Goal: Task Accomplishment & Management: Complete application form

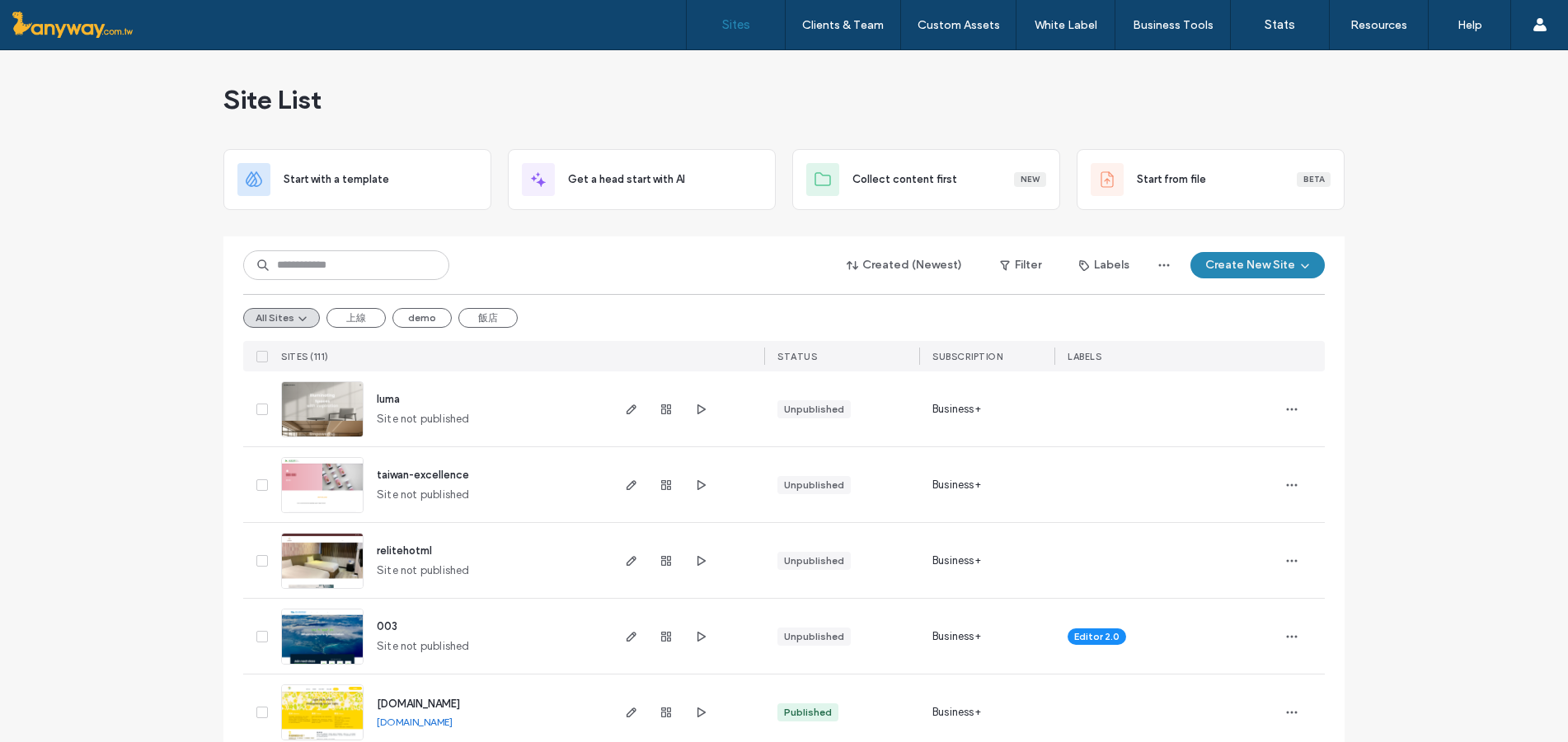
click at [313, 400] on img at bounding box center [323, 437] width 81 height 112
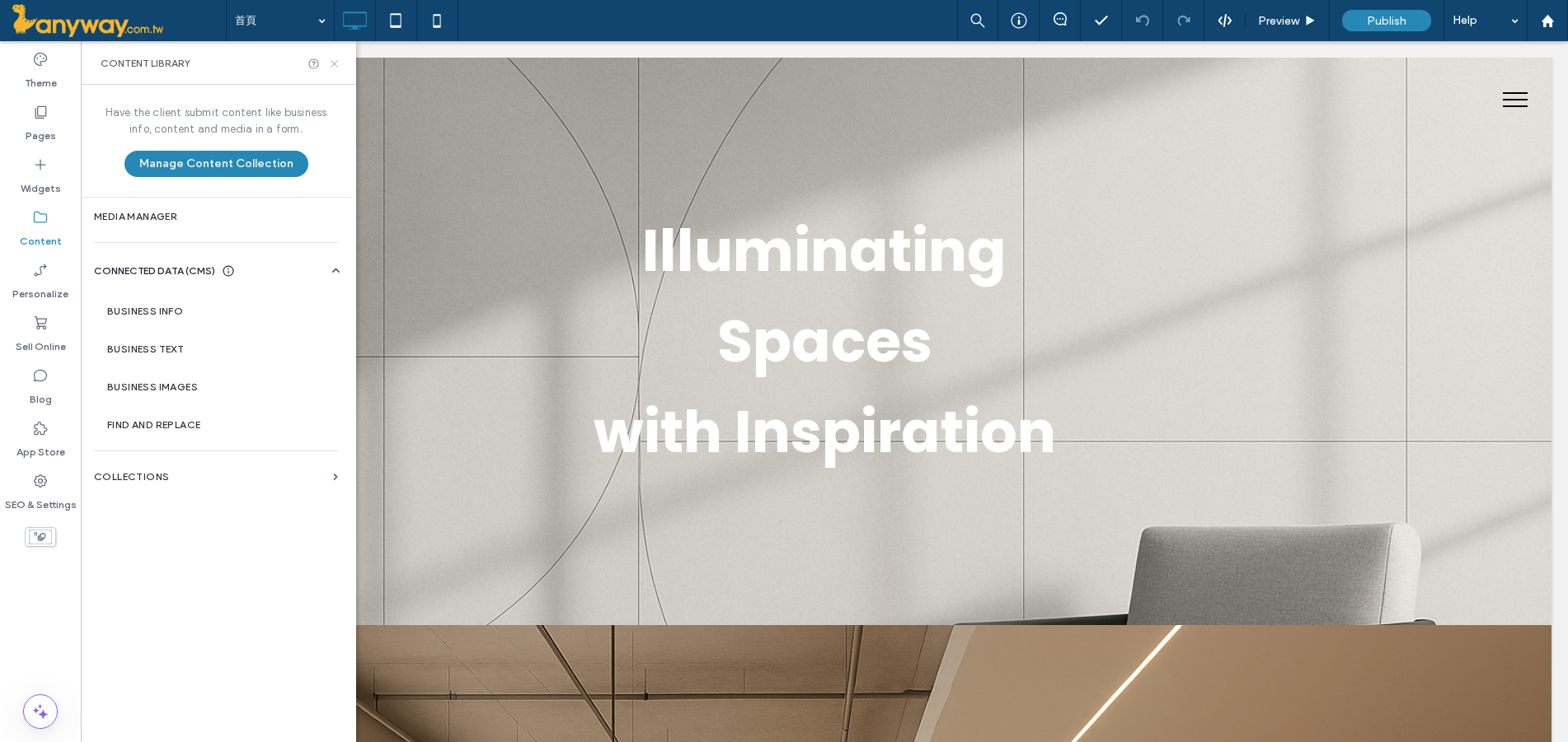
click at [336, 66] on icon at bounding box center [334, 63] width 12 height 12
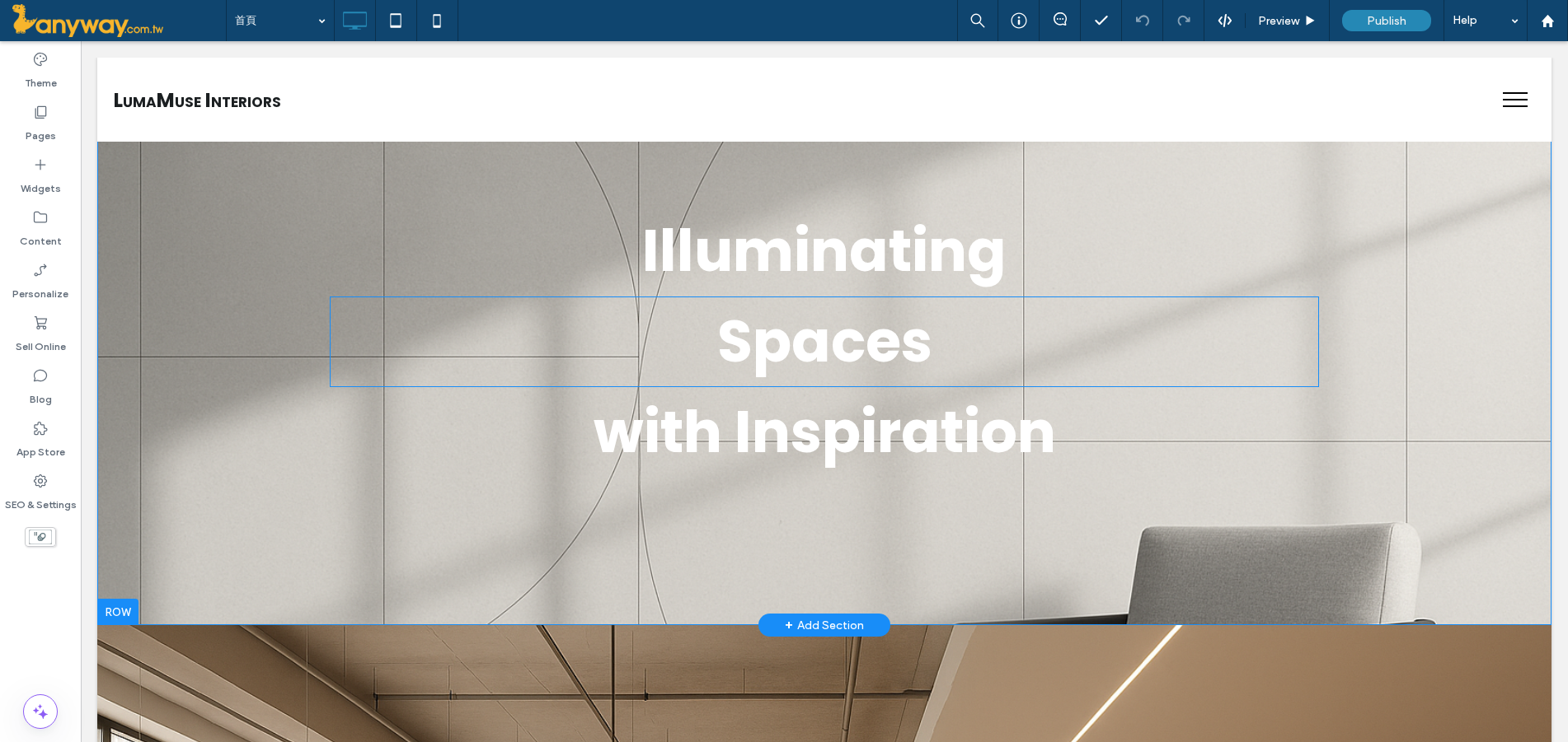
scroll to position [274, 0]
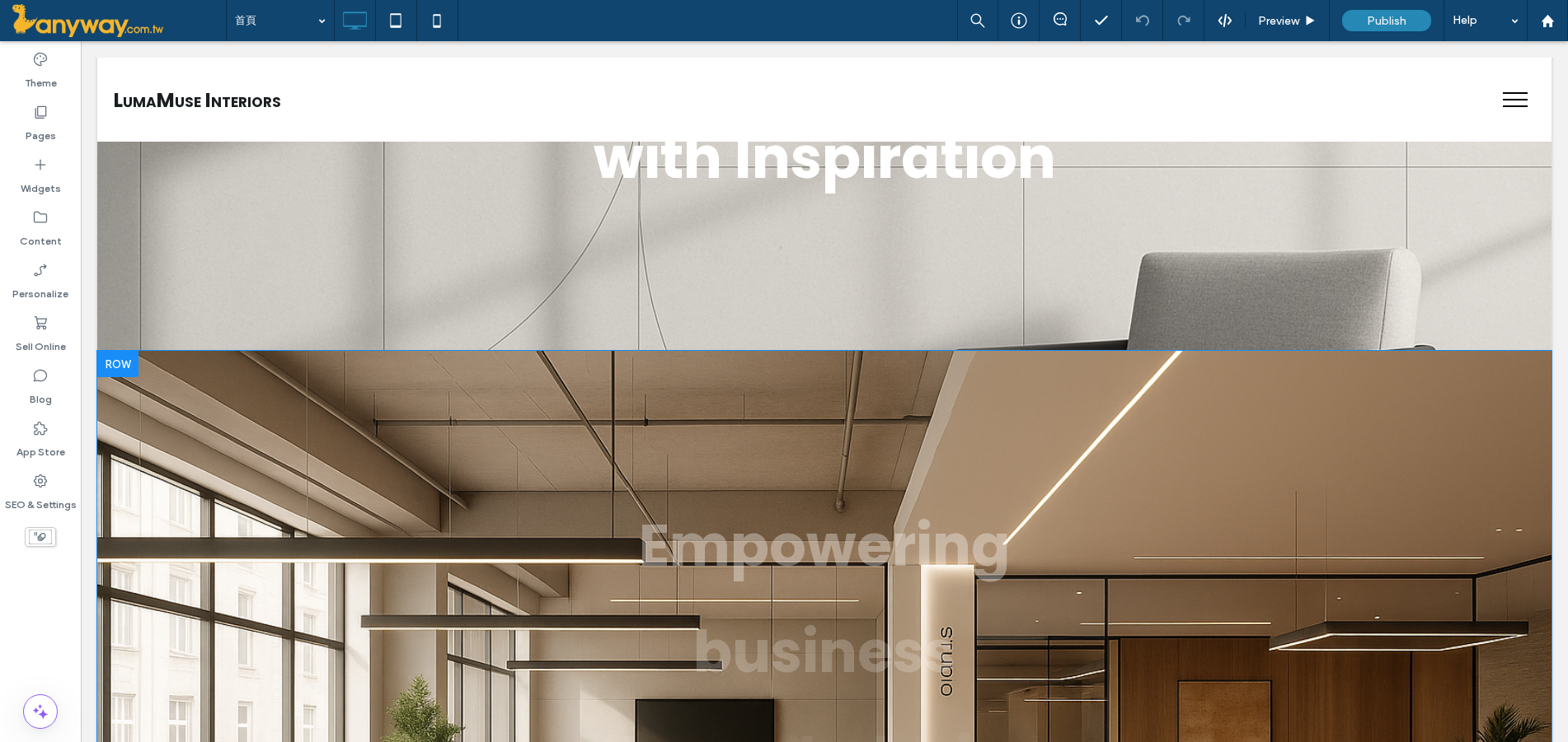
click at [266, 395] on div "Empowering Click To Paste business Click To Paste through design Click To Paste…" at bounding box center [824, 653] width 1454 height 603
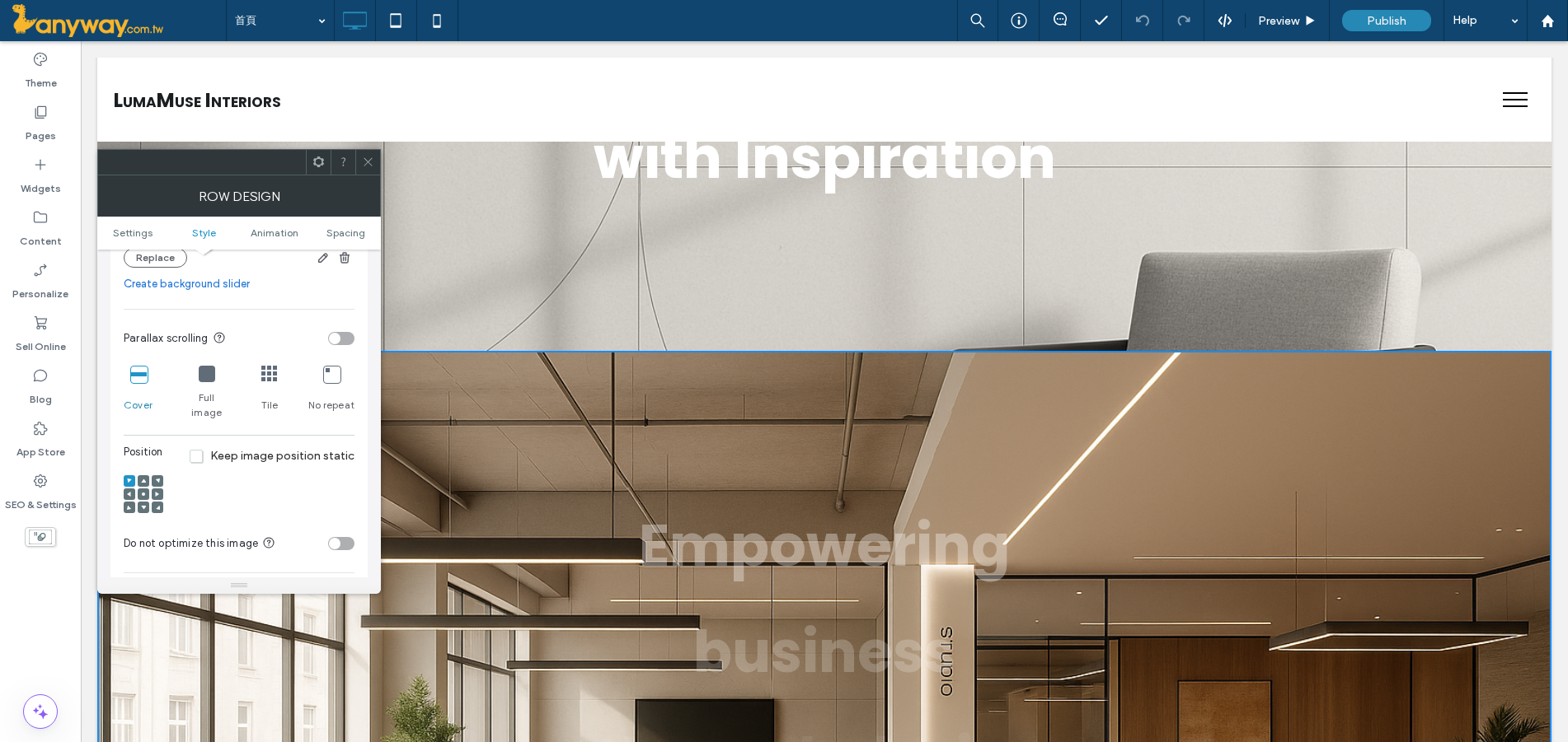
scroll to position [178, 0]
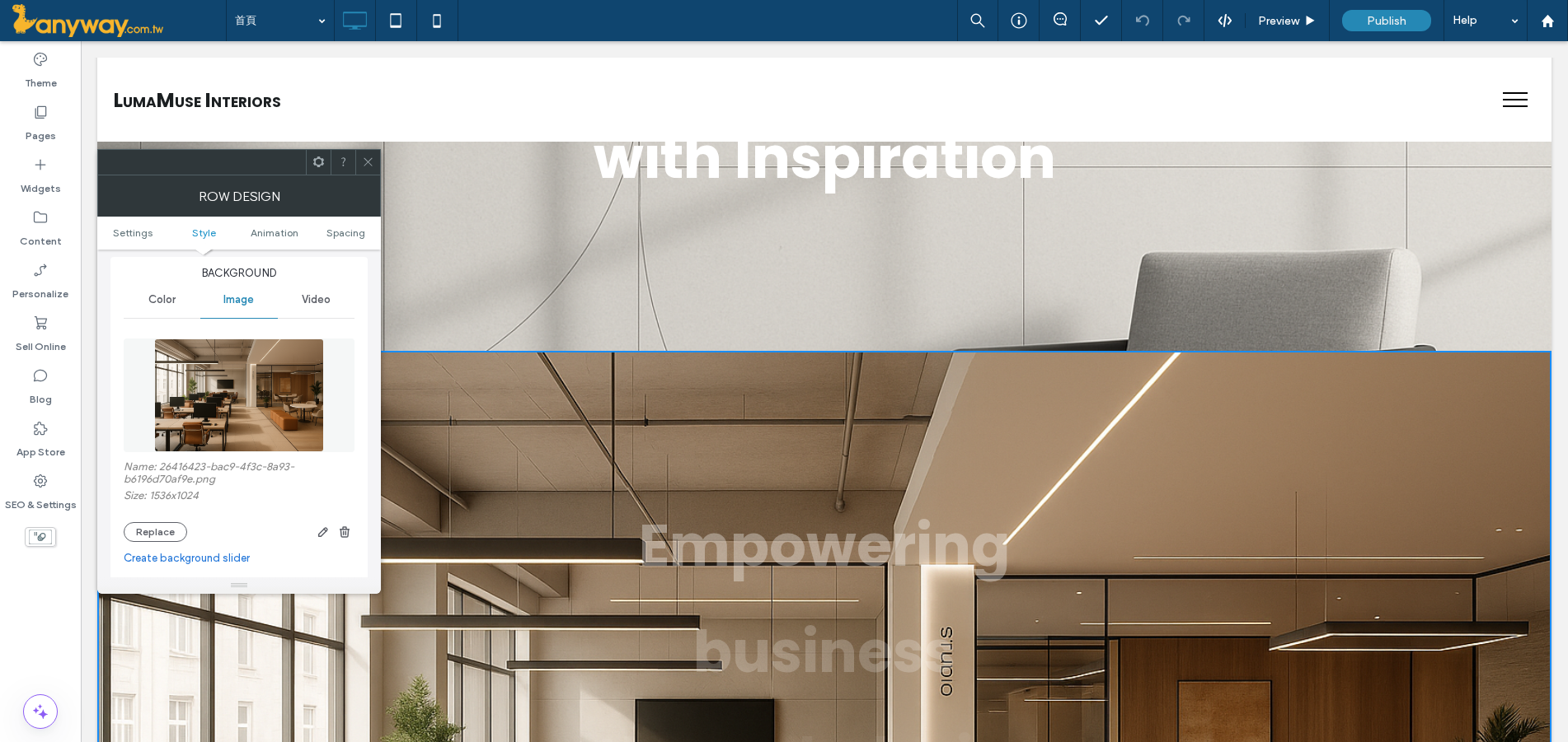
click at [366, 162] on icon at bounding box center [368, 161] width 12 height 12
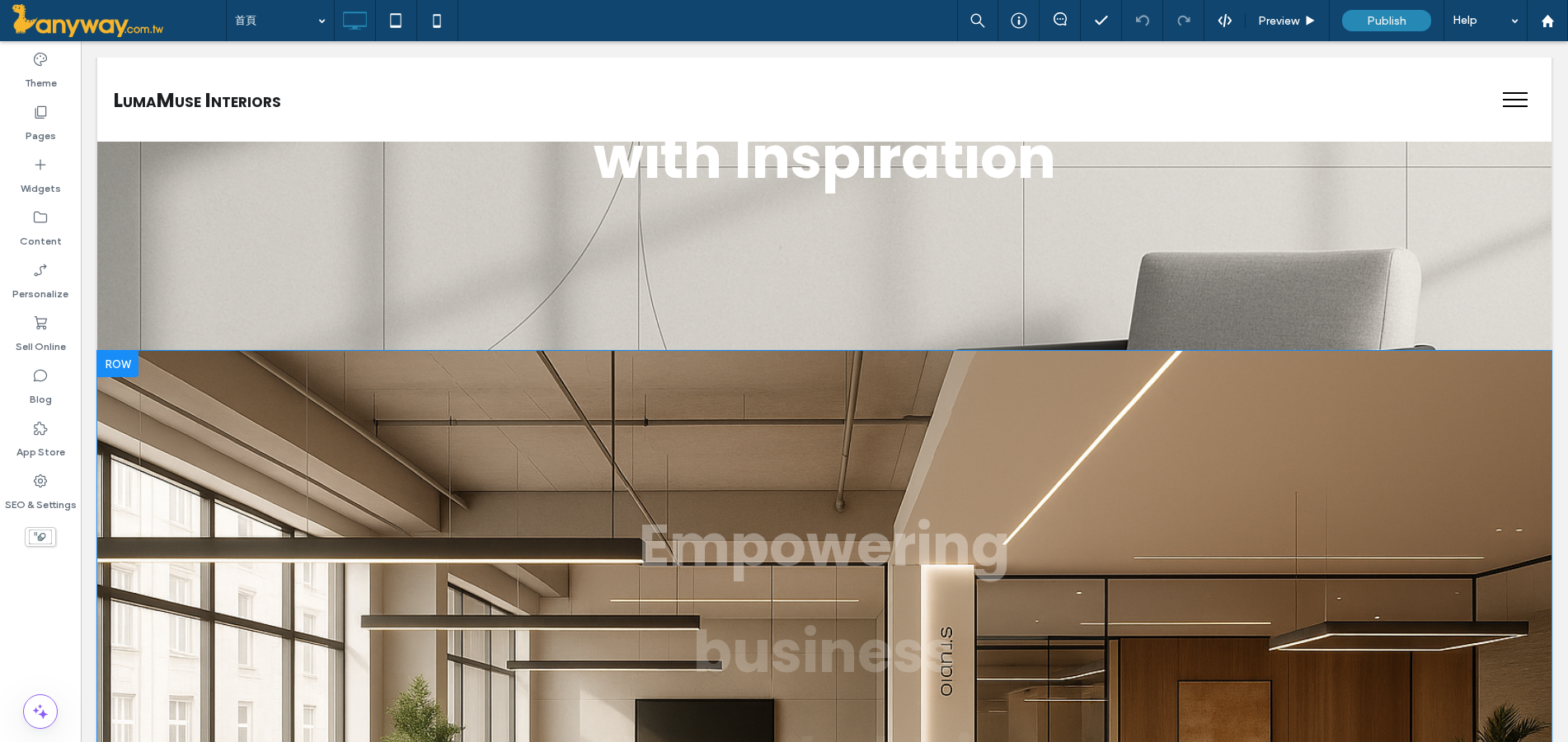
click at [245, 402] on div "Empowering Click To Paste business Click To Paste through design Click To Paste…" at bounding box center [824, 653] width 1454 height 603
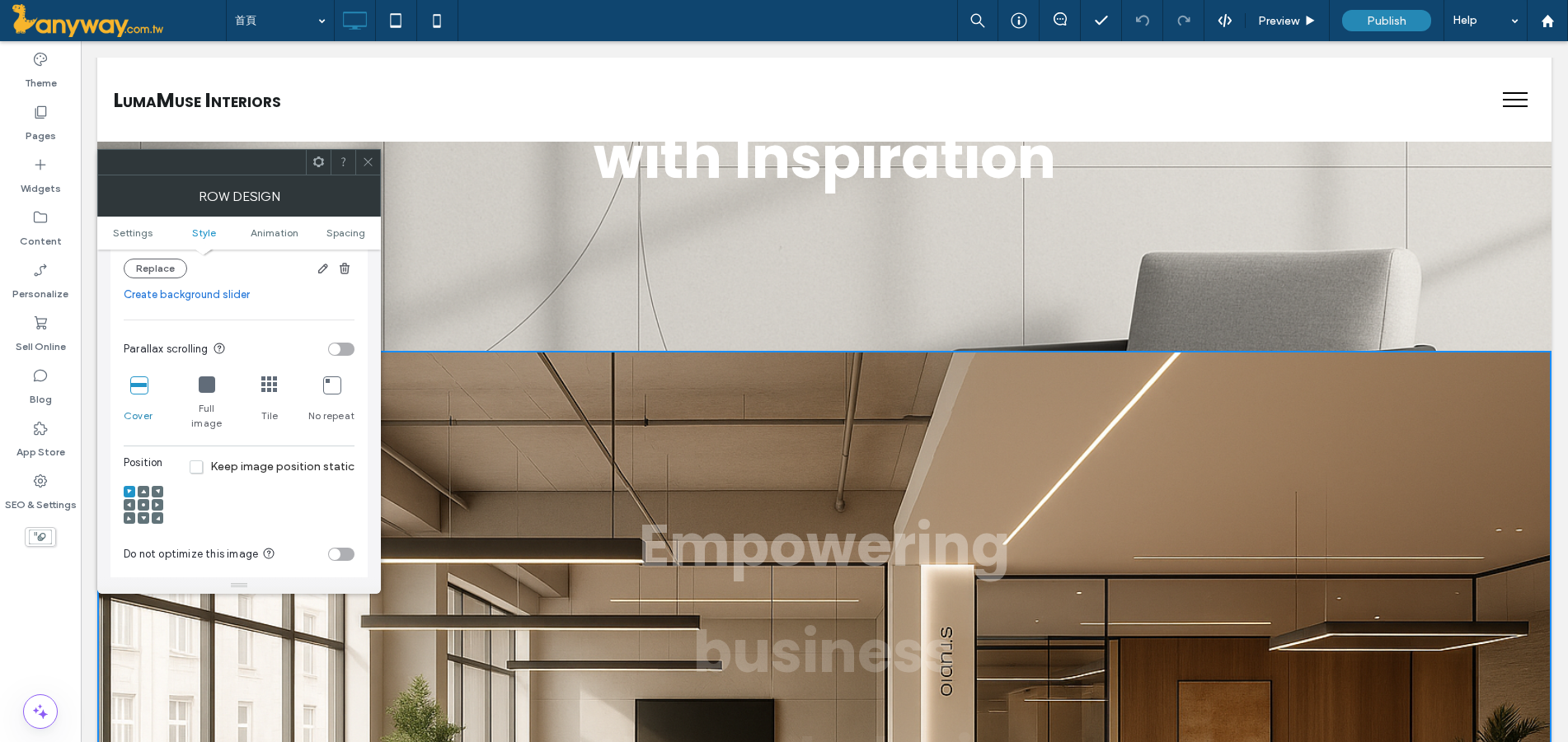
scroll to position [549, 0]
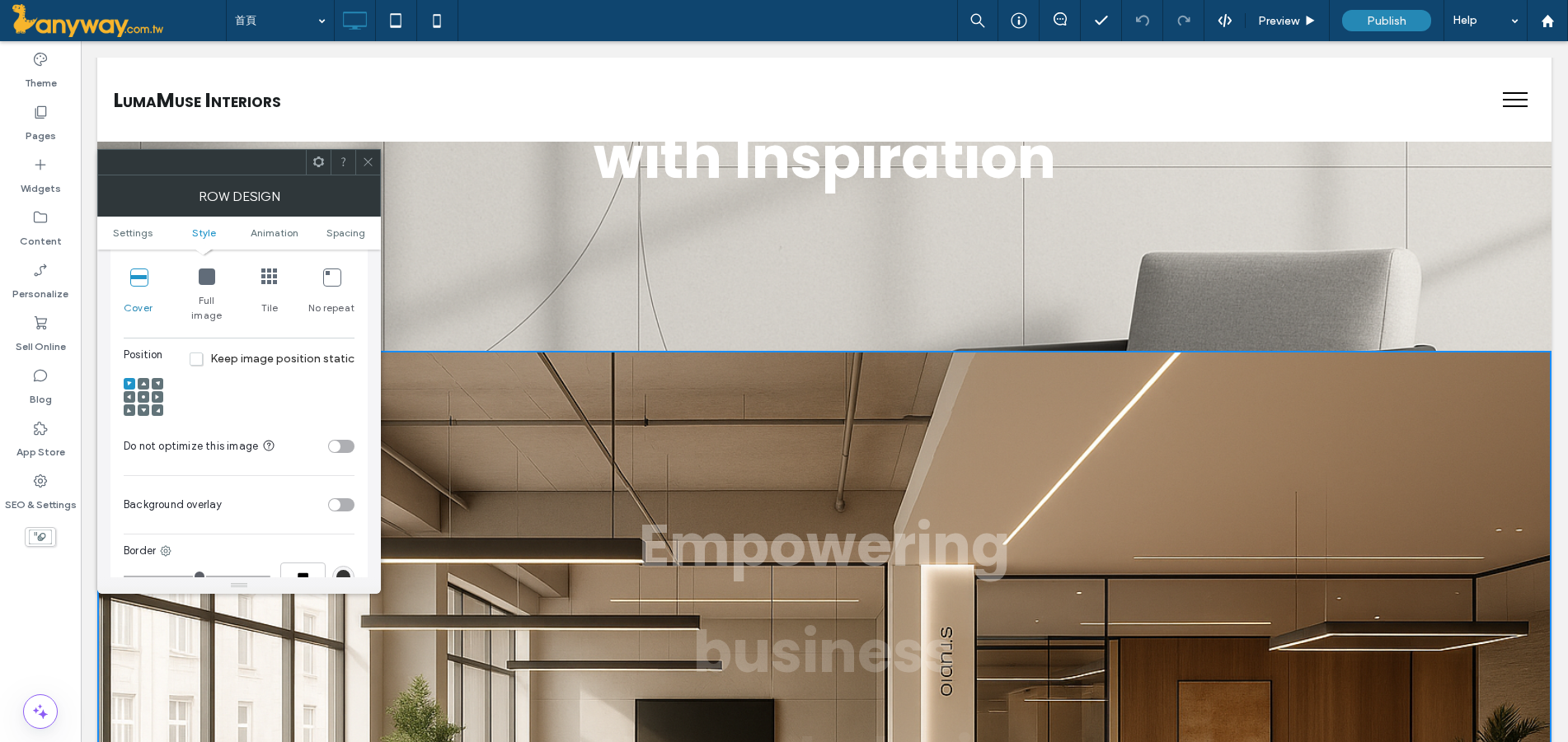
click at [375, 175] on div "Row Design" at bounding box center [239, 196] width 283 height 42
click at [366, 156] on icon at bounding box center [368, 161] width 12 height 12
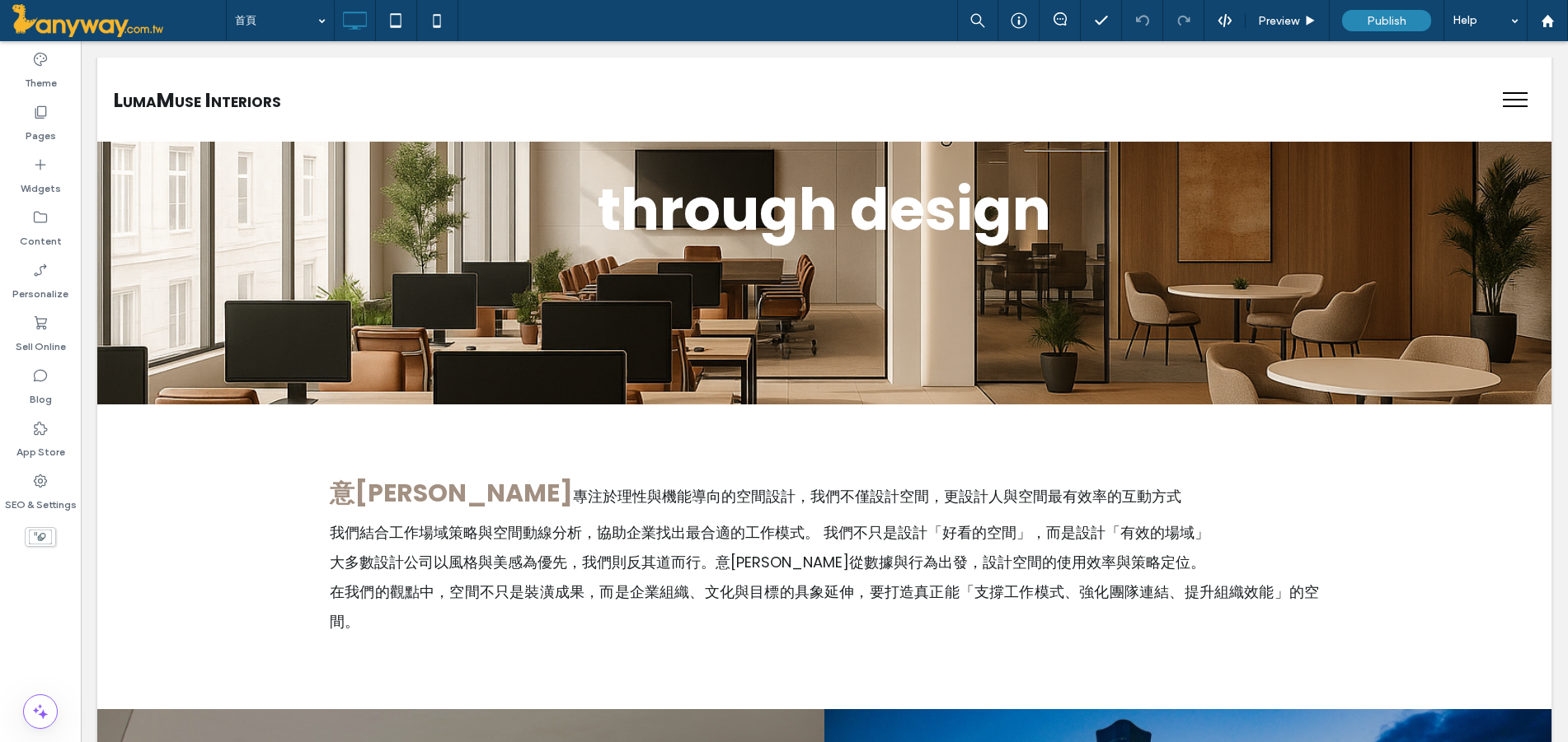
scroll to position [1922, 0]
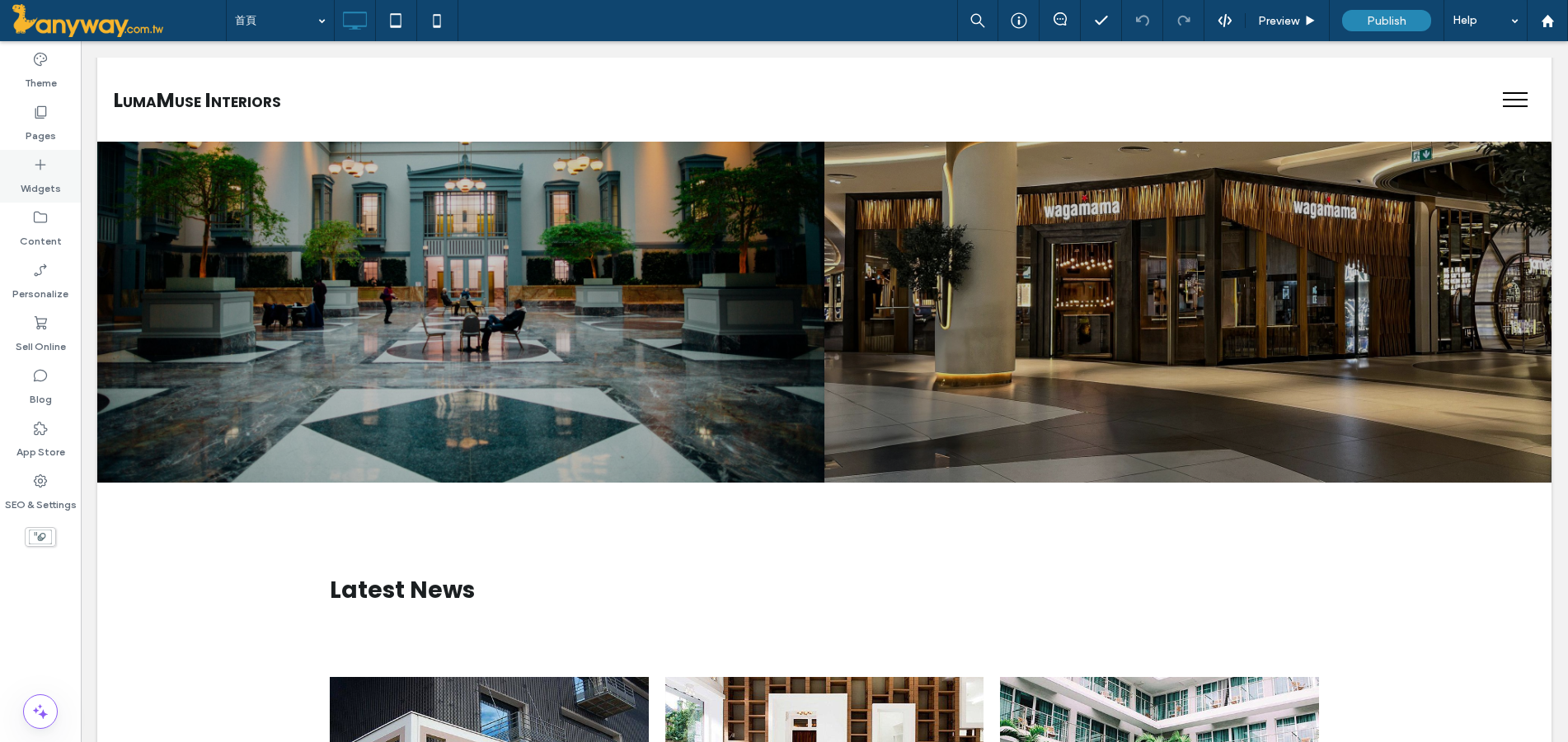
click at [37, 151] on div "Widgets" at bounding box center [41, 176] width 81 height 52
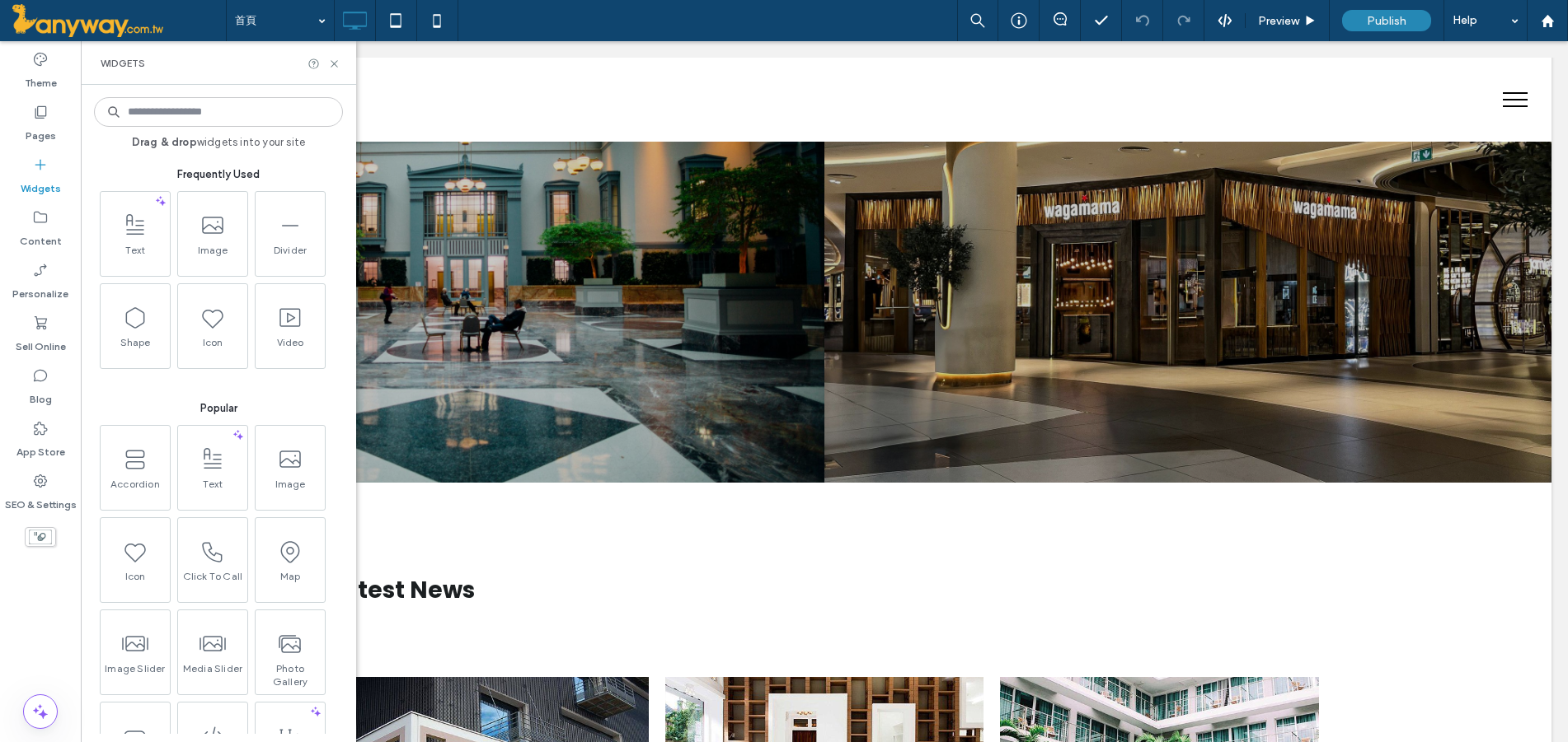
click at [48, 180] on label "Widgets" at bounding box center [41, 184] width 41 height 23
click at [46, 180] on label "Widgets" at bounding box center [41, 184] width 41 height 23
drag, startPoint x: 45, startPoint y: 207, endPoint x: 48, endPoint y: 190, distance: 17.3
click at [44, 204] on div "Content" at bounding box center [41, 229] width 81 height 52
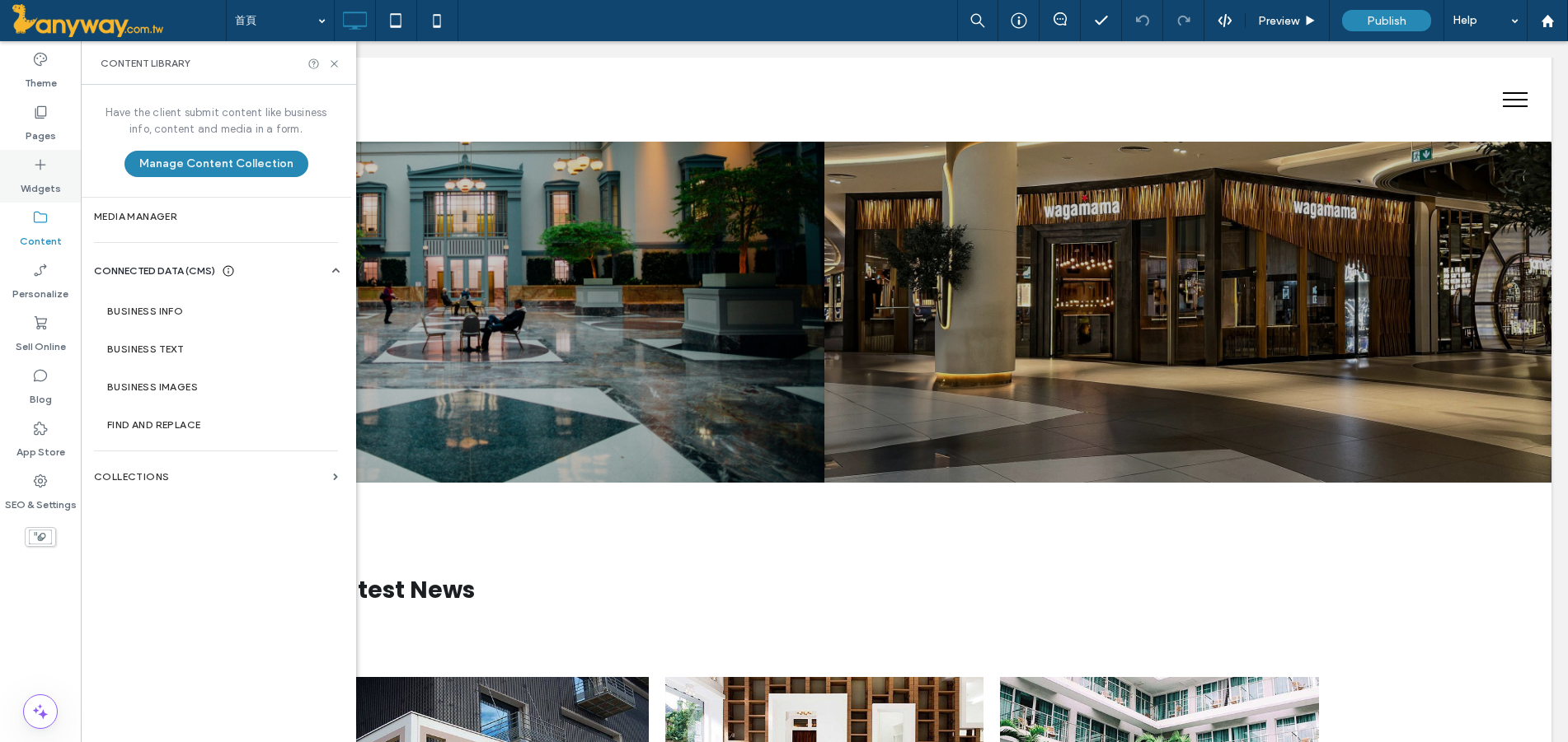
click at [42, 161] on icon at bounding box center [40, 164] width 17 height 17
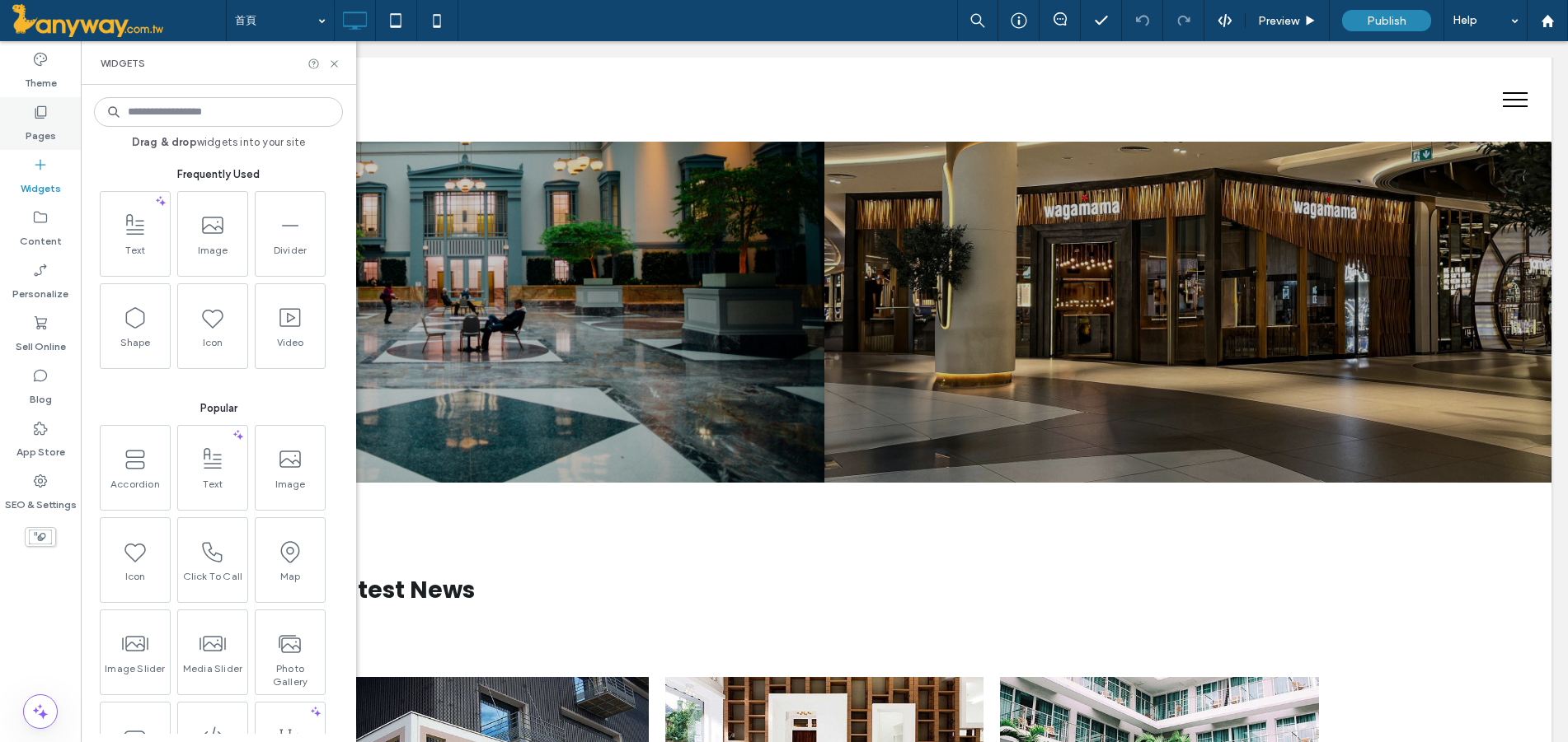
click at [33, 122] on label "Pages" at bounding box center [41, 132] width 31 height 23
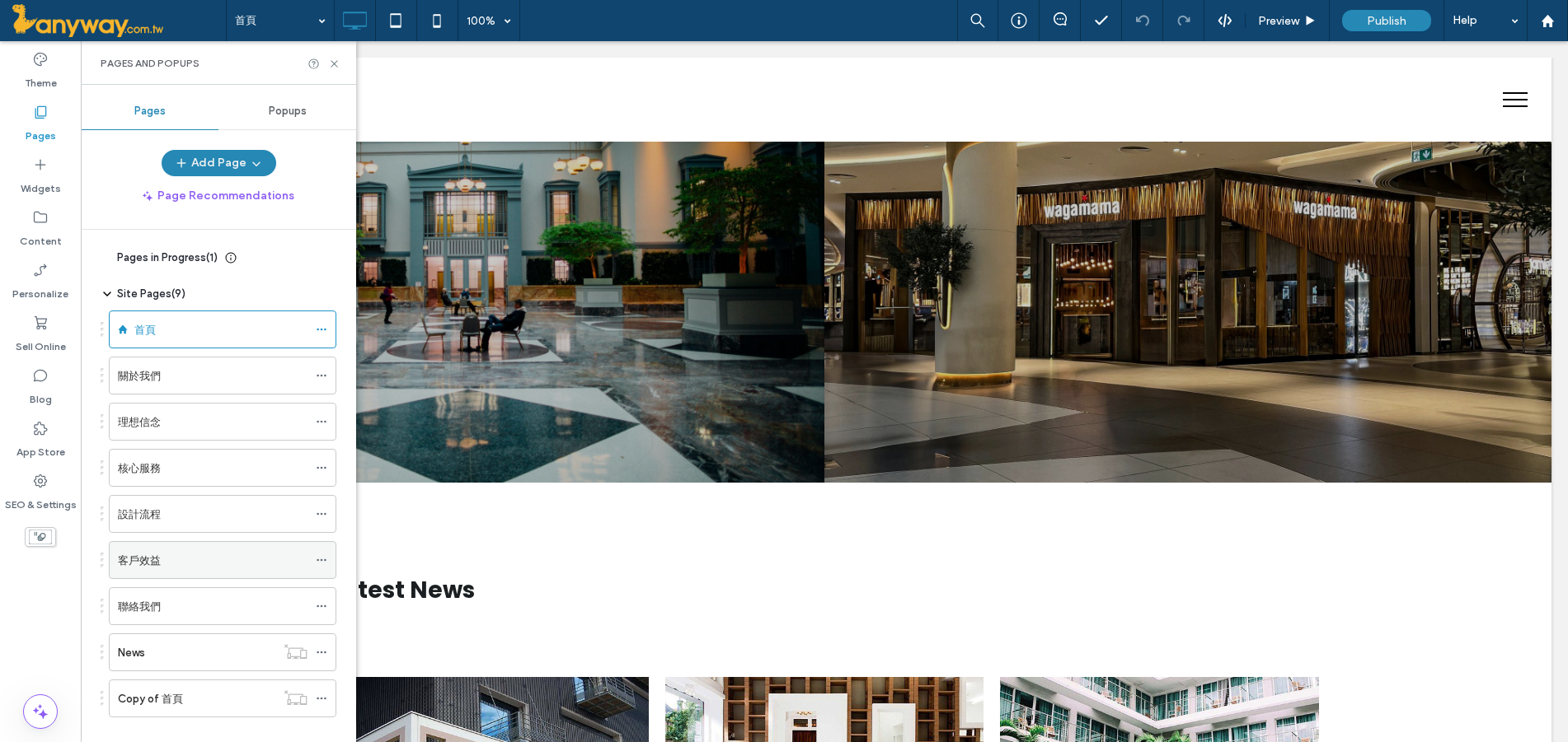
click at [254, 545] on div "客戶效益" at bounding box center [213, 560] width 190 height 37
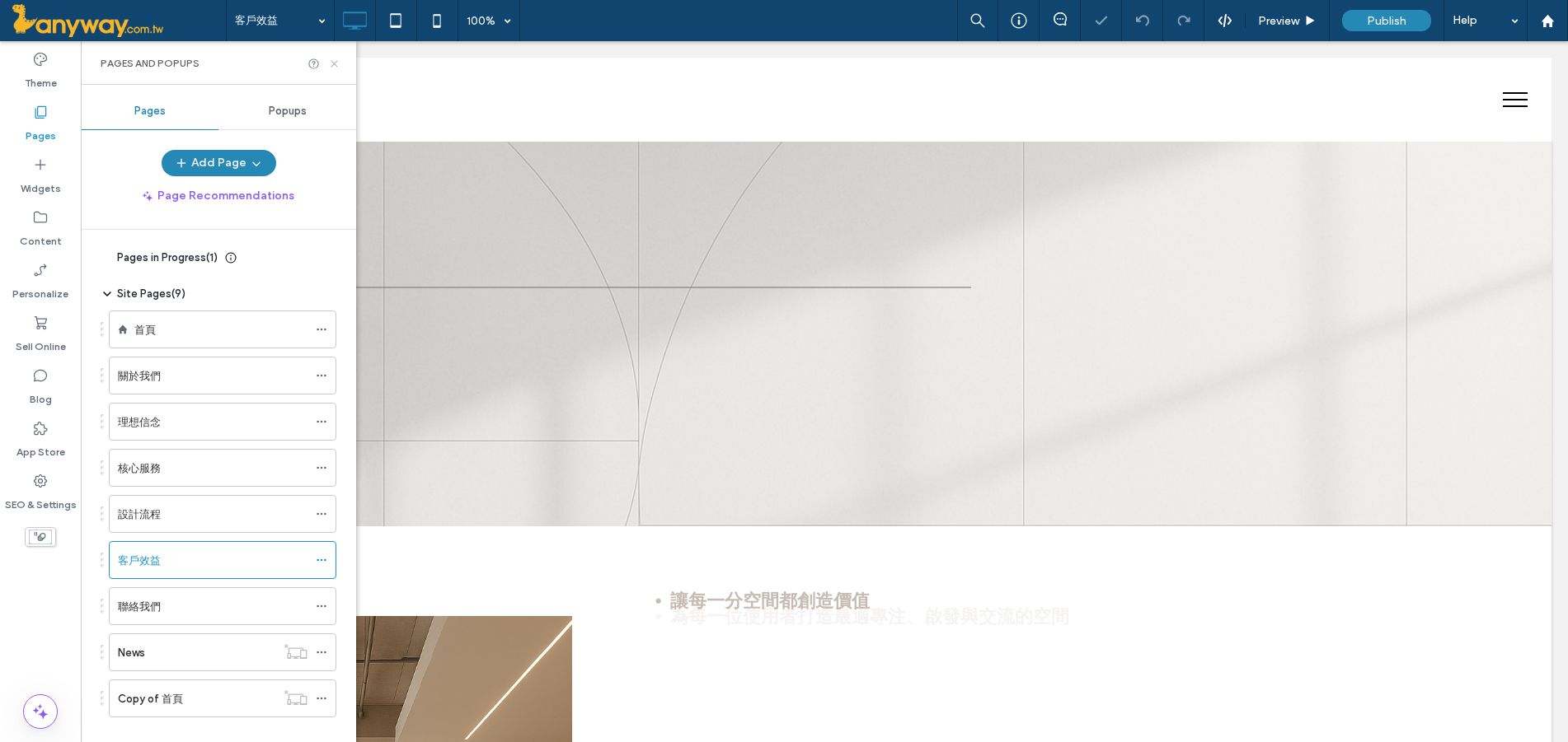
drag, startPoint x: 335, startPoint y: 58, endPoint x: 258, endPoint y: 18, distance: 86.8
click at [335, 58] on icon at bounding box center [334, 63] width 12 height 12
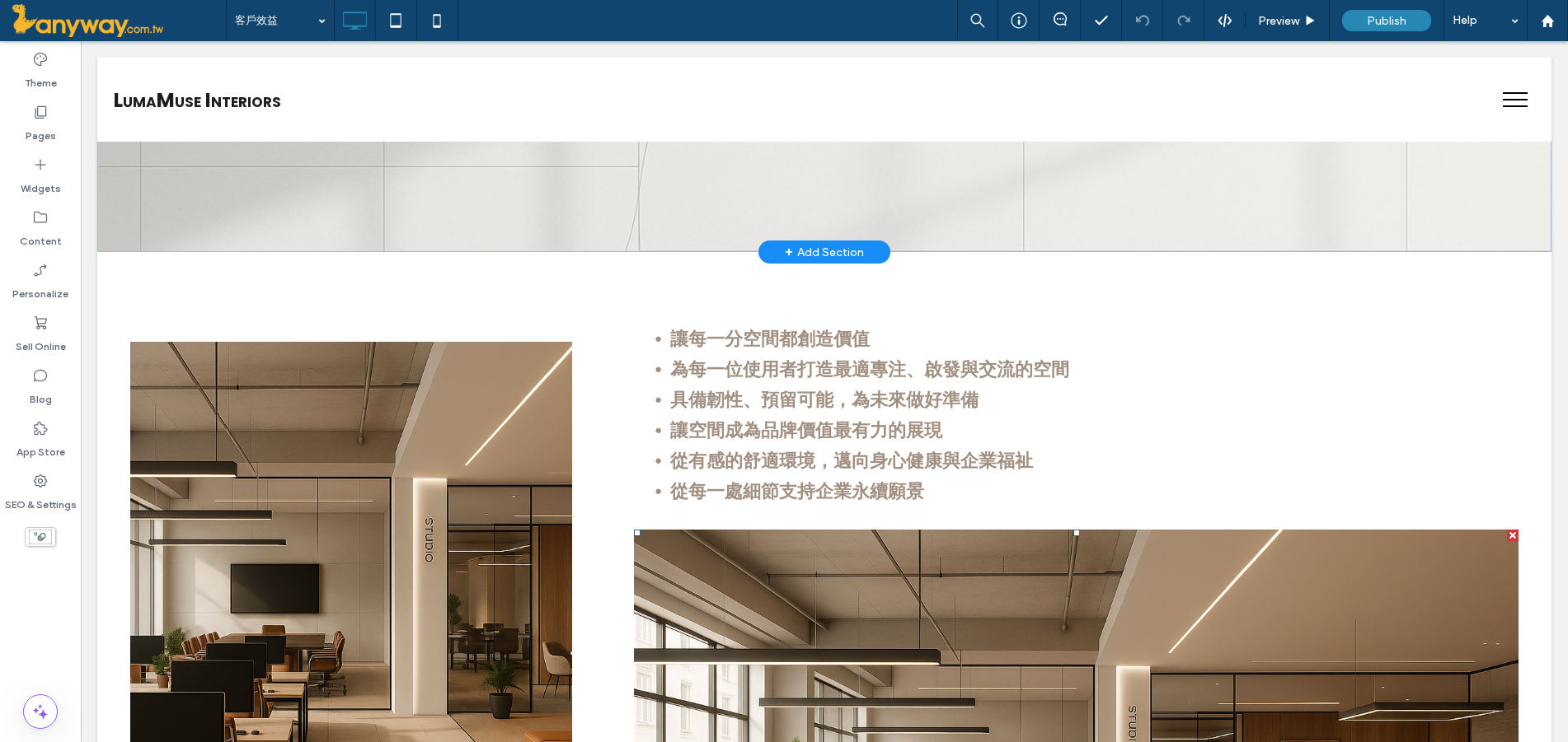
scroll to position [549, 0]
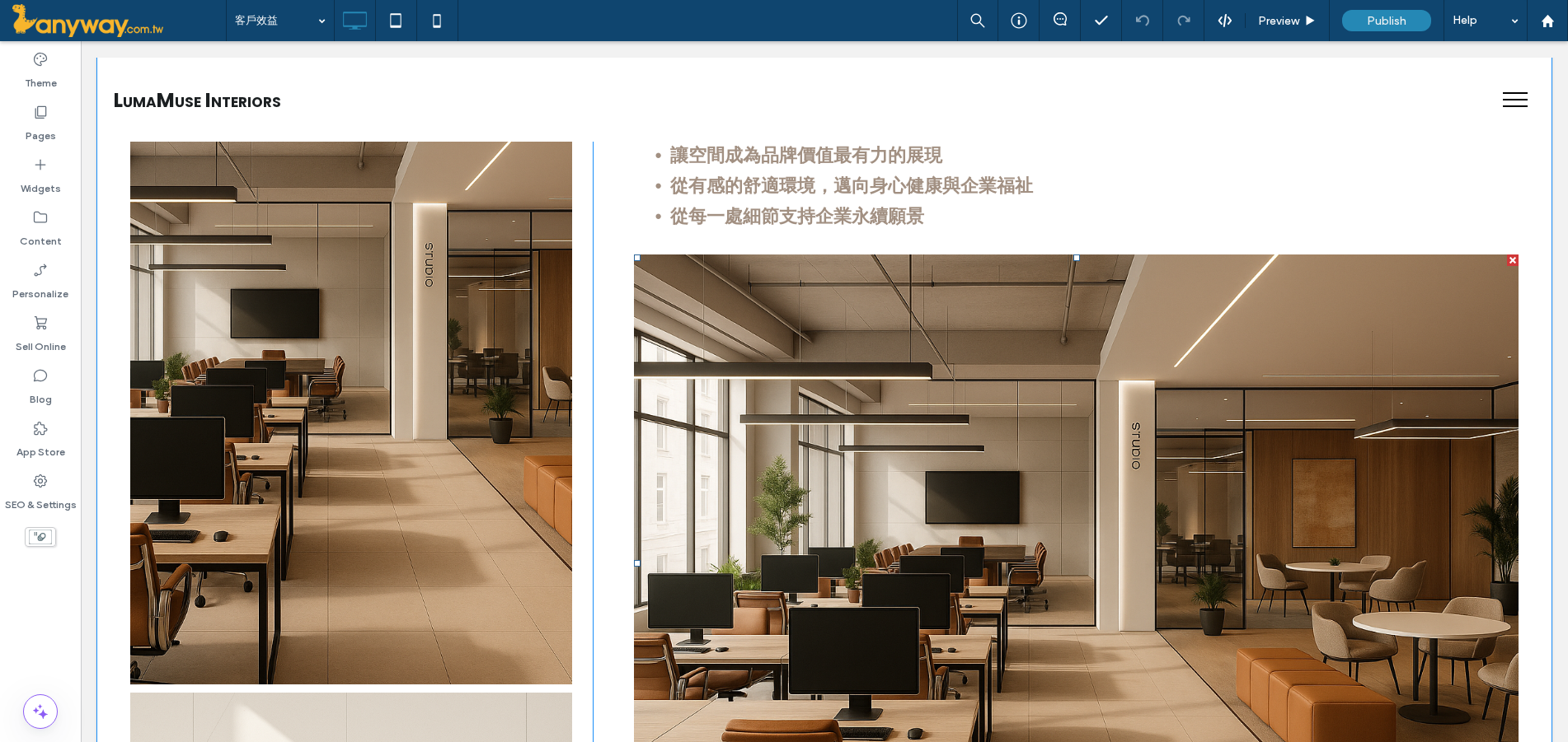
click at [741, 379] on link at bounding box center [1076, 564] width 937 height 655
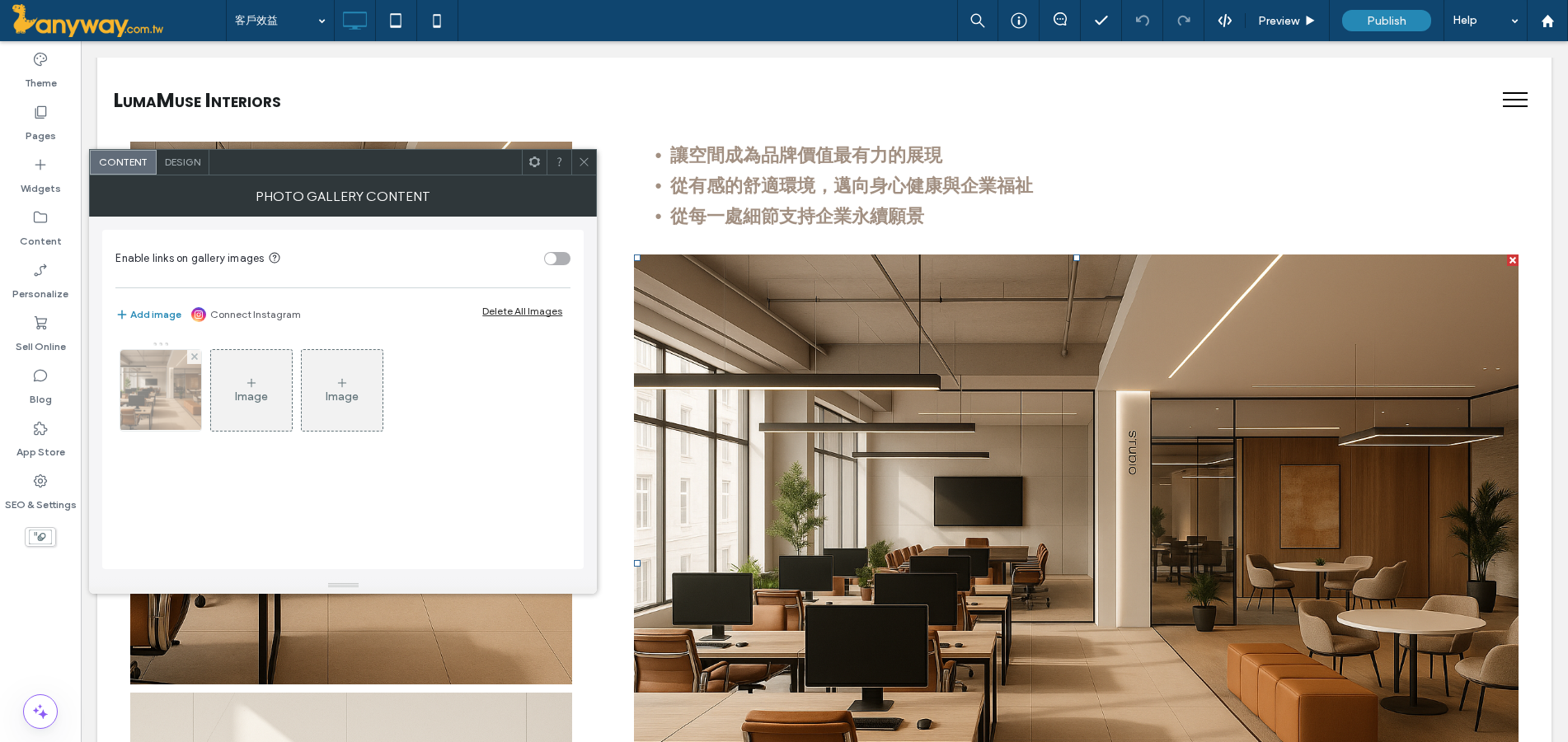
click at [187, 385] on img at bounding box center [161, 391] width 121 height 81
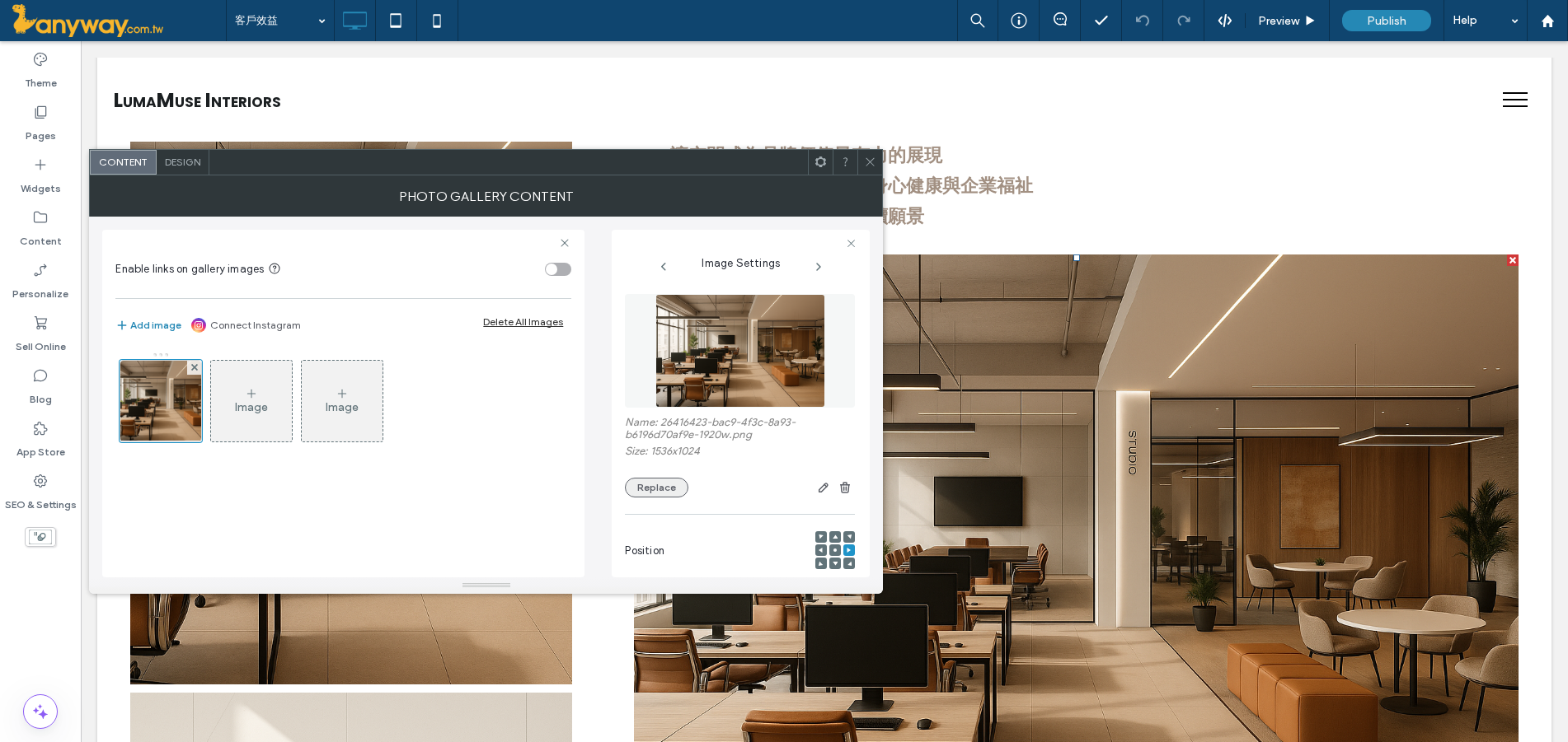
click at [665, 490] on button "Replace" at bounding box center [656, 488] width 63 height 20
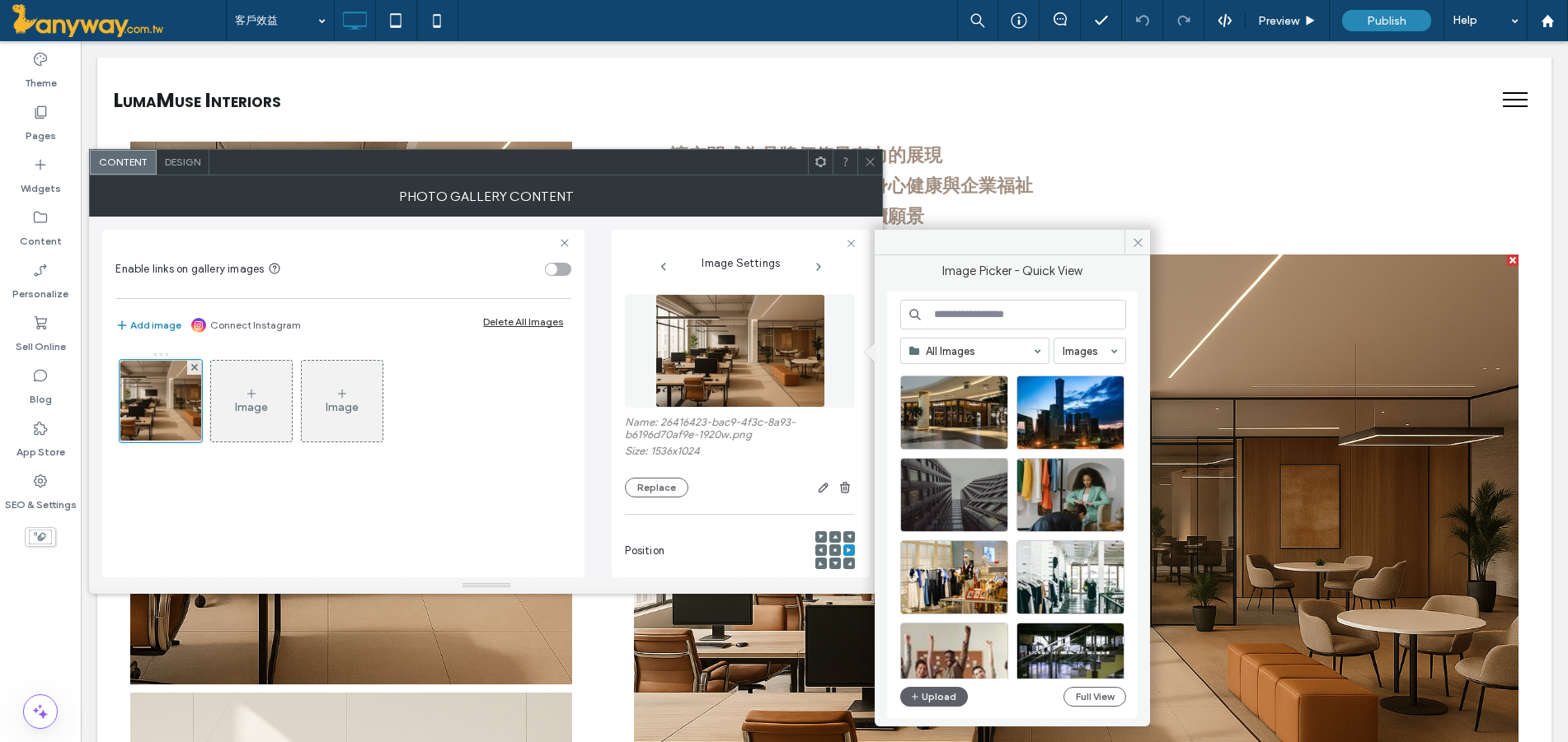
scroll to position [274, 0]
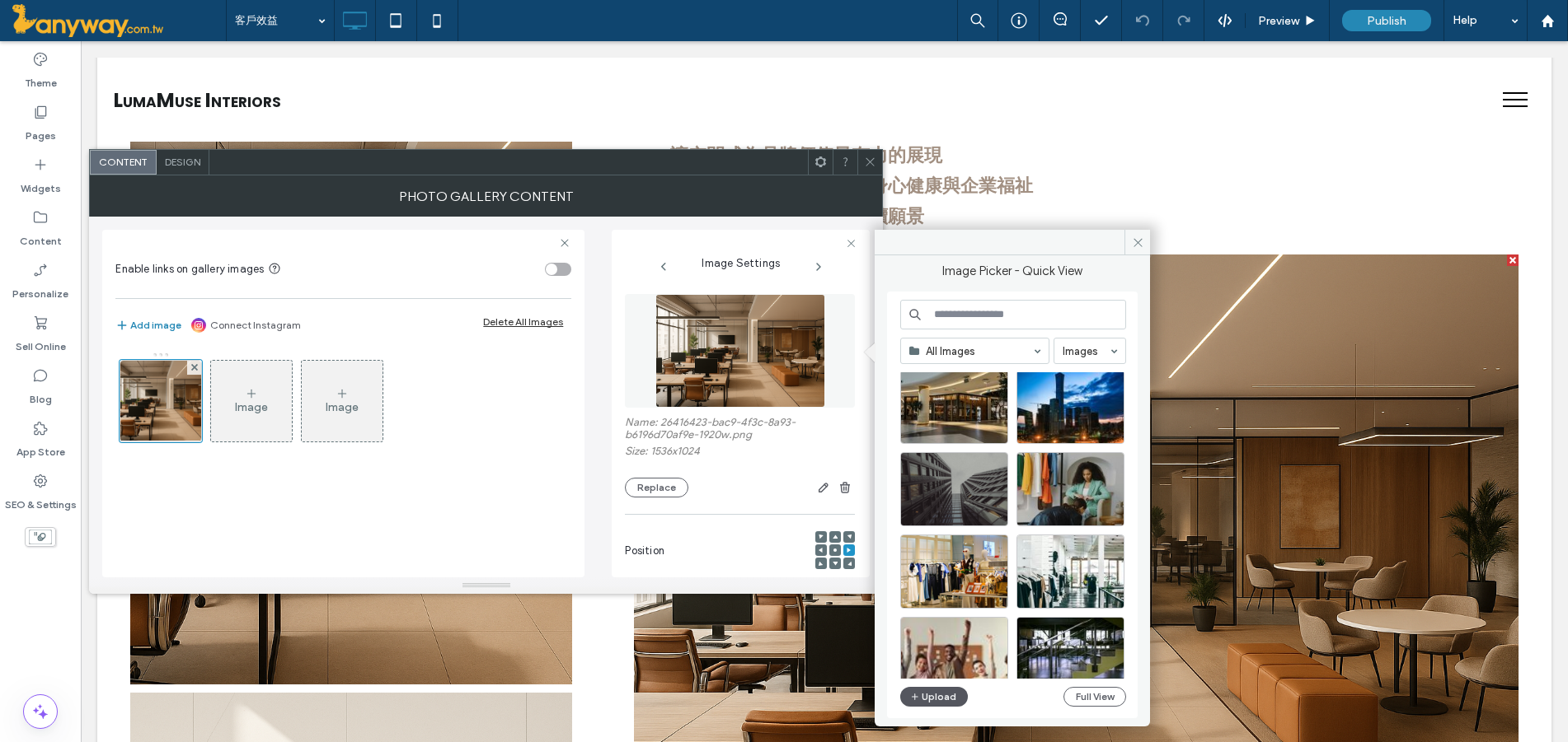
click at [940, 699] on button "Upload" at bounding box center [933, 697] width 67 height 20
click at [866, 151] on span at bounding box center [870, 162] width 12 height 25
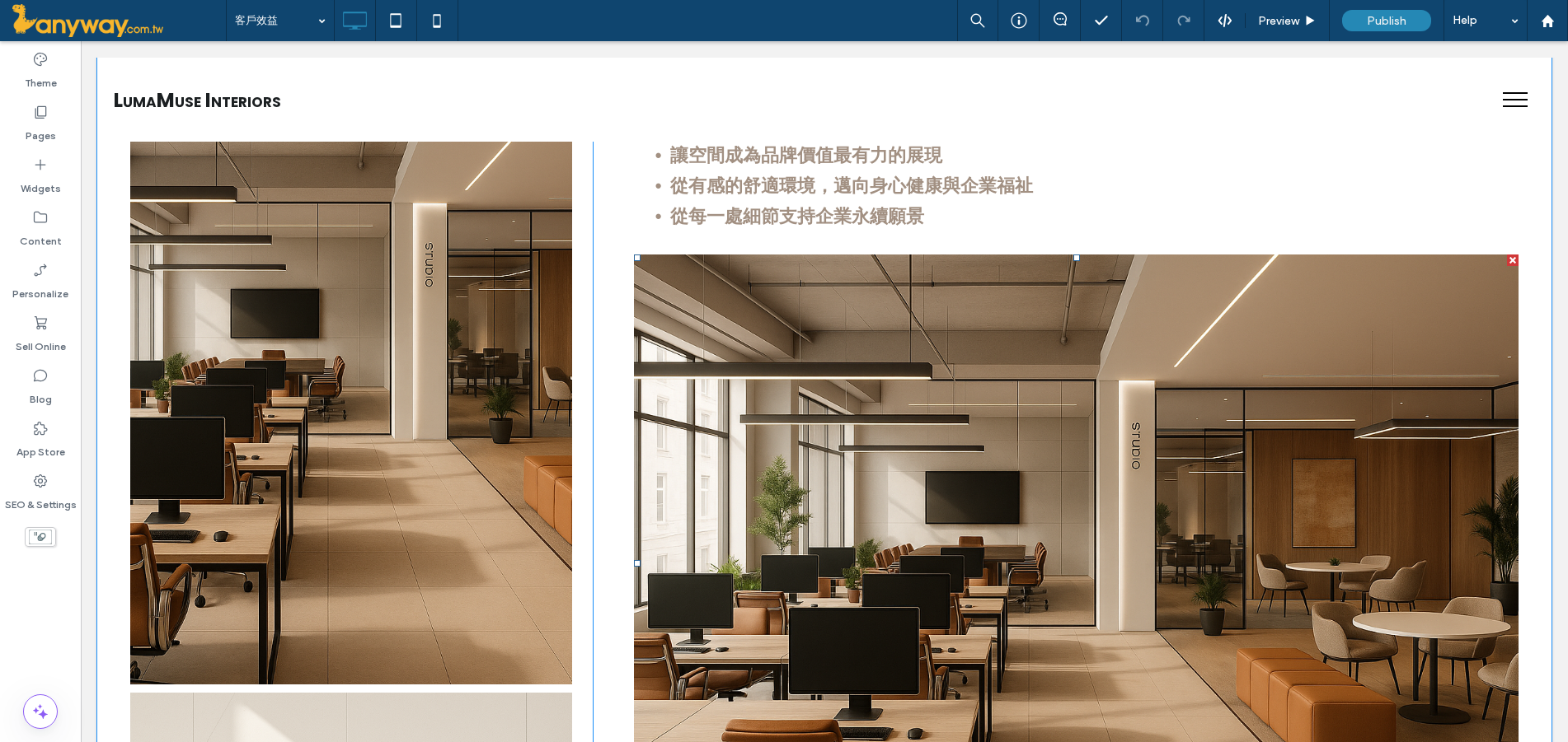
click at [768, 280] on link at bounding box center [1076, 564] width 937 height 655
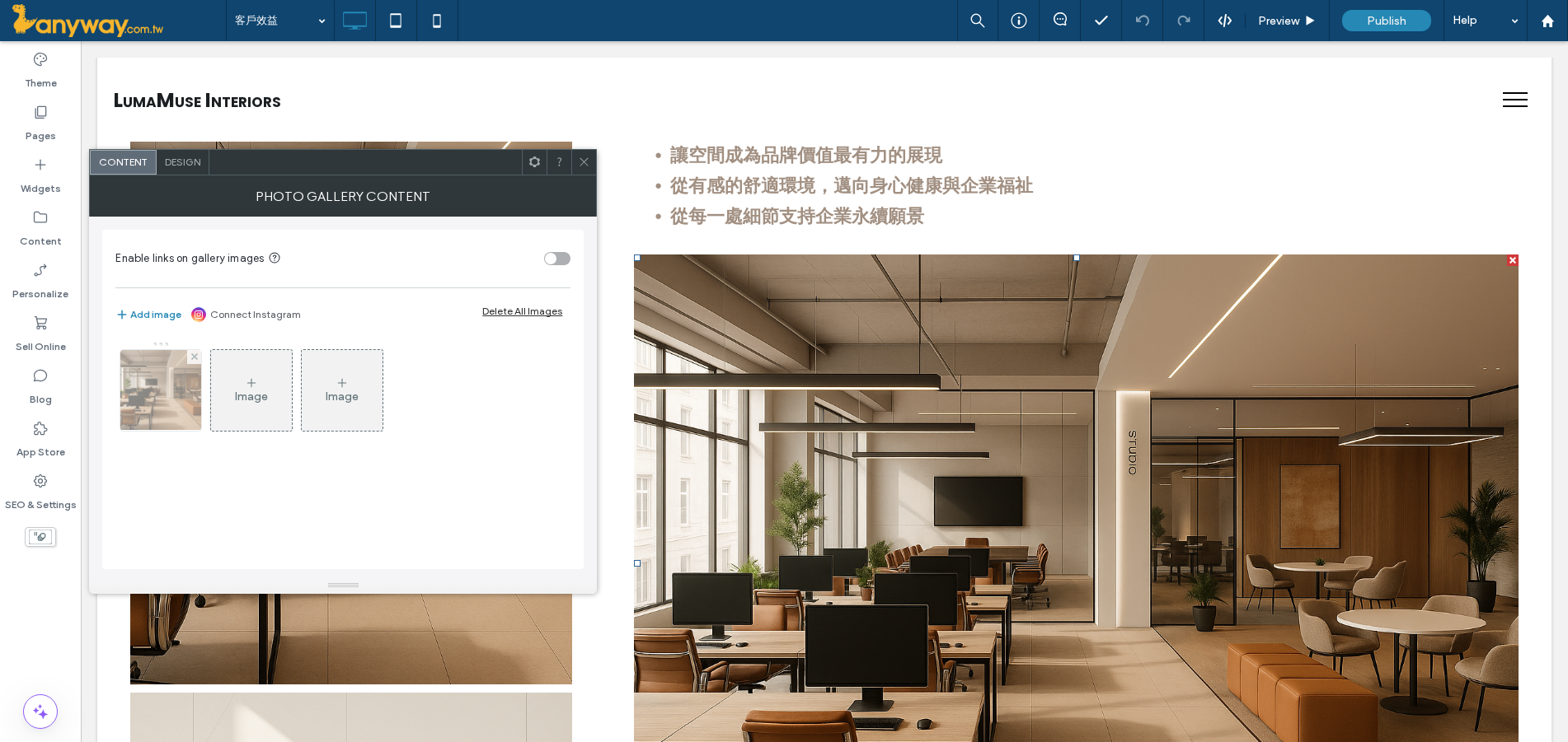
click at [161, 368] on img at bounding box center [161, 391] width 121 height 81
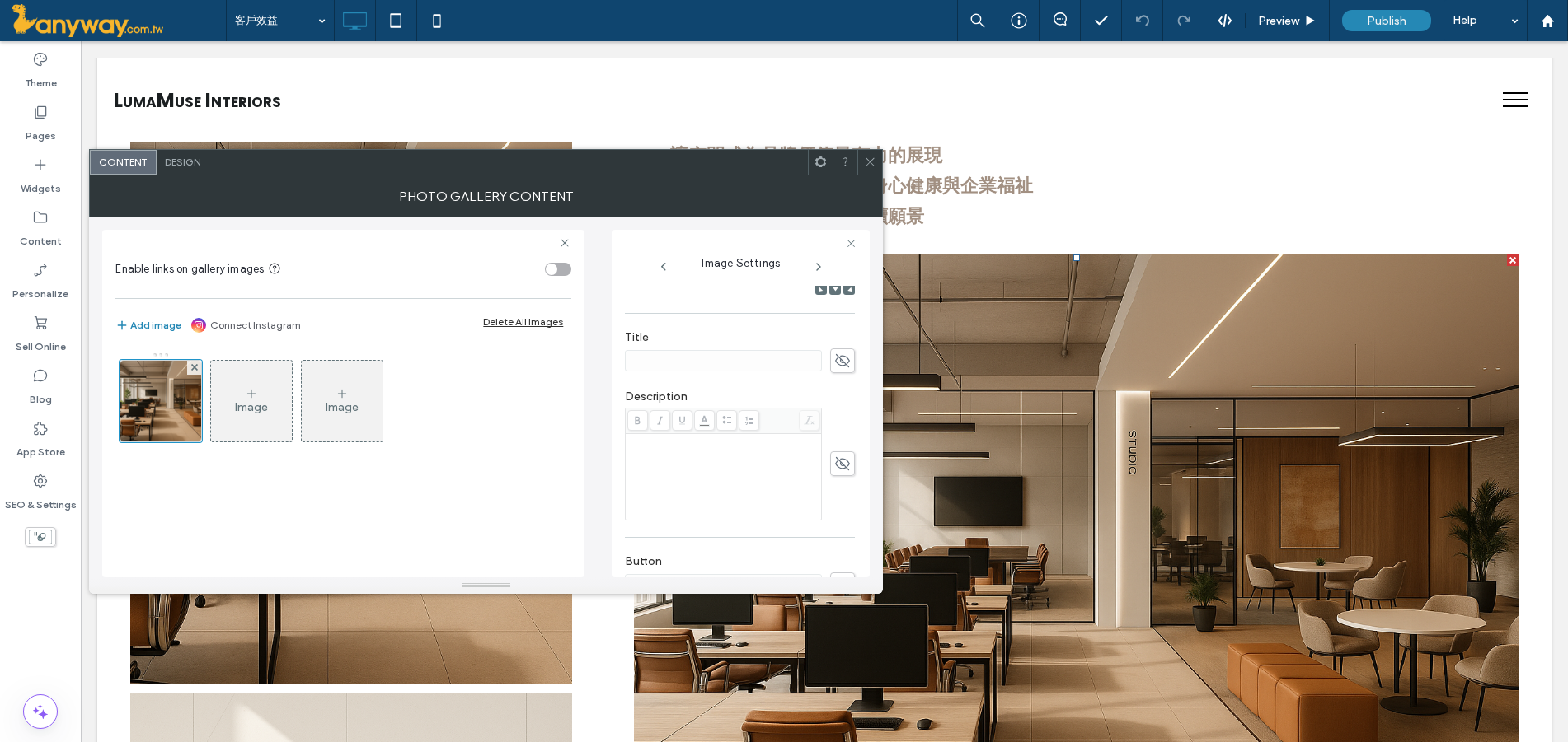
scroll to position [0, 0]
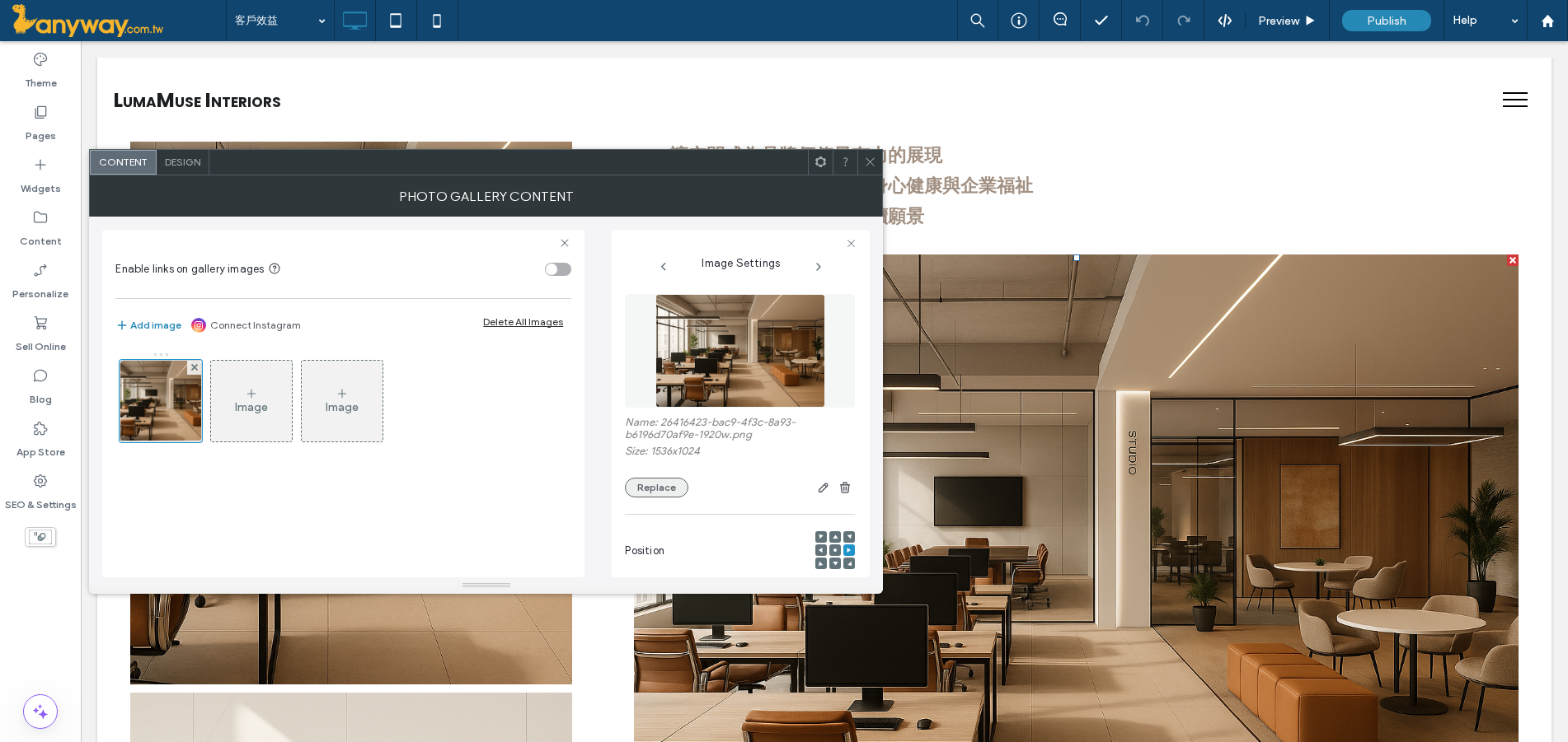
click at [680, 486] on button "Replace" at bounding box center [656, 488] width 63 height 20
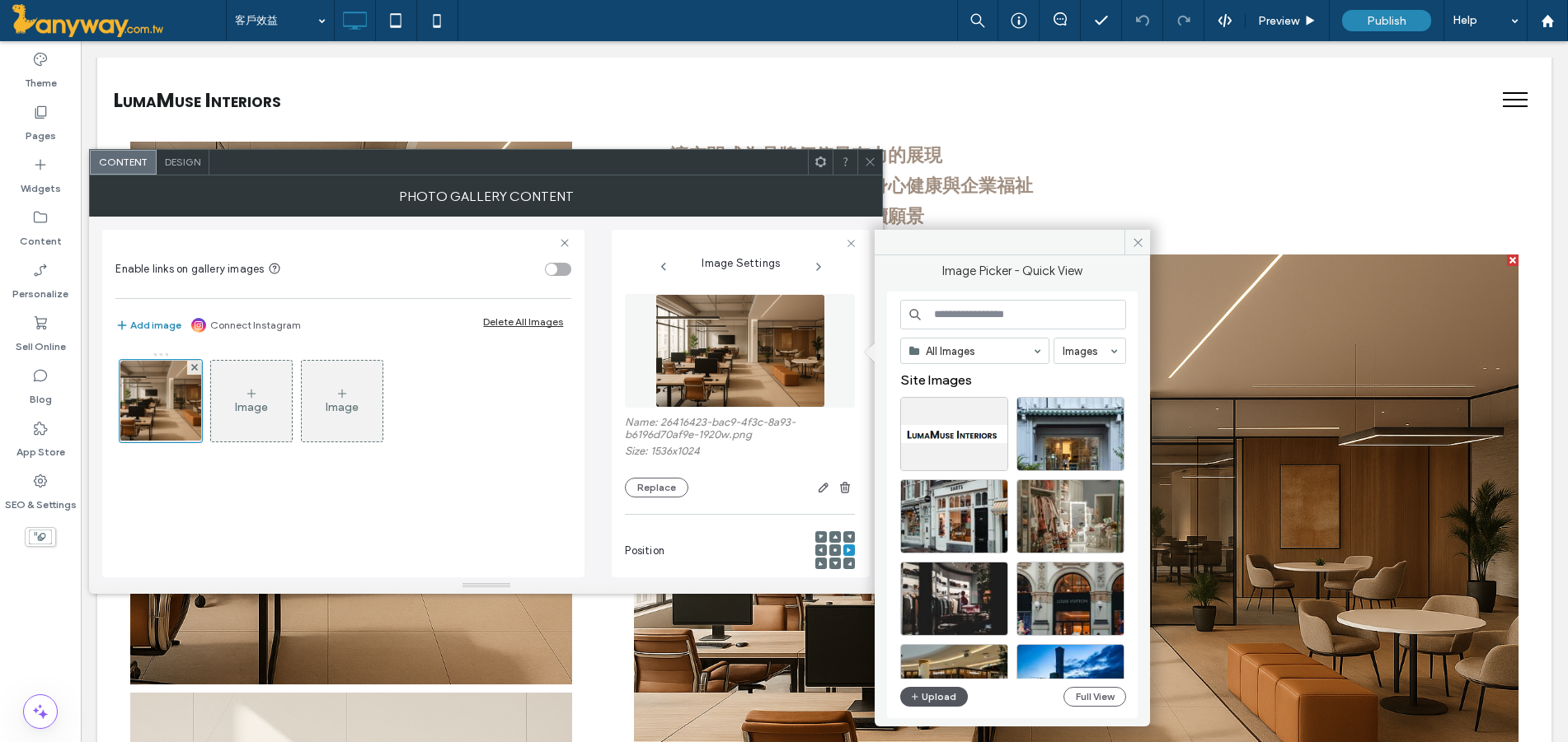
click at [931, 695] on button "Upload" at bounding box center [933, 697] width 67 height 20
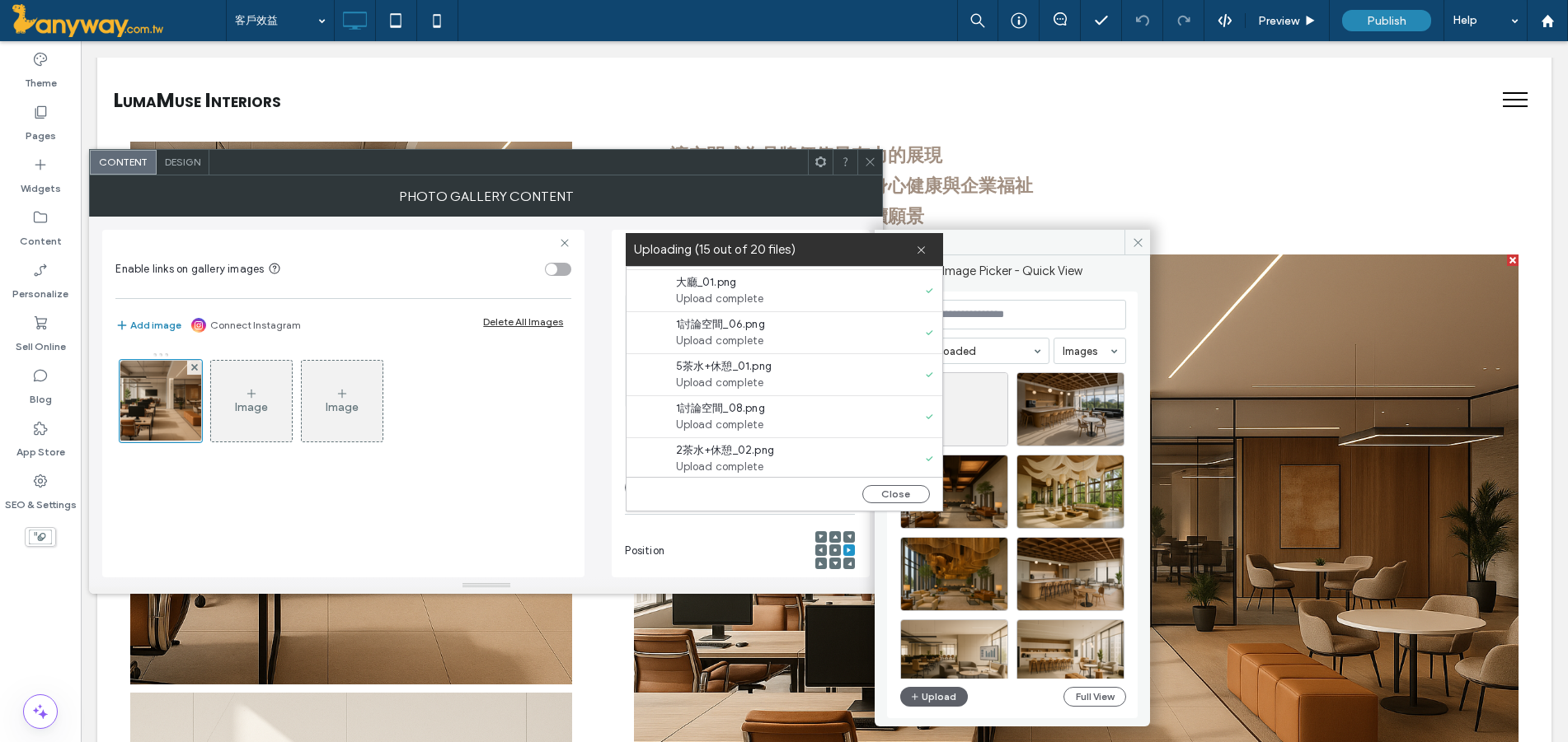
scroll to position [630, 0]
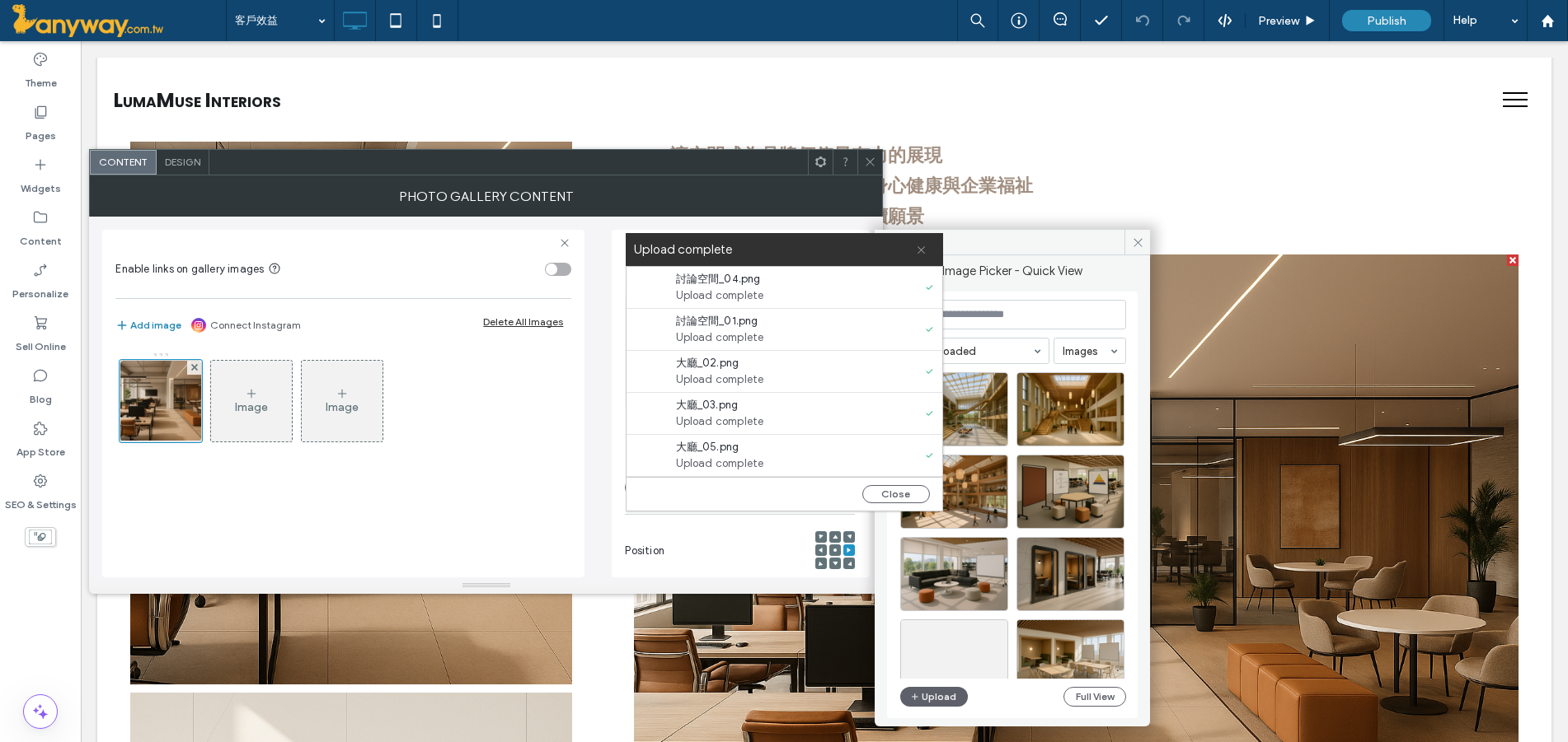
click at [925, 252] on icon at bounding box center [921, 249] width 11 height 11
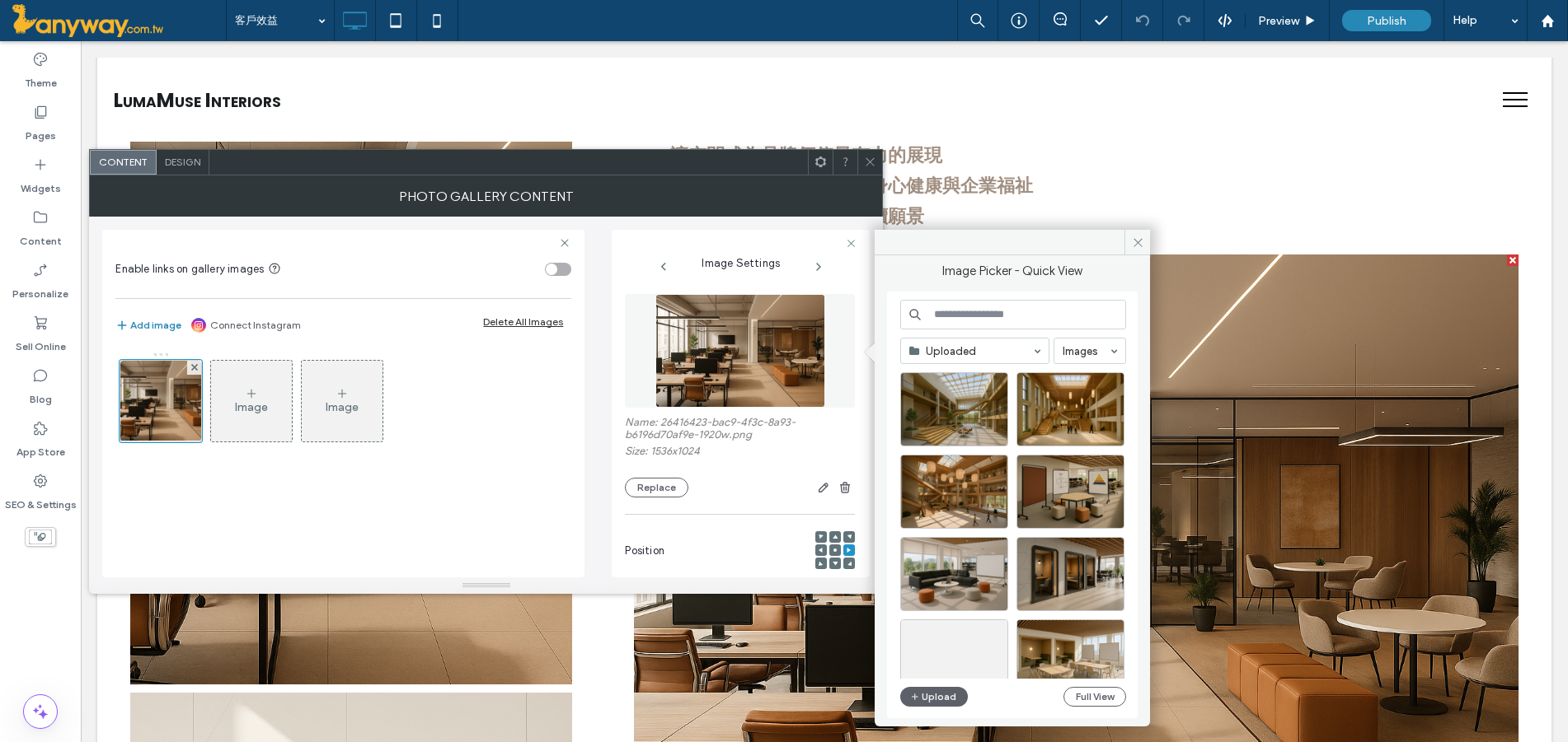
click at [870, 154] on span at bounding box center [870, 162] width 12 height 25
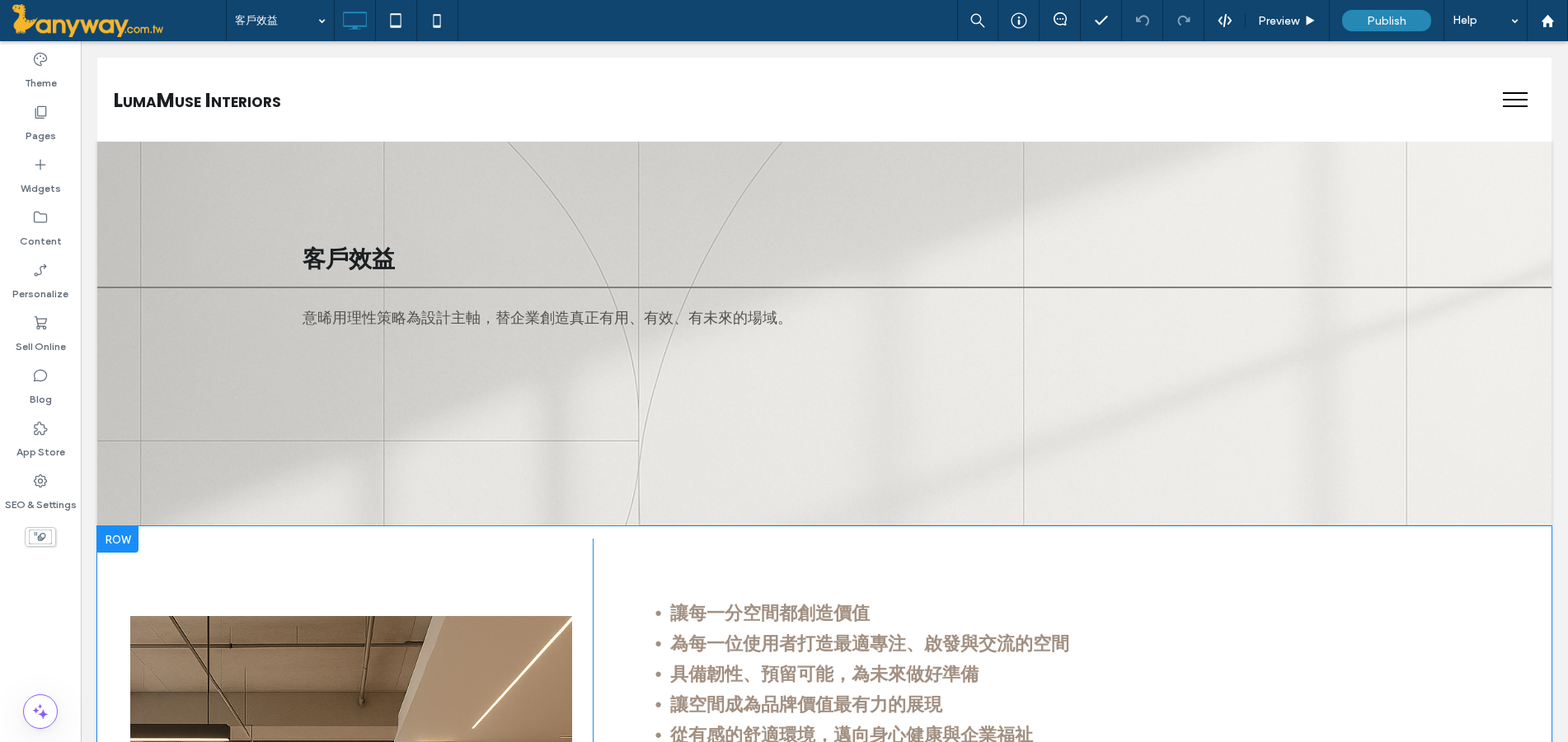
scroll to position [549, 0]
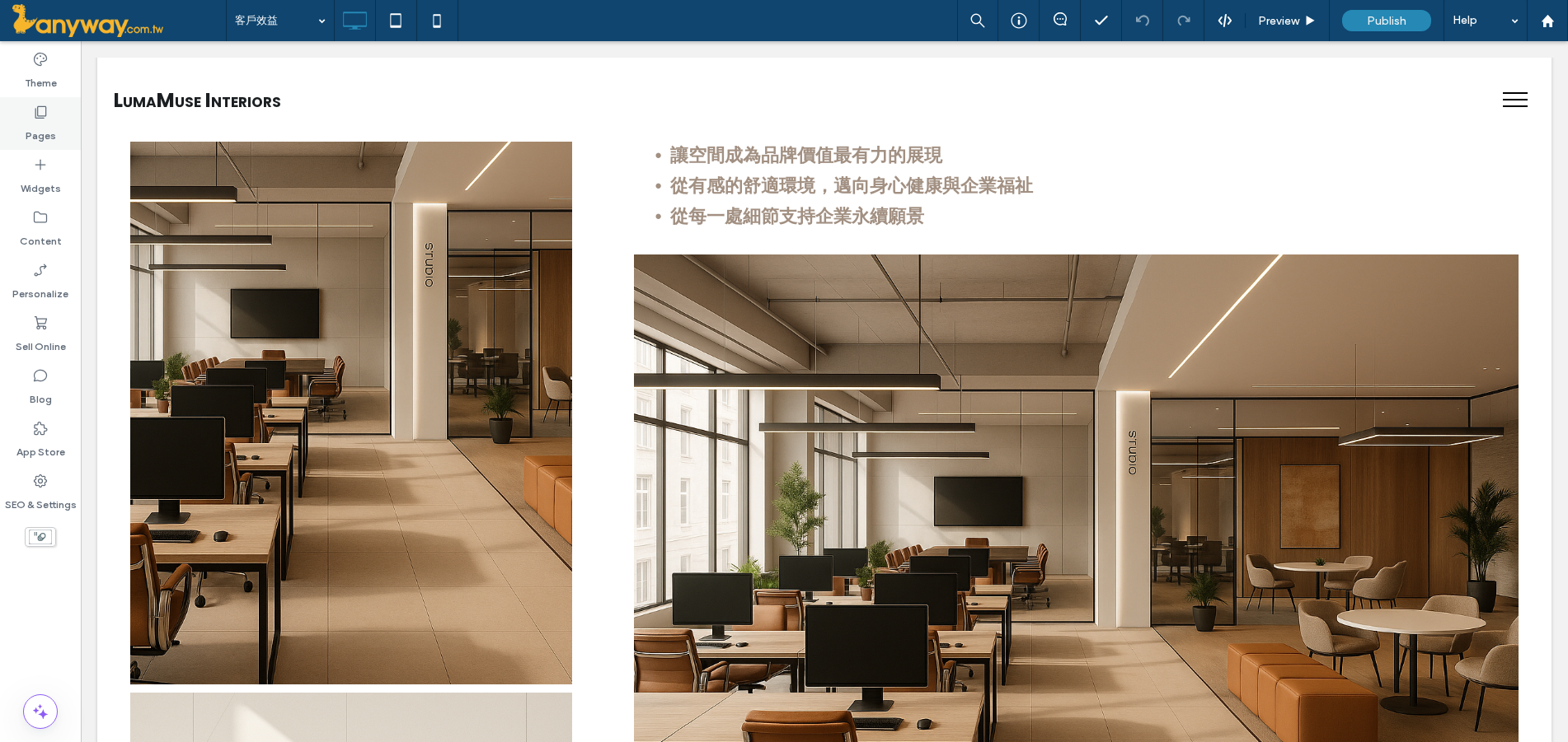
click at [28, 130] on label "Pages" at bounding box center [41, 132] width 31 height 23
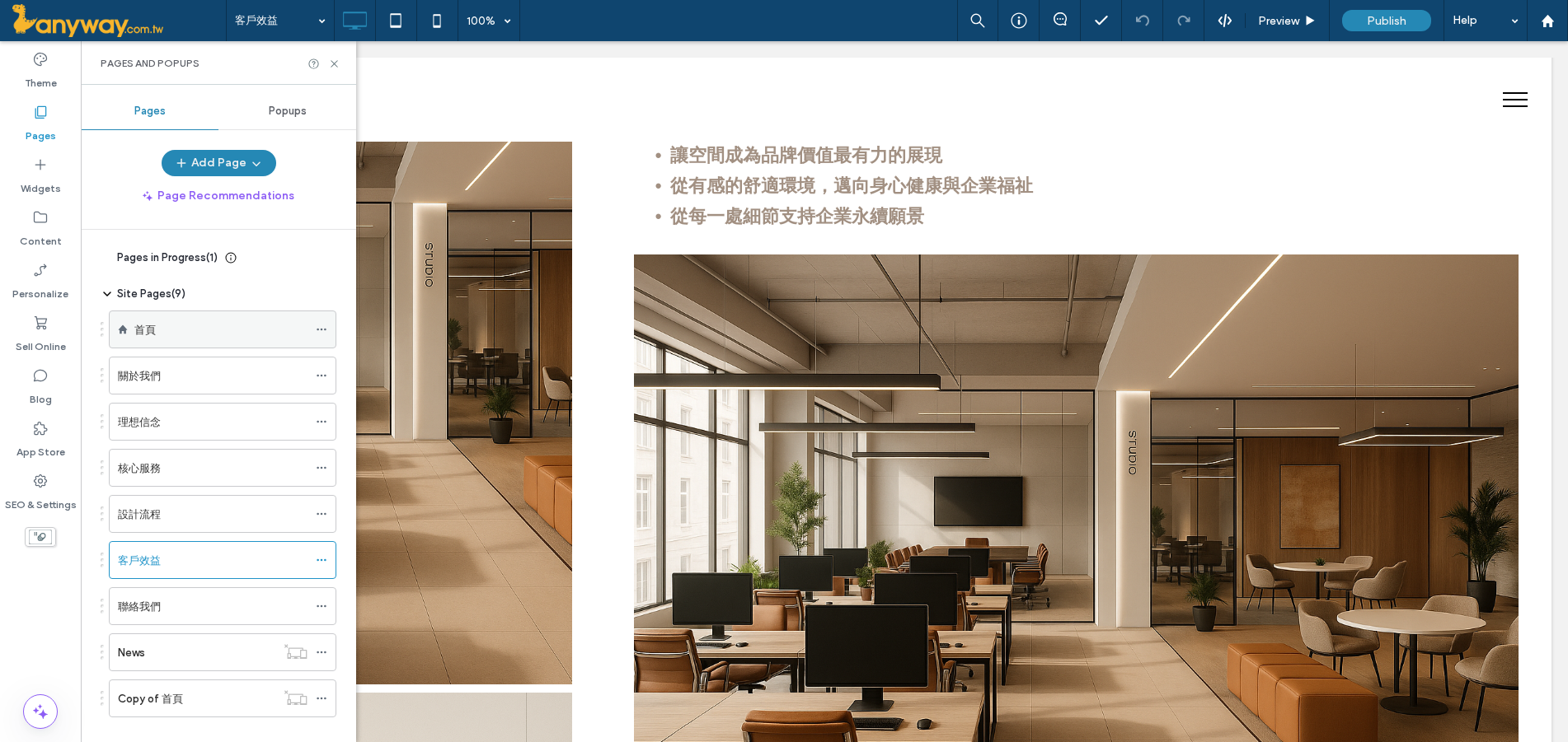
click at [193, 325] on div "首頁" at bounding box center [221, 329] width 173 height 17
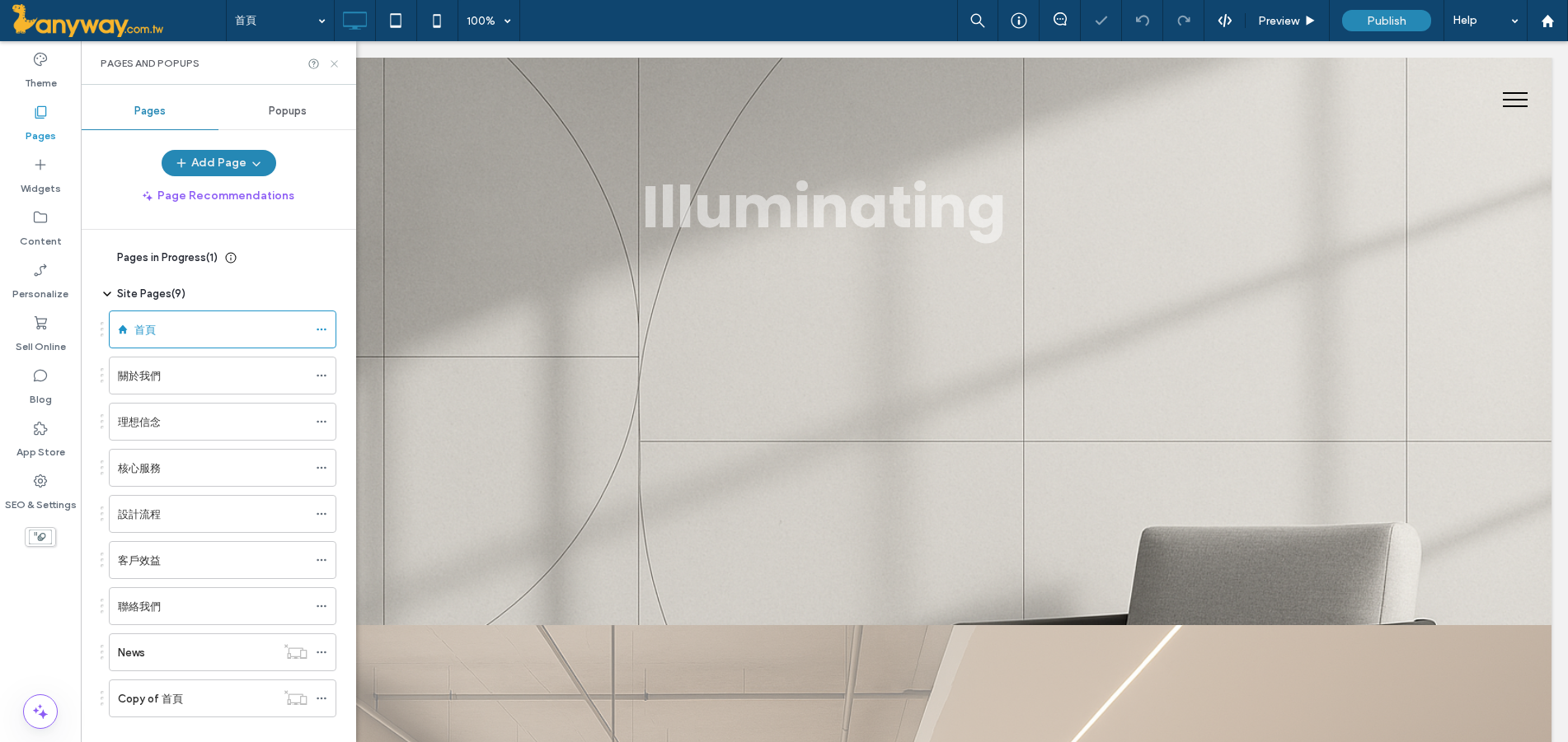
click at [328, 66] on icon at bounding box center [334, 63] width 12 height 12
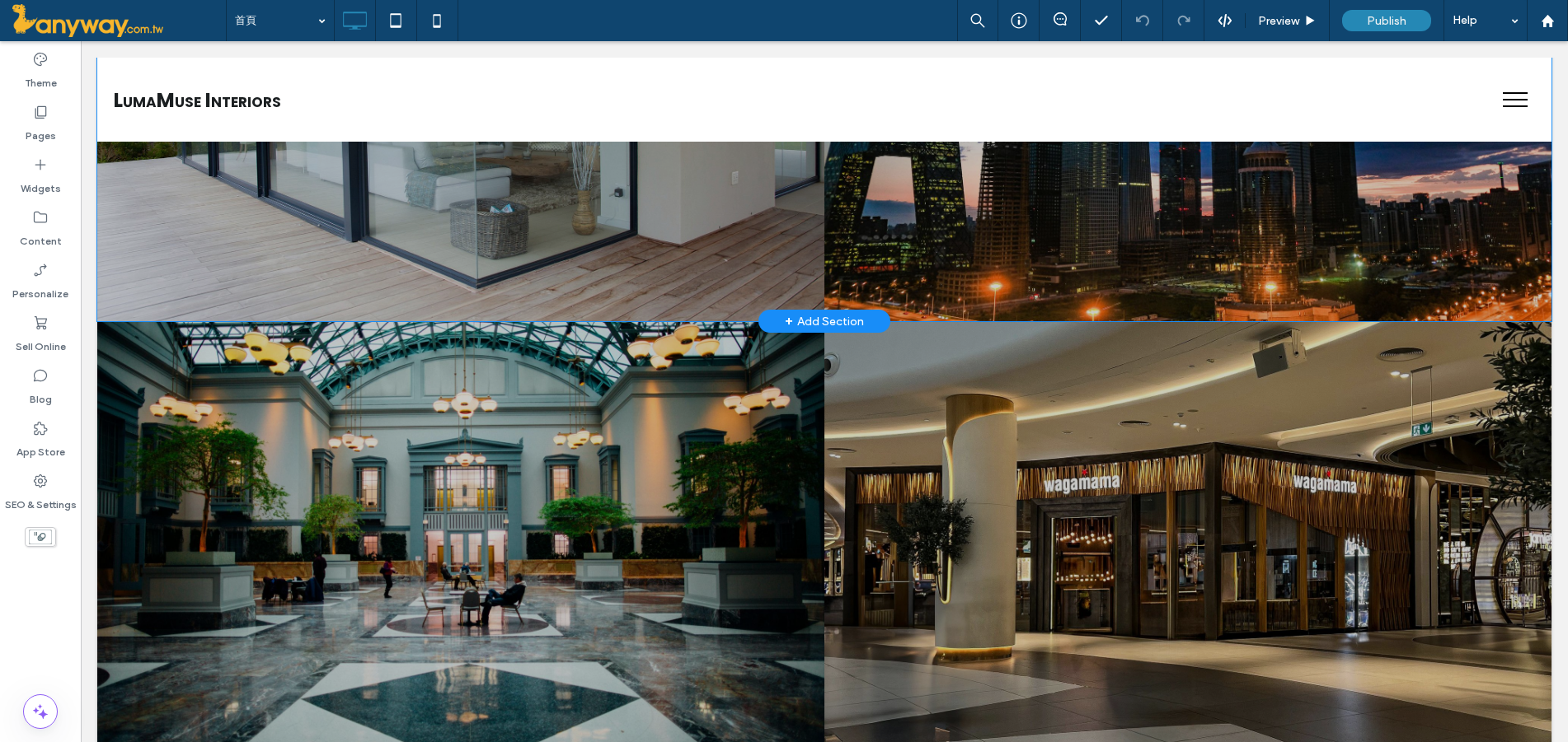
scroll to position [1373, 0]
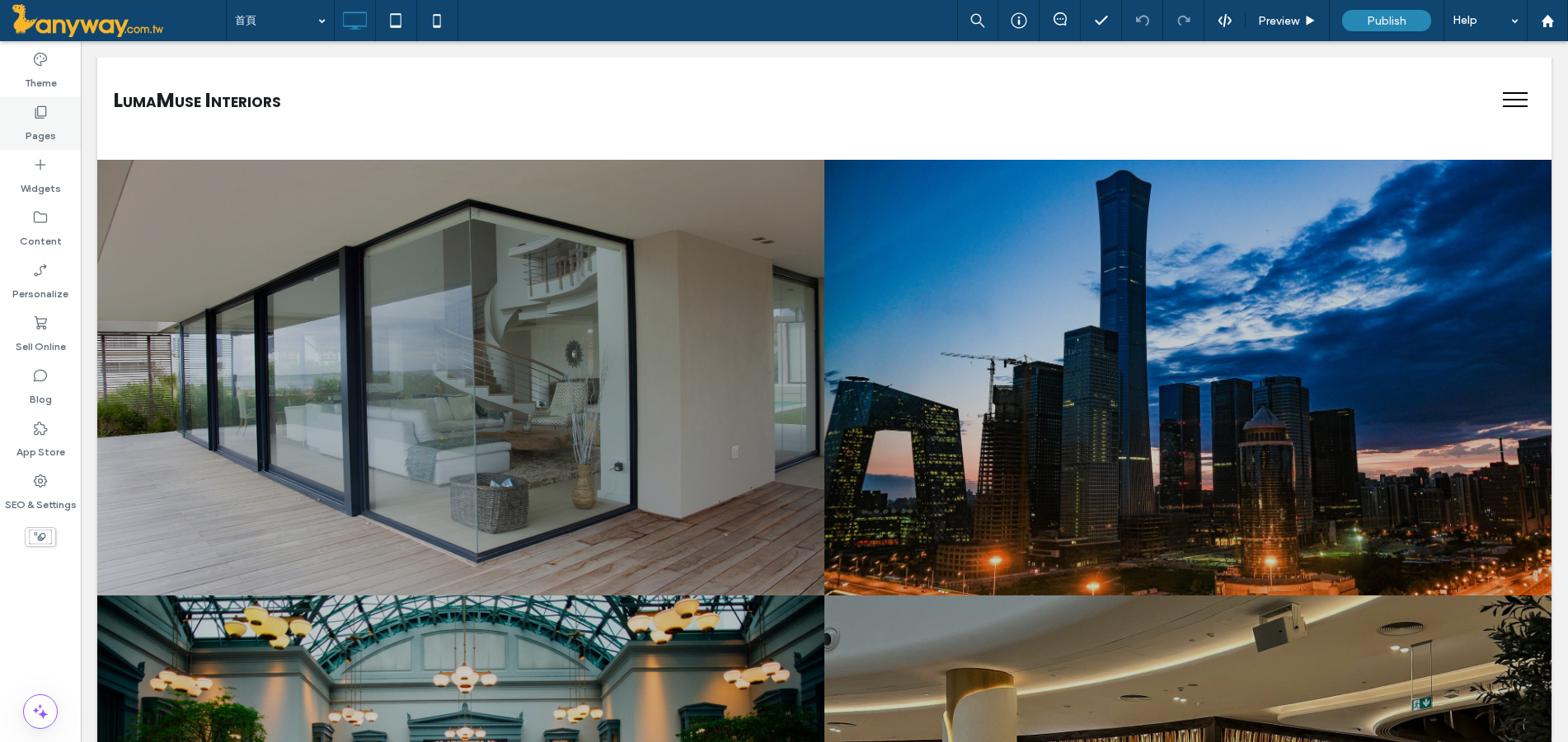
click at [58, 121] on div "Pages" at bounding box center [41, 123] width 81 height 52
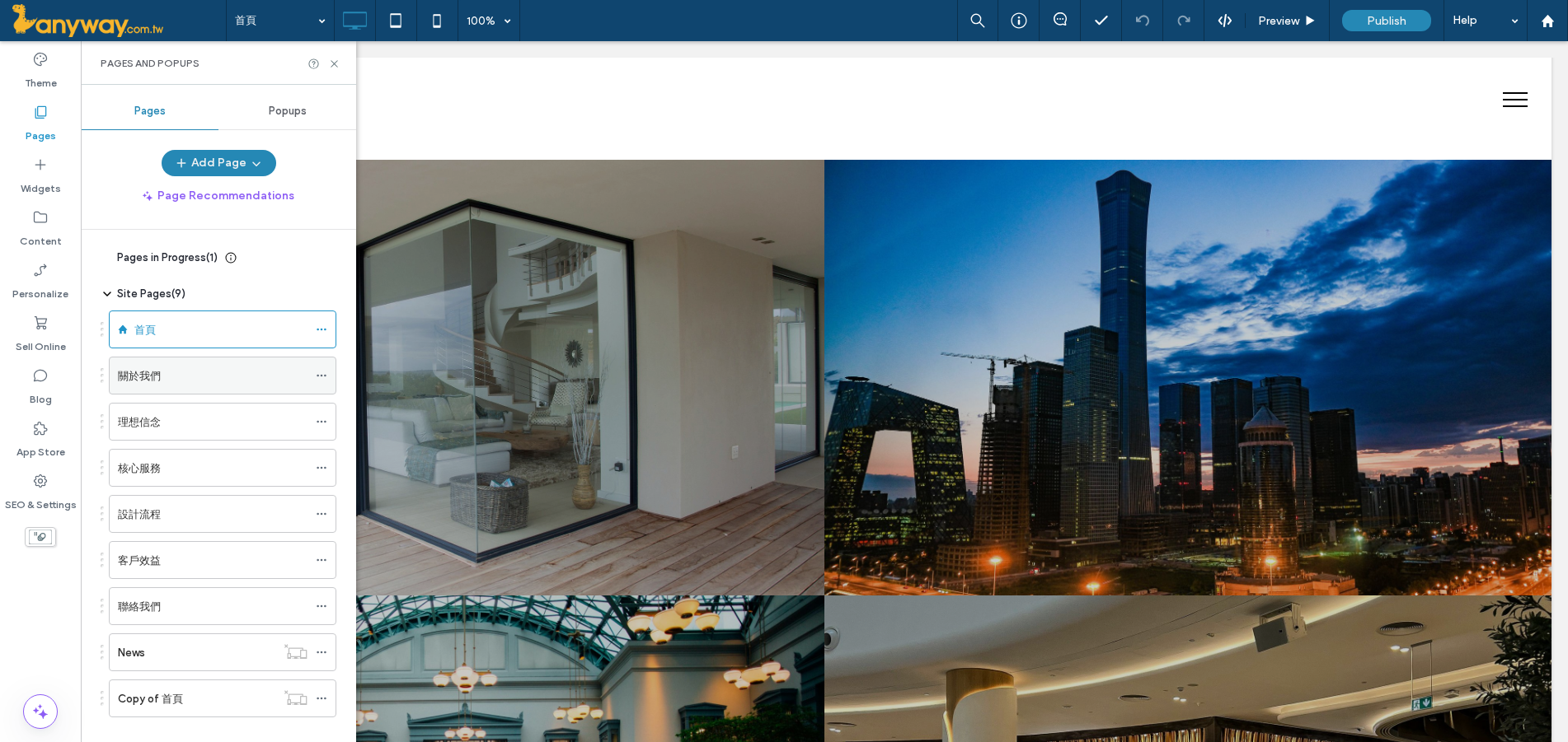
click at [142, 391] on div "關於我們" at bounding box center [213, 375] width 190 height 37
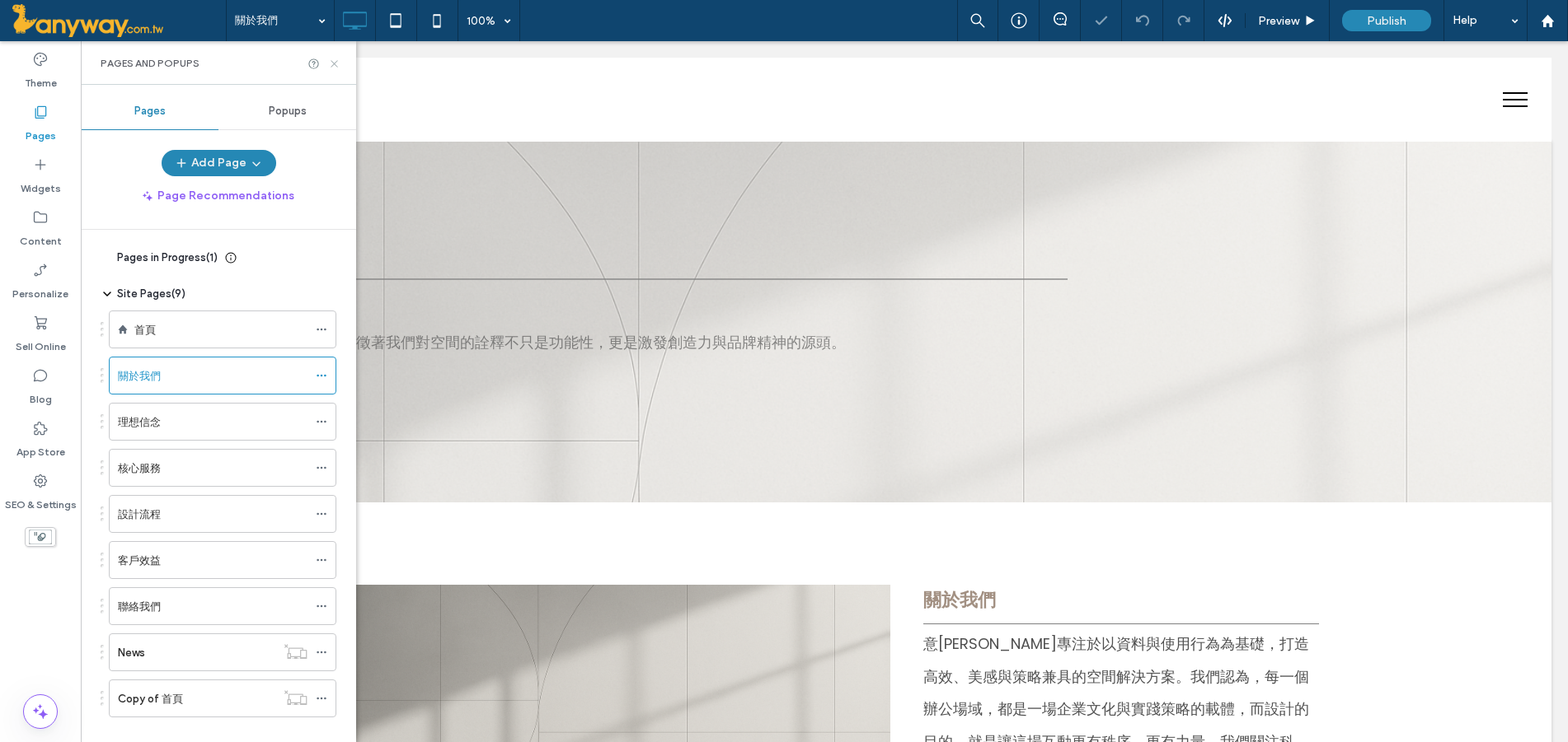
click at [336, 64] on use at bounding box center [334, 63] width 7 height 7
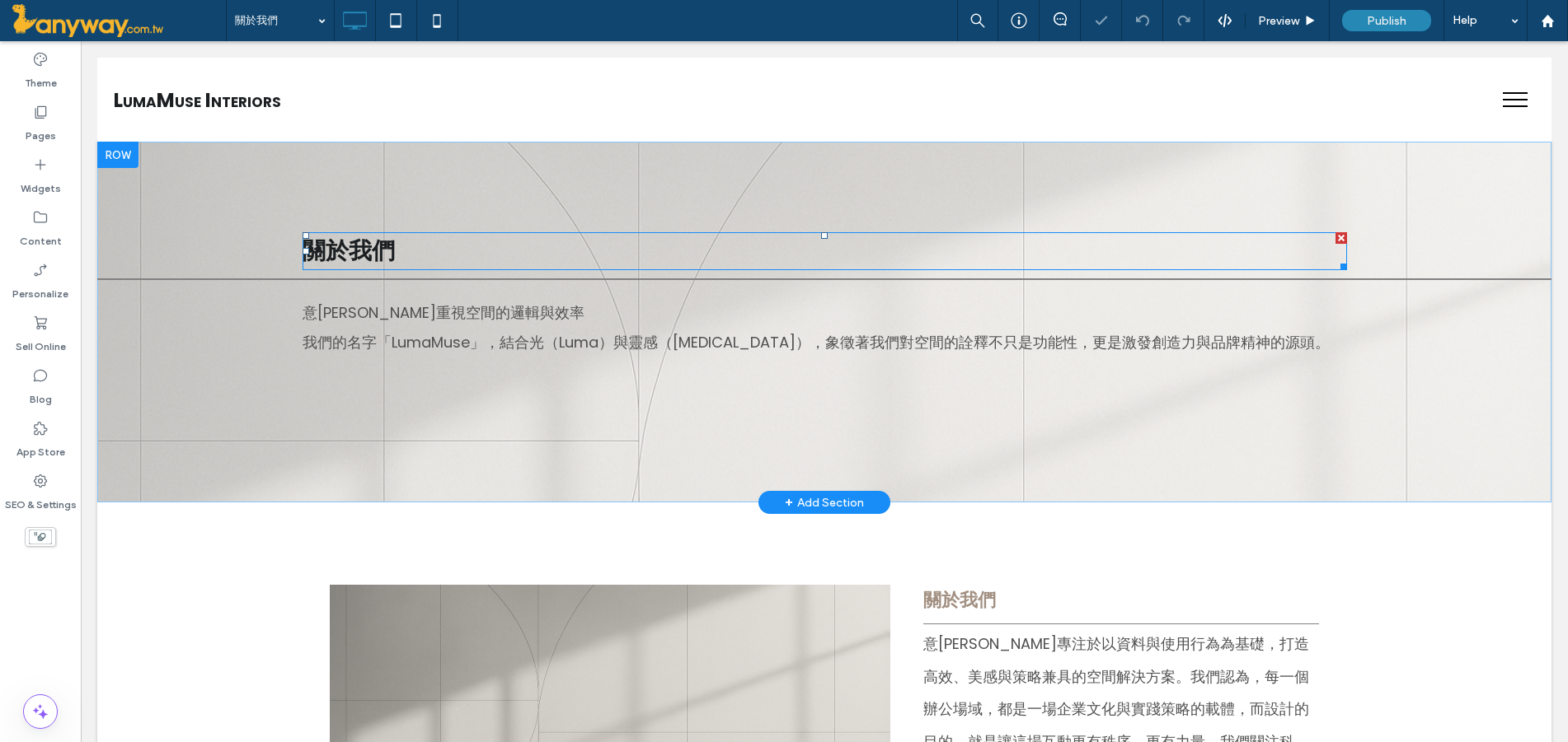
scroll to position [274, 0]
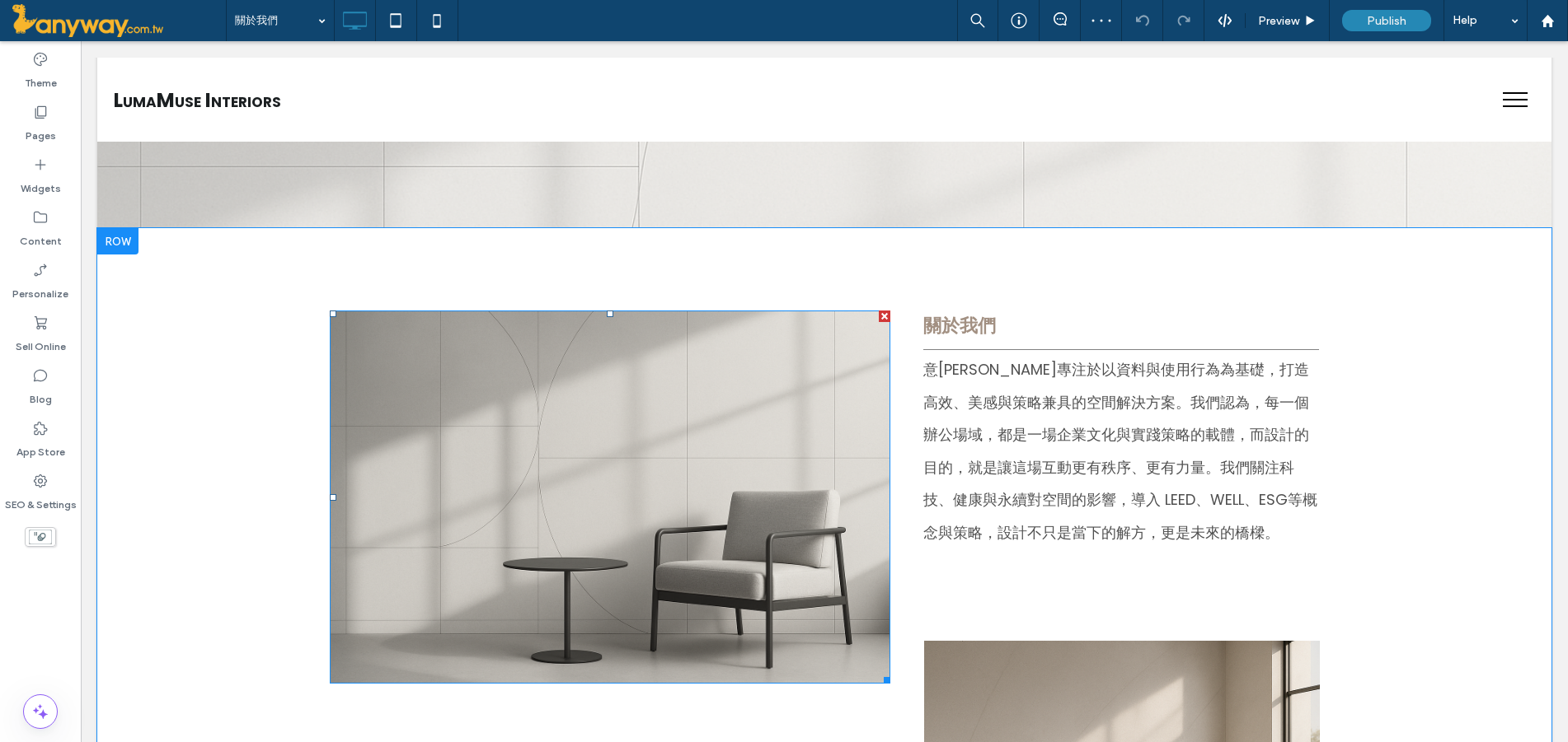
click at [466, 431] on img at bounding box center [610, 497] width 560 height 373
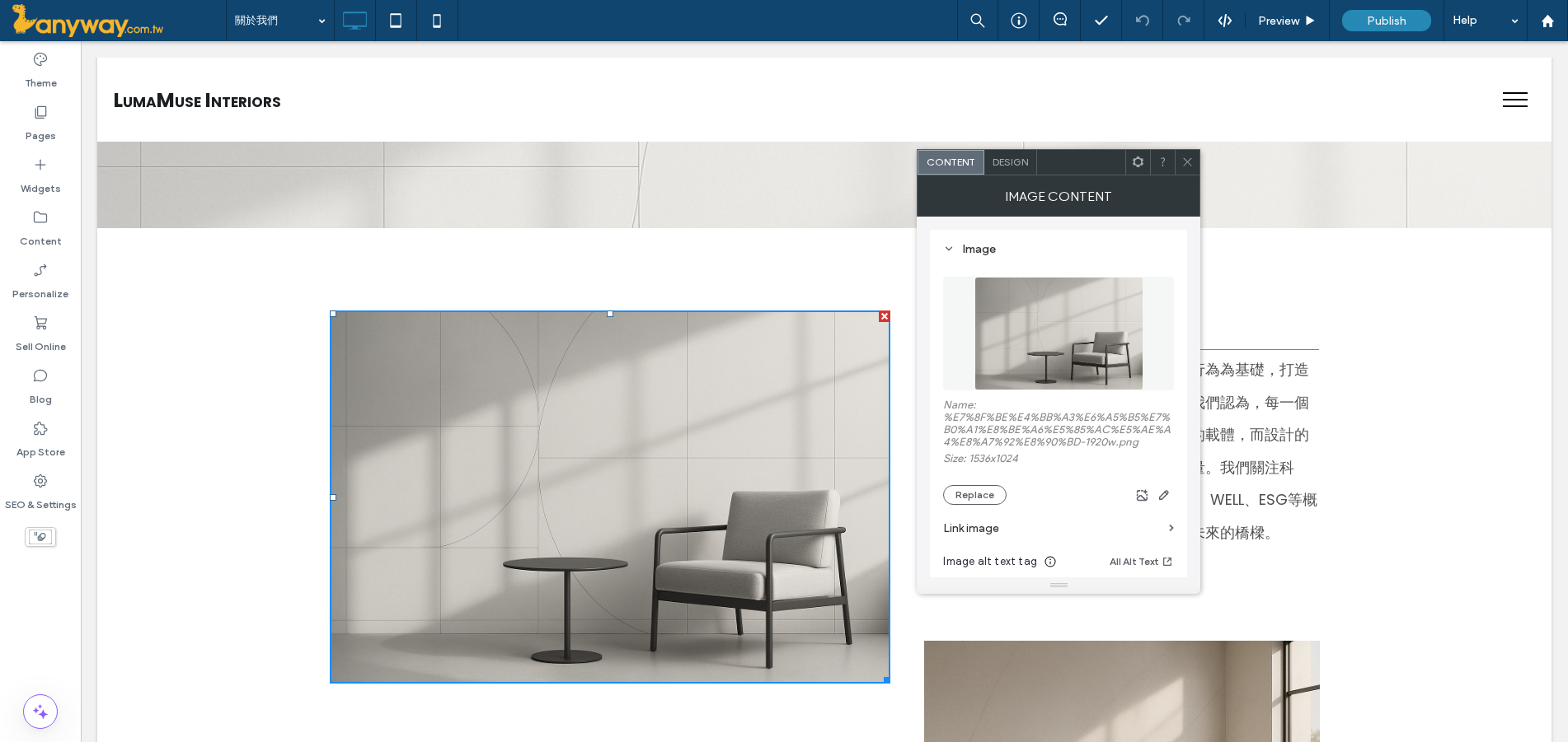
click at [993, 505] on section "Link image" at bounding box center [1058, 527] width 231 height 46
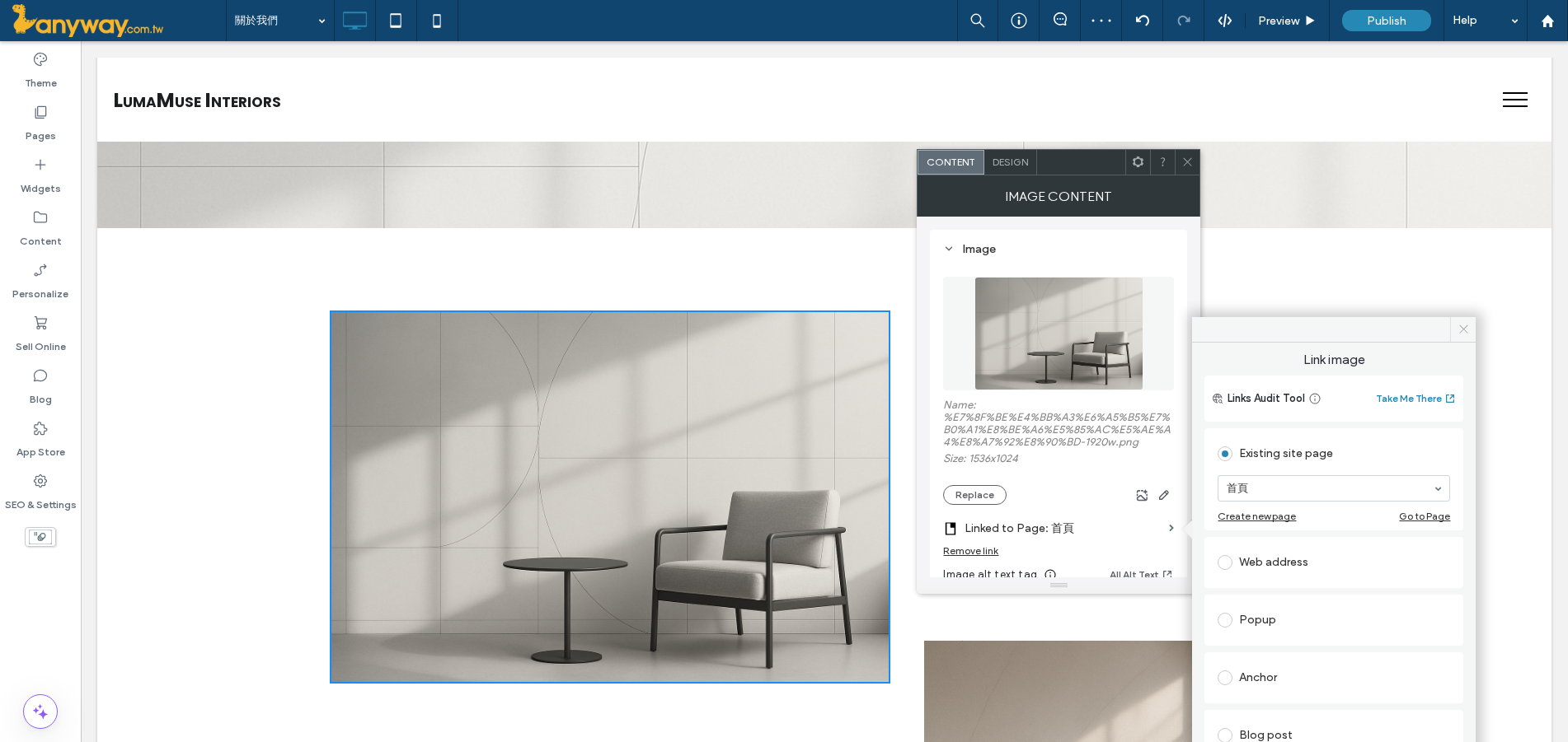
click at [1467, 327] on icon at bounding box center [1463, 328] width 12 height 12
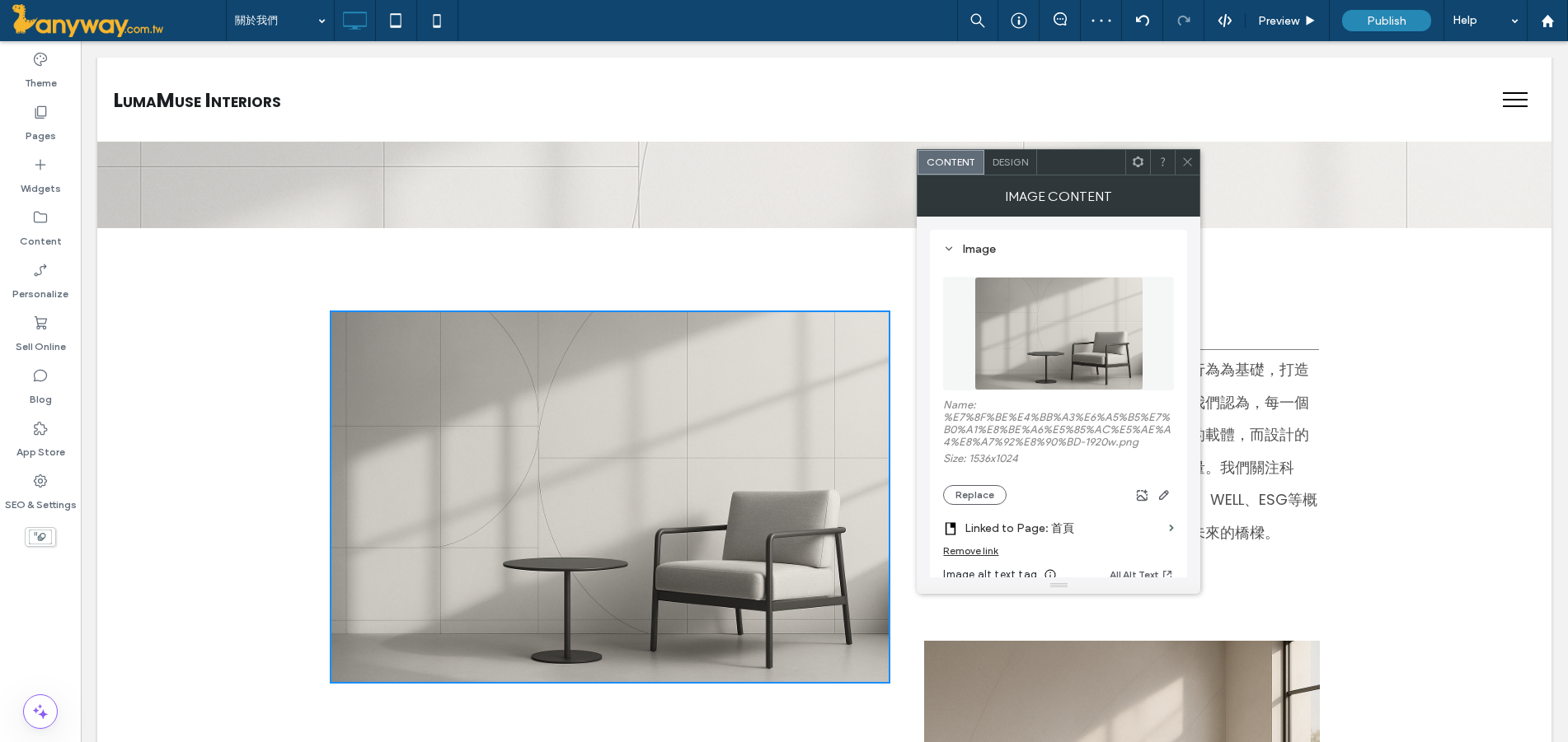
click at [1076, 372] on img at bounding box center [1059, 333] width 170 height 114
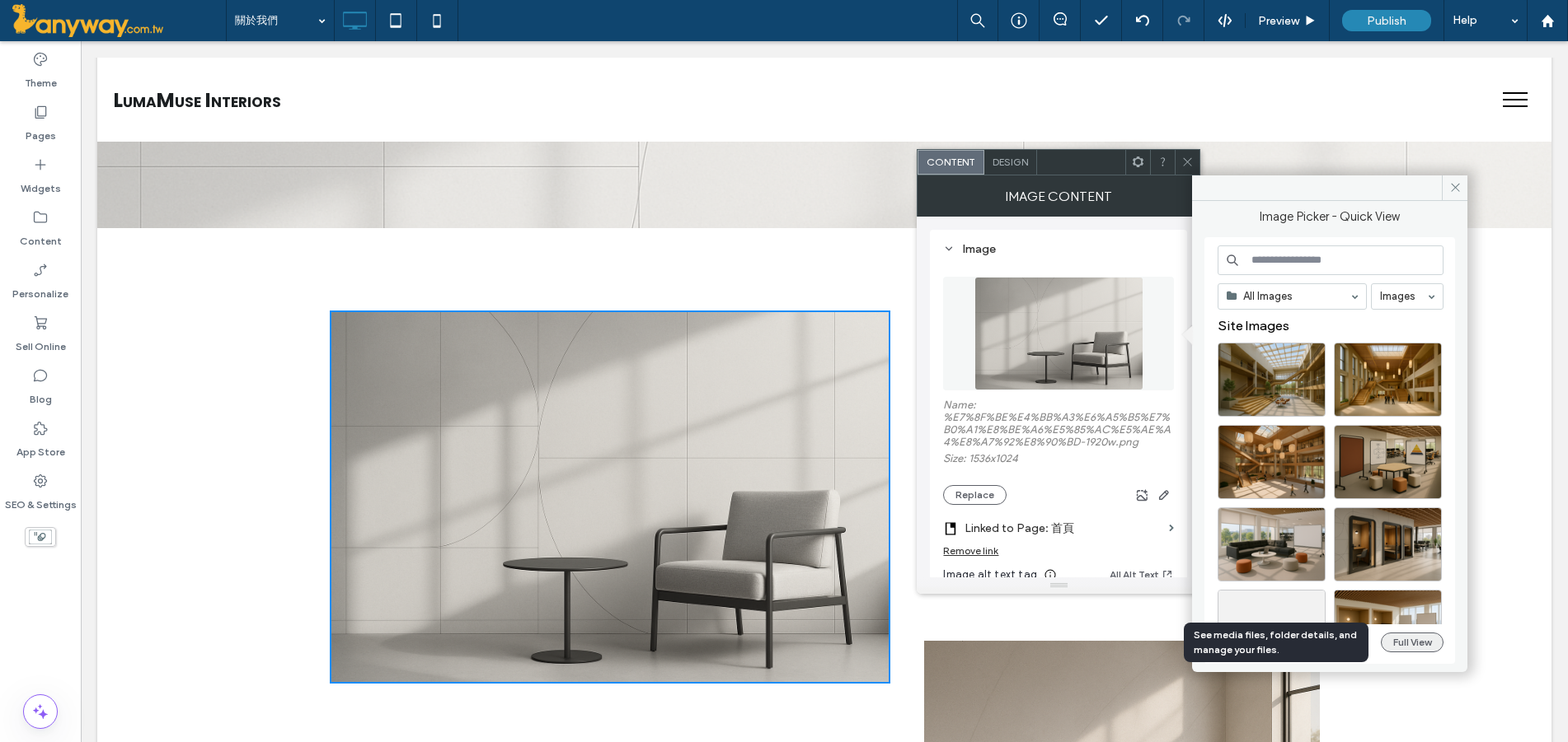
click at [1415, 634] on button "Full View" at bounding box center [1412, 643] width 62 height 20
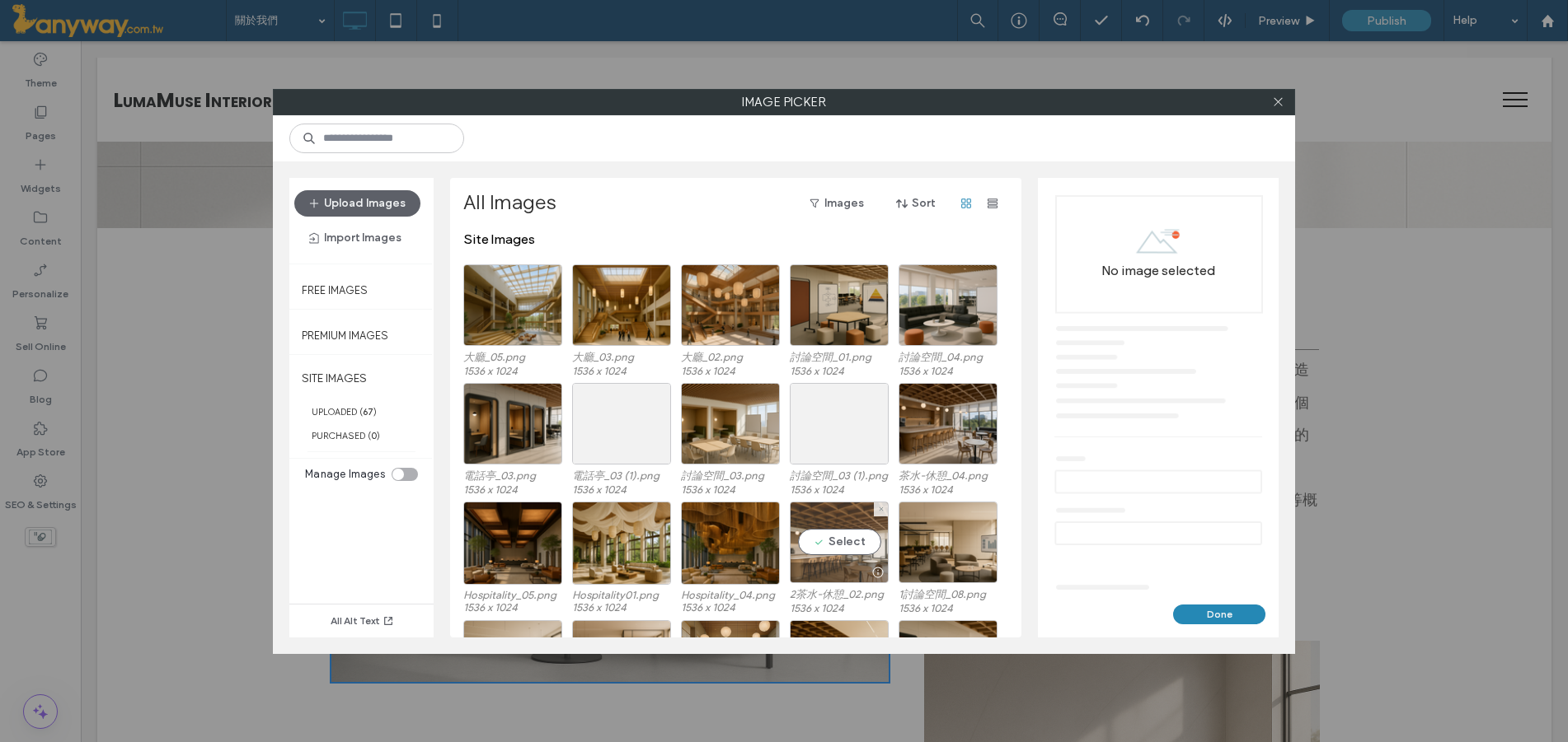
click at [835, 533] on div "Select" at bounding box center [839, 542] width 99 height 81
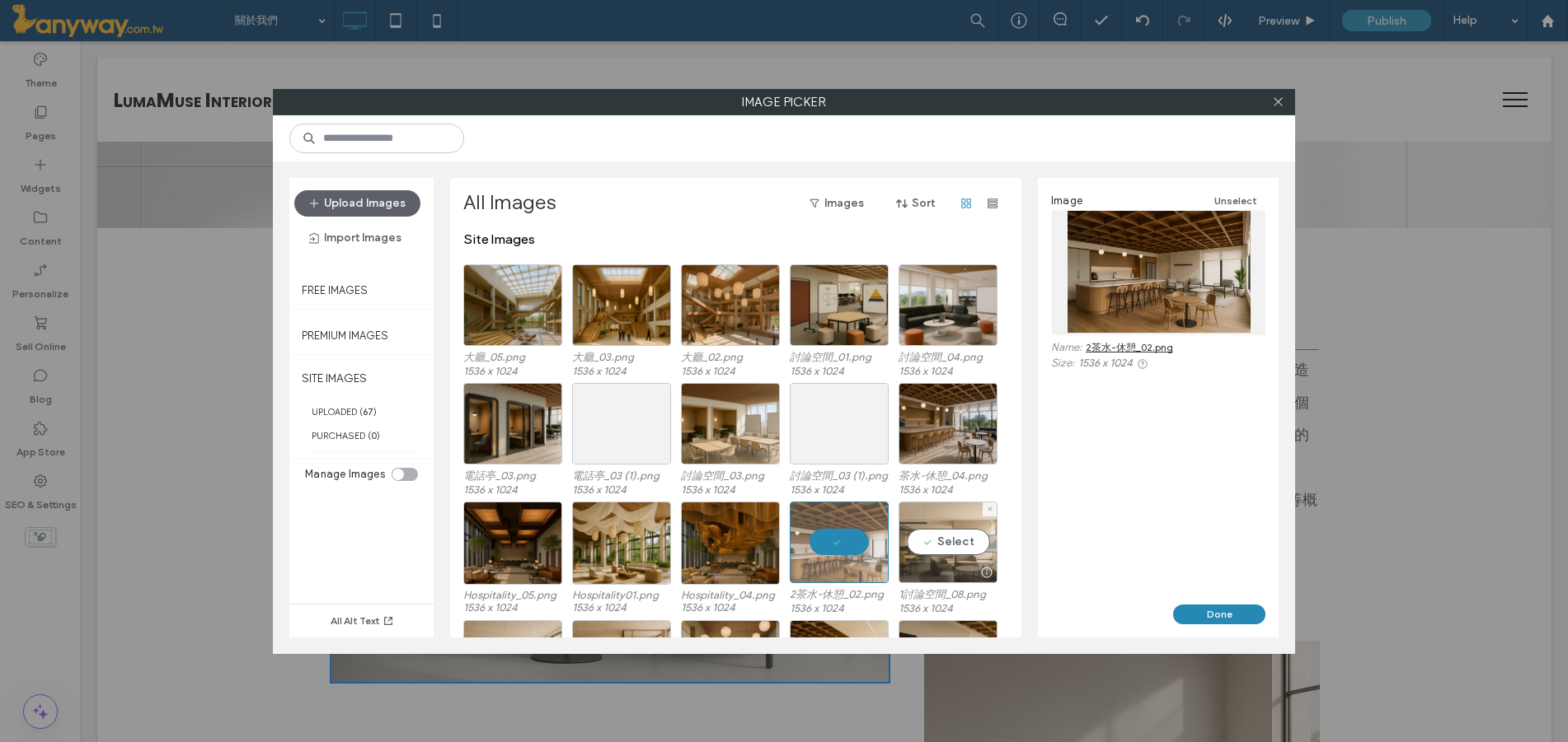
click at [969, 539] on div "Select" at bounding box center [948, 542] width 99 height 81
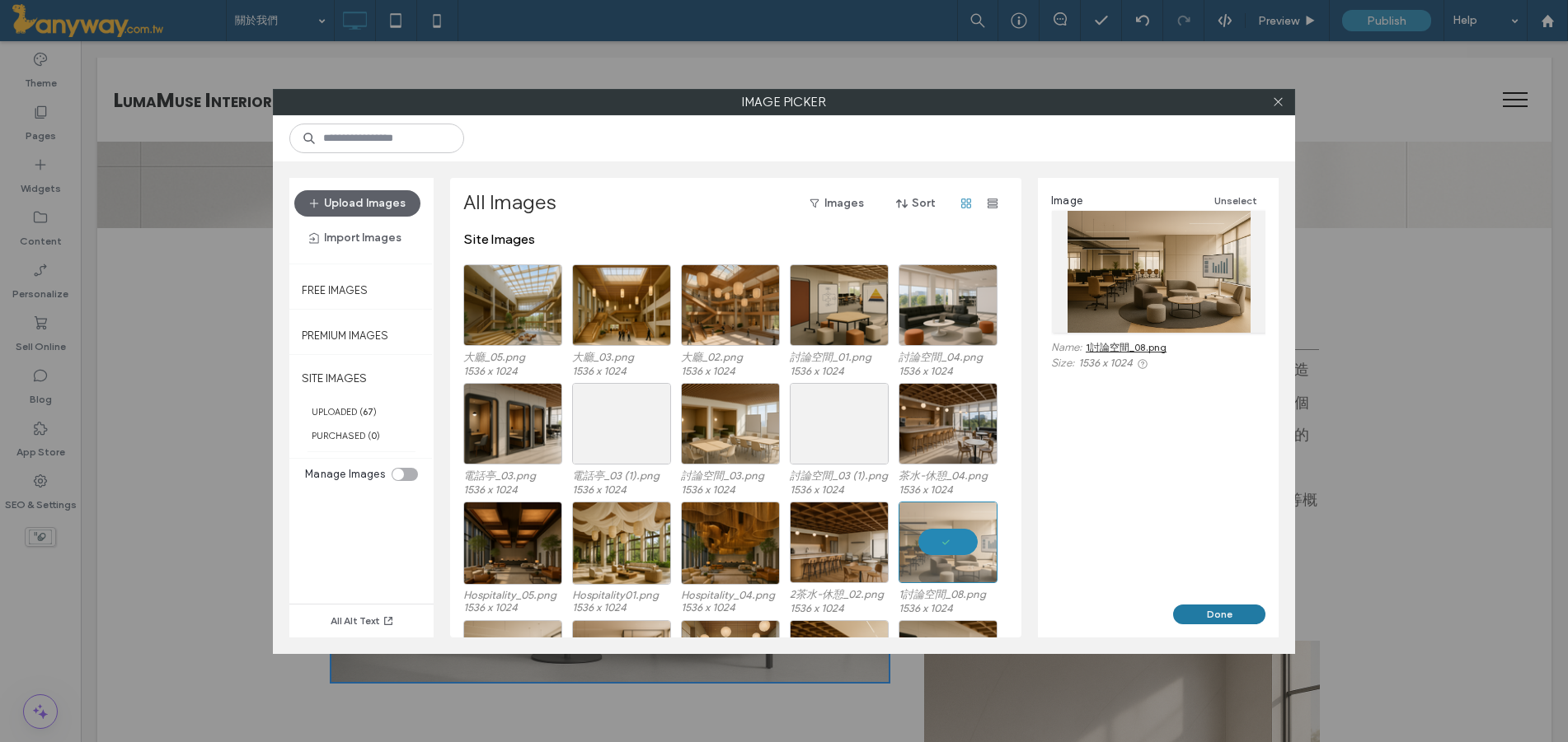
click at [1207, 615] on button "Done" at bounding box center [1219, 614] width 92 height 20
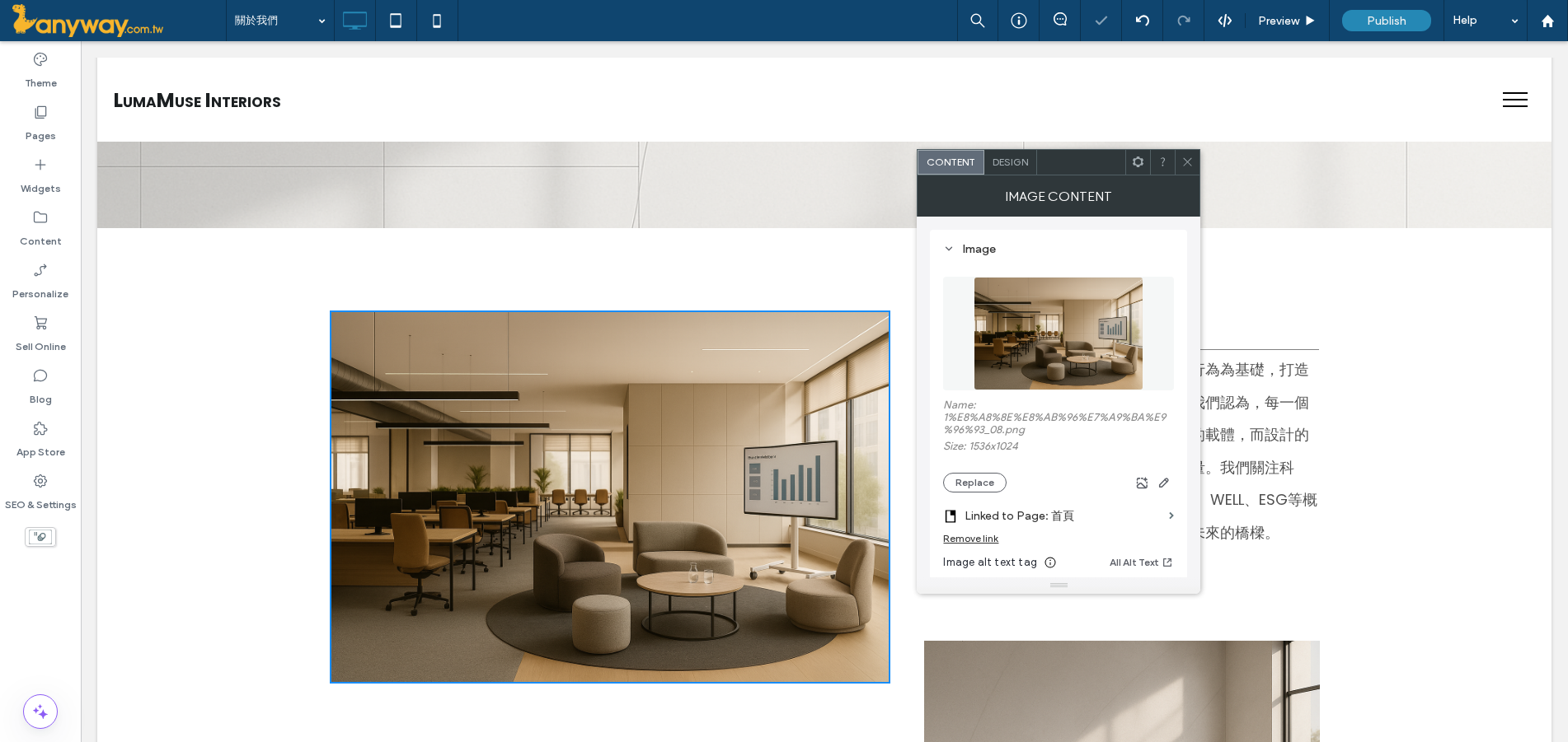
scroll to position [549, 0]
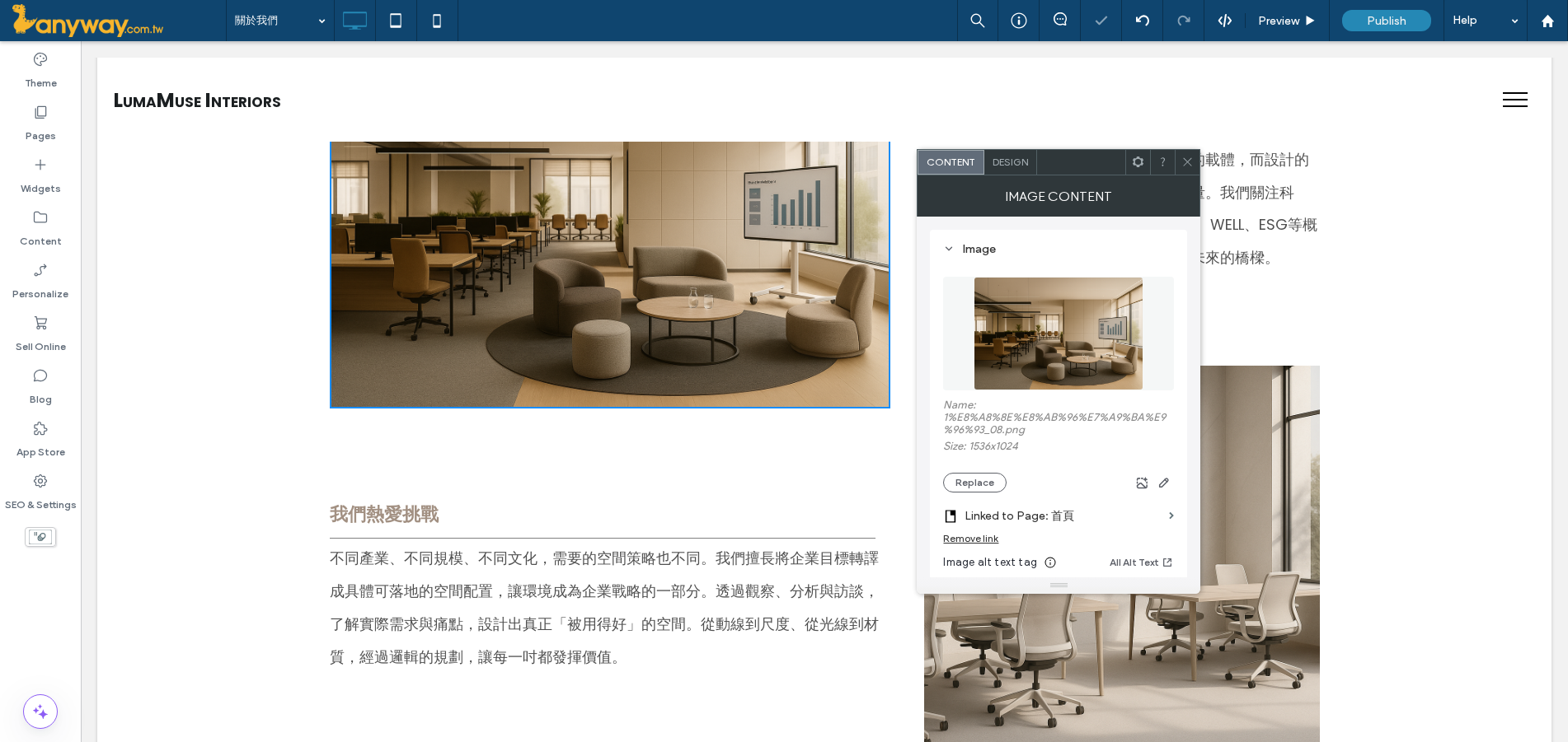
click at [1110, 660] on img at bounding box center [1123, 564] width 396 height 396
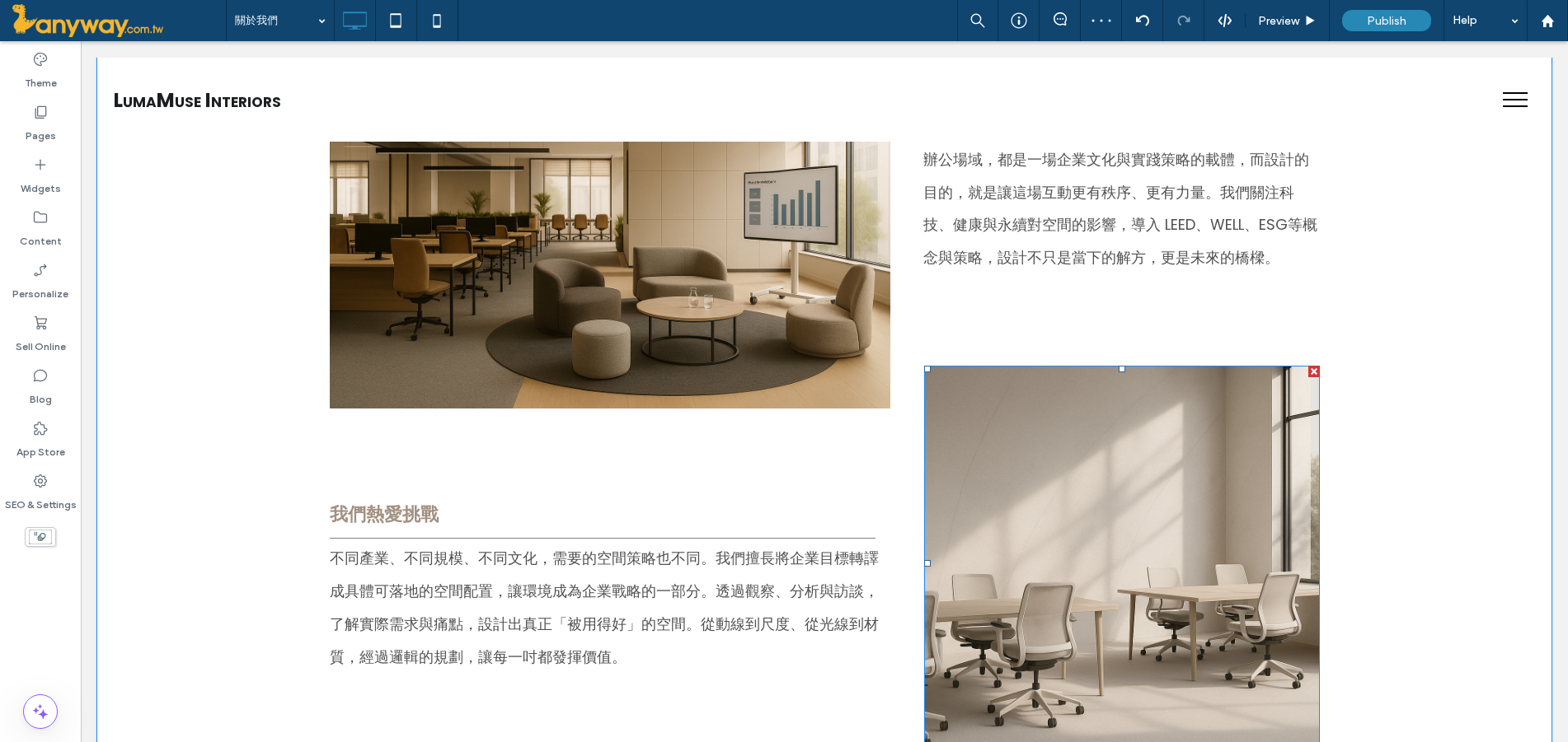
click at [991, 524] on img at bounding box center [1123, 564] width 396 height 396
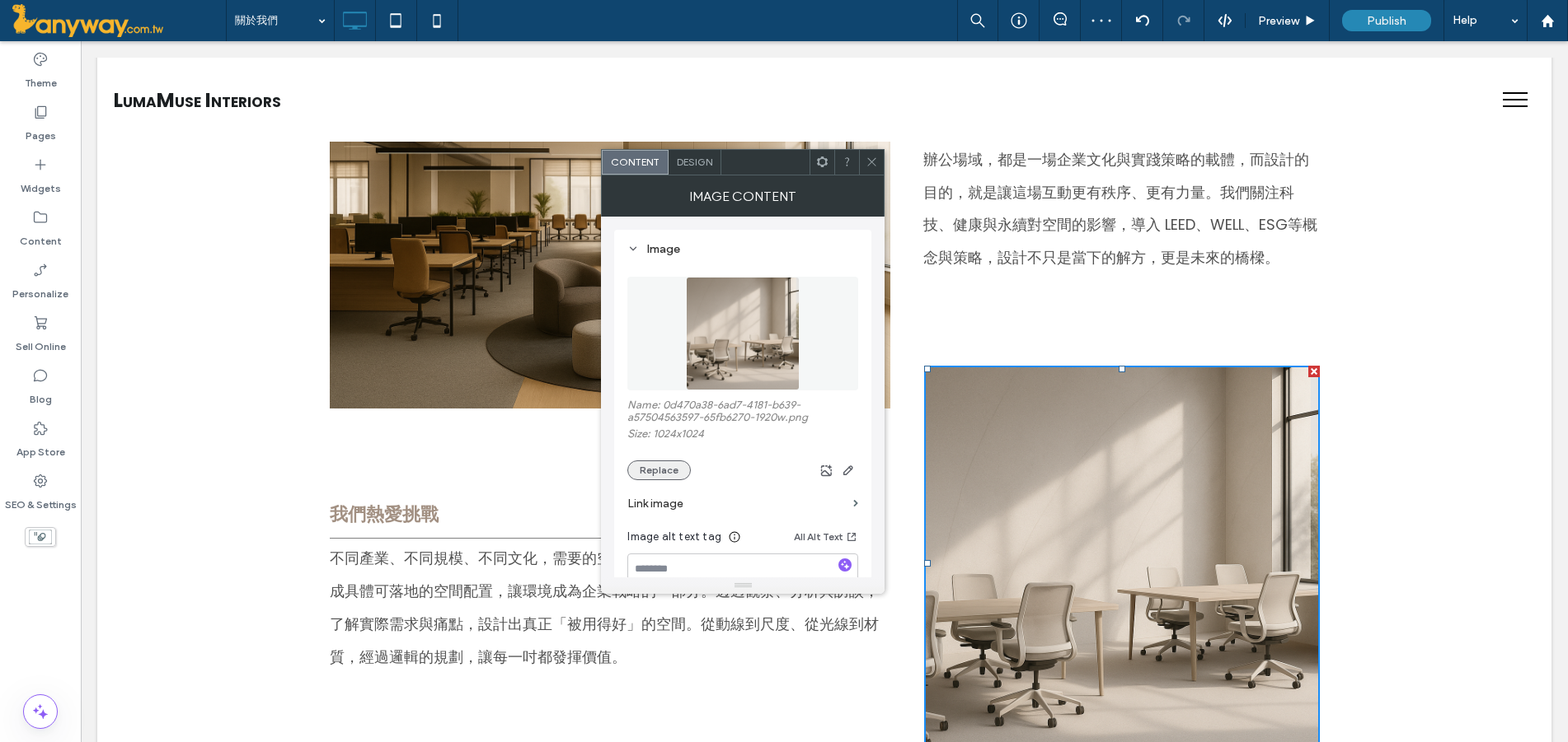
click at [661, 466] on button "Replace" at bounding box center [659, 471] width 63 height 20
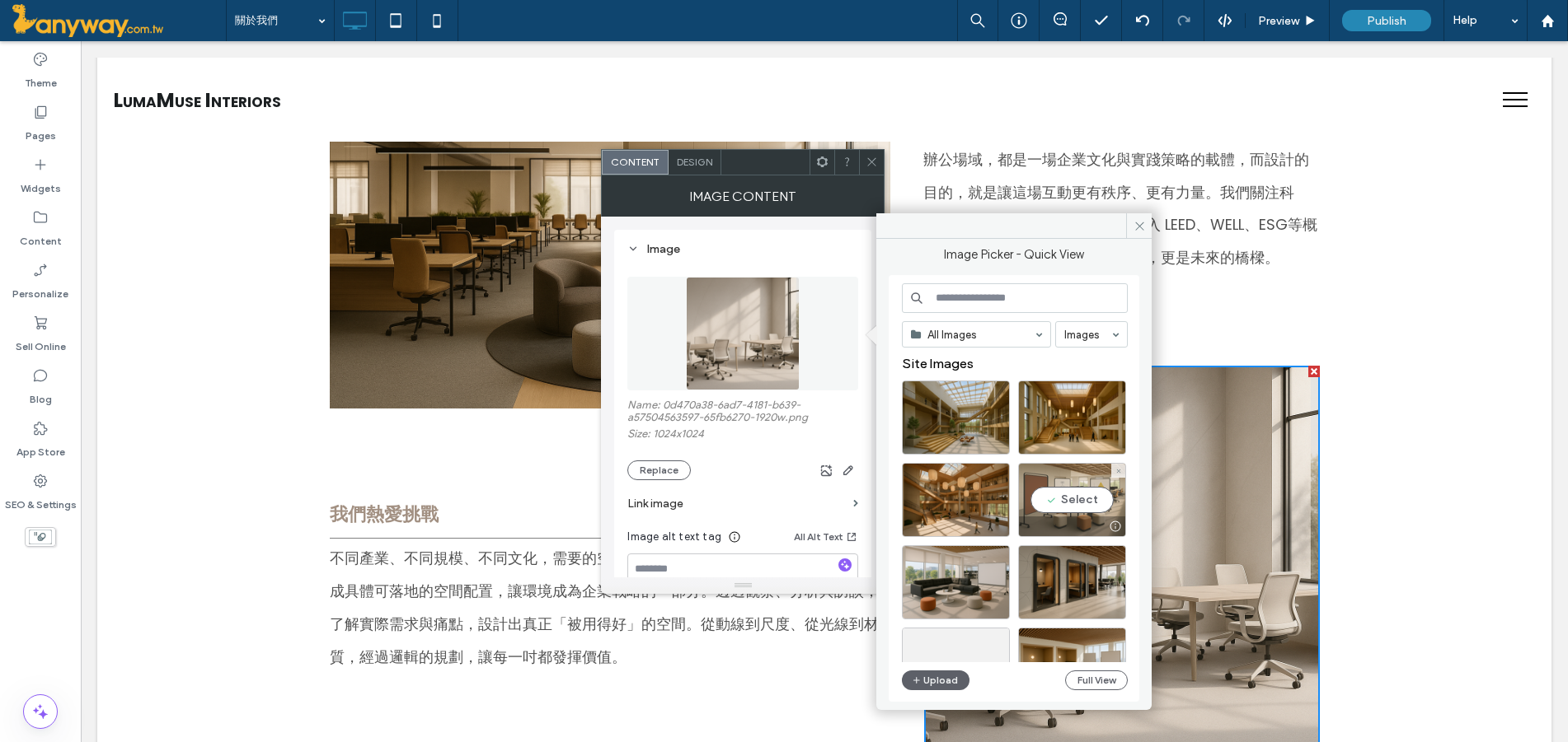
scroll to position [274, 0]
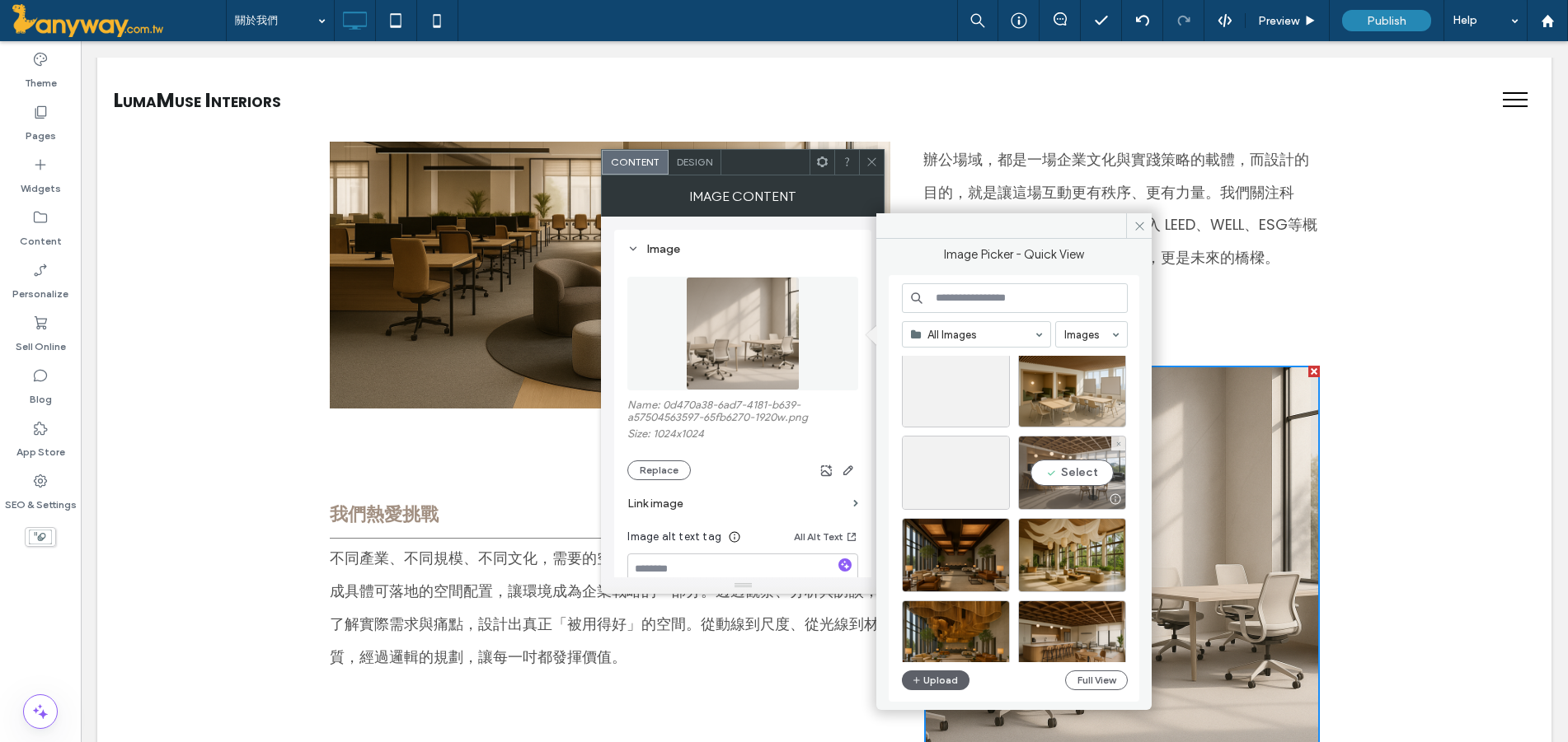
click at [1096, 468] on div "Select" at bounding box center [1071, 473] width 108 height 74
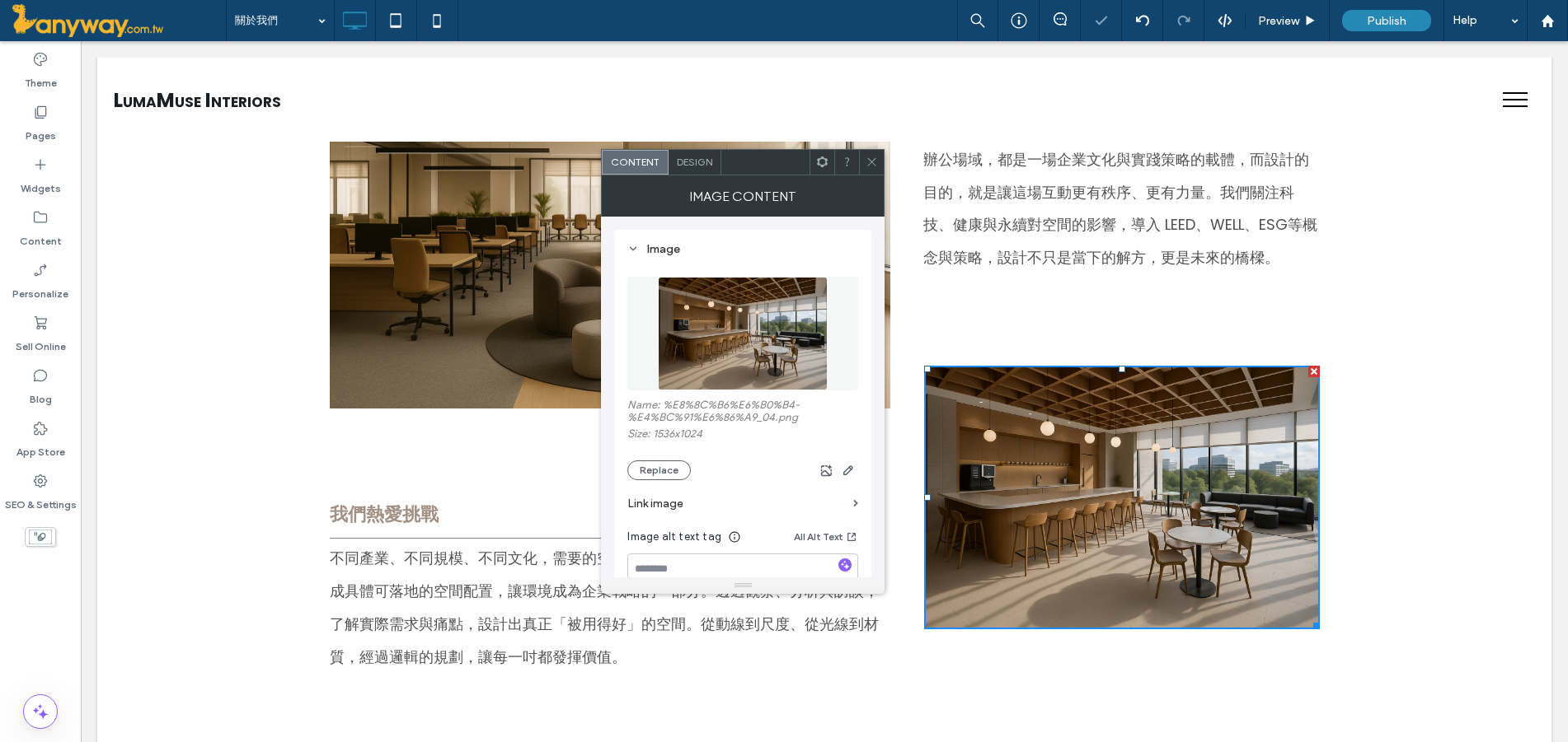
click at [872, 158] on icon at bounding box center [871, 161] width 12 height 12
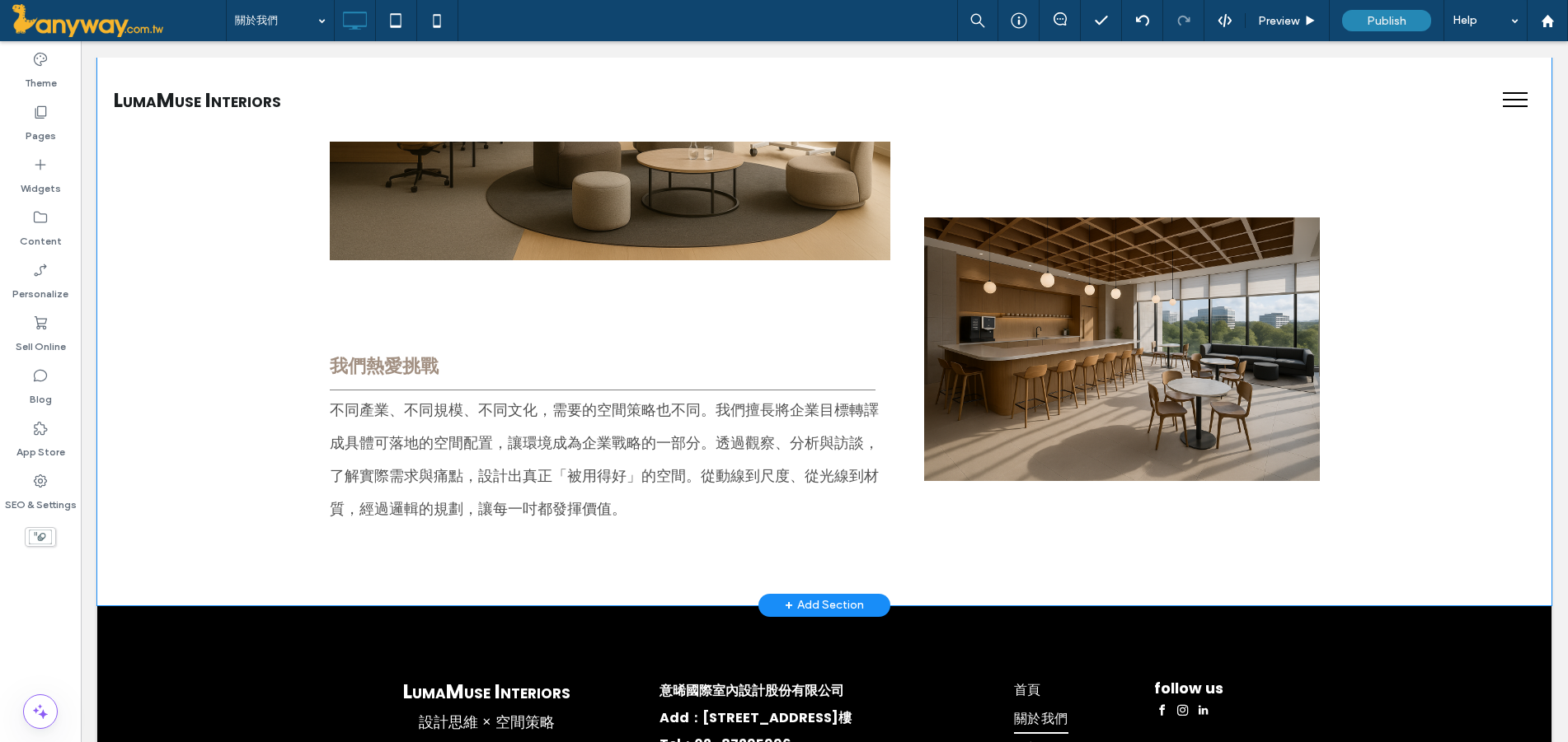
scroll to position [549, 0]
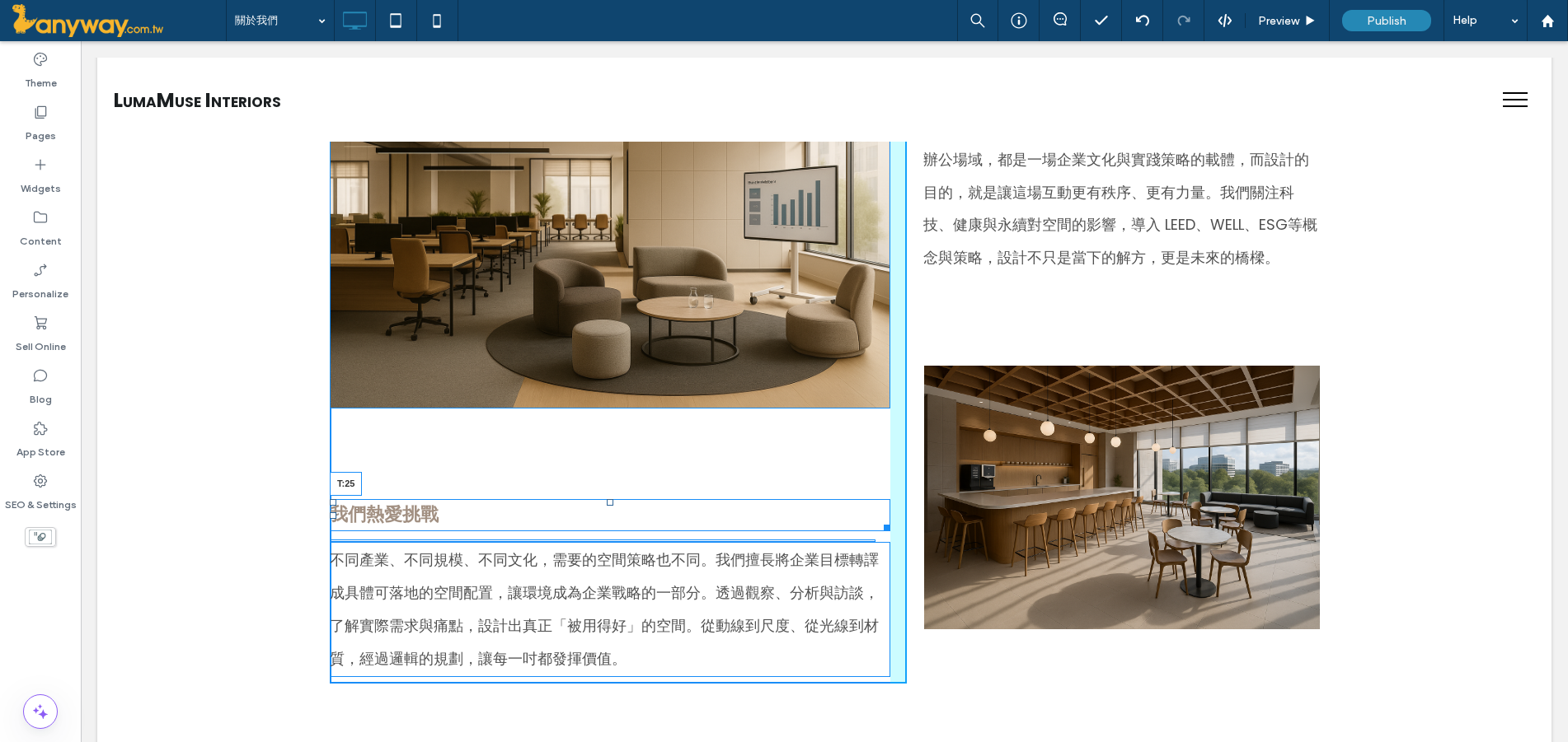
drag, startPoint x: 600, startPoint y: 507, endPoint x: 679, endPoint y: 478, distance: 84.2
click at [599, 500] on div "我們熱愛挑戰 T:25" at bounding box center [610, 515] width 560 height 32
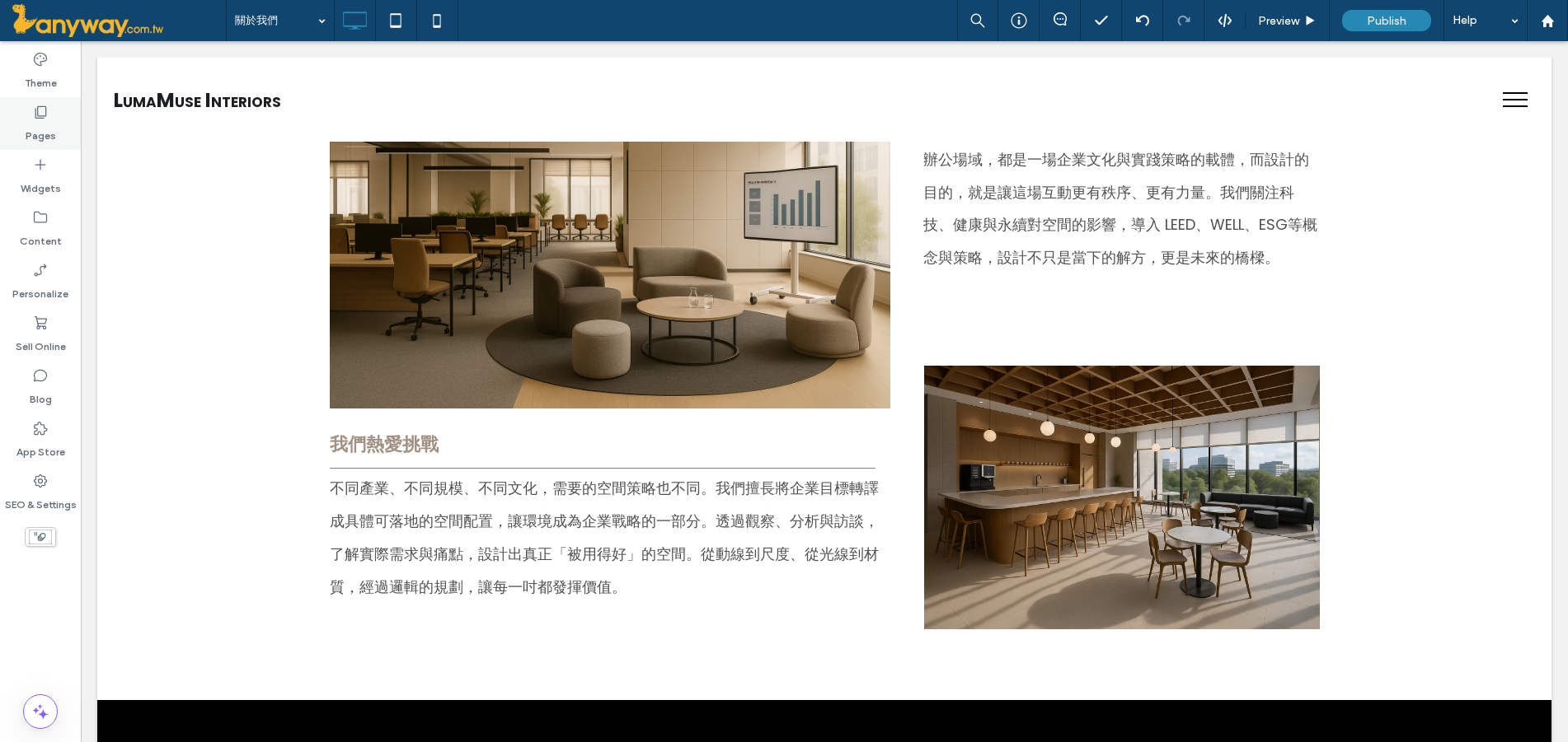
click at [38, 104] on icon at bounding box center [40, 112] width 17 height 17
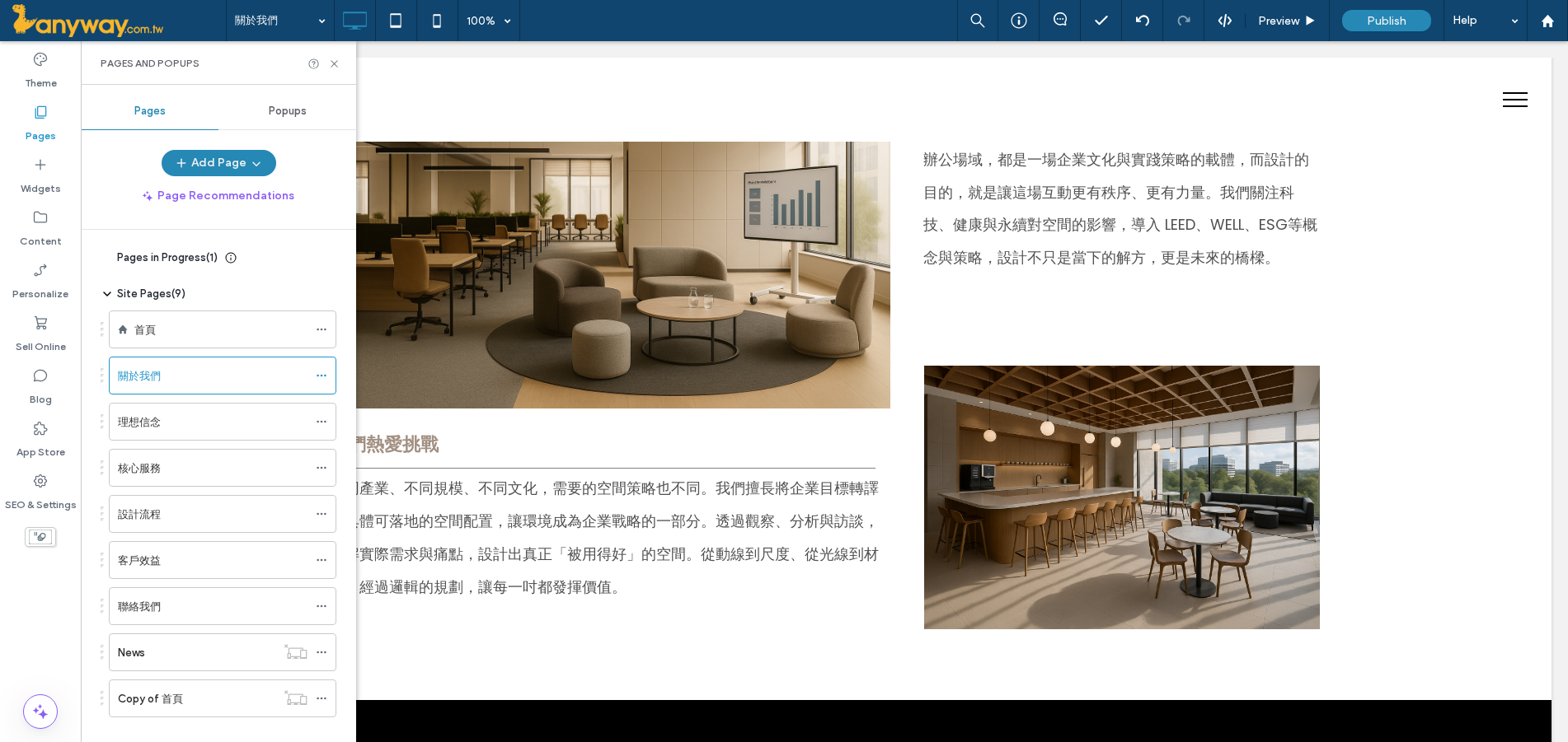
click at [154, 427] on label "理想信念" at bounding box center [139, 421] width 43 height 29
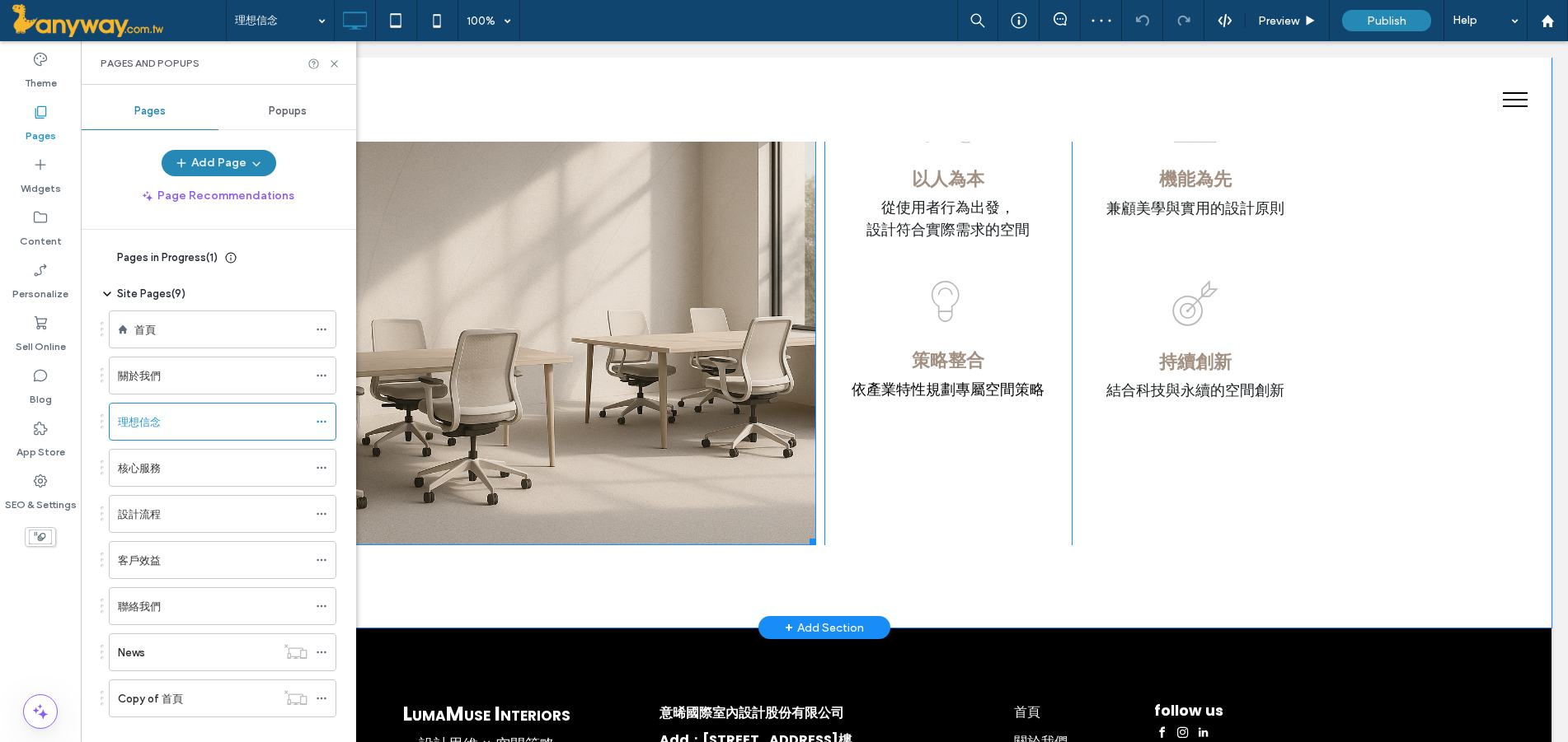
scroll to position [549, 0]
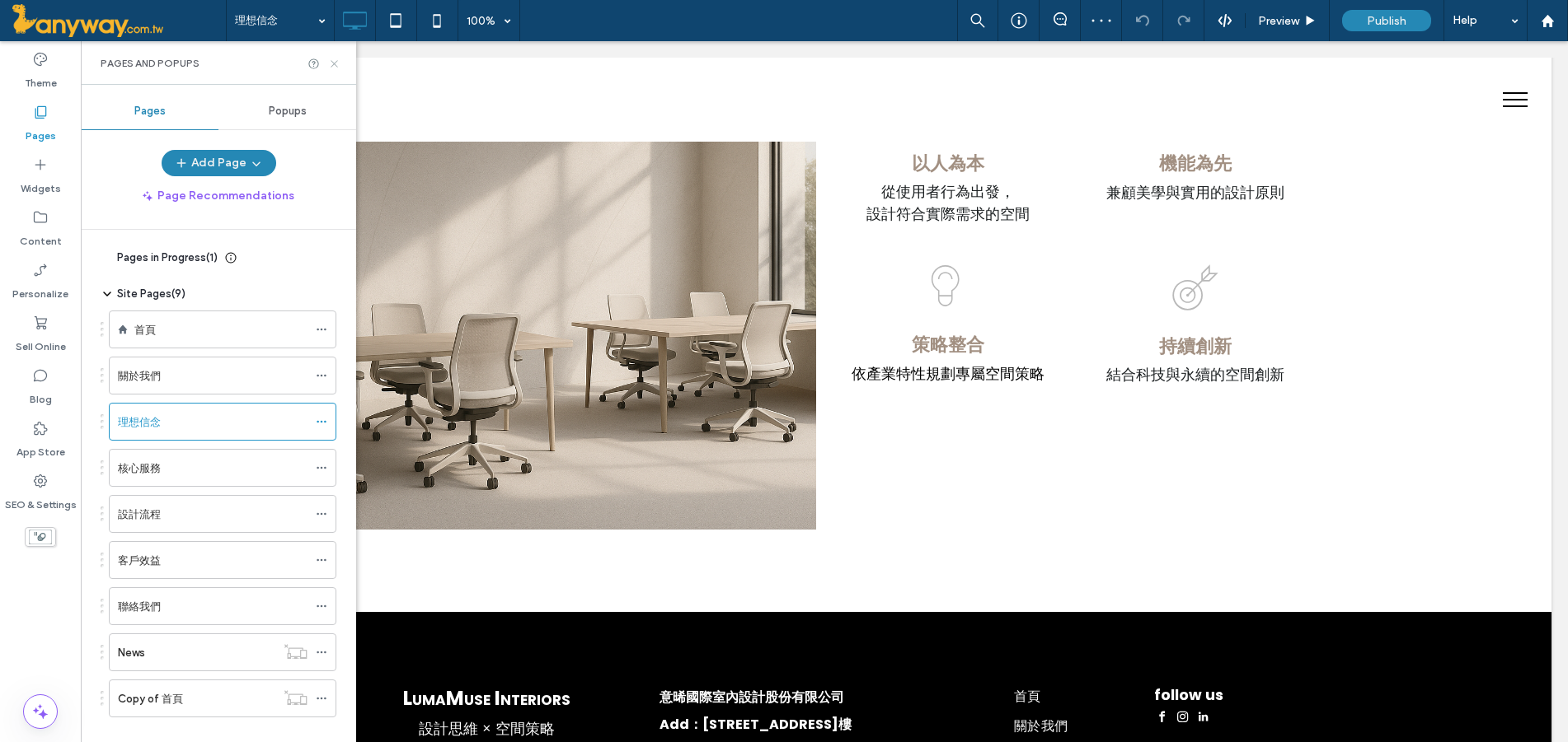
click at [334, 61] on icon at bounding box center [334, 63] width 12 height 12
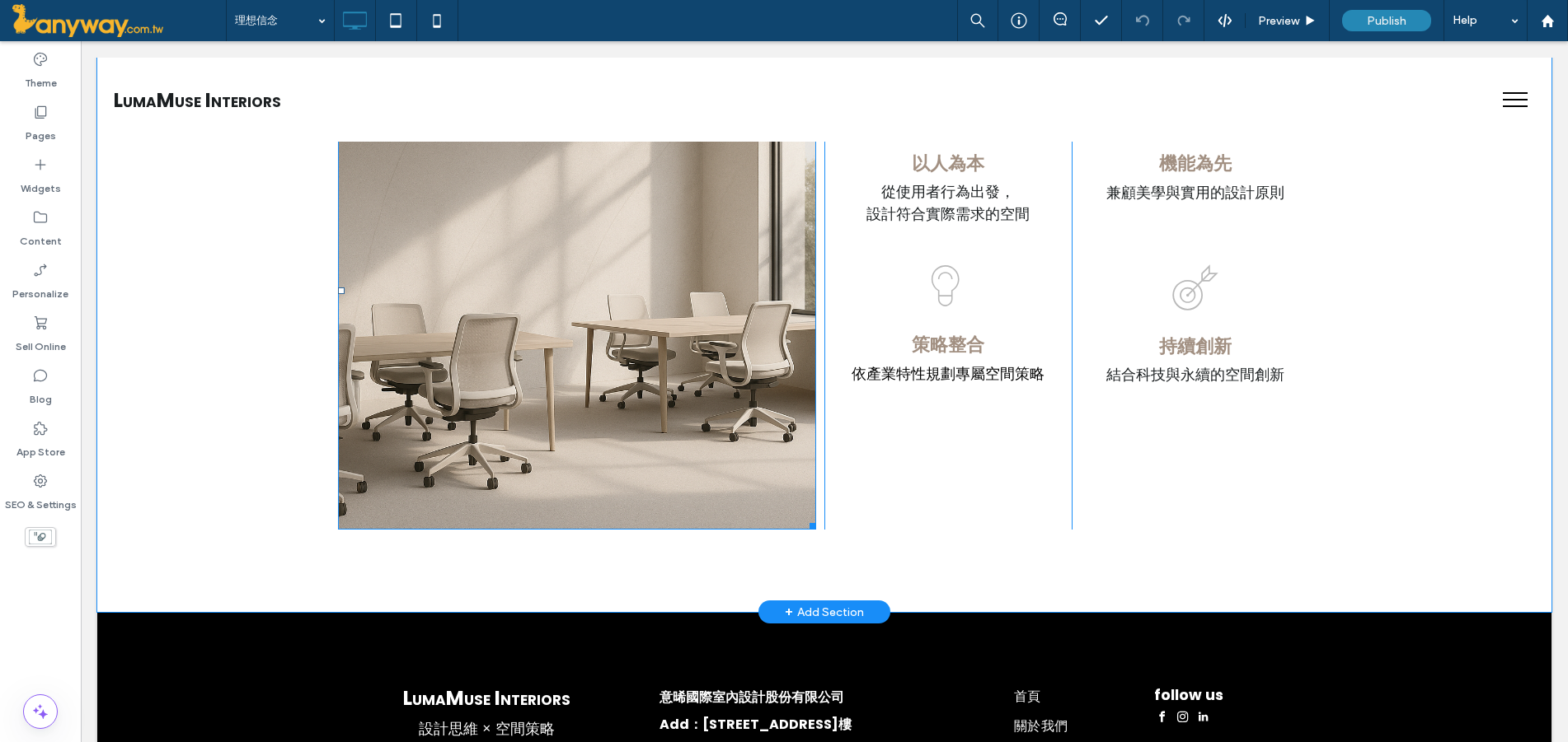
click at [584, 253] on img at bounding box center [576, 290] width 478 height 478
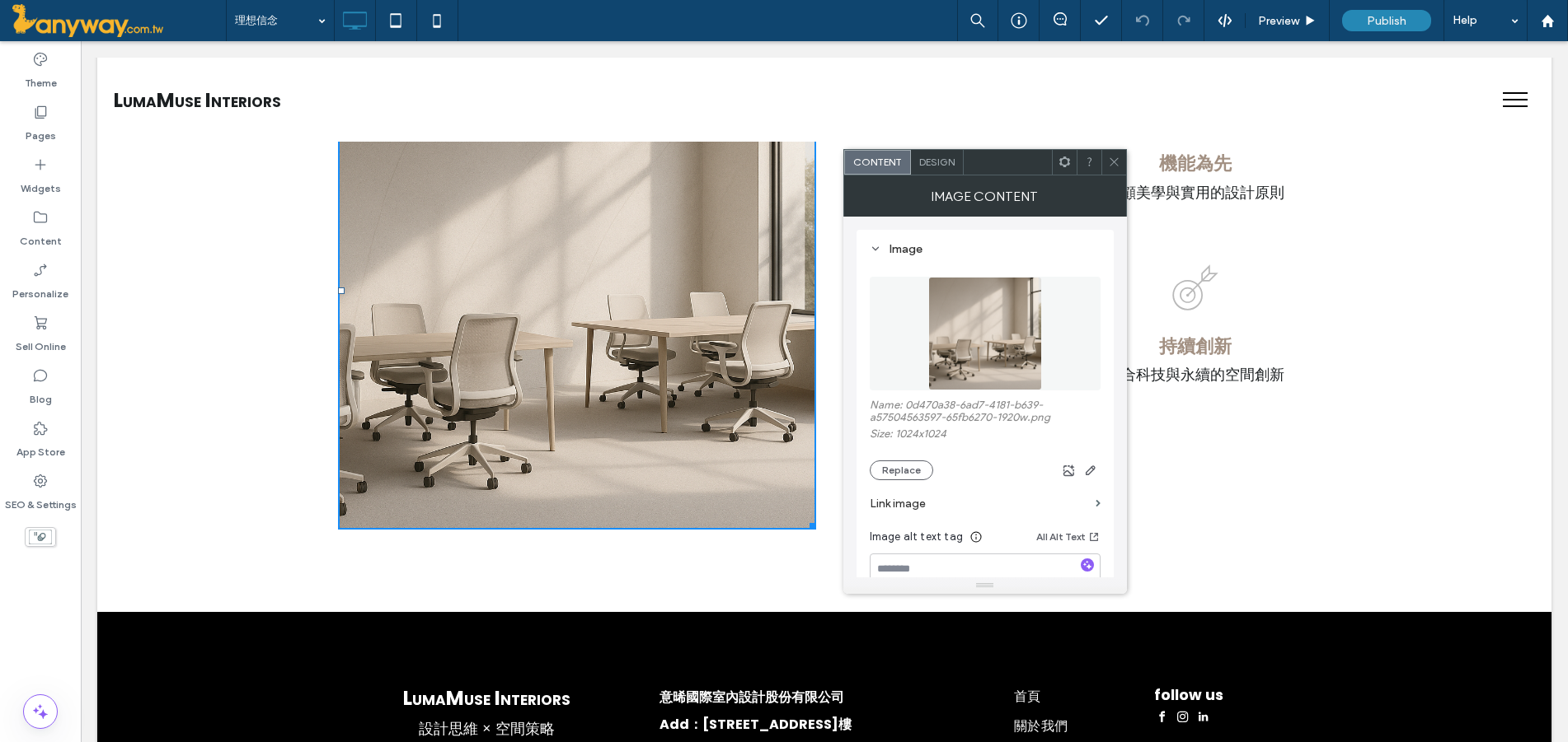
click at [584, 253] on img at bounding box center [576, 290] width 478 height 478
click at [902, 470] on button "Replace" at bounding box center [902, 471] width 63 height 20
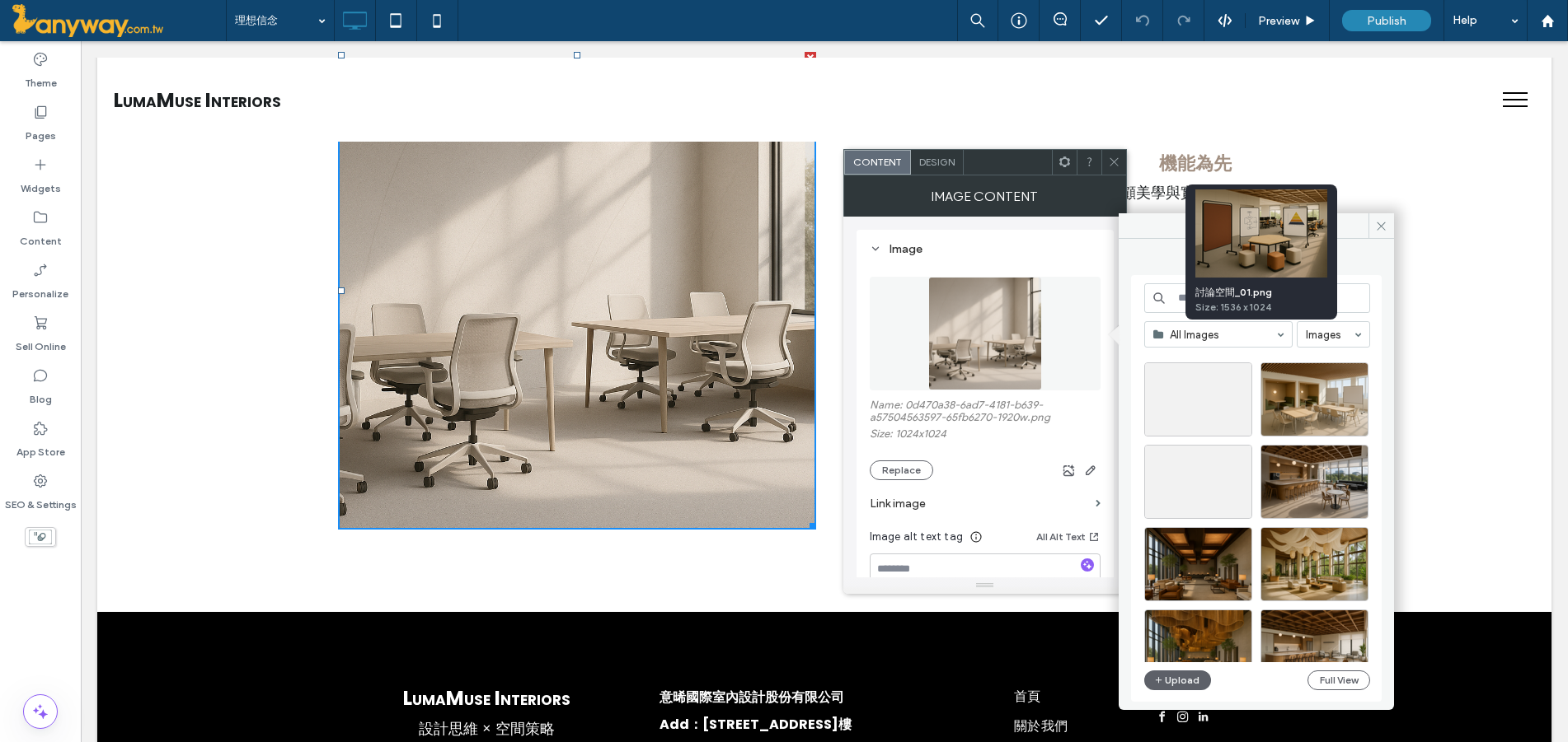
scroll to position [274, 0]
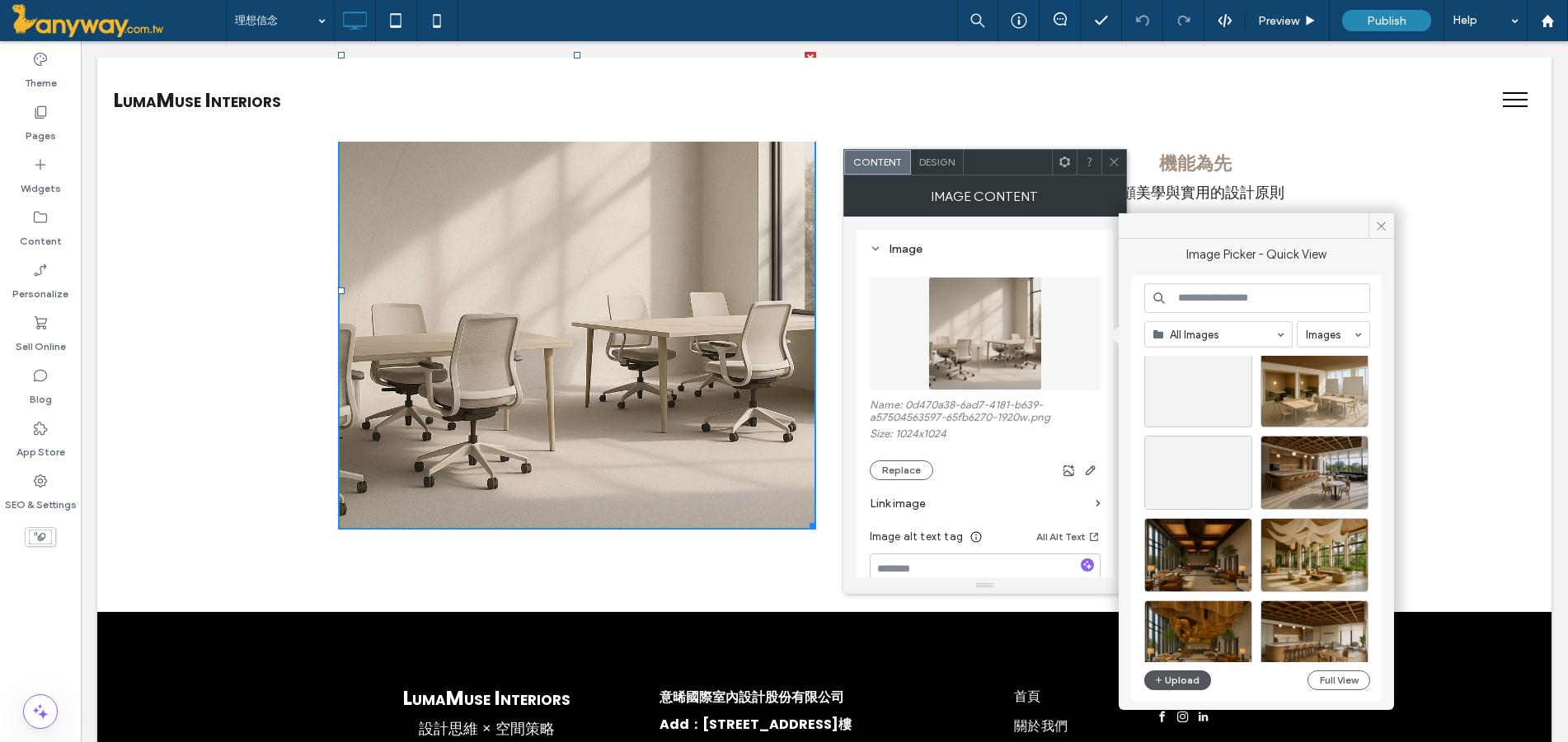
click at [1175, 676] on button "Upload" at bounding box center [1178, 681] width 67 height 20
click at [1336, 678] on button "Full View" at bounding box center [1338, 681] width 62 height 20
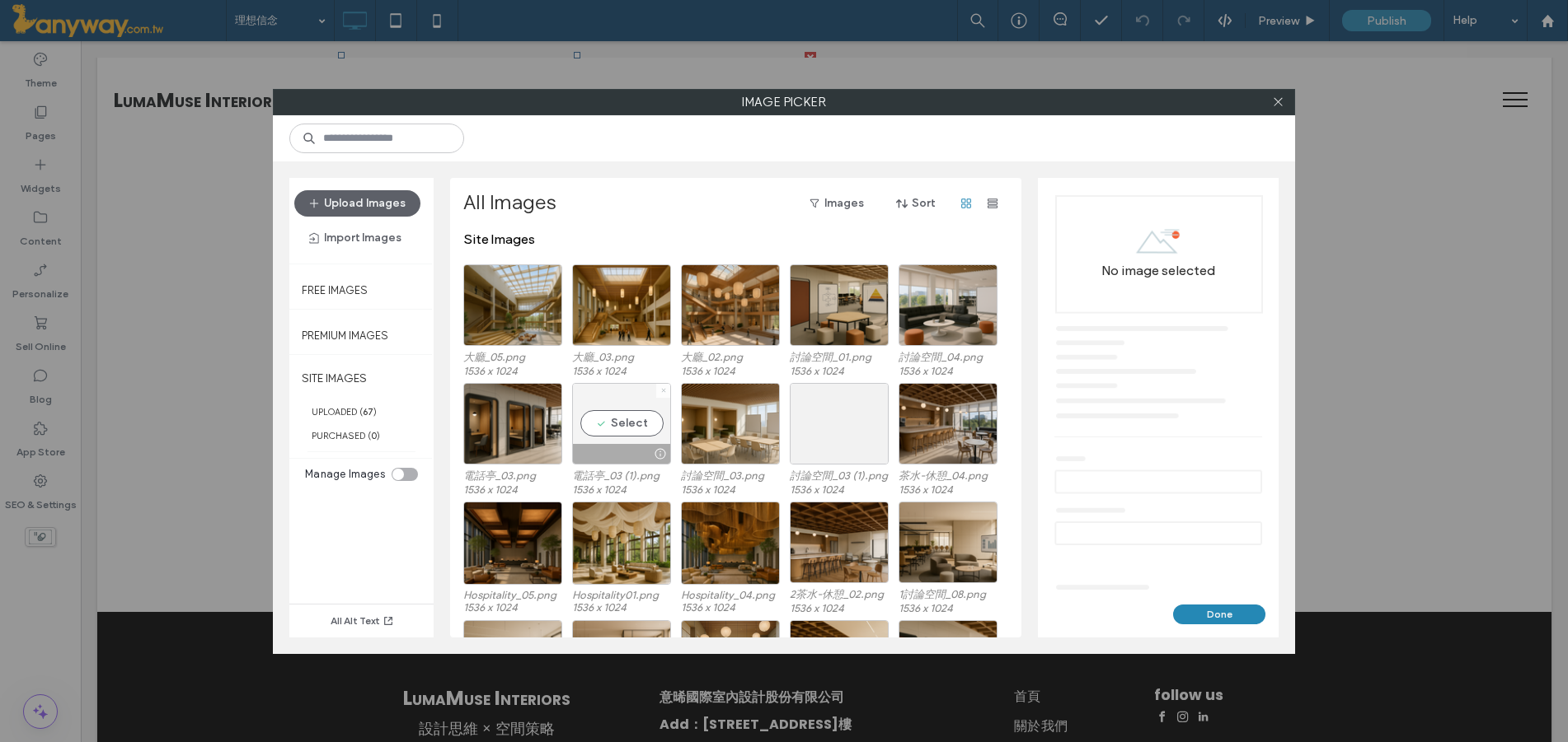
click at [662, 385] on span at bounding box center [663, 391] width 7 height 14
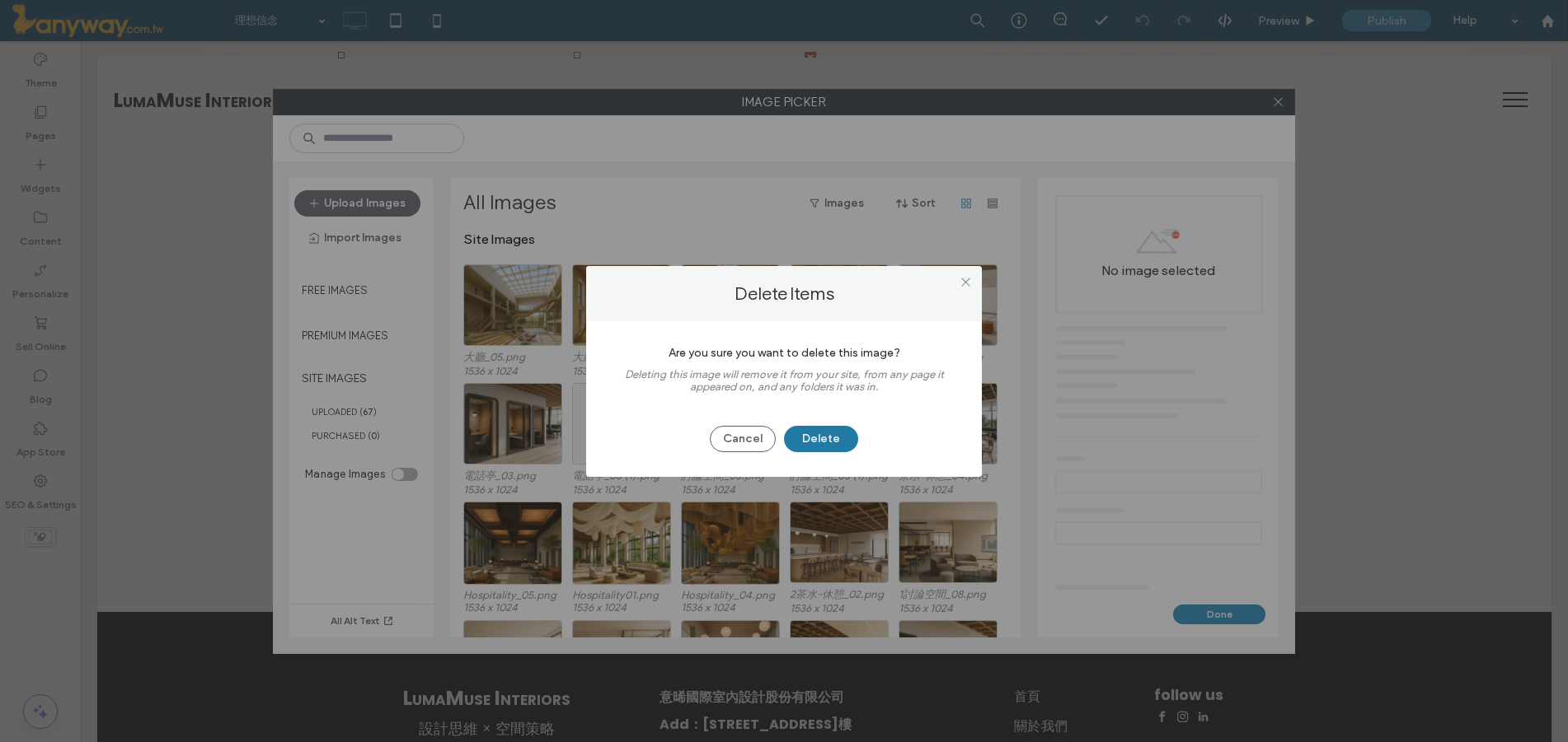
click at [821, 431] on button "Delete" at bounding box center [821, 439] width 74 height 27
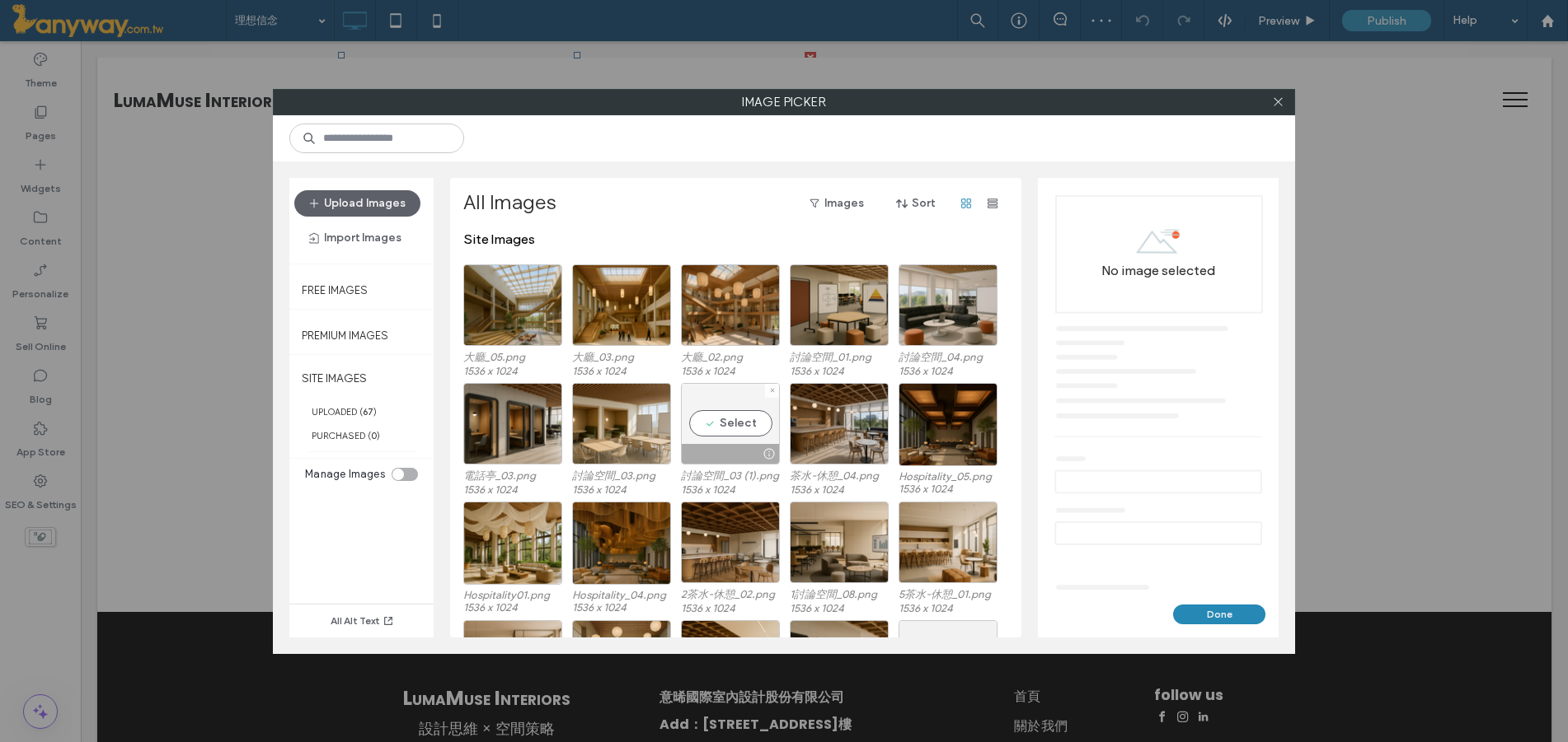
click at [775, 387] on icon at bounding box center [772, 390] width 7 height 7
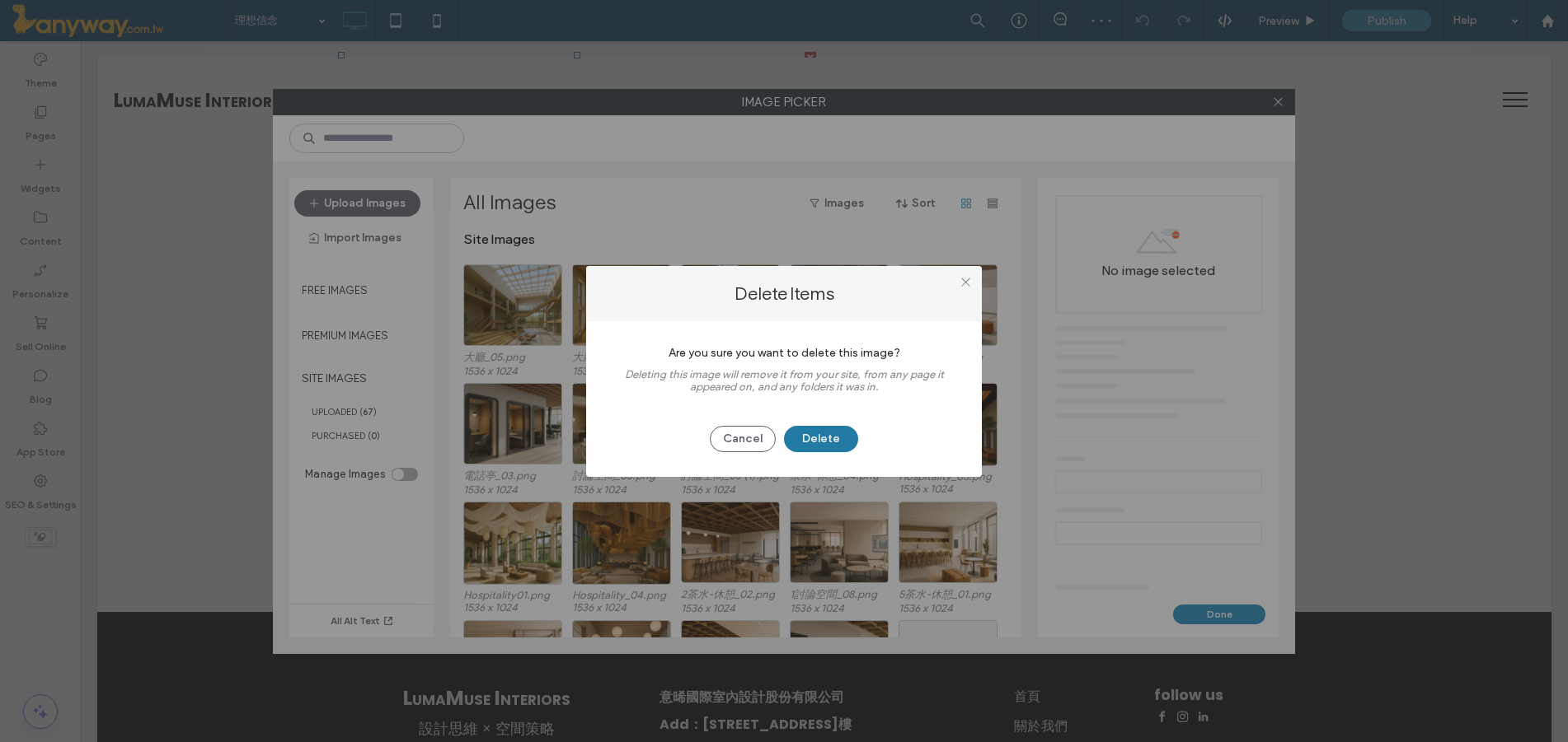
click at [835, 427] on button "Delete" at bounding box center [821, 439] width 74 height 27
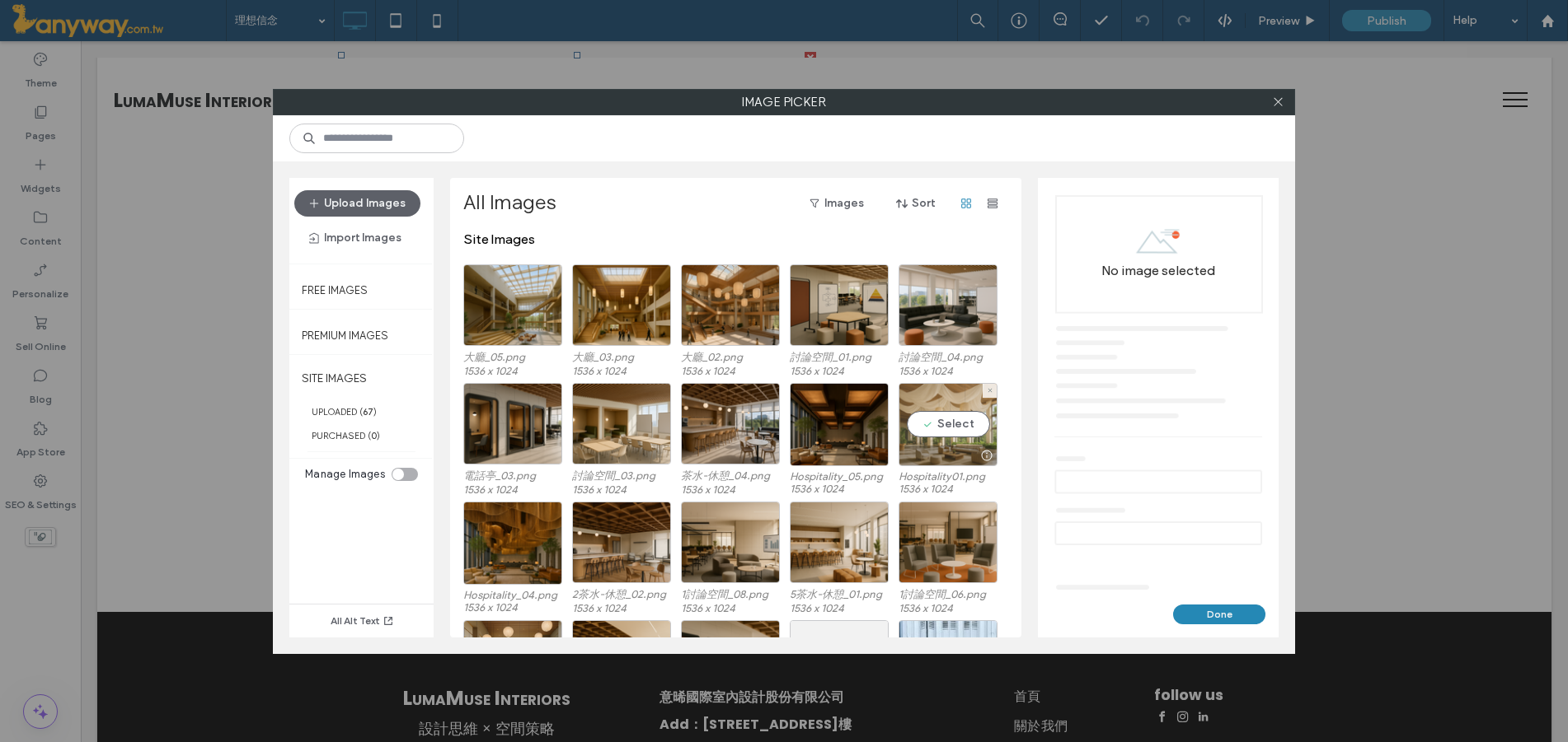
scroll to position [101, 0]
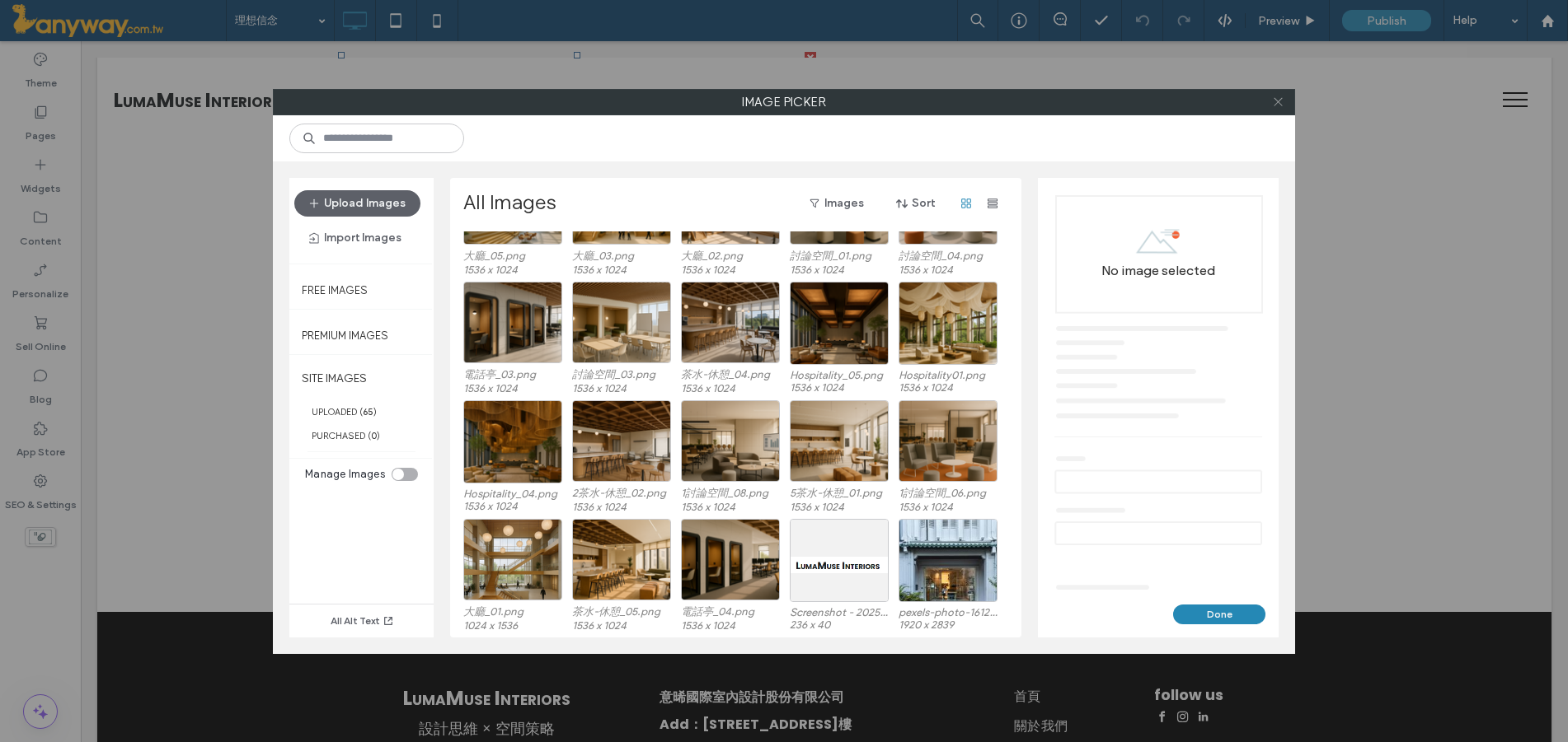
click at [1281, 100] on icon at bounding box center [1278, 102] width 12 height 12
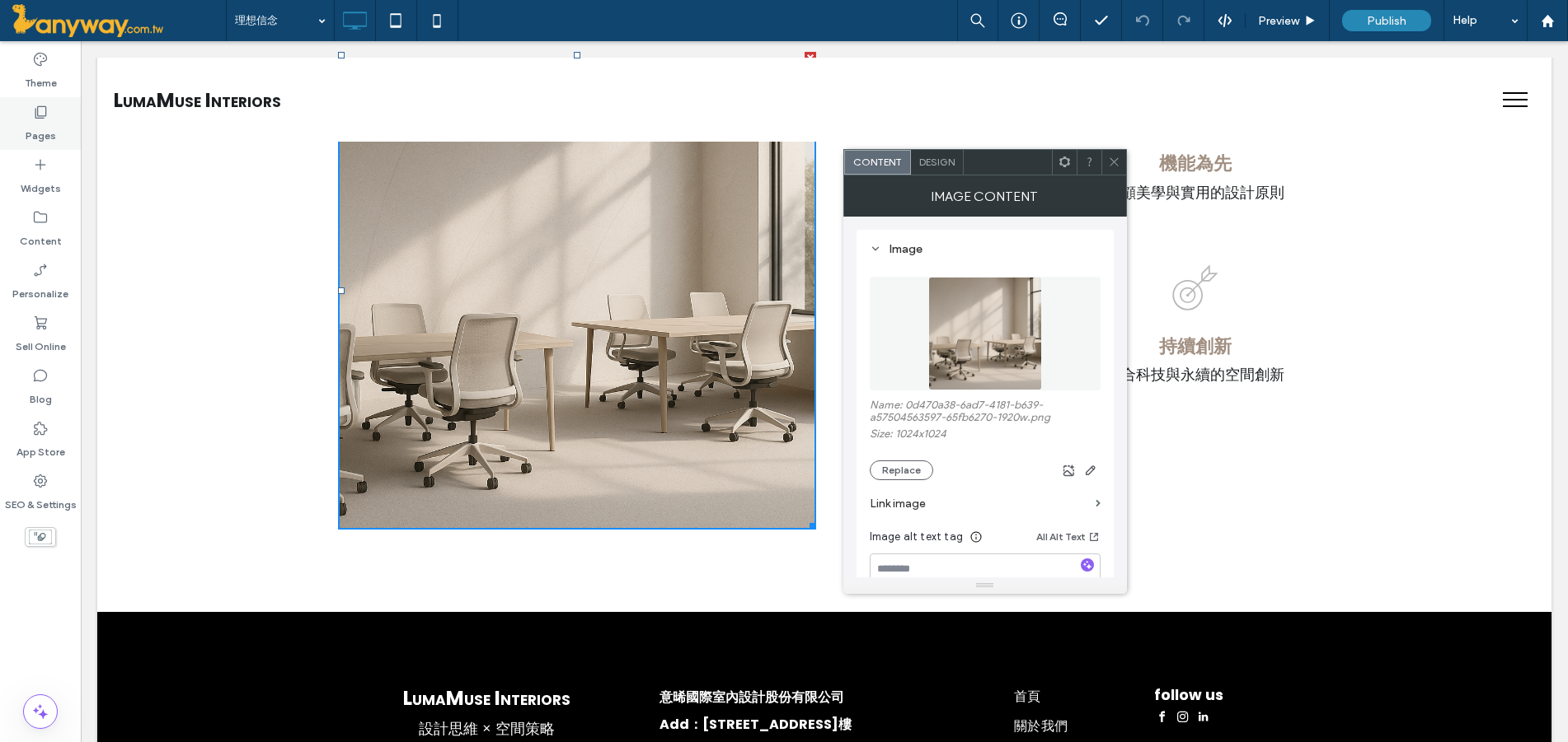
click at [49, 114] on div "Pages" at bounding box center [41, 123] width 81 height 52
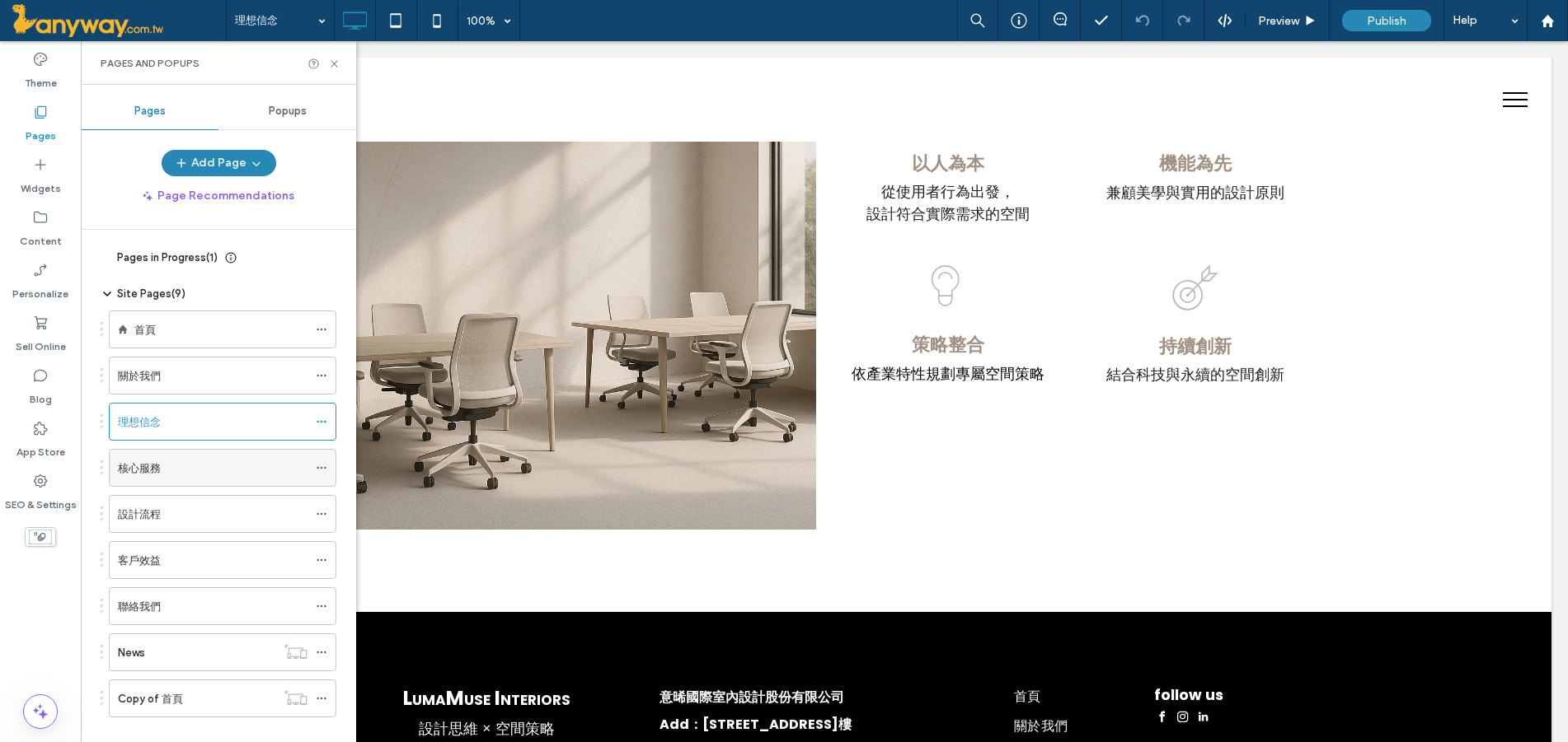
click at [248, 482] on div "核心服務" at bounding box center [213, 468] width 190 height 37
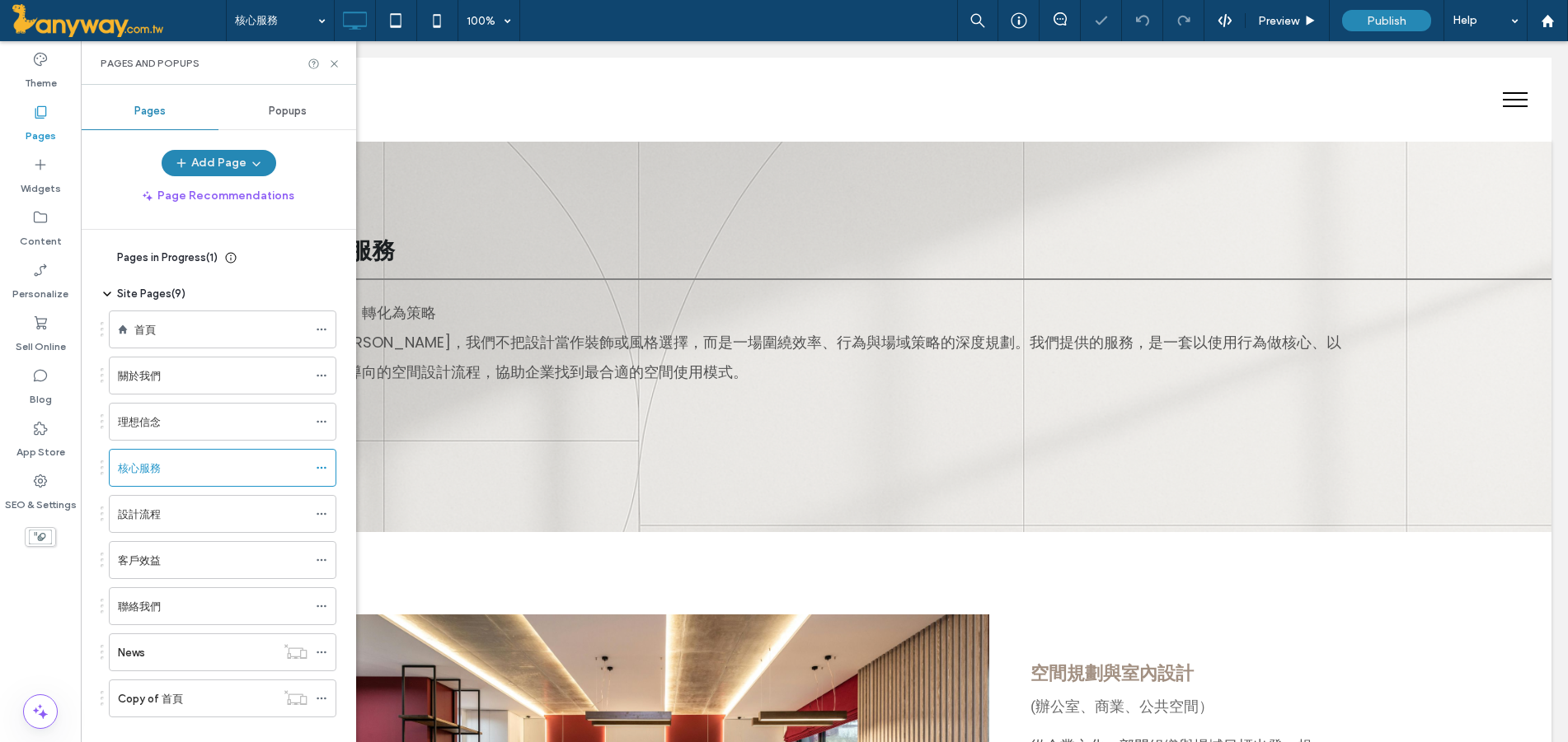
click at [334, 56] on div "Pages and Popups" at bounding box center [219, 63] width 275 height 44
click at [331, 61] on icon at bounding box center [334, 63] width 12 height 12
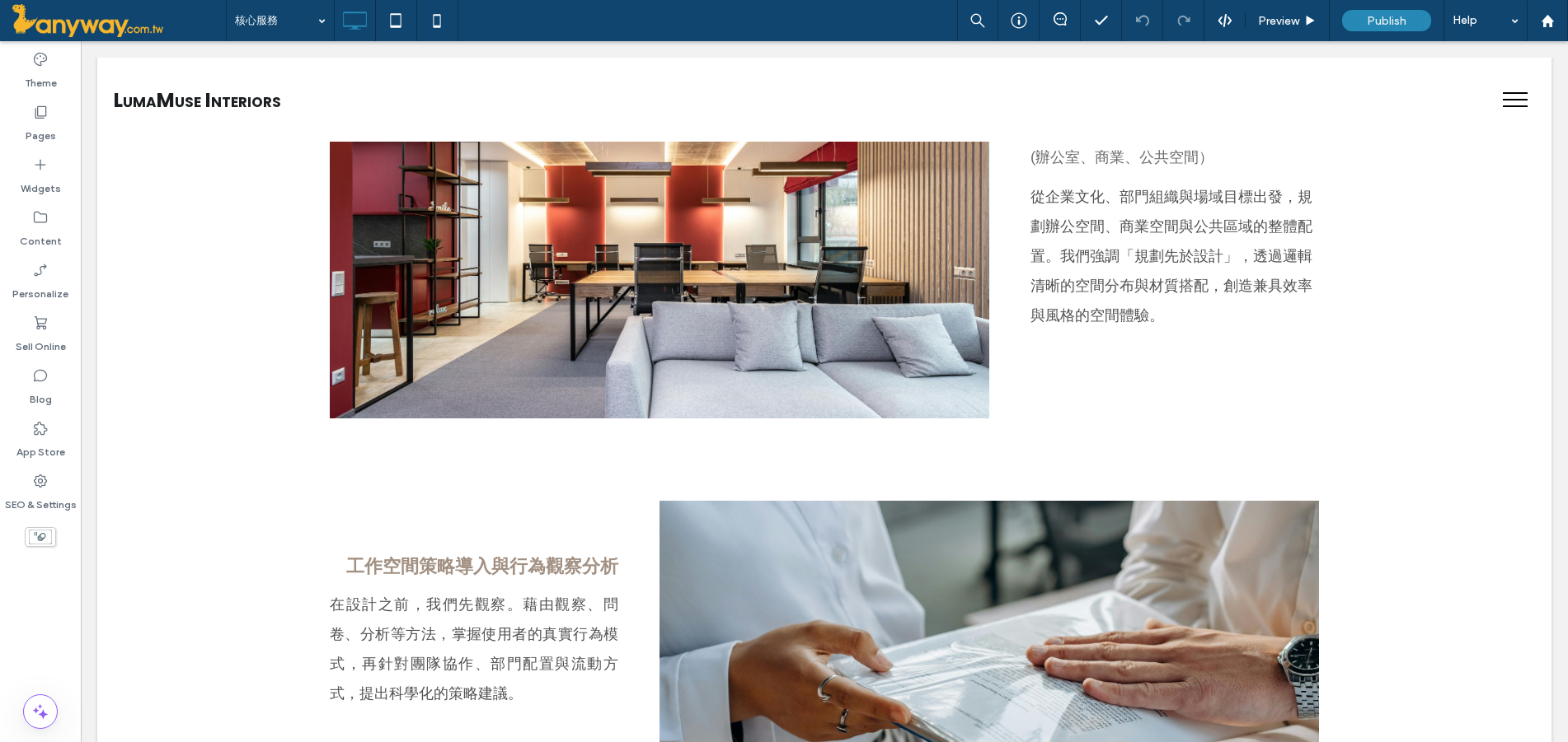
scroll to position [274, 0]
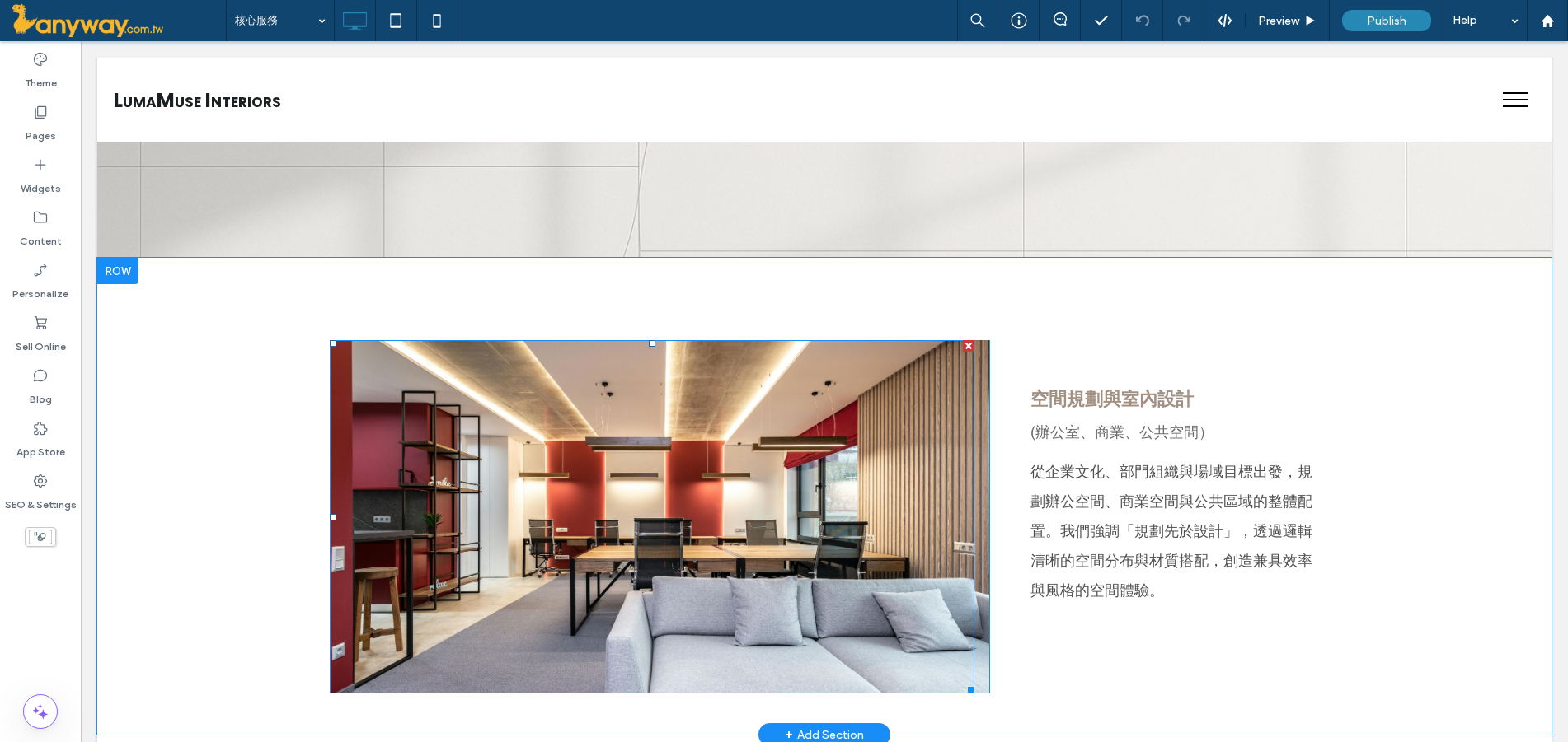
click at [626, 489] on div at bounding box center [651, 516] width 644 height 353
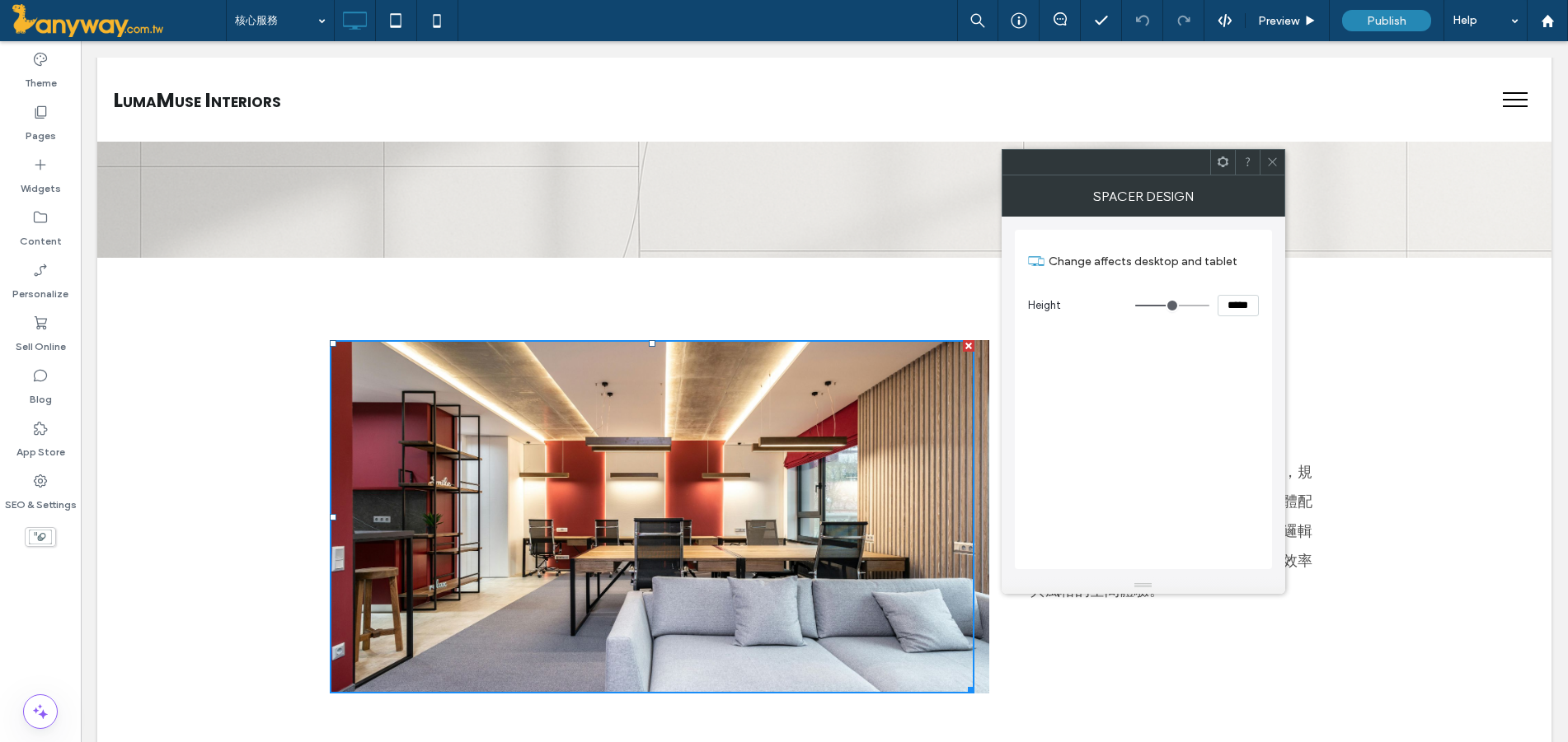
click at [1281, 160] on div at bounding box center [1271, 162] width 25 height 25
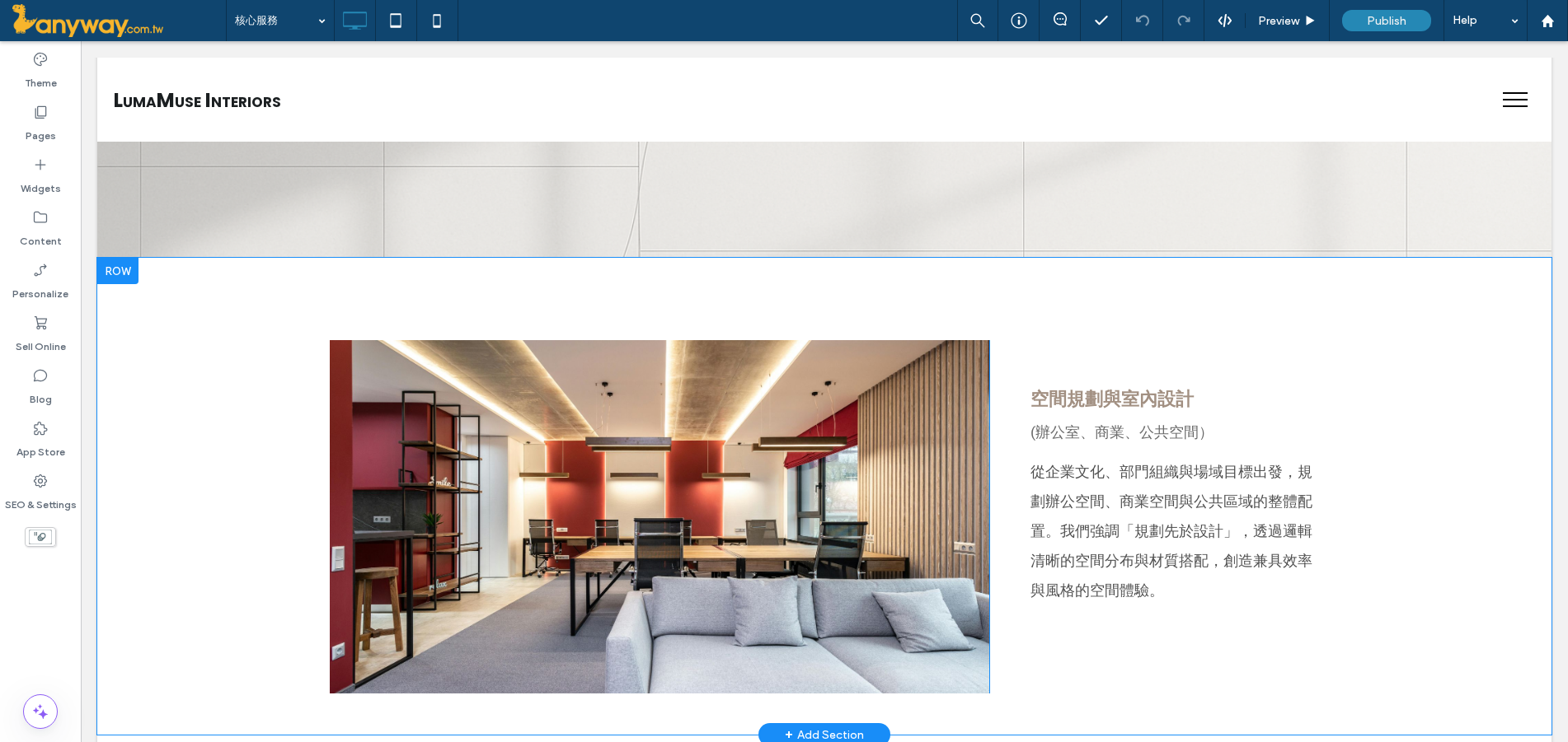
click at [972, 480] on div "Click To Paste" at bounding box center [659, 516] width 659 height 353
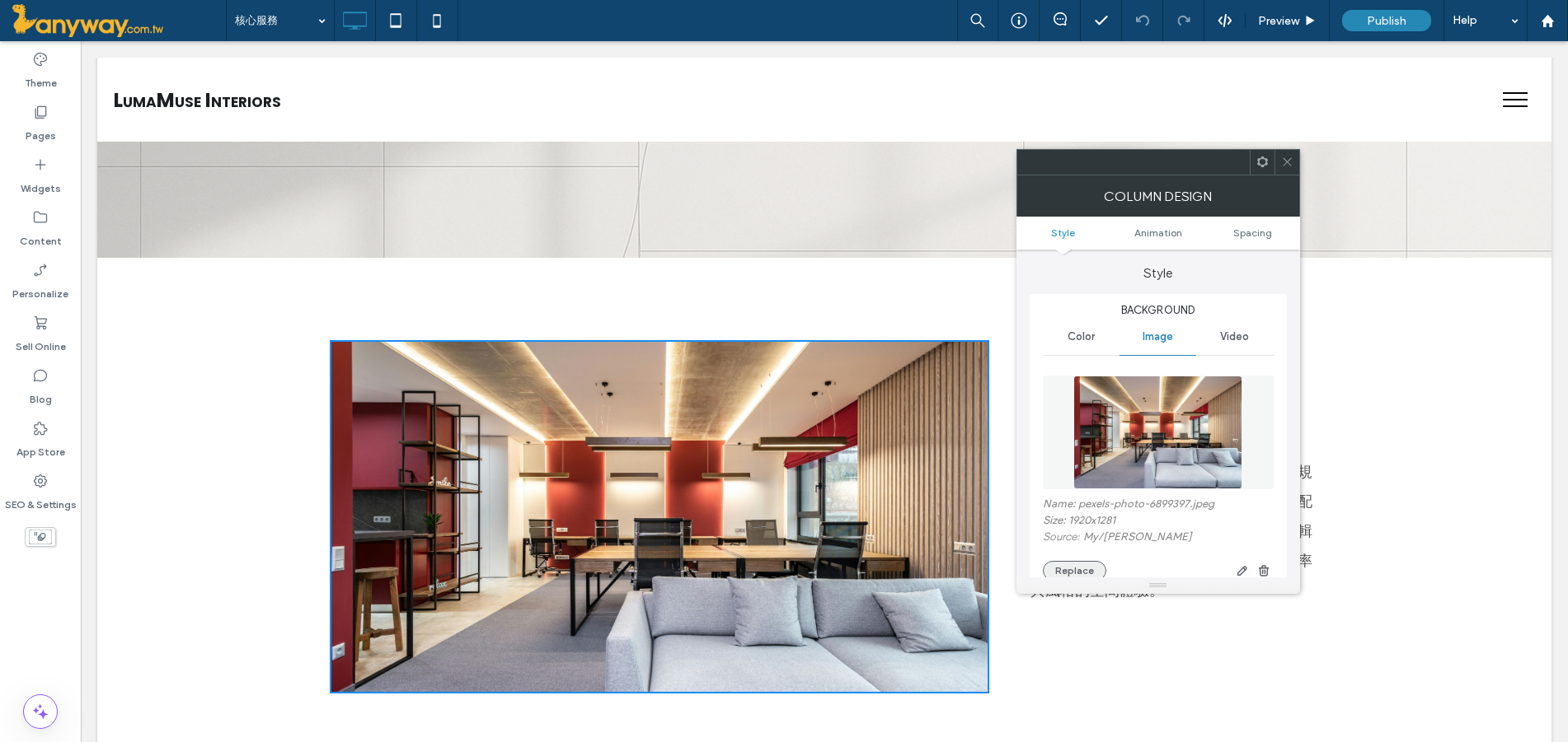
click at [1080, 562] on button "Replace" at bounding box center [1074, 571] width 63 height 20
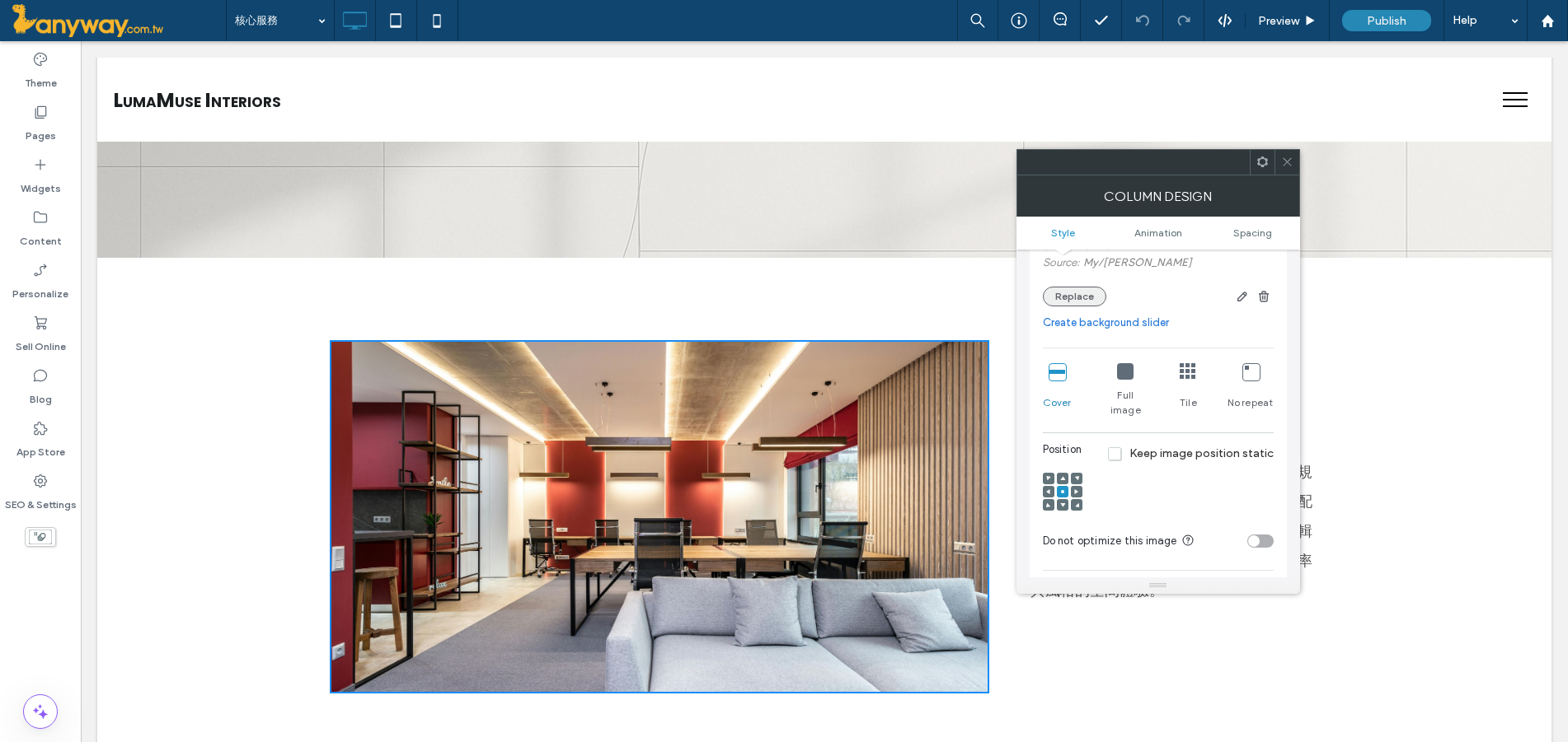
click at [1082, 288] on button "Replace" at bounding box center [1074, 297] width 63 height 20
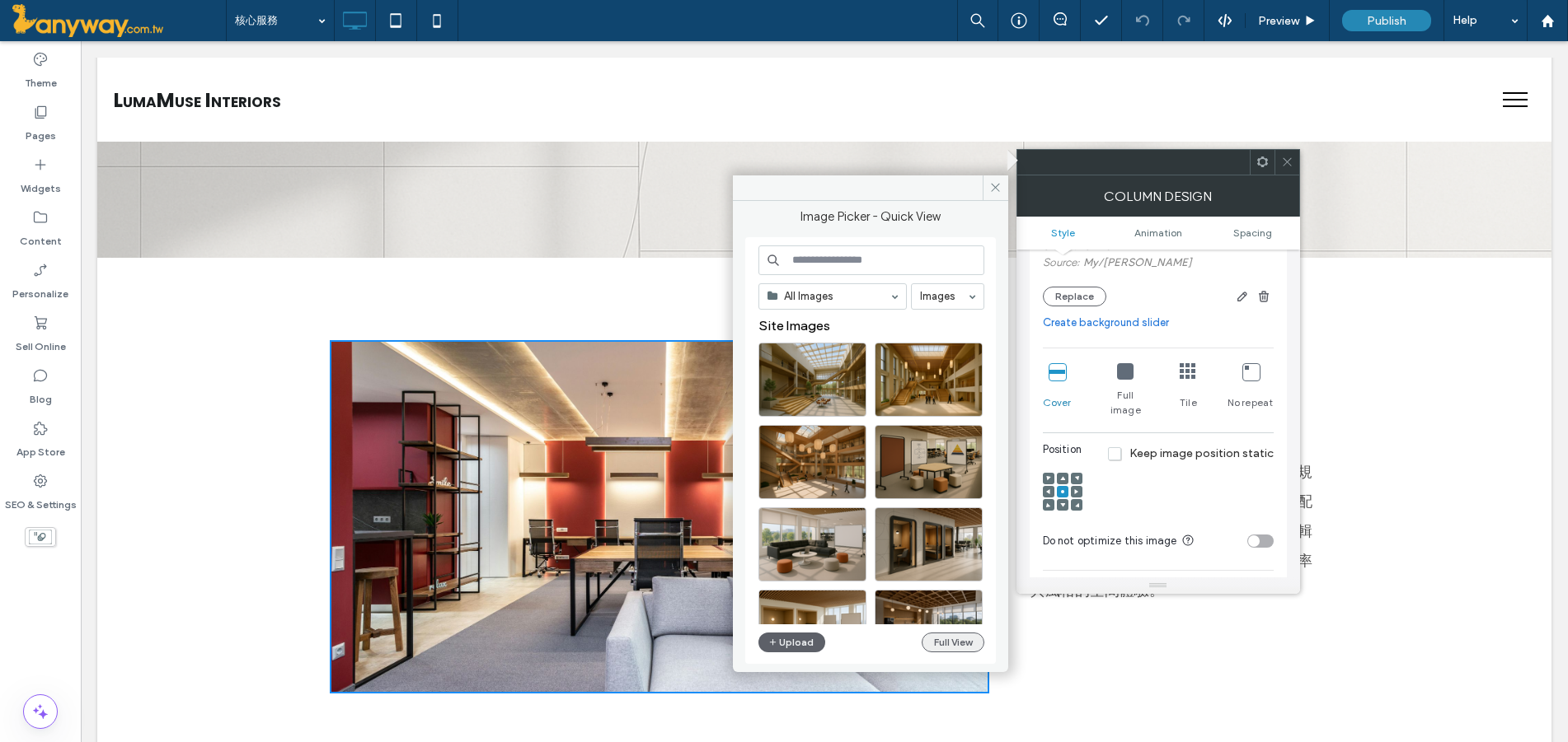
click at [930, 641] on button "Full View" at bounding box center [952, 643] width 62 height 20
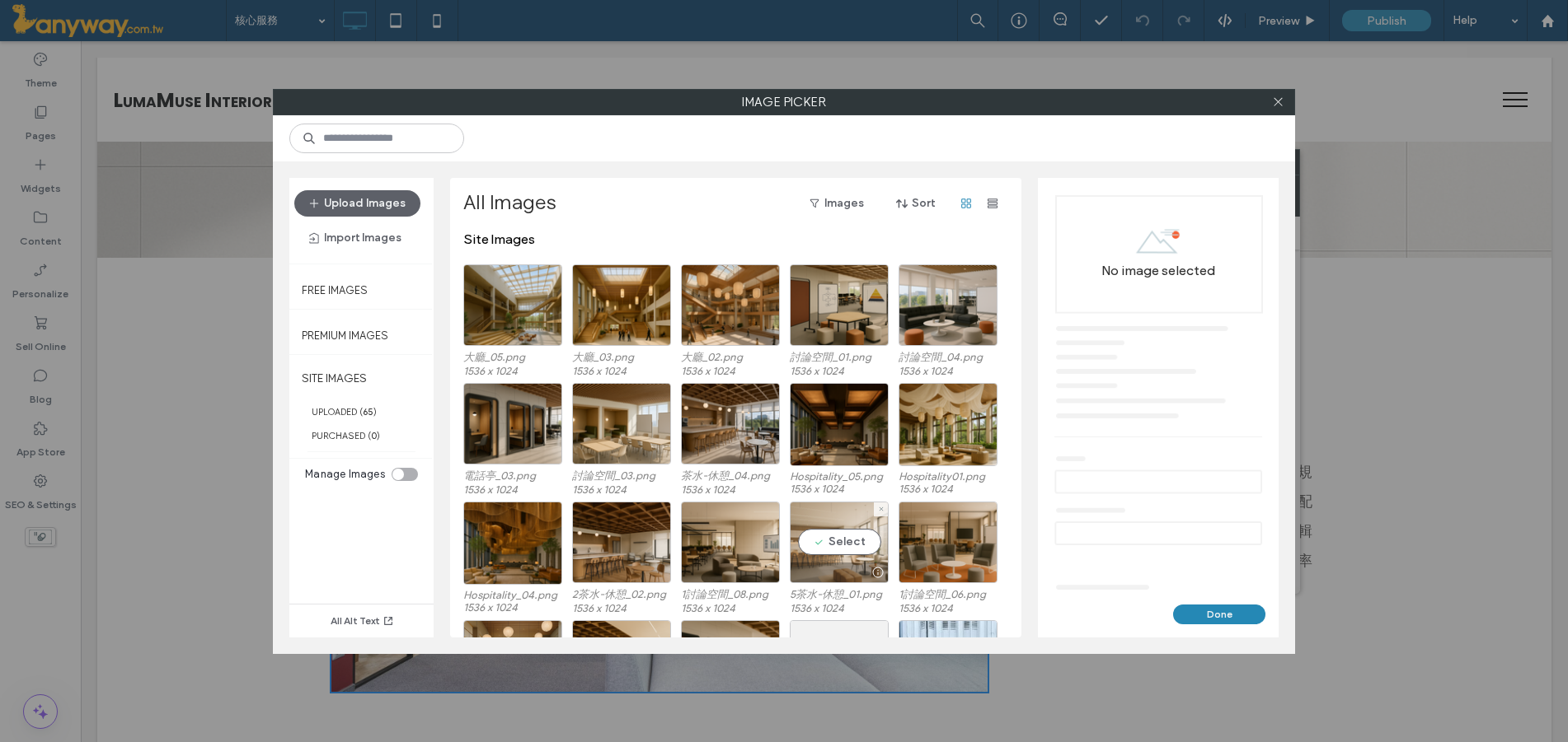
click at [847, 549] on div "Select" at bounding box center [839, 542] width 99 height 81
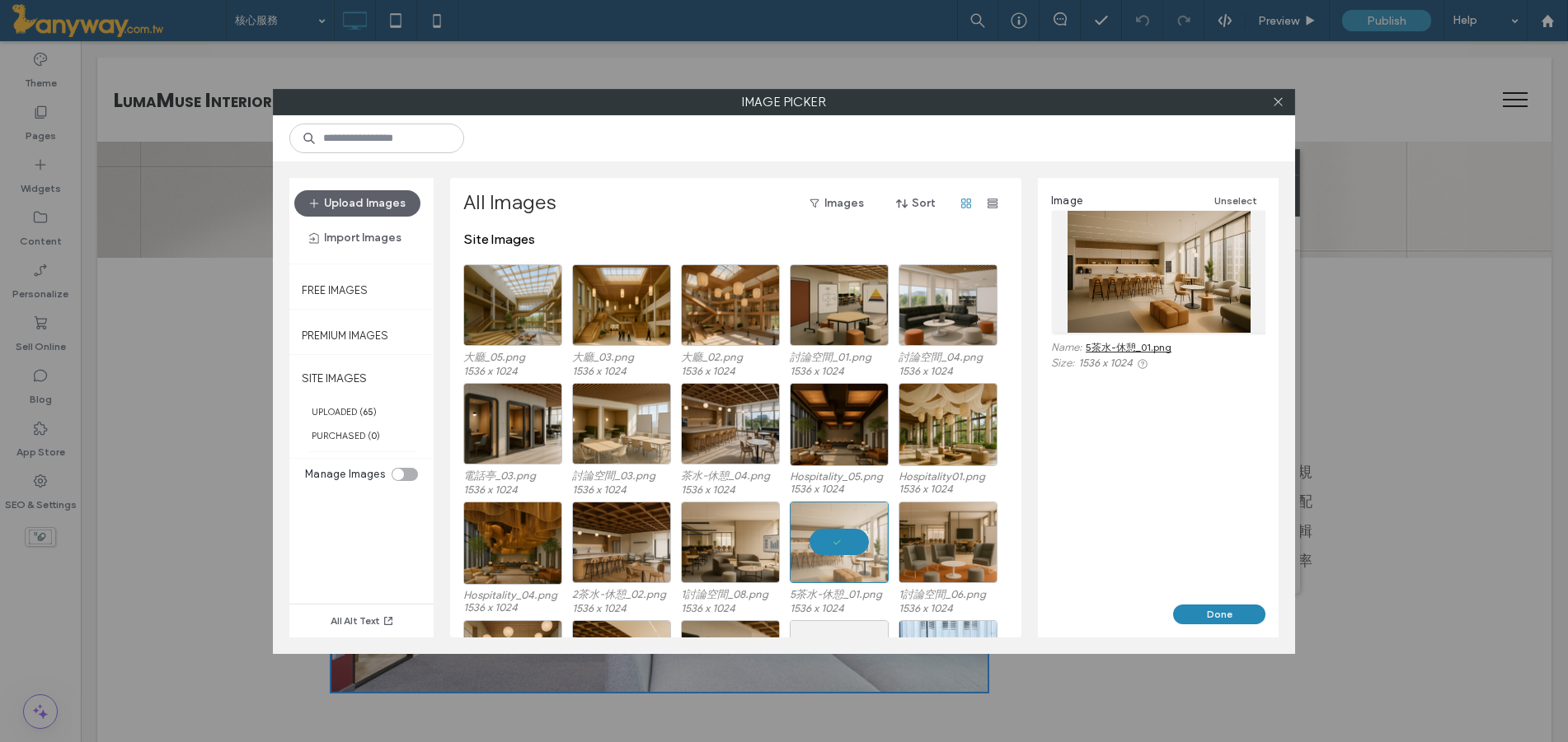
click at [1233, 602] on div "Image Unselect Name: 5茶水-休憩_01.png Size: 1536 x 1024" at bounding box center [1157, 391] width 241 height 426
click at [1219, 605] on button "Done" at bounding box center [1219, 614] width 92 height 20
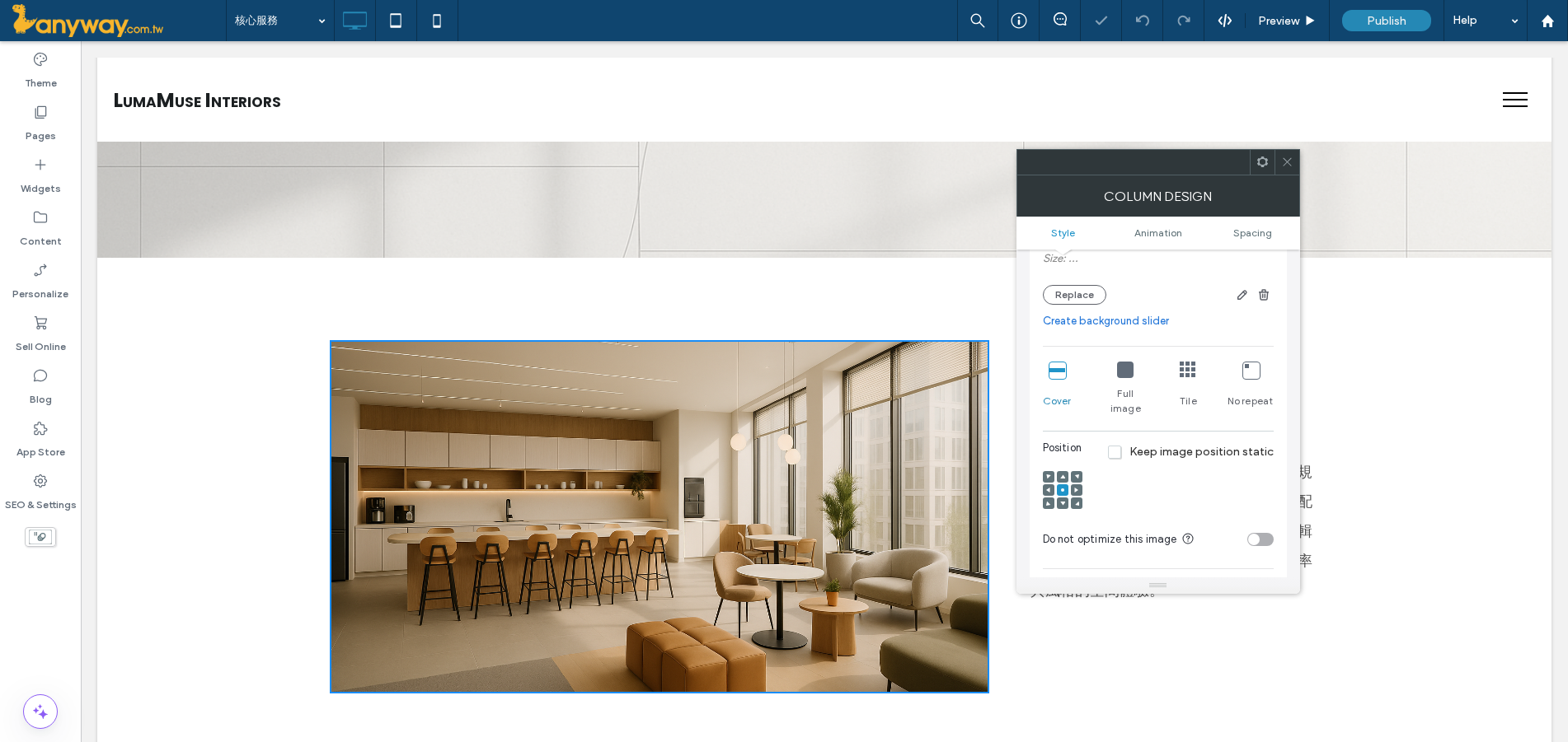
scroll to position [287, 0]
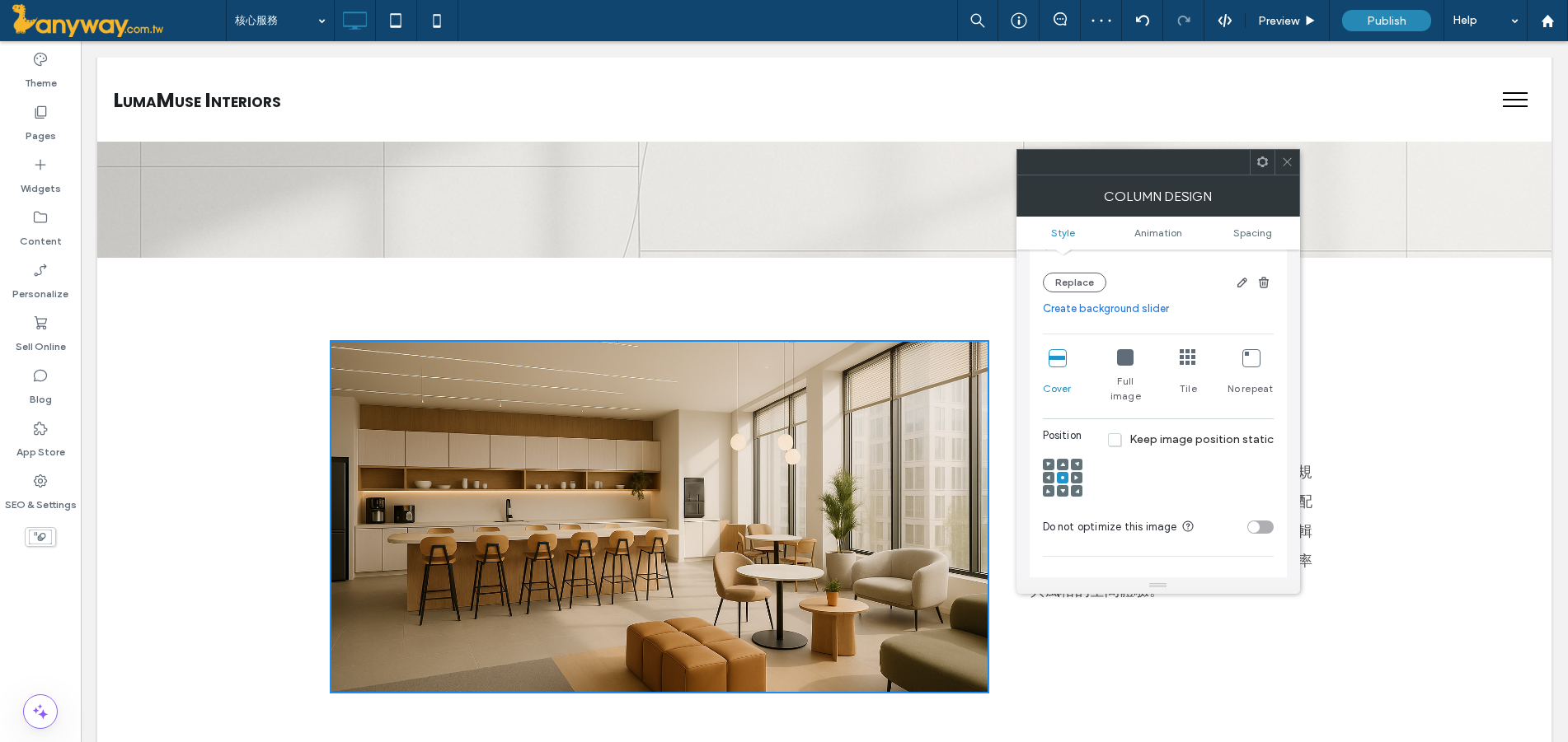
click at [1287, 160] on icon at bounding box center [1287, 161] width 12 height 12
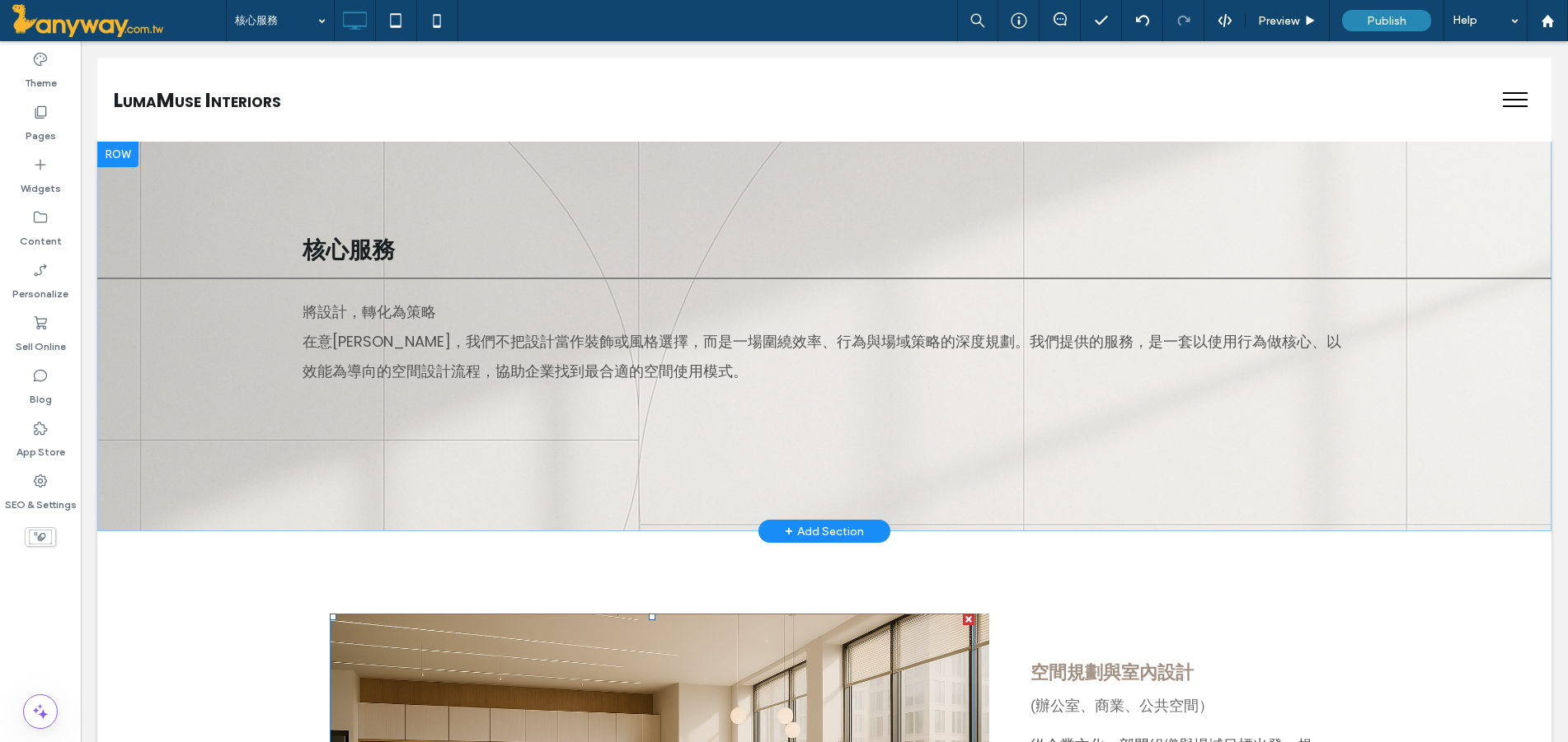
scroll to position [0, 0]
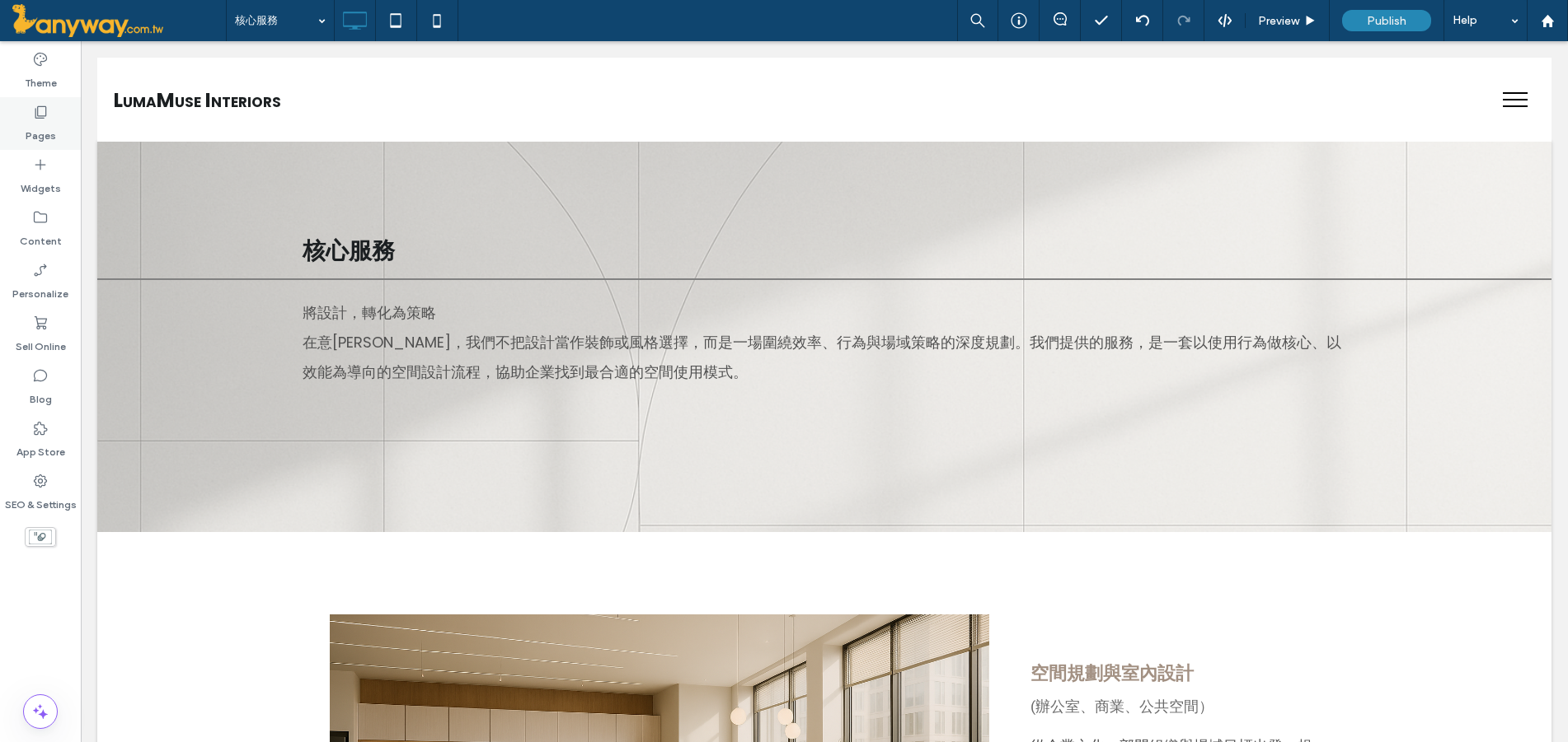
click at [37, 129] on label "Pages" at bounding box center [41, 132] width 31 height 23
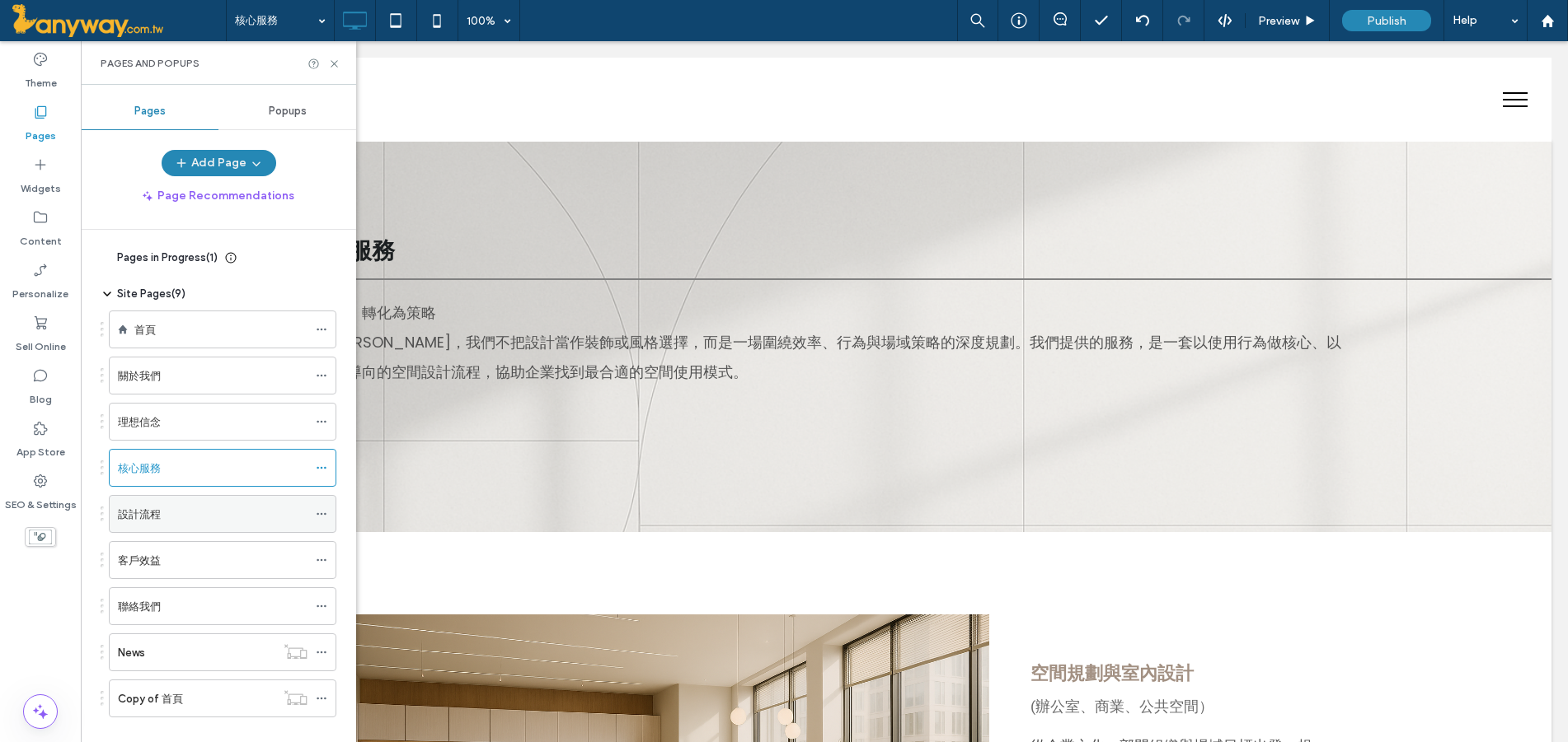
click at [234, 510] on div "設計流程" at bounding box center [213, 513] width 190 height 17
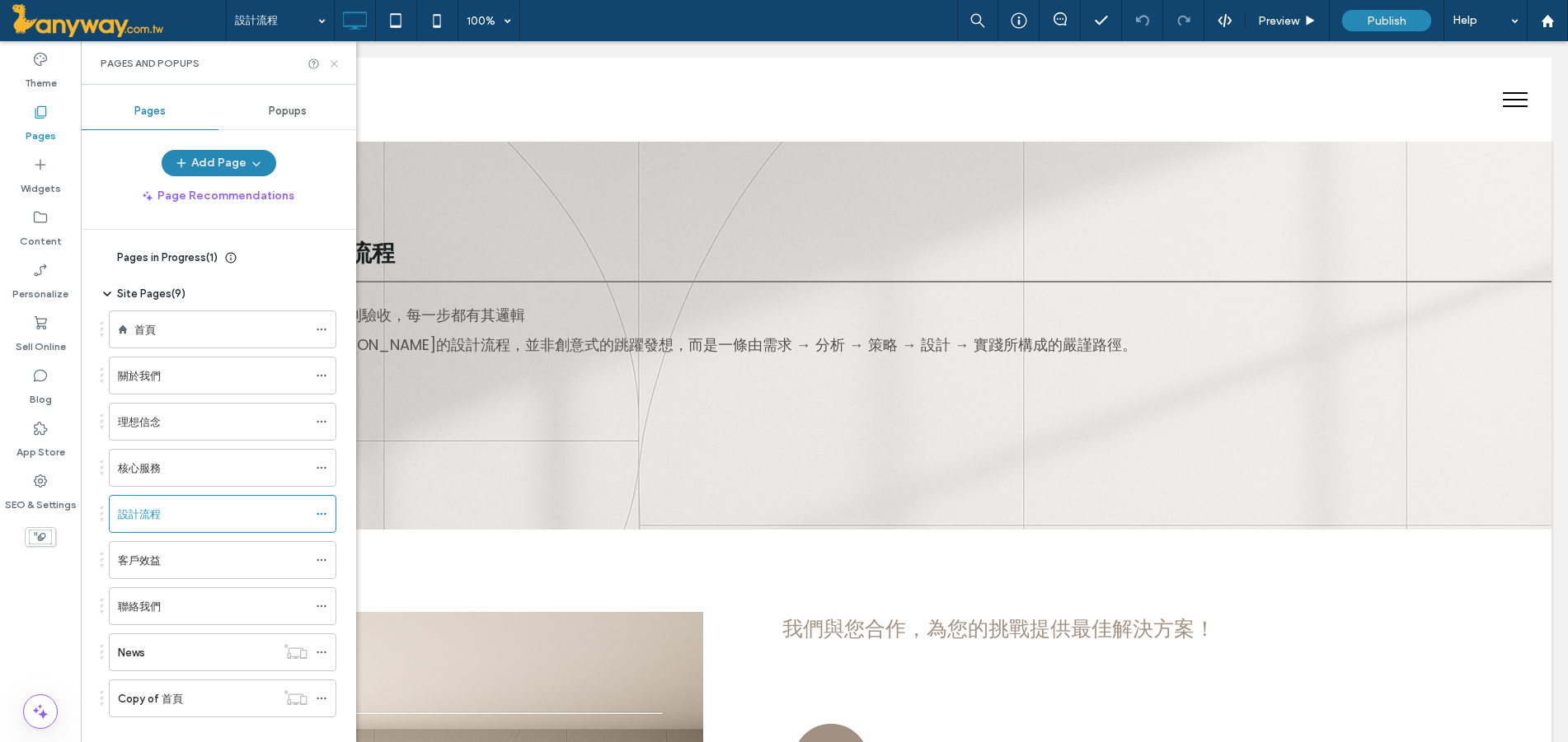
click at [338, 62] on icon at bounding box center [334, 63] width 12 height 12
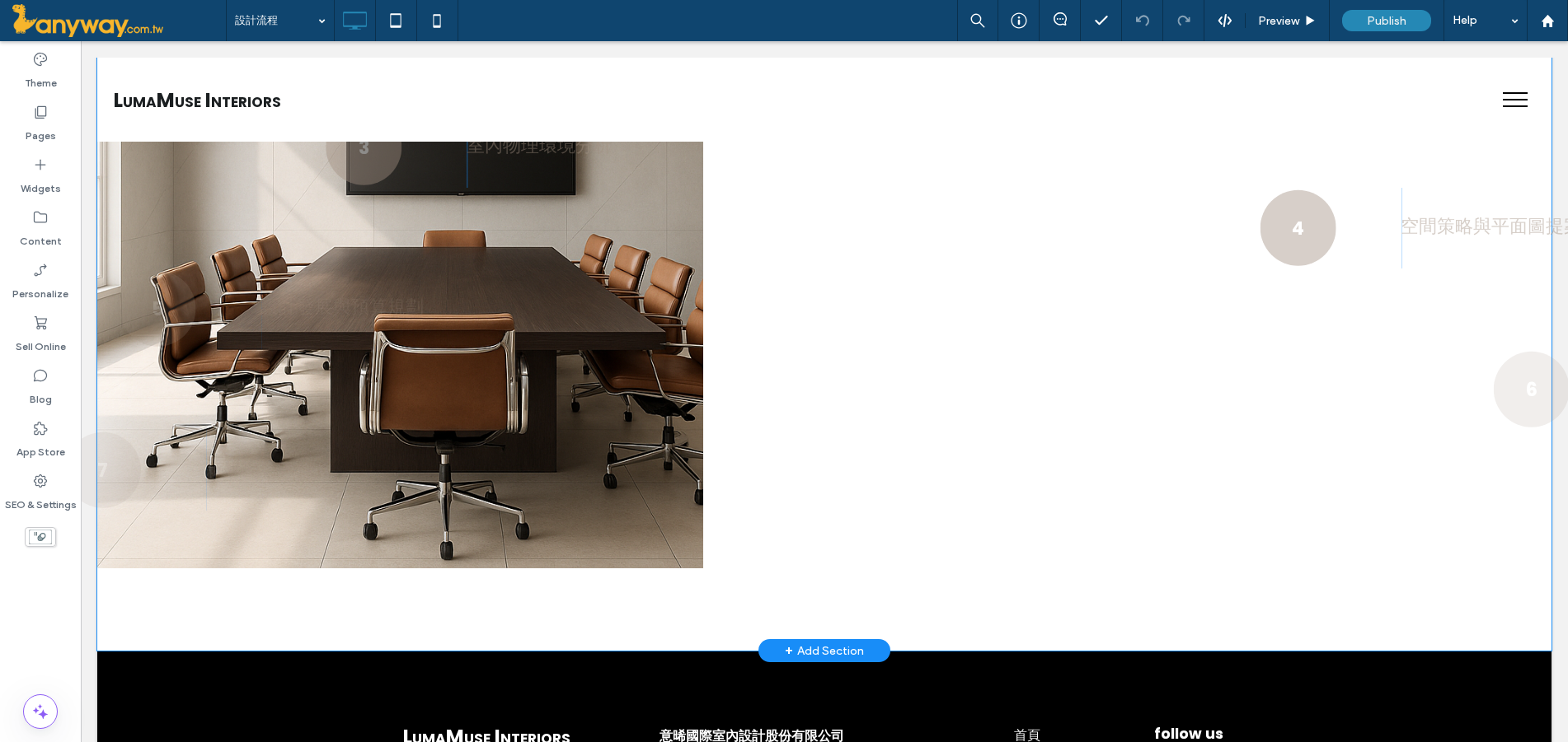
scroll to position [824, 0]
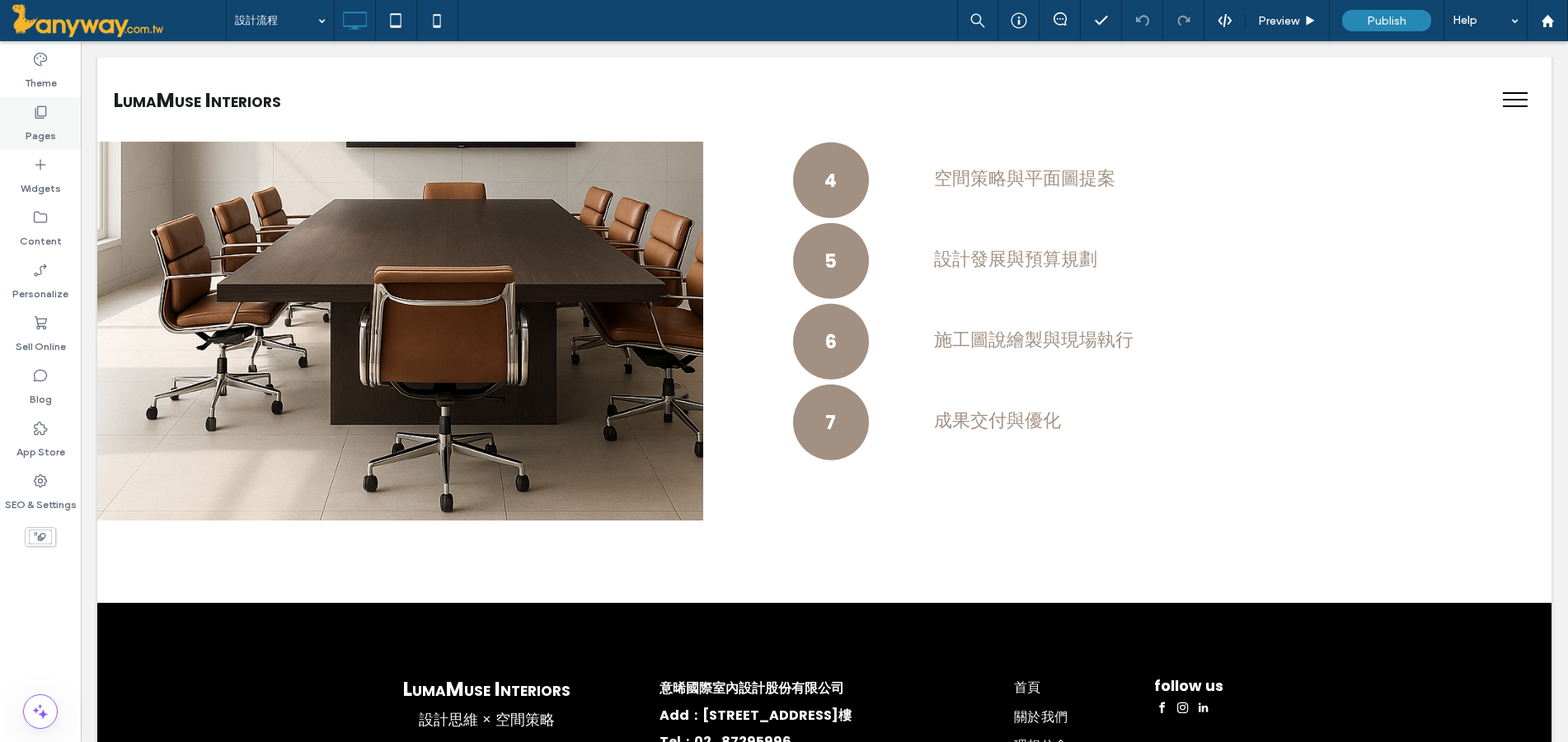
click at [48, 117] on icon at bounding box center [40, 112] width 17 height 17
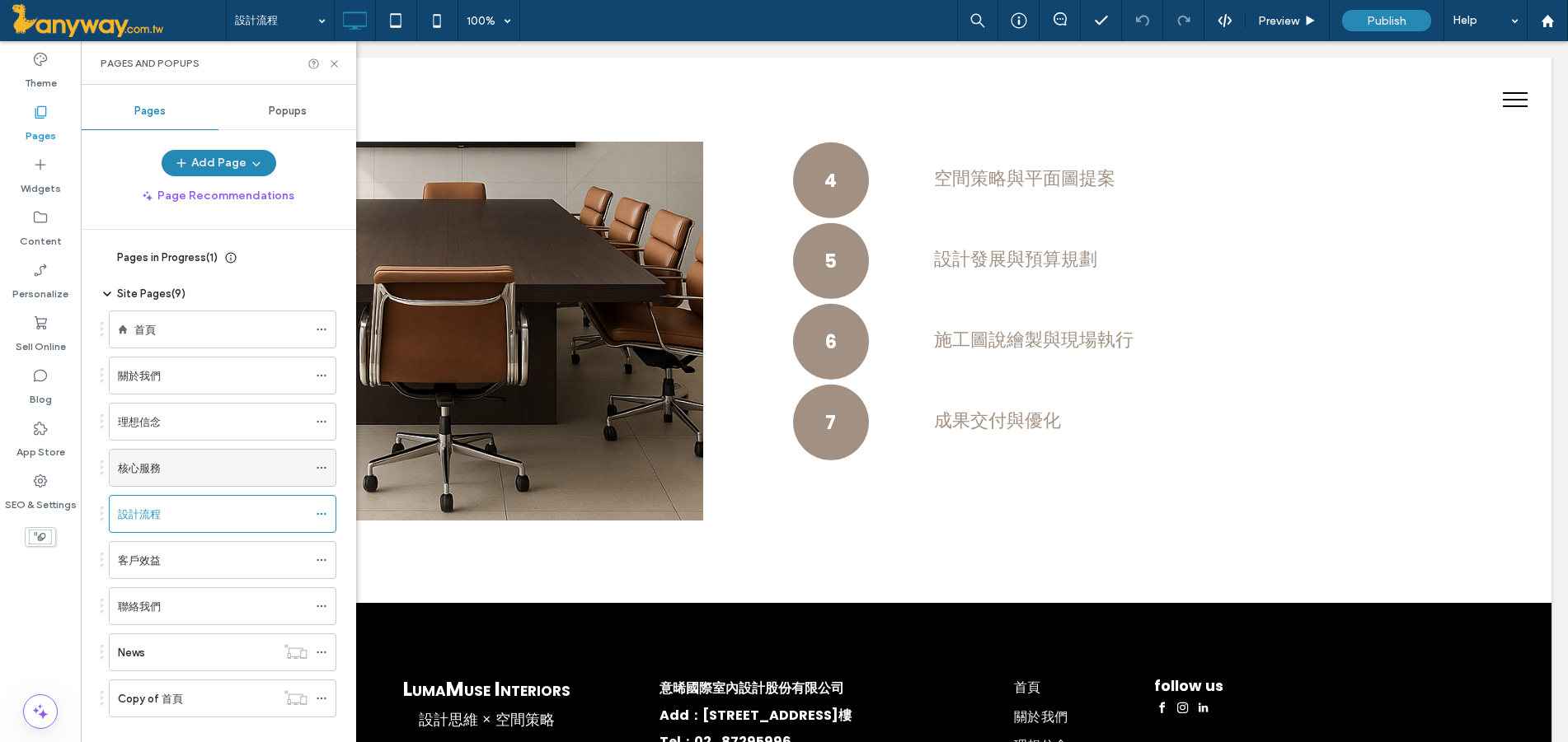
click at [235, 472] on div "核心服務" at bounding box center [213, 468] width 190 height 17
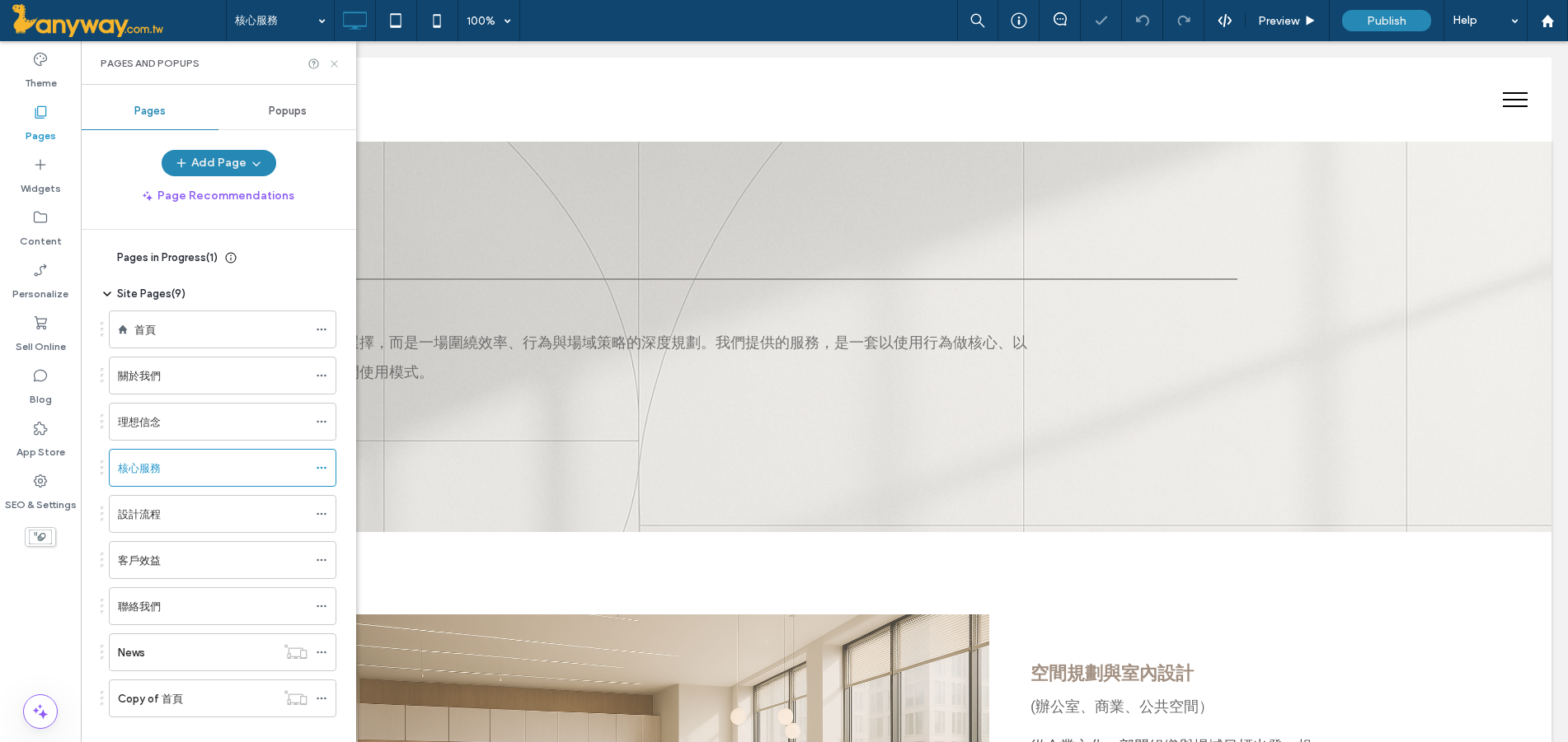
drag, startPoint x: 335, startPoint y: 57, endPoint x: 780, endPoint y: 262, distance: 489.9
click at [335, 57] on icon at bounding box center [334, 63] width 12 height 12
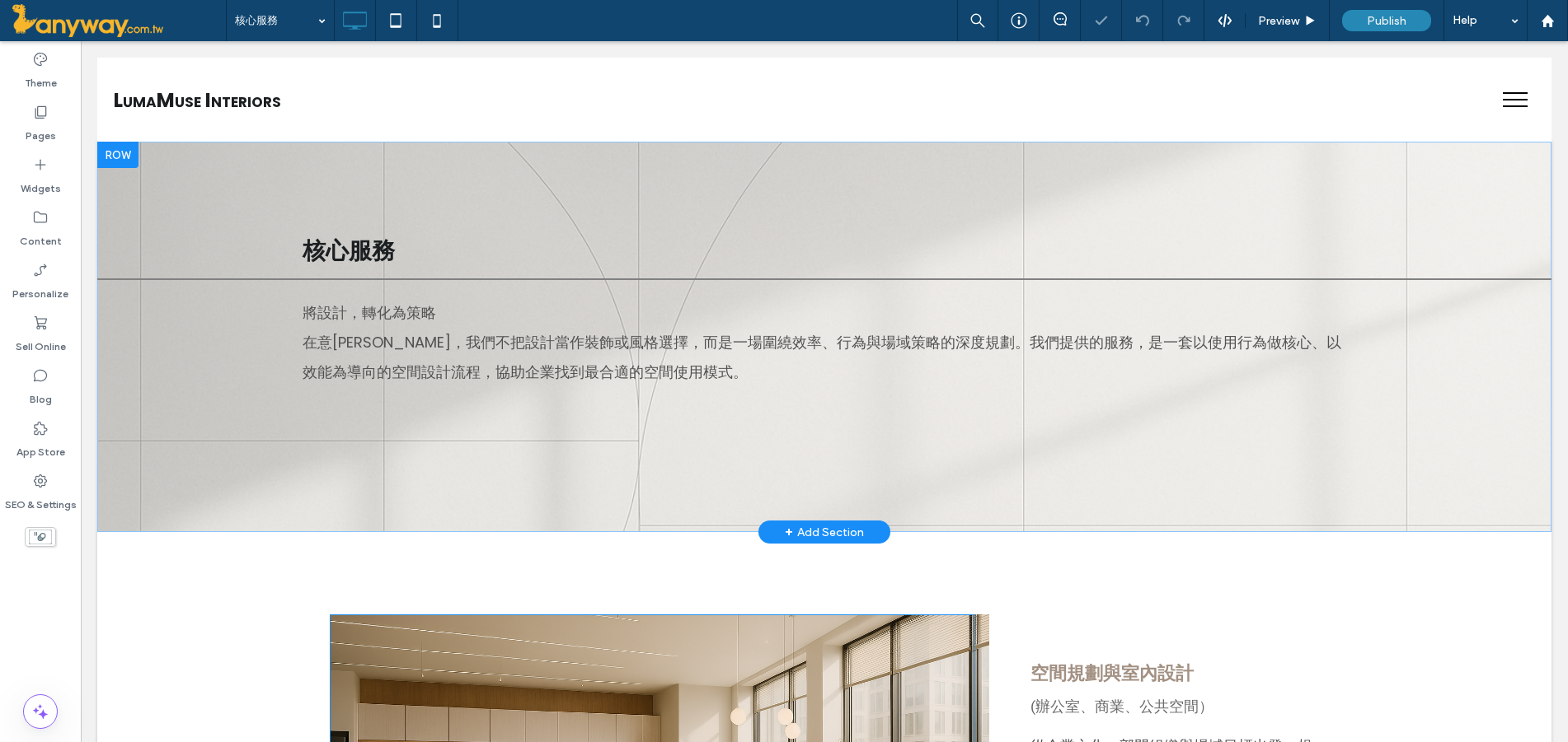
scroll to position [549, 0]
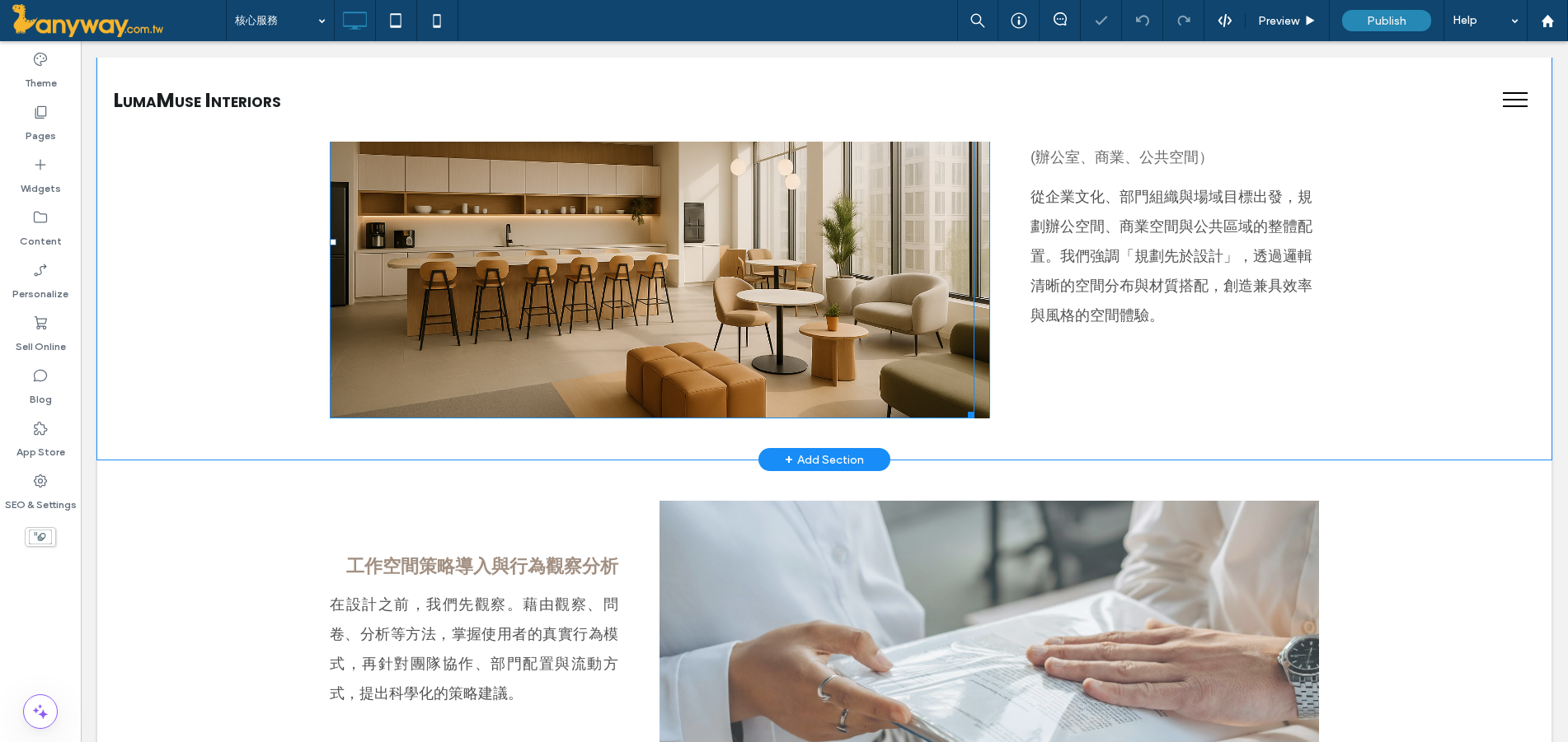
click at [769, 352] on div at bounding box center [651, 241] width 644 height 353
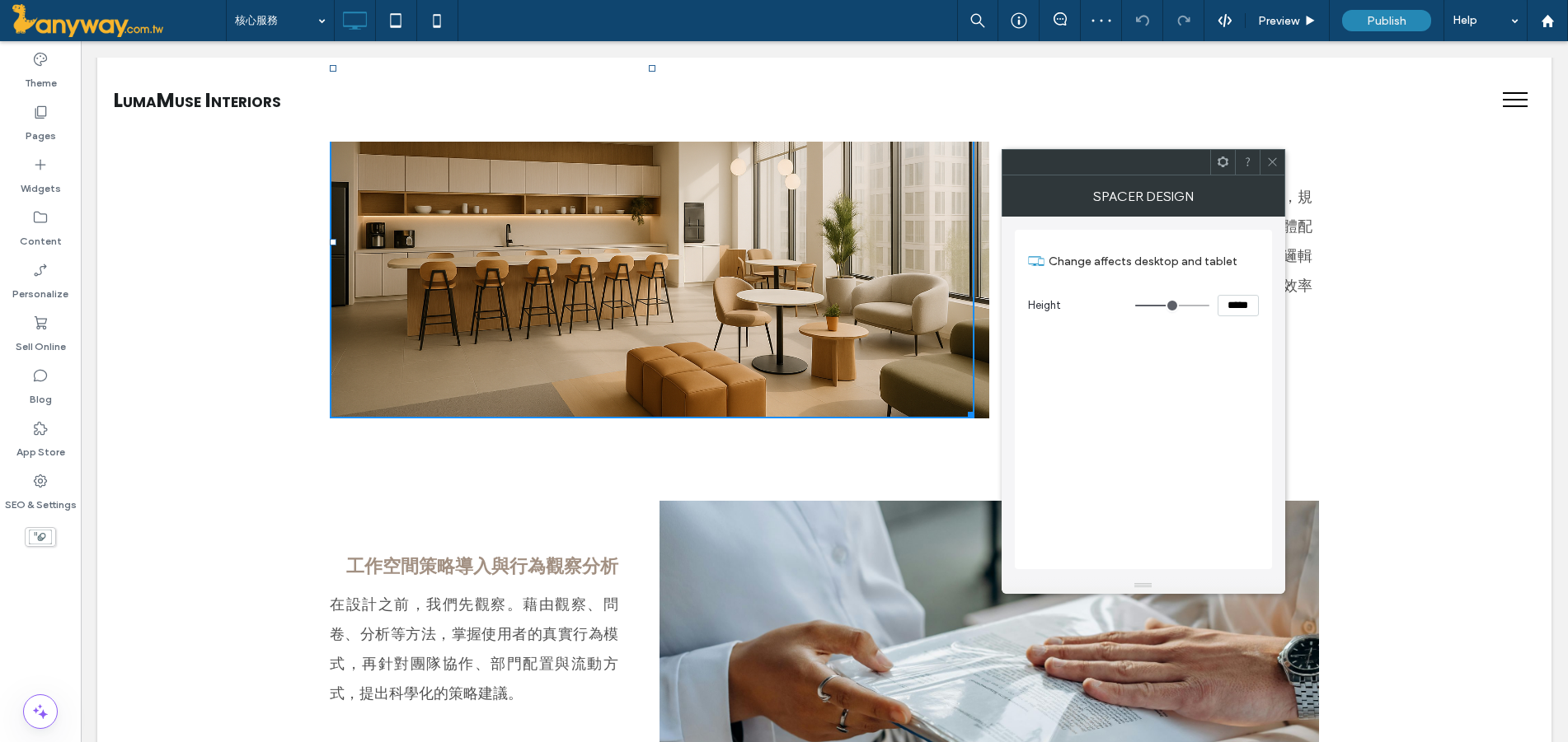
click at [1273, 163] on use at bounding box center [1272, 162] width 8 height 8
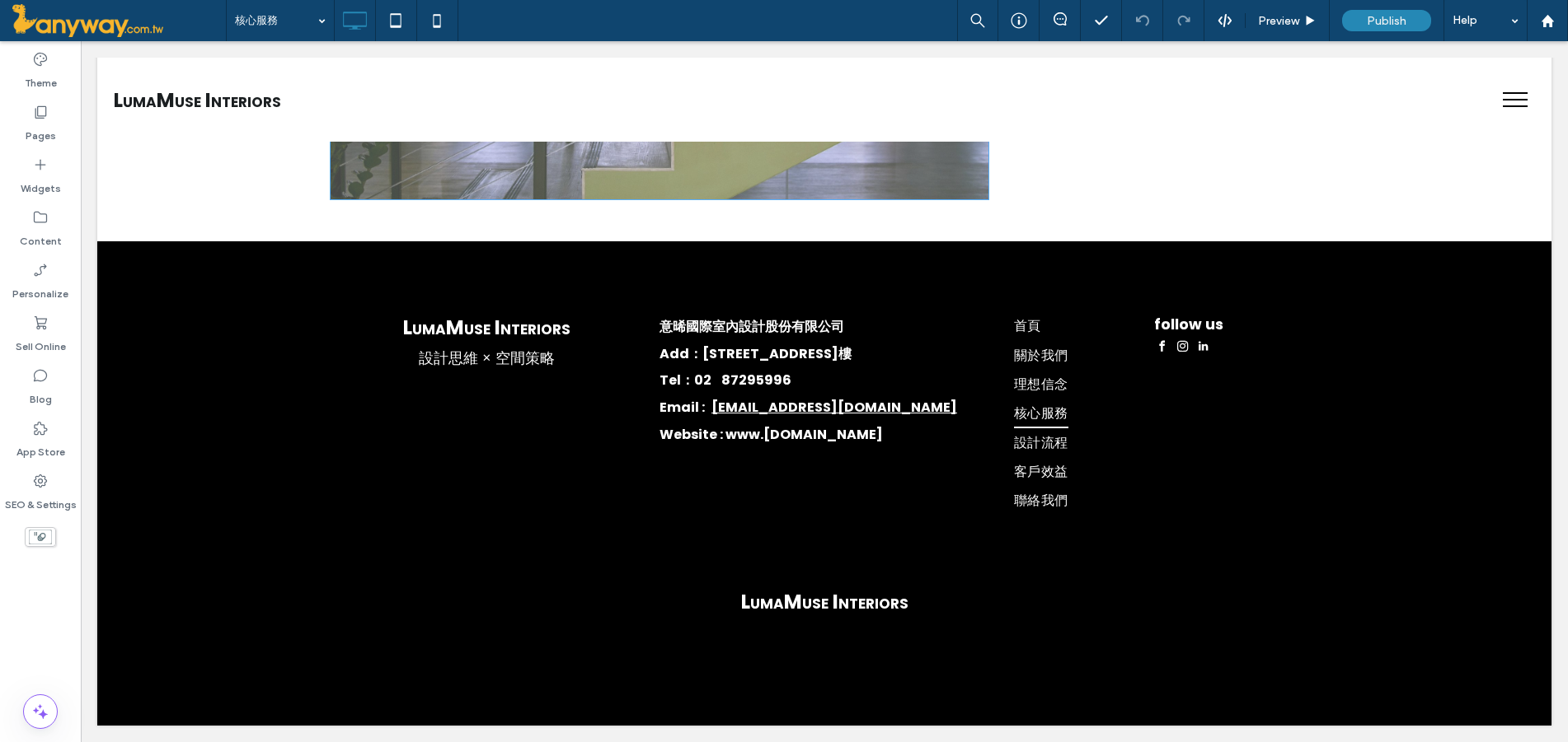
scroll to position [2022, 0]
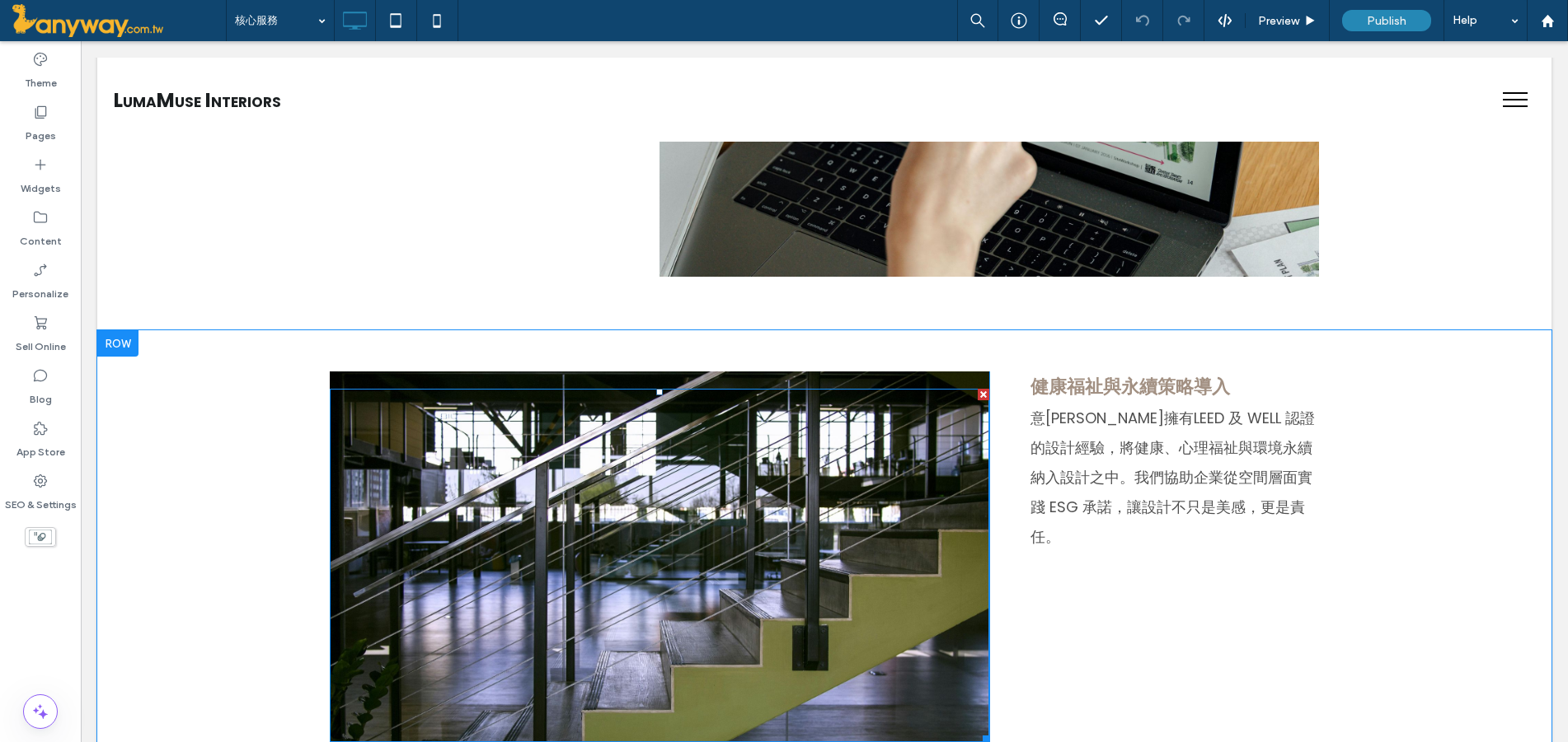
click at [854, 540] on div at bounding box center [659, 565] width 659 height 353
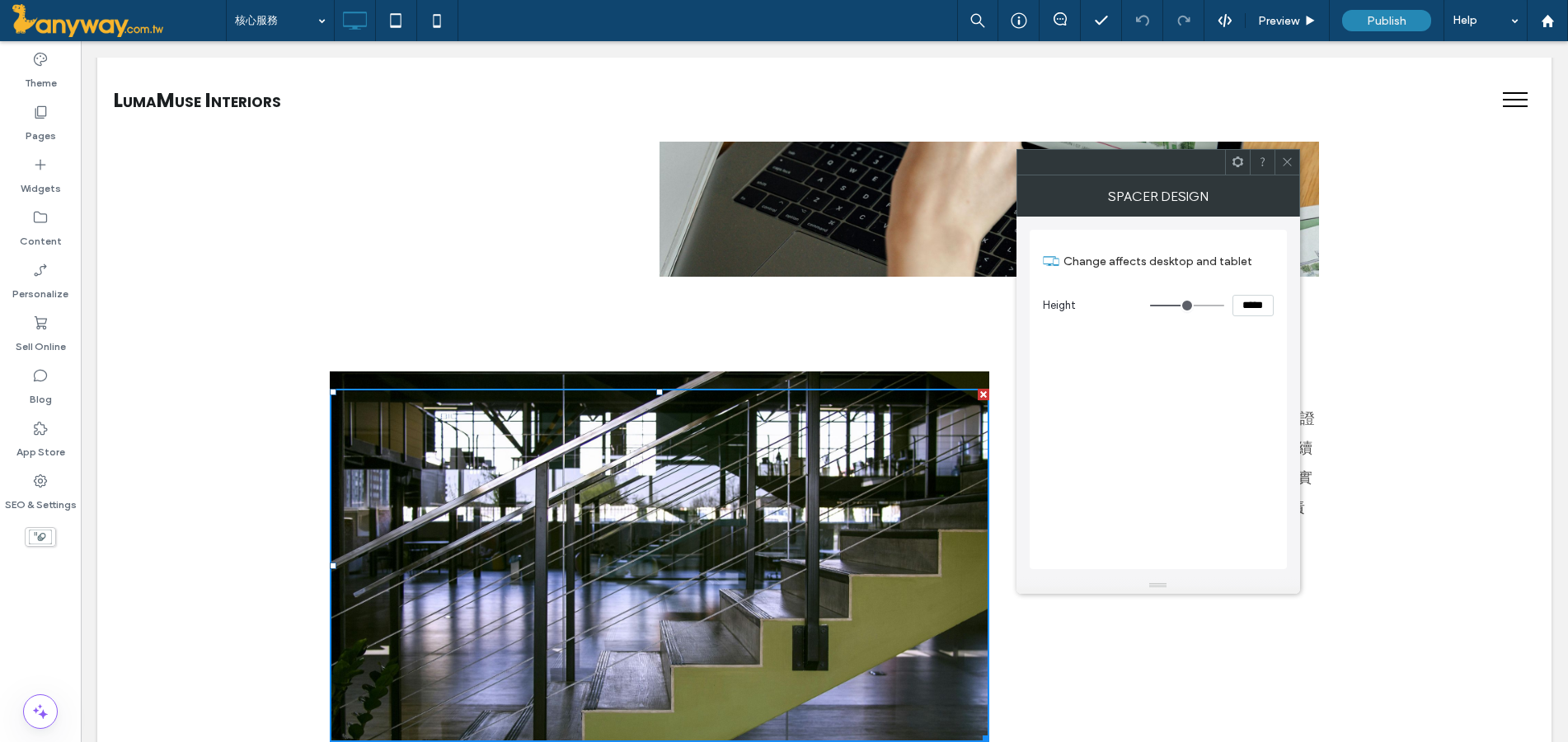
click at [1283, 157] on icon at bounding box center [1287, 161] width 12 height 12
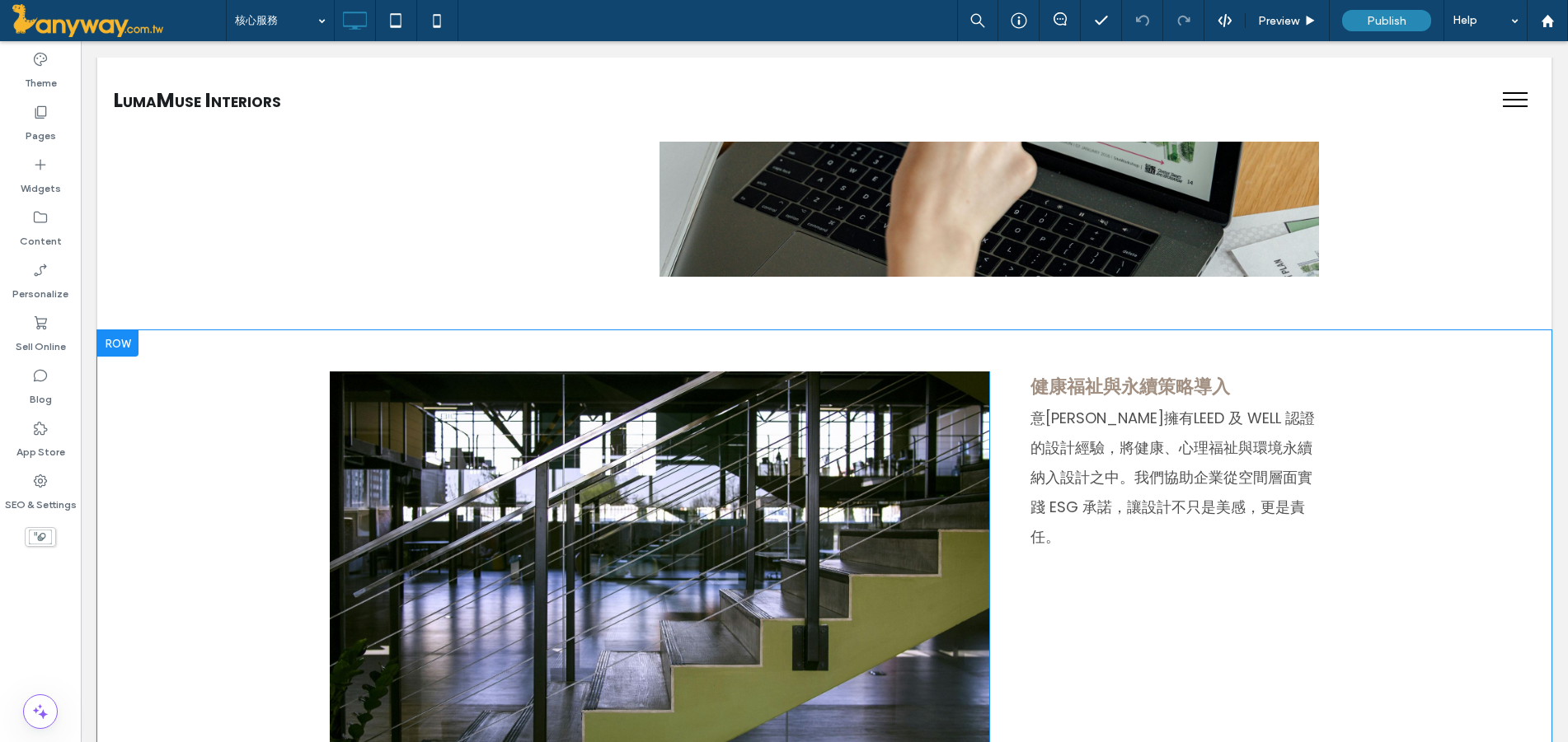
click at [845, 376] on div "Click To Paste" at bounding box center [659, 557] width 659 height 371
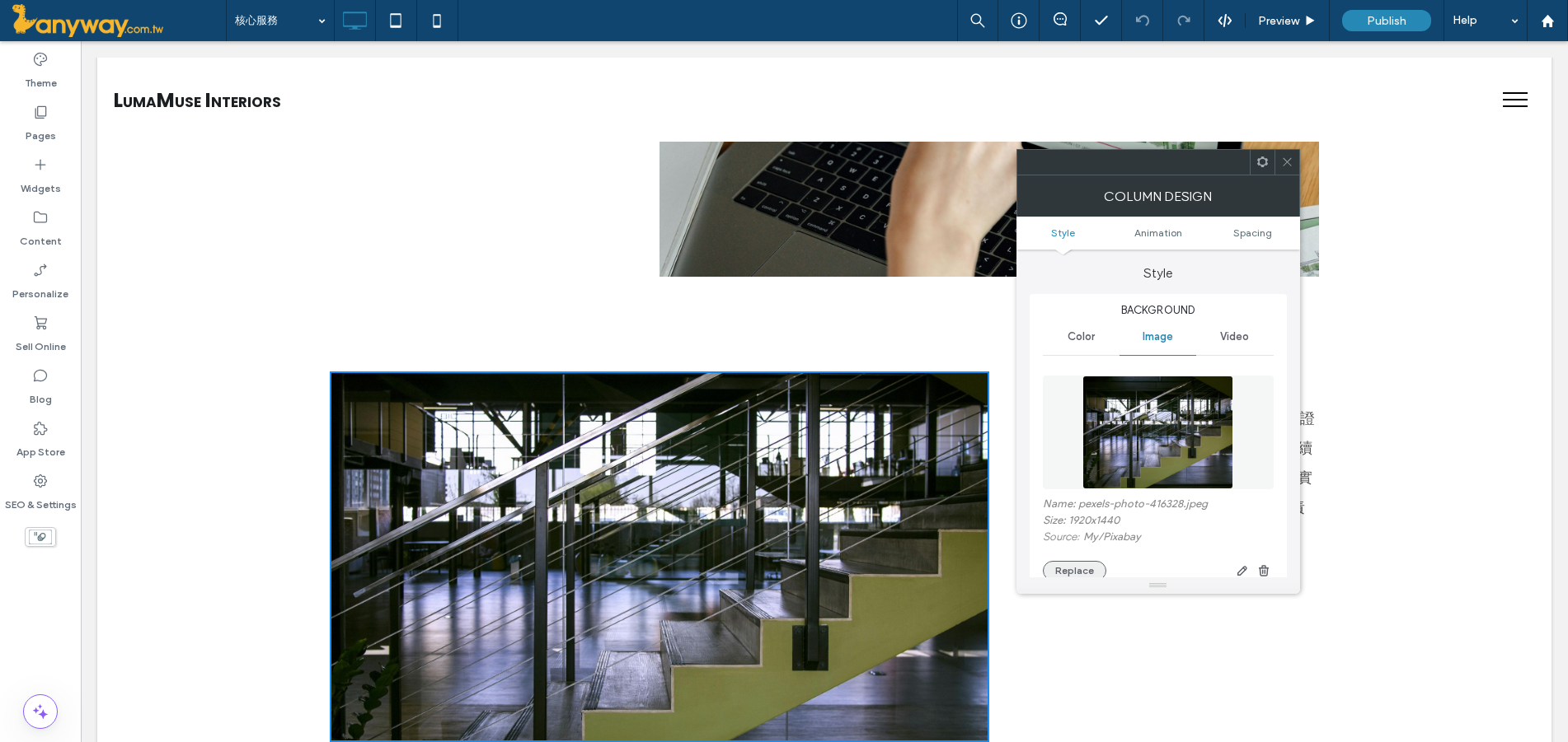
click at [1097, 568] on button "Replace" at bounding box center [1074, 571] width 63 height 20
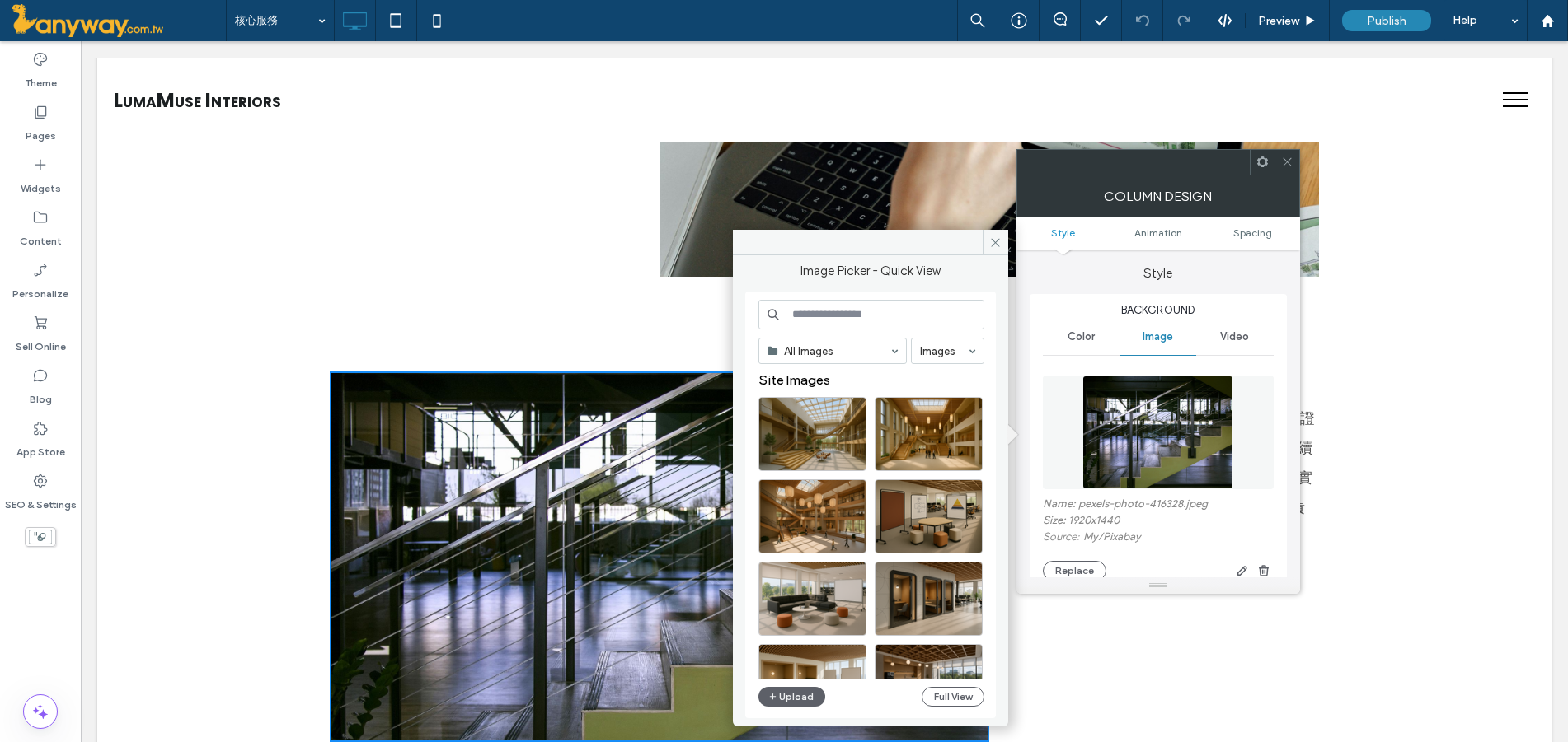
drag, startPoint x: 943, startPoint y: 217, endPoint x: 859, endPoint y: 228, distance: 84.7
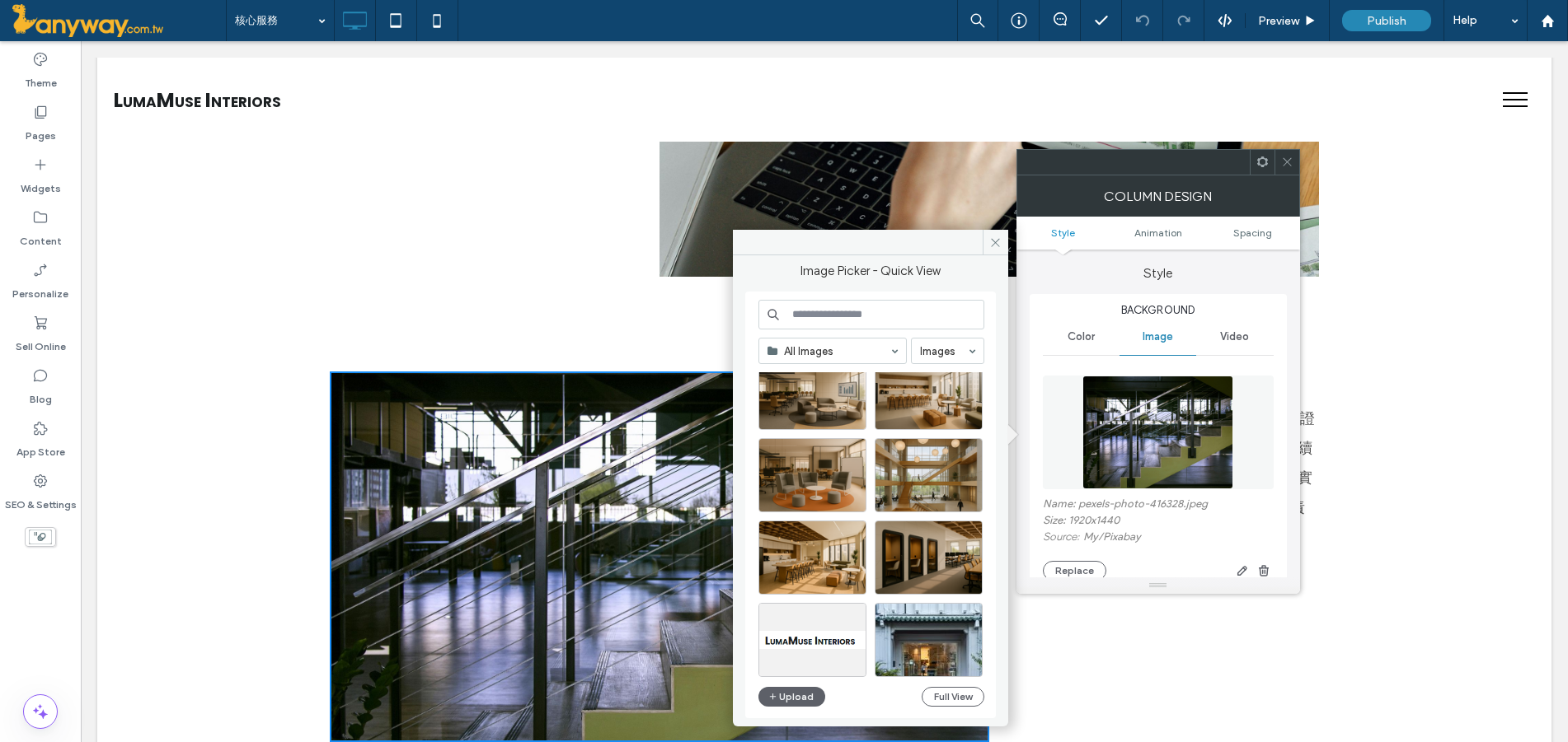
scroll to position [549, 0]
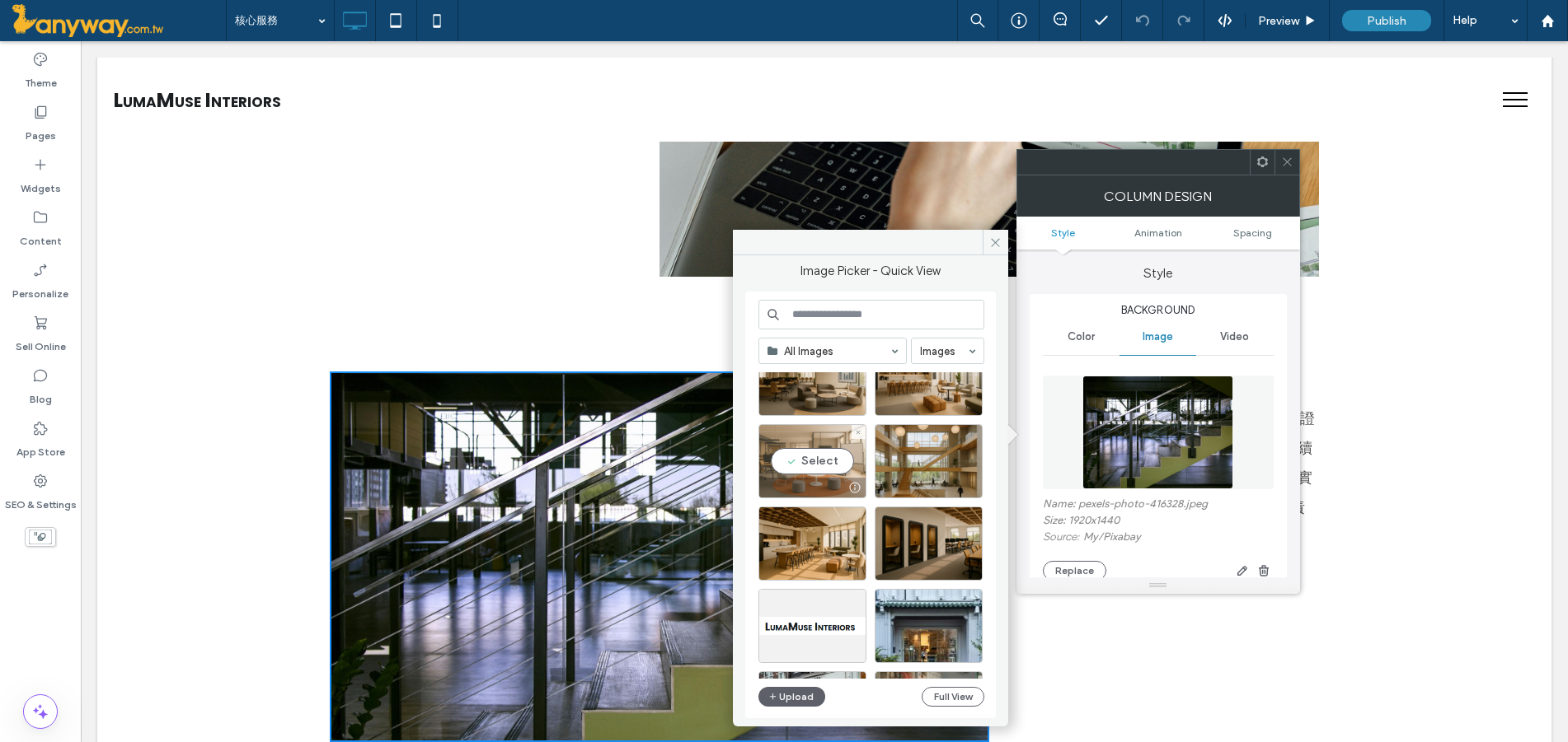
click at [782, 451] on div "Select" at bounding box center [812, 461] width 108 height 74
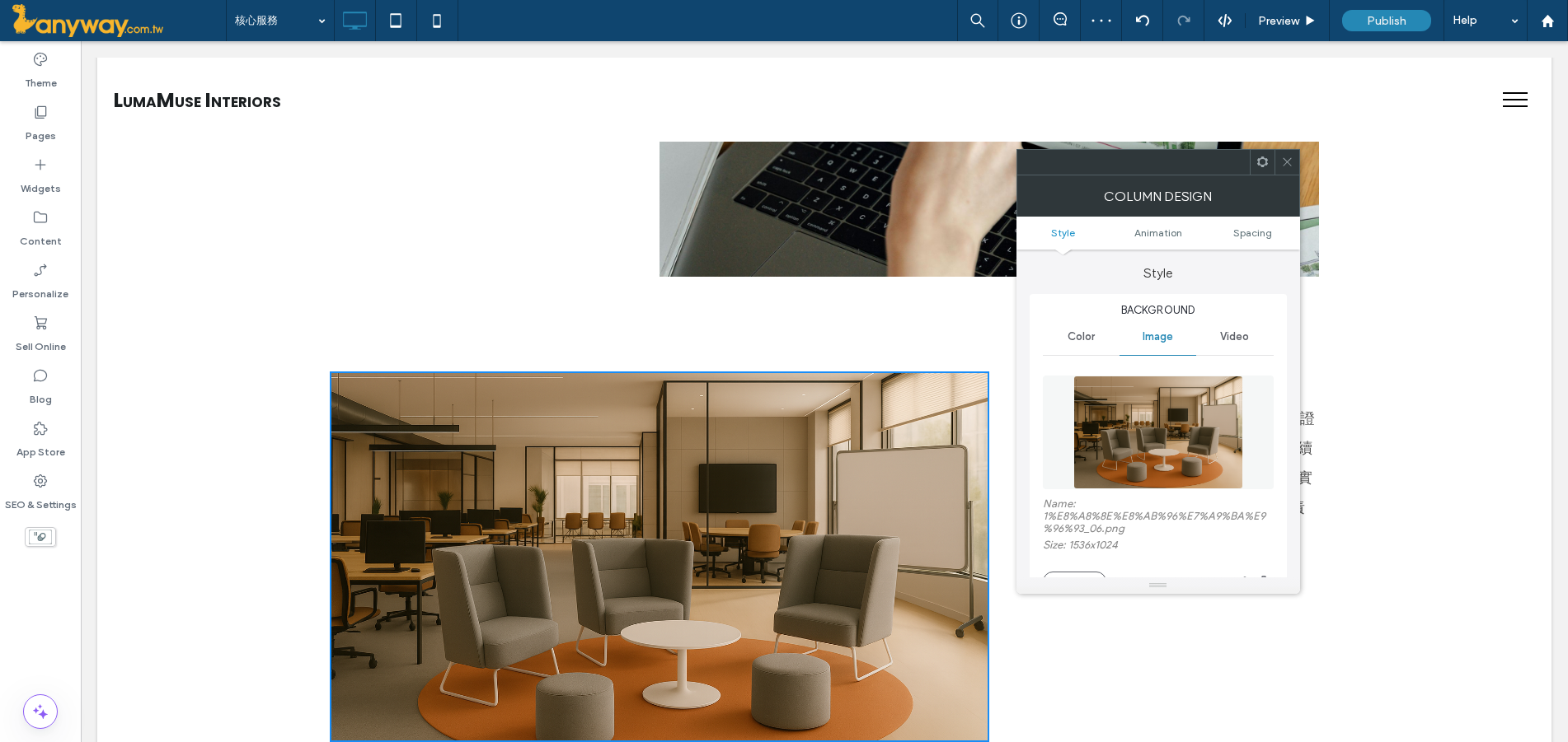
click at [1288, 160] on icon at bounding box center [1287, 161] width 12 height 12
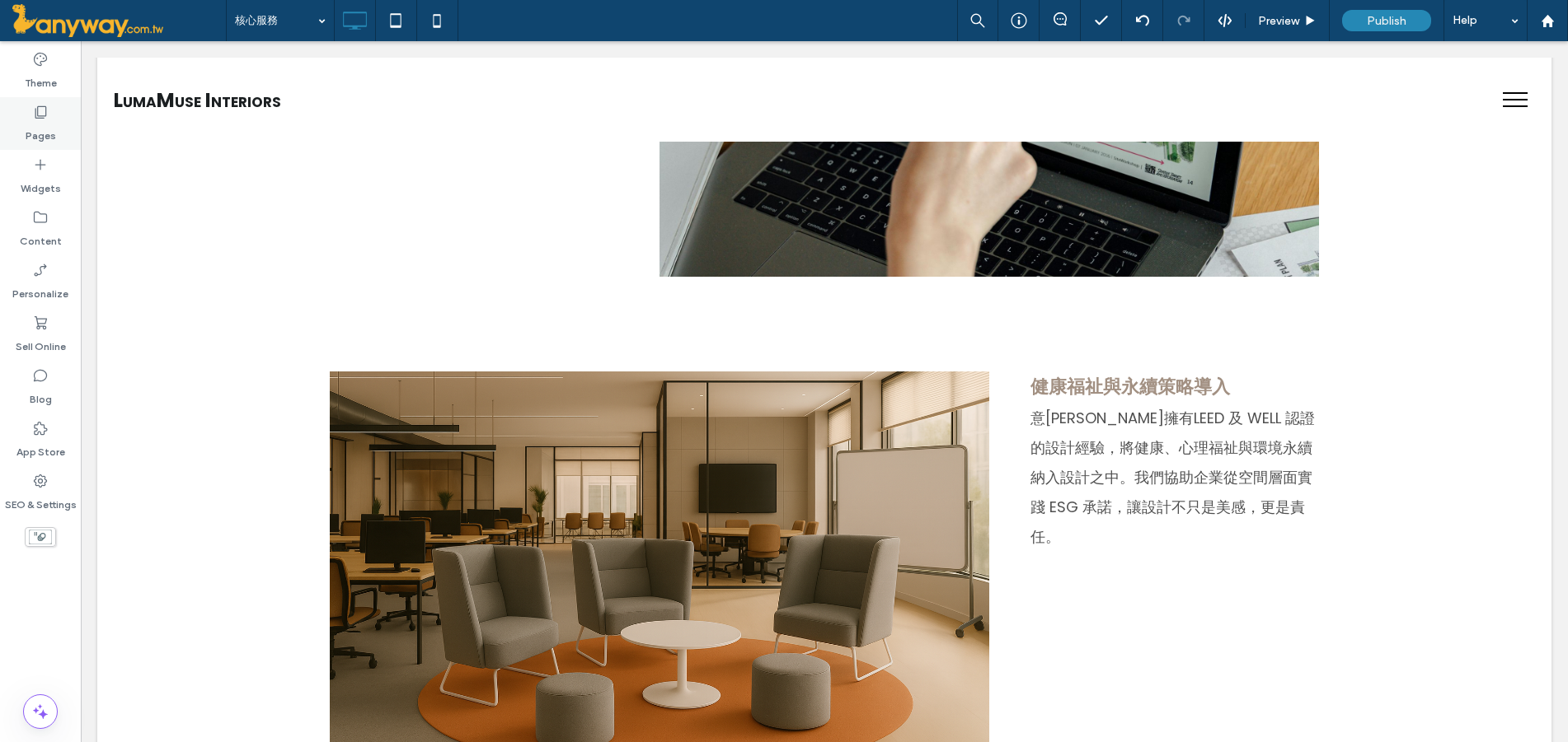
click at [37, 129] on label "Pages" at bounding box center [41, 132] width 31 height 23
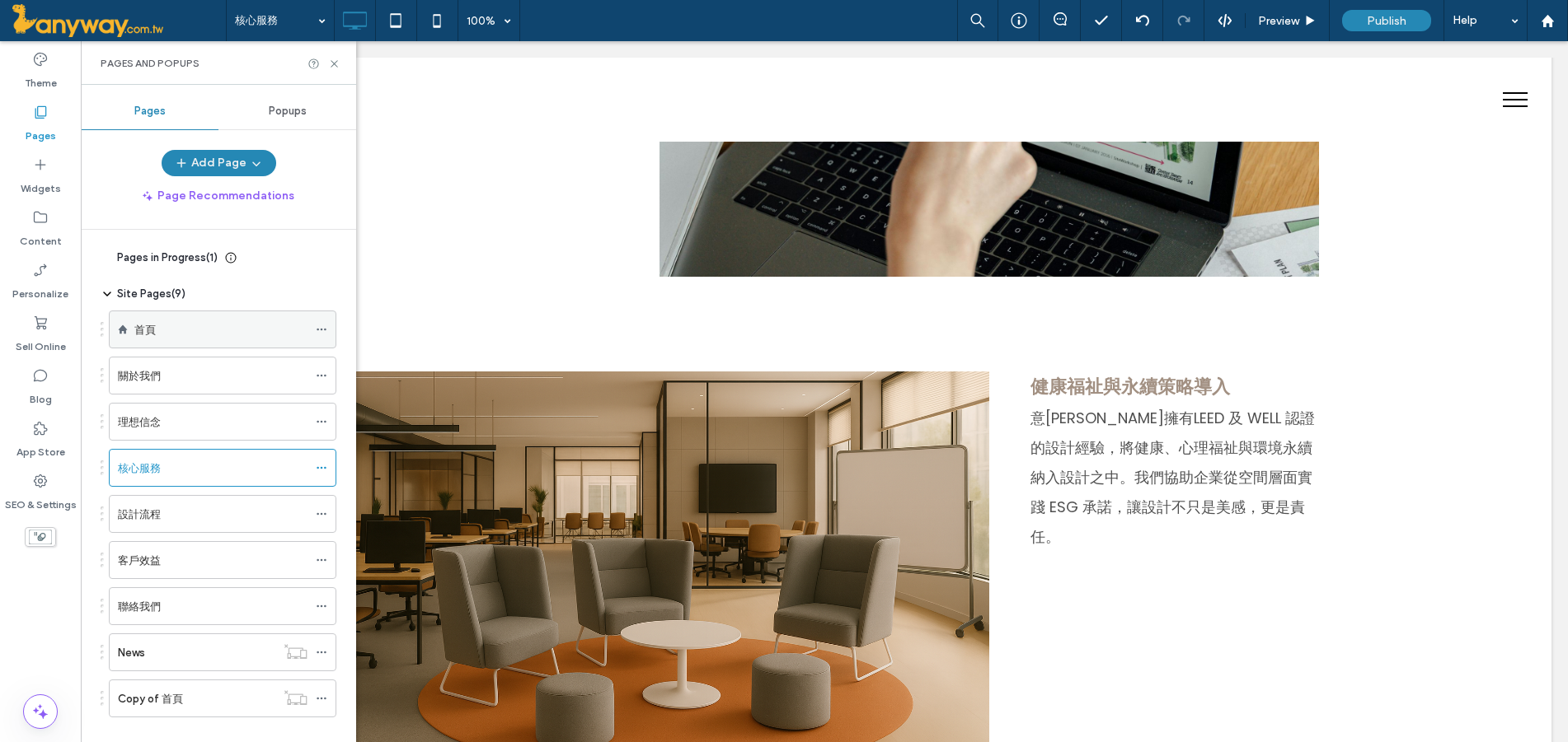
click at [199, 333] on div "首頁" at bounding box center [221, 329] width 173 height 17
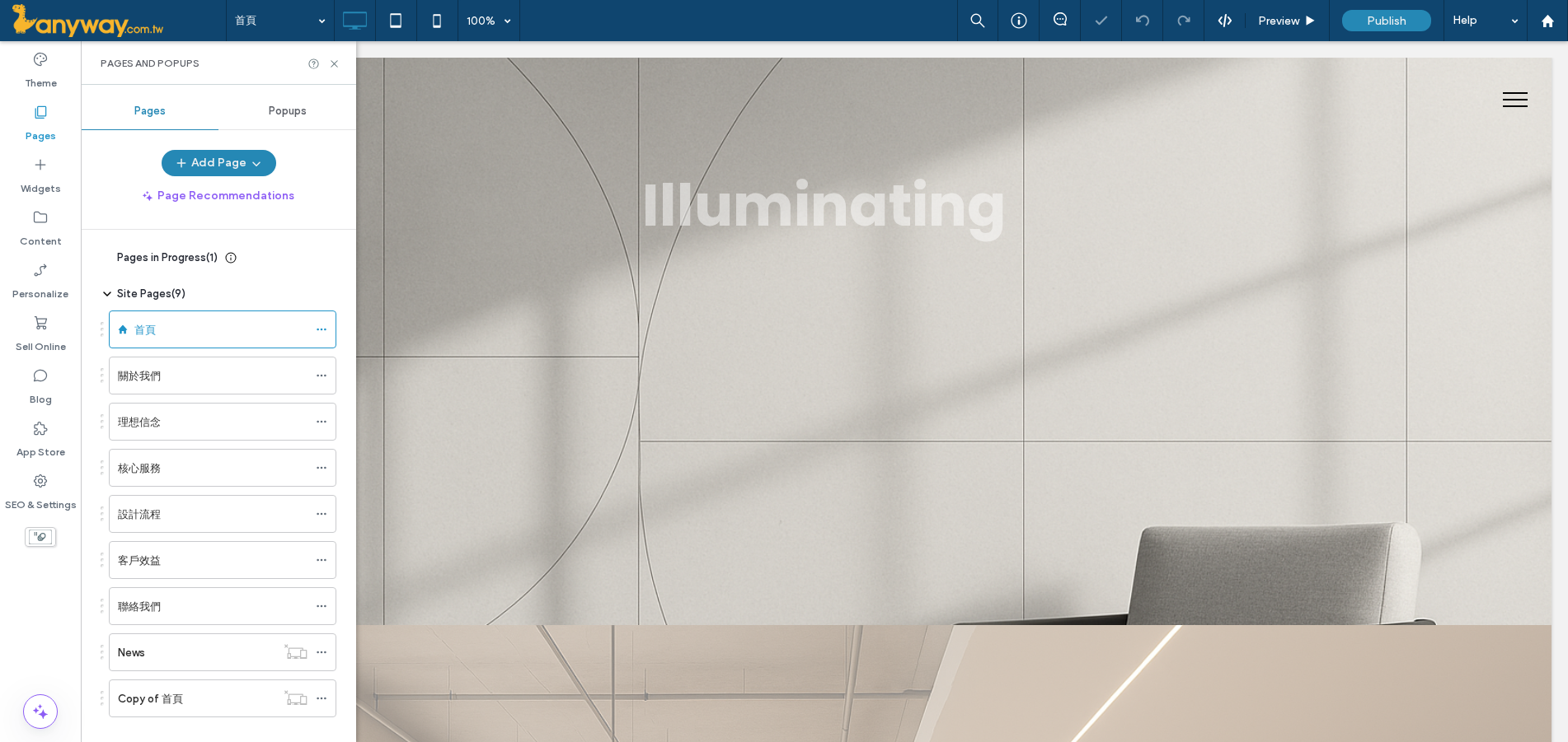
click at [337, 58] on icon at bounding box center [334, 63] width 12 height 12
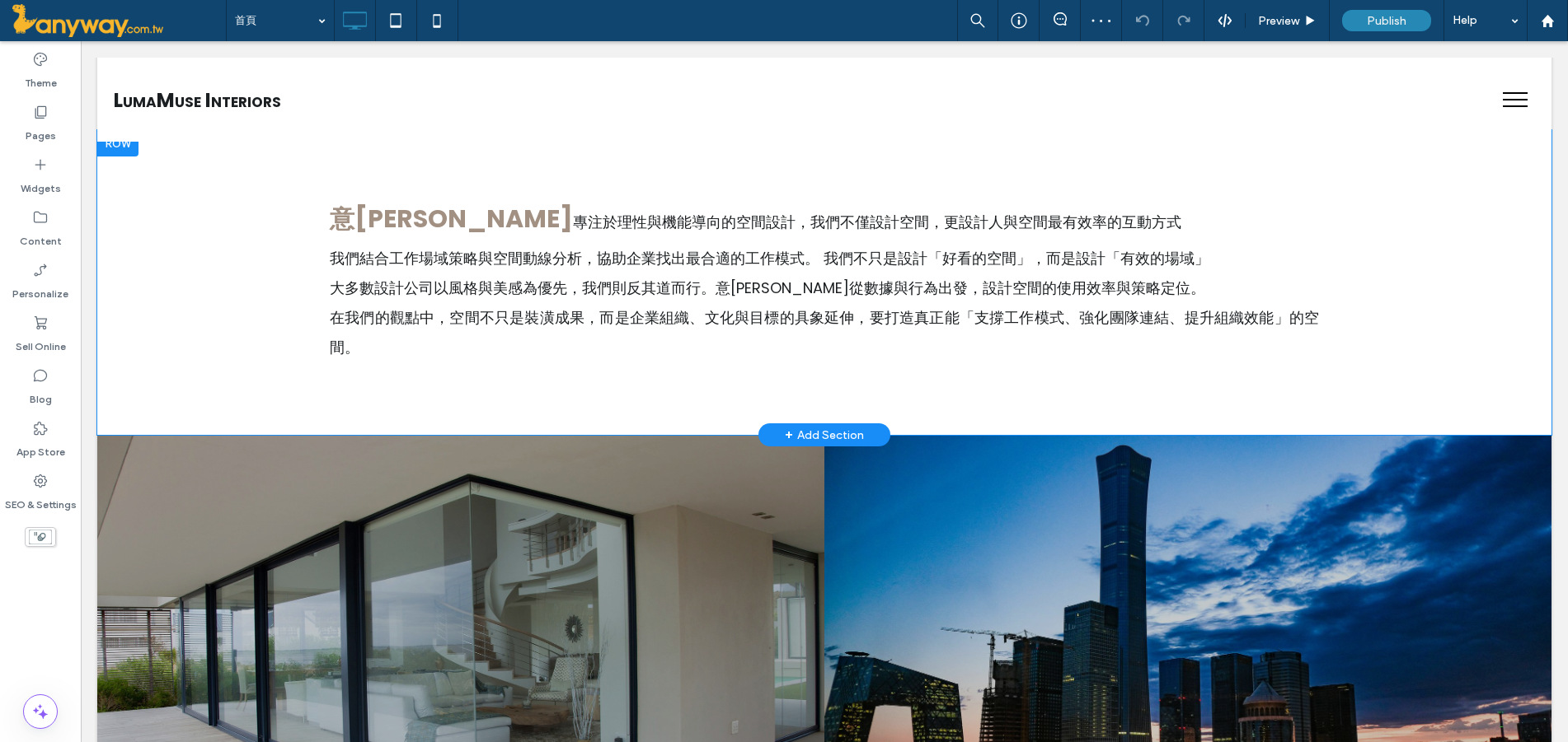
scroll to position [1373, 0]
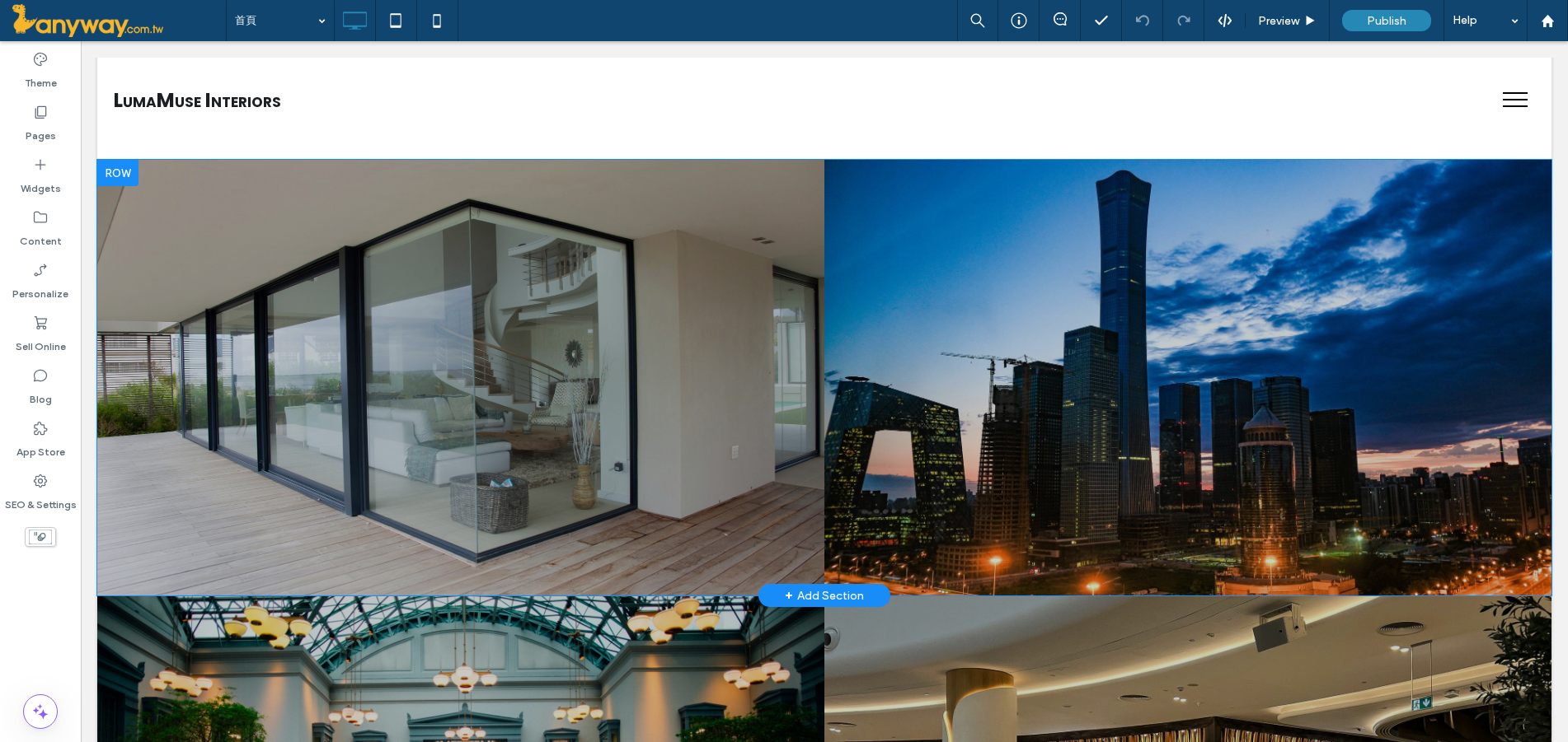
click at [725, 326] on div "workplace Photo By: John Doe Button 查看更多內容 Click To Paste" at bounding box center [460, 378] width 727 height 436
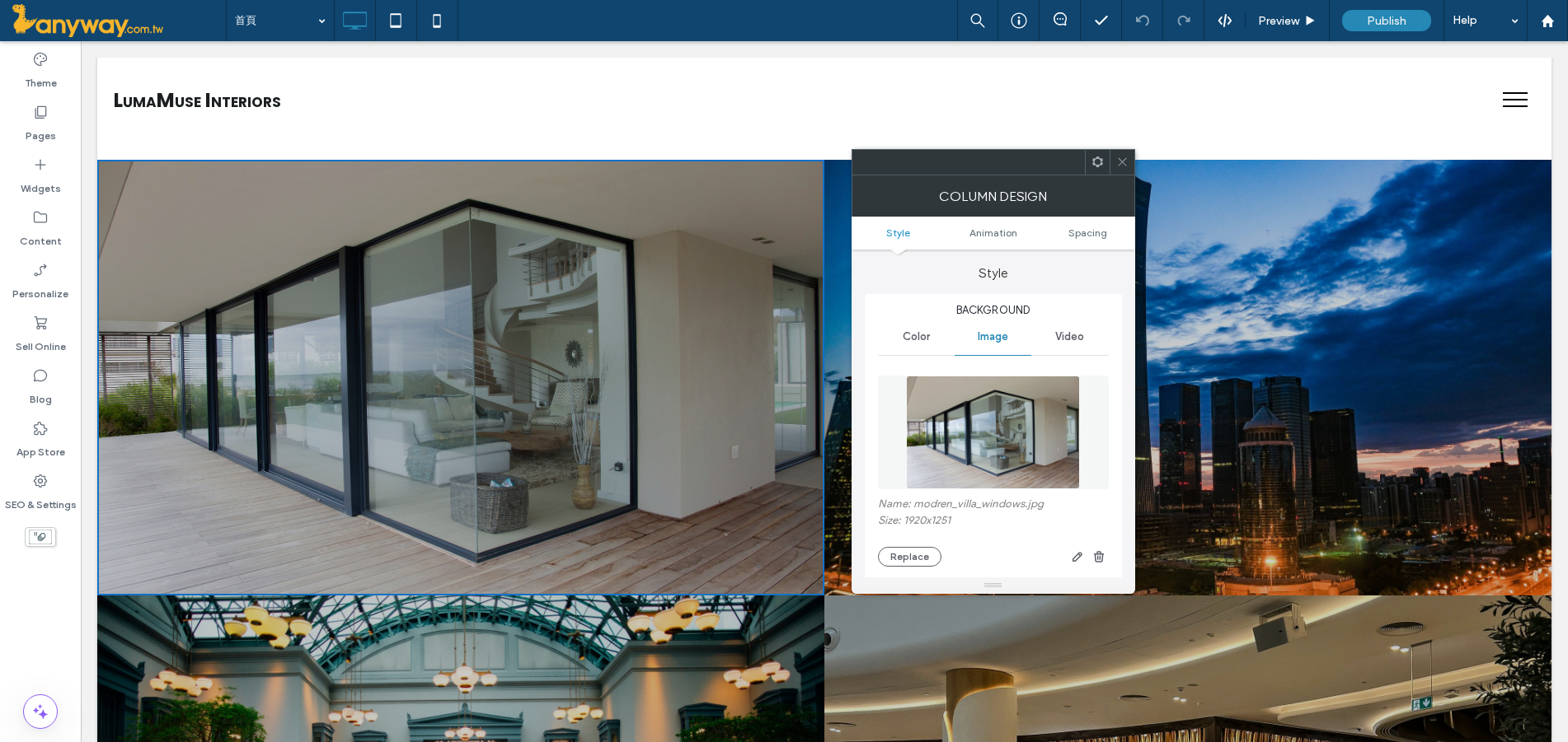
scroll to position [274, 0]
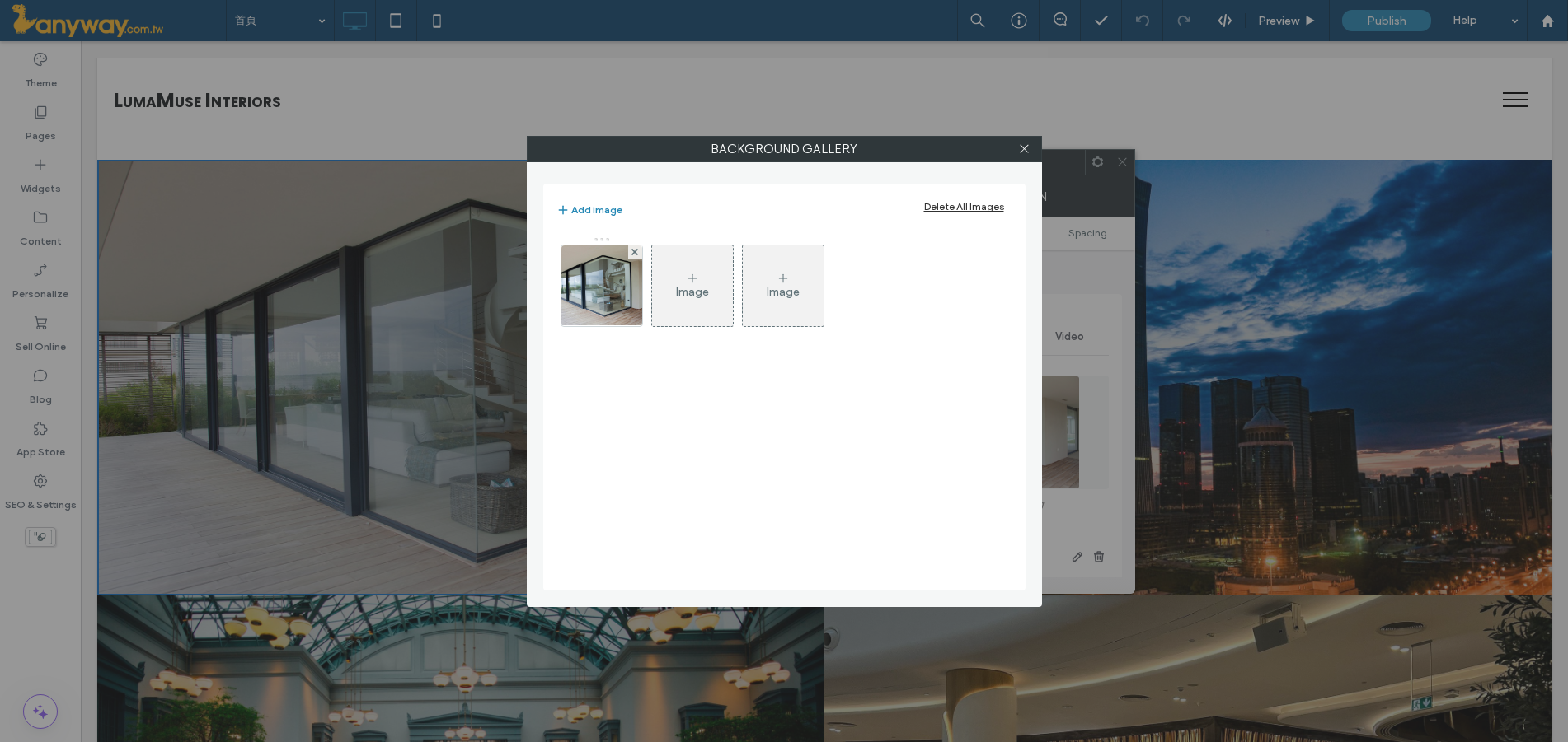
scroll to position [274, 0]
click at [664, 267] on div "Image" at bounding box center [693, 286] width 81 height 77
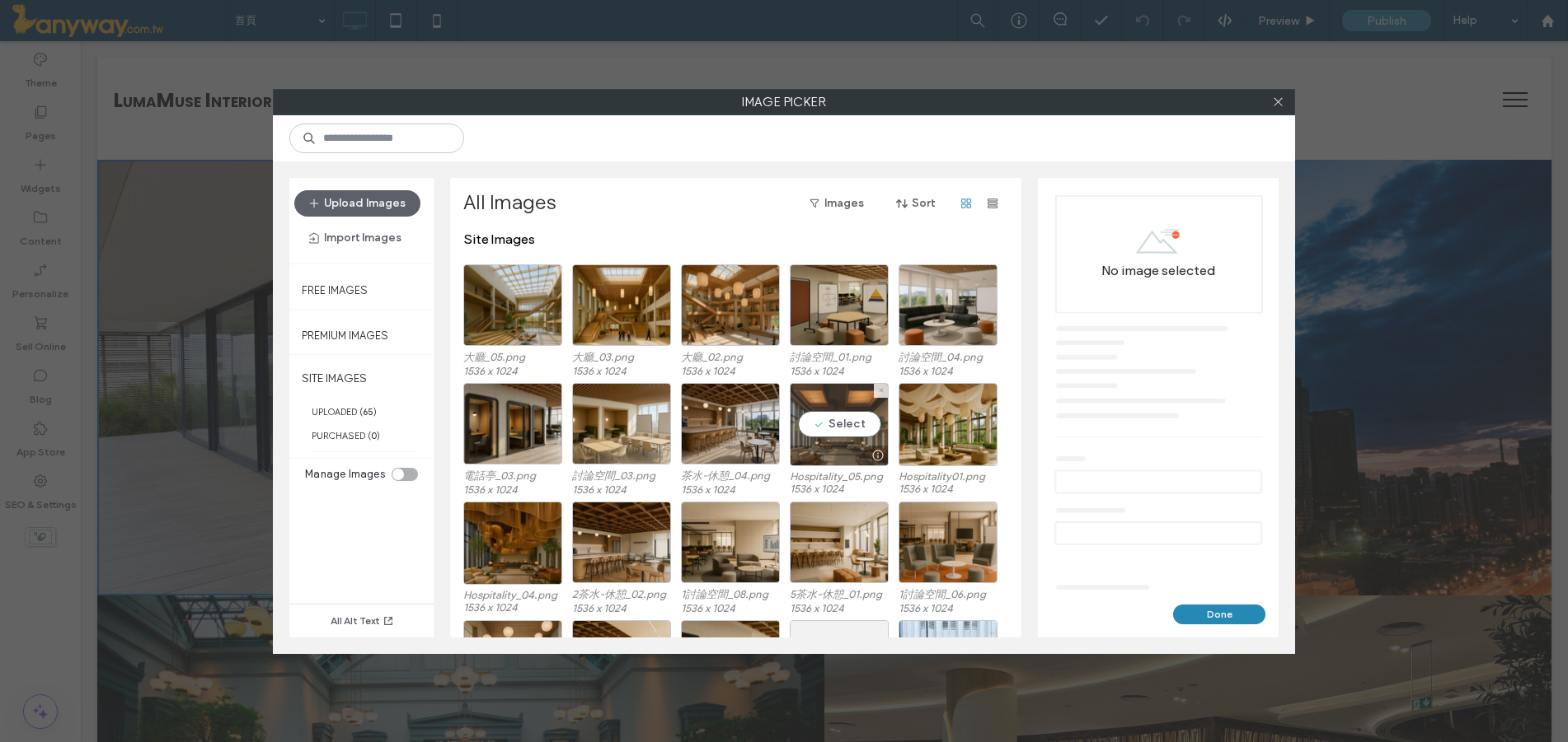
click at [847, 426] on div "Select" at bounding box center [839, 424] width 99 height 83
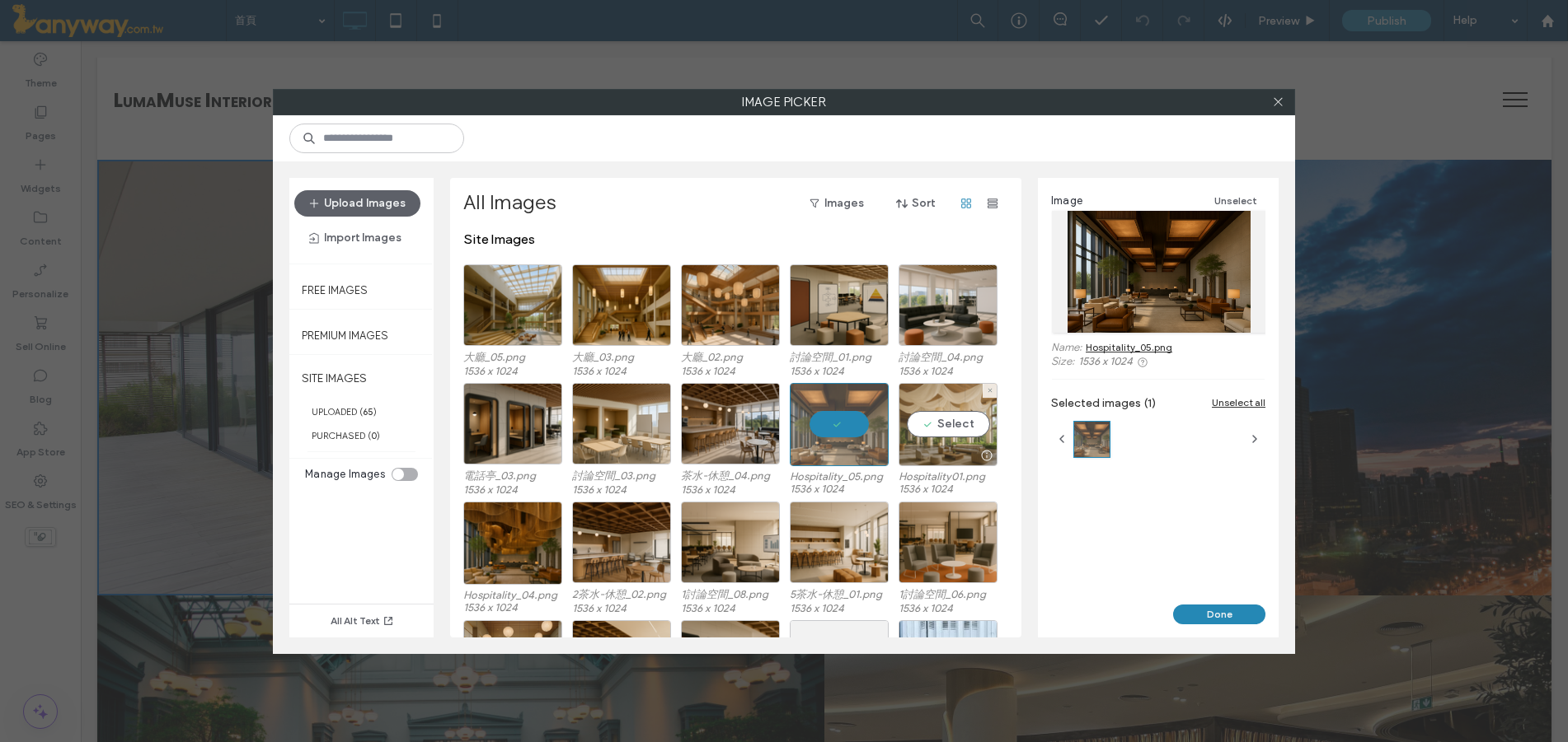
click at [955, 423] on div "Select" at bounding box center [948, 424] width 99 height 83
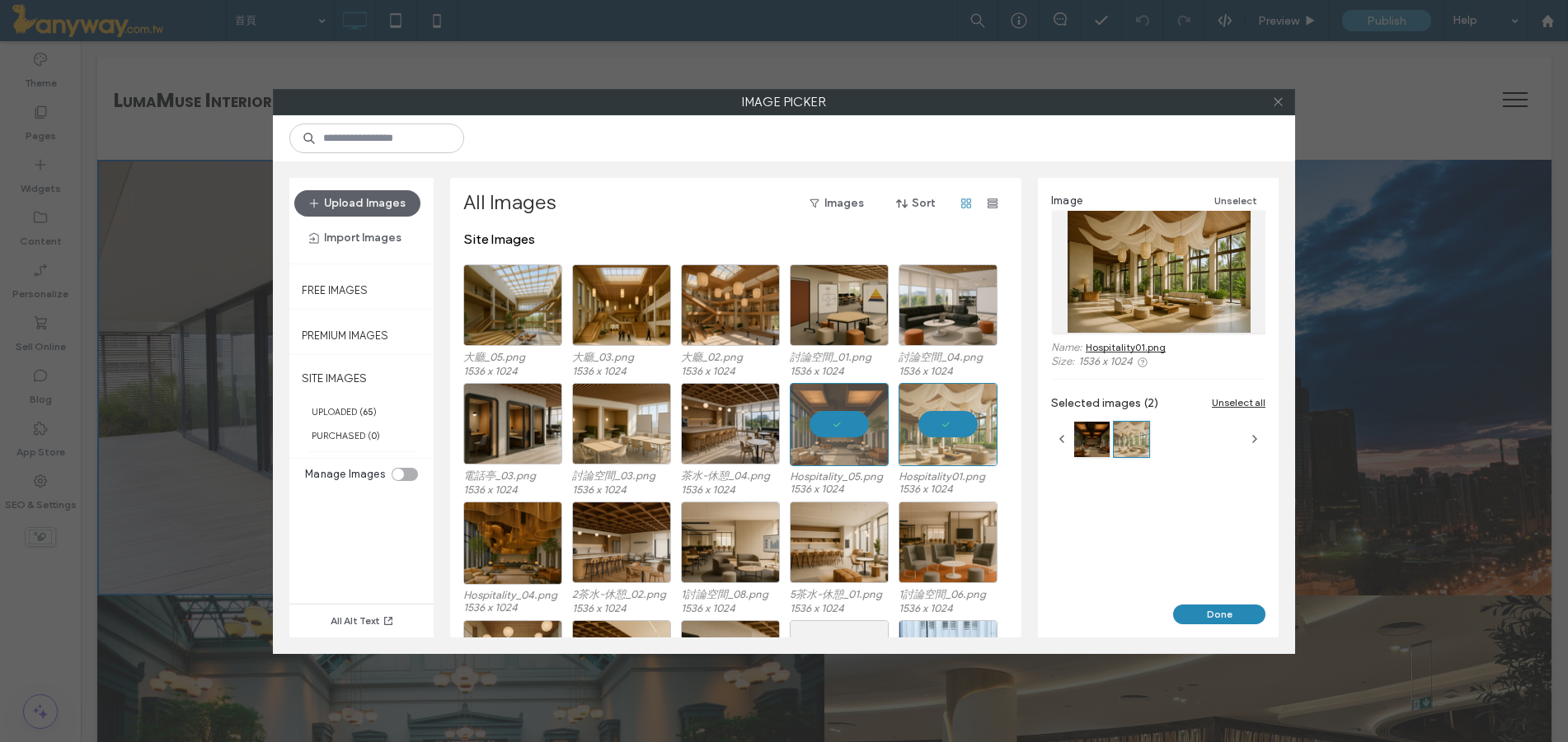
click at [1276, 101] on icon at bounding box center [1278, 102] width 12 height 12
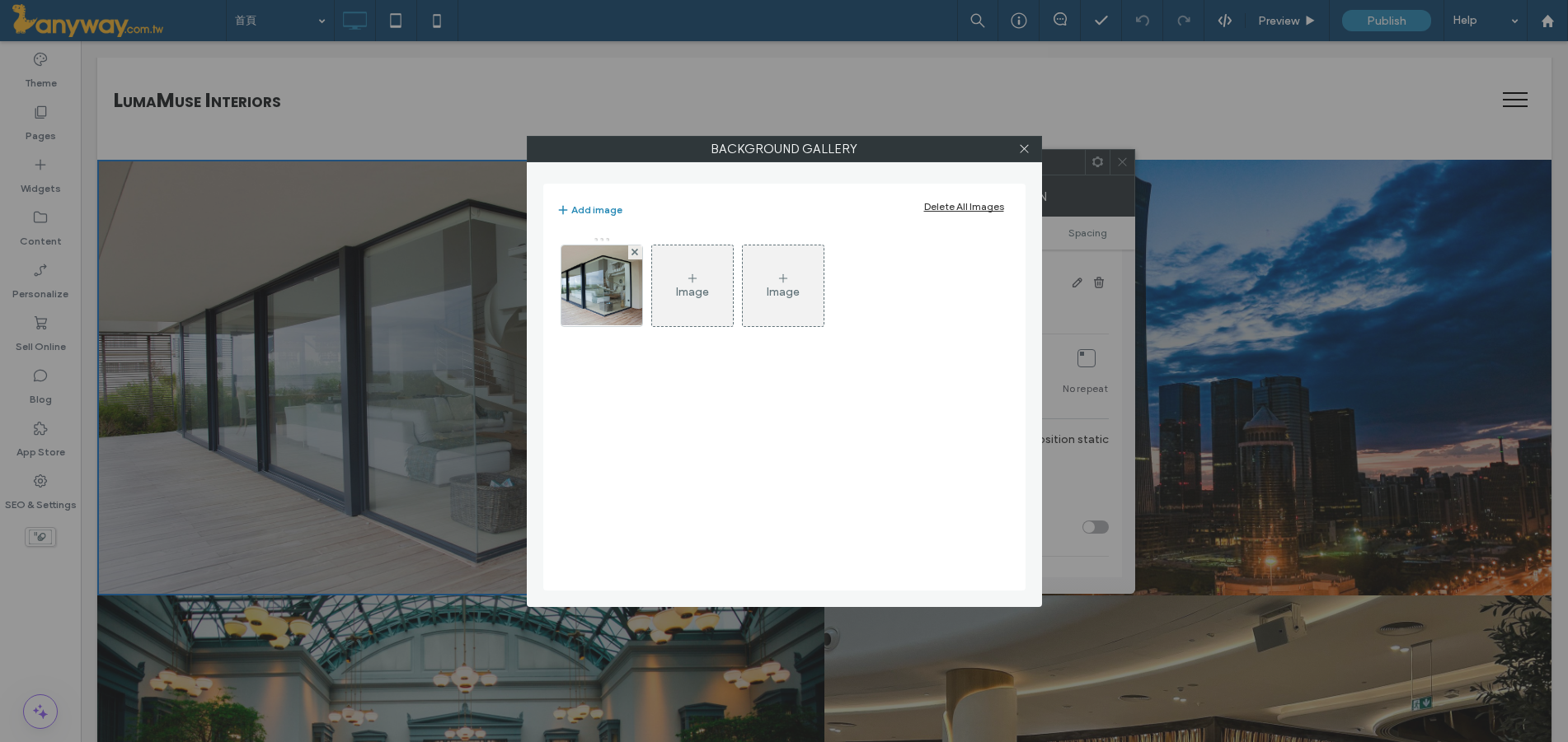
drag, startPoint x: 1028, startPoint y: 152, endPoint x: 865, endPoint y: 159, distance: 163.2
click at [1029, 152] on icon at bounding box center [1024, 148] width 12 height 12
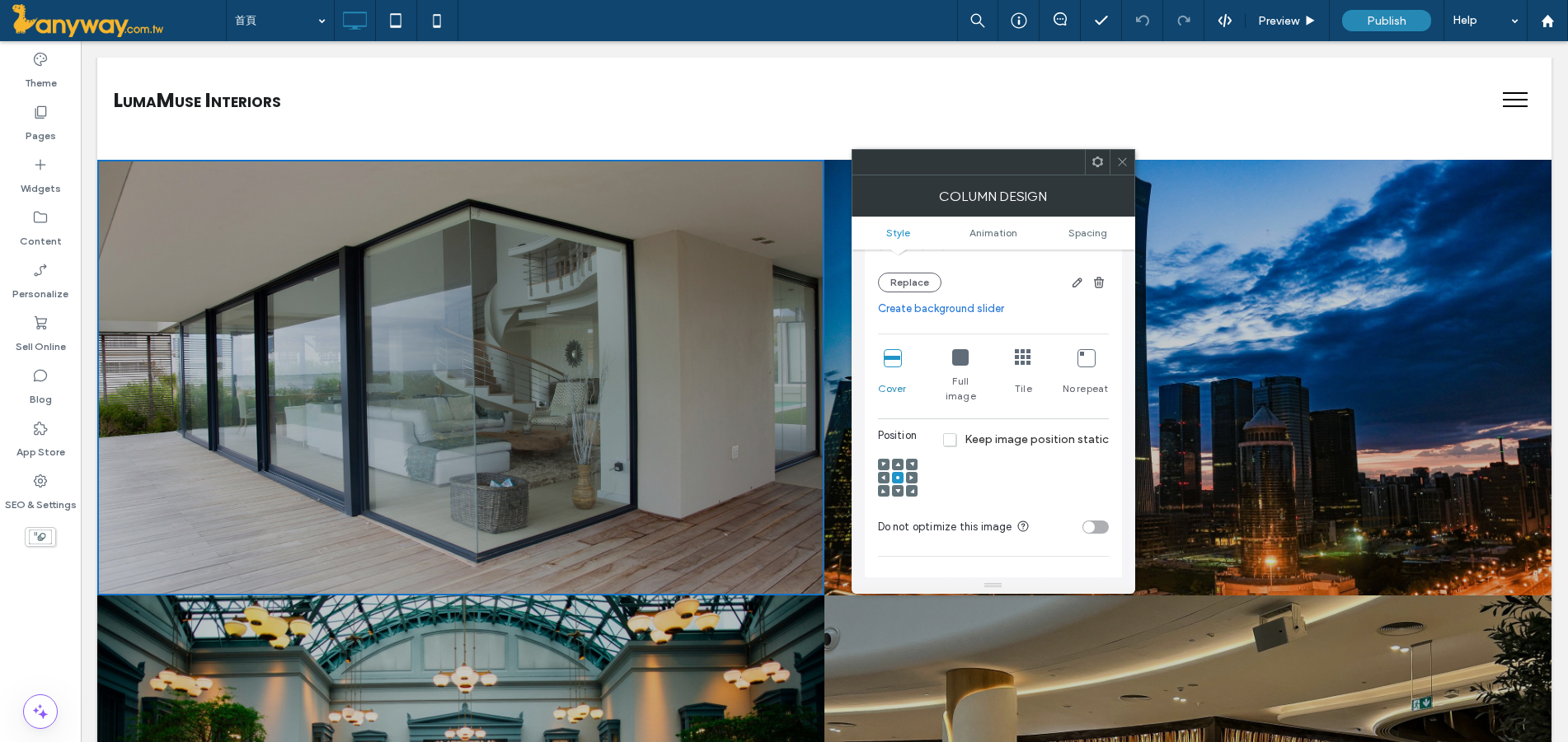
click at [750, 214] on div "workplace Photo By: John Doe Button 查看更多內容 Click To Paste" at bounding box center [460, 378] width 727 height 436
click at [915, 277] on button "Replace" at bounding box center [910, 283] width 63 height 20
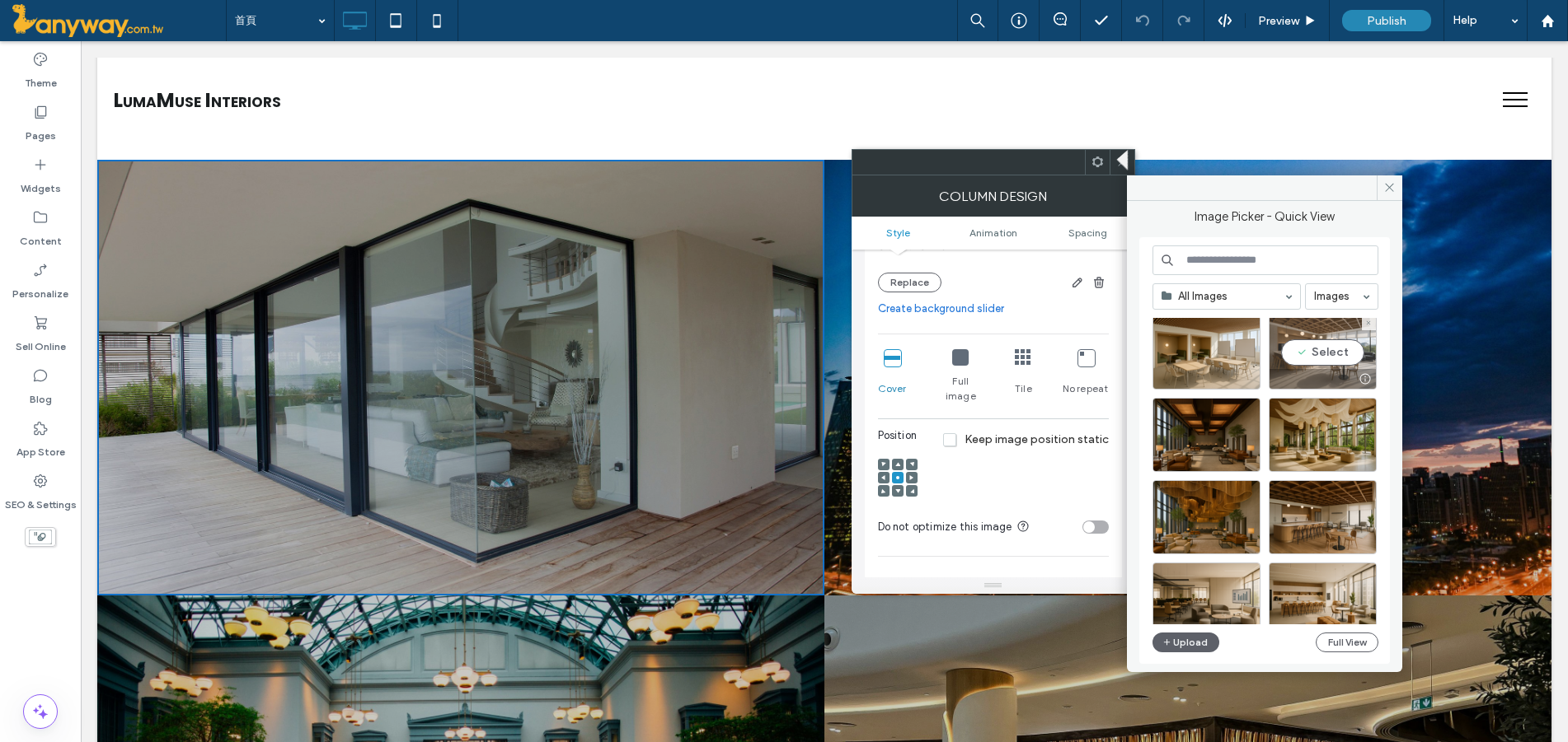
drag, startPoint x: 1325, startPoint y: 357, endPoint x: 1249, endPoint y: 325, distance: 82.5
click at [1325, 357] on div "Select" at bounding box center [1323, 352] width 108 height 74
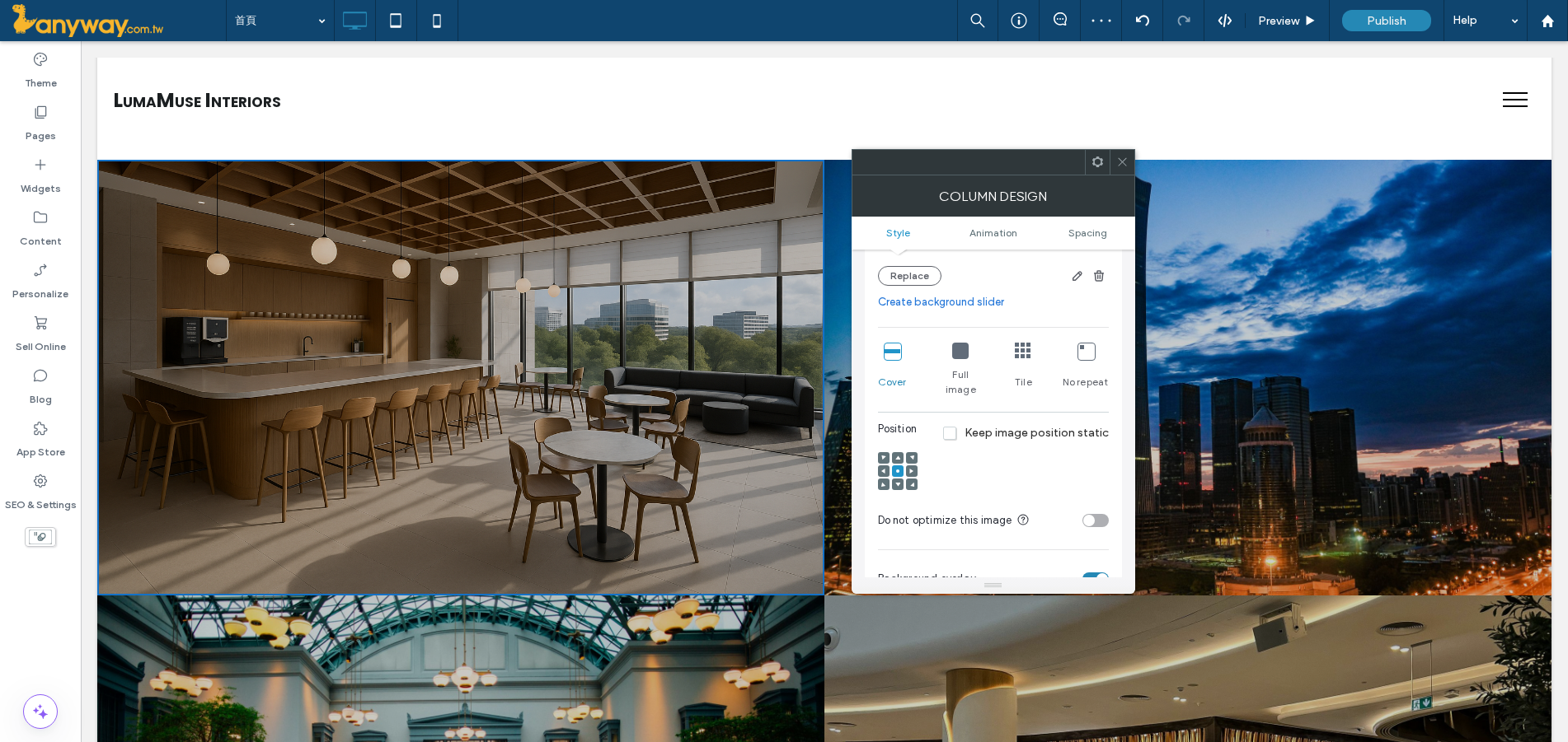
scroll to position [287, 0]
click at [928, 304] on link "Create background slider" at bounding box center [993, 309] width 231 height 17
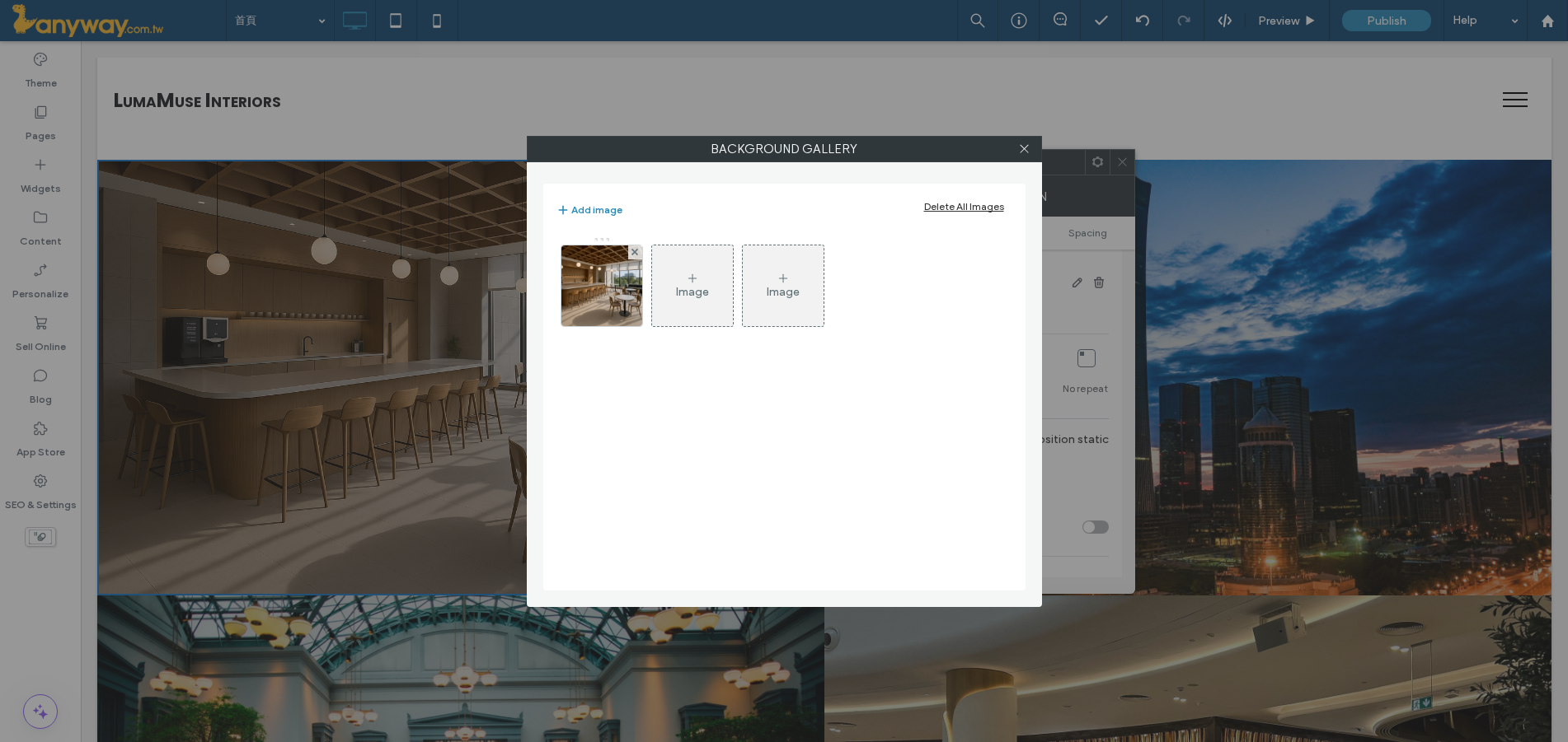
click at [686, 281] on icon at bounding box center [692, 278] width 13 height 13
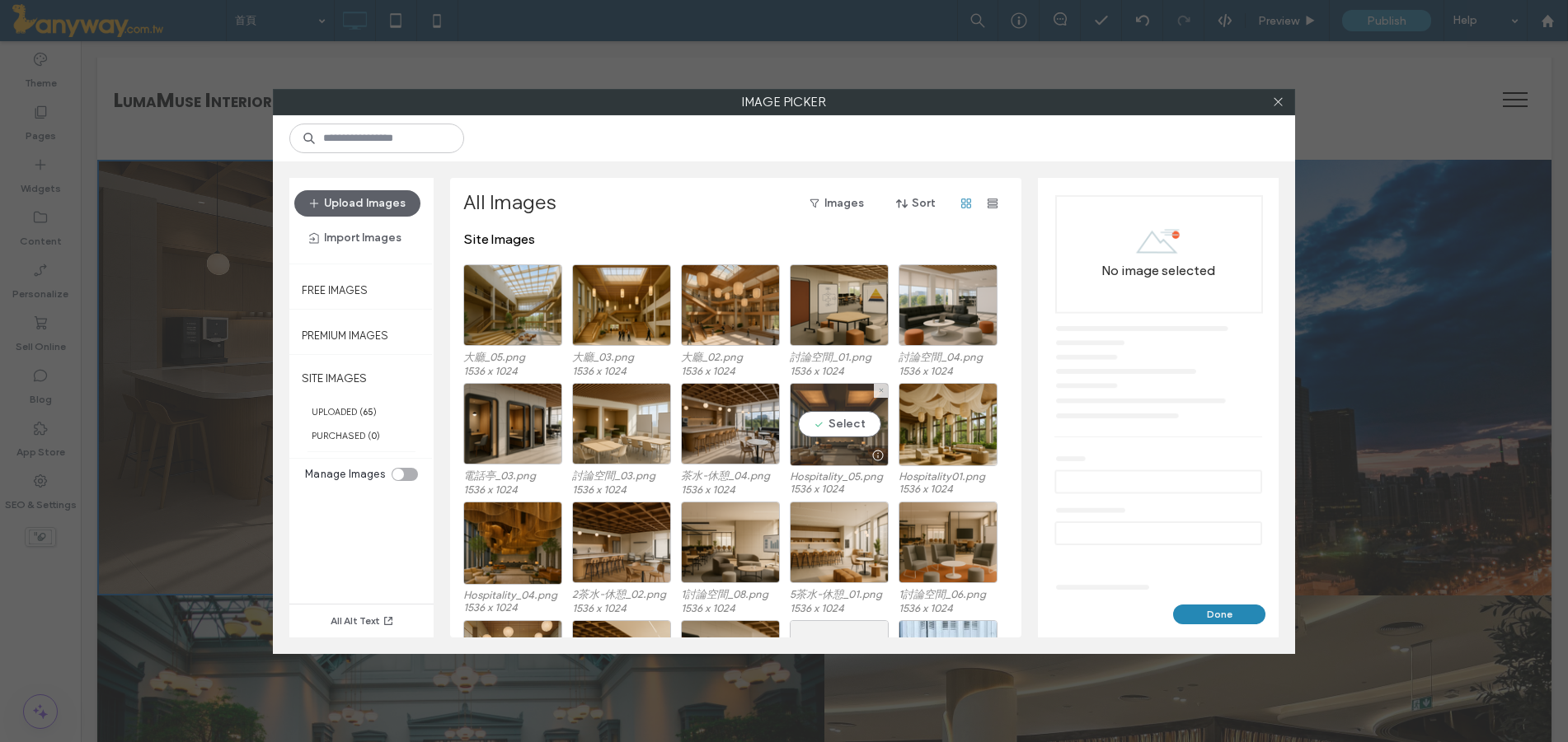
click at [842, 421] on div "Select" at bounding box center [839, 424] width 99 height 83
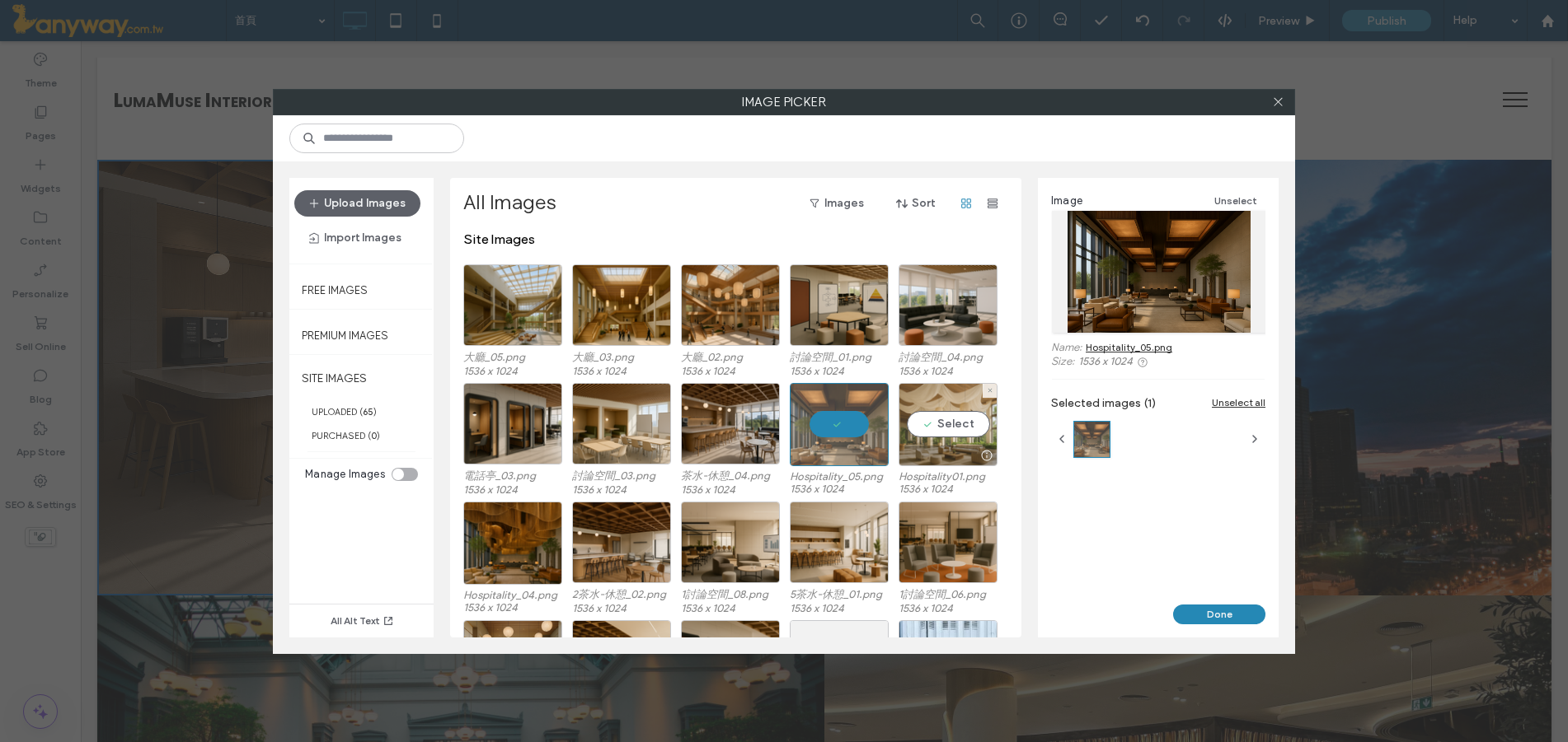
click at [949, 438] on div "Select" at bounding box center [948, 424] width 99 height 83
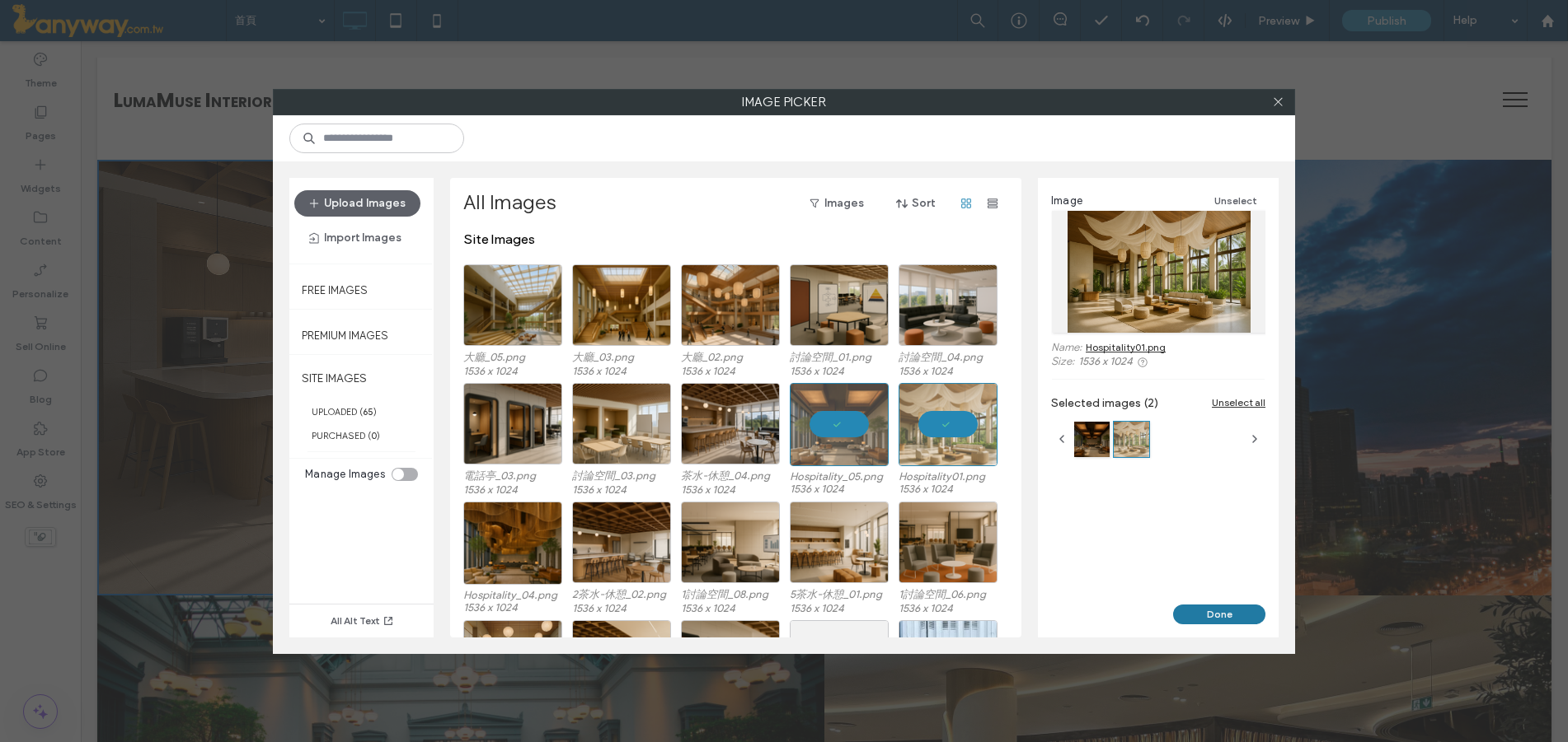
click at [1200, 609] on button "Done" at bounding box center [1219, 614] width 92 height 20
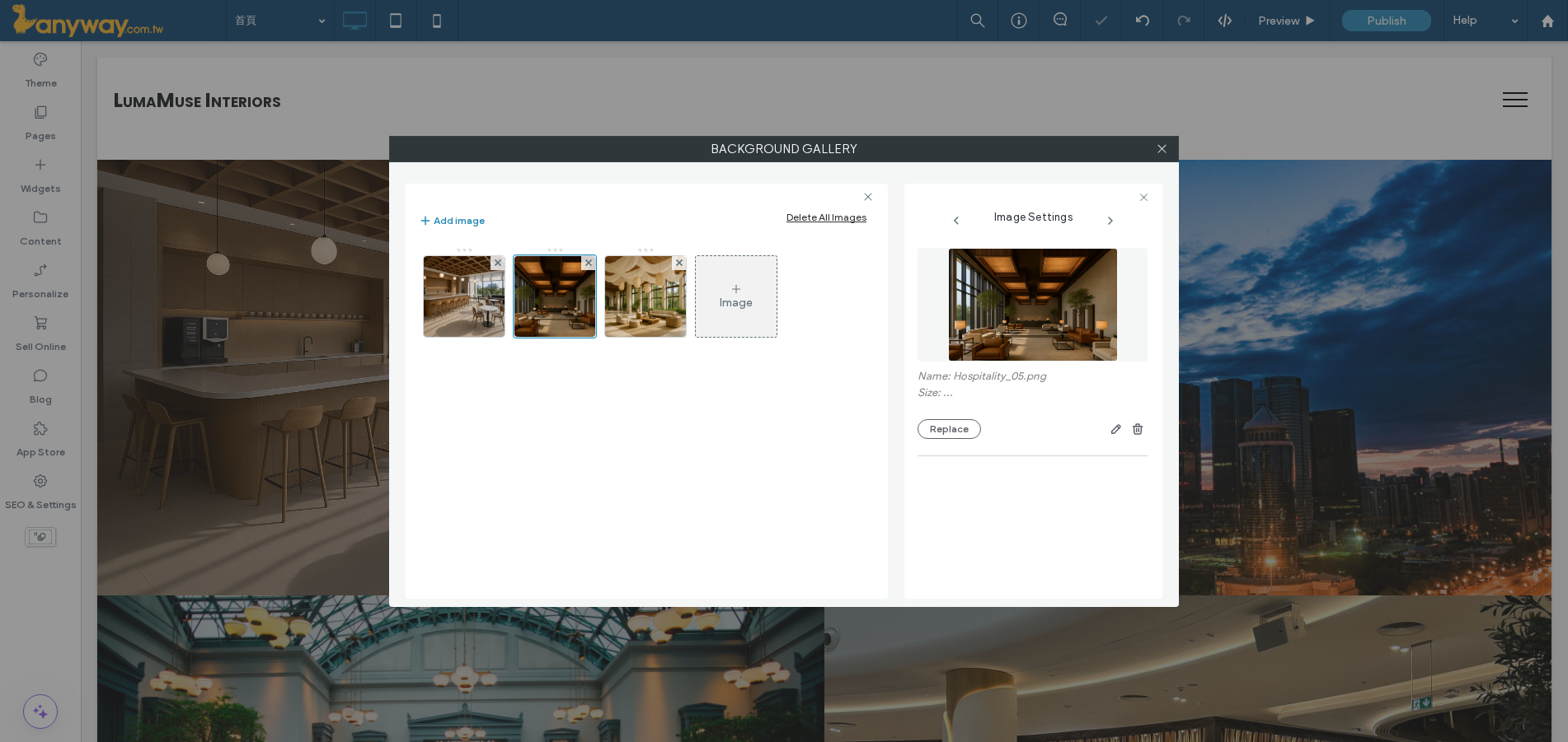
scroll to position [252, 0]
click at [1158, 141] on span at bounding box center [1162, 148] width 12 height 25
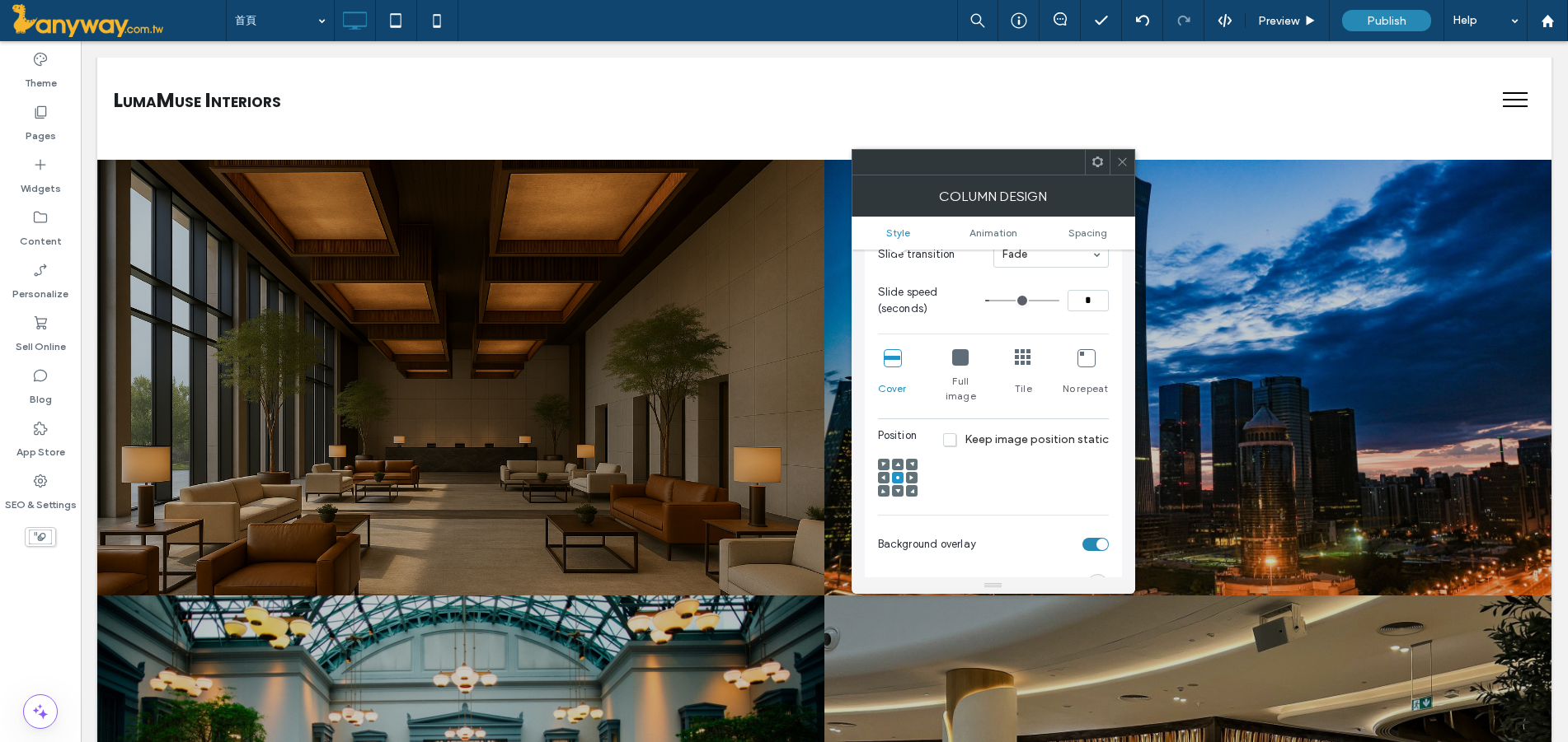
click at [1122, 158] on icon at bounding box center [1123, 161] width 12 height 12
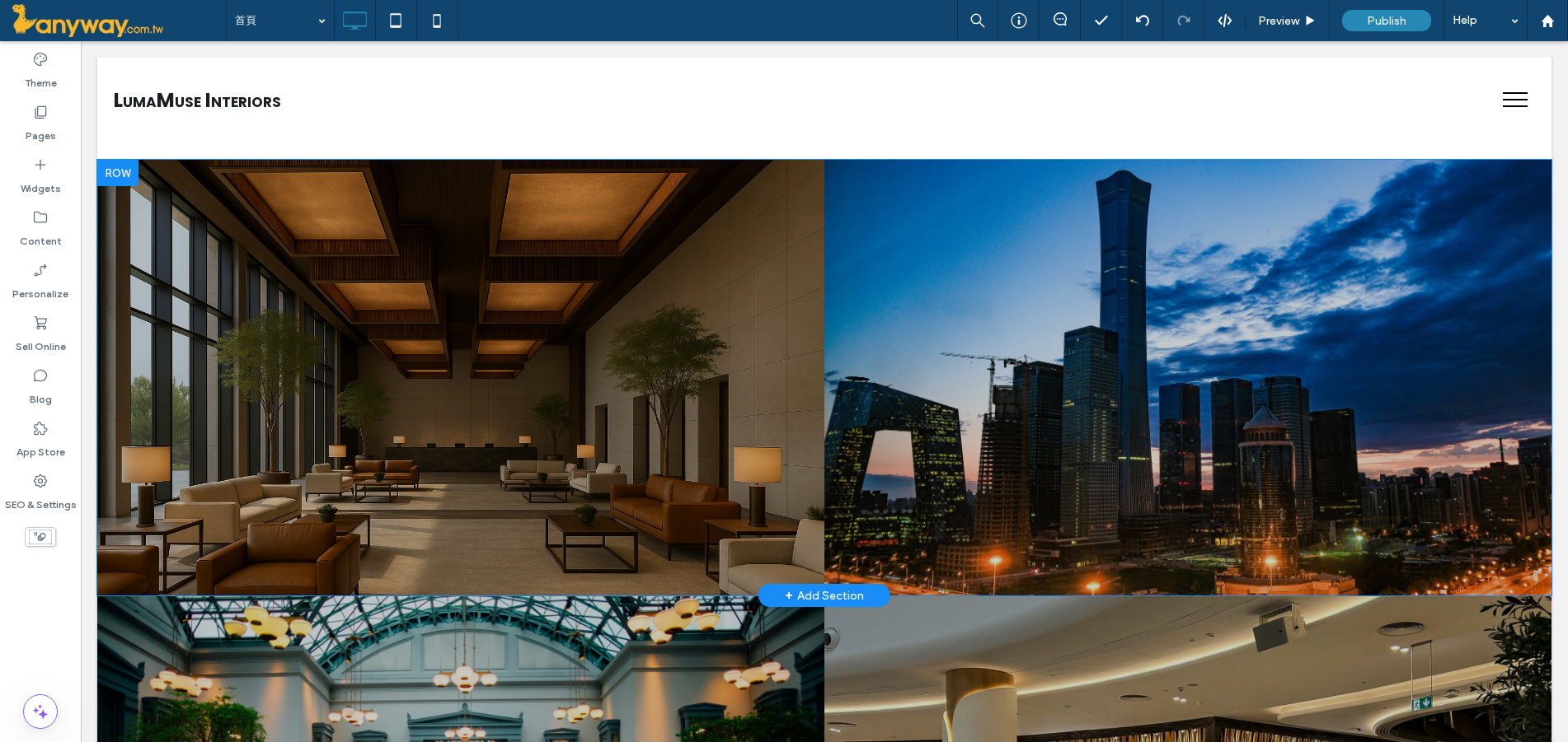
scroll to position [1647, 0]
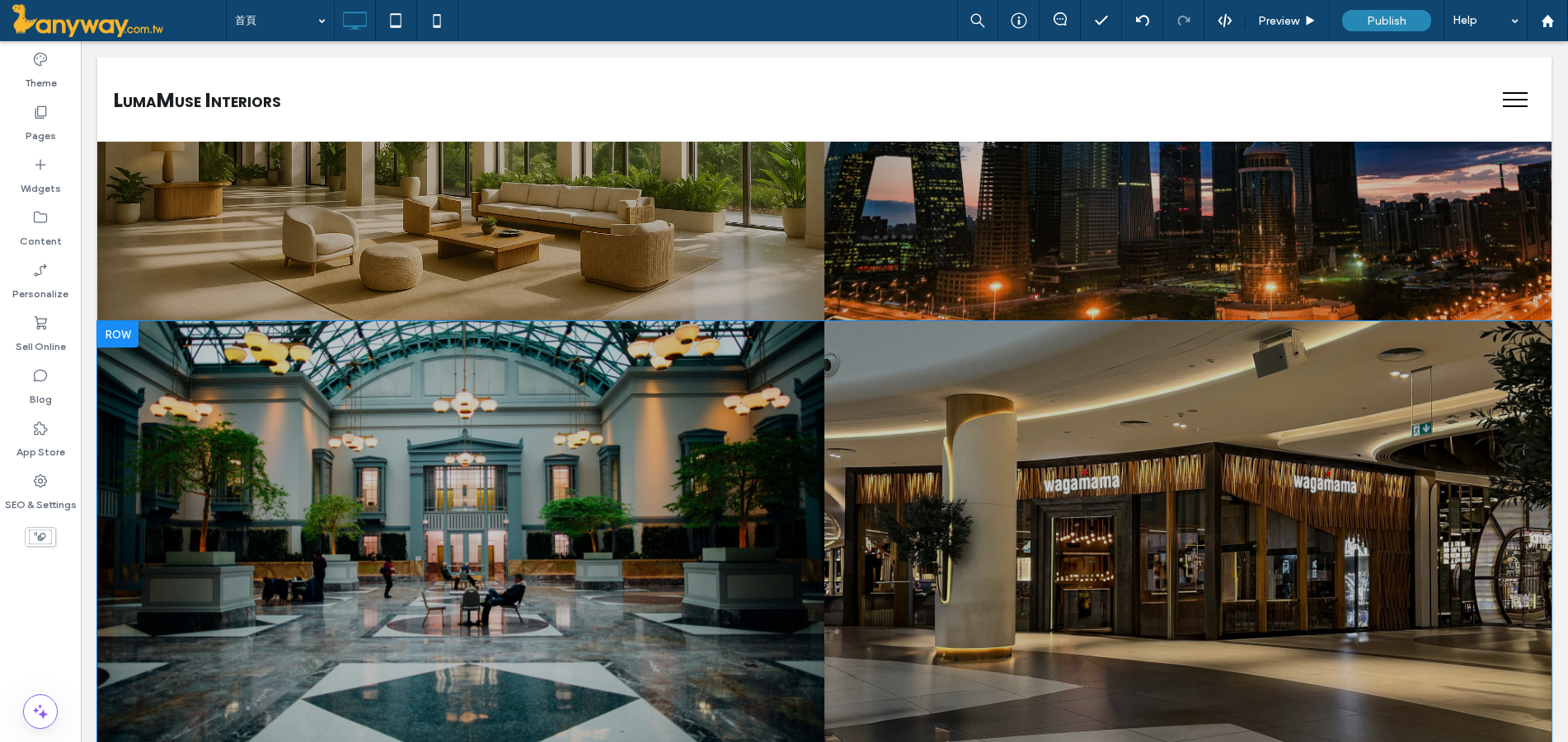
click at [625, 523] on div "hospitality Photo By: John Doe Button 查看更多內容 Click To Paste" at bounding box center [460, 539] width 727 height 436
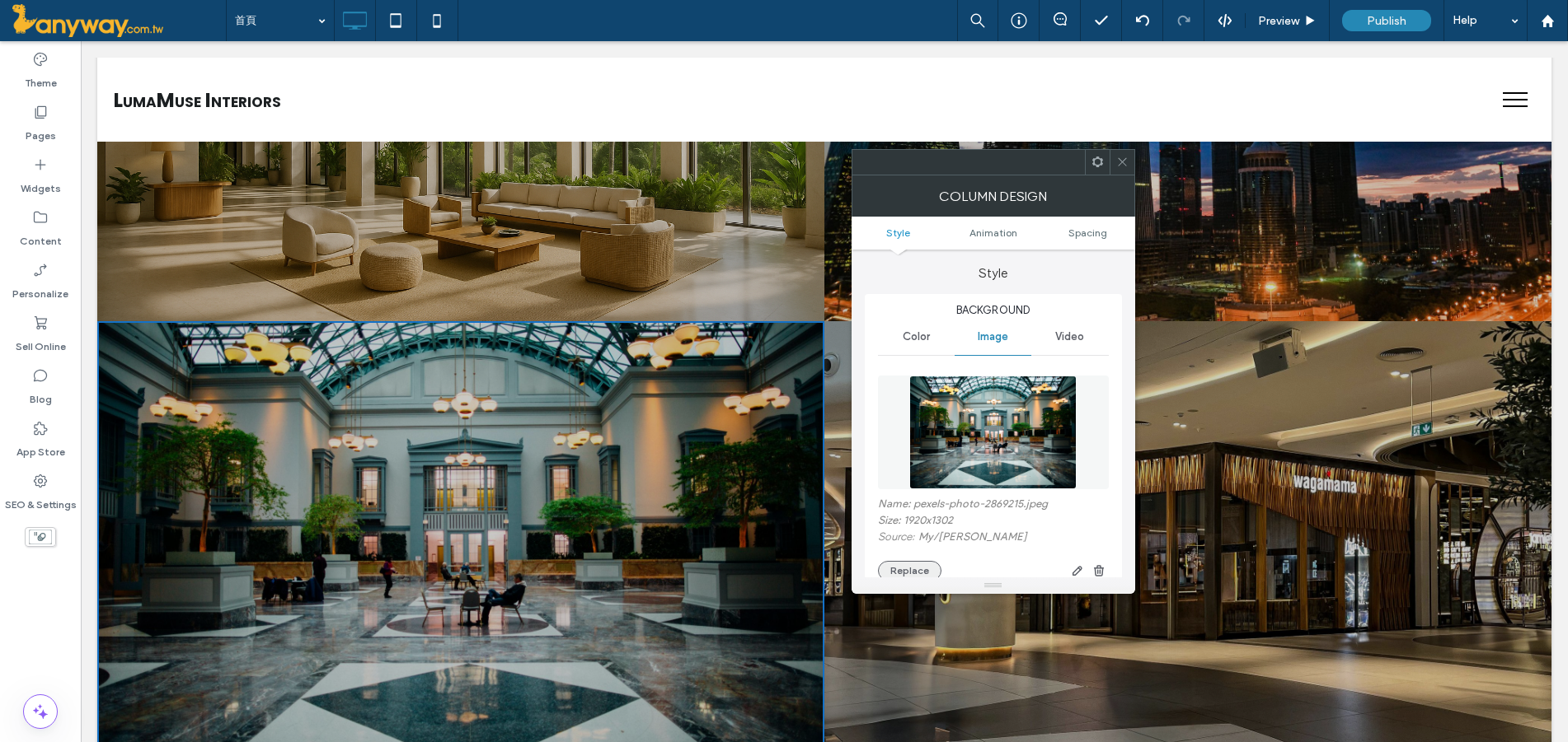
click at [903, 568] on button "Replace" at bounding box center [910, 571] width 63 height 20
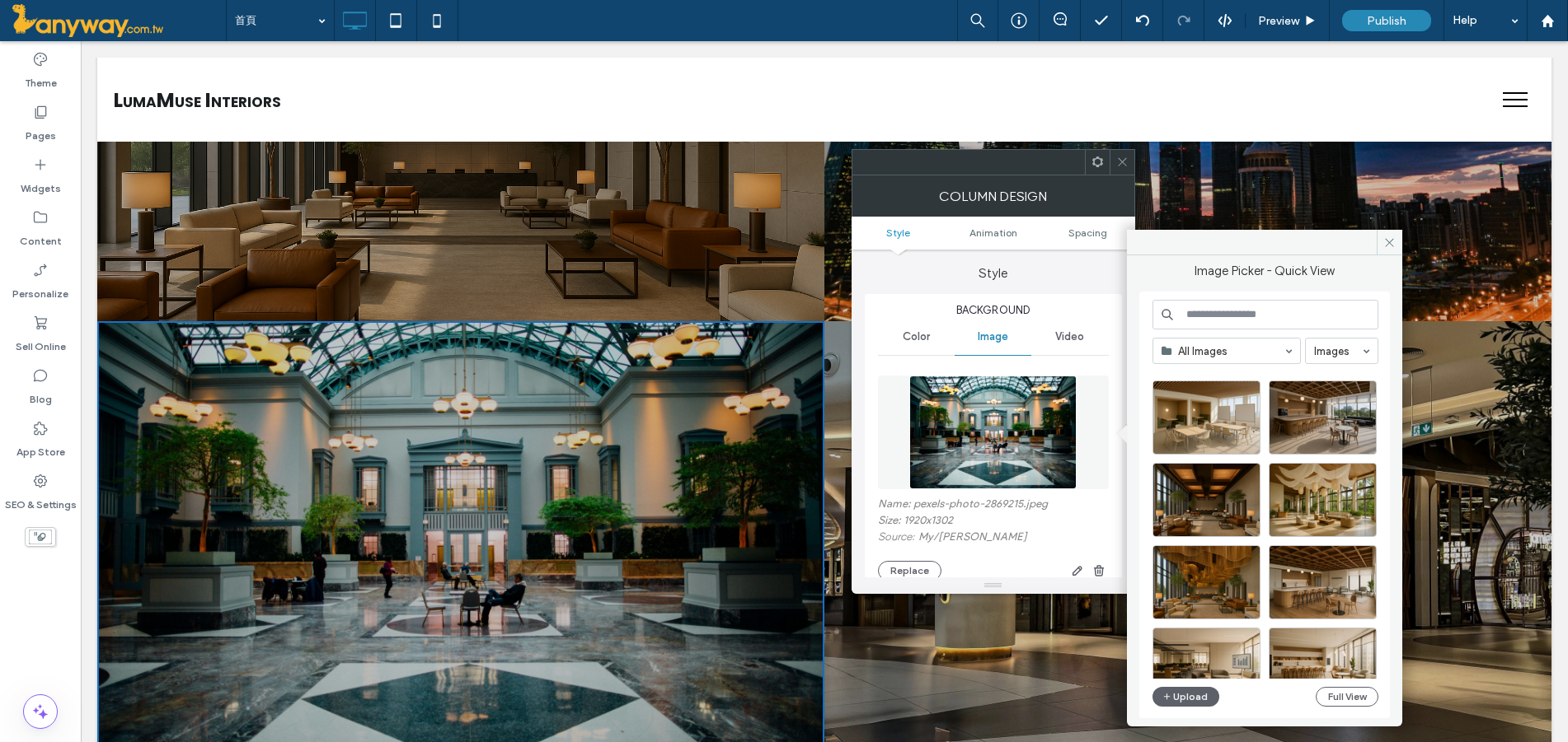
scroll to position [274, 0]
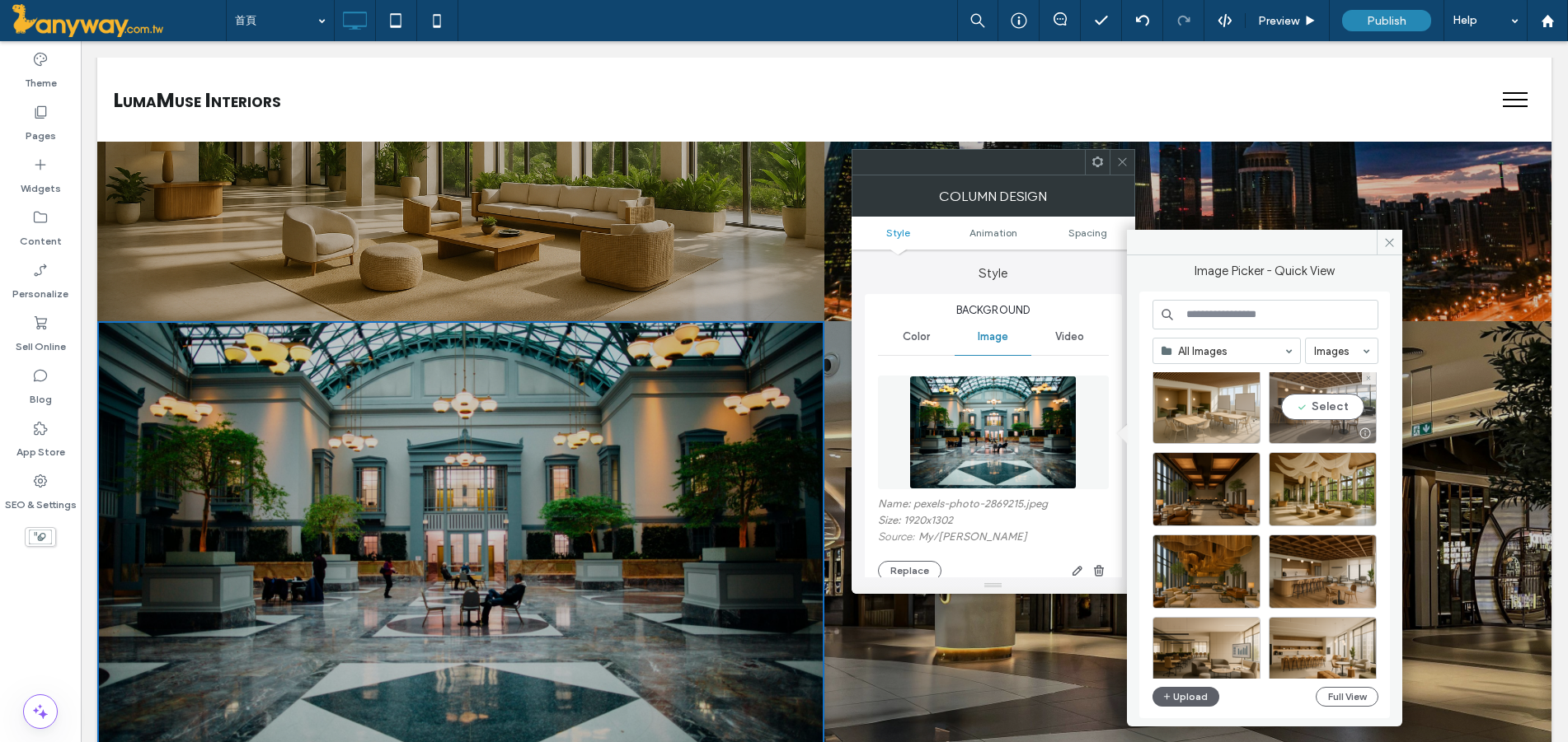
click at [1319, 407] on div "Select" at bounding box center [1323, 407] width 108 height 74
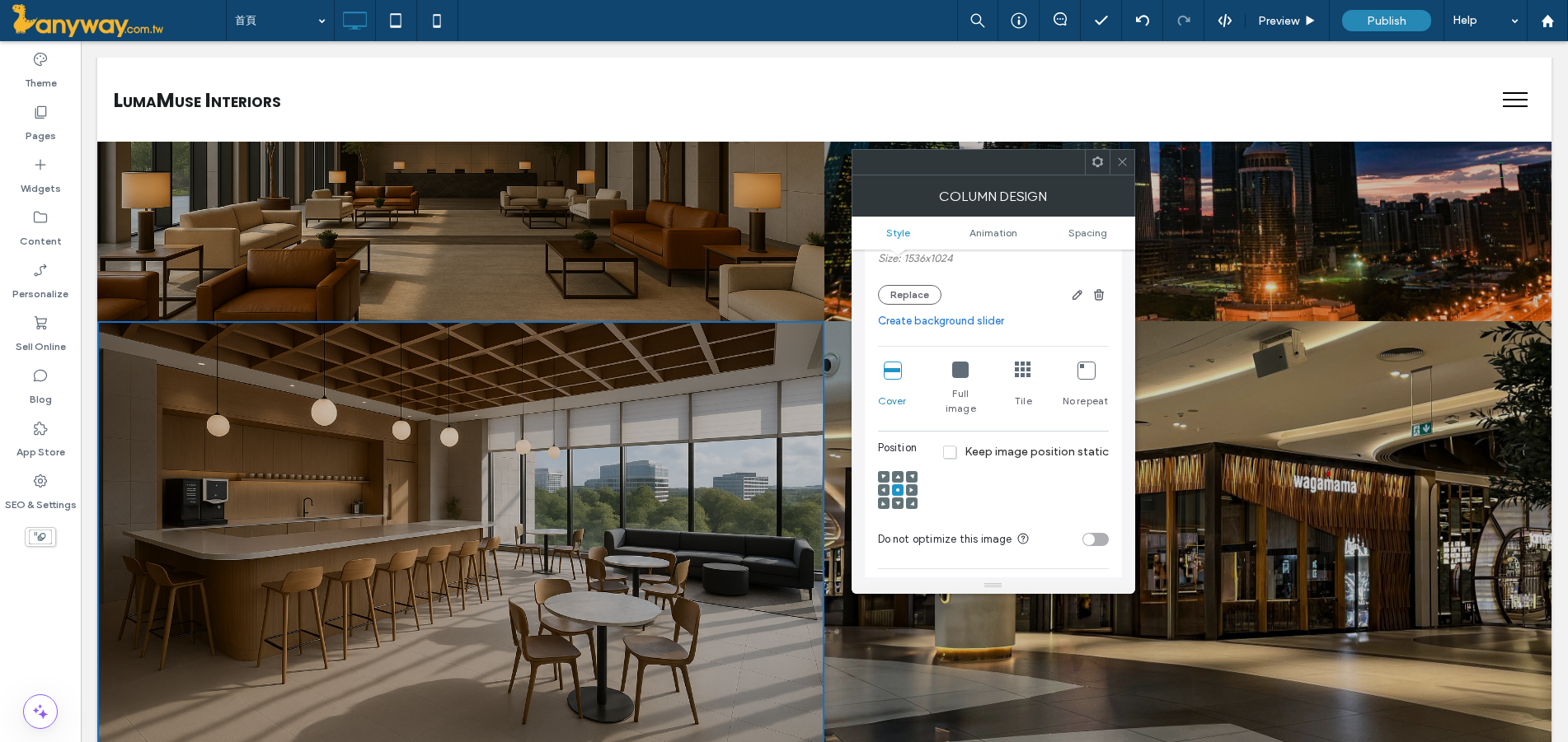
click at [917, 318] on link "Create background slider" at bounding box center [993, 321] width 231 height 17
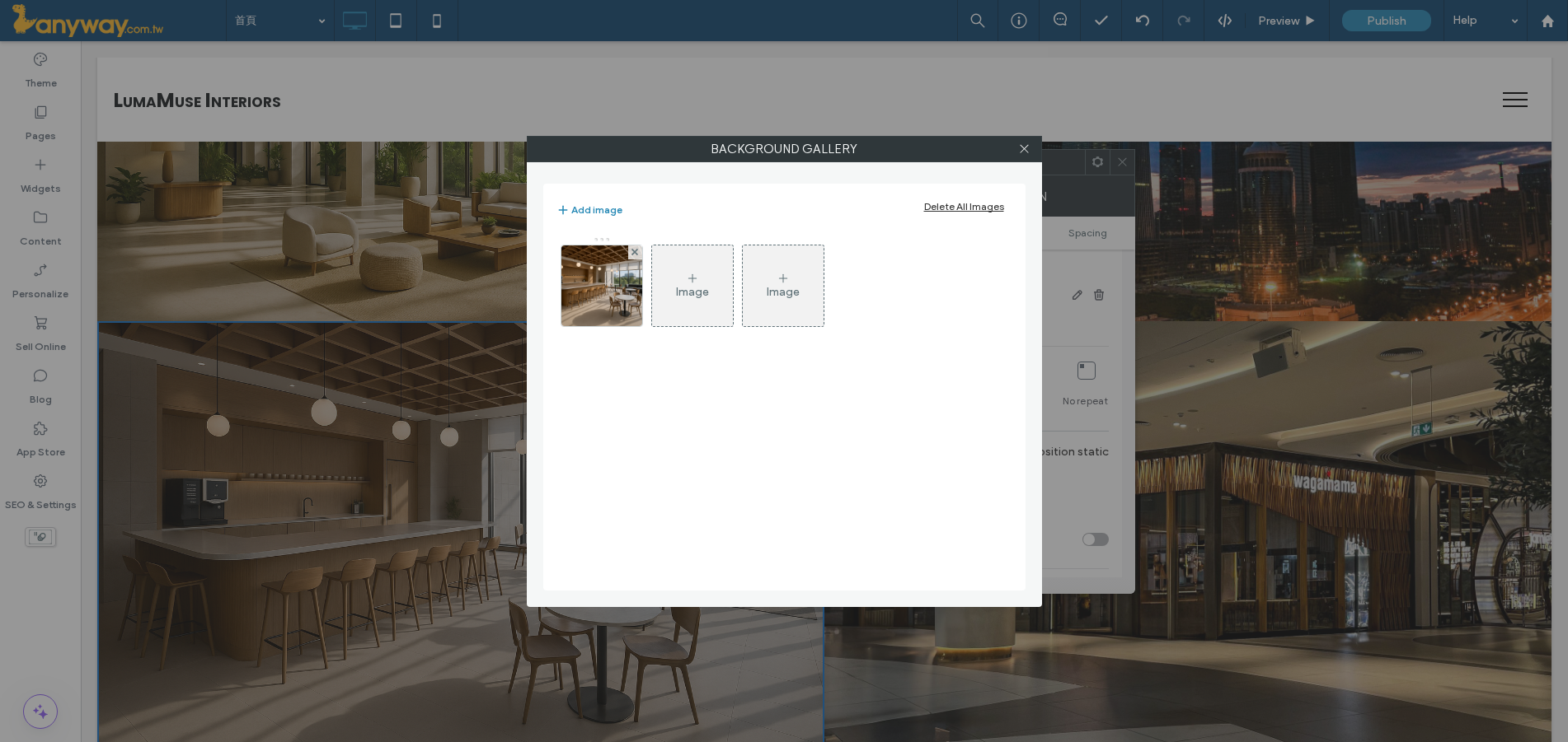
click at [683, 273] on div "Image" at bounding box center [693, 286] width 81 height 77
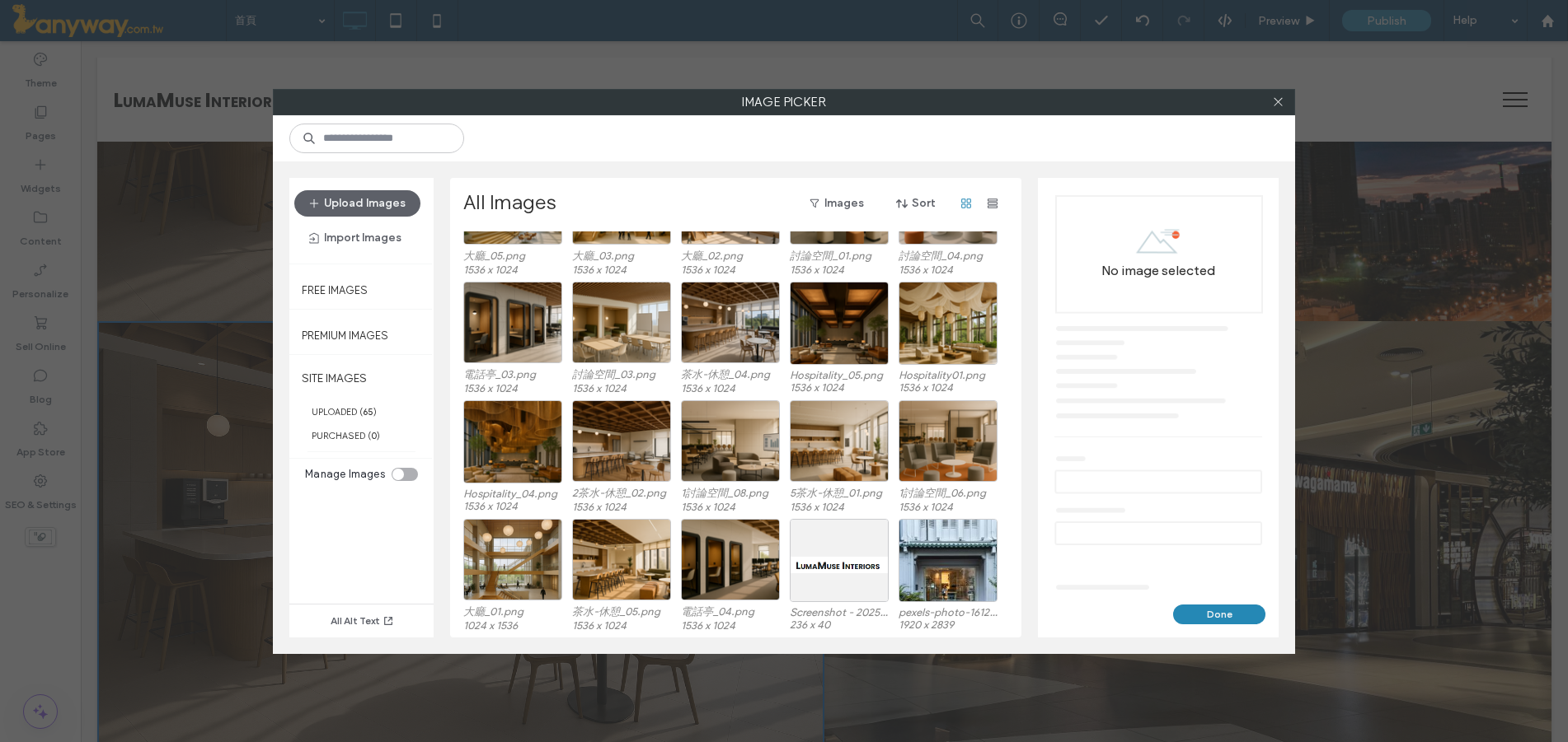
scroll to position [0, 0]
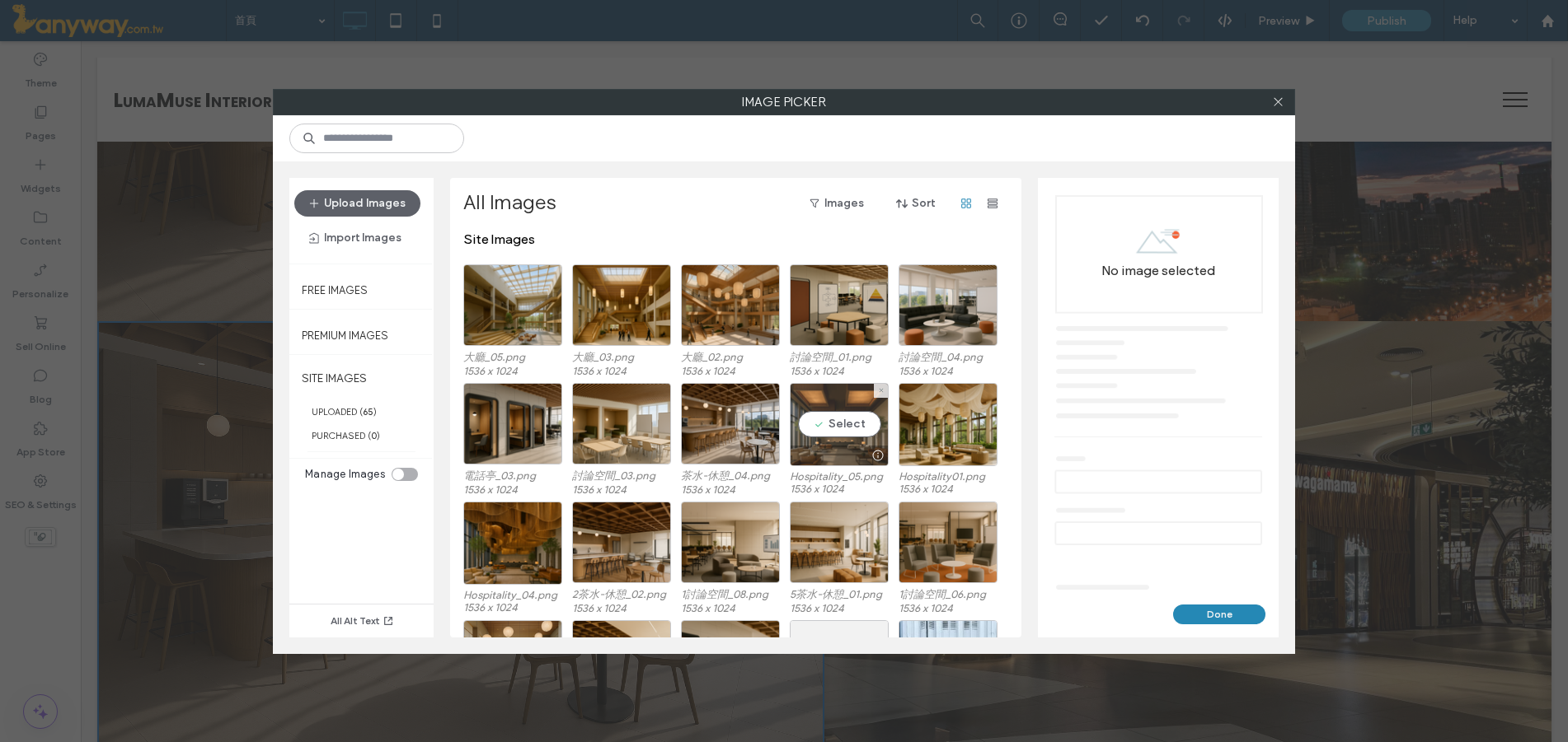
click at [835, 420] on div "Select" at bounding box center [839, 424] width 99 height 83
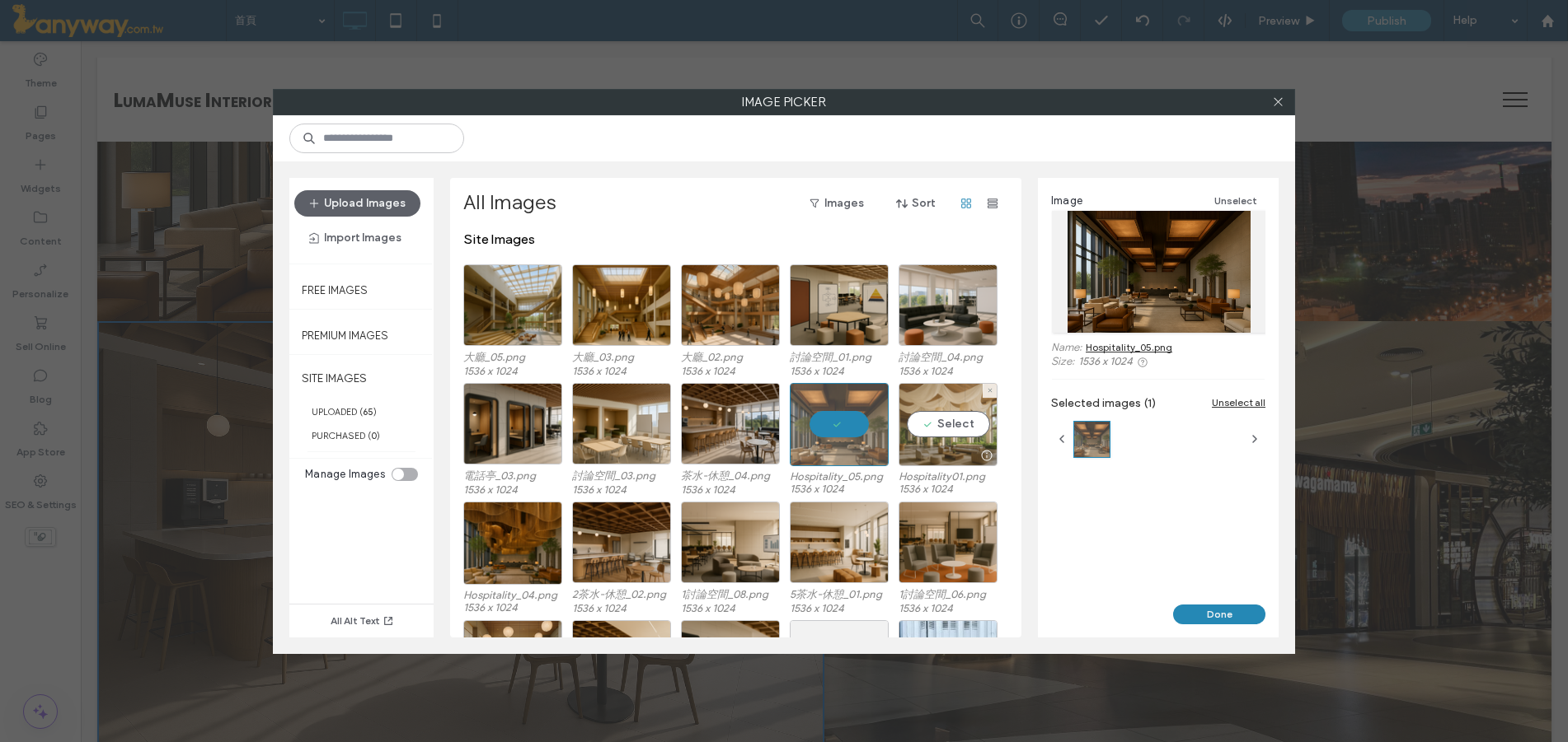
click at [978, 423] on div "Select" at bounding box center [948, 424] width 99 height 83
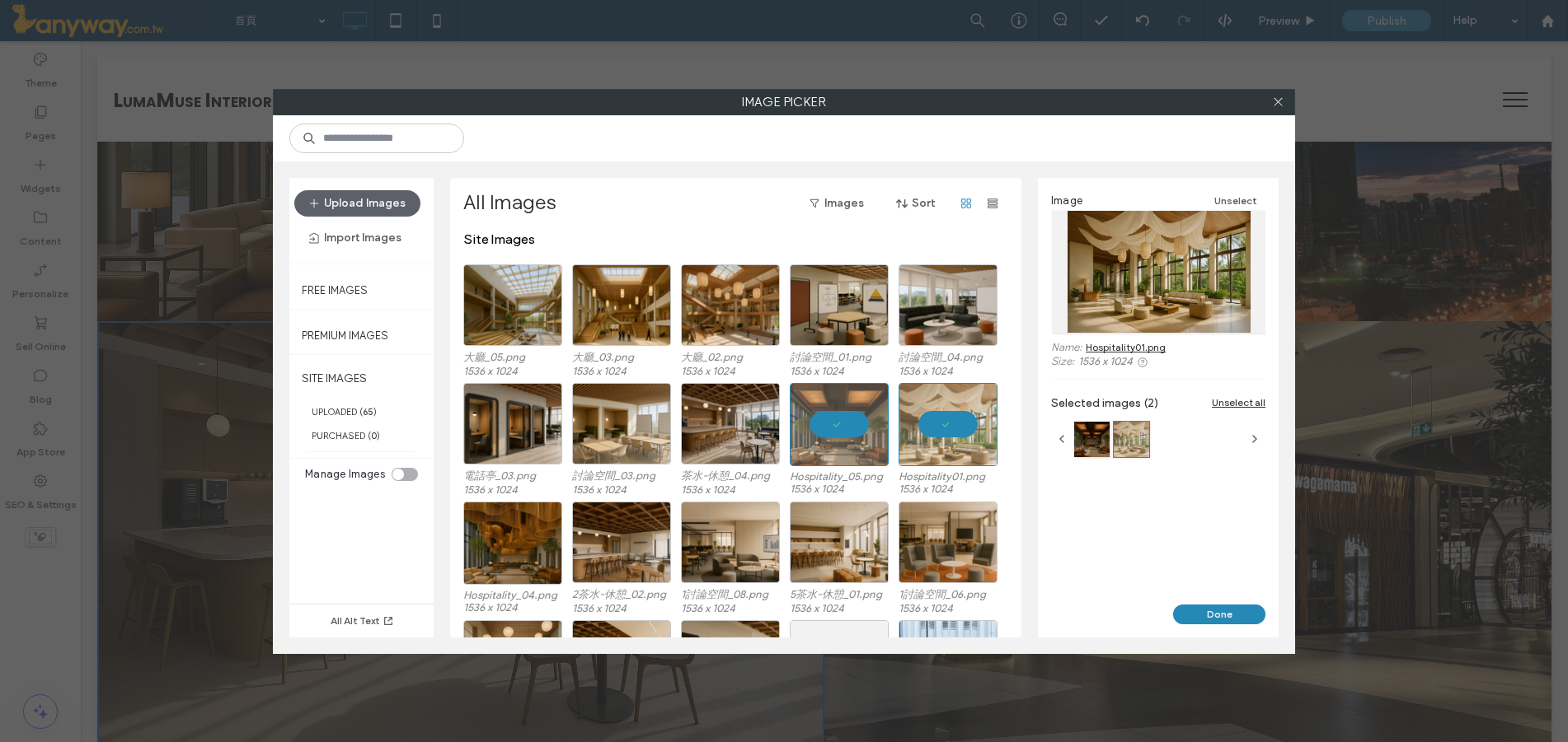
drag, startPoint x: 1218, startPoint y: 607, endPoint x: 1170, endPoint y: 605, distance: 48.0
click at [1217, 605] on button "Done" at bounding box center [1219, 614] width 92 height 20
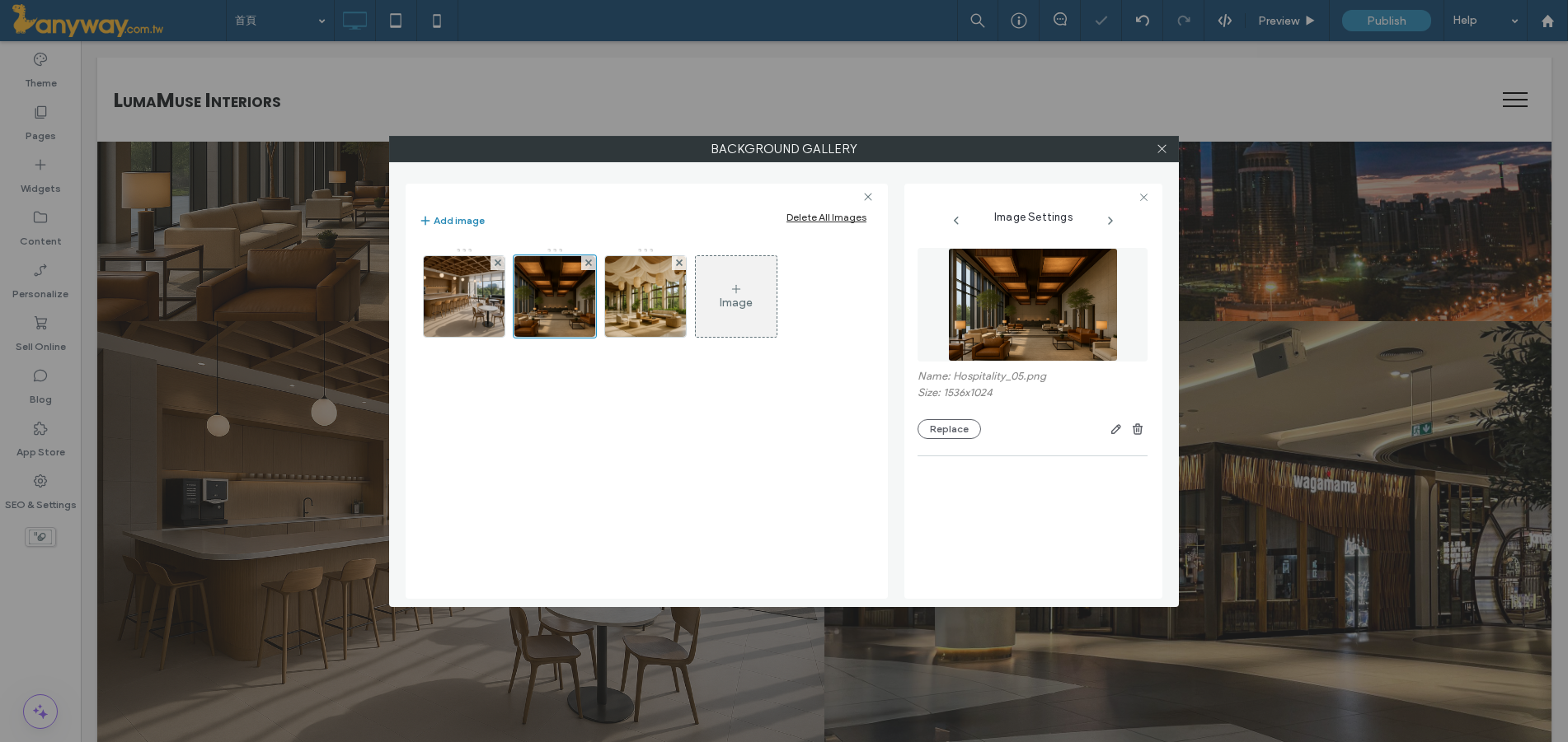
scroll to position [239, 0]
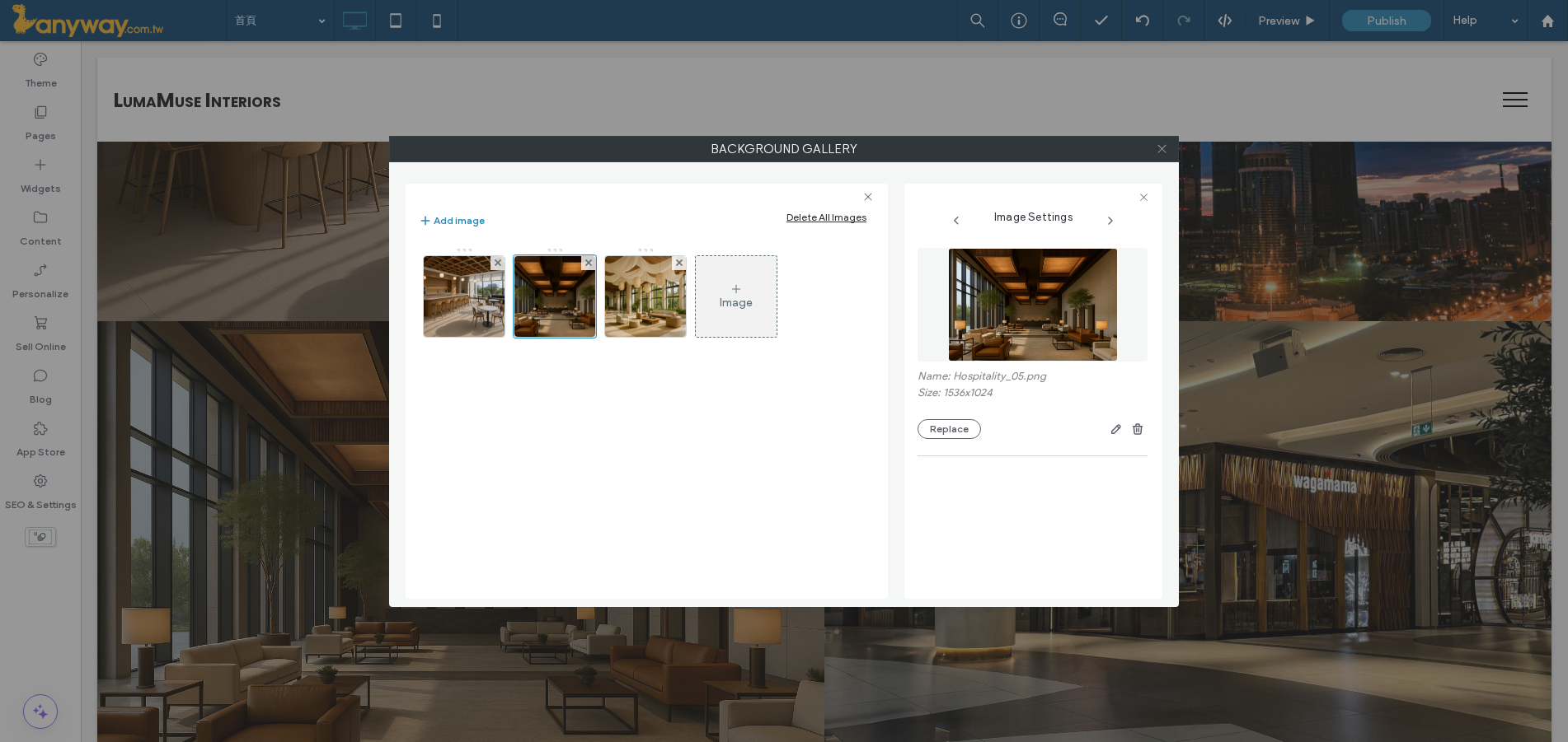
click at [1156, 147] on icon at bounding box center [1162, 148] width 12 height 12
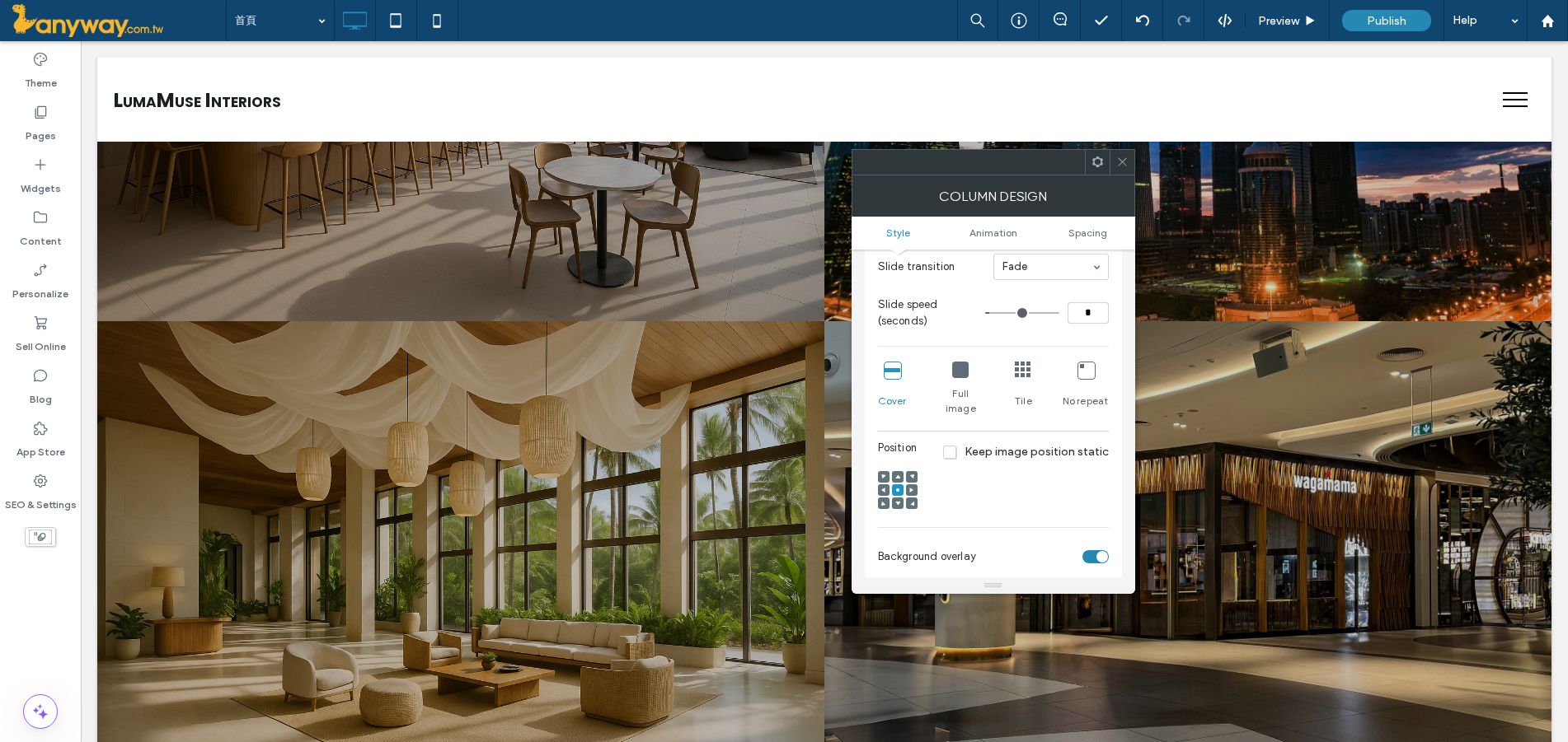
click at [687, 263] on div at bounding box center [460, 103] width 727 height 436
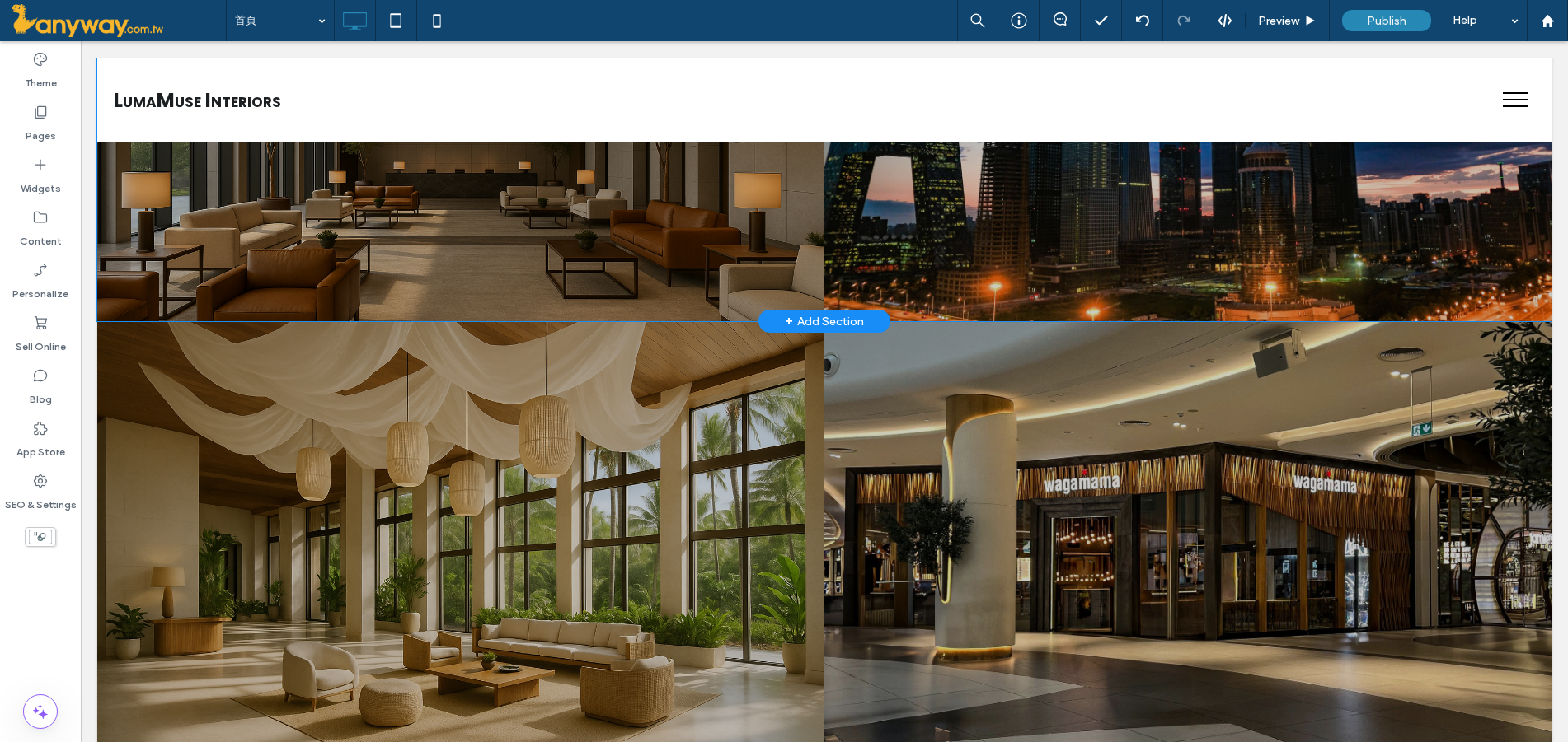
click at [755, 267] on div at bounding box center [460, 103] width 727 height 436
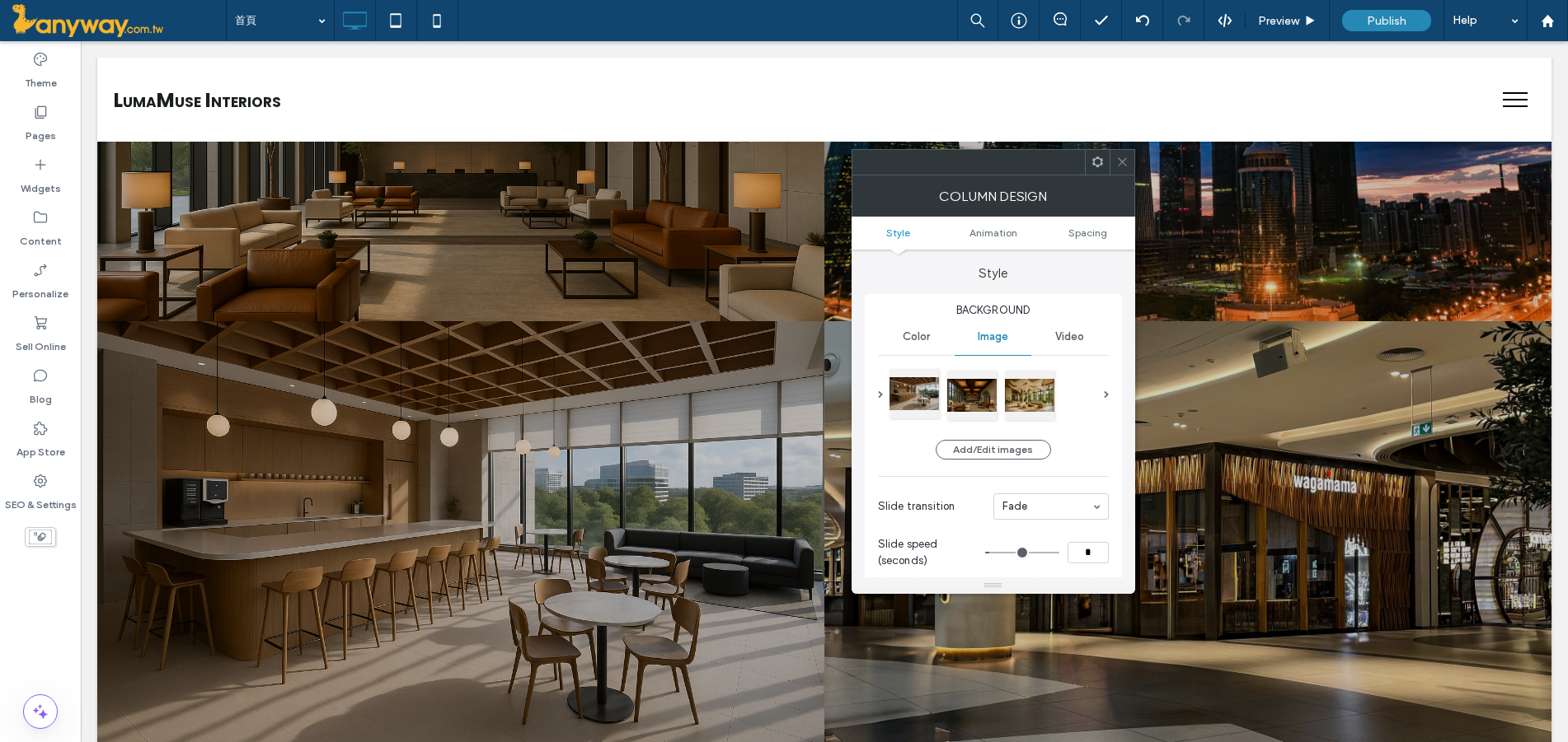
click at [930, 402] on div at bounding box center [915, 394] width 49 height 49
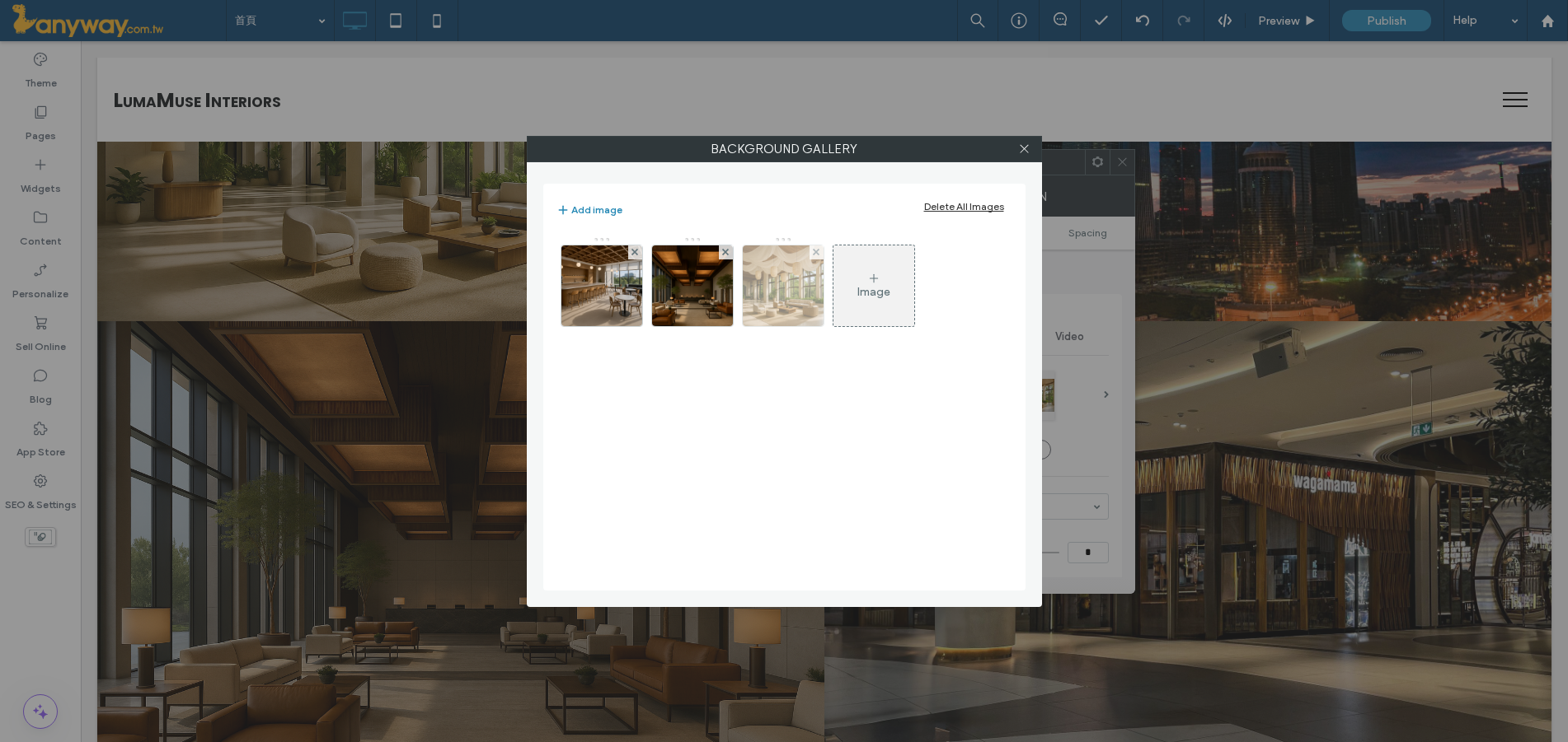
click at [823, 251] on div at bounding box center [817, 252] width 14 height 14
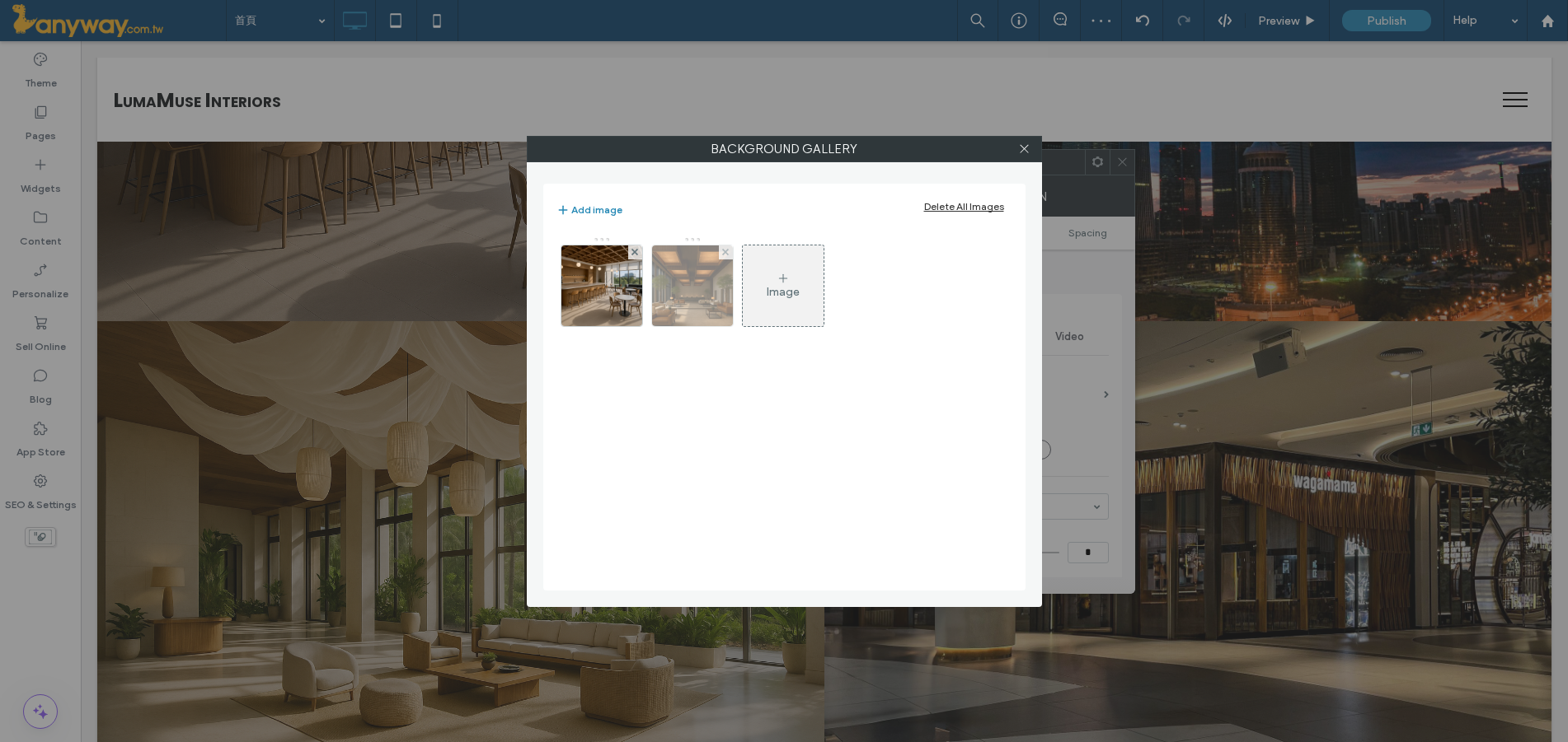
click at [730, 251] on div at bounding box center [726, 252] width 14 height 14
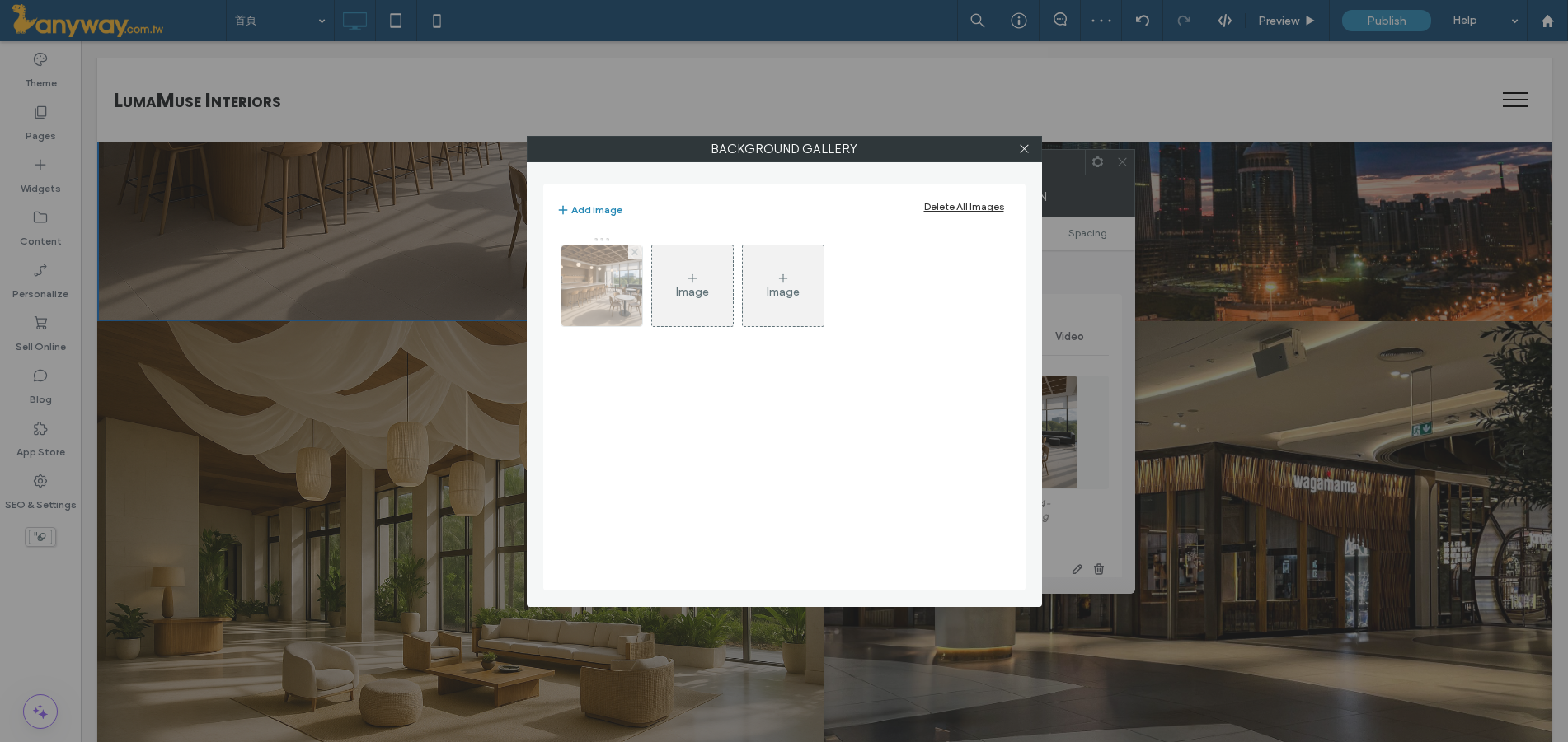
click at [637, 252] on icon at bounding box center [635, 251] width 7 height 7
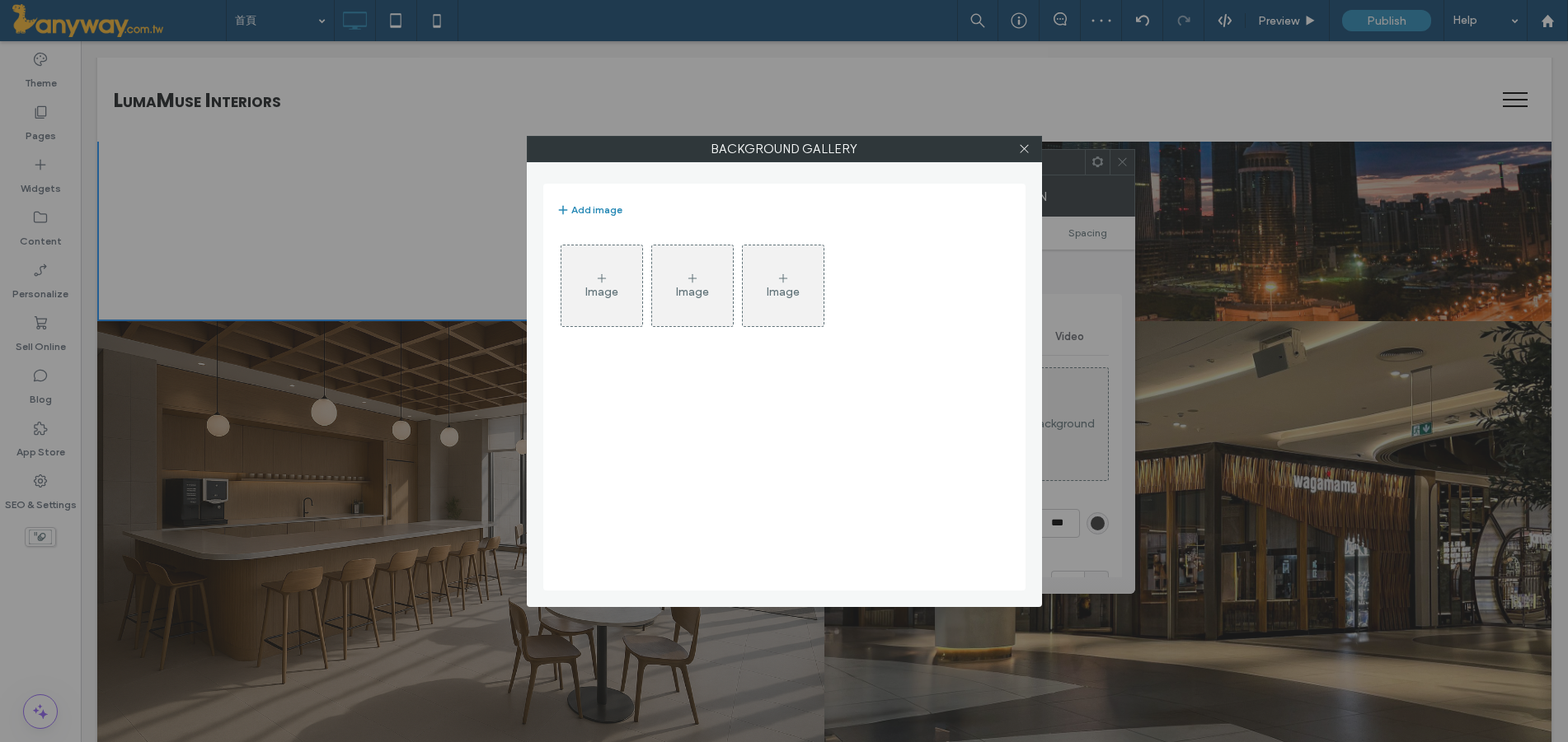
click at [600, 272] on icon at bounding box center [601, 278] width 13 height 13
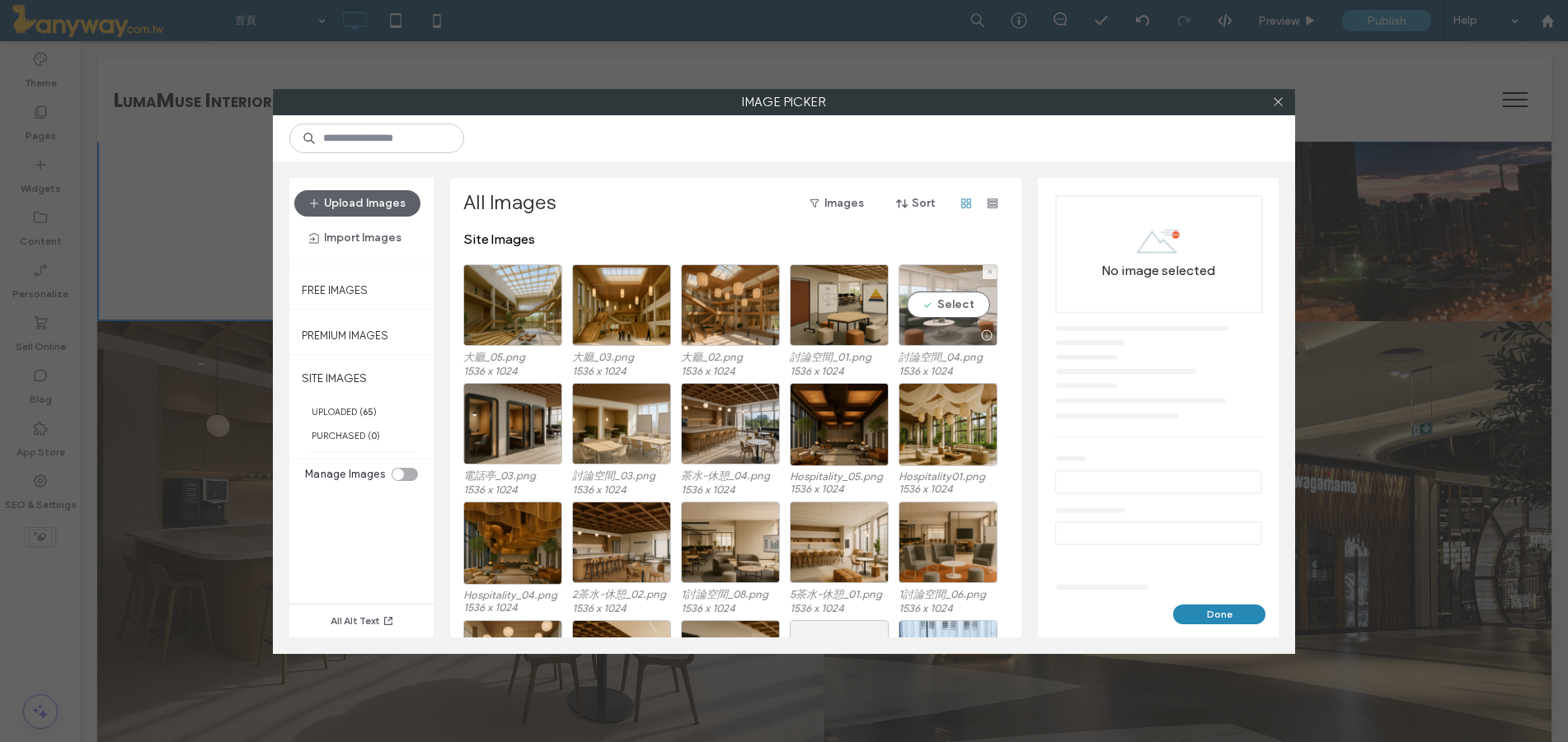
click at [978, 308] on div "Select" at bounding box center [948, 305] width 99 height 81
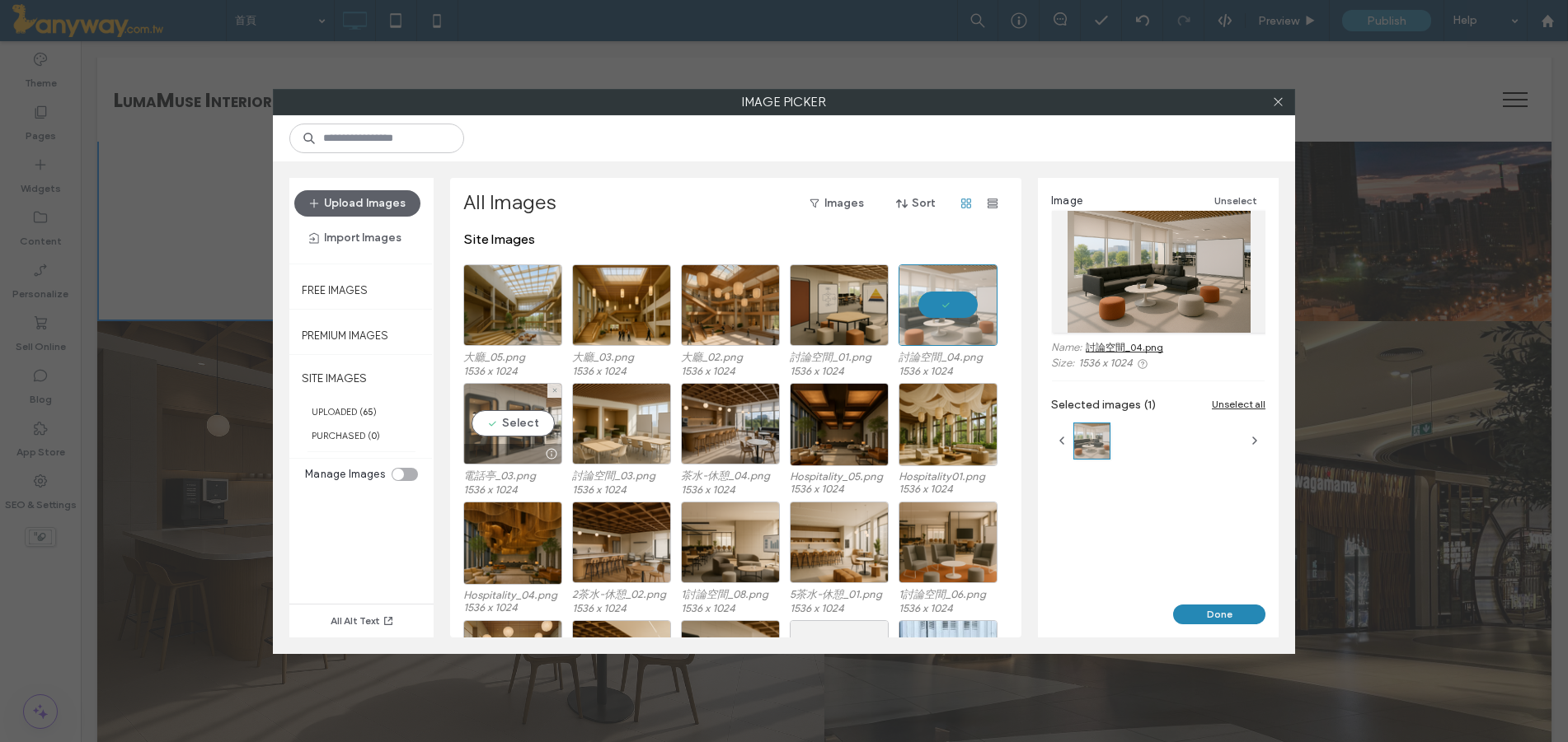
click at [512, 433] on div "Select" at bounding box center [513, 423] width 99 height 81
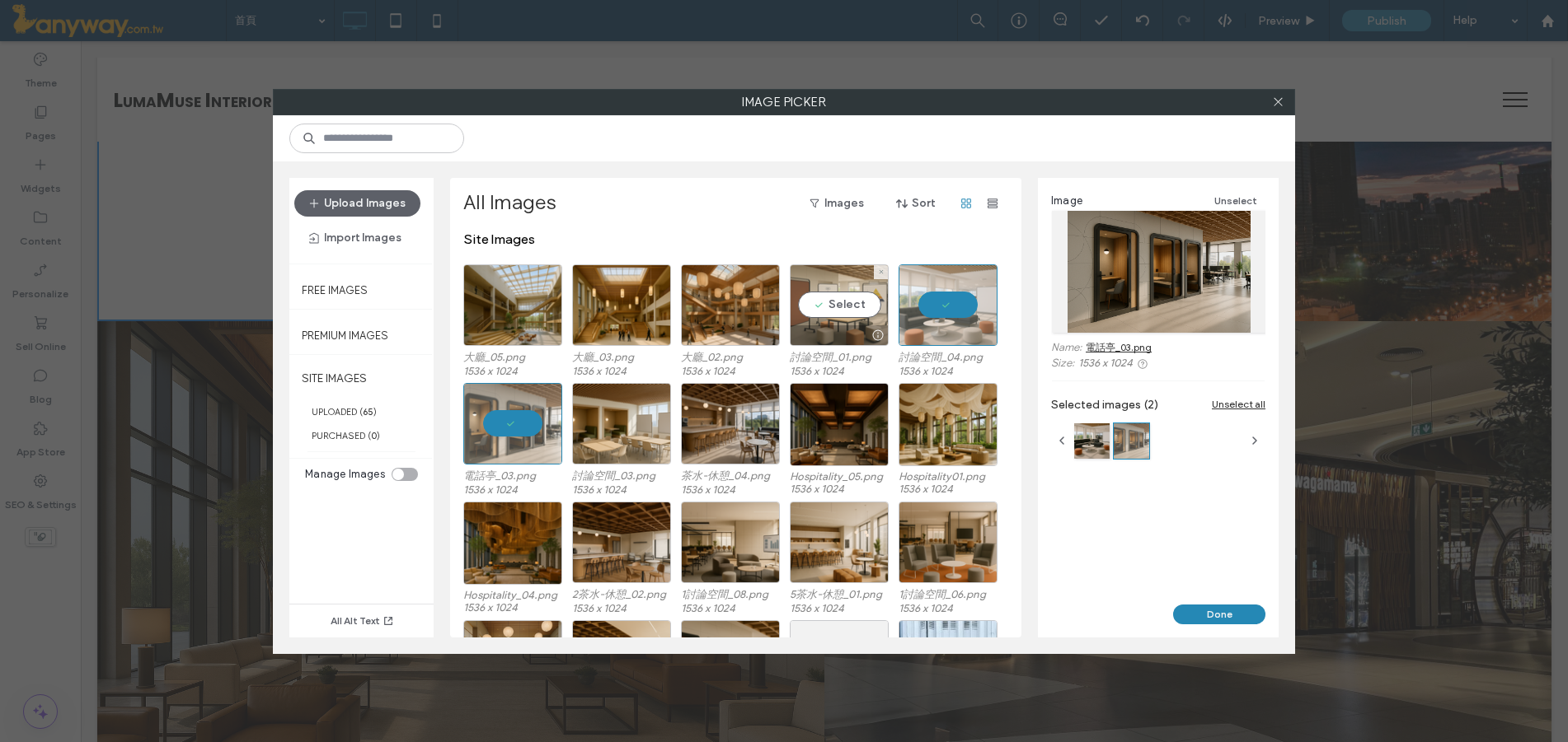
click at [867, 303] on div "Select" at bounding box center [839, 305] width 99 height 81
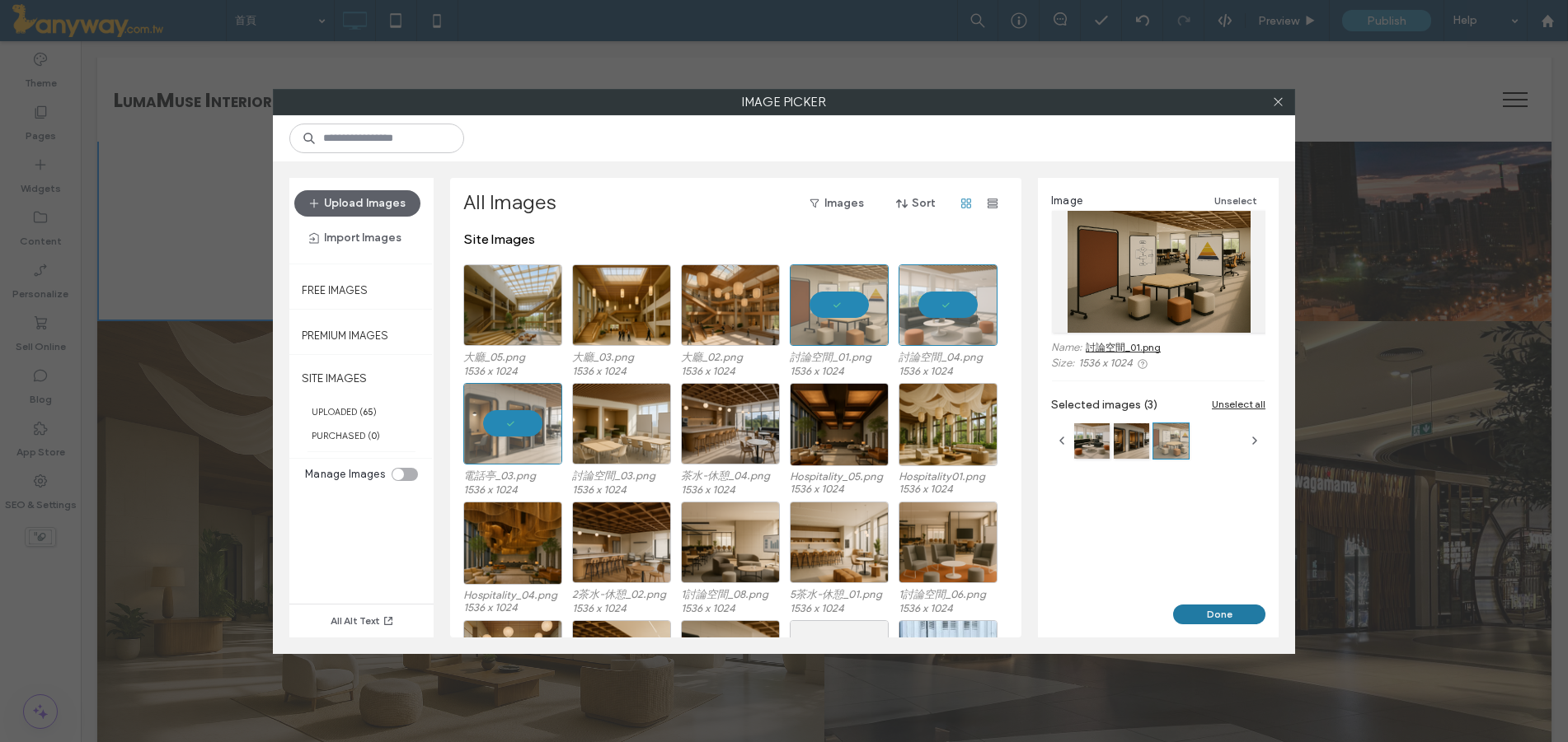
click at [1215, 607] on button "Done" at bounding box center [1219, 614] width 92 height 20
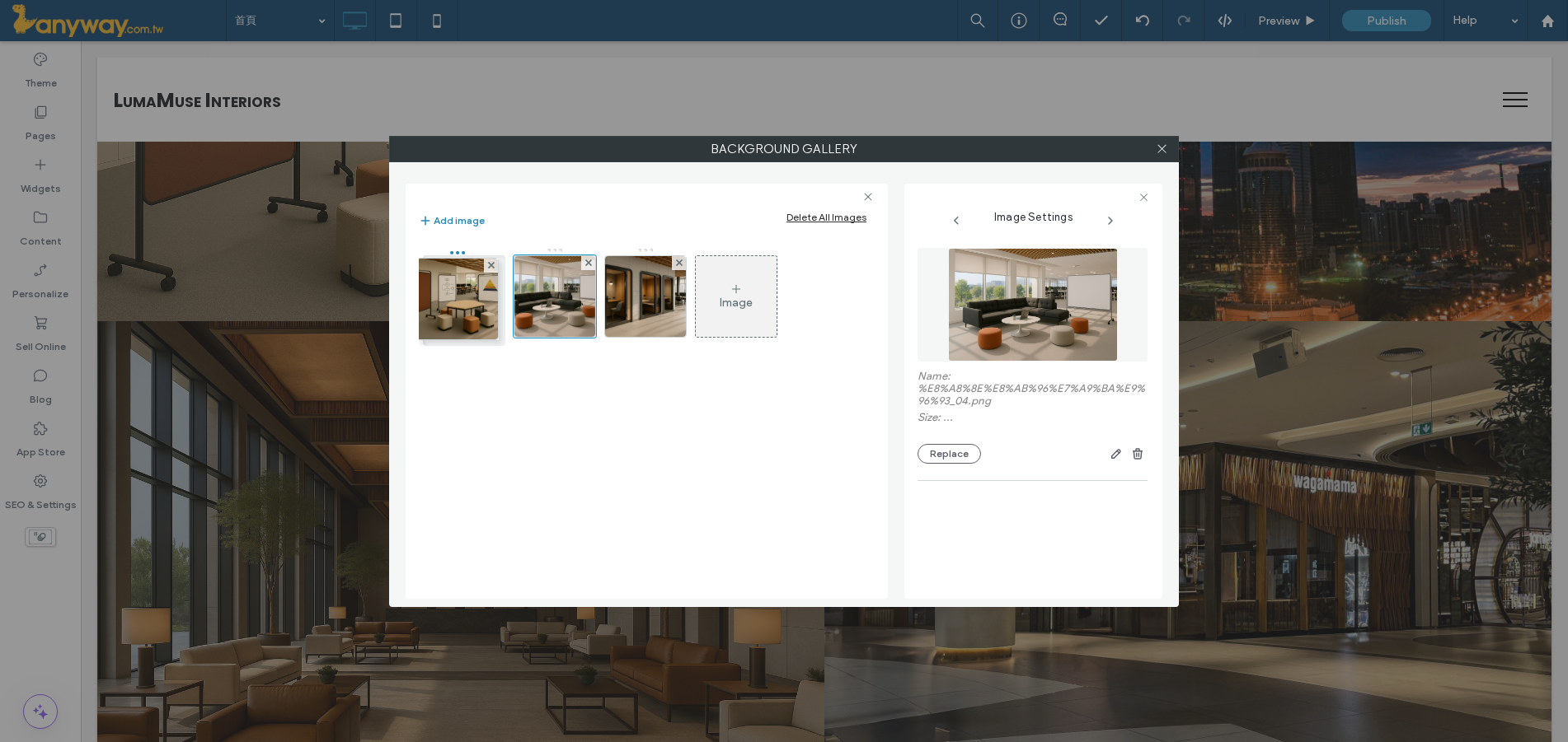
drag, startPoint x: 665, startPoint y: 277, endPoint x: 518, endPoint y: 279, distance: 147.0
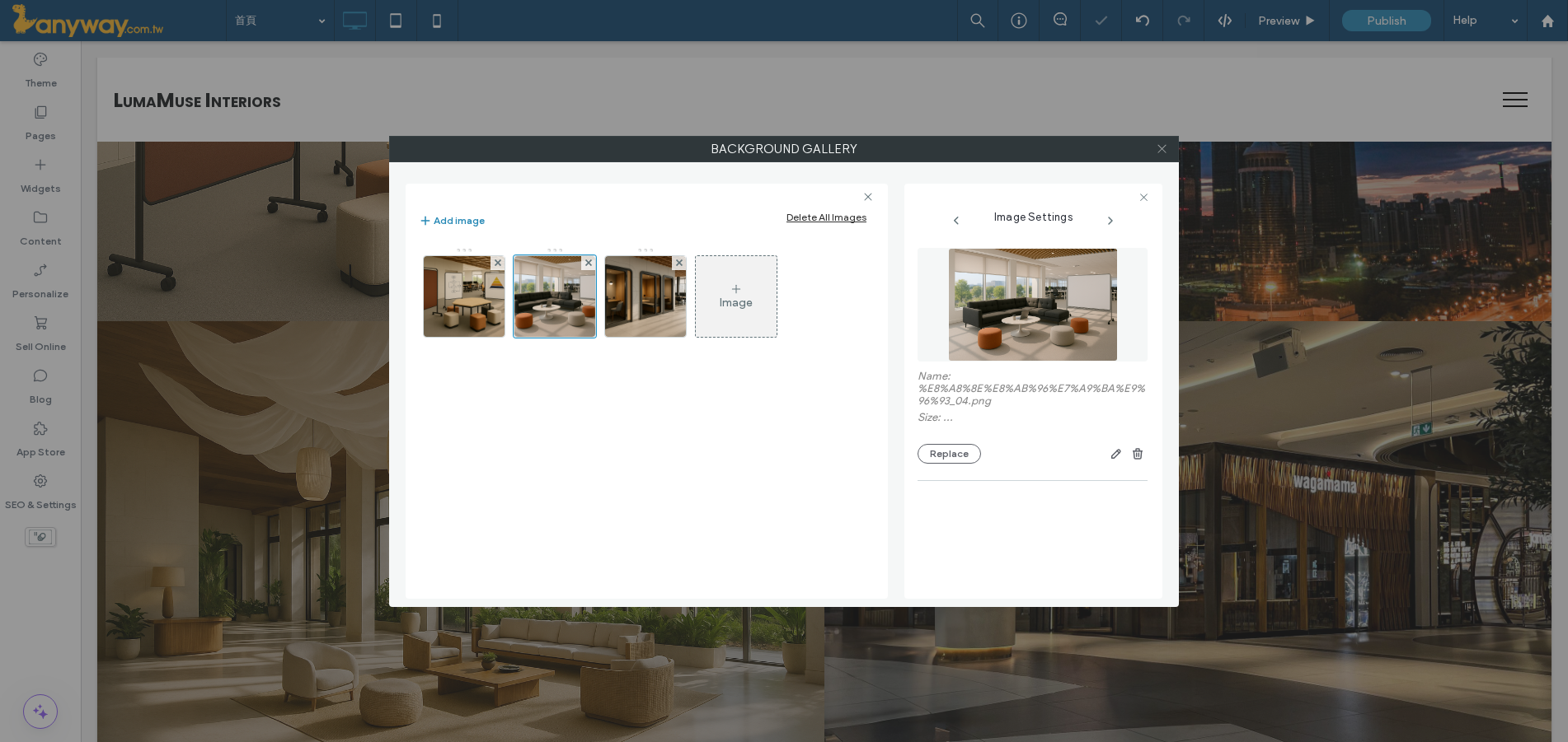
click at [1159, 147] on icon at bounding box center [1162, 148] width 12 height 12
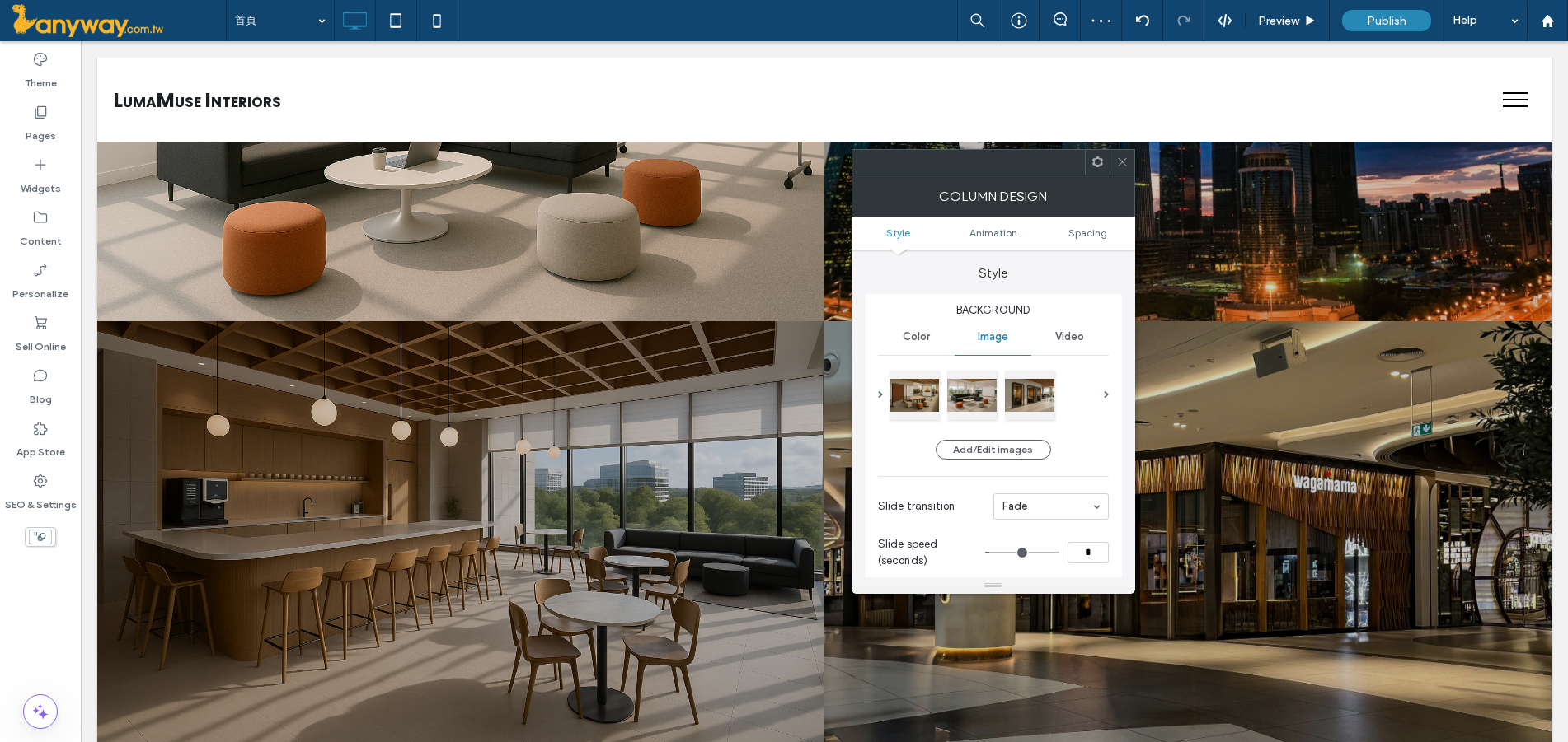
click at [1126, 156] on icon at bounding box center [1123, 161] width 12 height 12
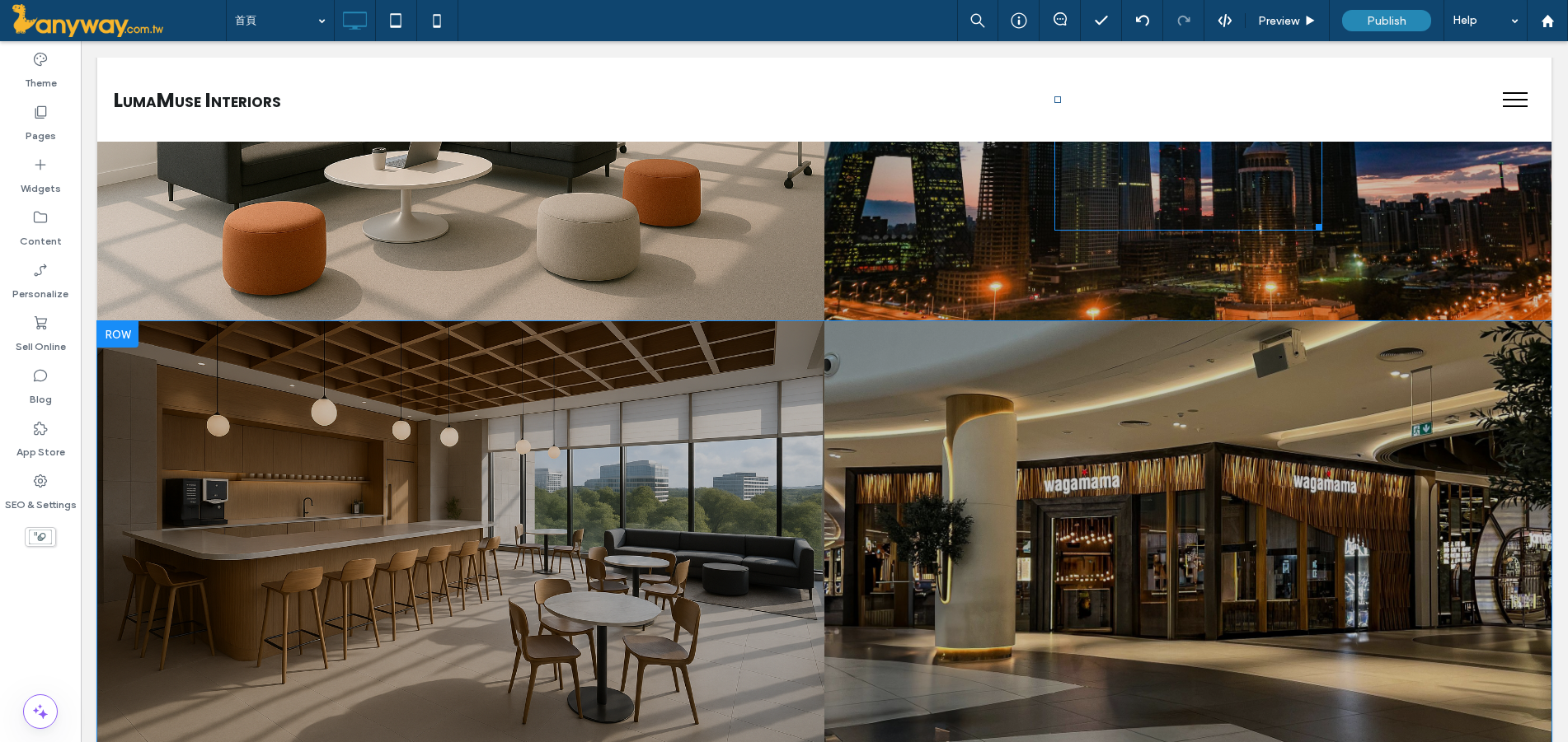
scroll to position [1373, 0]
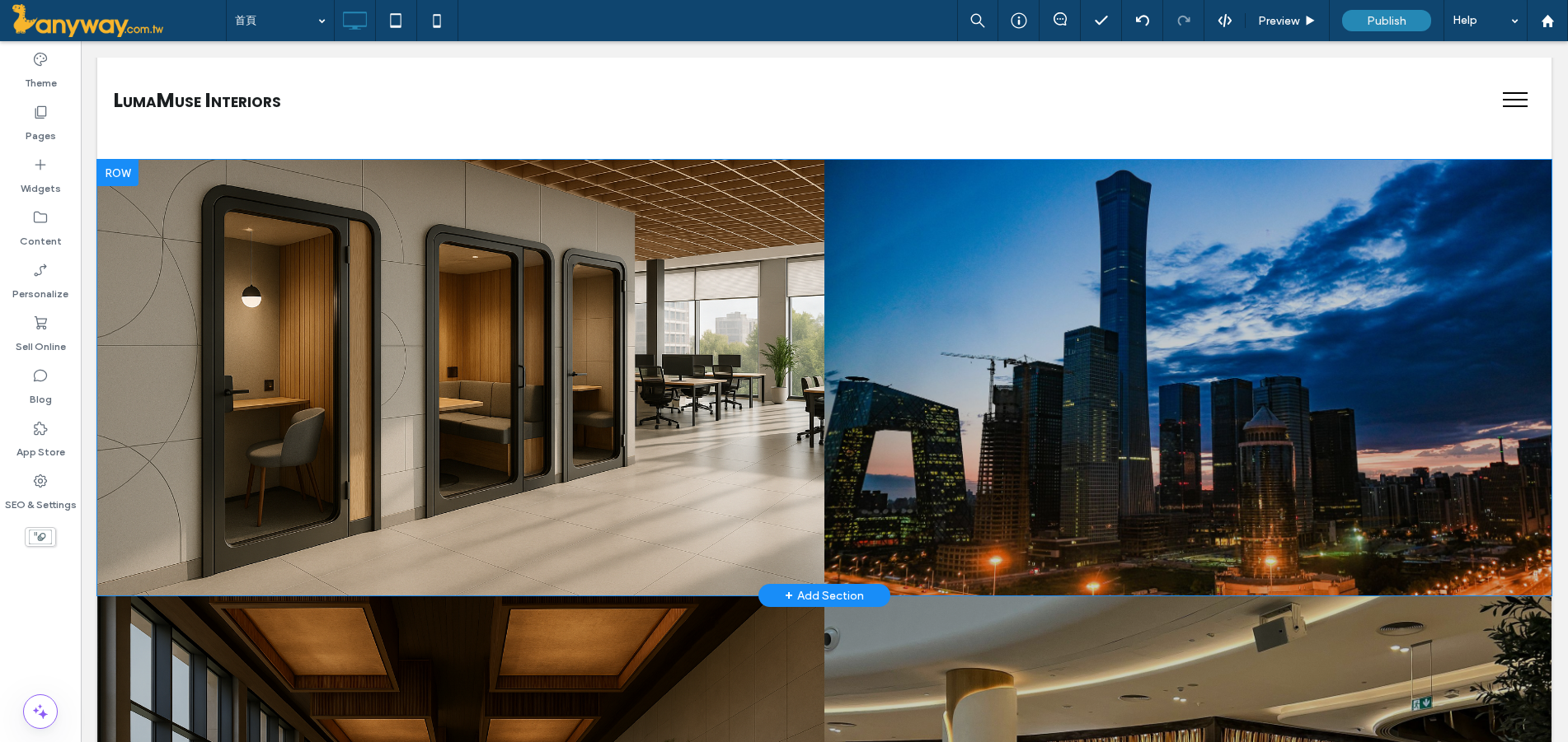
click at [859, 391] on div "headquarter Photo By: John Doe Button 查看更多內容 Click To Paste" at bounding box center [1188, 378] width 727 height 436
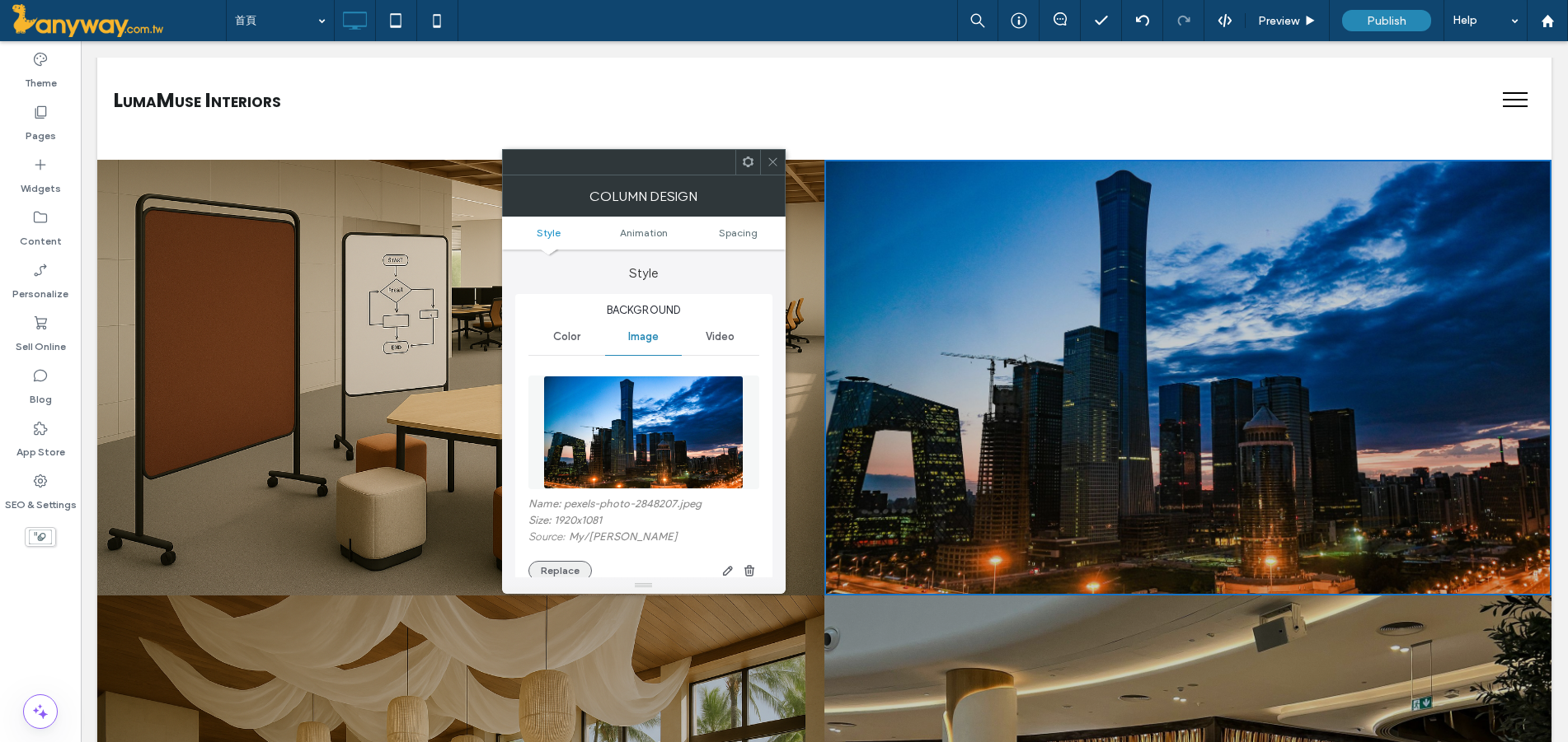
click at [565, 564] on button "Replace" at bounding box center [560, 571] width 63 height 20
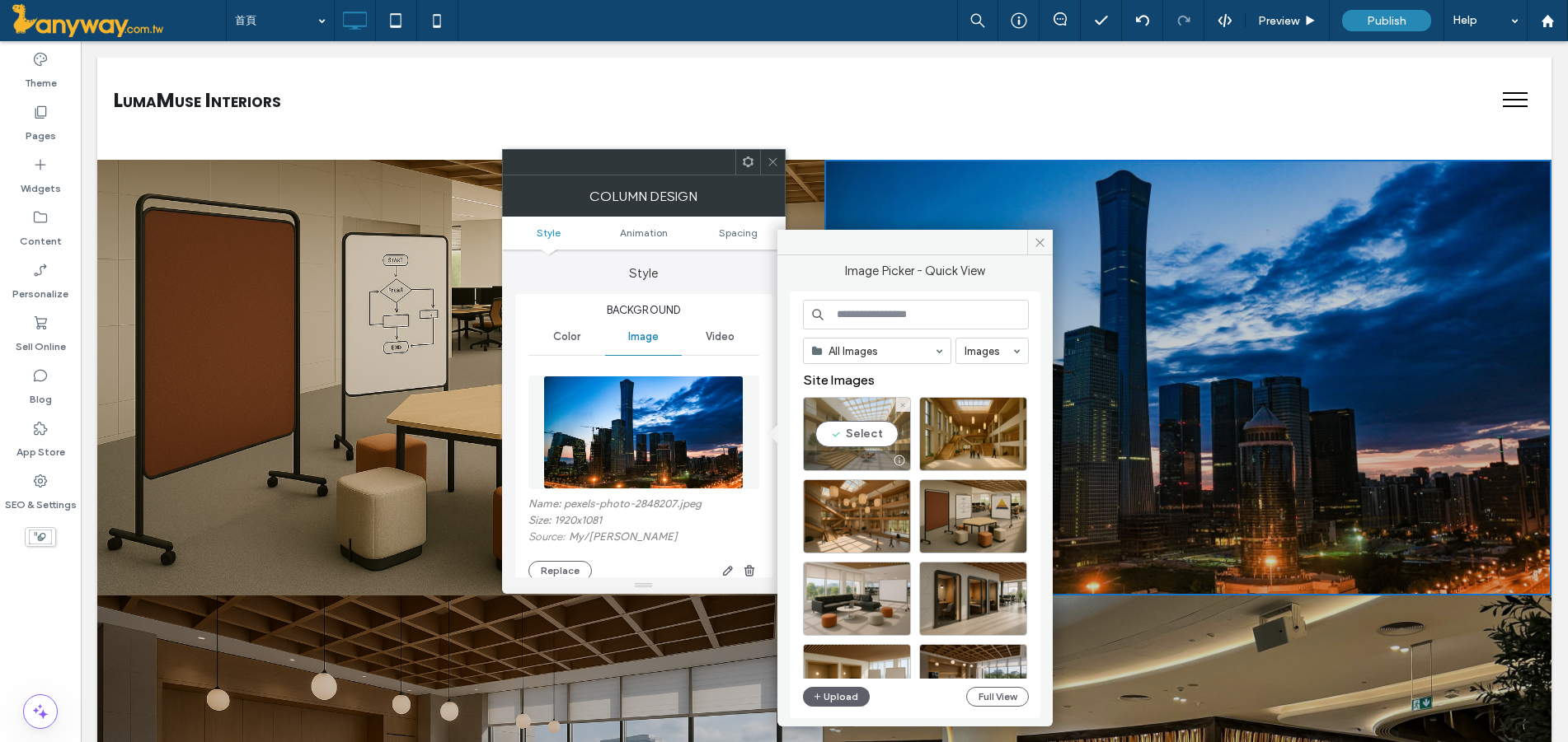
click at [880, 438] on div "Select" at bounding box center [856, 433] width 108 height 74
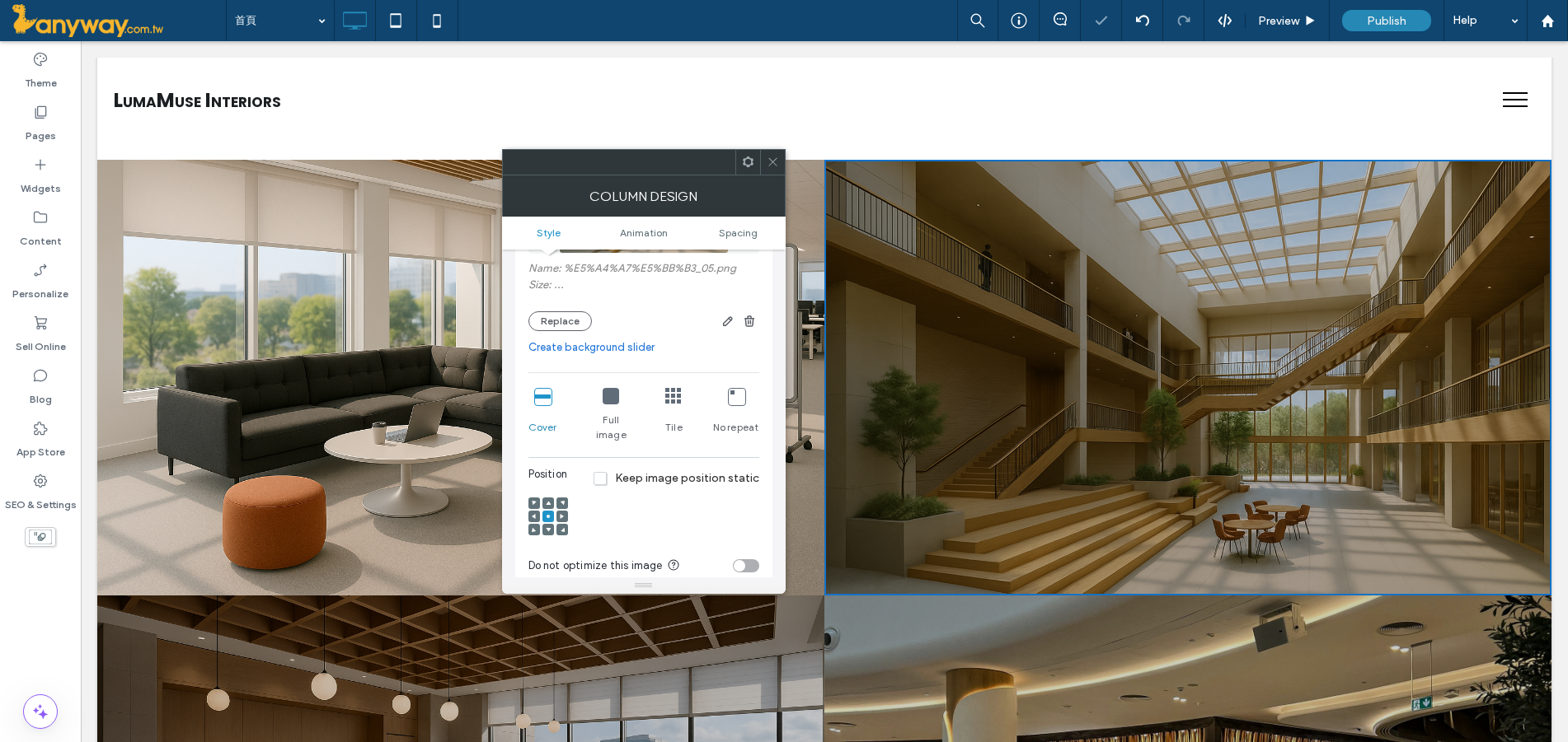
scroll to position [274, 0]
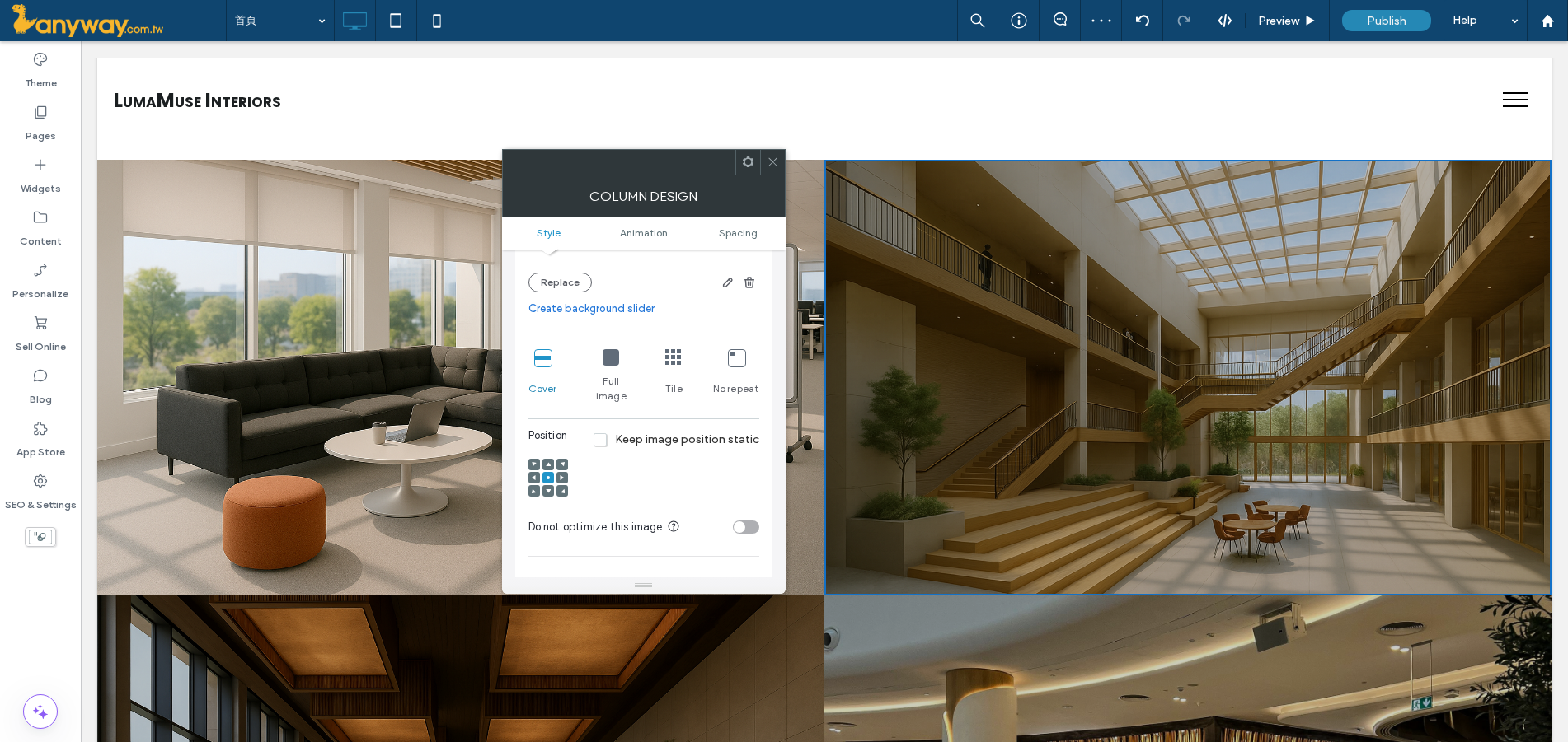
click at [597, 310] on link "Create background slider" at bounding box center [643, 309] width 231 height 17
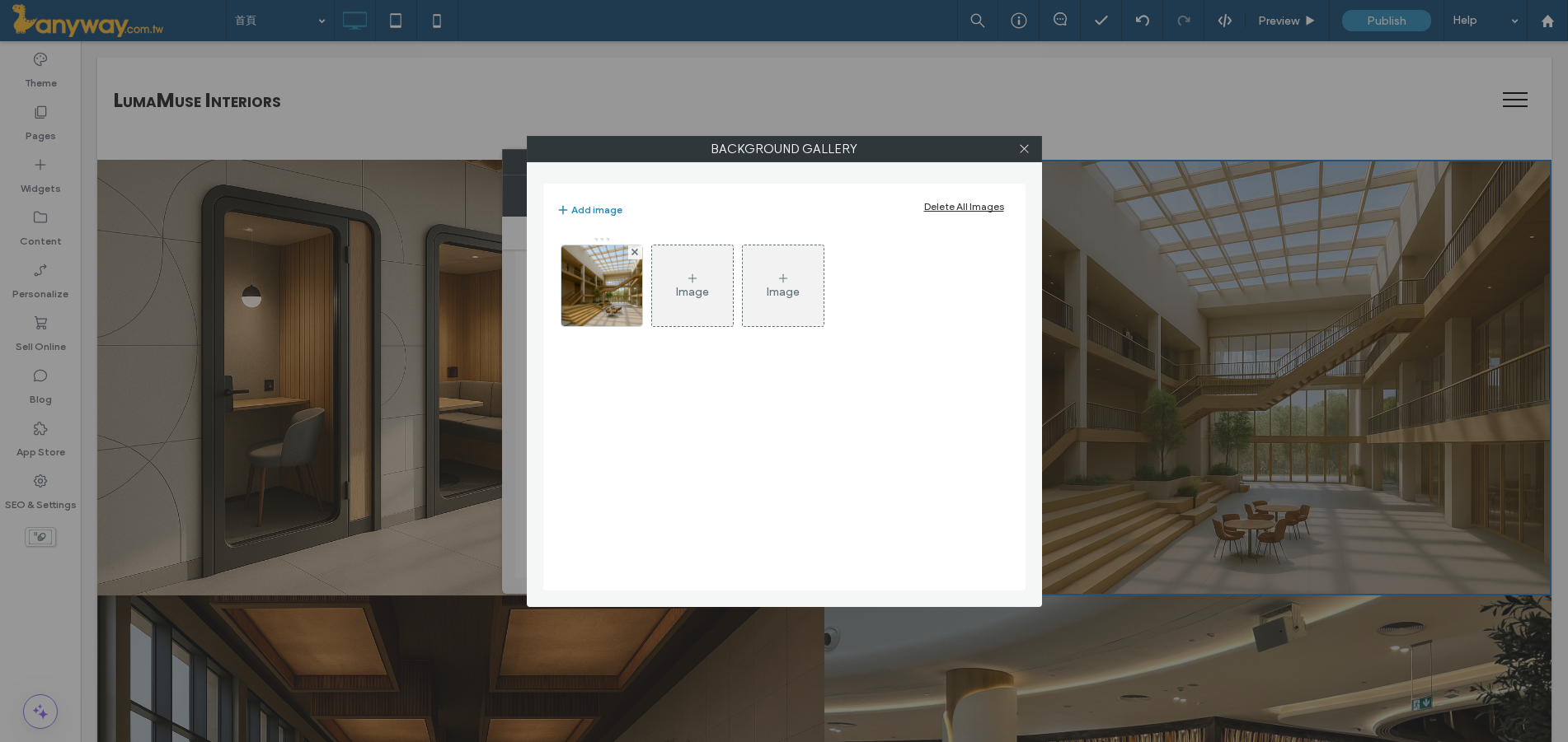
click at [686, 280] on icon at bounding box center [692, 278] width 13 height 13
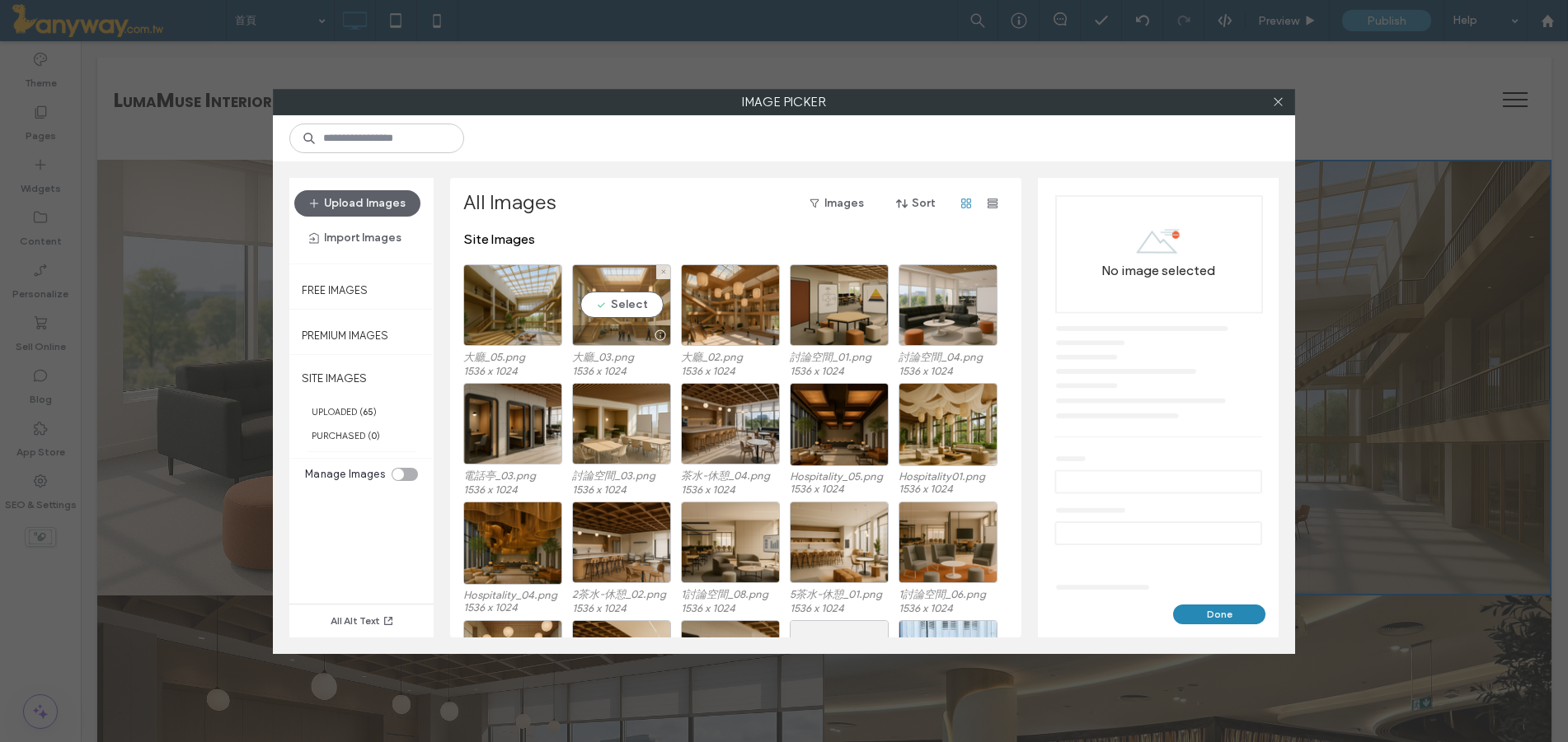
click at [617, 325] on div at bounding box center [622, 335] width 97 height 20
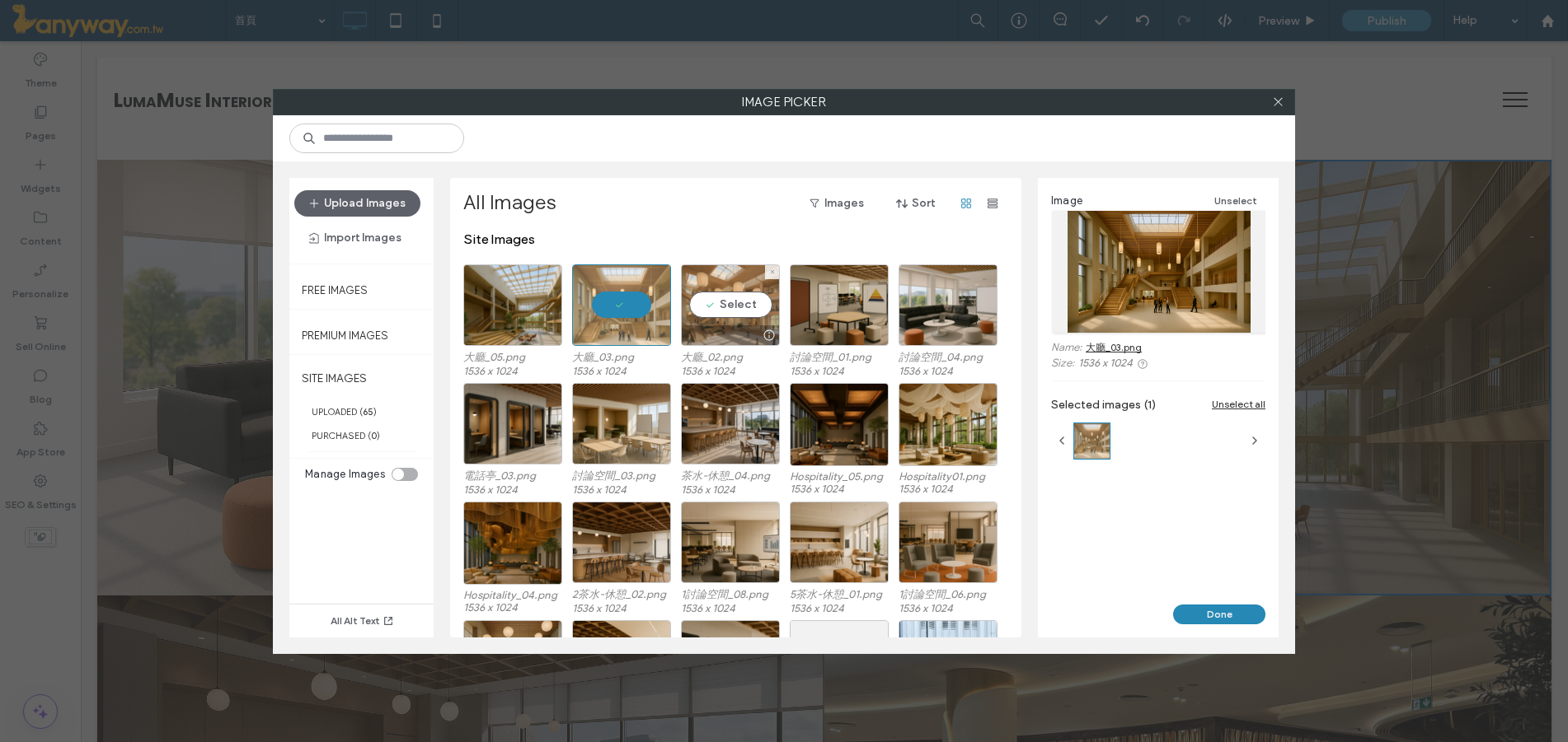
click at [711, 310] on div "Select" at bounding box center [731, 305] width 99 height 81
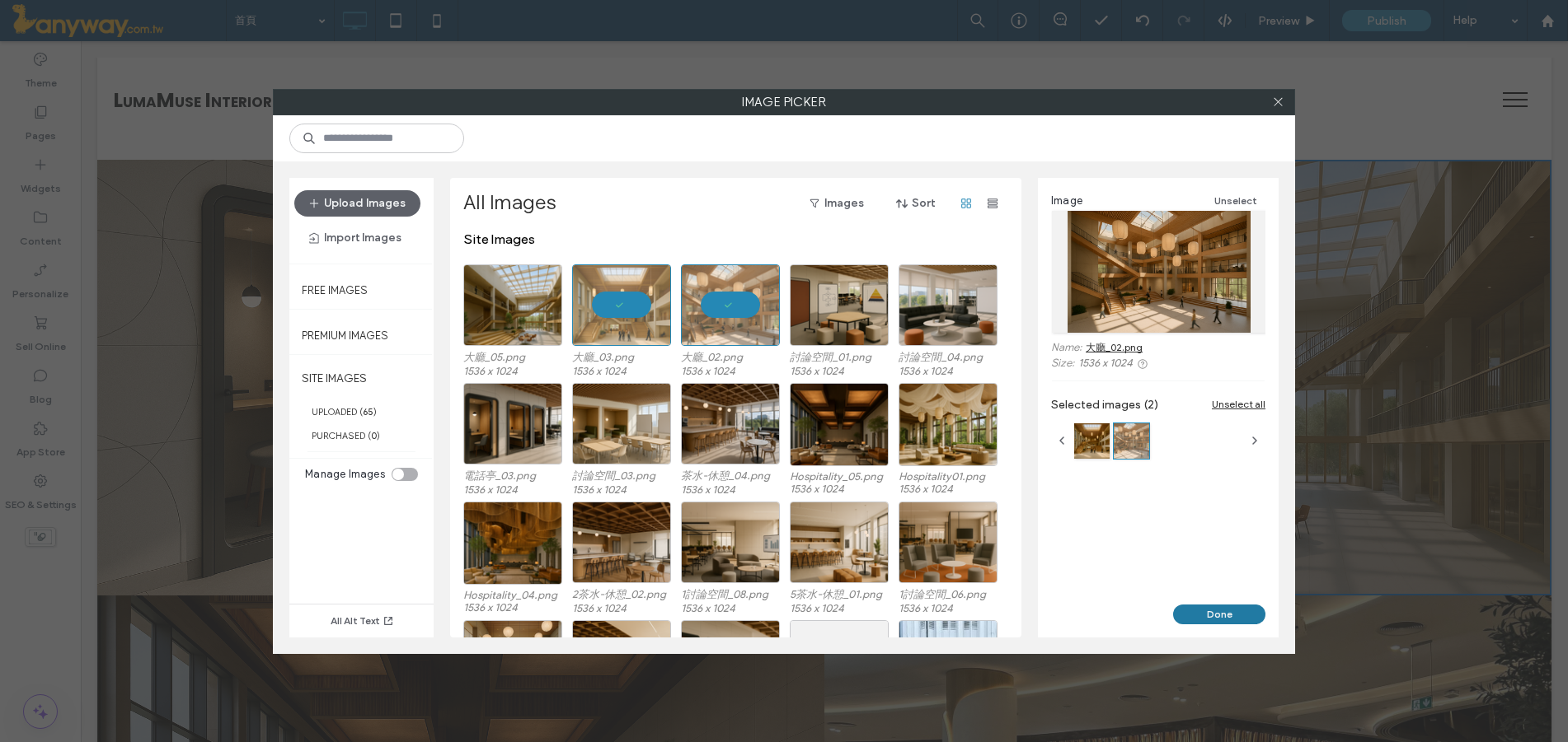
click at [1196, 610] on button "Done" at bounding box center [1219, 614] width 92 height 20
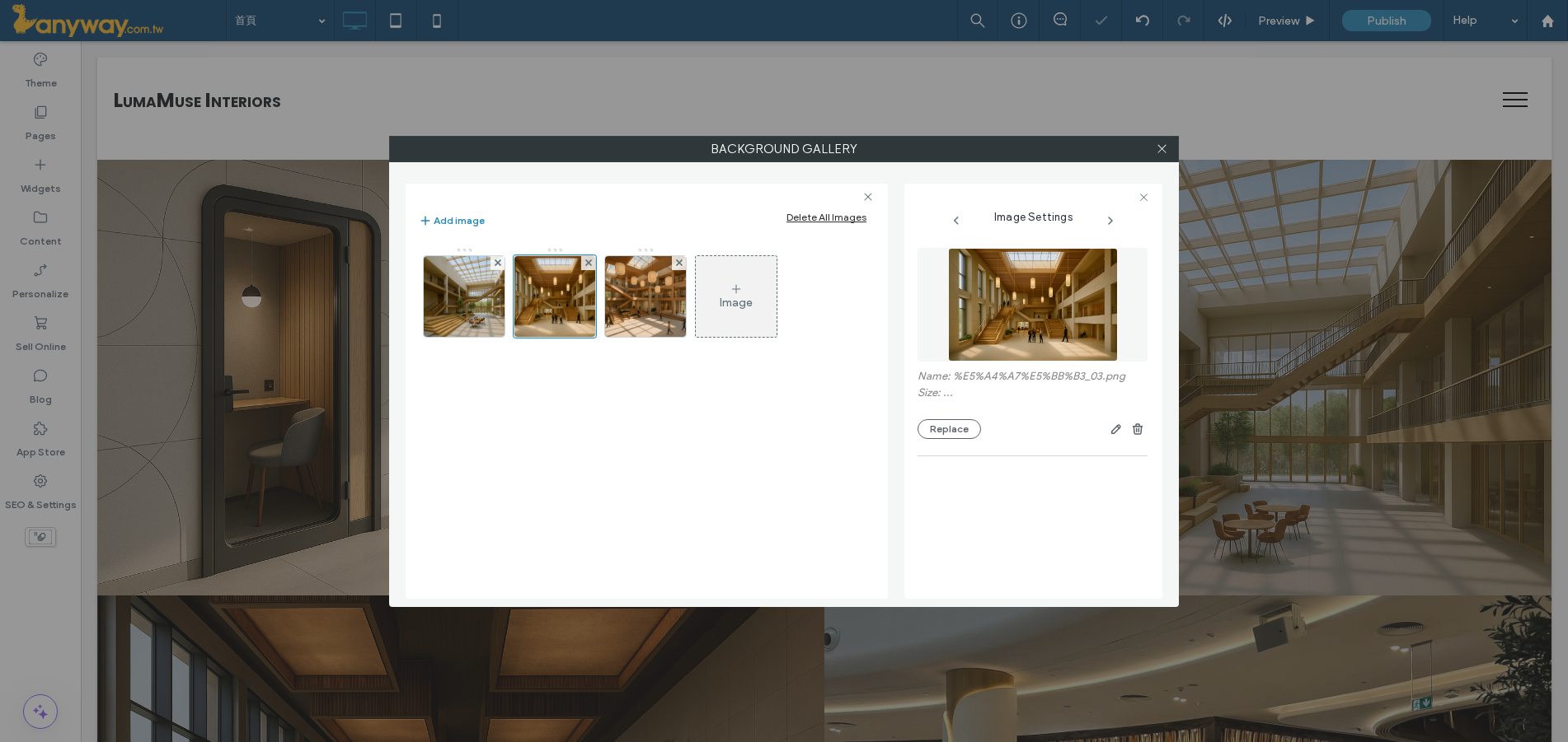
scroll to position [252, 0]
click at [1167, 149] on icon at bounding box center [1162, 148] width 12 height 12
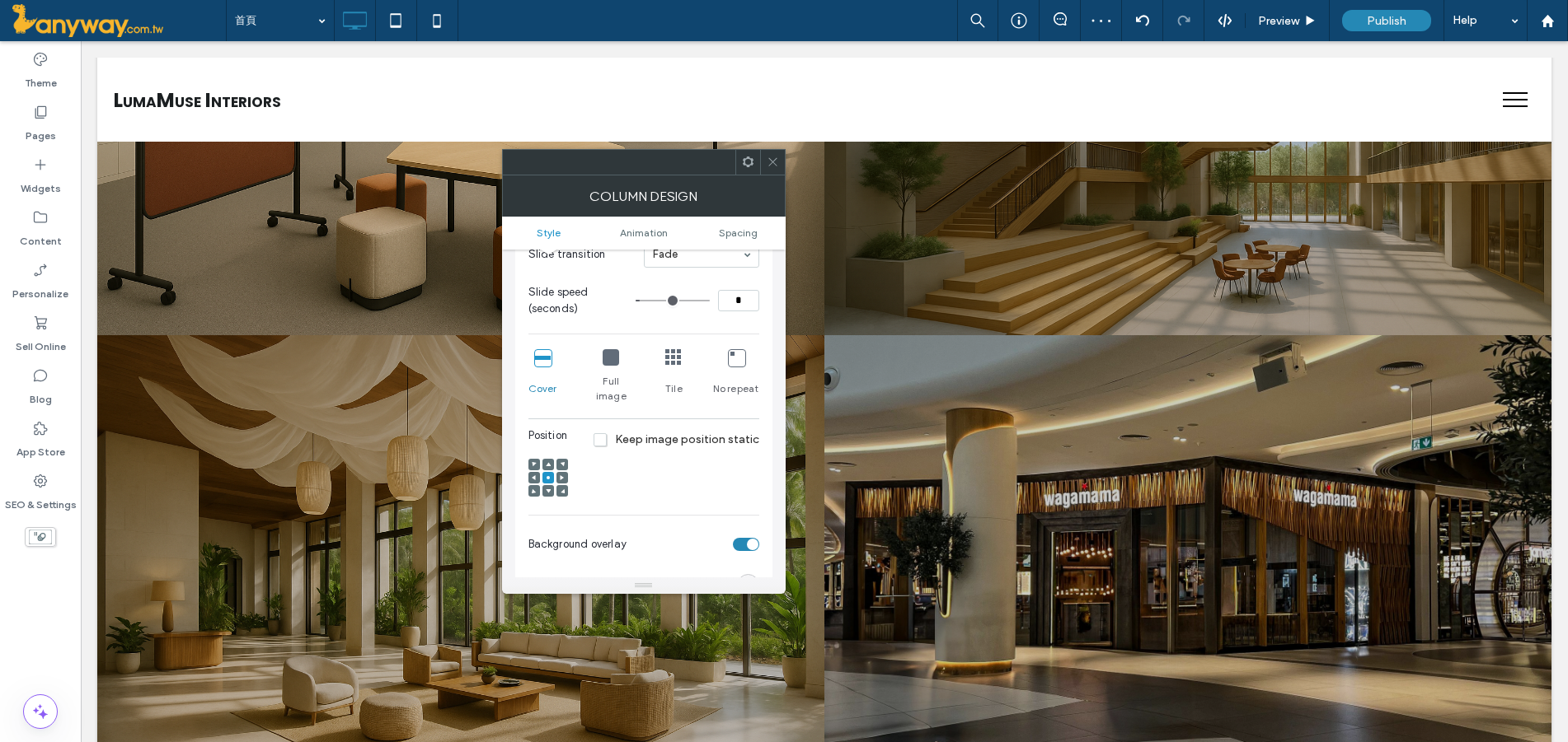
scroll to position [1647, 0]
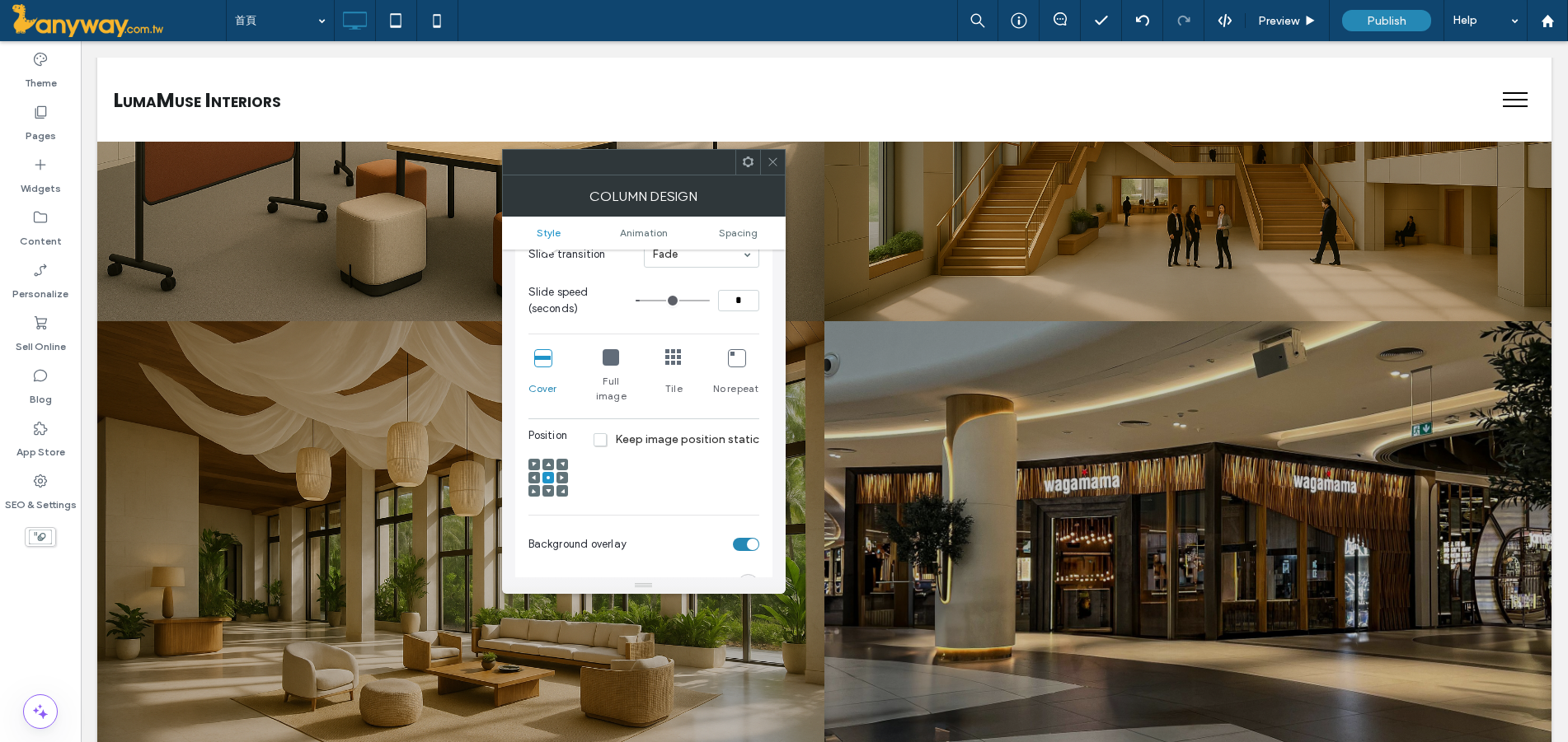
click at [776, 157] on icon at bounding box center [772, 161] width 12 height 12
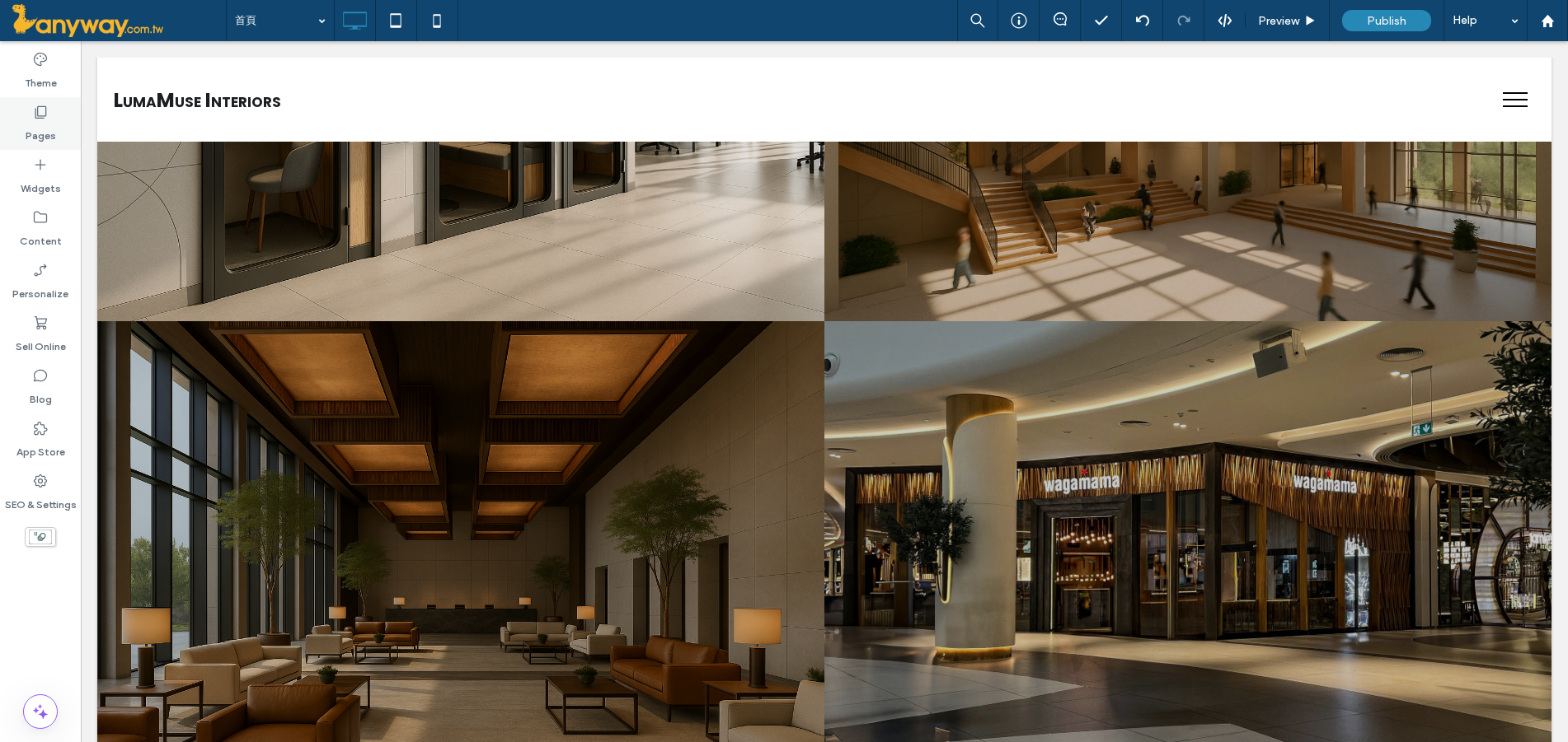
click at [30, 121] on label "Pages" at bounding box center [41, 132] width 31 height 23
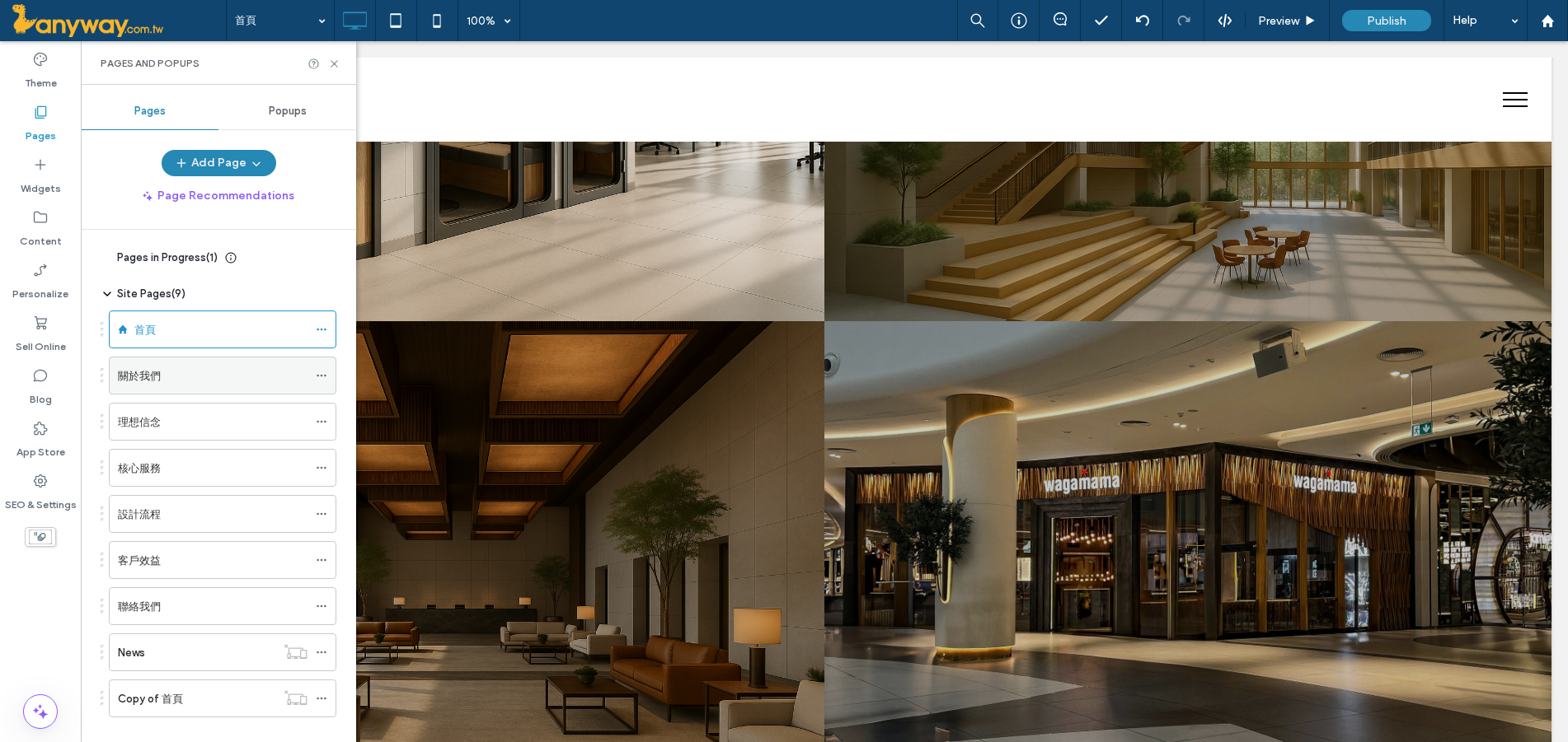
click at [164, 384] on div "關於我們" at bounding box center [213, 375] width 190 height 17
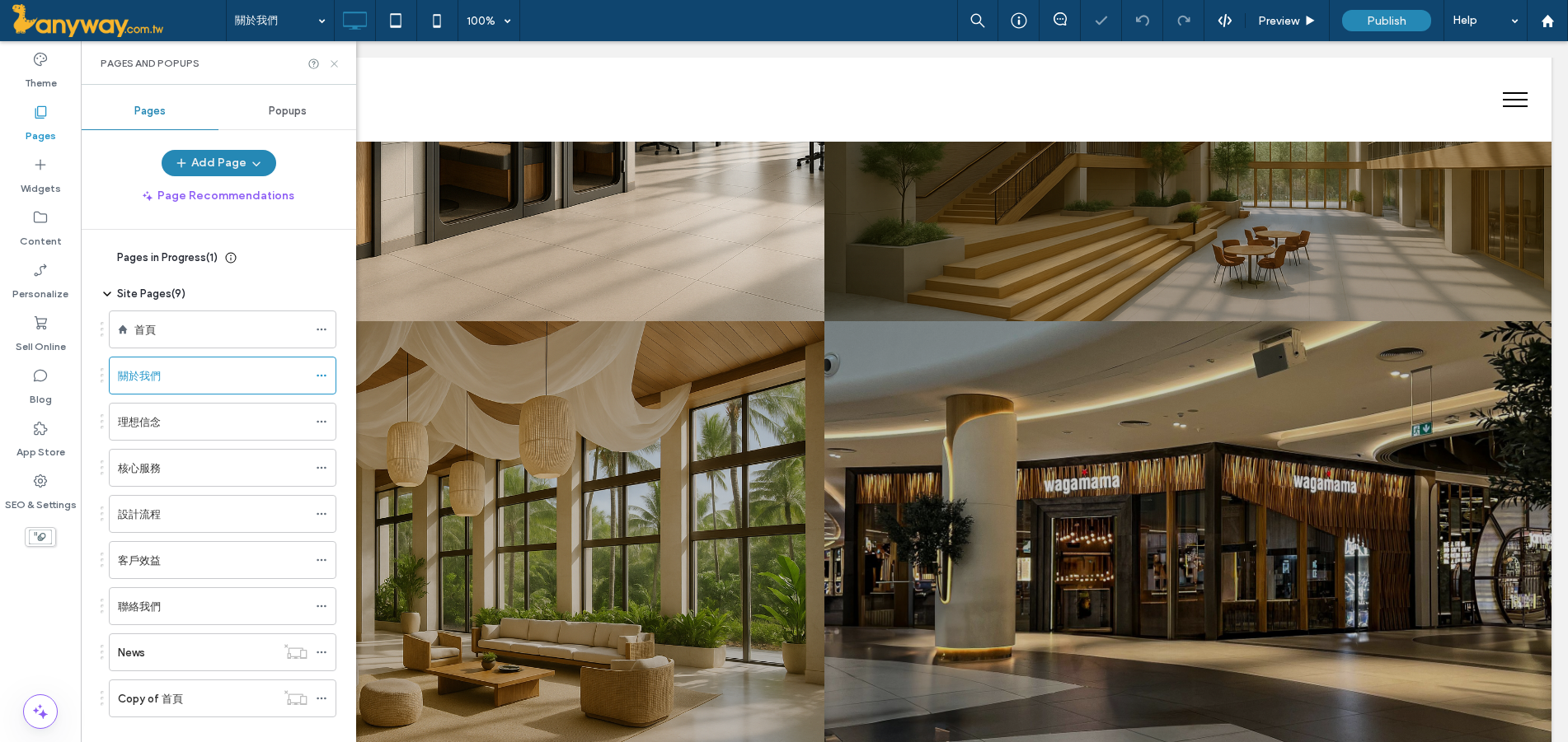
click at [336, 66] on icon at bounding box center [334, 63] width 12 height 12
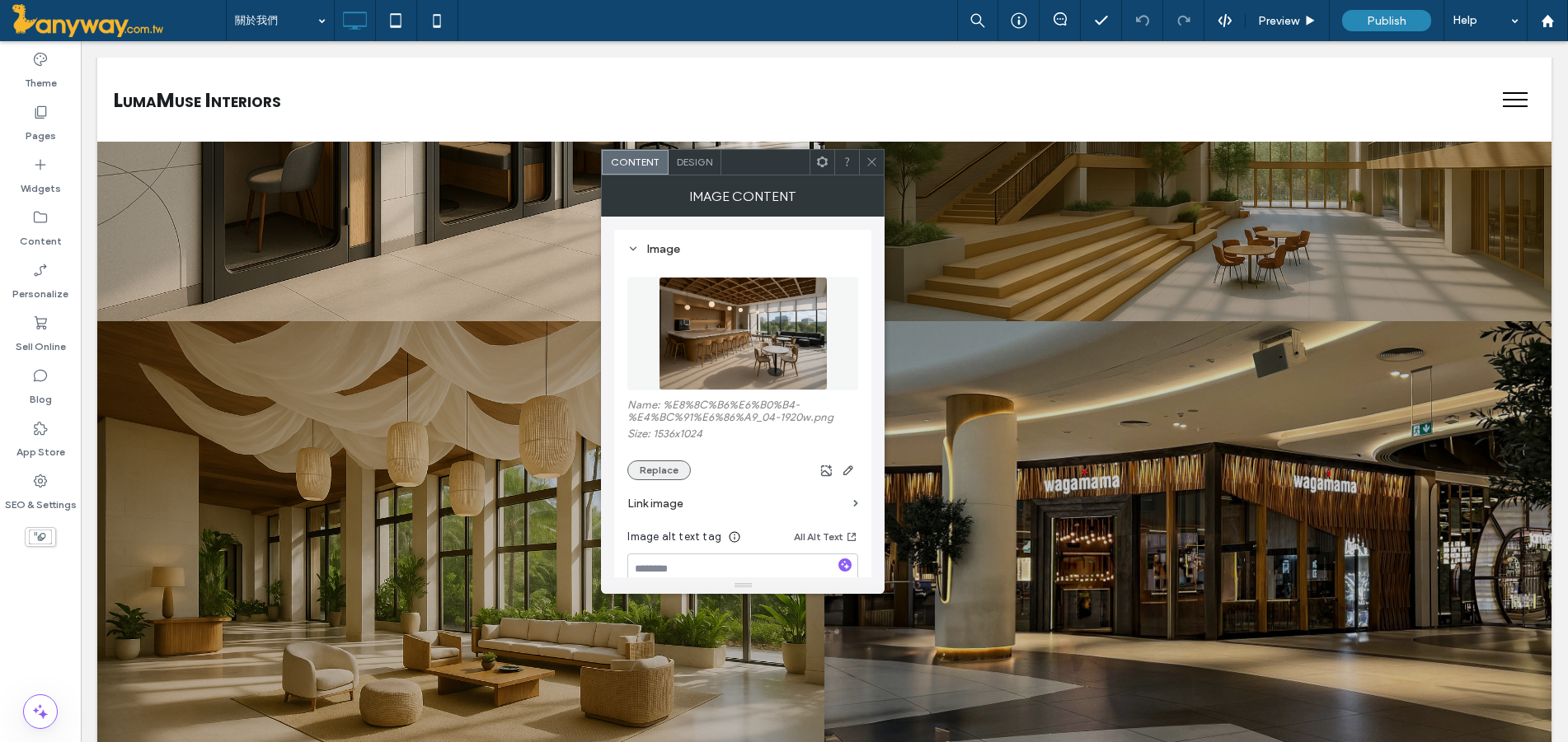
click at [664, 466] on button "Replace" at bounding box center [659, 471] width 63 height 20
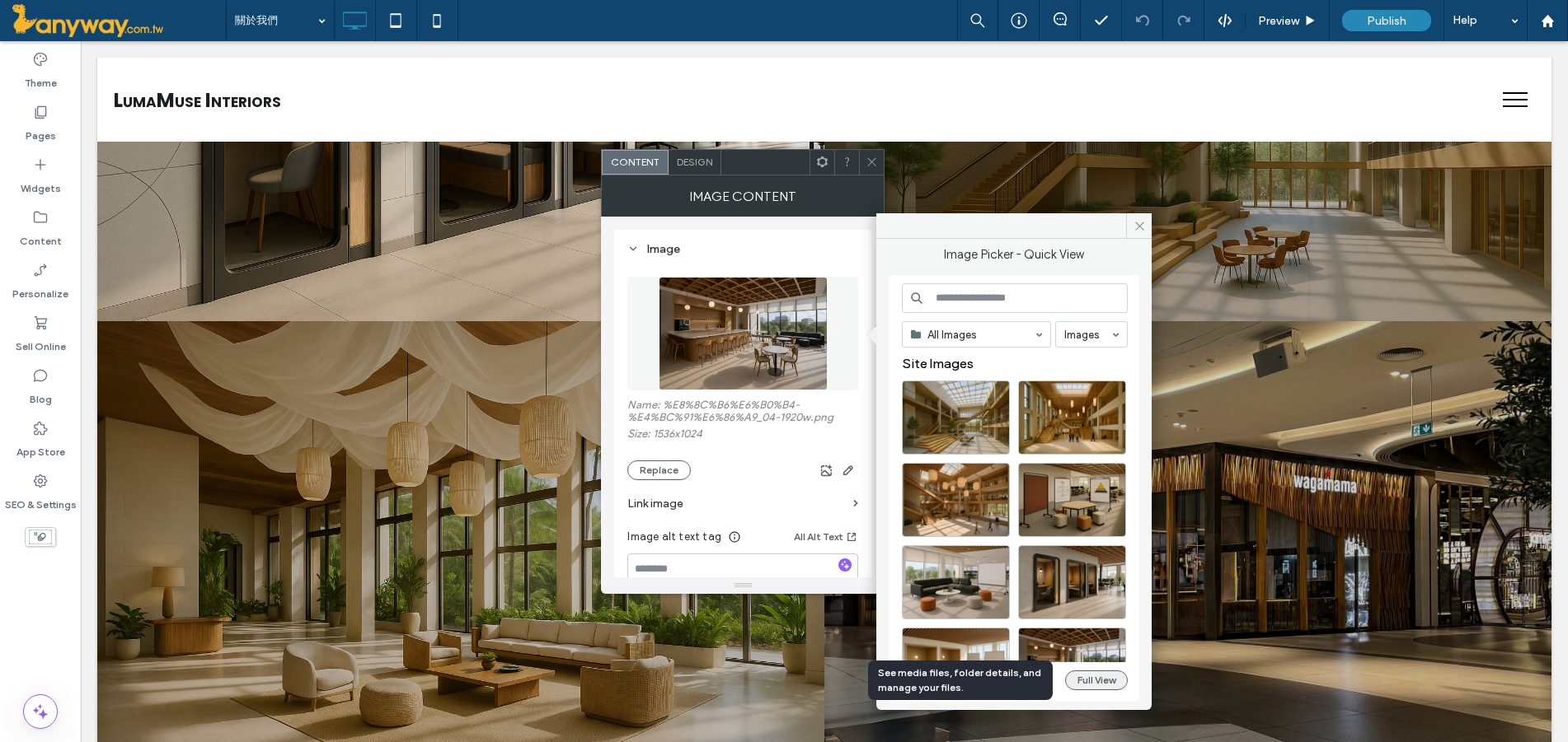
click at [1119, 679] on button "Full View" at bounding box center [1096, 681] width 62 height 20
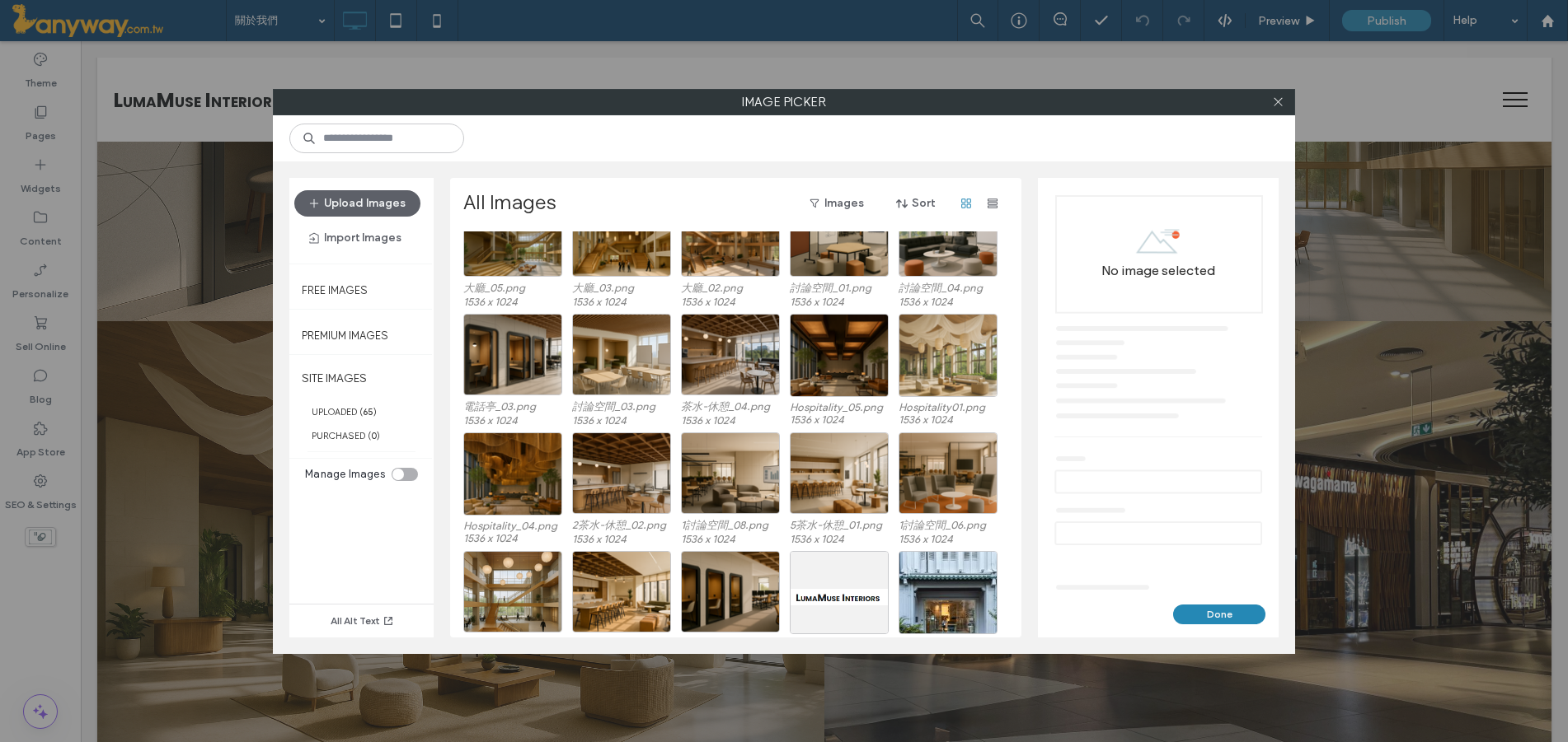
scroll to position [101, 0]
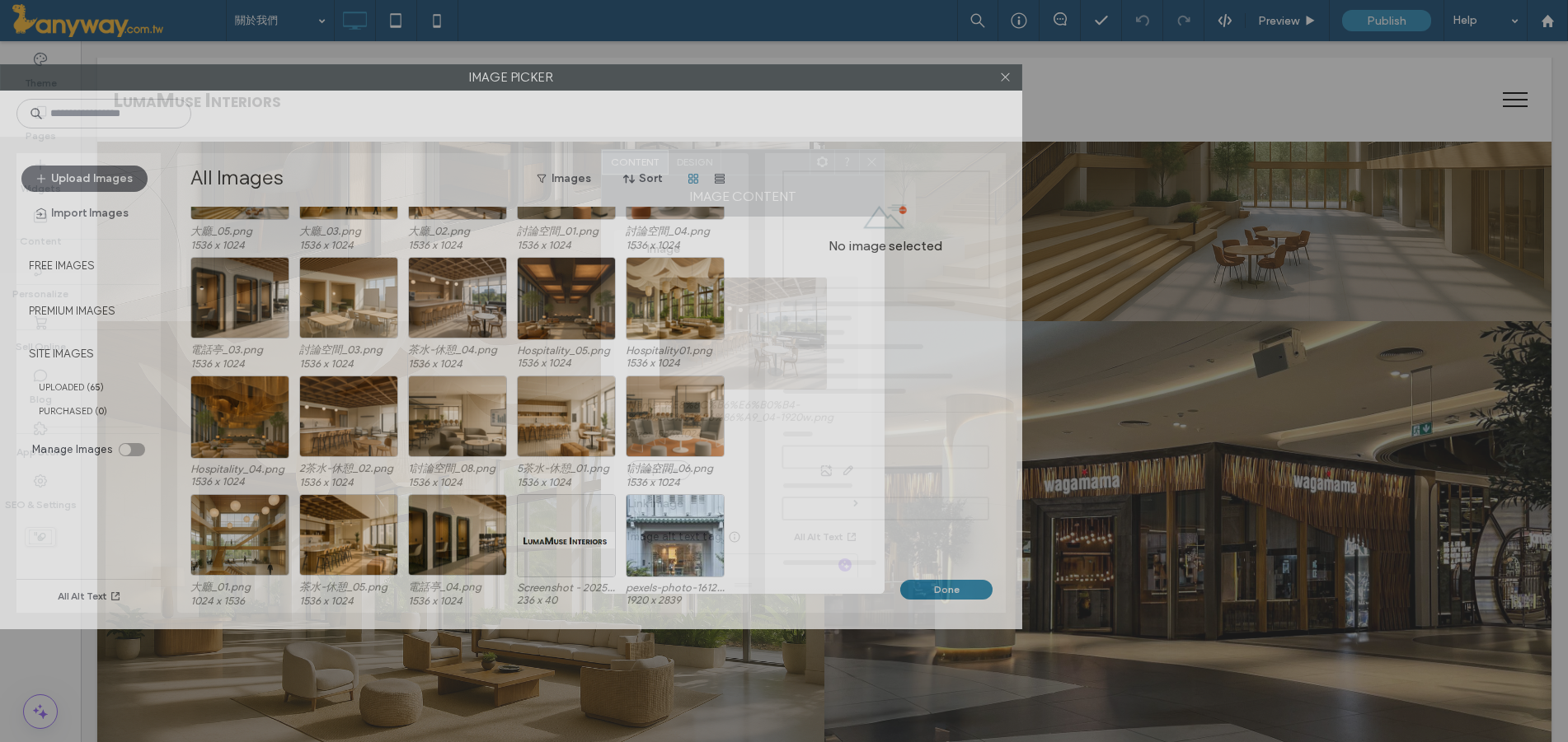
drag, startPoint x: 1009, startPoint y: 98, endPoint x: 397, endPoint y: 73, distance: 612.5
click at [397, 73] on label "Image Picker" at bounding box center [511, 77] width 1021 height 25
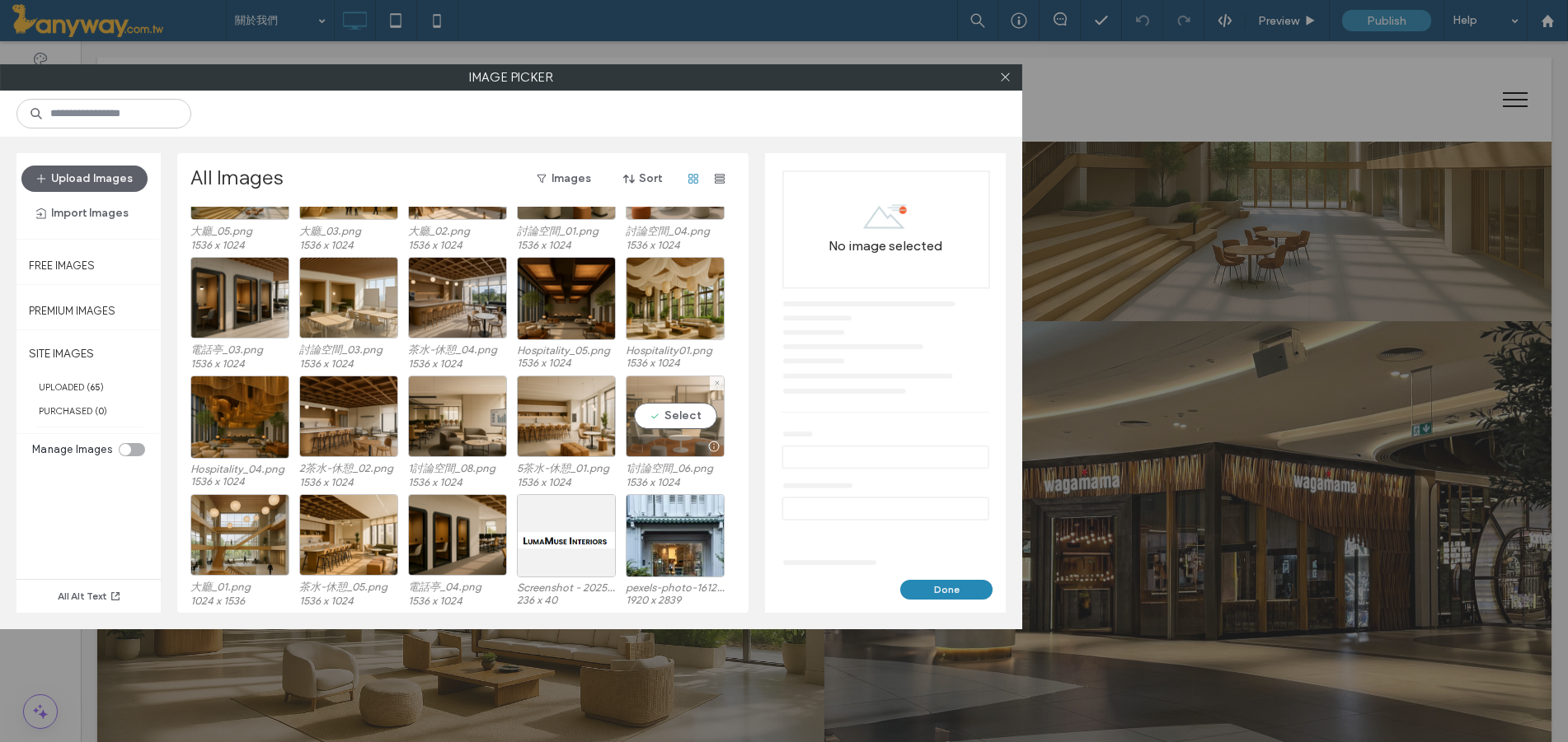
scroll to position [0, 0]
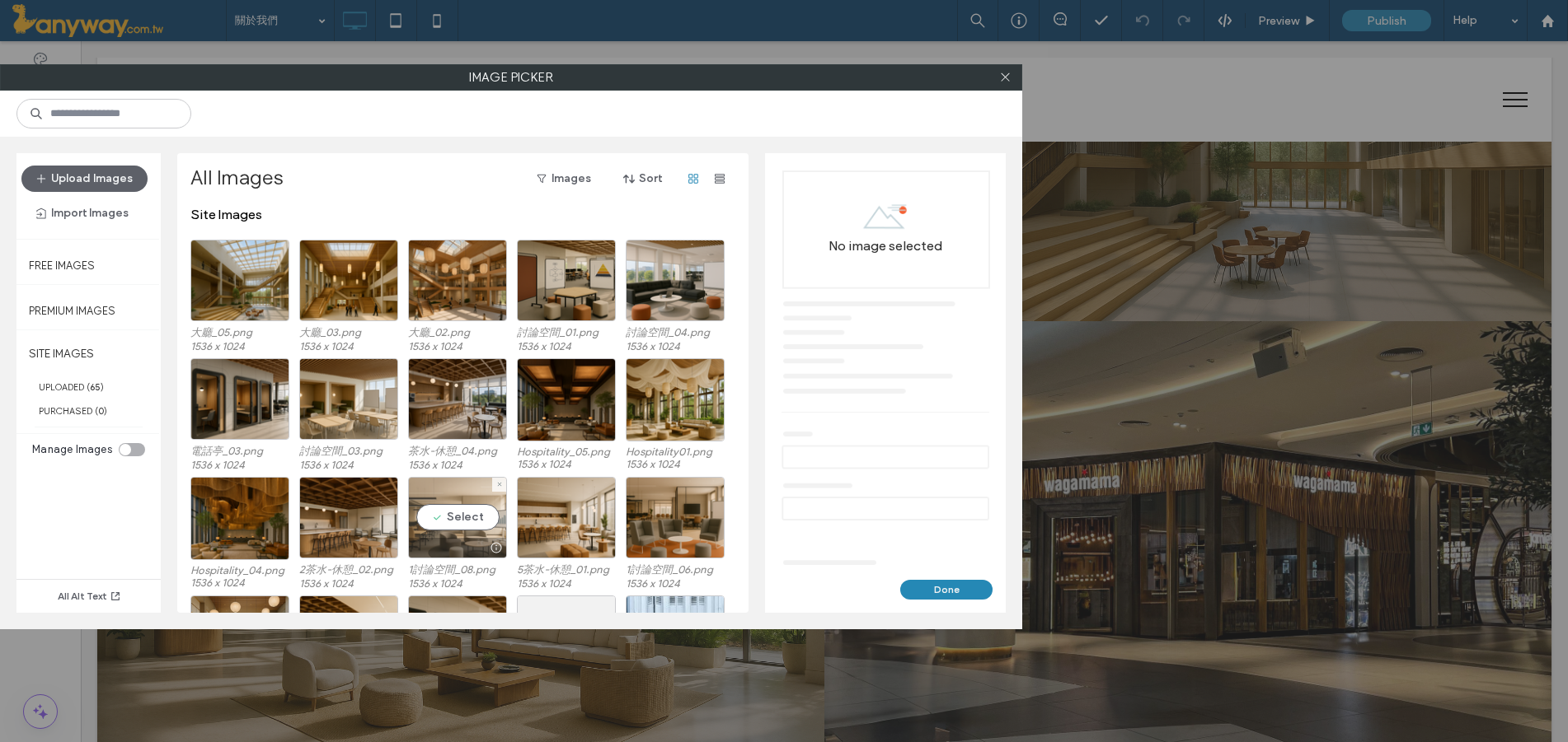
click at [466, 512] on div "Select" at bounding box center [457, 517] width 99 height 81
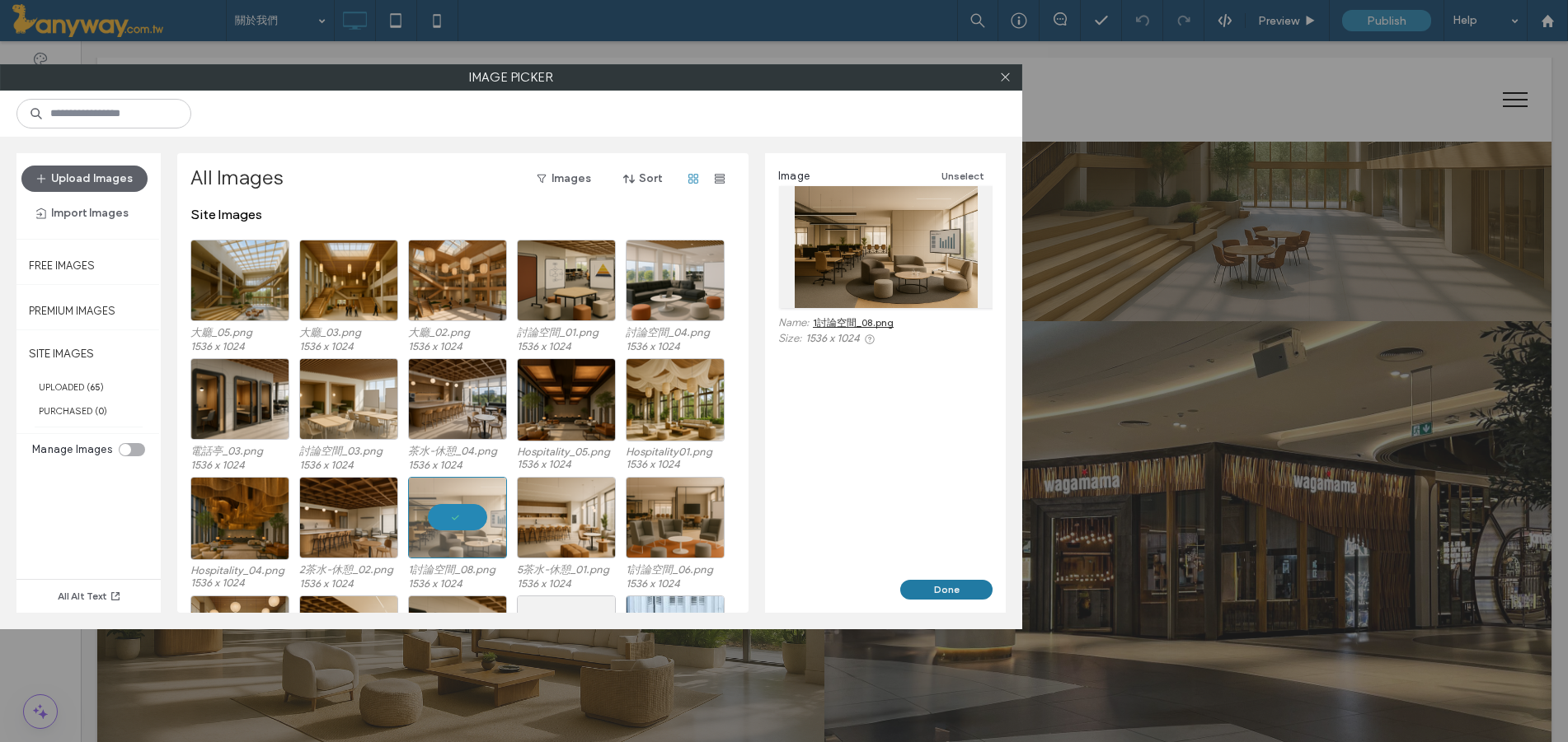
click at [941, 596] on button "Done" at bounding box center [945, 590] width 92 height 20
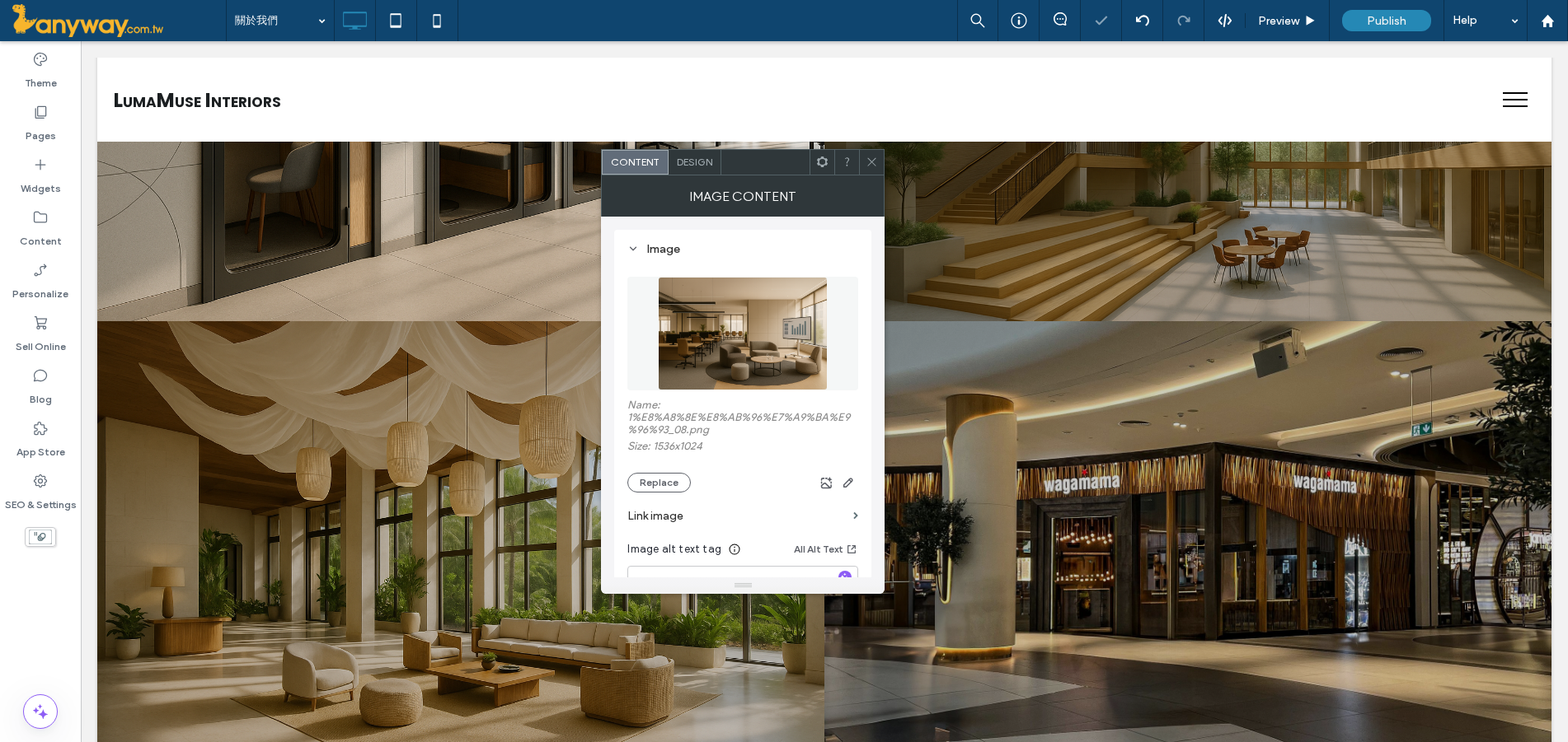
drag, startPoint x: 870, startPoint y: 157, endPoint x: 875, endPoint y: 171, distance: 14.9
click at [872, 158] on icon at bounding box center [871, 161] width 12 height 12
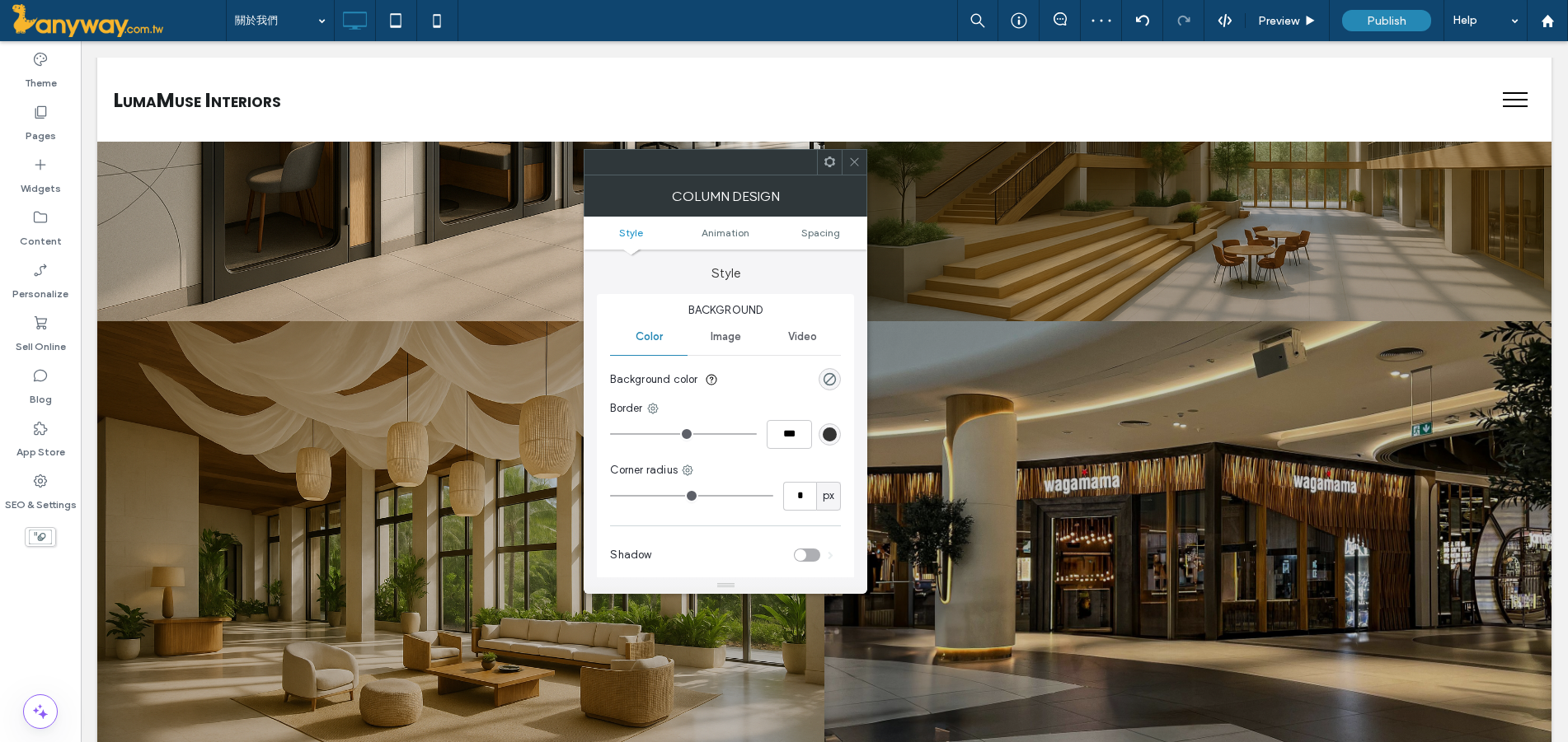
click at [858, 156] on icon at bounding box center [854, 161] width 12 height 12
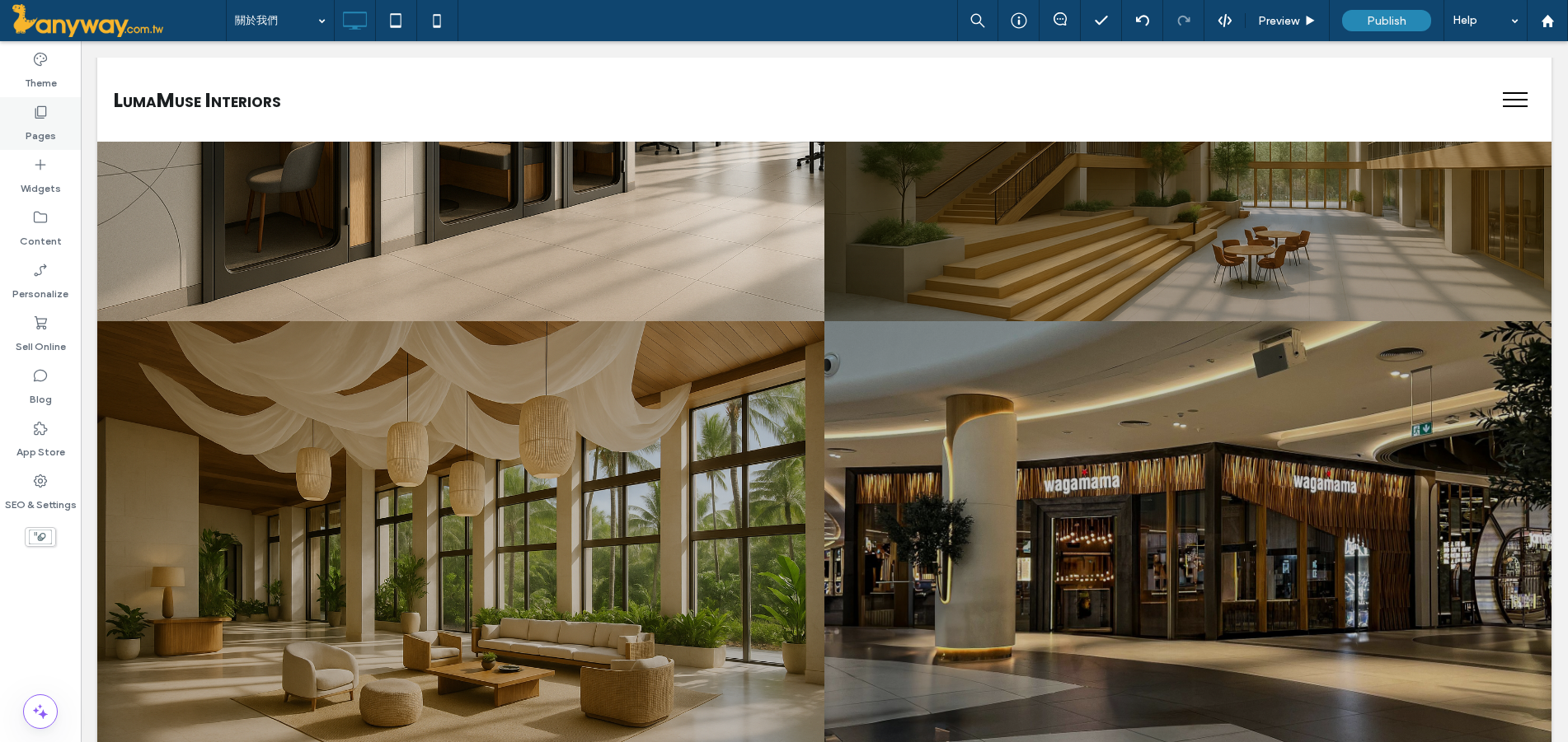
click at [54, 136] on label "Pages" at bounding box center [41, 132] width 31 height 23
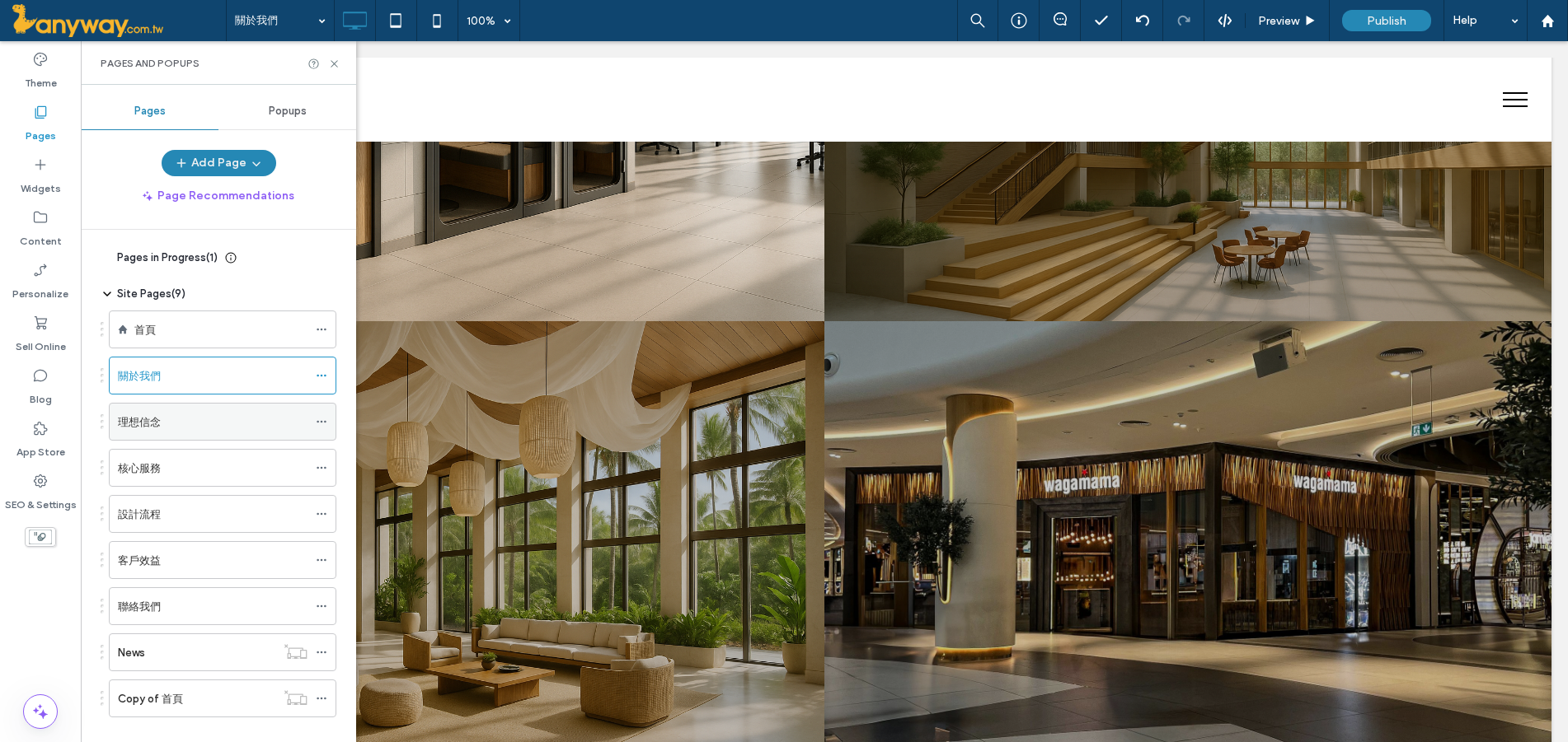
click at [157, 428] on label "理想信念" at bounding box center [139, 421] width 43 height 29
click at [330, 67] on icon at bounding box center [334, 63] width 12 height 12
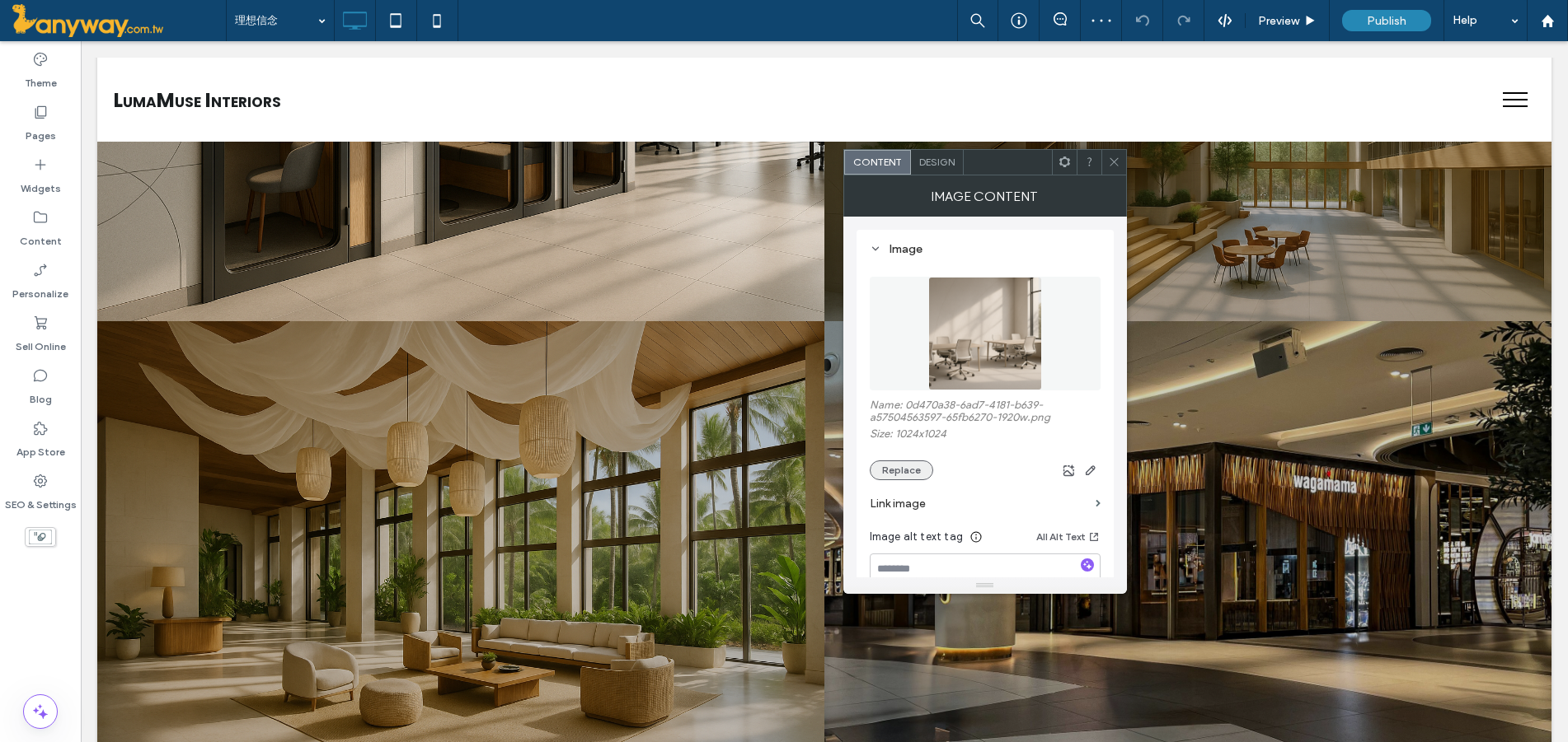
click at [890, 472] on button "Replace" at bounding box center [902, 471] width 63 height 20
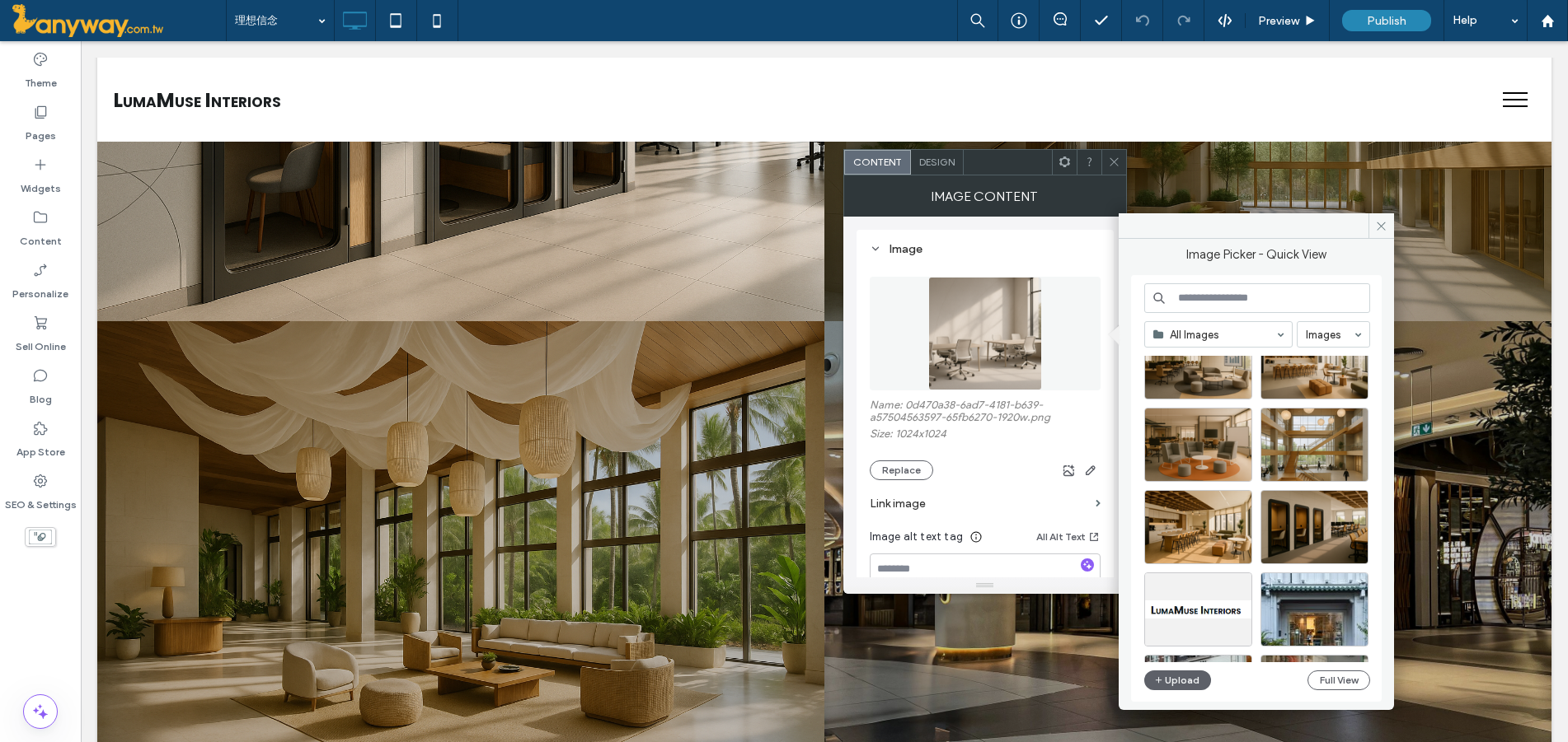
scroll to position [274, 0]
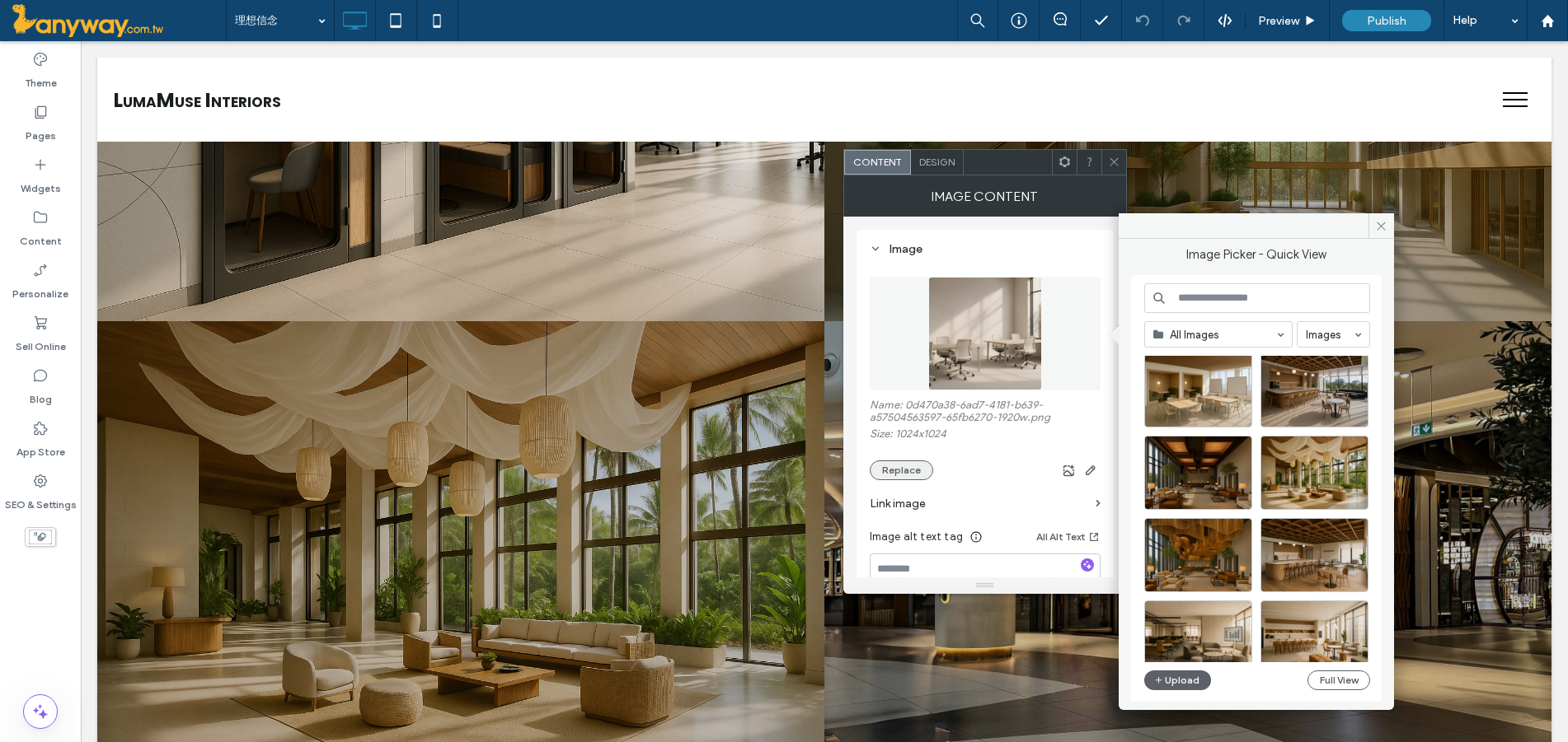
click at [890, 470] on button "Replace" at bounding box center [902, 471] width 63 height 20
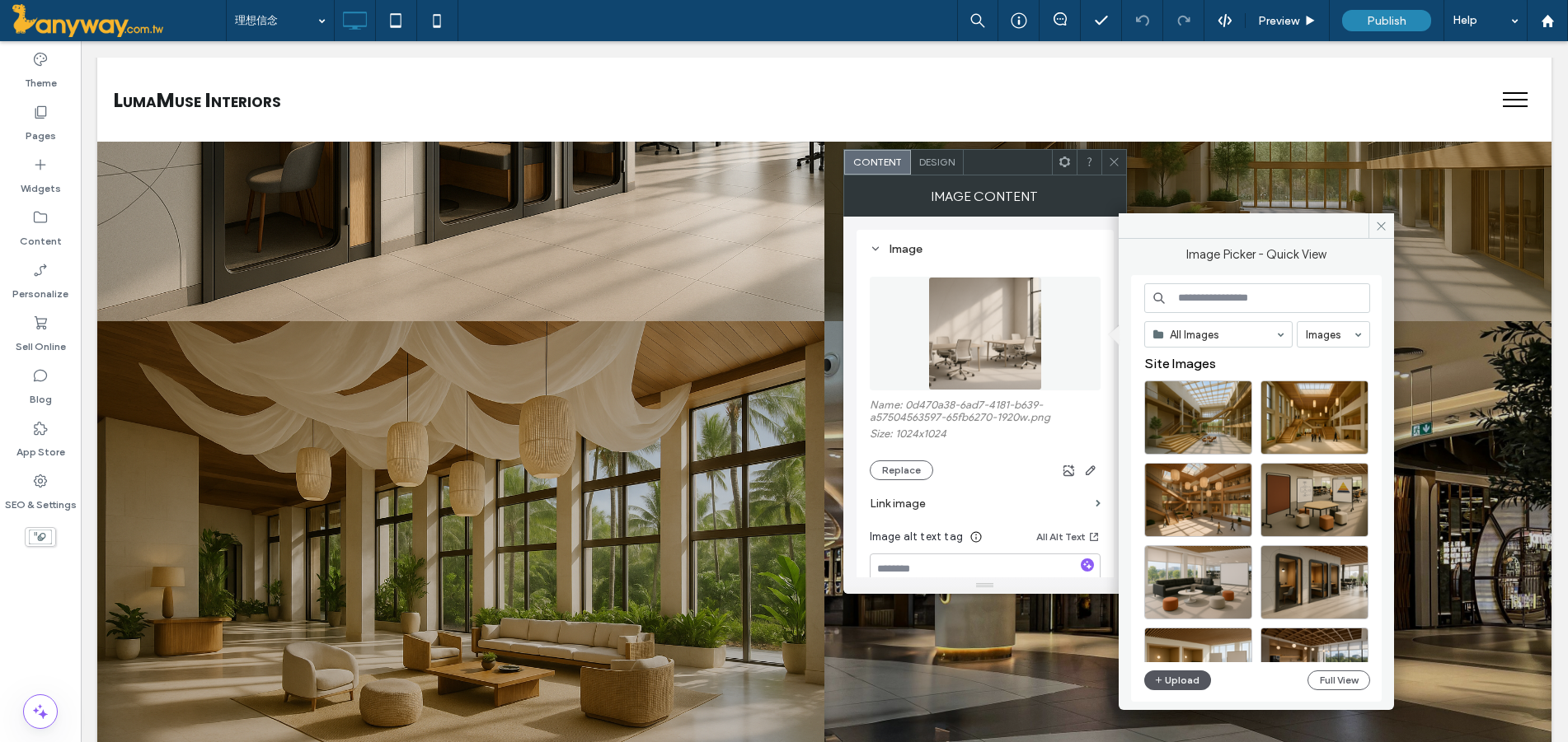
click at [1180, 685] on button "Upload" at bounding box center [1178, 681] width 67 height 20
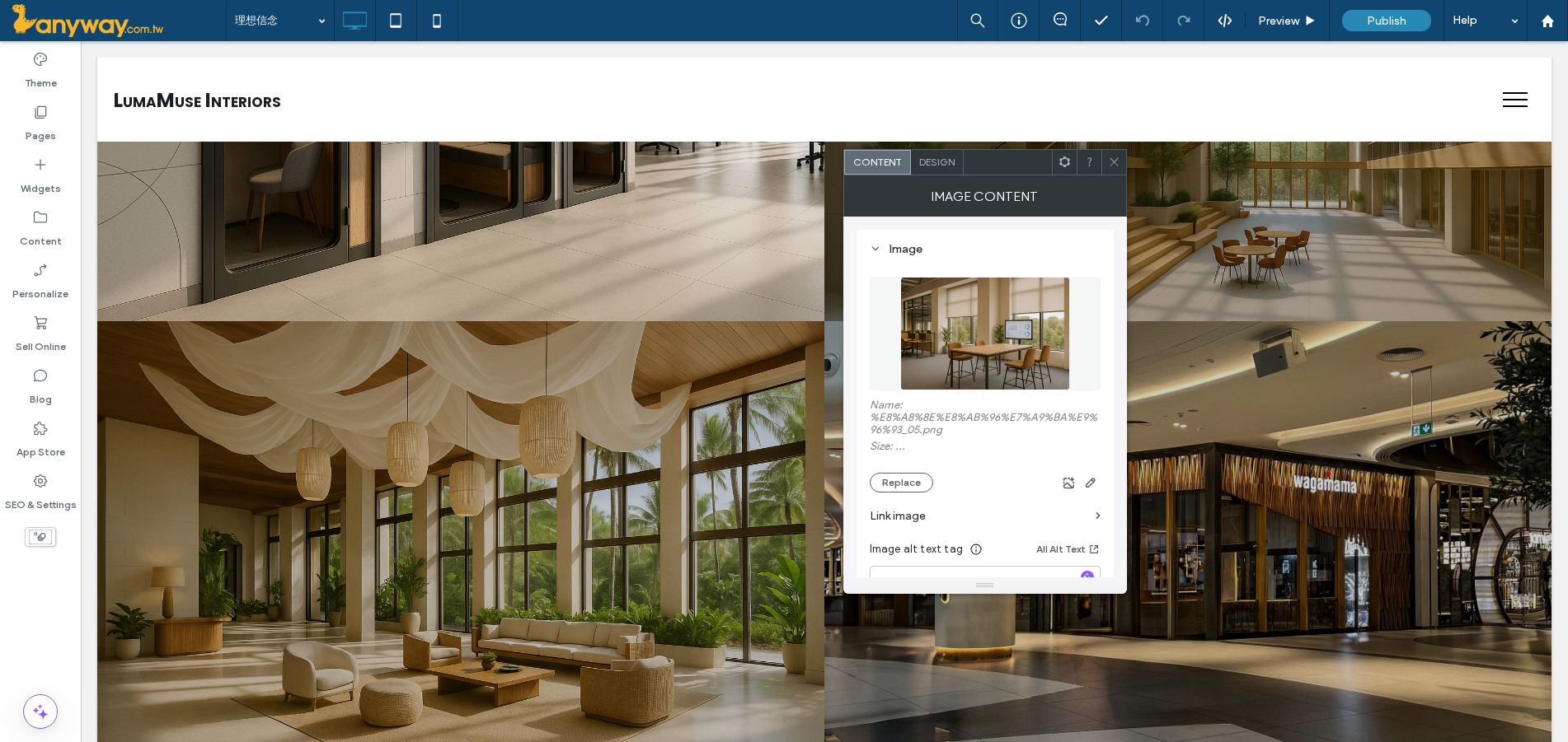
click at [1112, 161] on icon at bounding box center [1114, 161] width 12 height 12
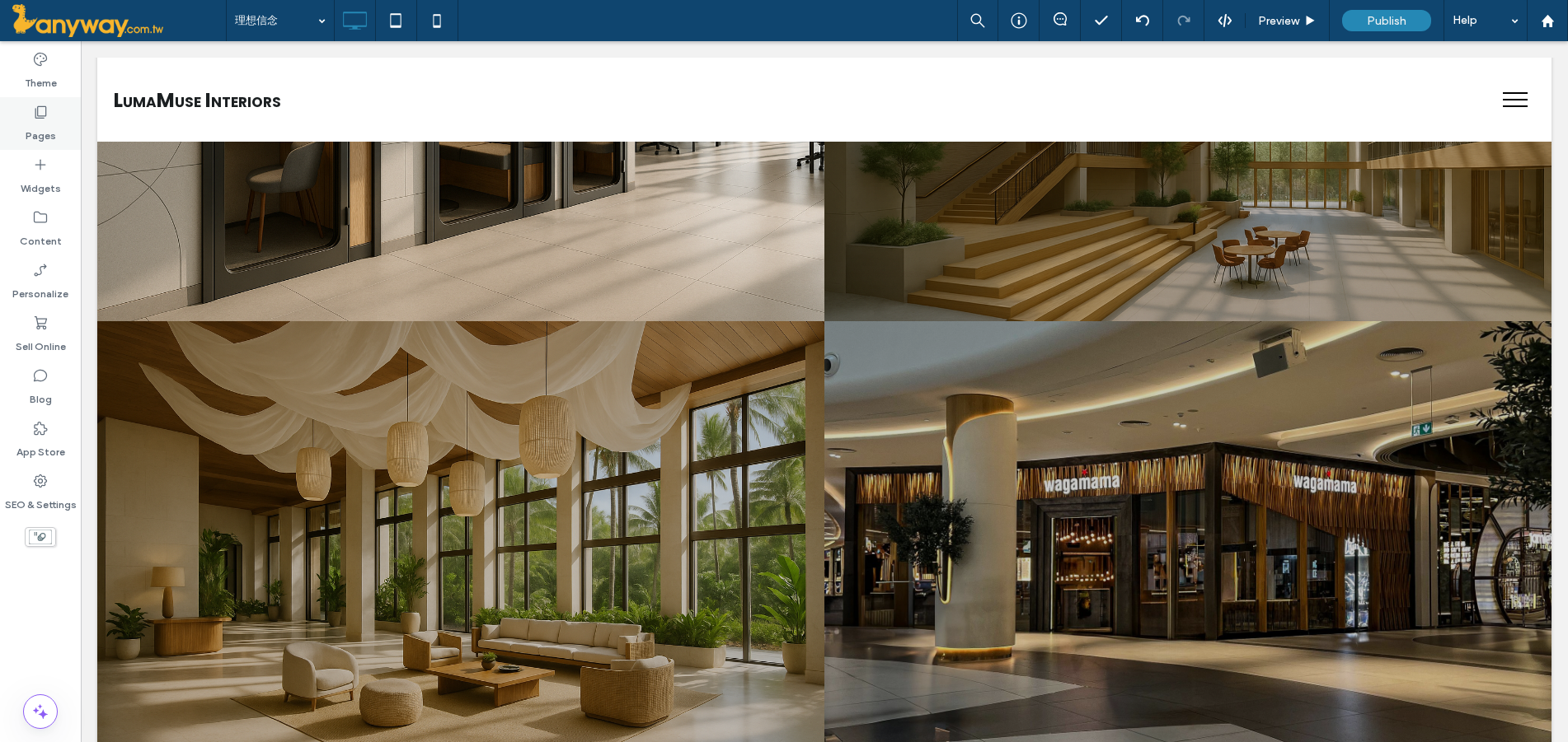
click at [51, 111] on div "Pages" at bounding box center [41, 123] width 81 height 52
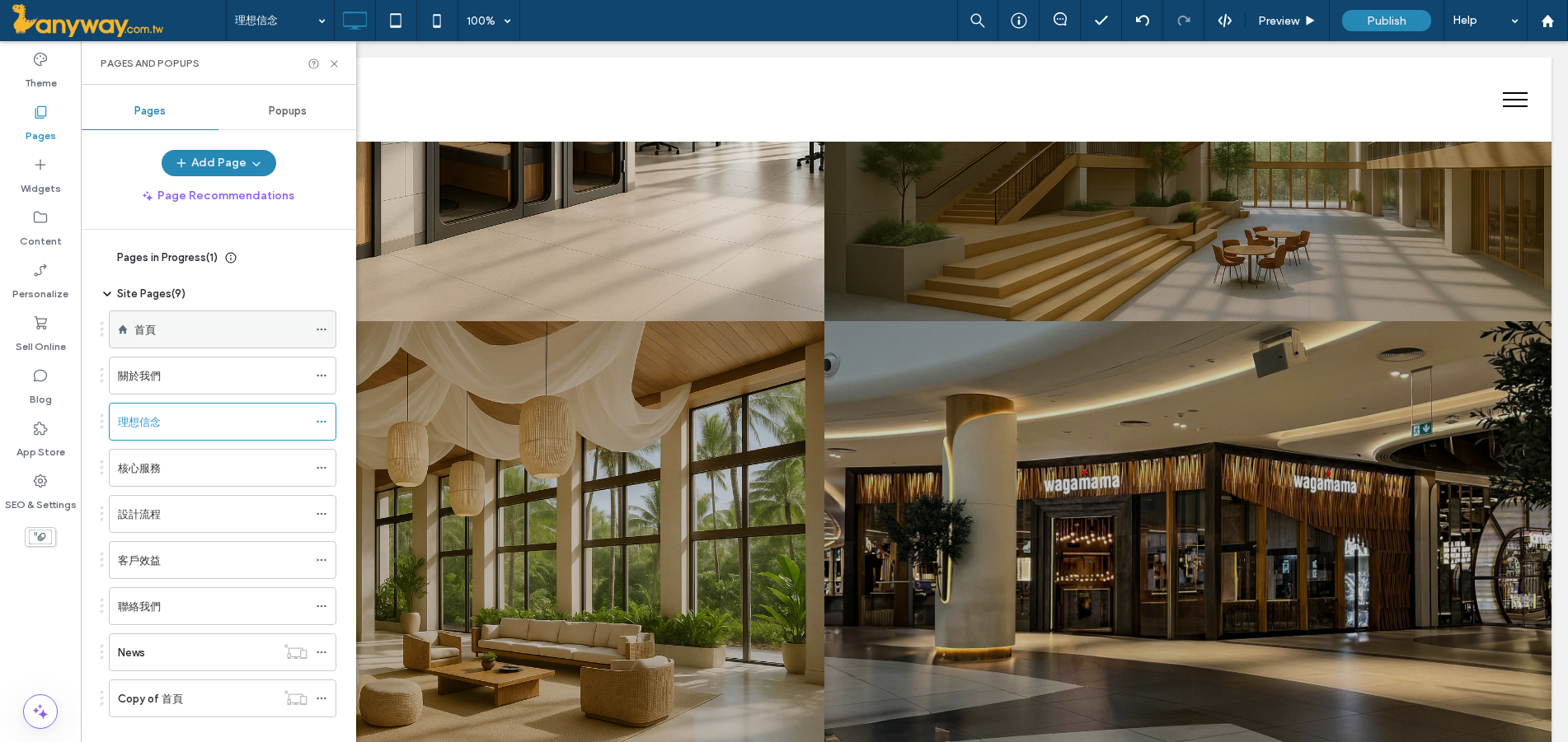
click at [175, 334] on div "首頁" at bounding box center [221, 329] width 173 height 17
click at [203, 387] on div "關於我們" at bounding box center [213, 375] width 190 height 37
click at [215, 419] on div "理想信念" at bounding box center [213, 421] width 190 height 17
click at [185, 467] on div "核心服務" at bounding box center [213, 468] width 190 height 17
click at [193, 427] on div "理想信念" at bounding box center [213, 421] width 190 height 17
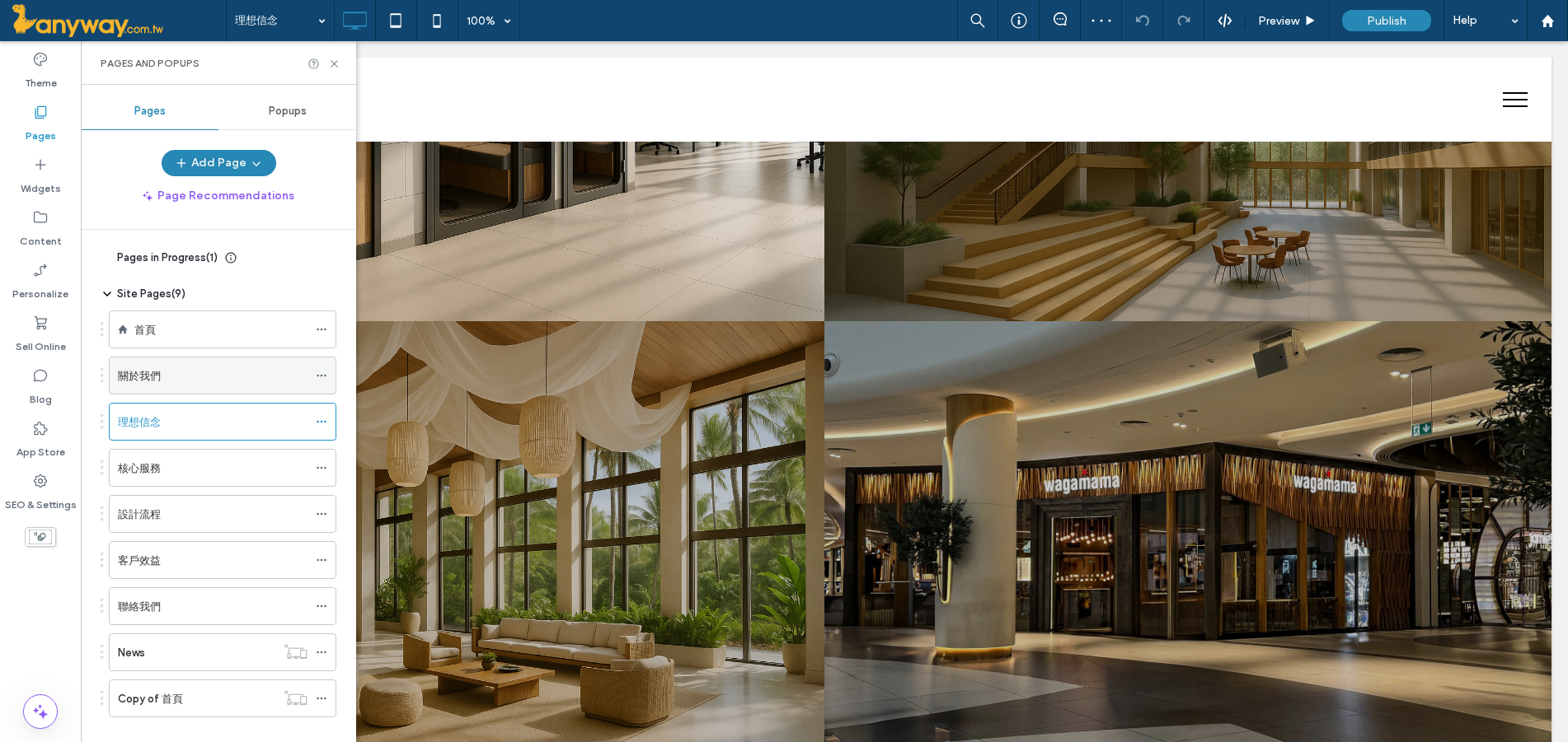
click at [172, 359] on div "關於我們" at bounding box center [213, 375] width 190 height 37
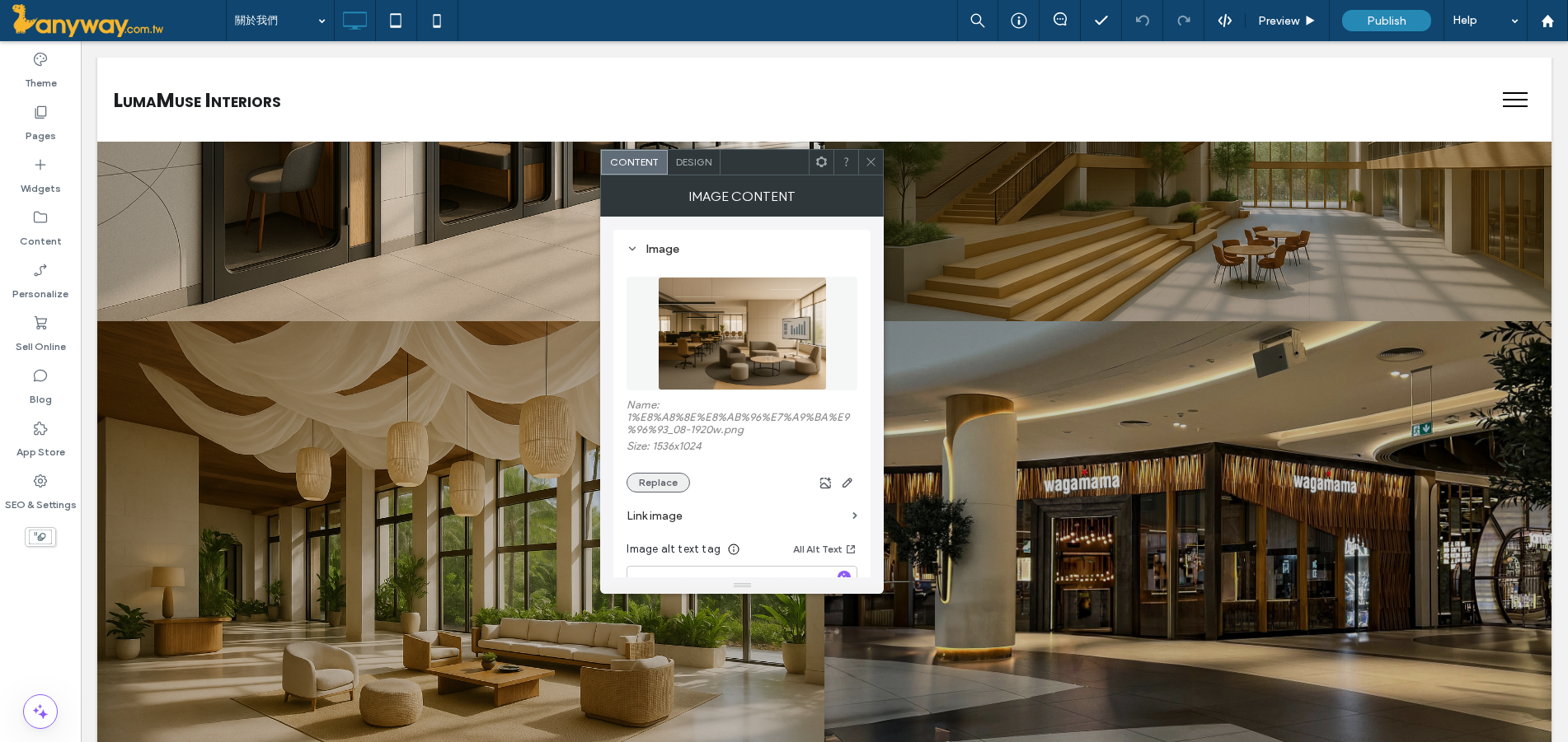
click at [634, 480] on button "Replace" at bounding box center [658, 483] width 63 height 20
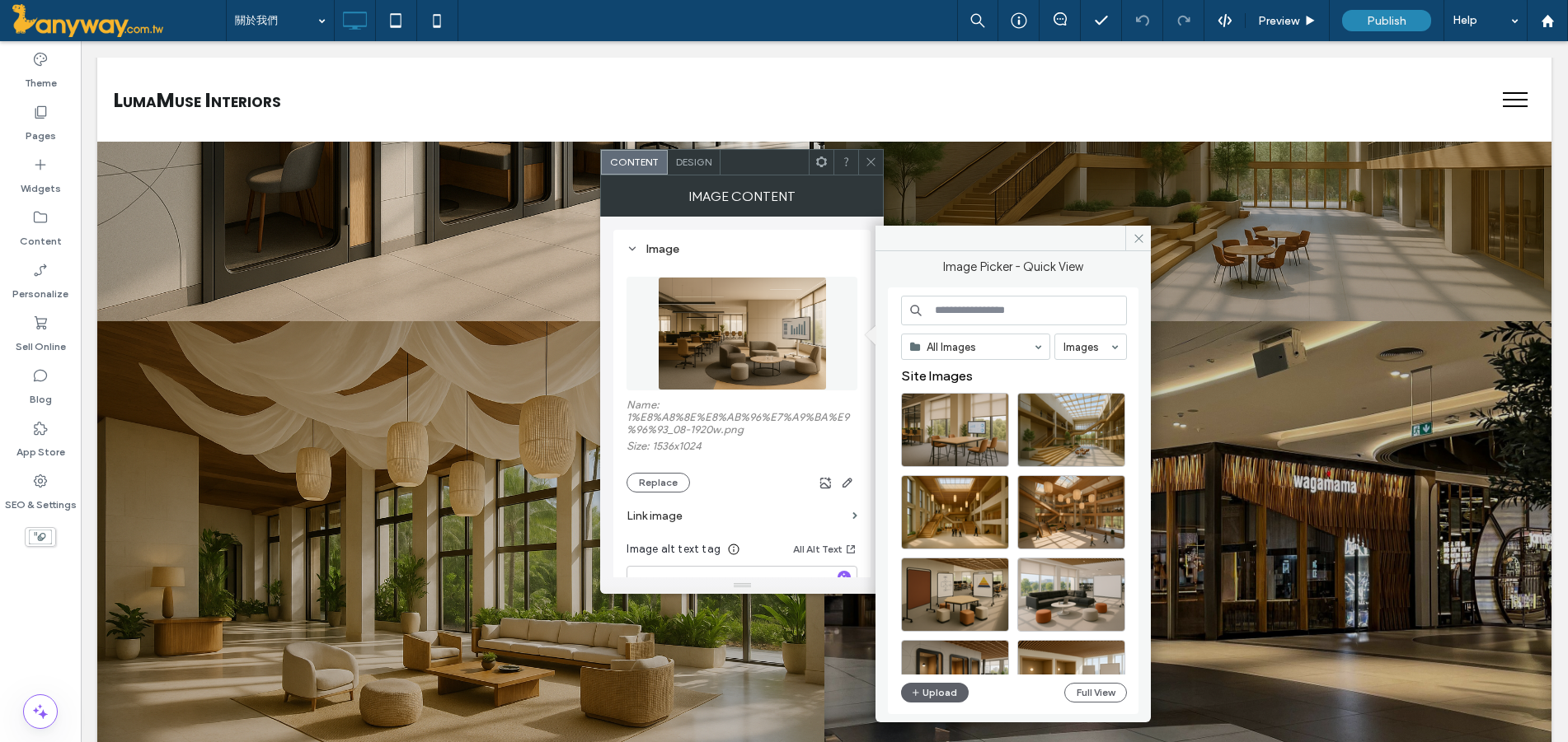
scroll to position [274, 0]
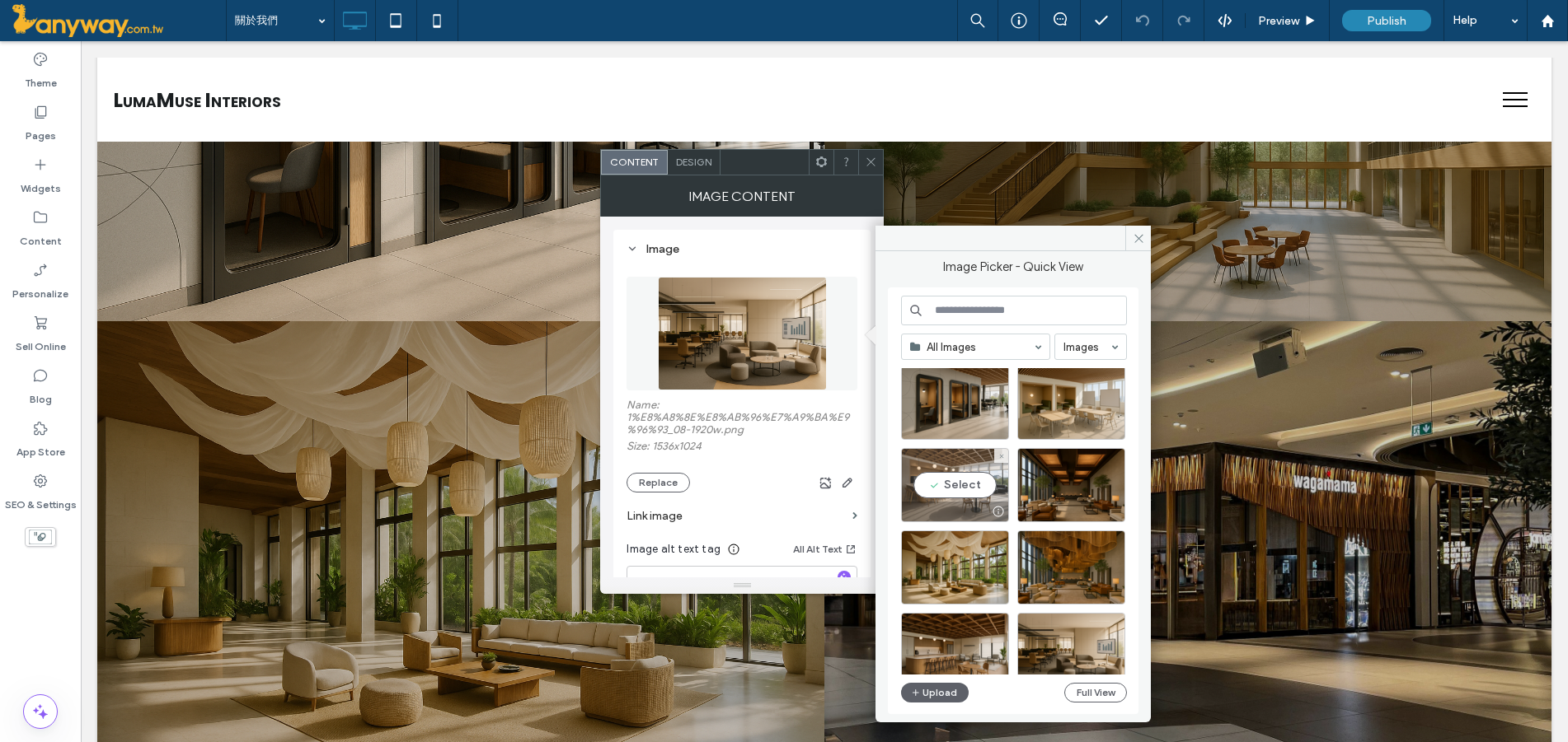
click at [963, 486] on div "Select" at bounding box center [954, 485] width 108 height 74
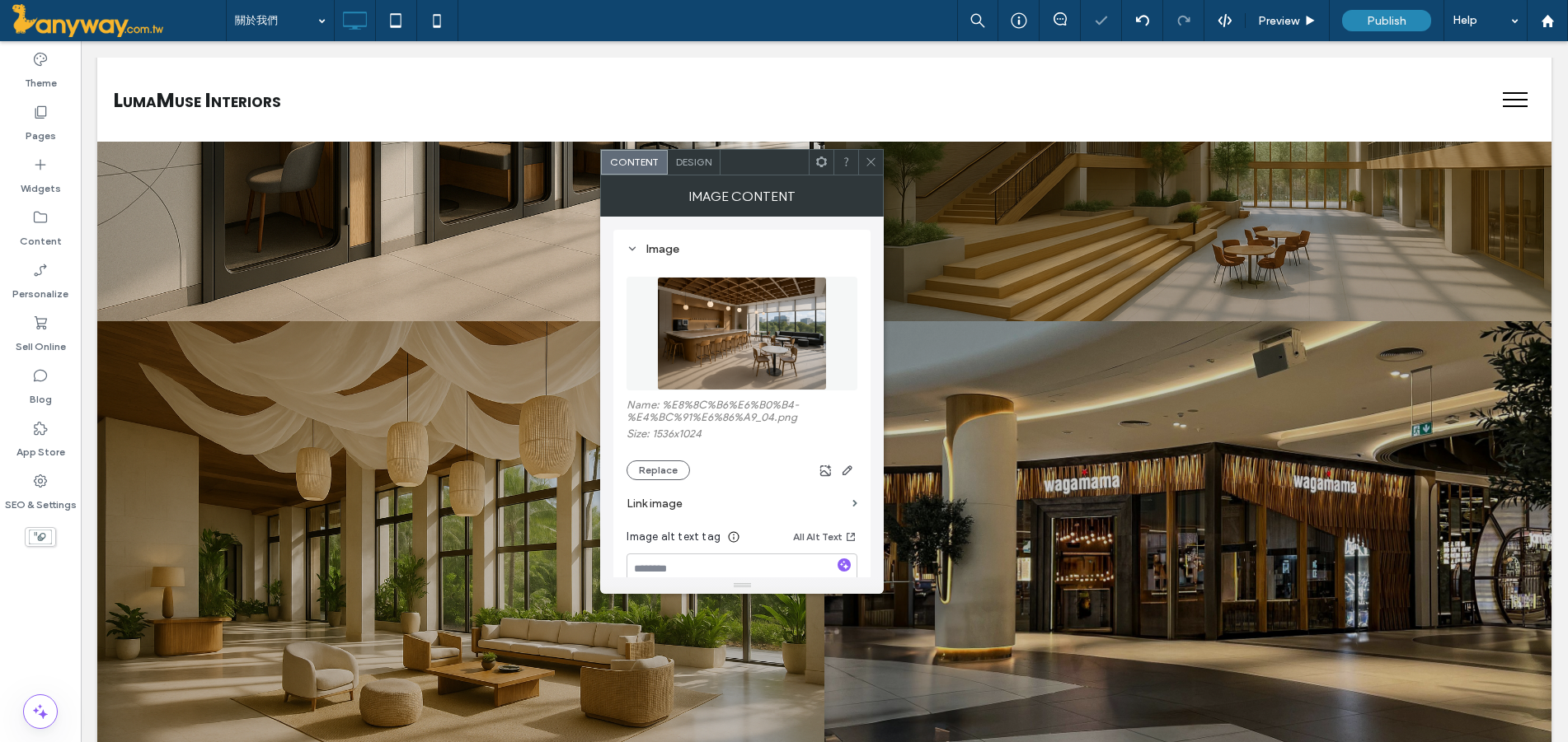
click at [872, 167] on icon at bounding box center [871, 161] width 12 height 12
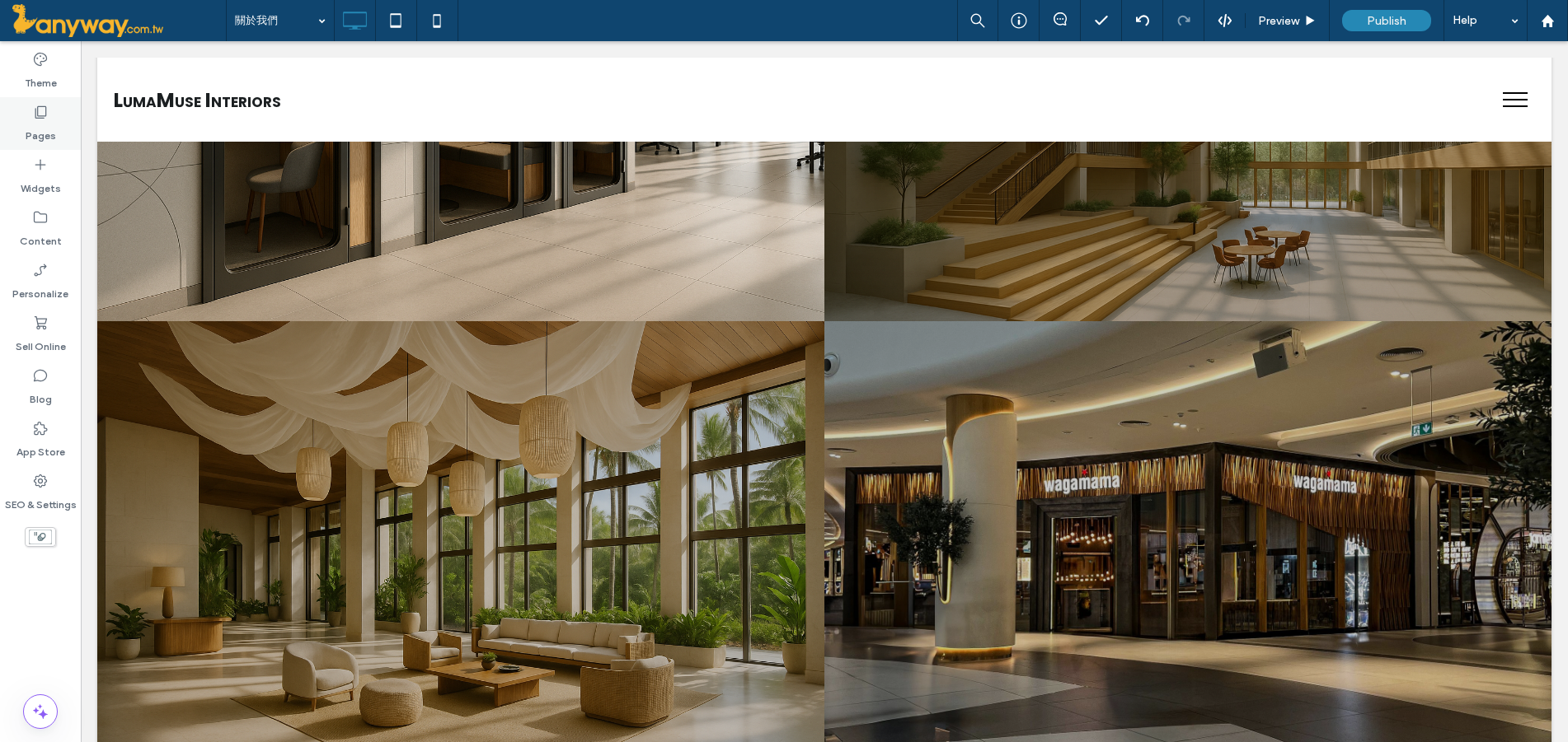
click at [45, 124] on label "Pages" at bounding box center [41, 132] width 31 height 23
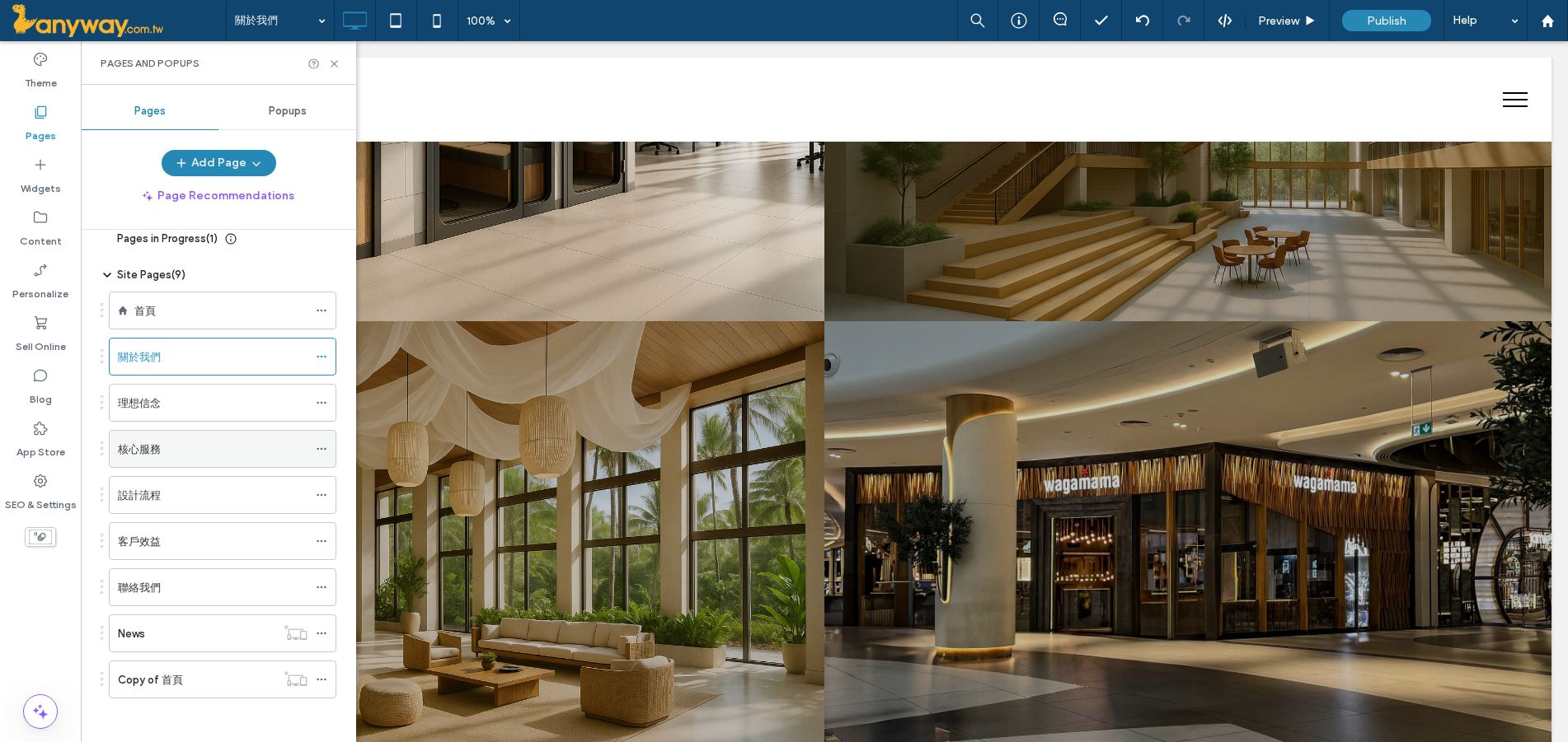
scroll to position [25, 0]
click at [188, 298] on div "首頁" at bounding box center [221, 305] width 173 height 17
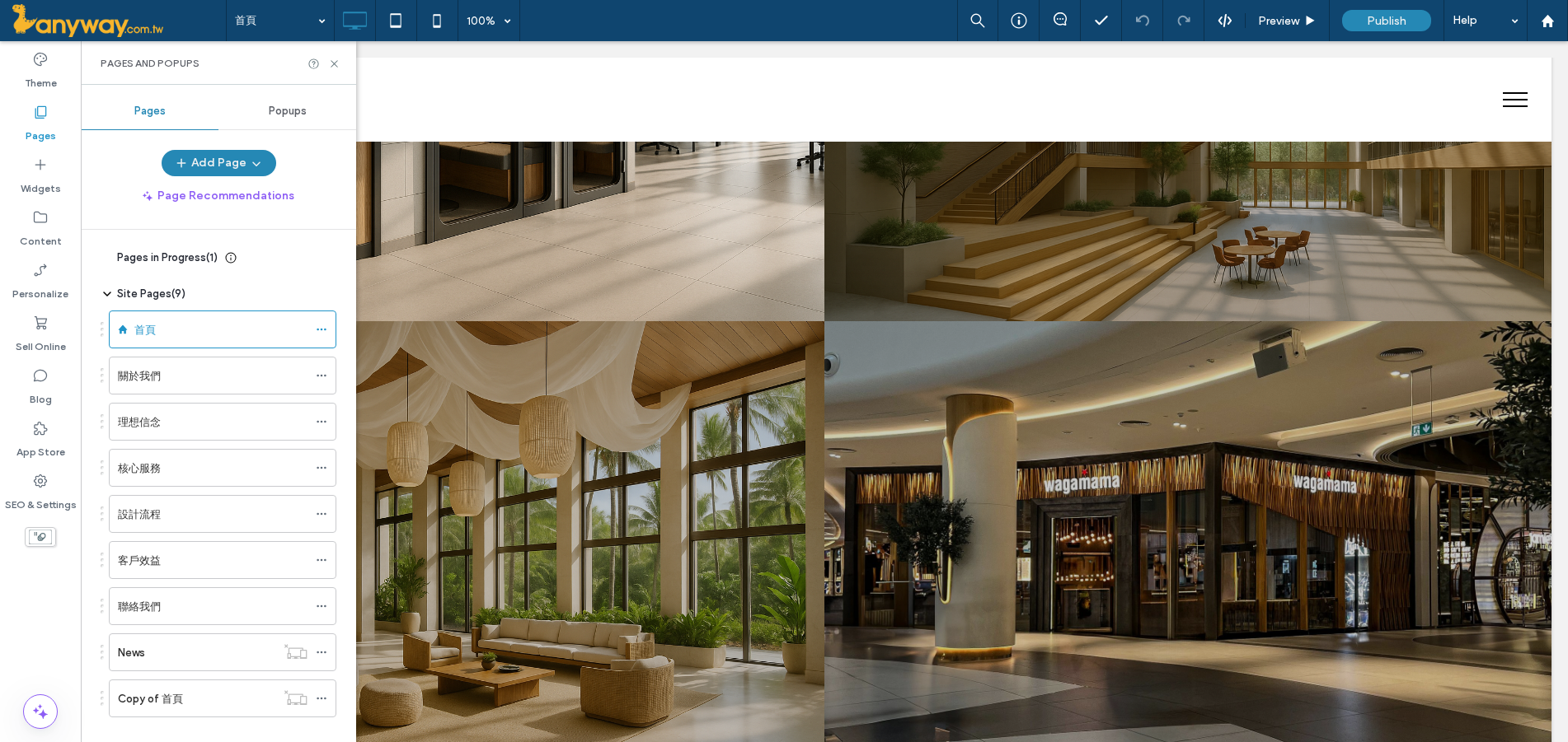
click at [183, 569] on div "客戶效益" at bounding box center [213, 560] width 190 height 37
click at [333, 64] on use at bounding box center [334, 63] width 7 height 7
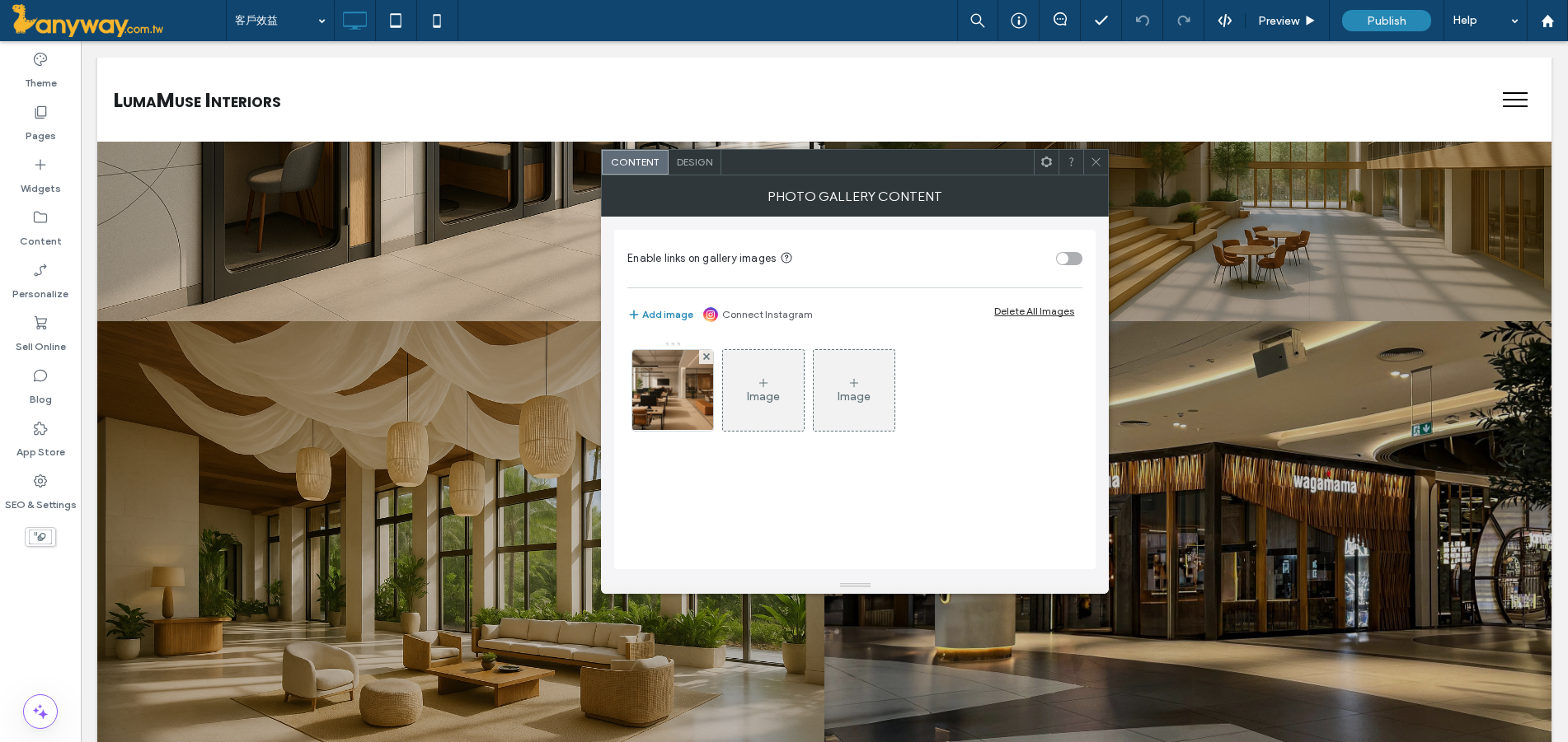
click at [761, 382] on icon at bounding box center [762, 383] width 13 height 13
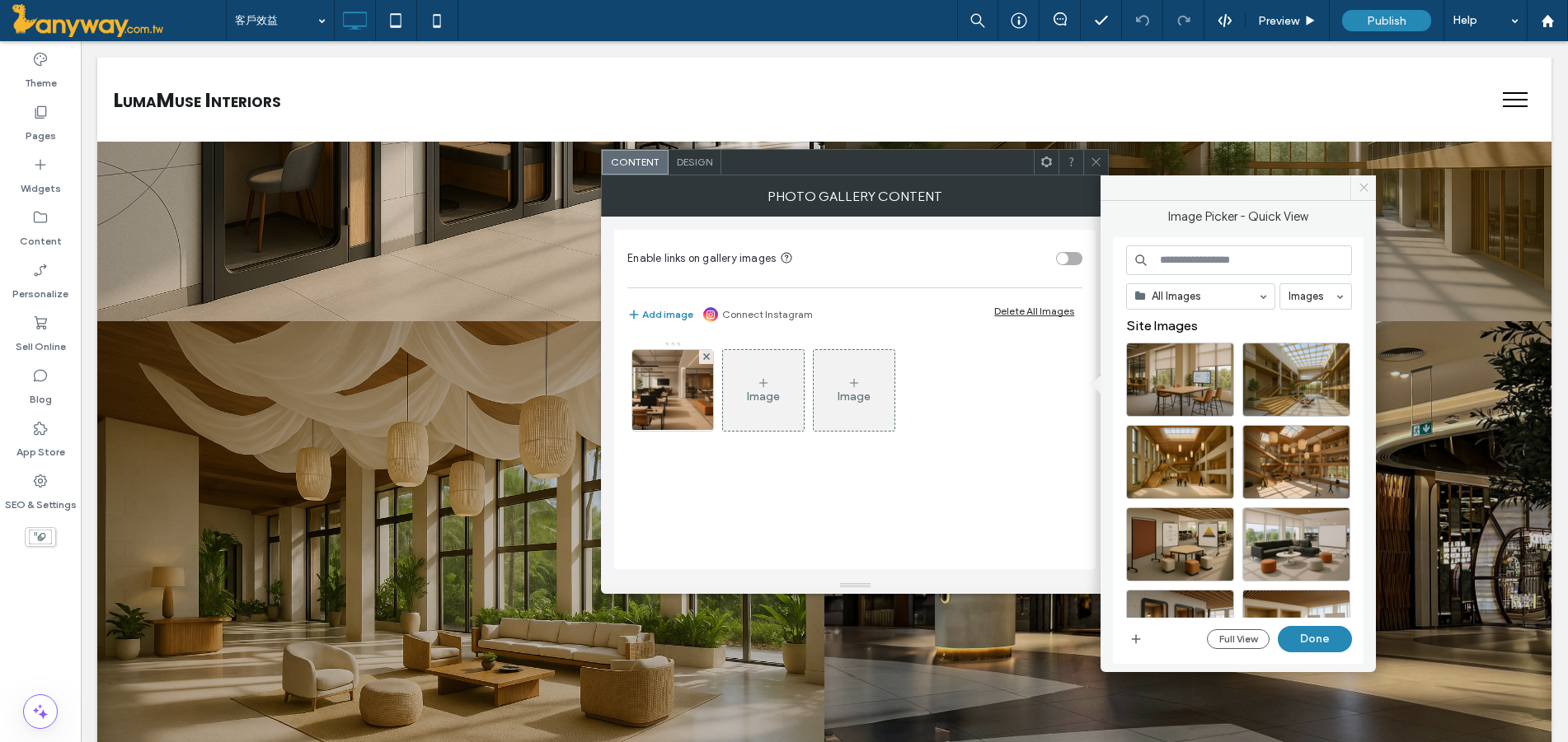
click at [1358, 189] on icon at bounding box center [1364, 187] width 12 height 12
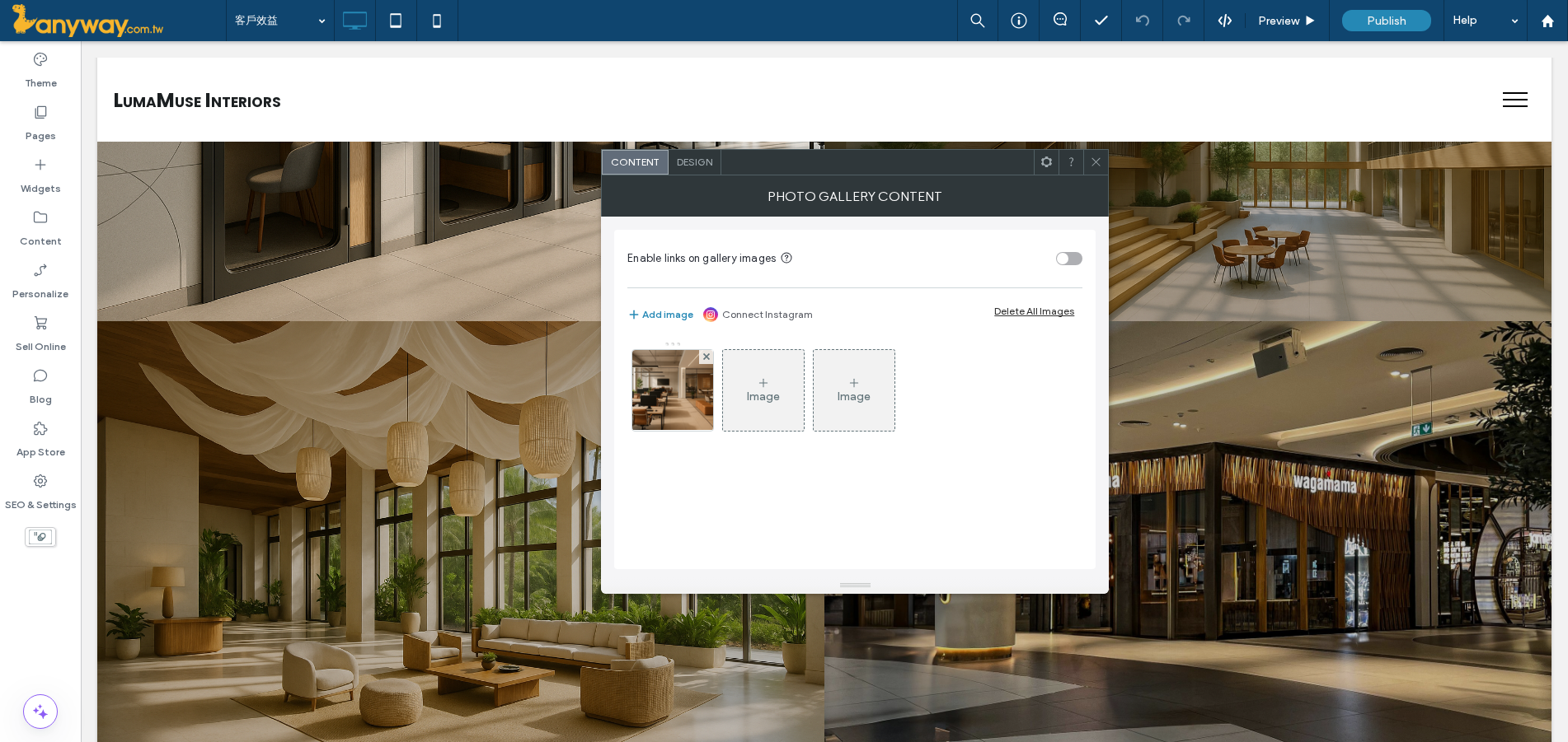
click at [1092, 160] on icon at bounding box center [1096, 161] width 12 height 12
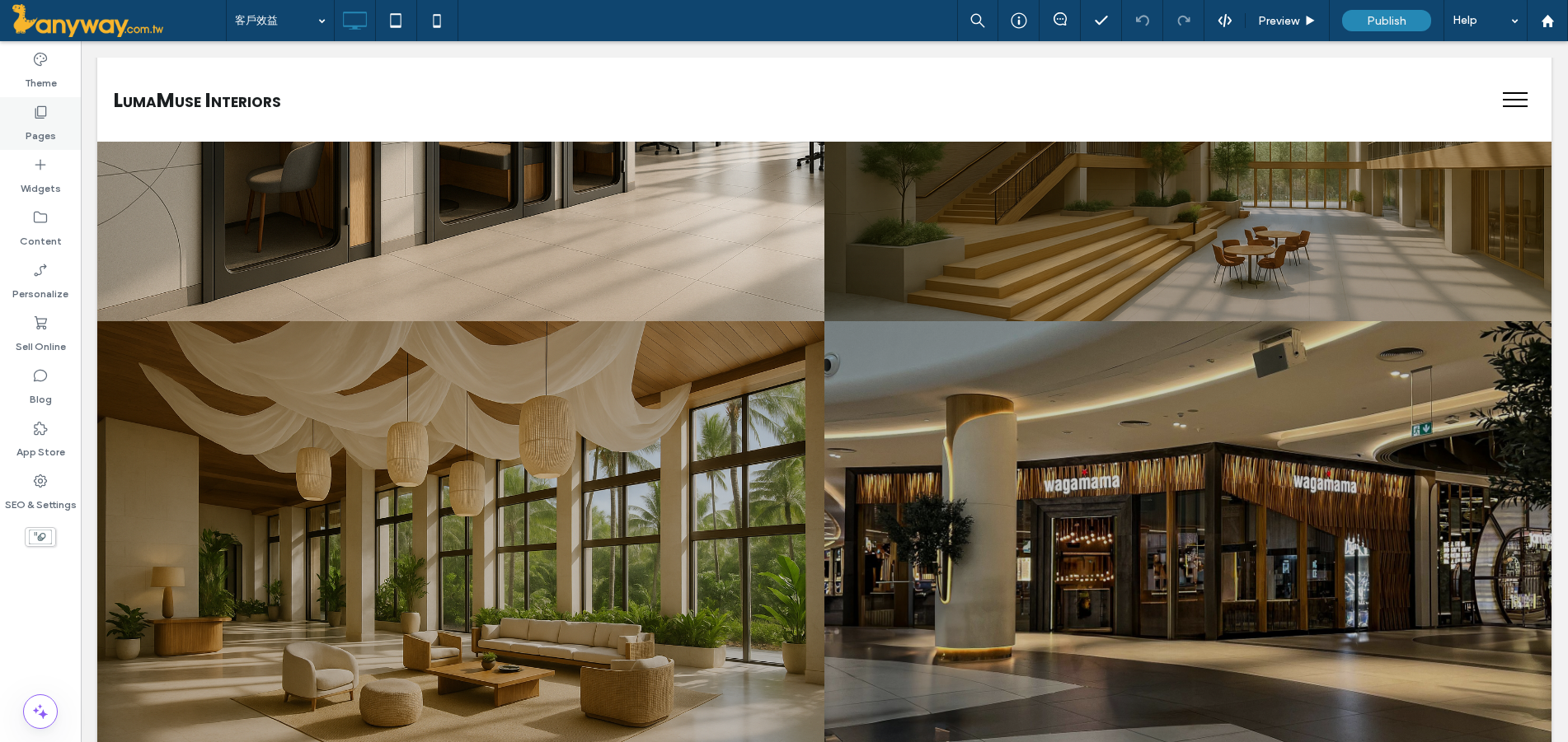
click at [49, 136] on label "Pages" at bounding box center [41, 132] width 31 height 23
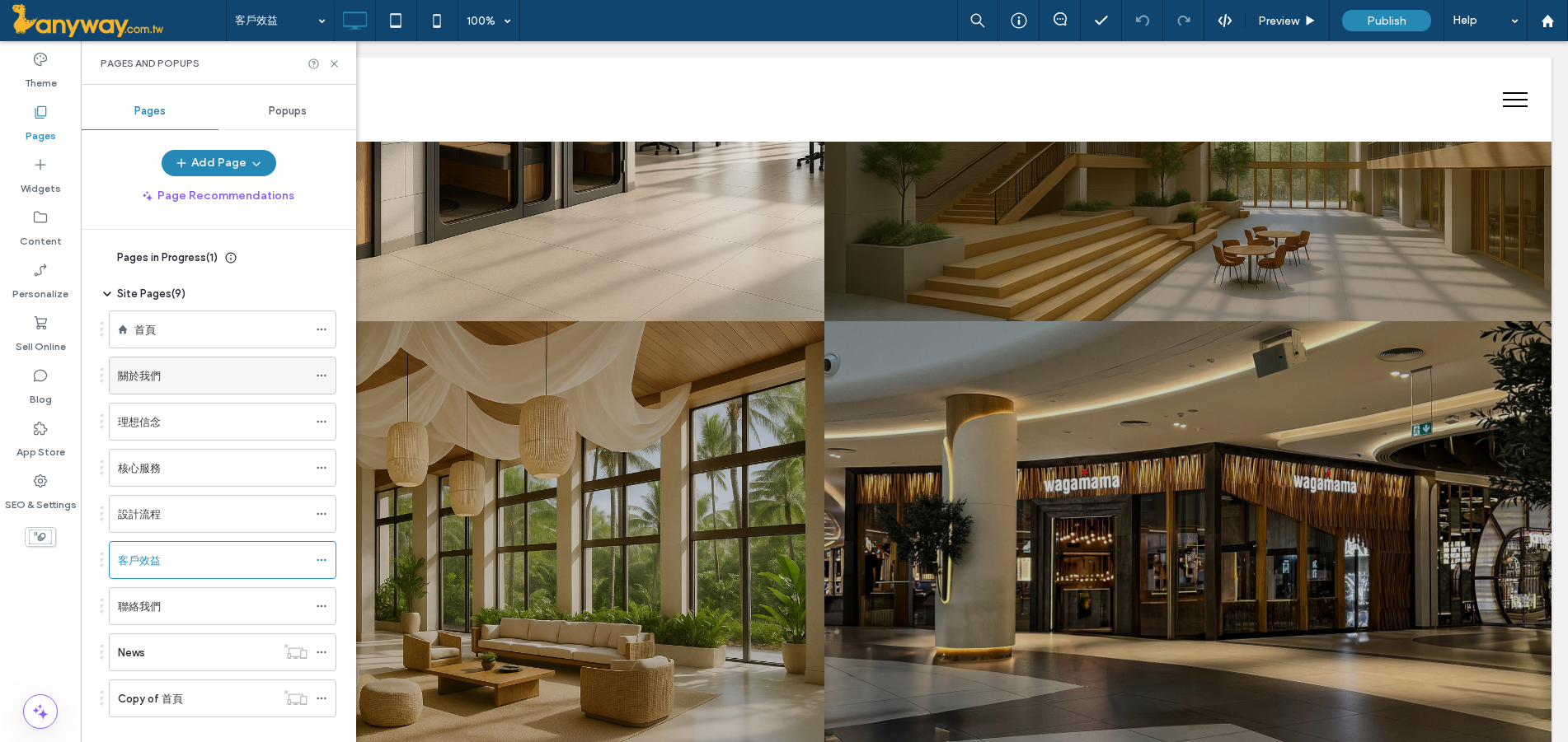
click at [244, 372] on div "關於我們" at bounding box center [213, 375] width 190 height 17
click at [337, 64] on icon at bounding box center [334, 63] width 12 height 12
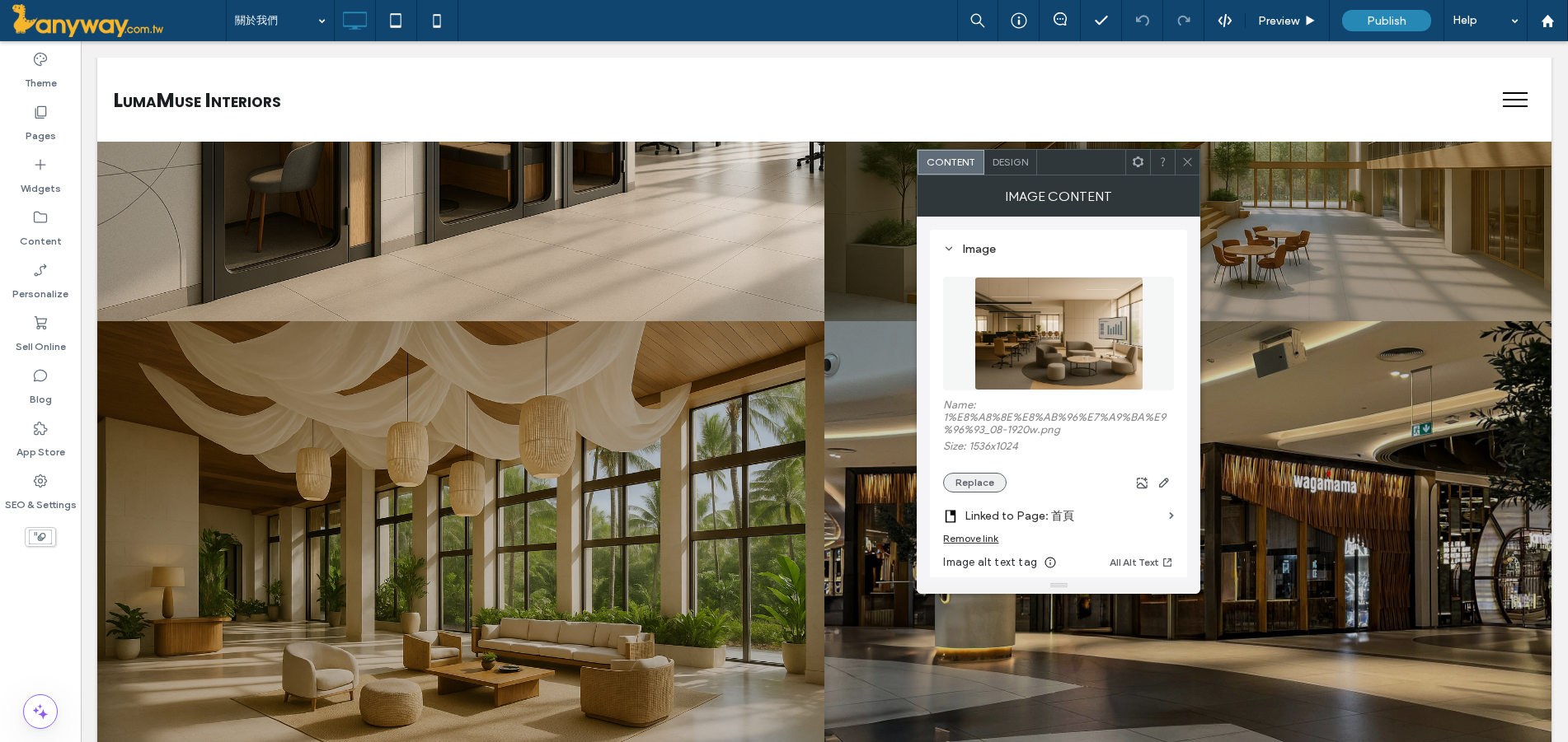
click at [967, 478] on button "Replace" at bounding box center [975, 483] width 63 height 20
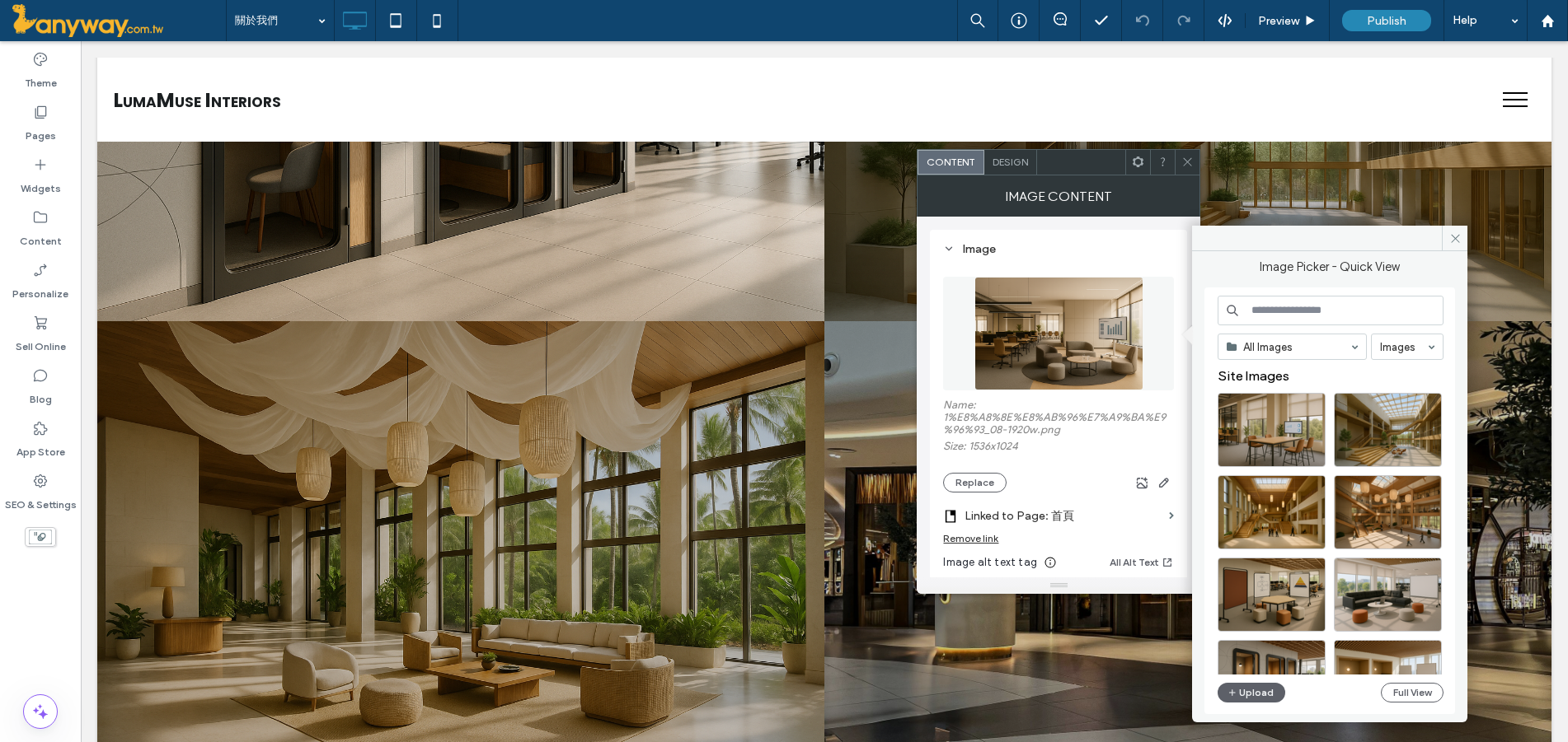
scroll to position [274, 0]
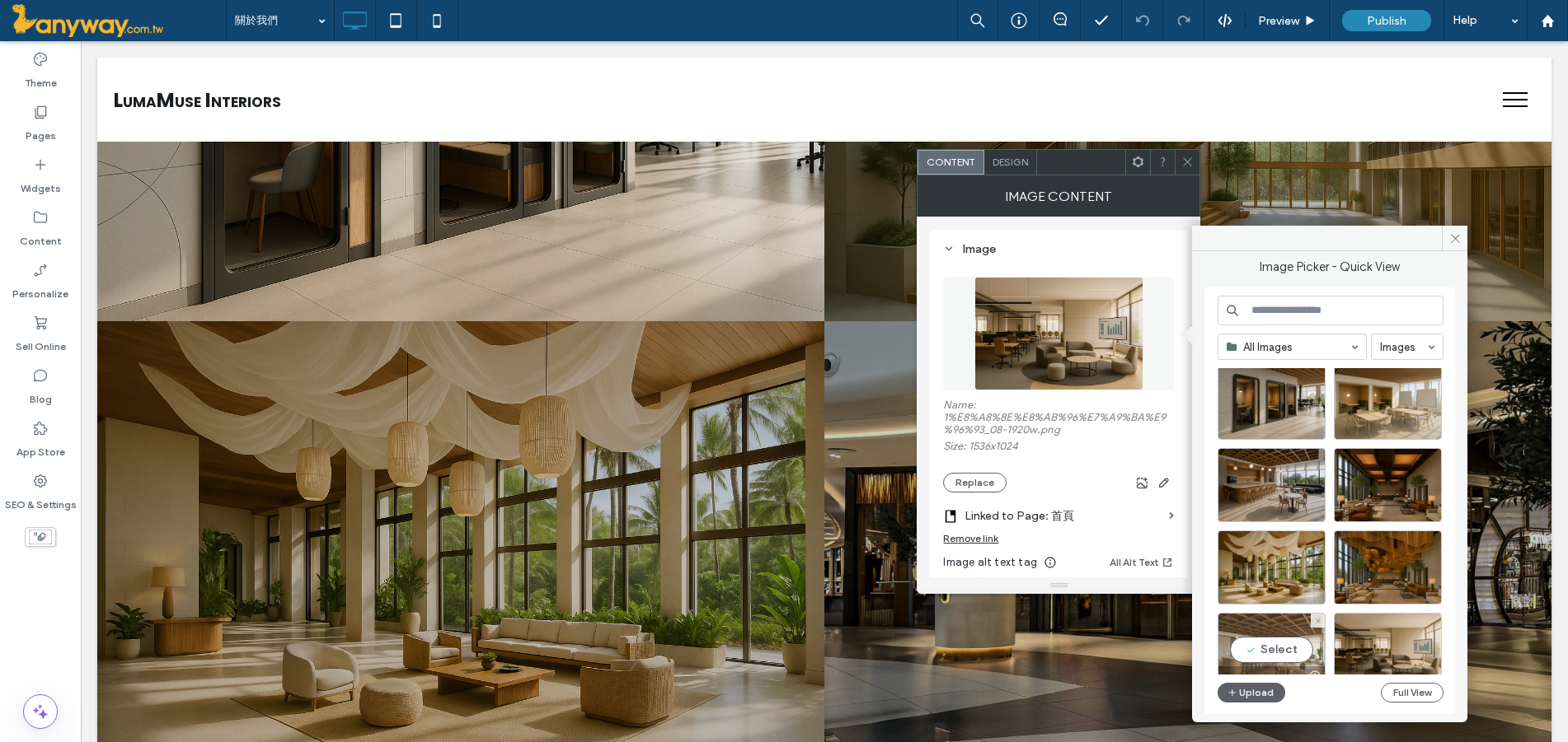
click at [1248, 650] on div "Select" at bounding box center [1271, 650] width 108 height 74
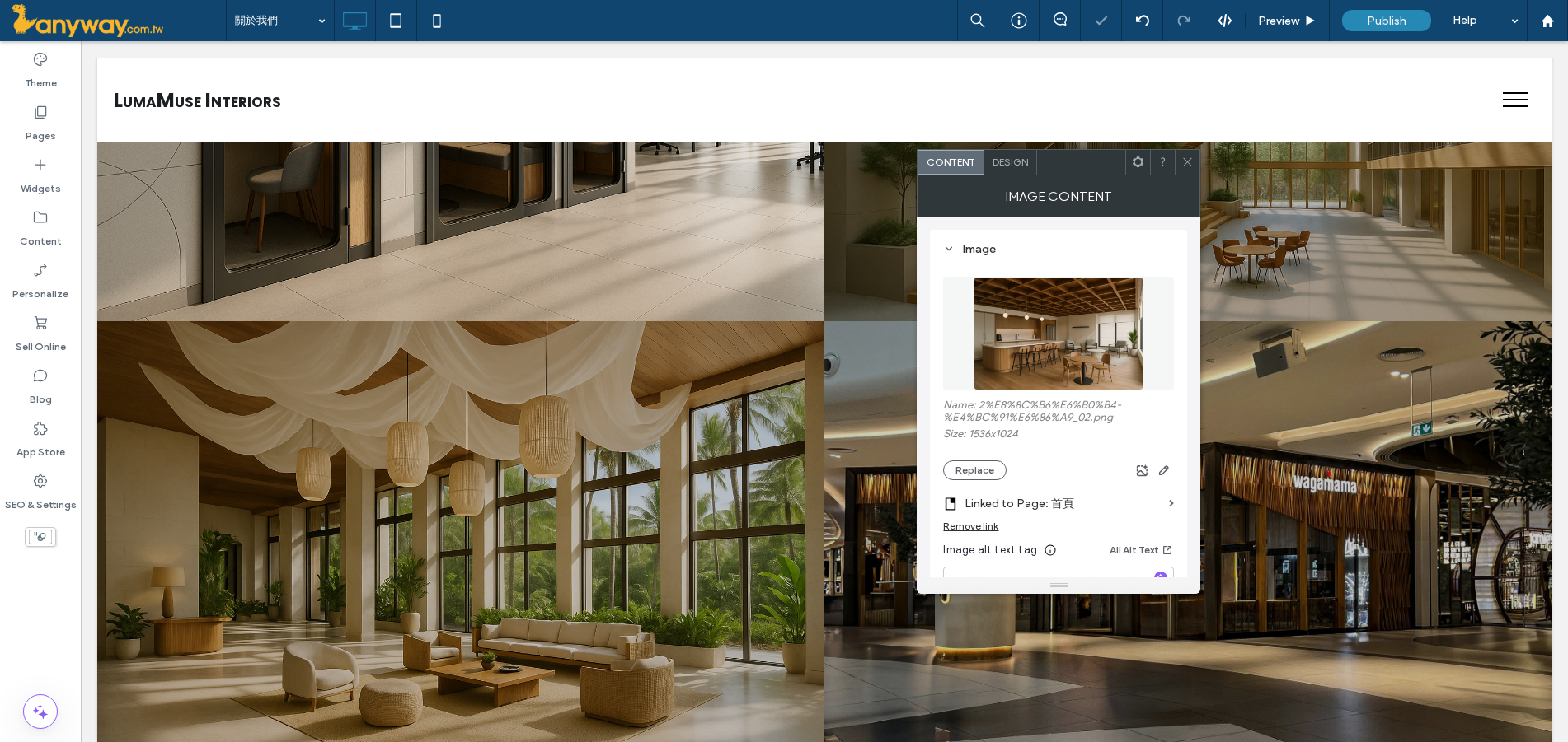
click at [1192, 157] on icon at bounding box center [1187, 161] width 12 height 12
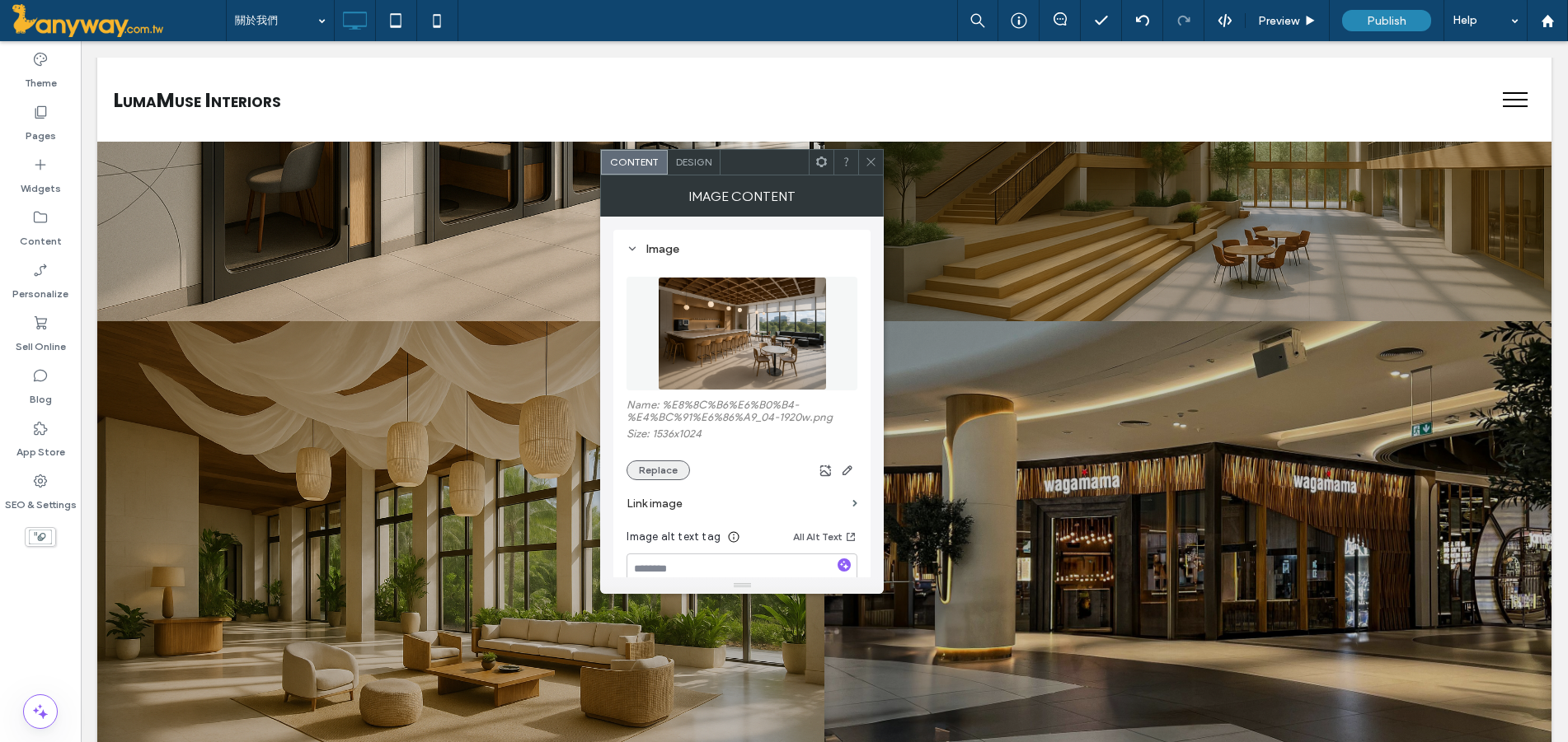
click at [647, 465] on button "Replace" at bounding box center [658, 471] width 63 height 20
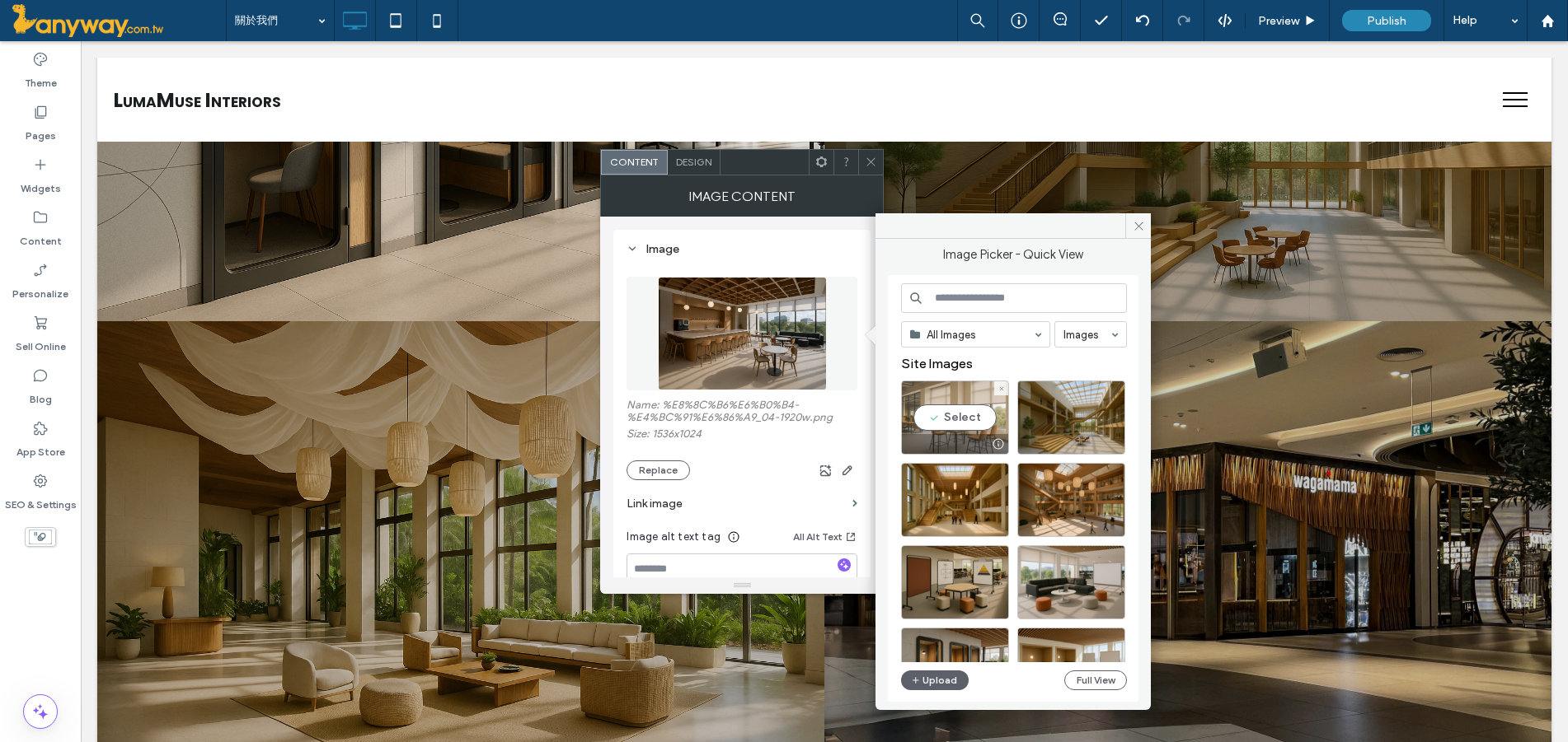
click at [973, 429] on div "Select" at bounding box center [954, 417] width 108 height 74
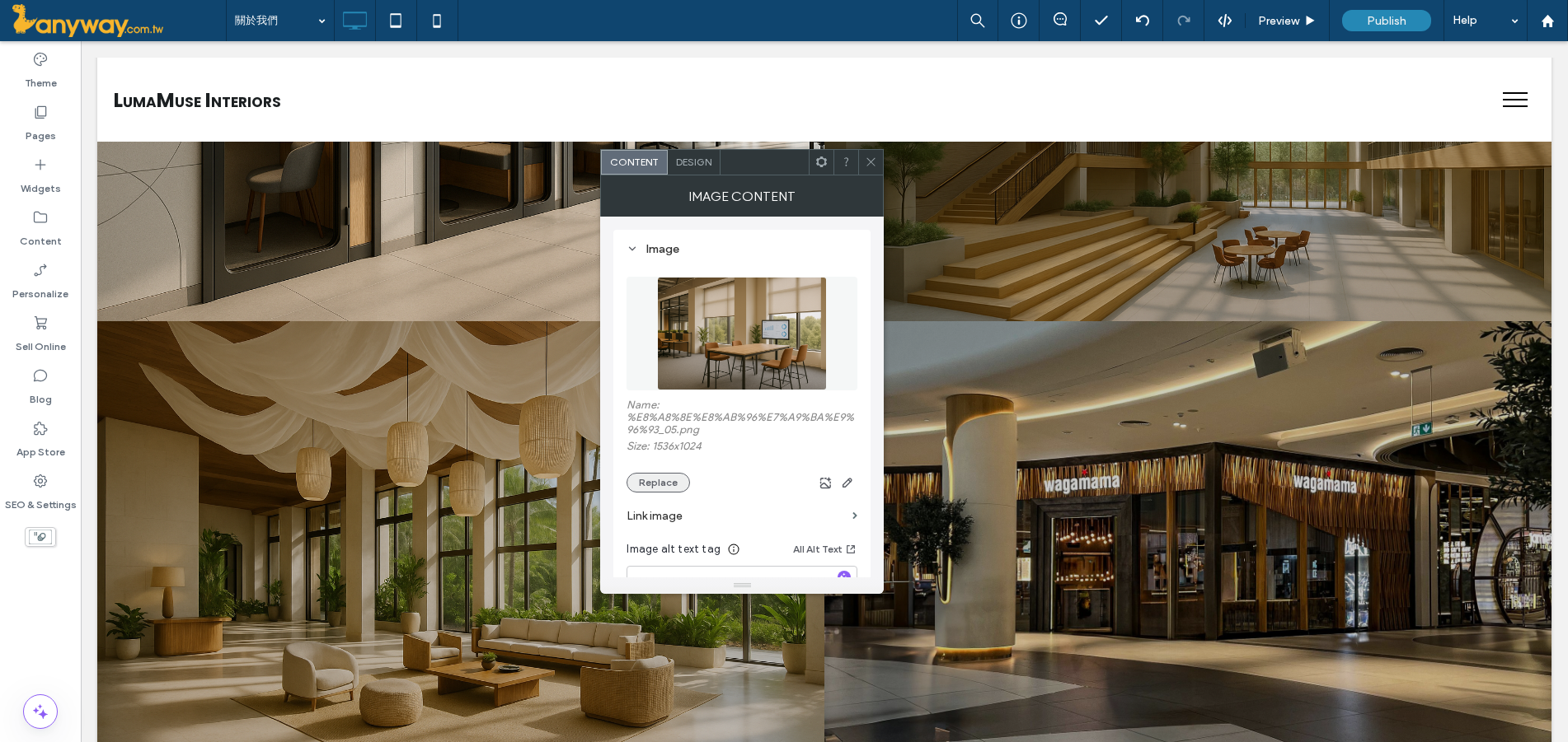
click at [658, 483] on button "Replace" at bounding box center [658, 483] width 63 height 20
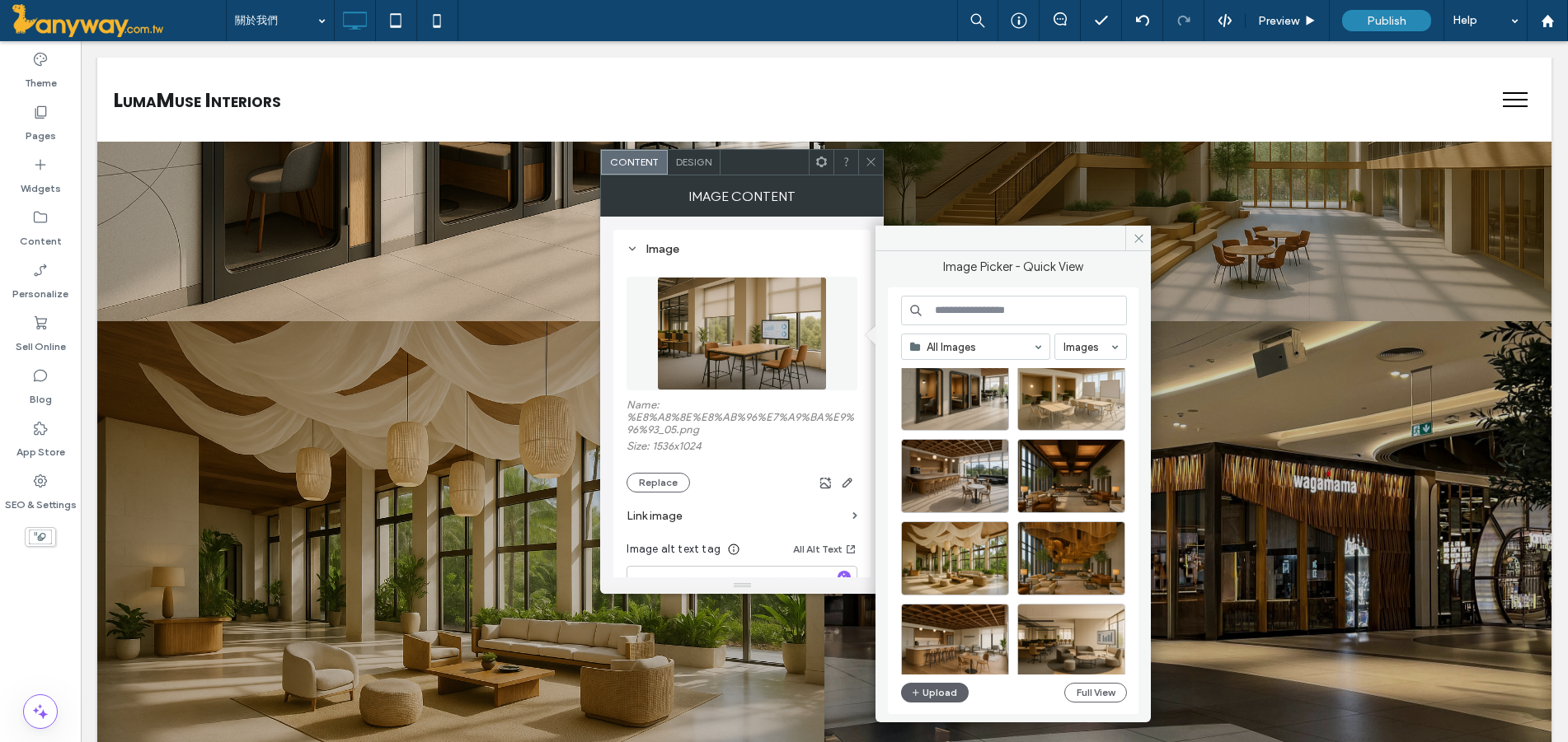
scroll to position [320, 0]
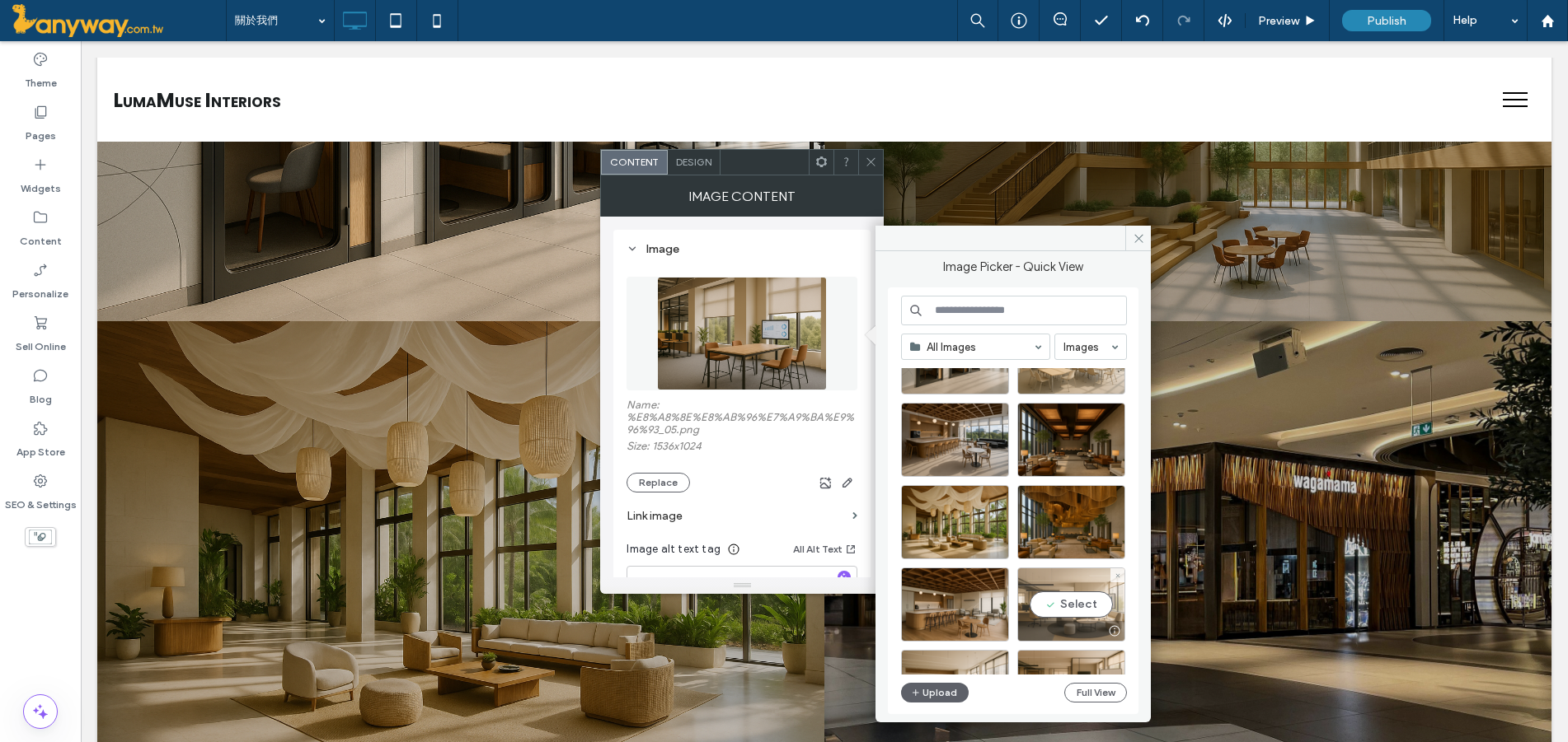
click at [1082, 606] on div "Select" at bounding box center [1071, 604] width 108 height 74
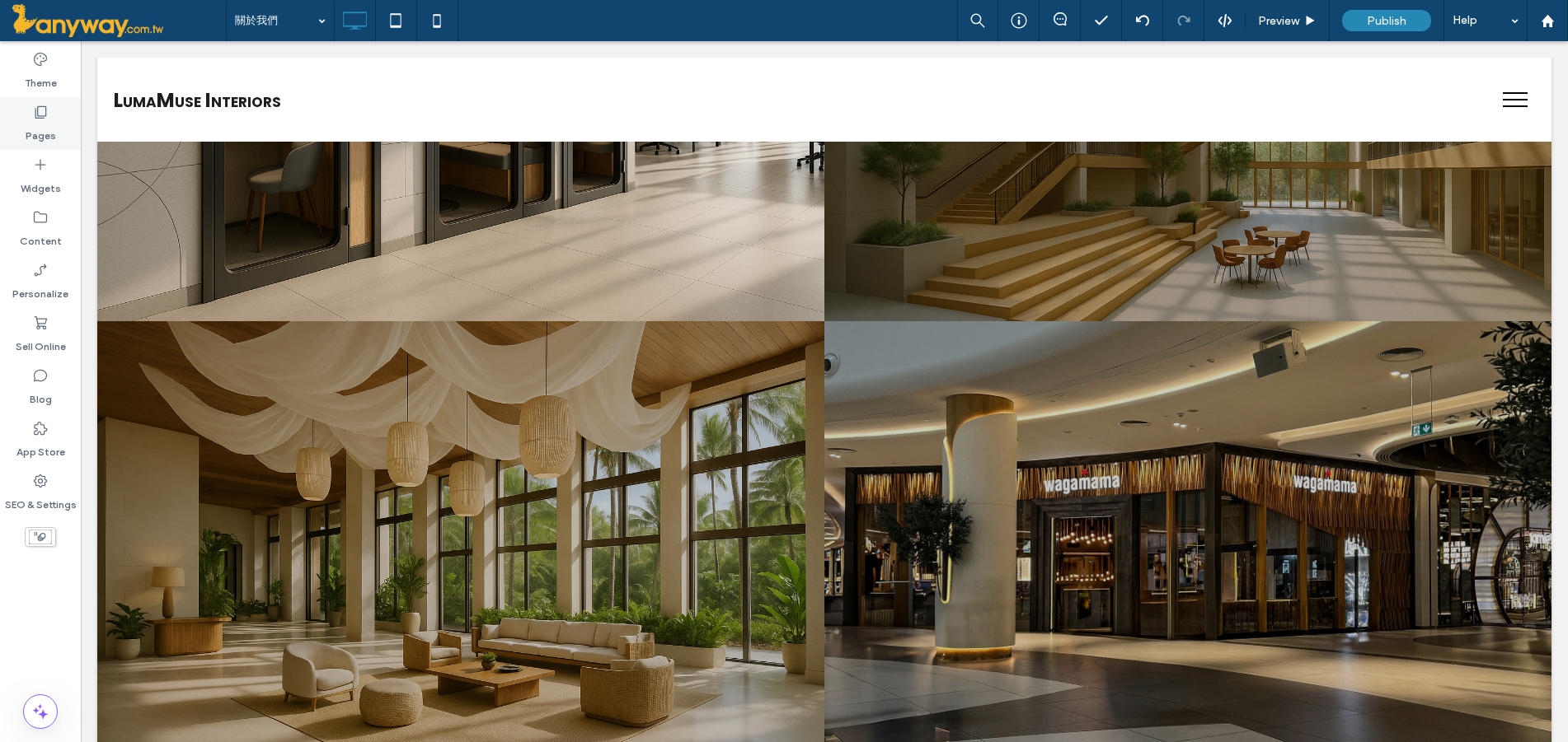
click at [37, 106] on icon at bounding box center [40, 112] width 17 height 17
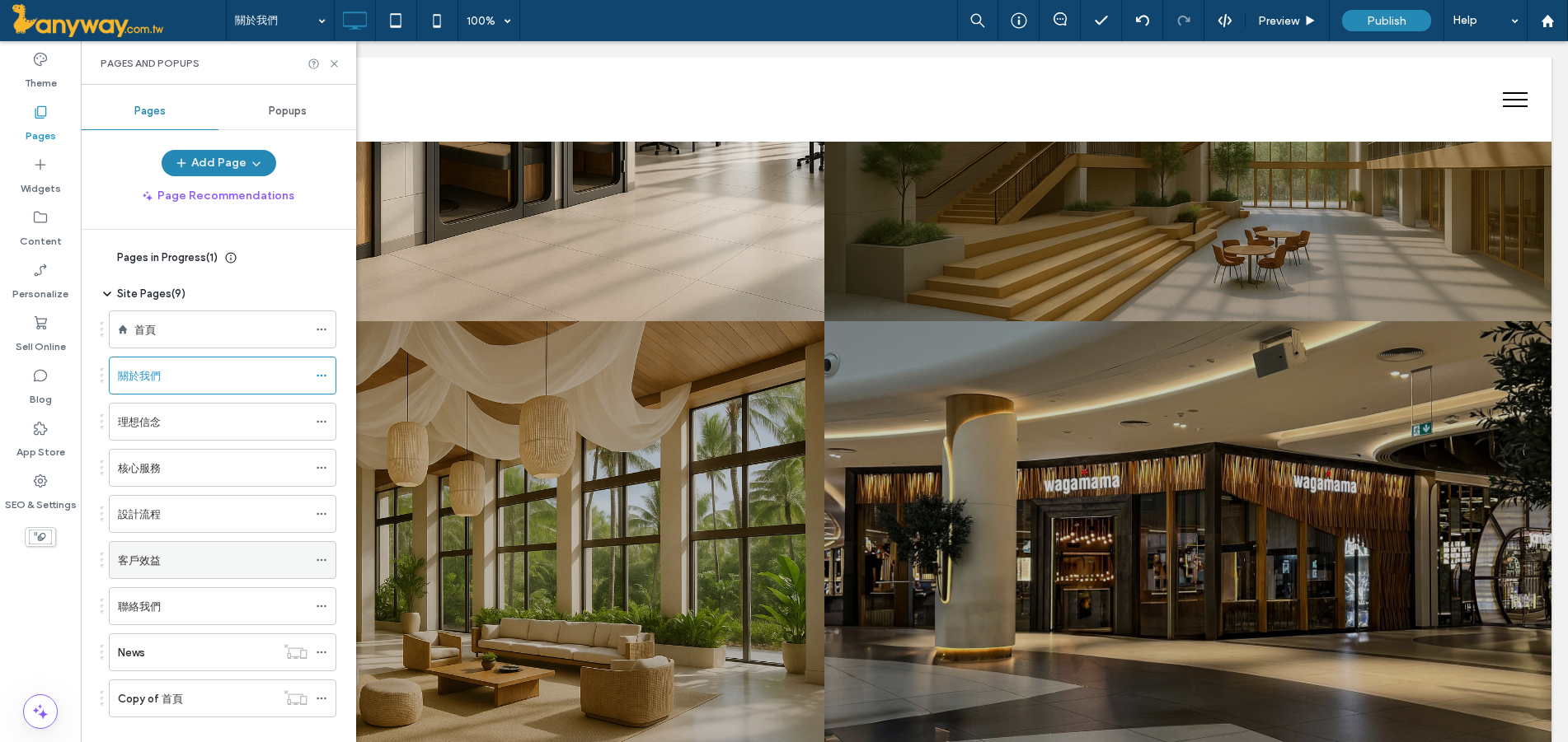
click at [235, 545] on div "客戶效益" at bounding box center [213, 560] width 190 height 37
click at [338, 63] on icon at bounding box center [334, 63] width 12 height 12
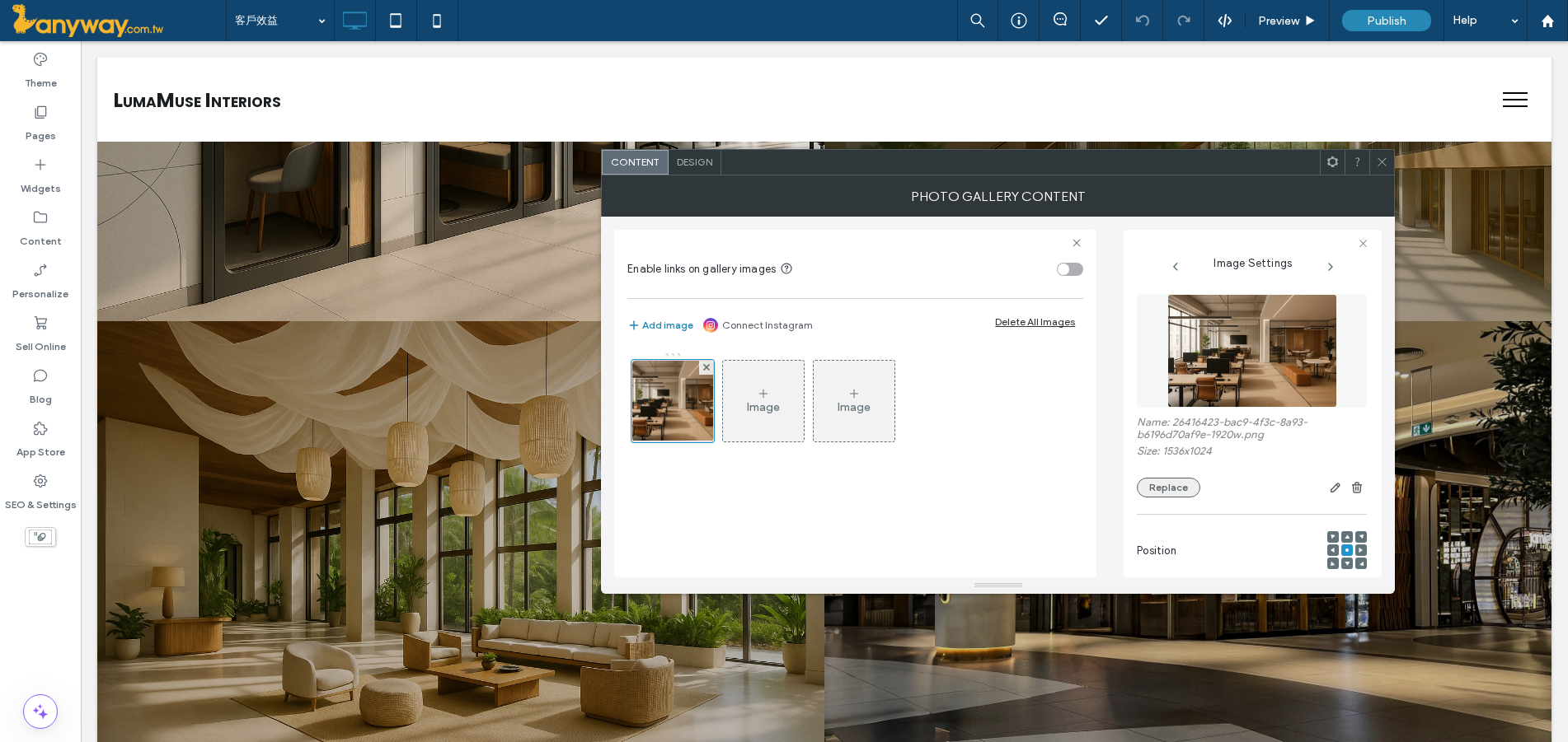
click at [1147, 485] on button "Replace" at bounding box center [1168, 488] width 63 height 20
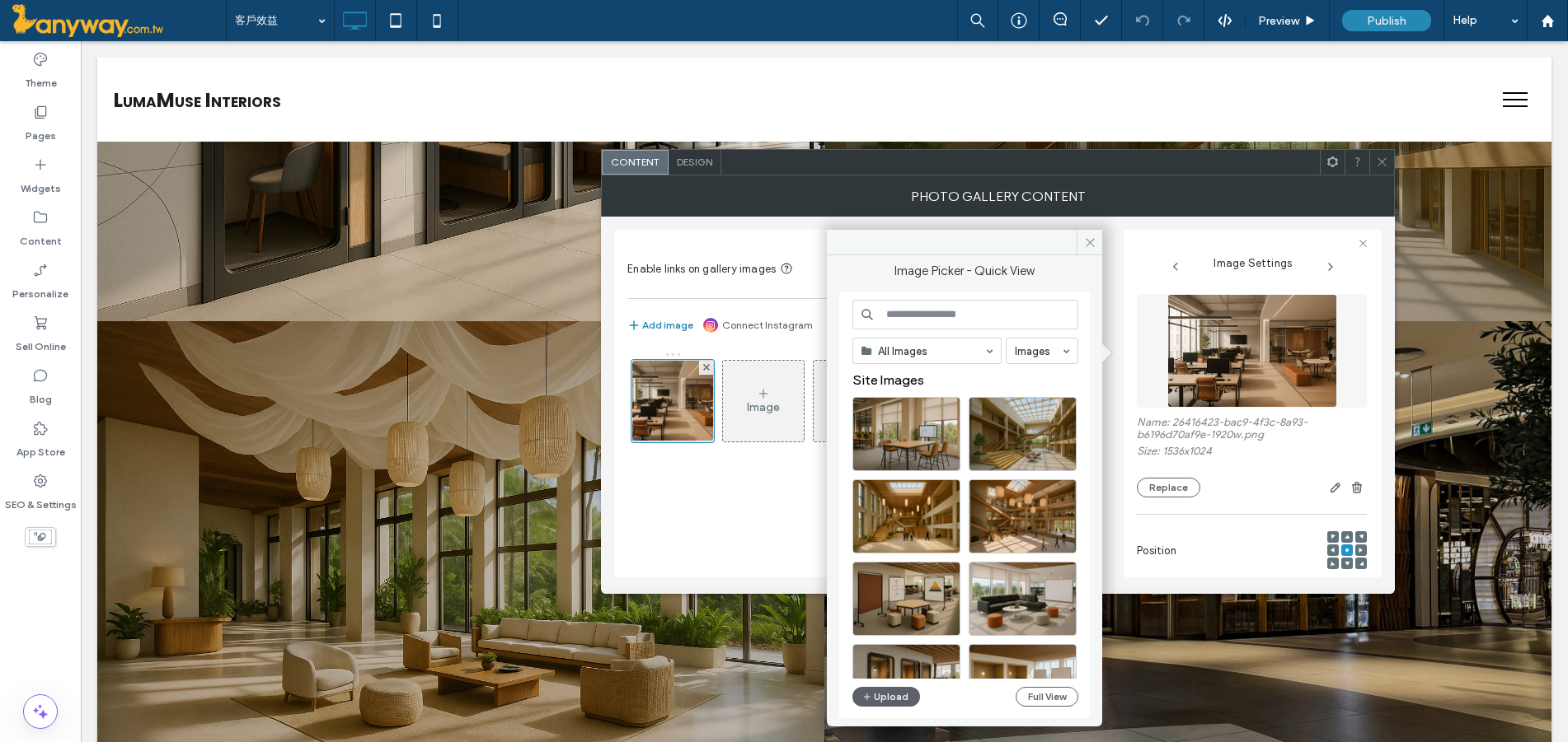
click at [1387, 160] on icon at bounding box center [1382, 161] width 12 height 12
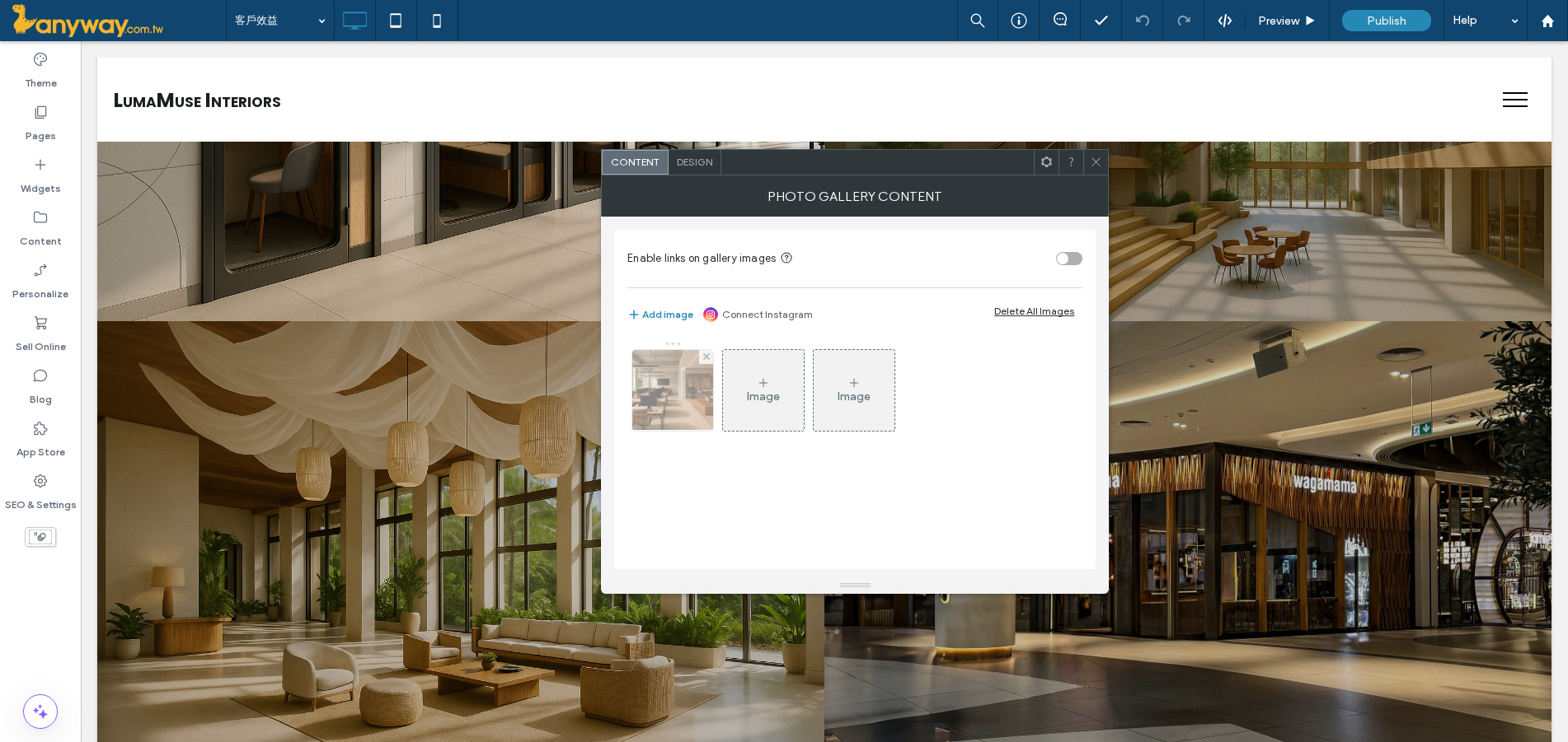
click at [648, 375] on img at bounding box center [673, 391] width 121 height 81
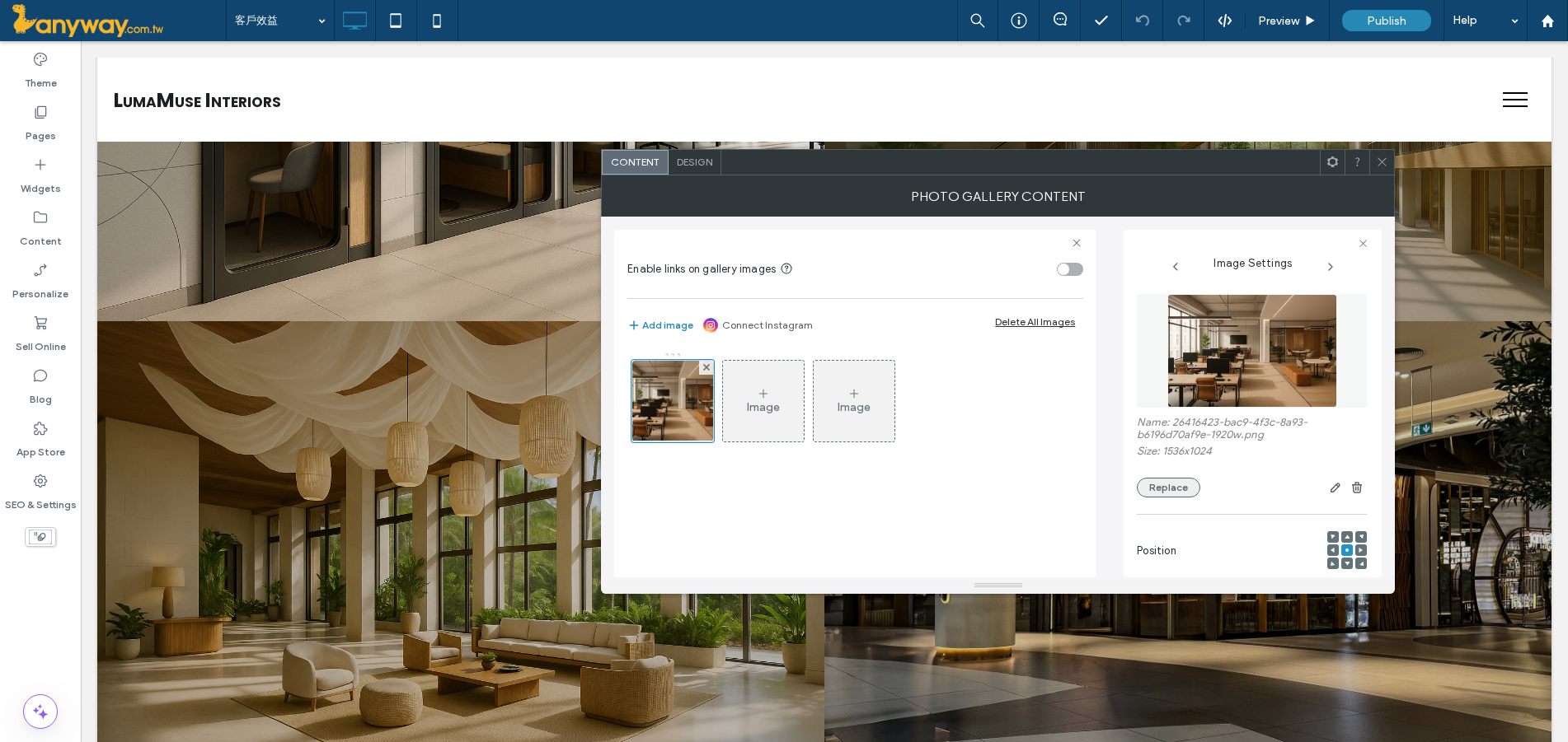
click at [1178, 496] on button "Replace" at bounding box center [1168, 488] width 63 height 20
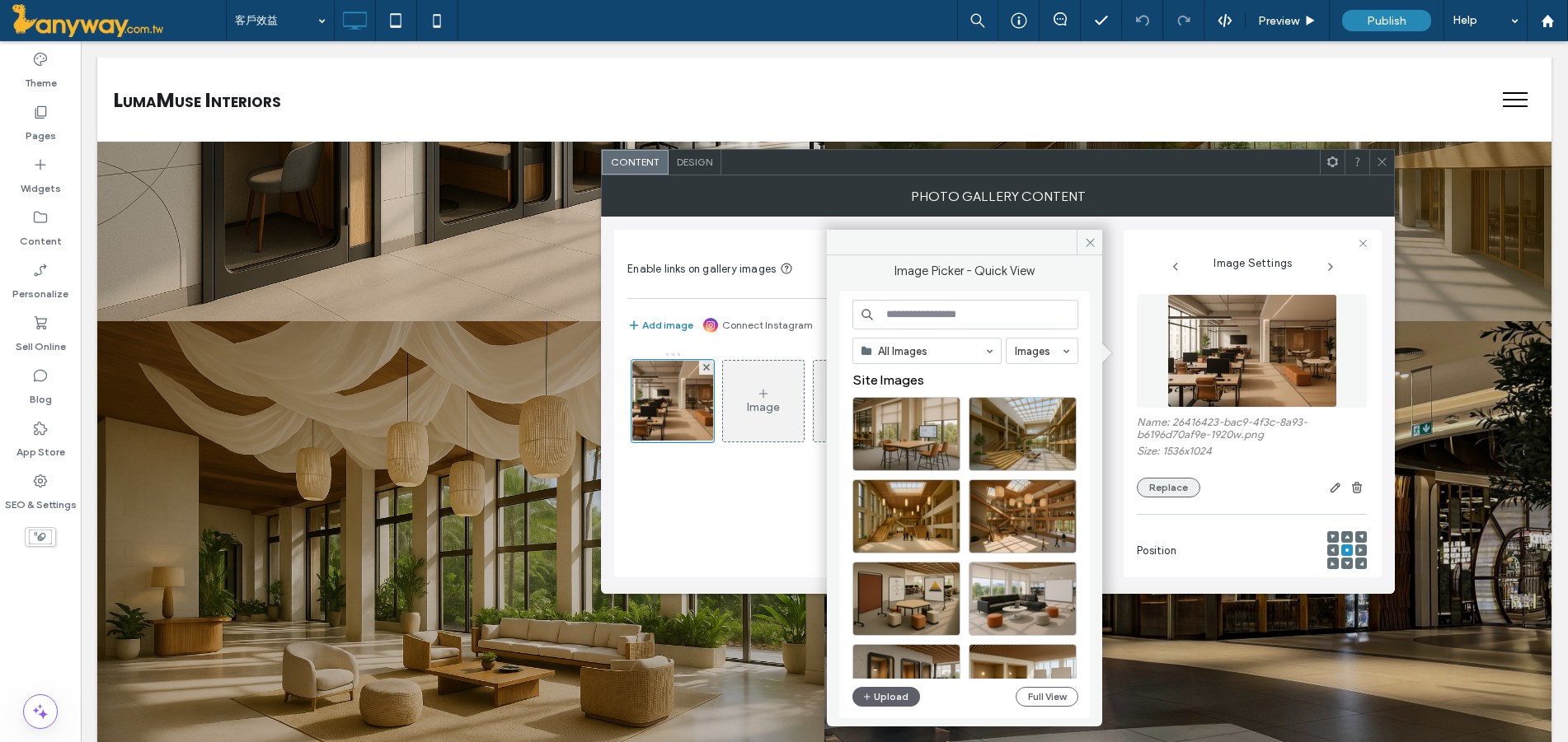
click at [1157, 478] on button "Replace" at bounding box center [1168, 488] width 63 height 20
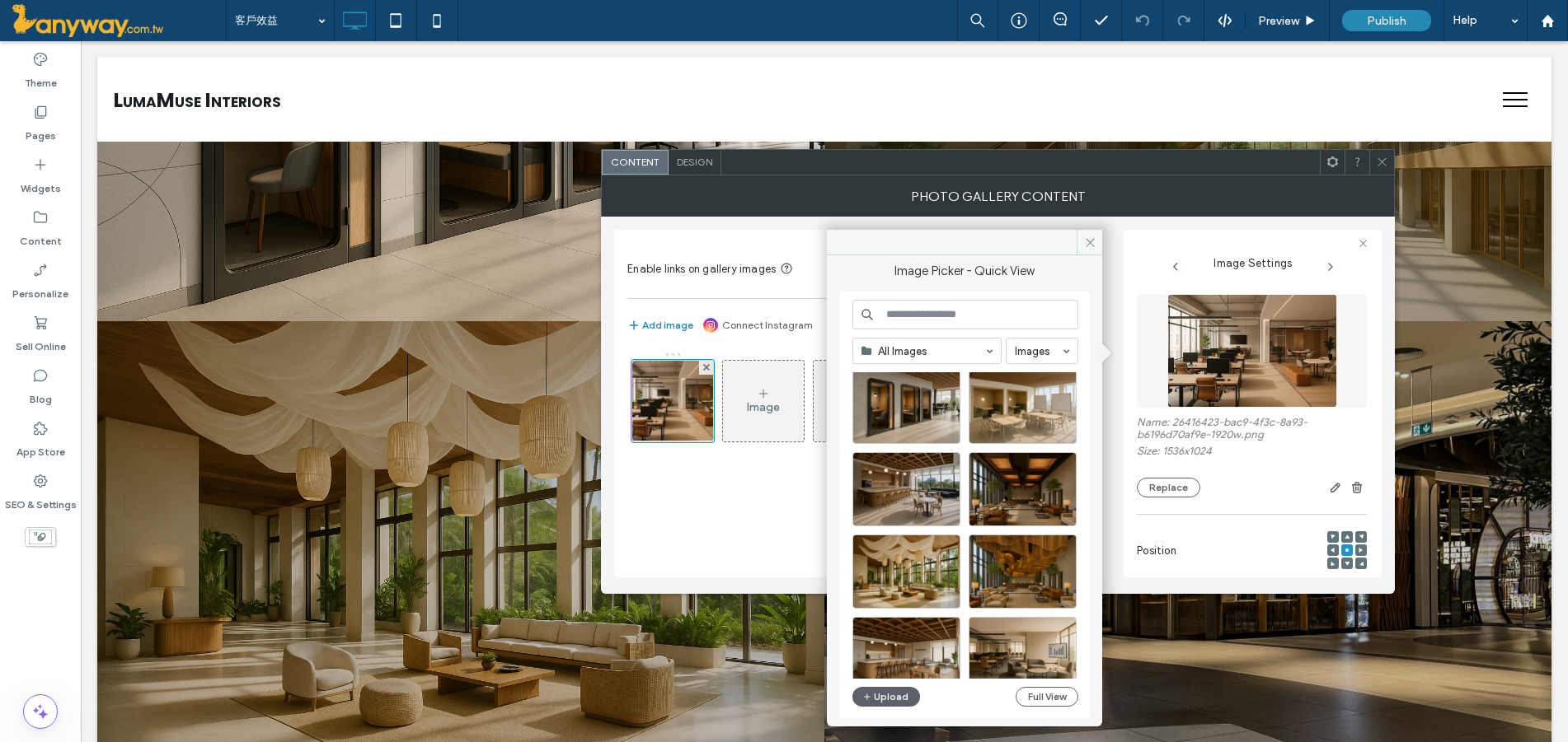
scroll to position [549, 0]
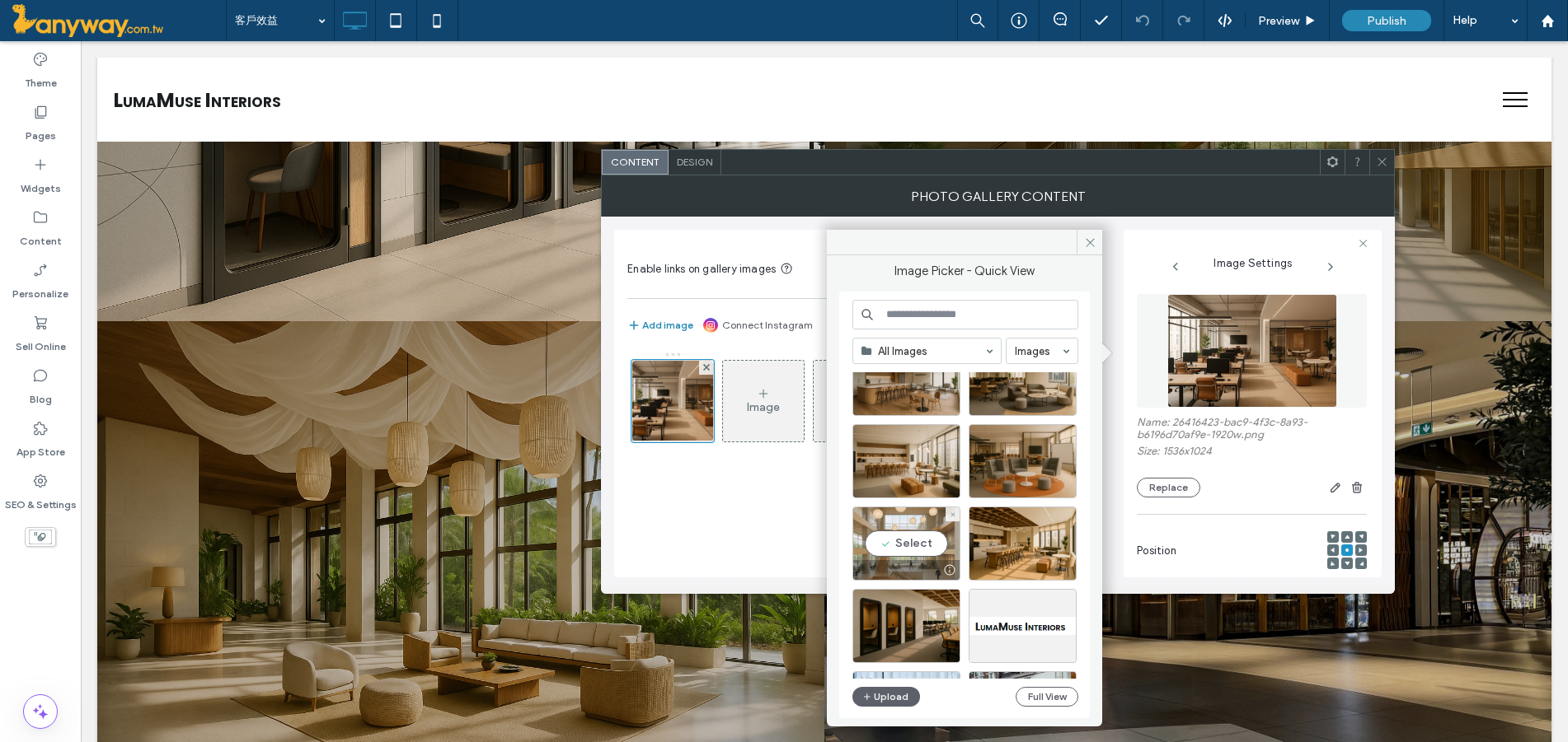
click at [924, 541] on div "Select" at bounding box center [906, 543] width 108 height 74
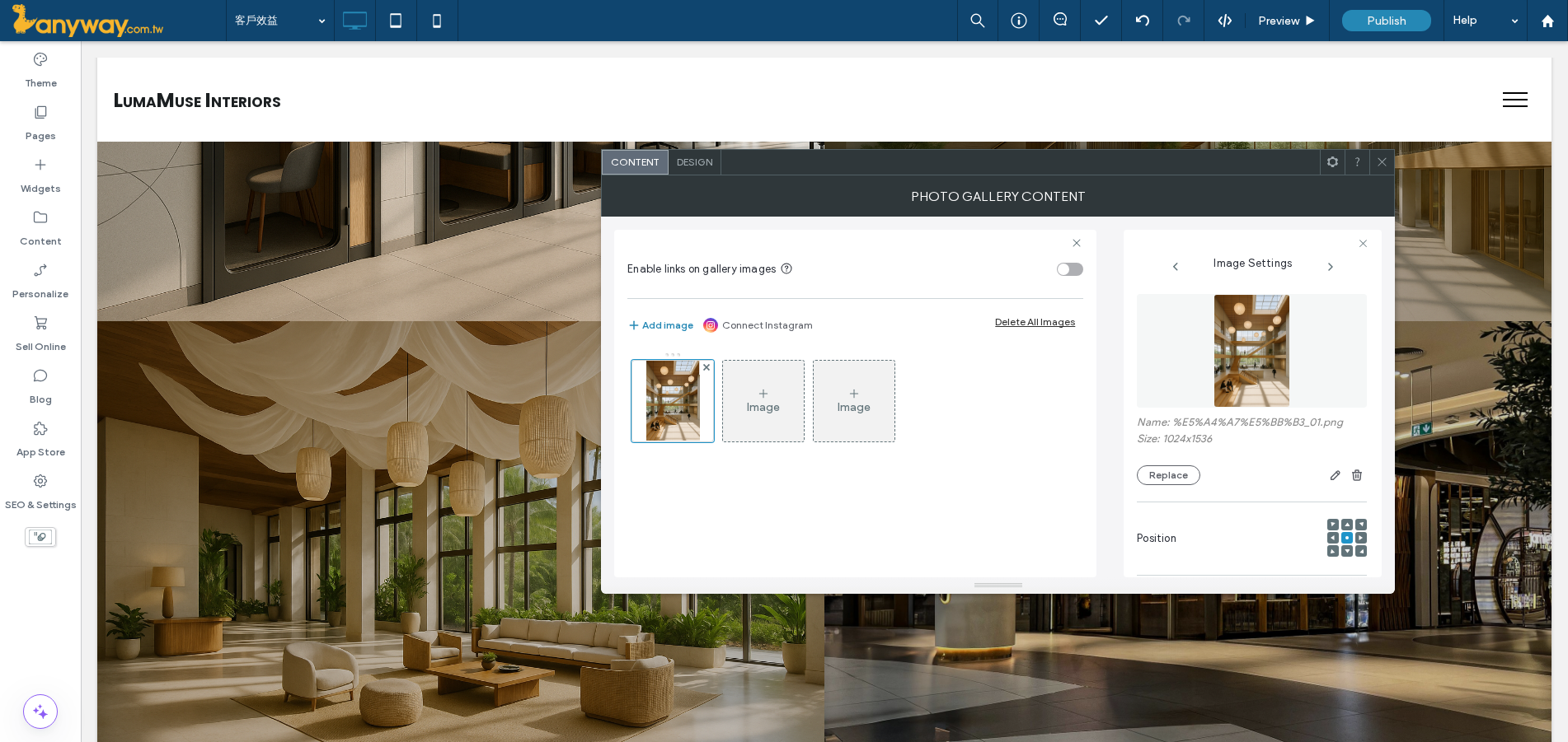
click at [1375, 151] on div at bounding box center [1381, 162] width 25 height 25
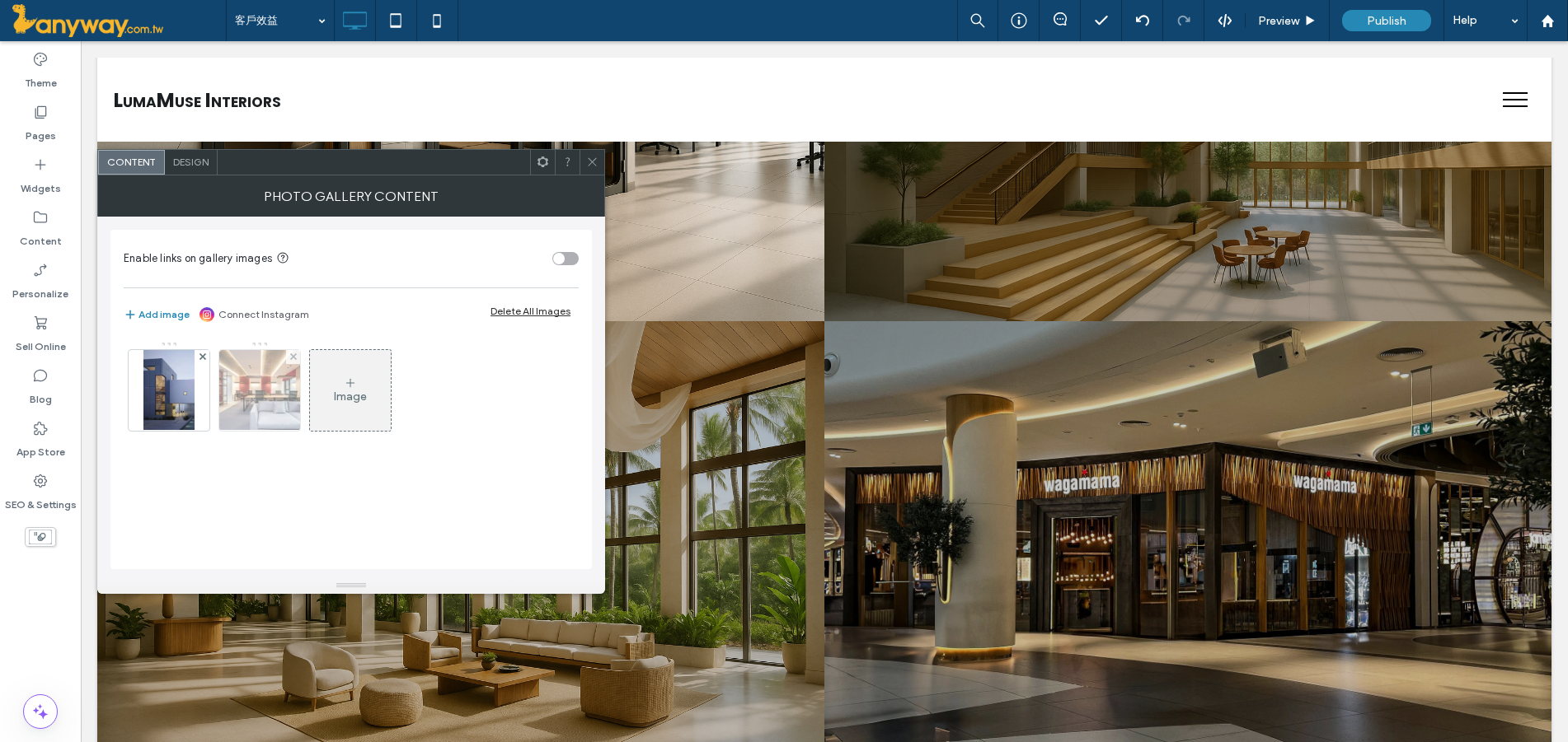
click at [247, 382] on img at bounding box center [260, 391] width 121 height 81
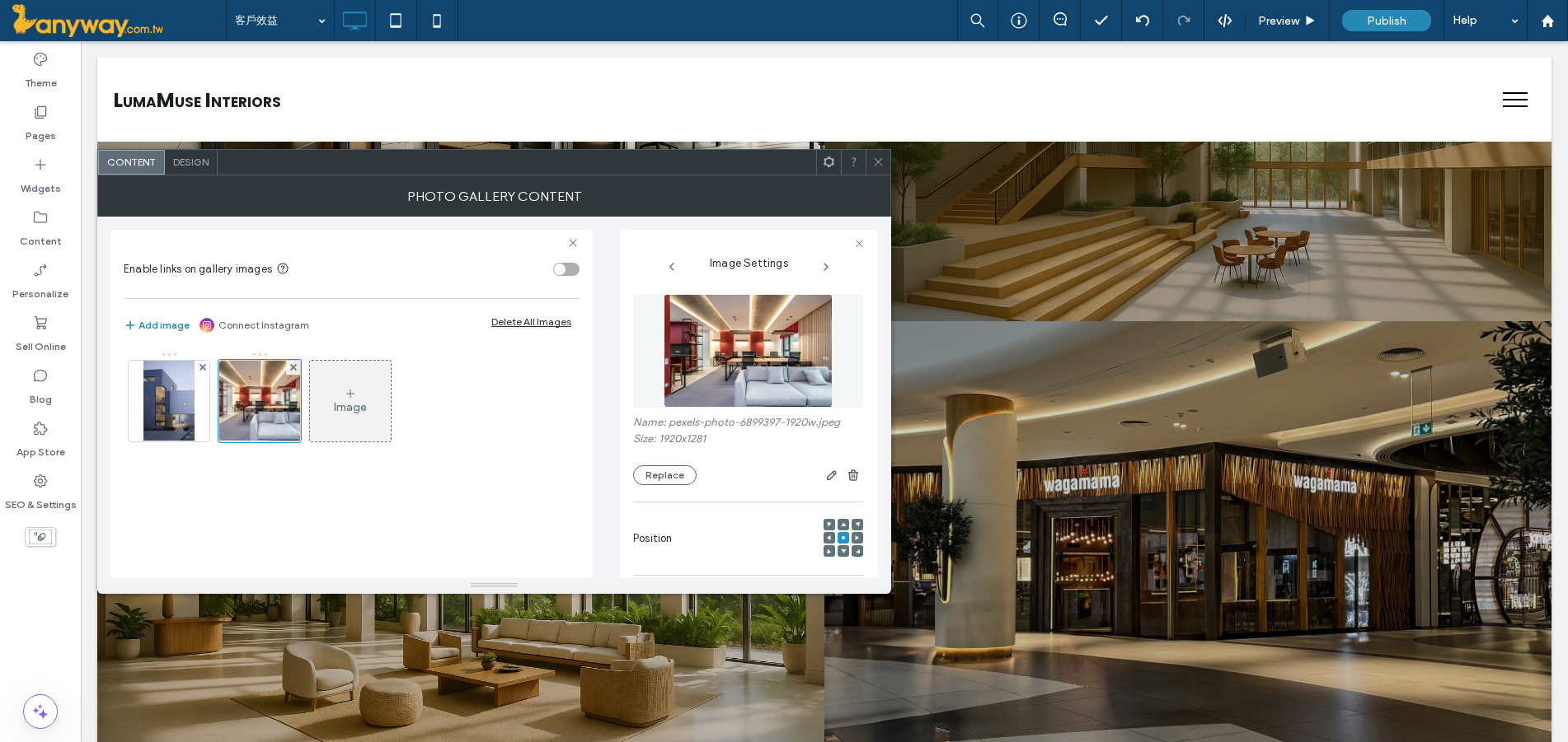
click at [886, 157] on div at bounding box center [877, 162] width 25 height 25
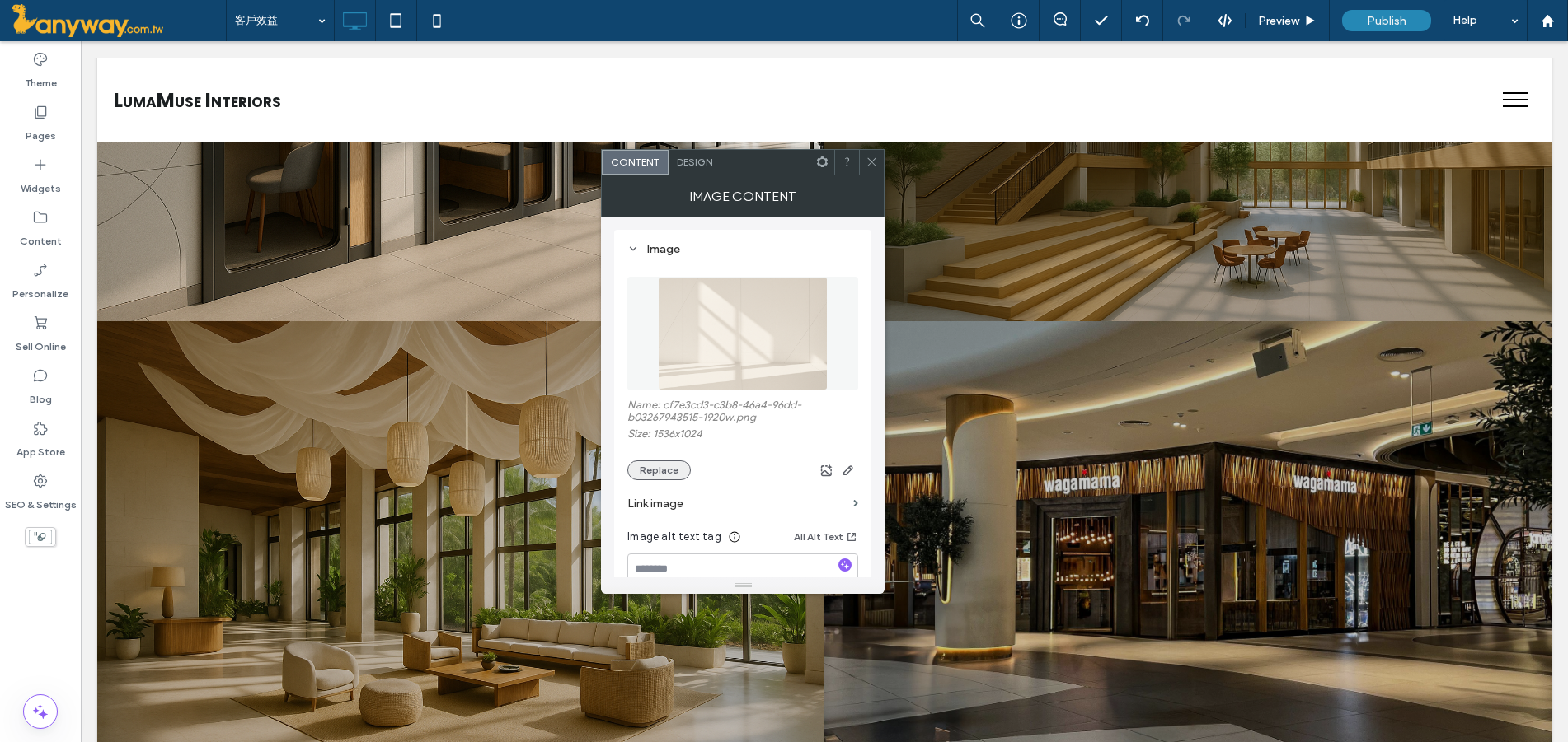
click at [683, 470] on button "Replace" at bounding box center [659, 471] width 63 height 20
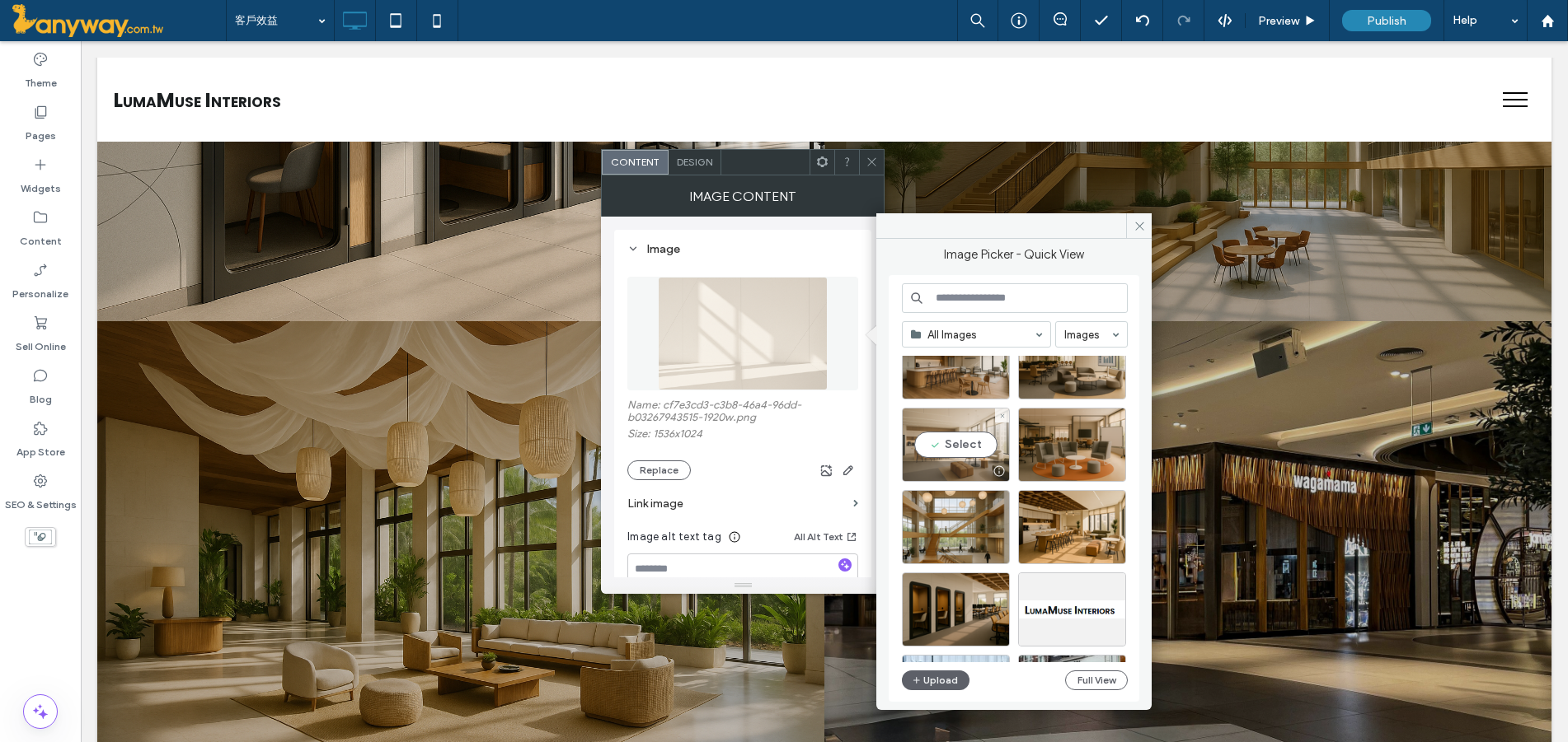
click at [988, 446] on div "Select" at bounding box center [955, 444] width 108 height 74
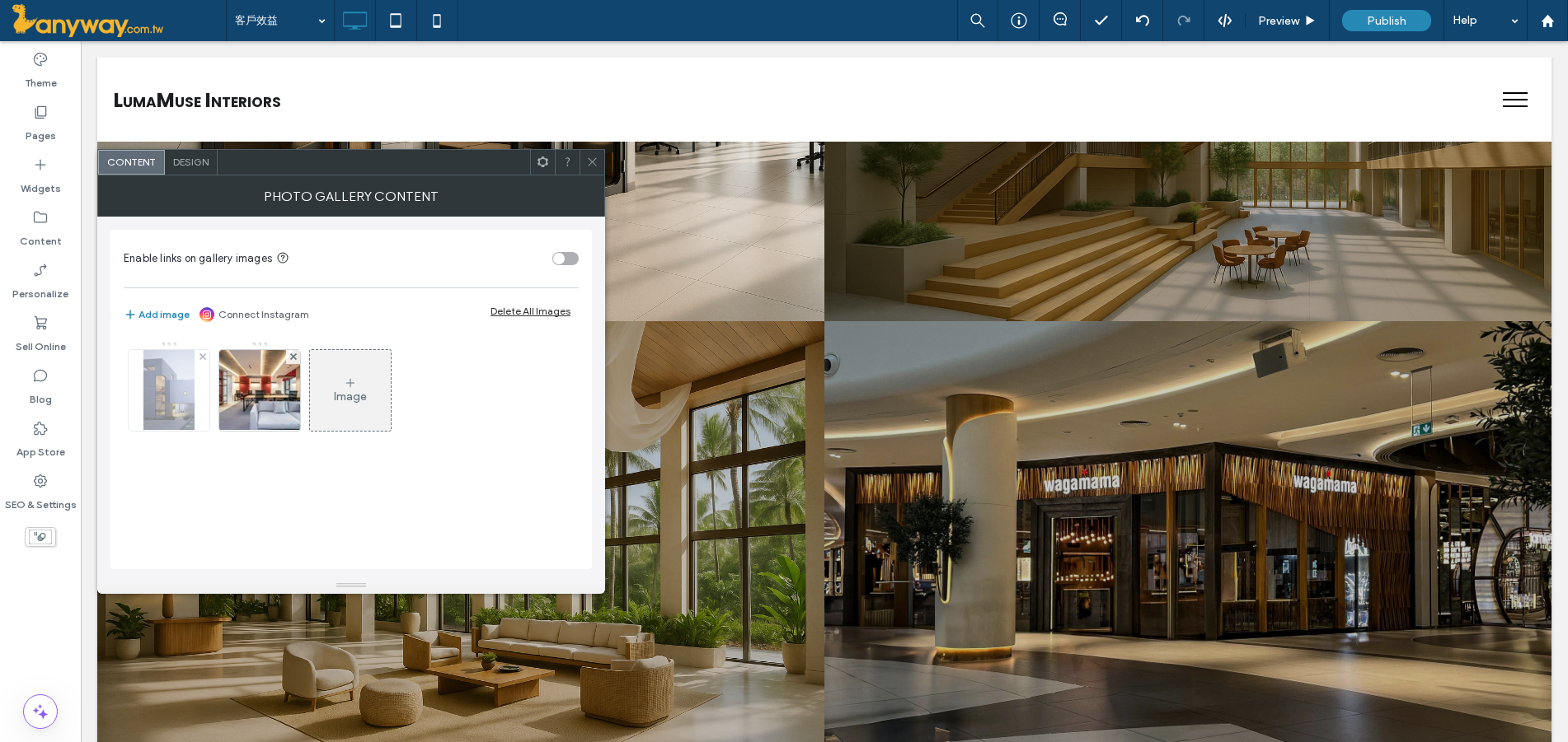
click at [170, 387] on img at bounding box center [169, 391] width 51 height 81
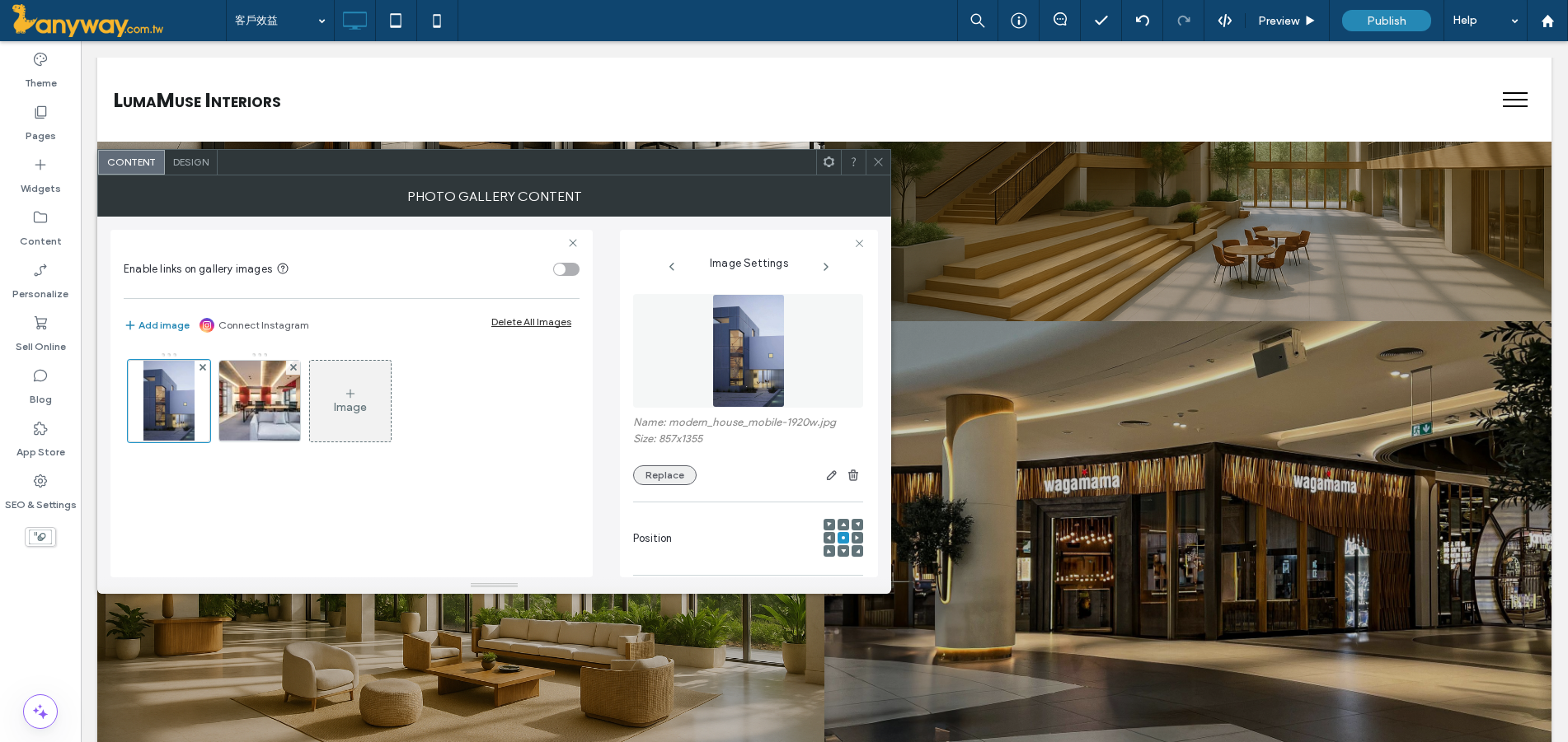
click at [666, 474] on button "Replace" at bounding box center [665, 475] width 63 height 20
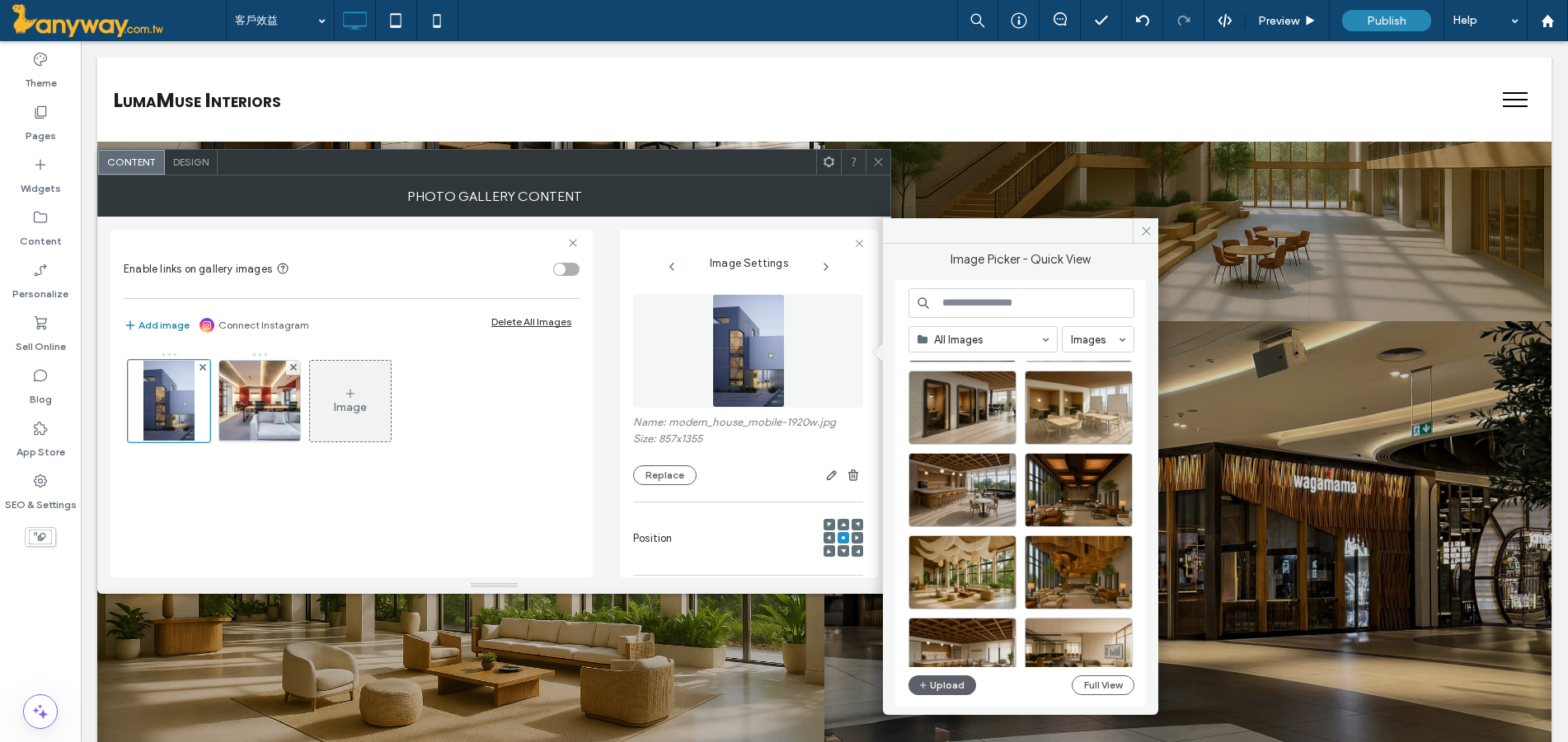
scroll to position [274, 0]
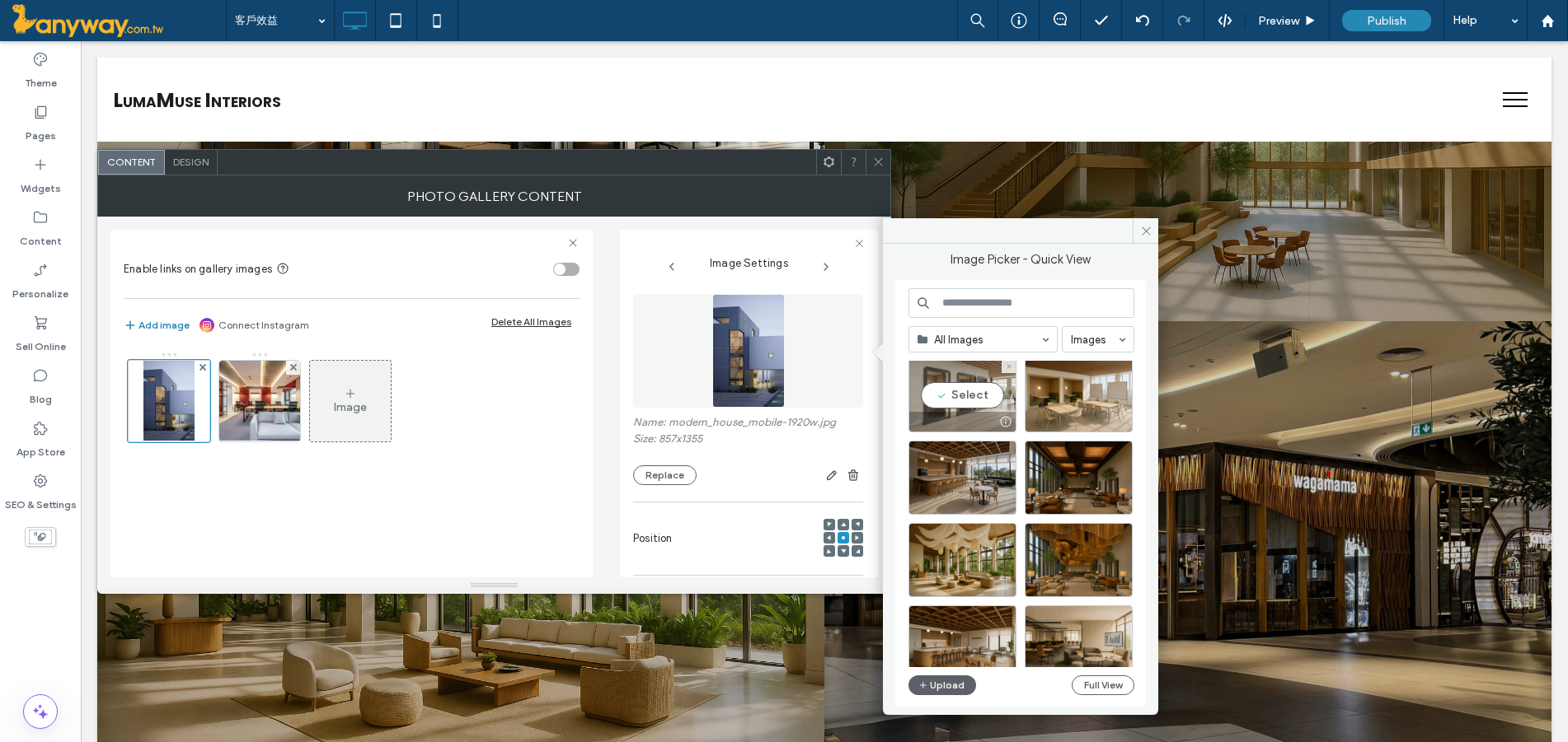
click at [989, 389] on div "Select" at bounding box center [962, 395] width 108 height 74
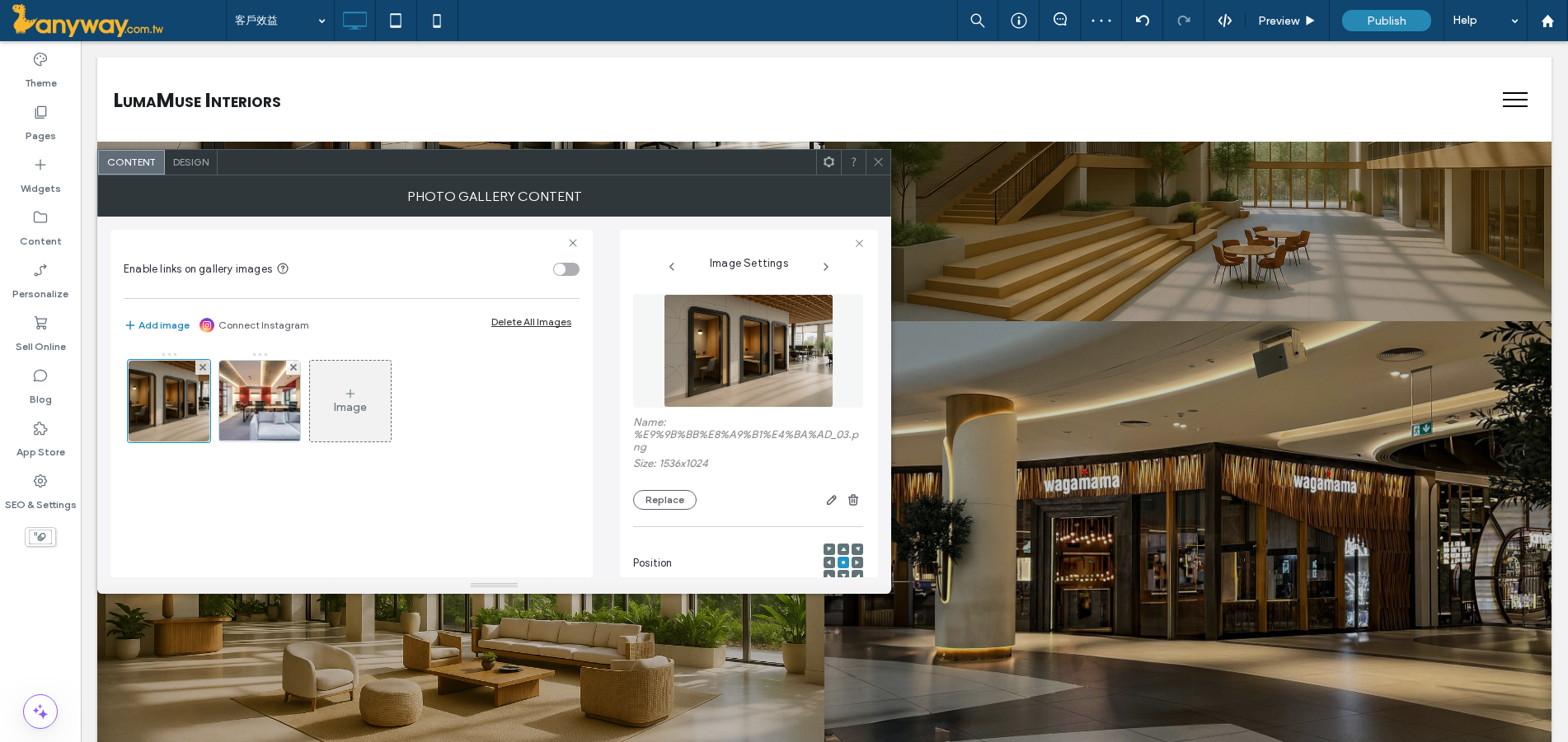
click at [866, 166] on div at bounding box center [877, 162] width 25 height 25
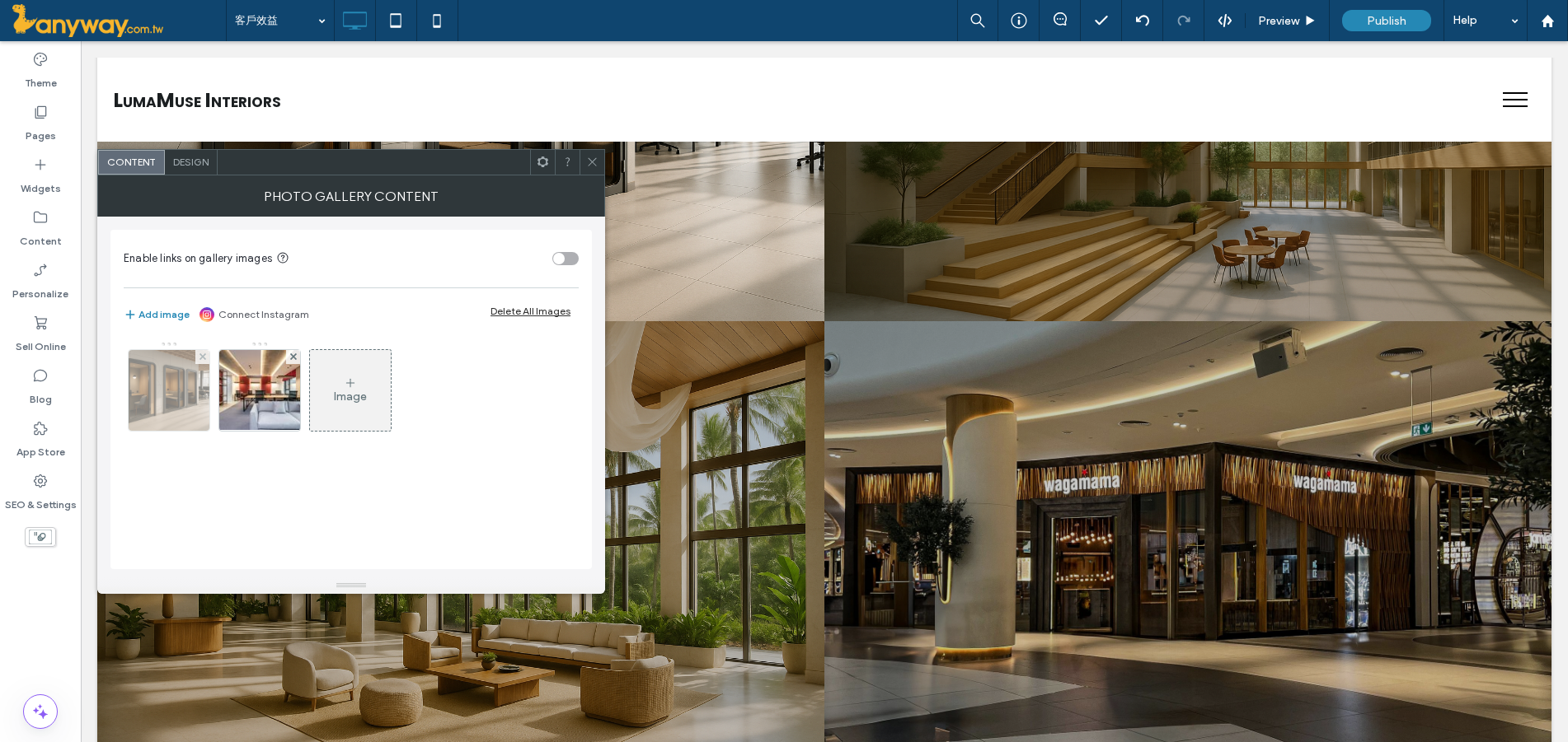
click at [151, 398] on img at bounding box center [169, 391] width 121 height 81
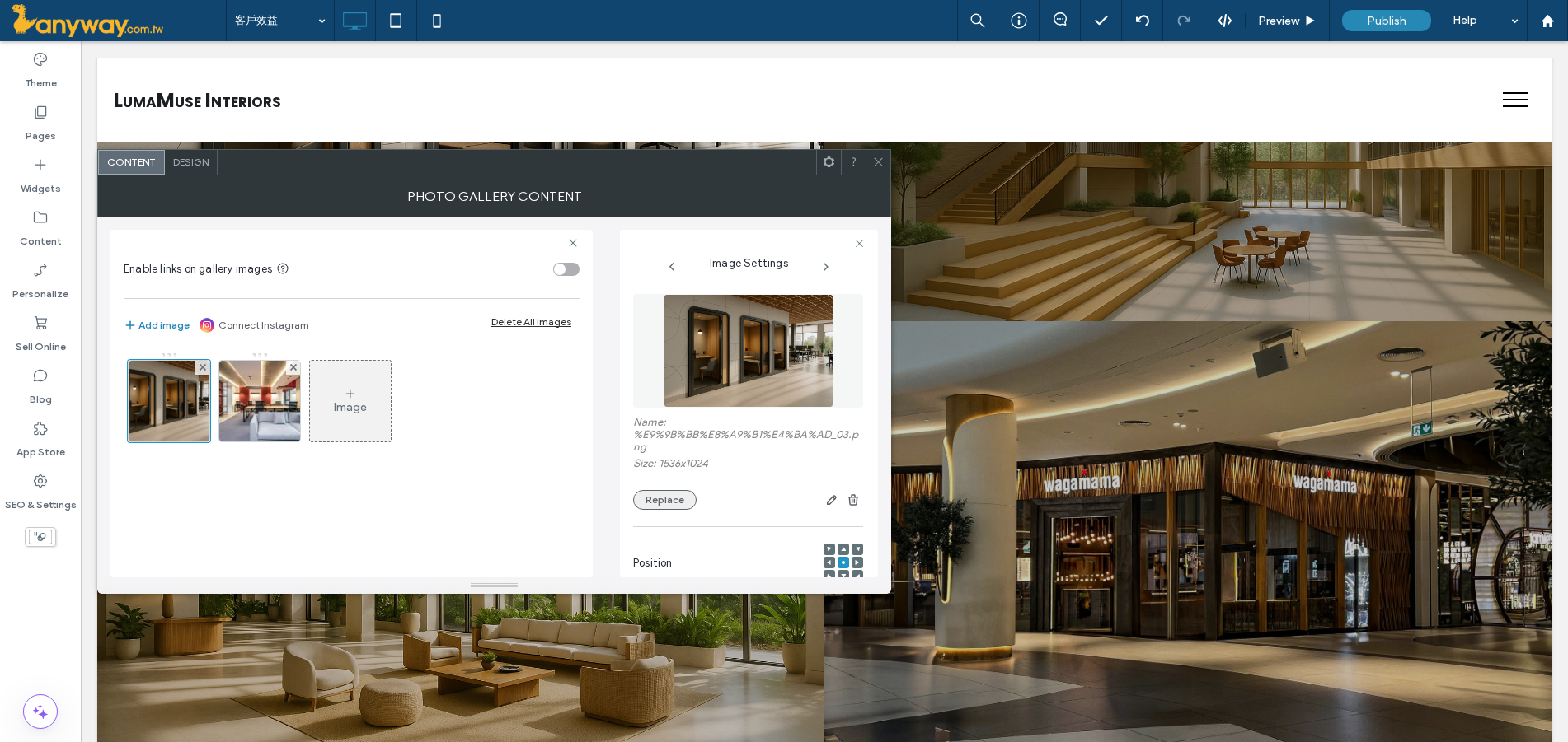
click at [678, 506] on button "Replace" at bounding box center [665, 500] width 63 height 20
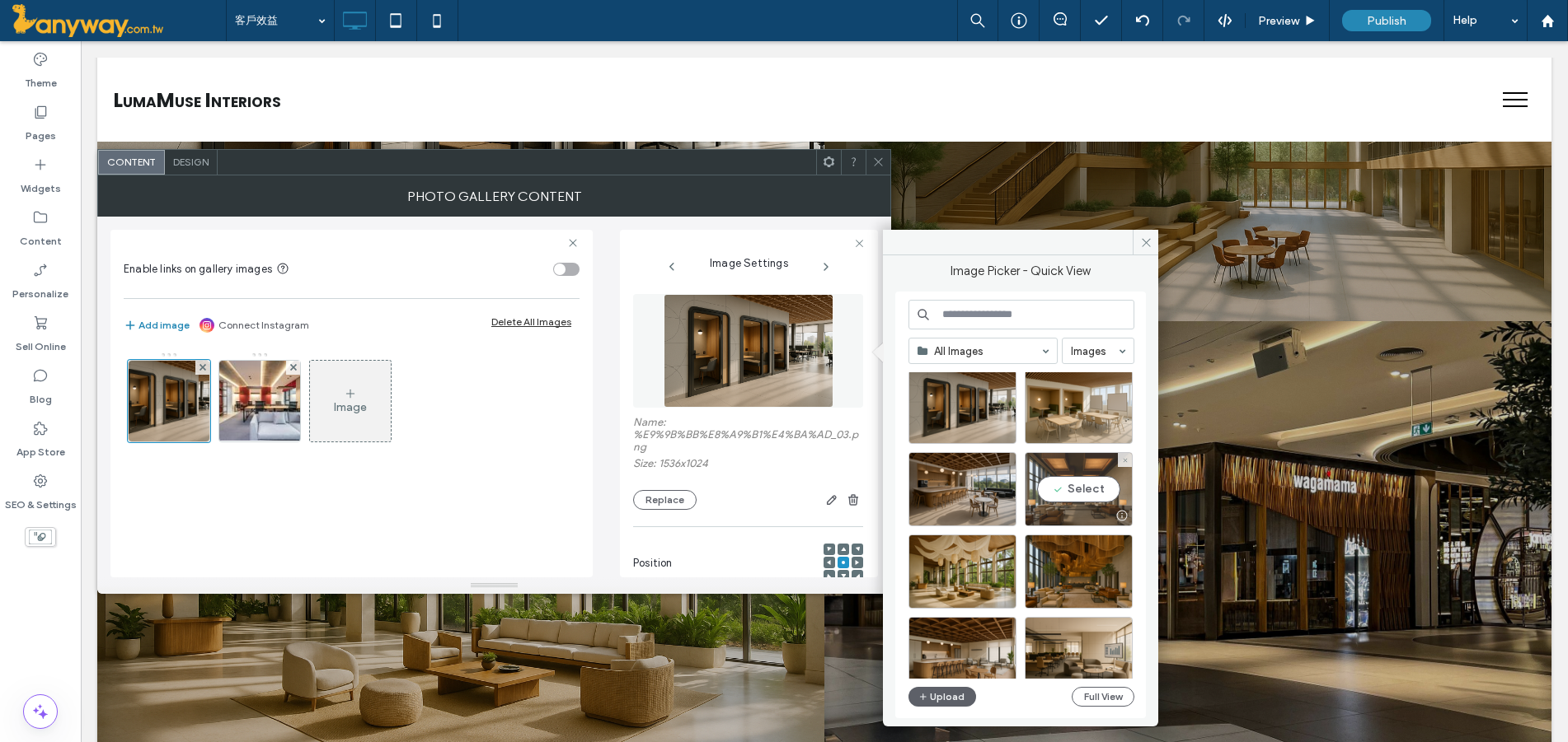
scroll to position [549, 0]
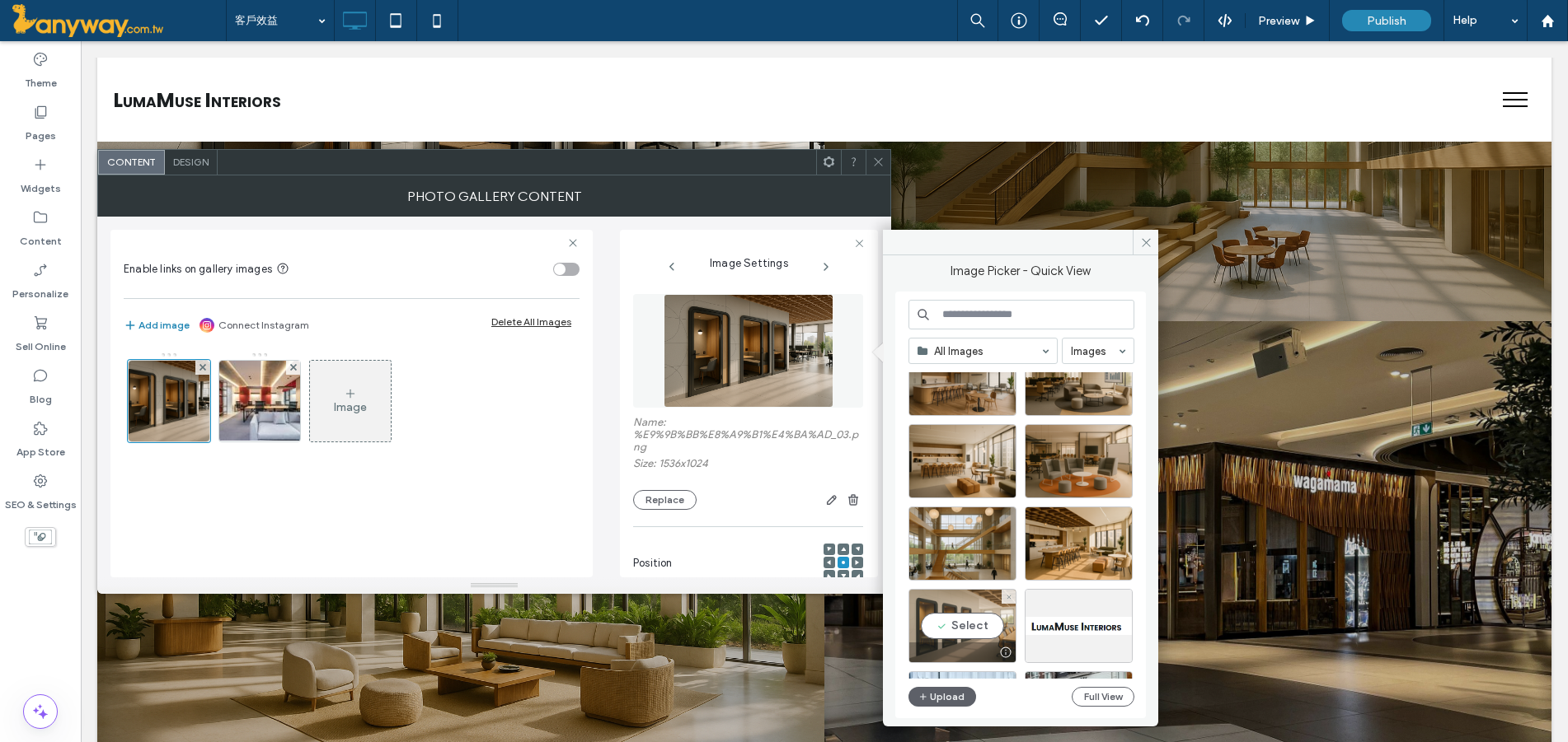
click at [972, 633] on div "Select" at bounding box center [962, 625] width 108 height 74
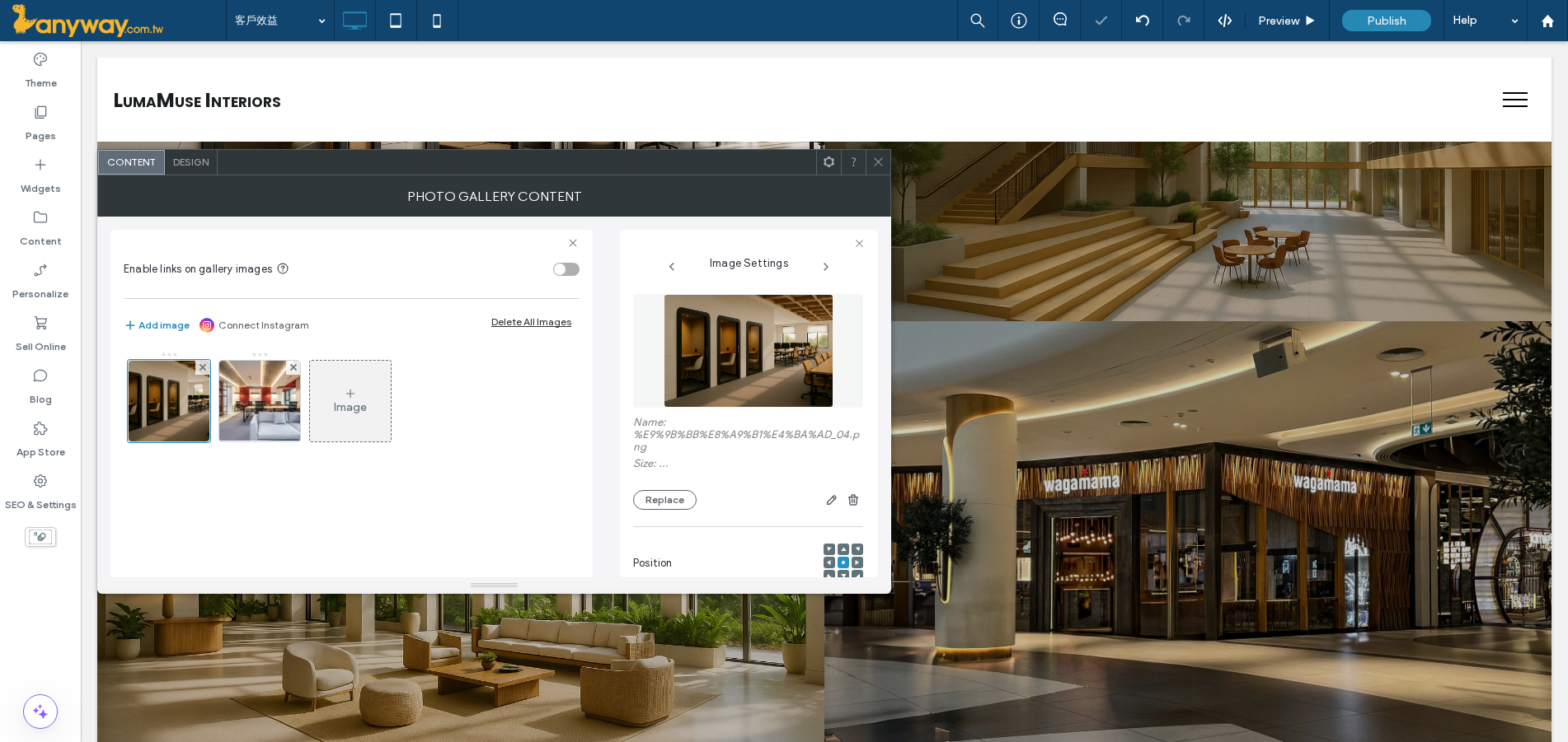
click at [879, 162] on use at bounding box center [878, 162] width 8 height 8
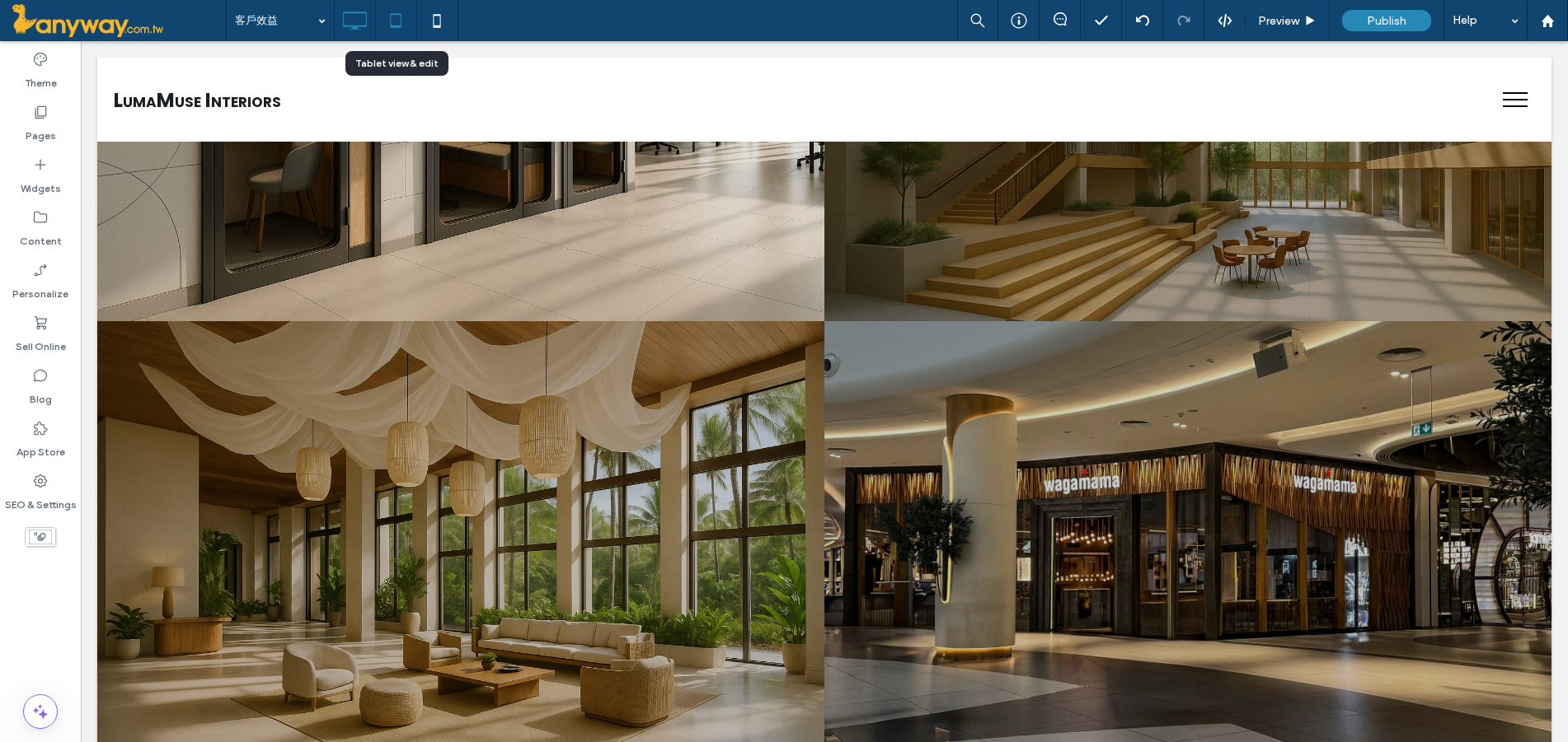
click at [403, 20] on icon at bounding box center [395, 20] width 33 height 33
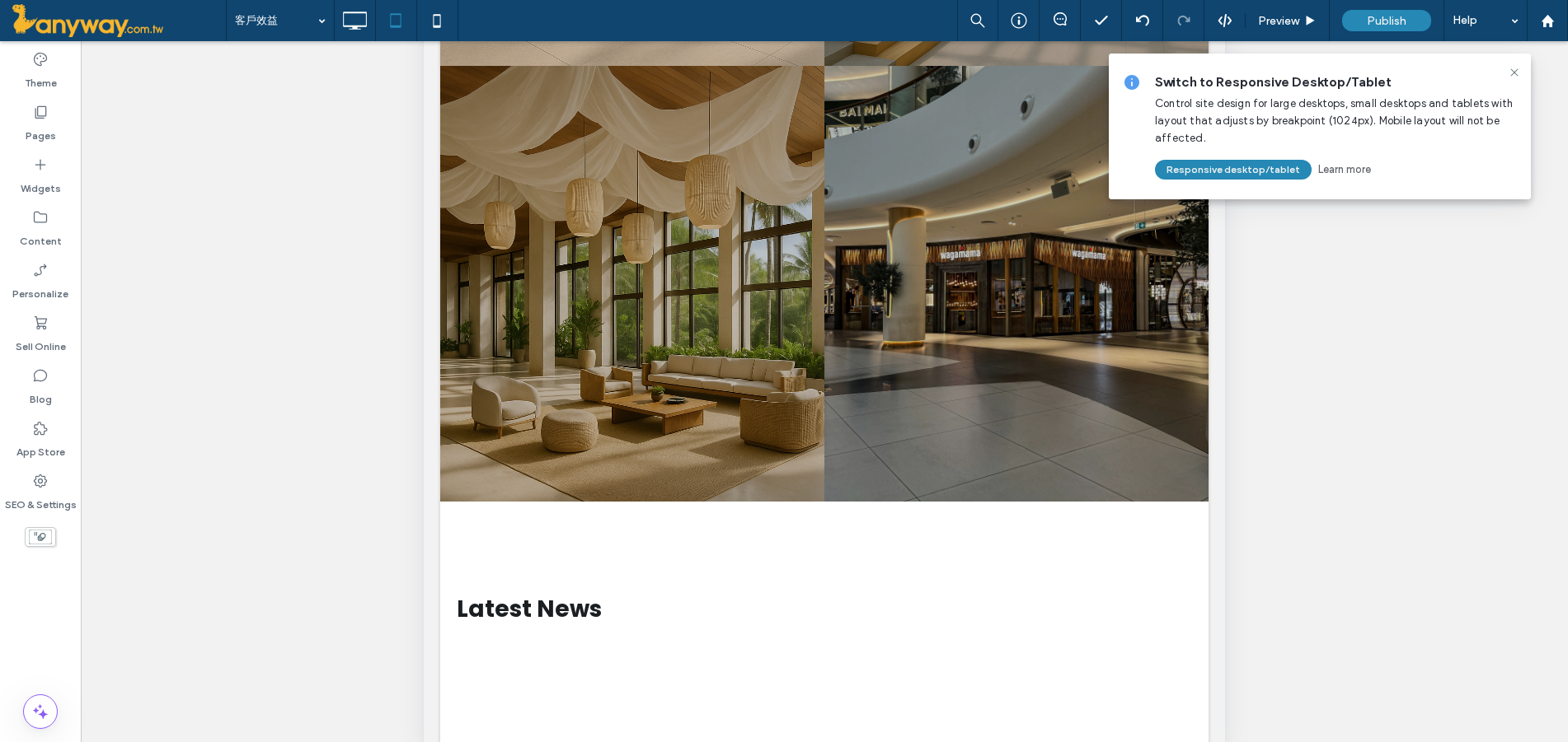
scroll to position [407, 0]
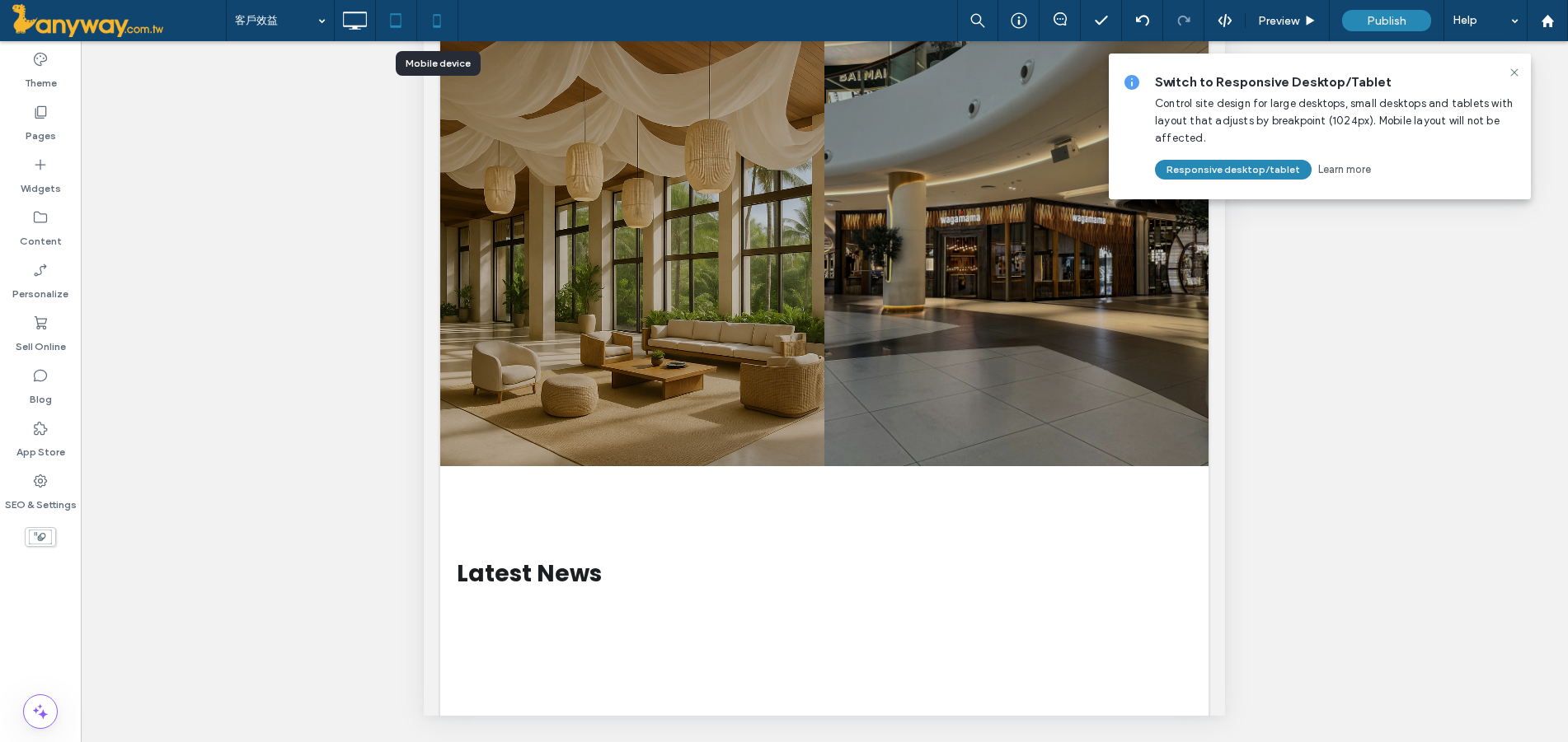
click at [437, 17] on icon at bounding box center [437, 20] width 33 height 33
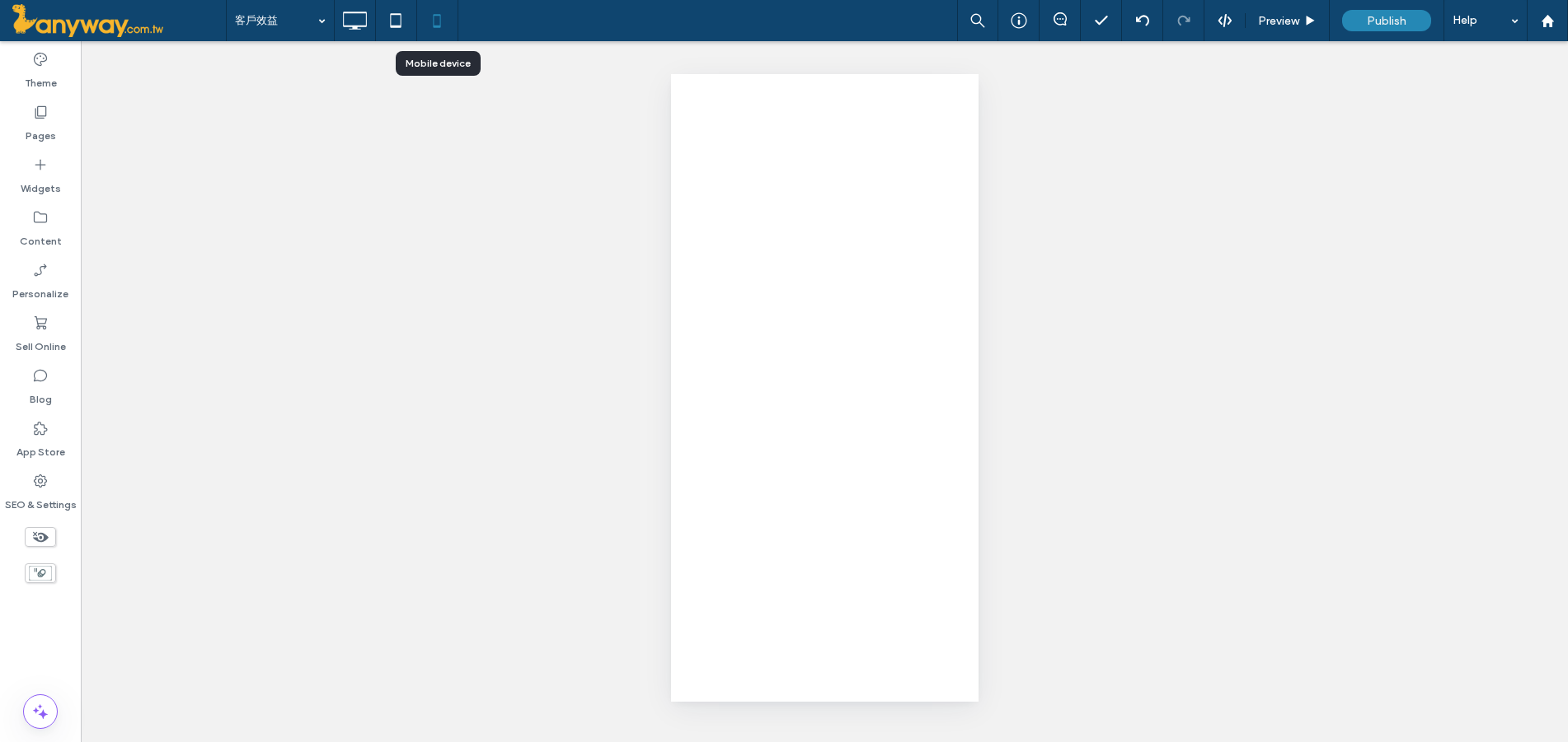
scroll to position [0, 0]
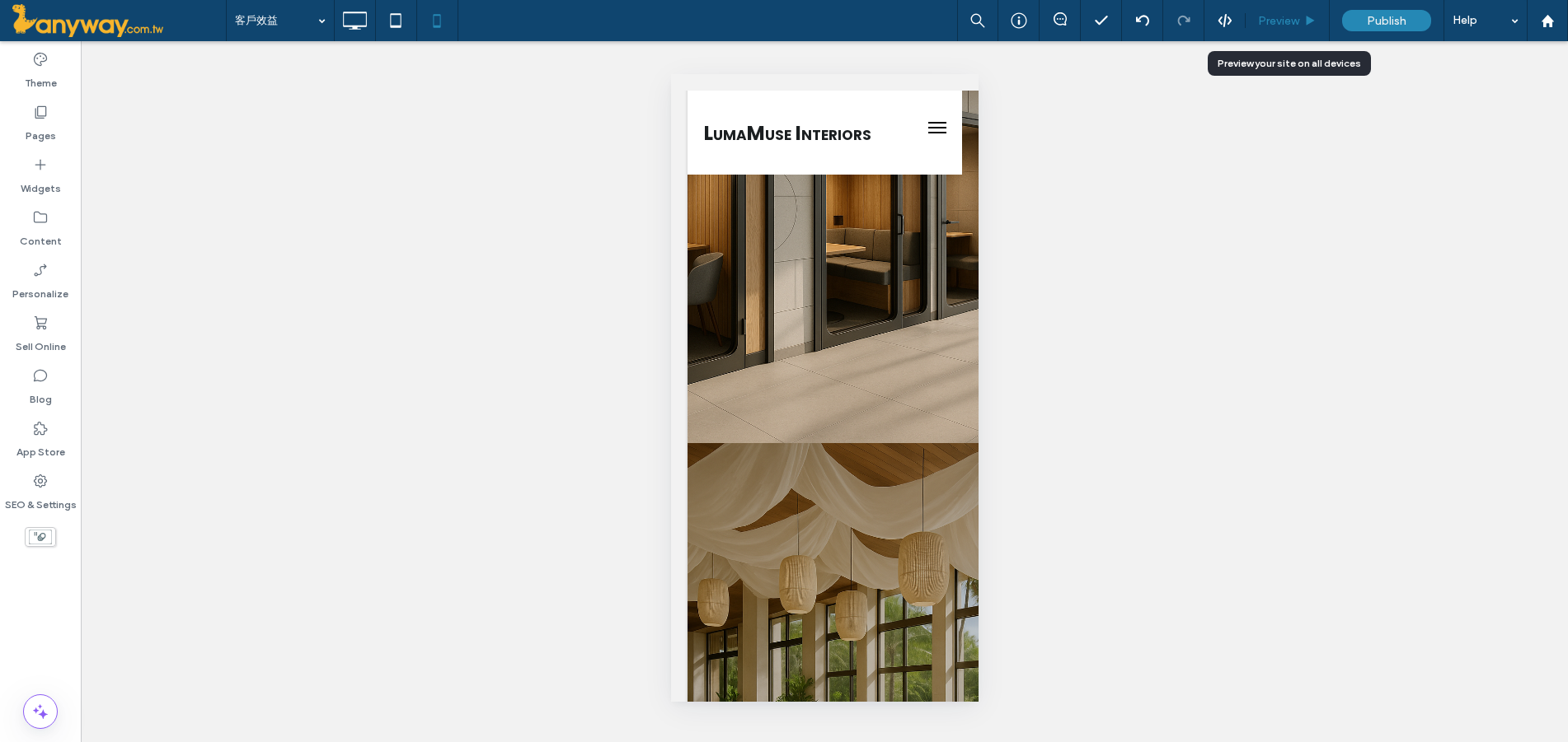
click at [1281, 14] on span "Preview" at bounding box center [1279, 21] width 42 height 14
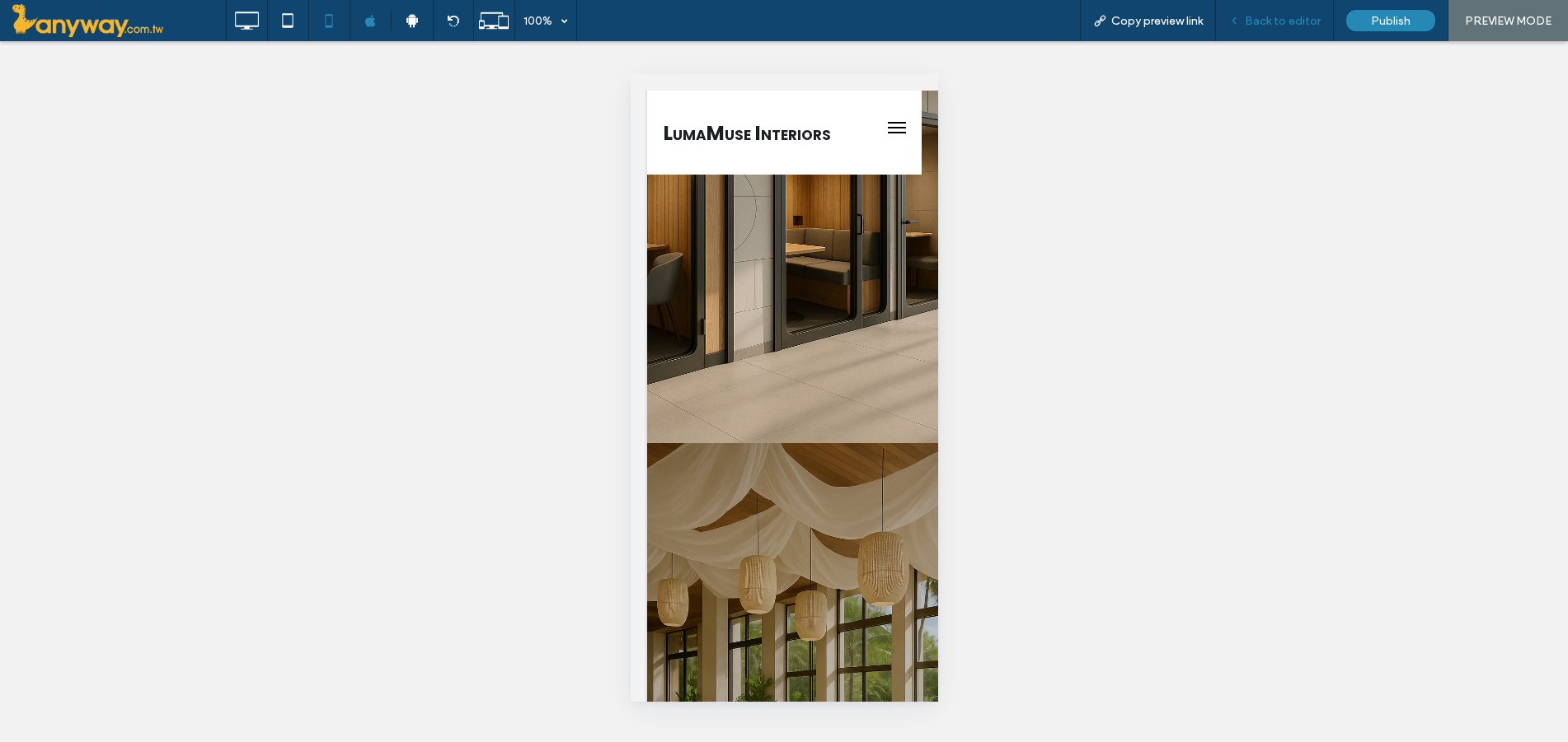
click at [1304, 15] on span "Back to editor" at bounding box center [1282, 21] width 76 height 14
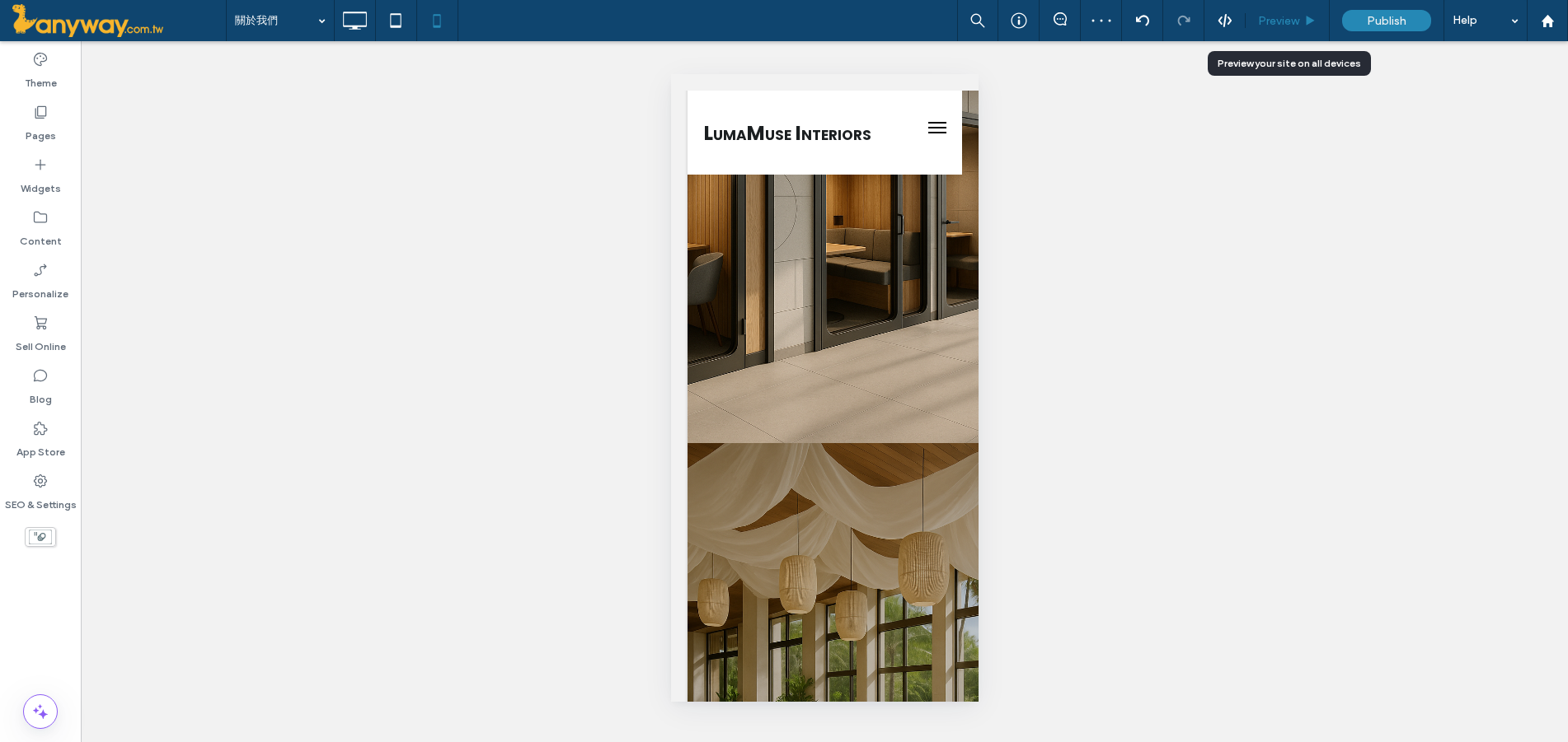
click at [1289, 7] on div "Preview" at bounding box center [1287, 21] width 84 height 42
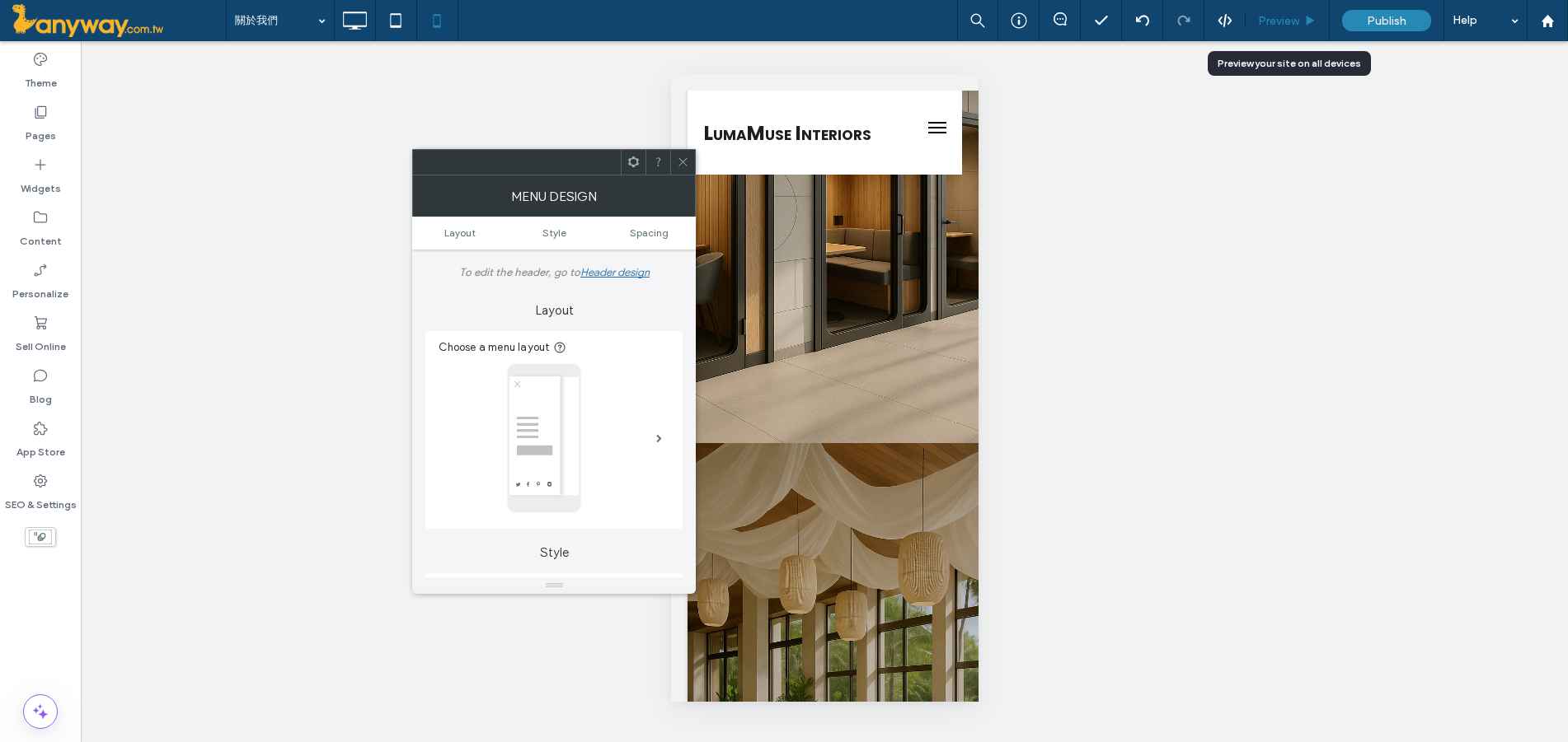
click at [1292, 12] on div "Preview" at bounding box center [1287, 21] width 84 height 42
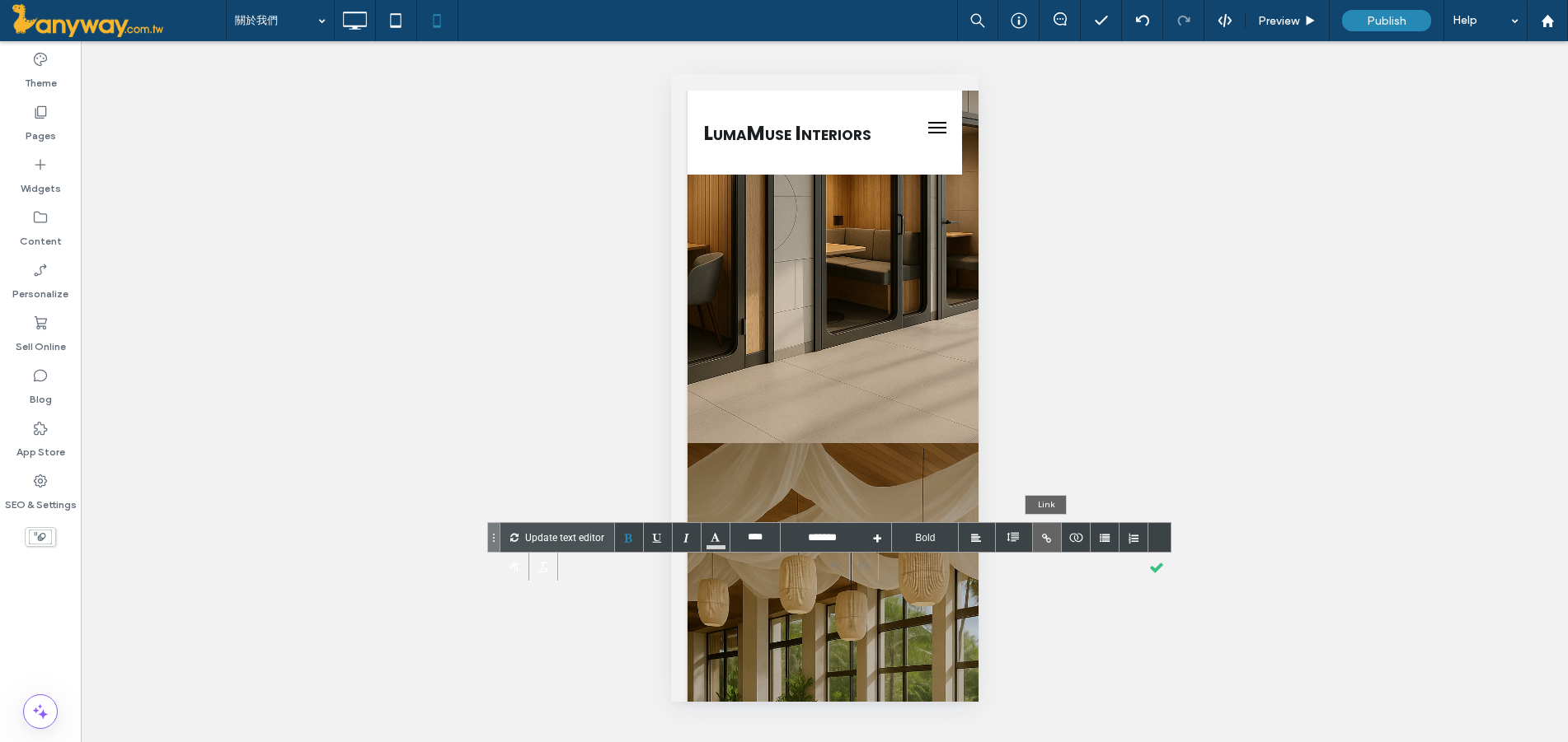
click at [1042, 534] on div at bounding box center [1046, 537] width 29 height 29
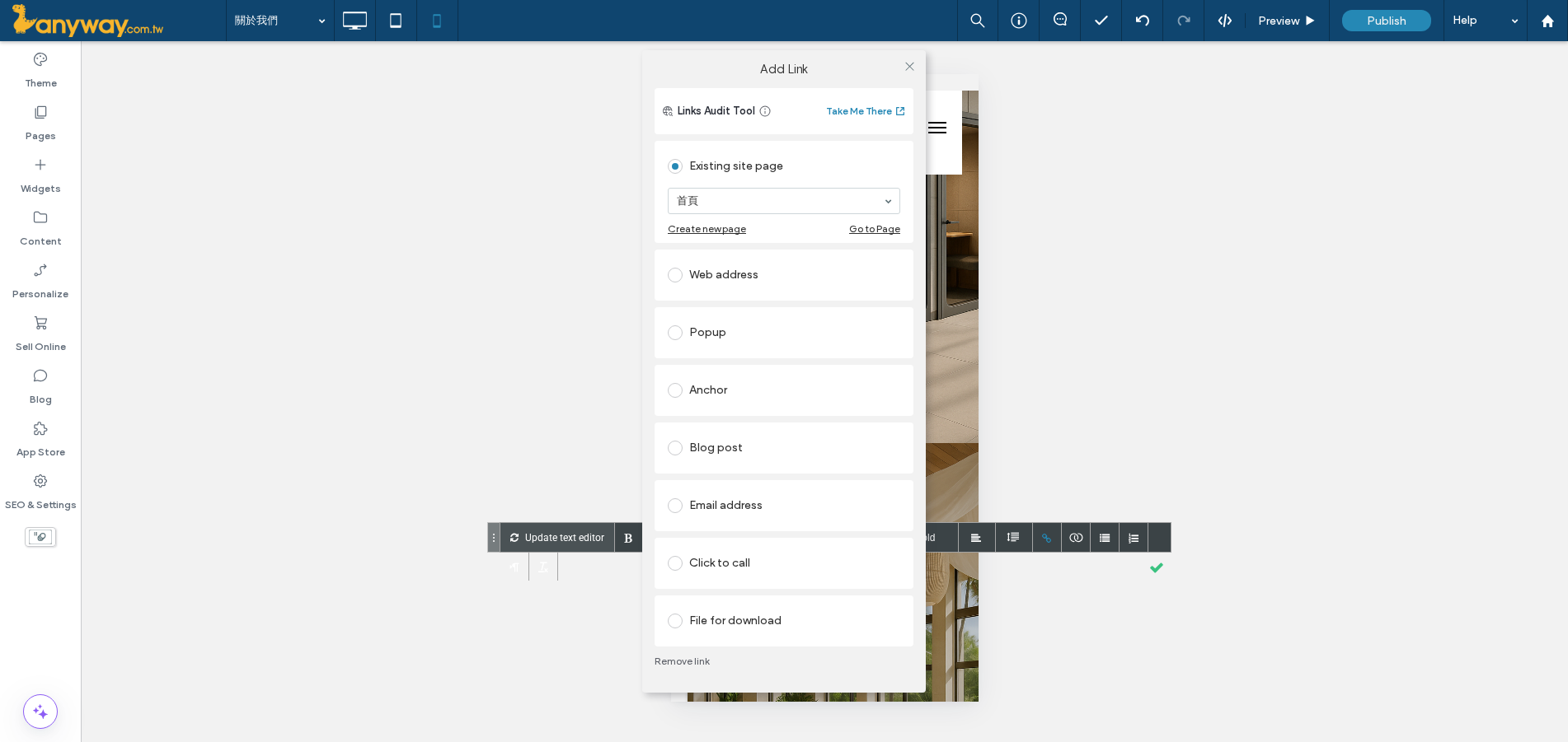
click at [817, 501] on div "Email address" at bounding box center [784, 506] width 233 height 27
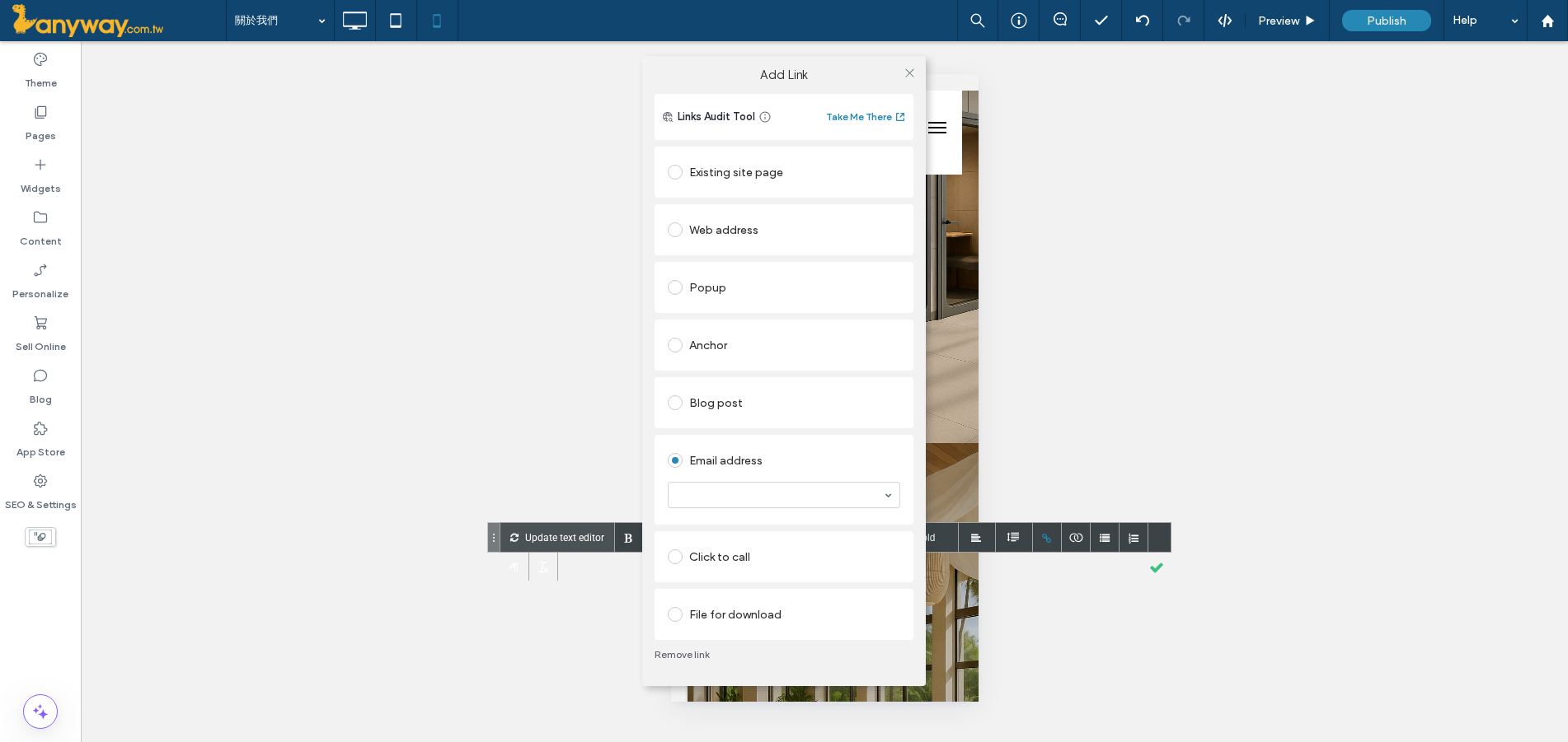
click at [916, 74] on div at bounding box center [909, 72] width 25 height 25
click at [907, 61] on span at bounding box center [910, 72] width 12 height 25
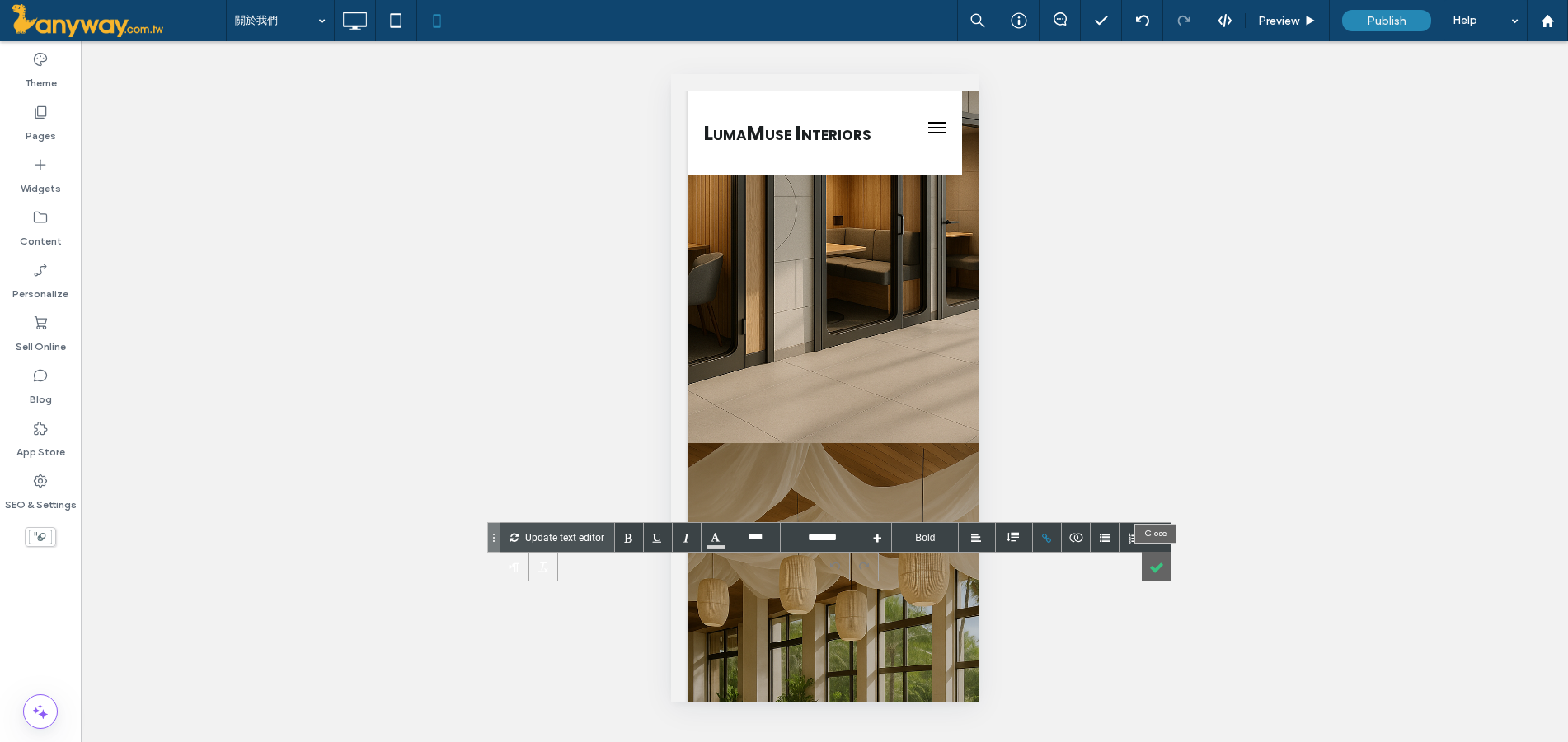
click at [1158, 561] on div at bounding box center [1155, 566] width 29 height 29
click at [1042, 537] on div at bounding box center [1046, 537] width 29 height 29
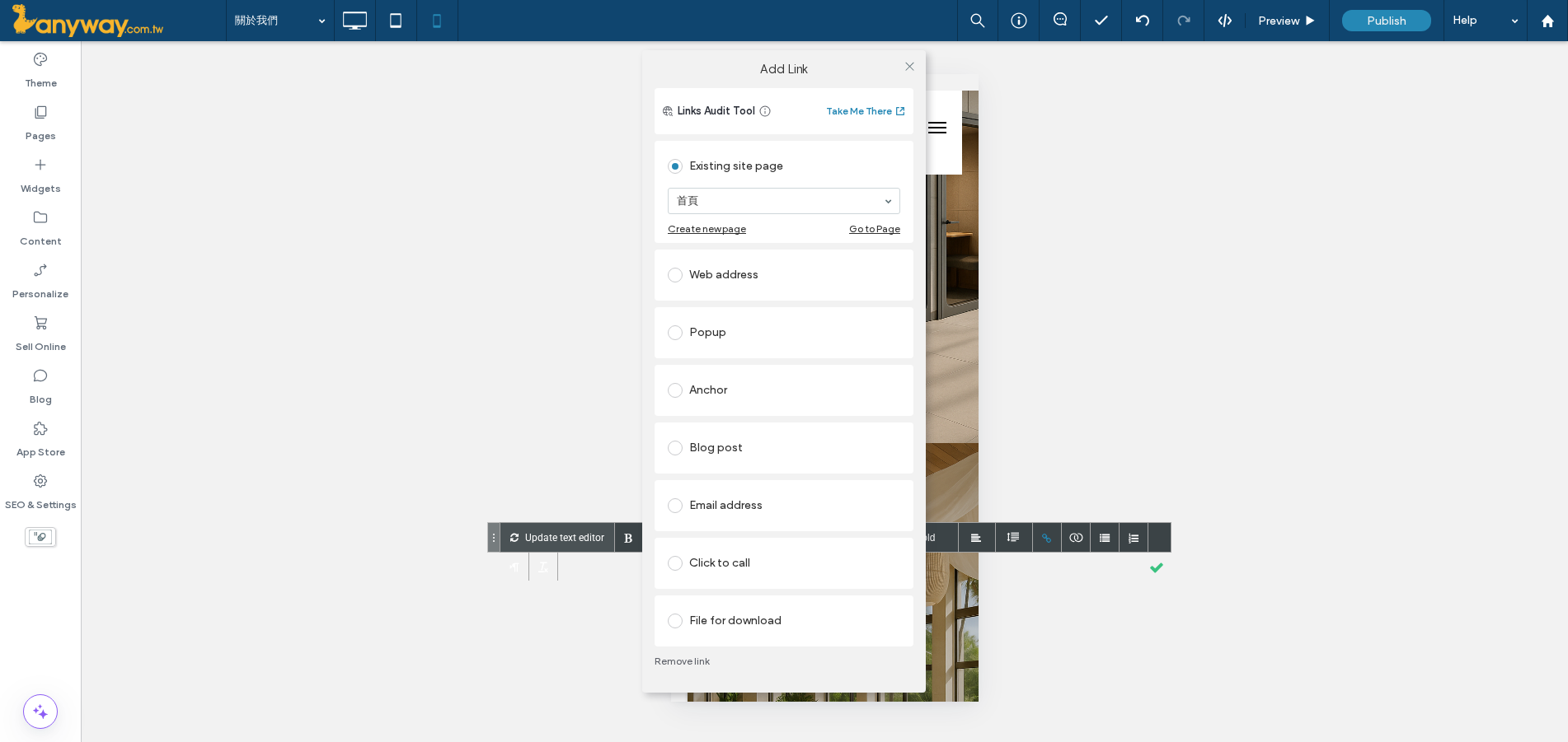
click at [808, 552] on div "Click to call" at bounding box center [784, 563] width 233 height 27
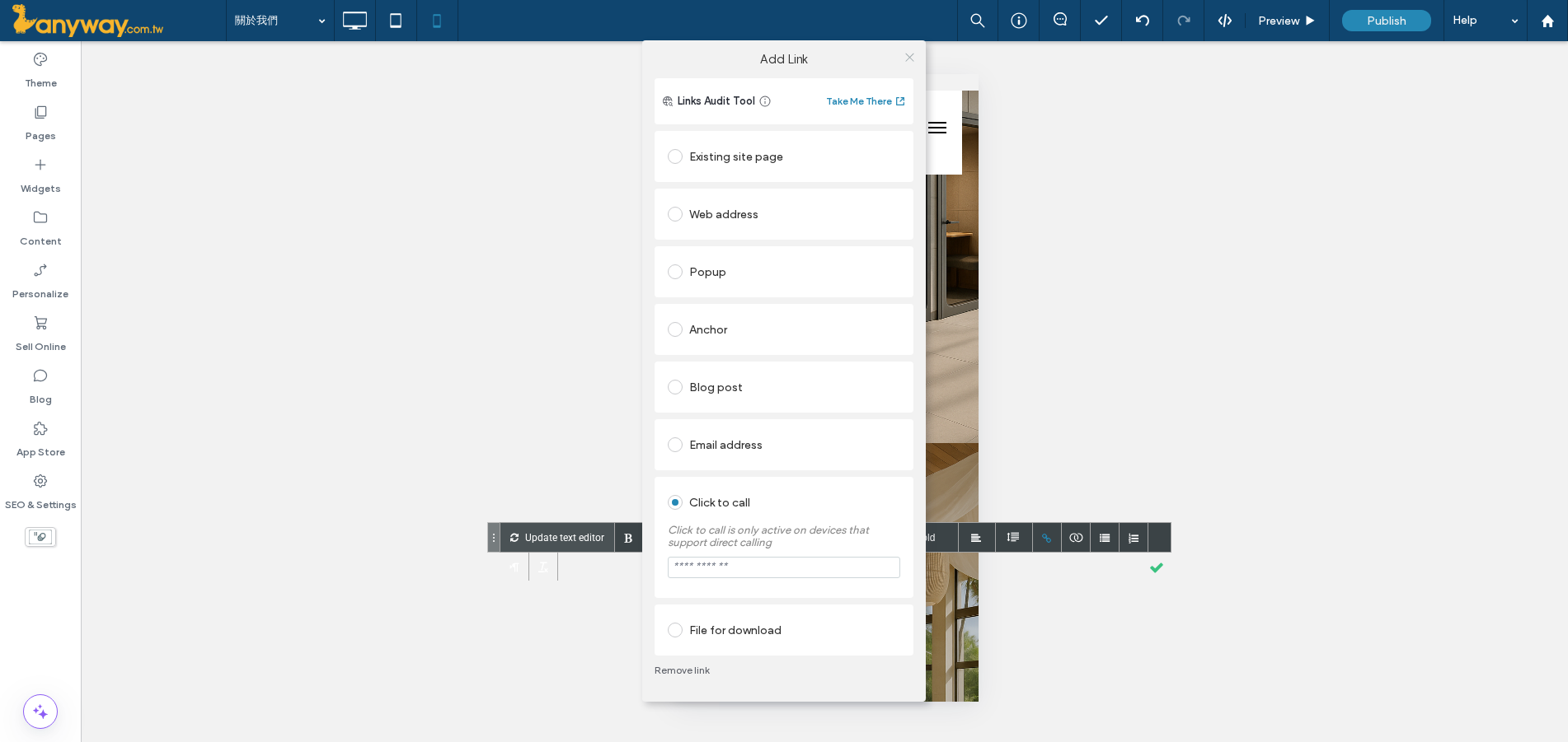
click at [905, 59] on icon at bounding box center [910, 57] width 12 height 12
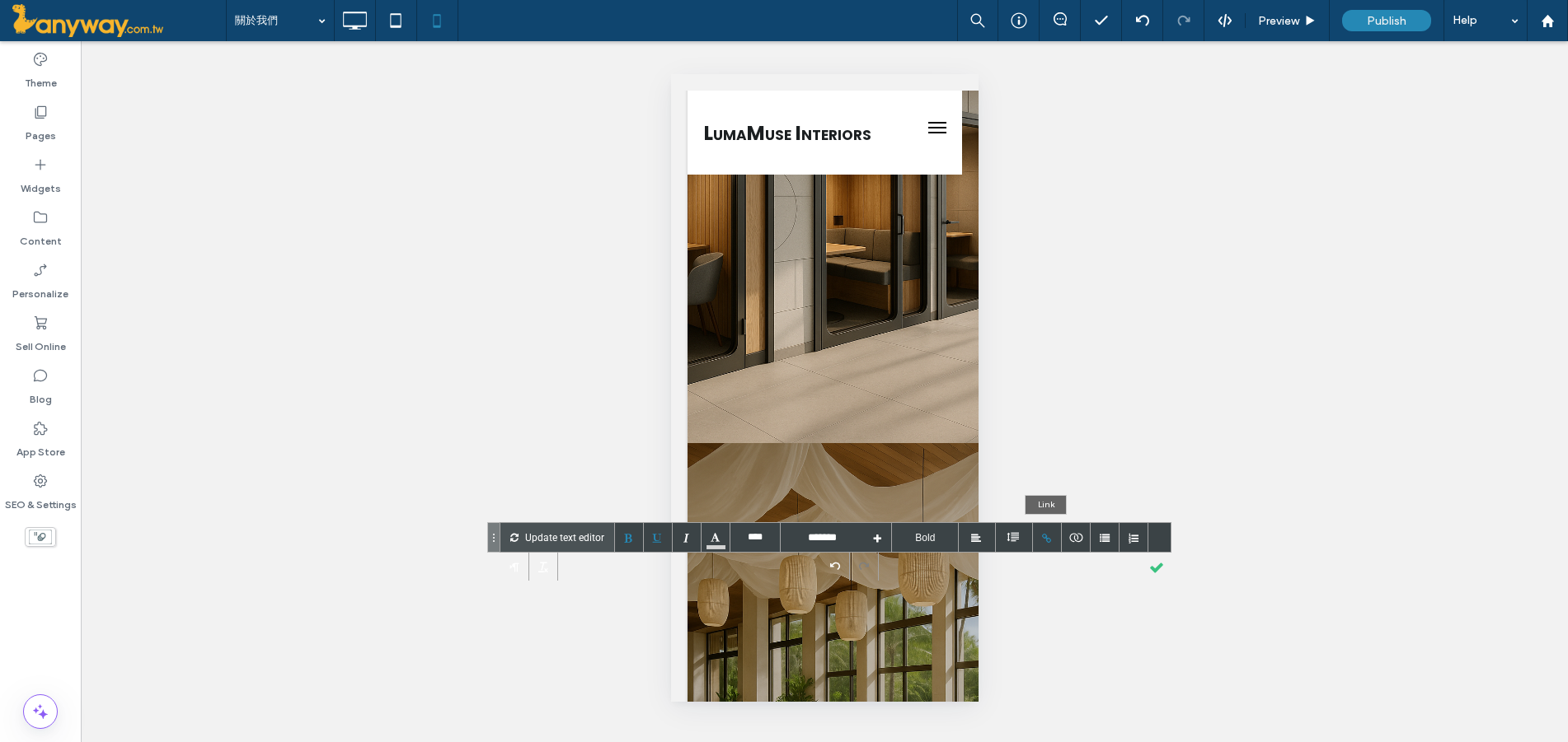
click at [1048, 533] on div at bounding box center [1046, 537] width 29 height 29
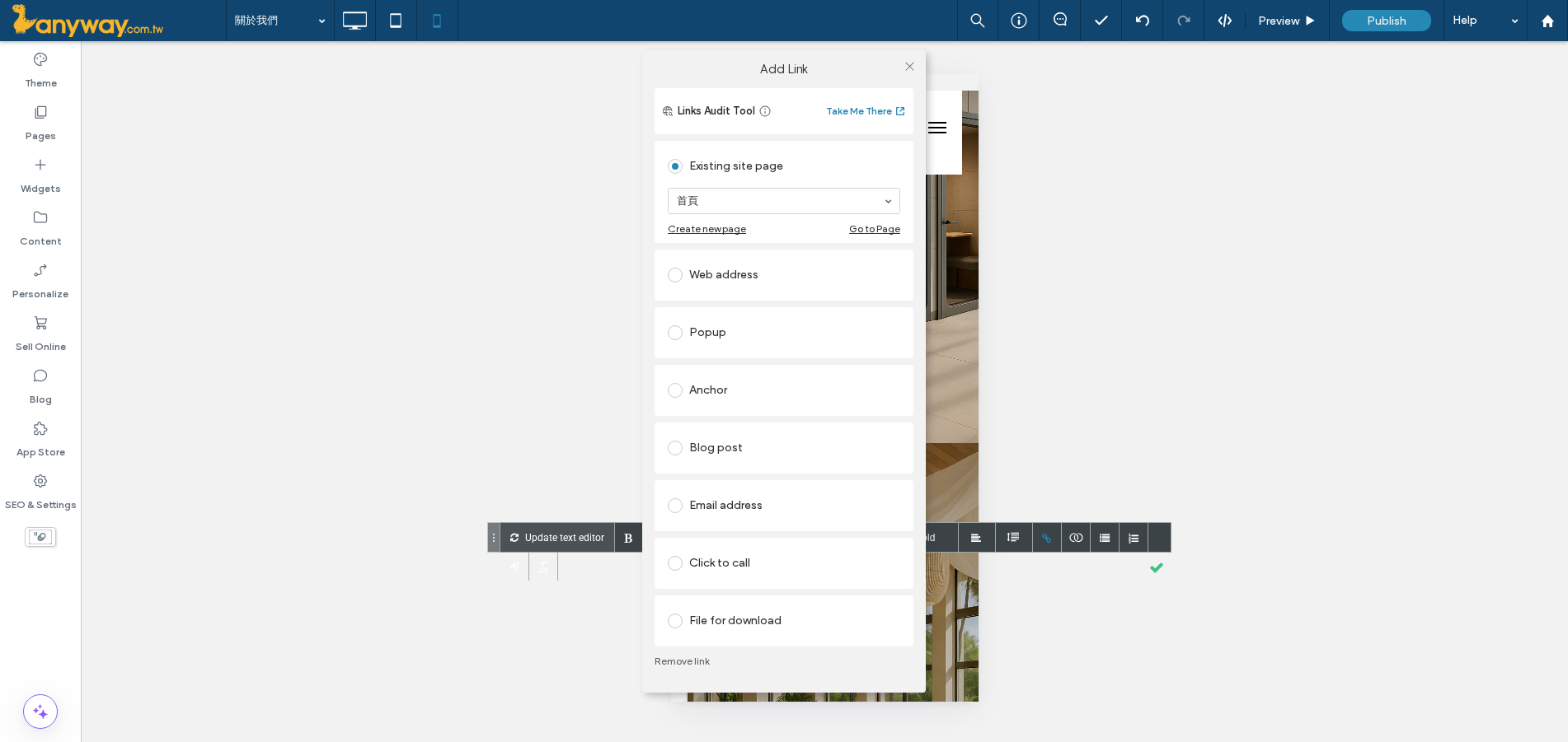
click at [764, 563] on div "Click to call" at bounding box center [784, 563] width 233 height 27
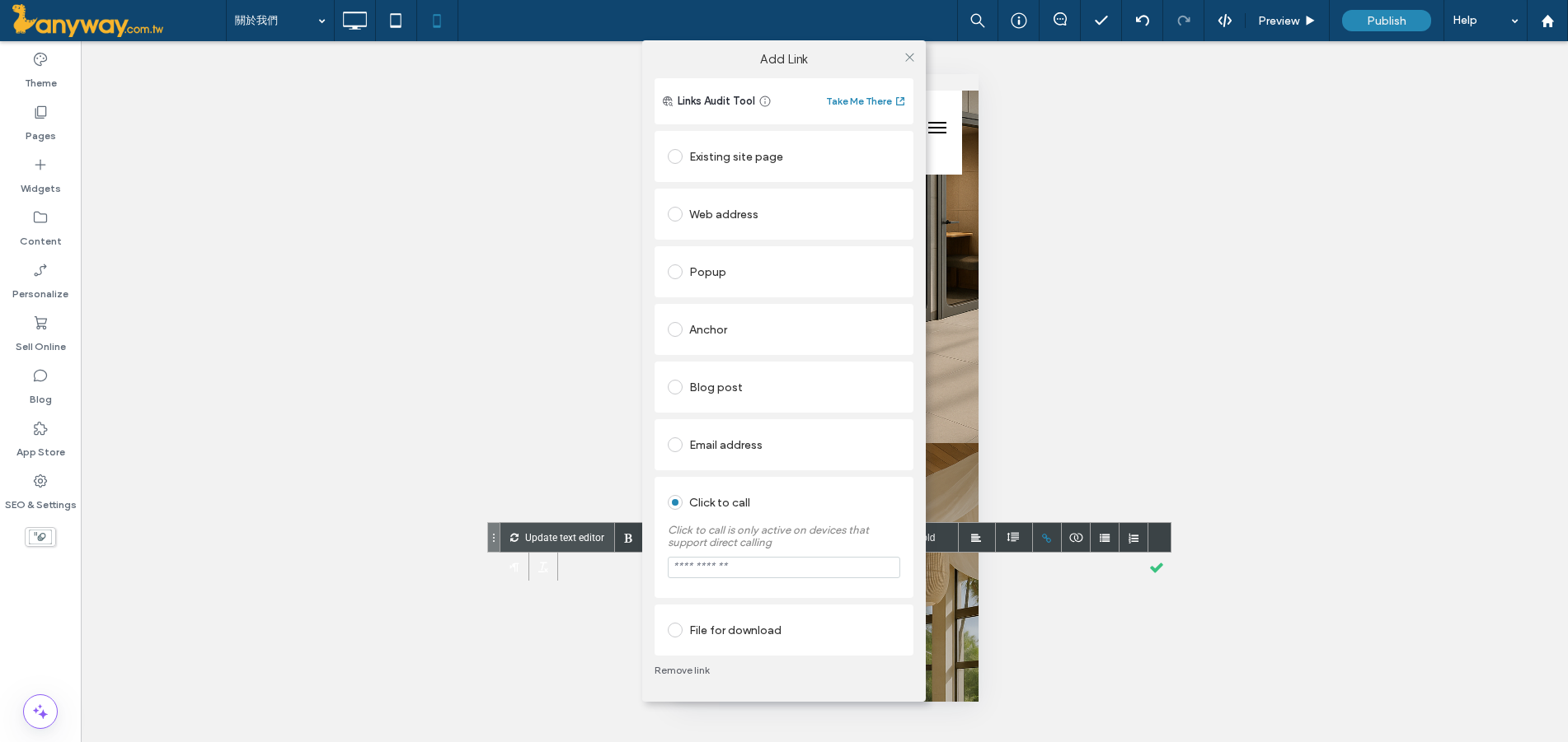
click at [761, 569] on input "tel" at bounding box center [784, 568] width 233 height 22
paste input "**********"
type input "**********"
click at [909, 461] on div "**********" at bounding box center [783, 392] width 258 height 528
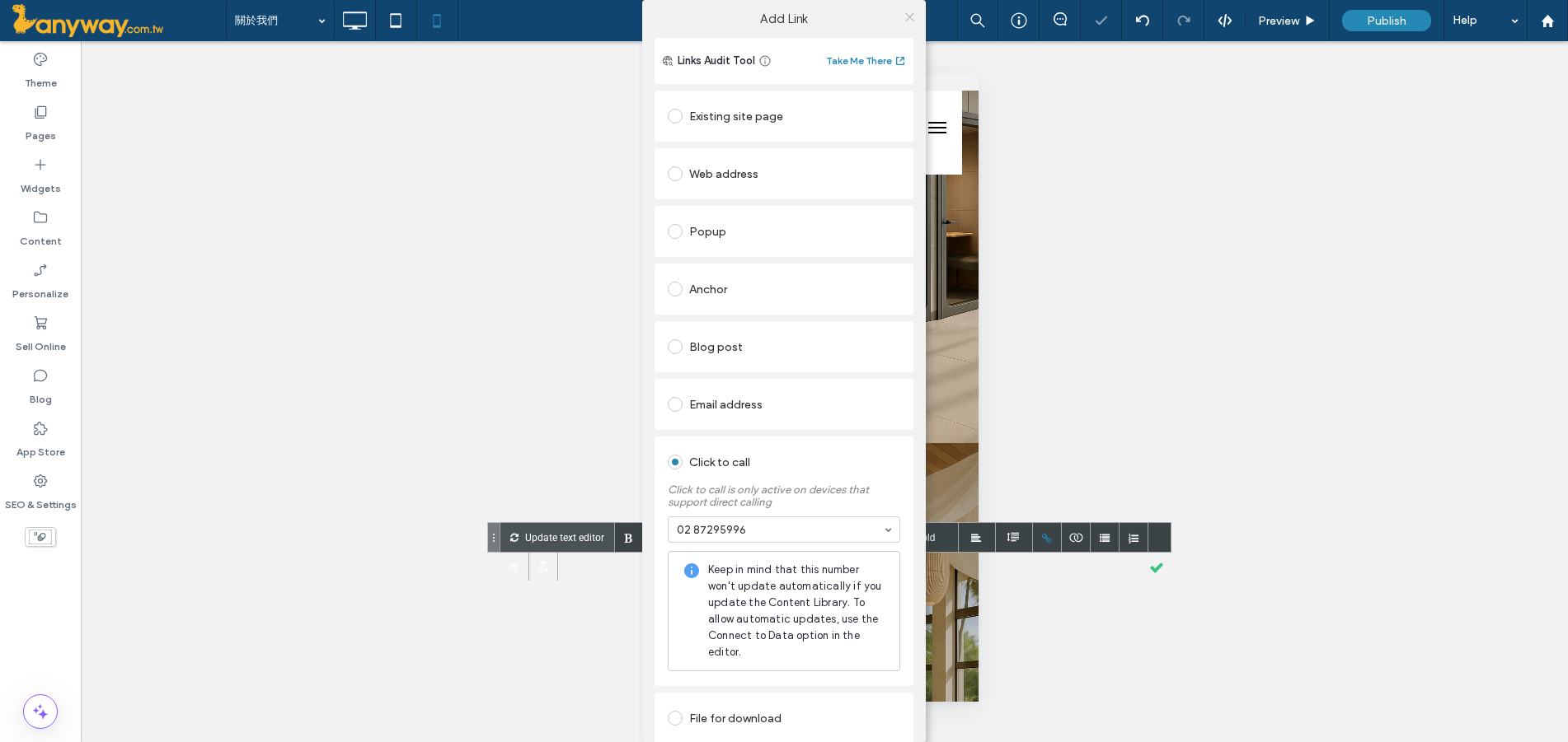
click at [905, 19] on icon at bounding box center [910, 17] width 12 height 12
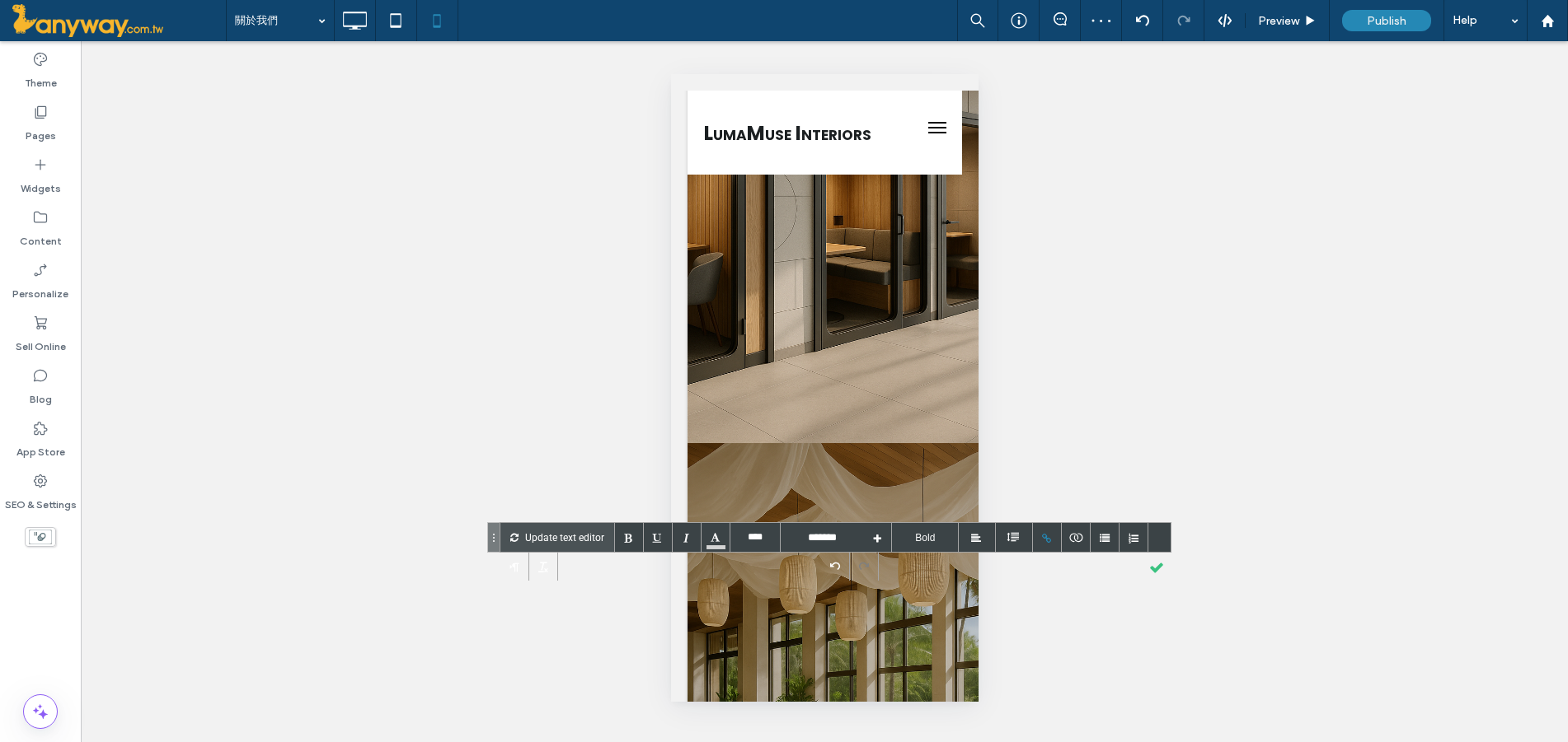
click at [1308, 561] on div "**********" at bounding box center [825, 392] width 1487 height 701
click at [1161, 559] on div at bounding box center [1155, 566] width 29 height 29
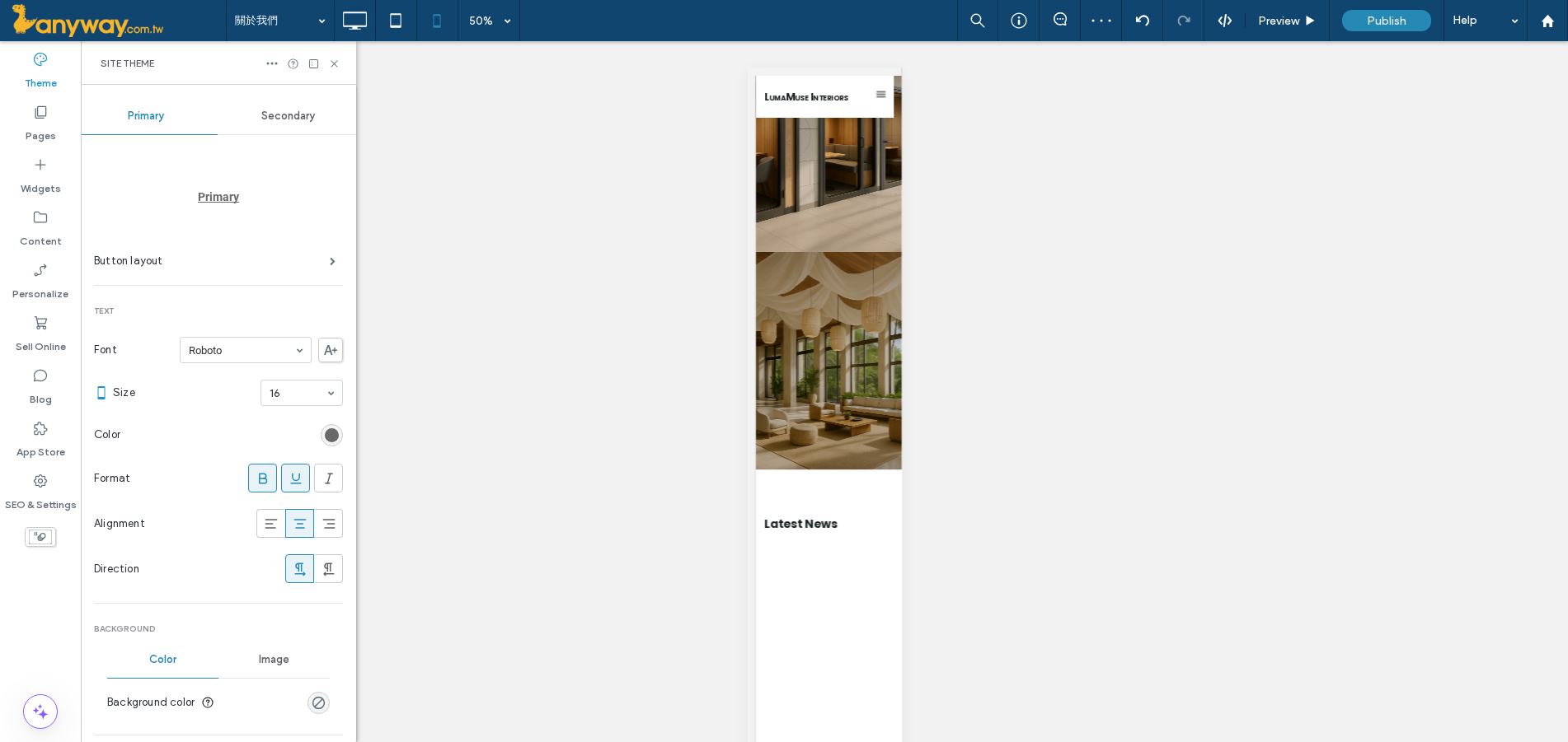
click at [958, 678] on div "**********" at bounding box center [825, 392] width 1487 height 701
click at [1284, 20] on span "Preview" at bounding box center [1279, 21] width 42 height 14
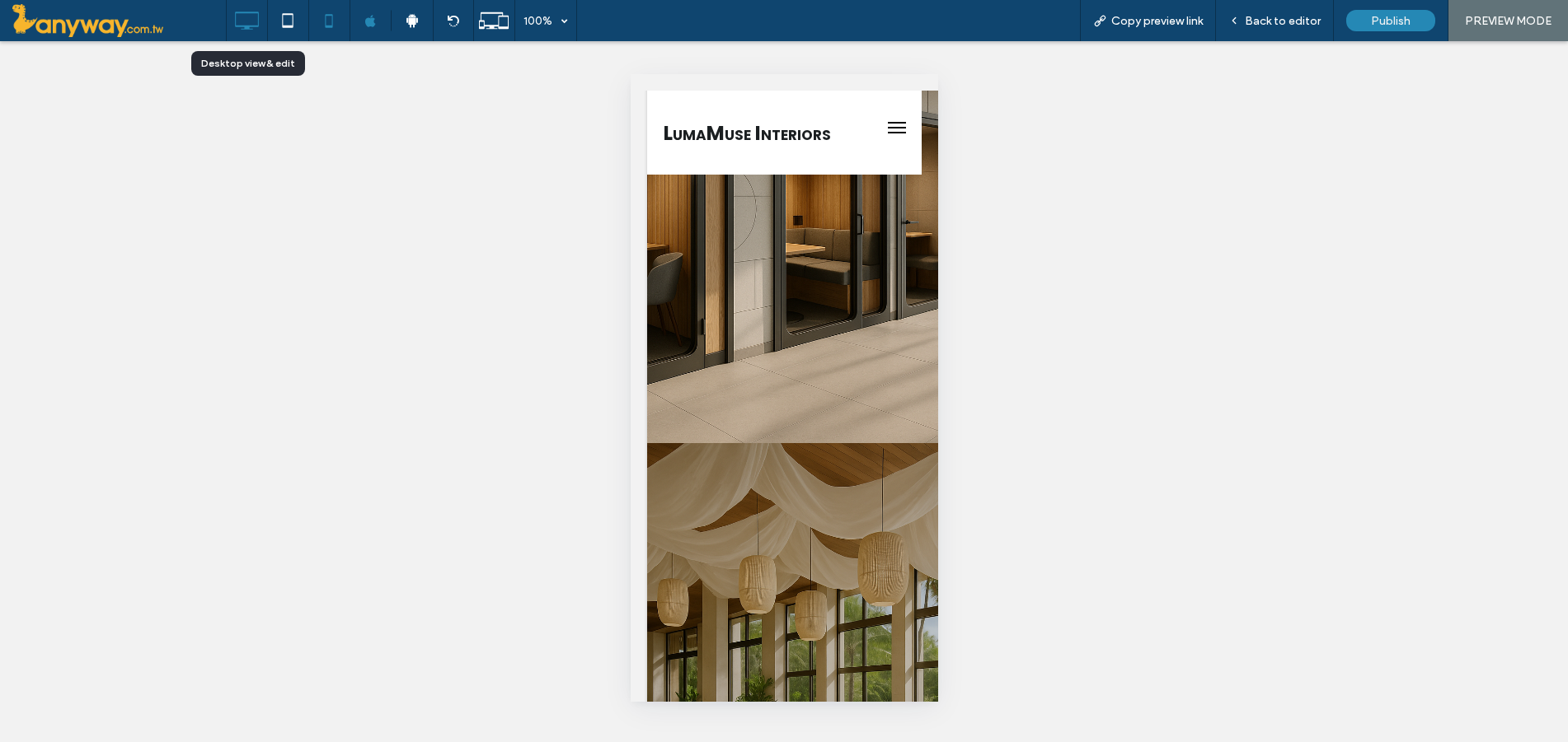
click at [262, 19] on icon at bounding box center [245, 20] width 33 height 33
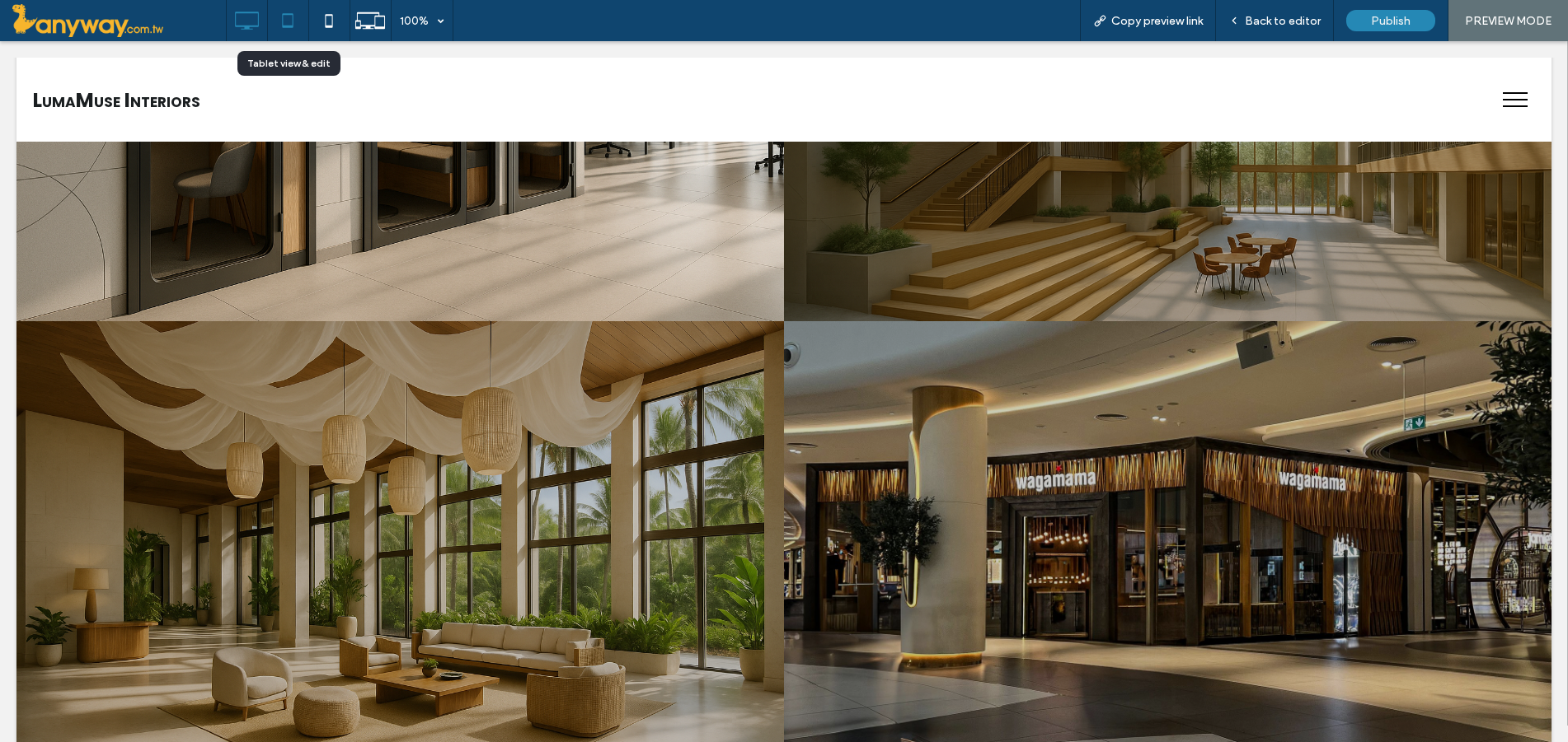
click at [283, 20] on icon at bounding box center [287, 20] width 33 height 33
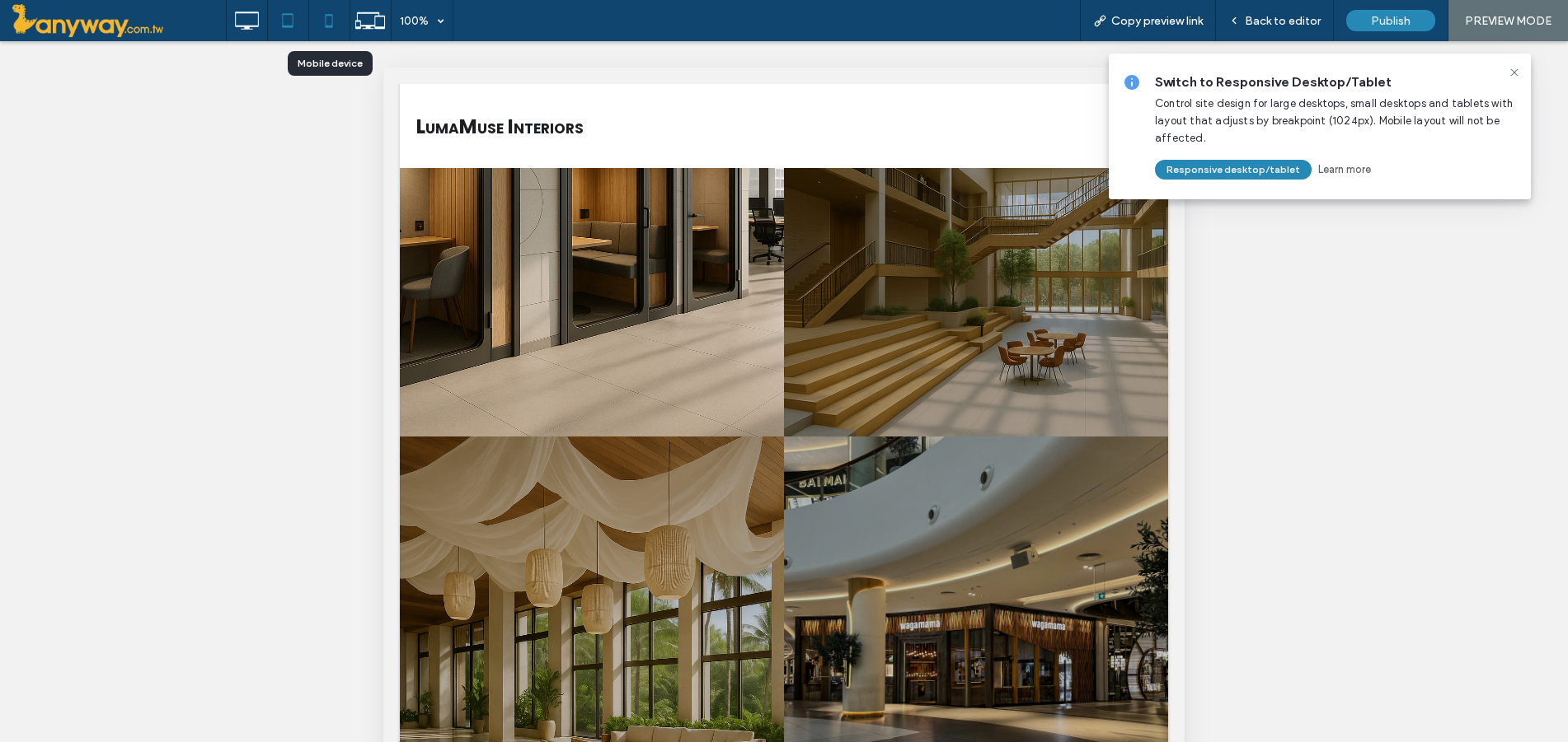
click at [328, 18] on icon at bounding box center [329, 20] width 33 height 33
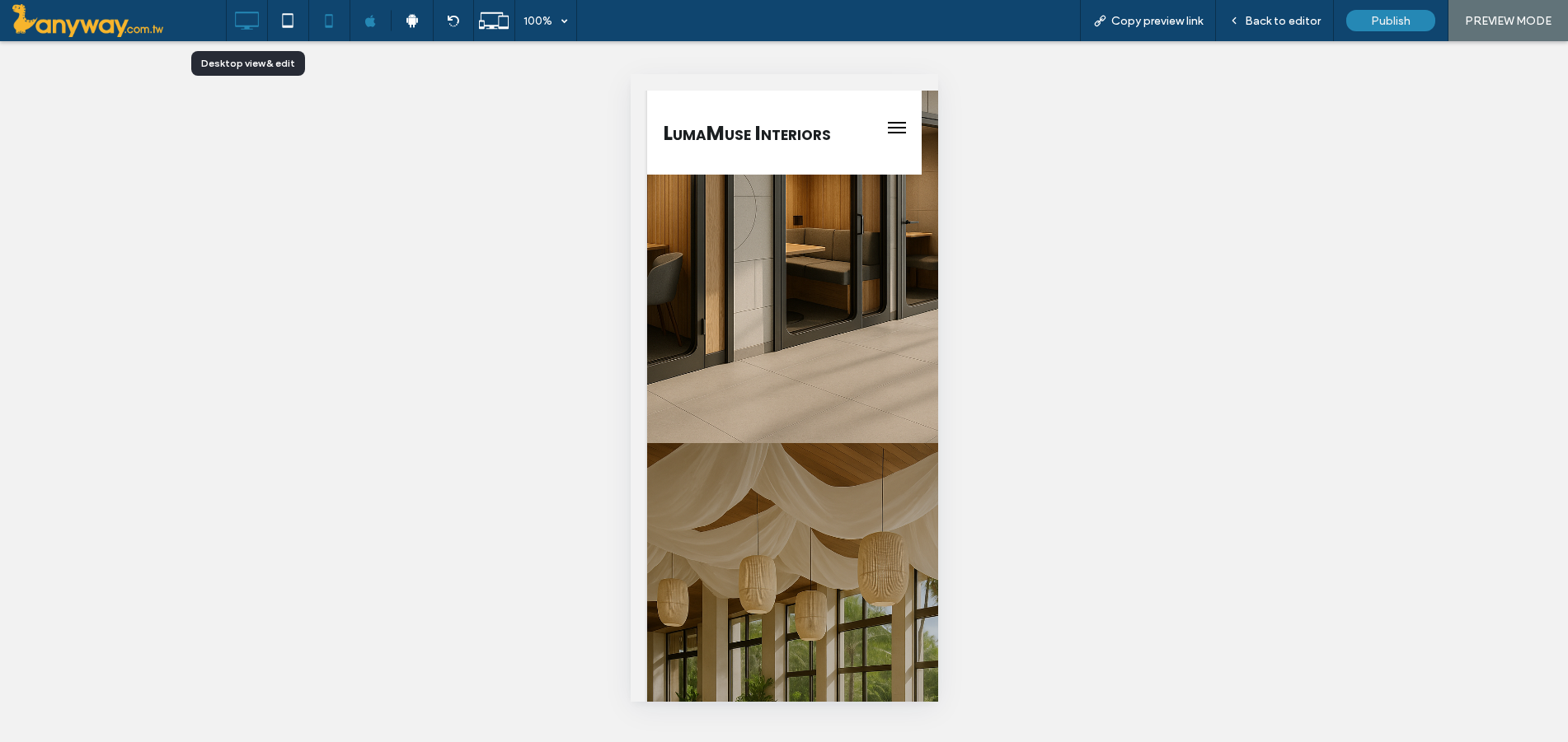
click at [245, 30] on icon at bounding box center [245, 20] width 33 height 33
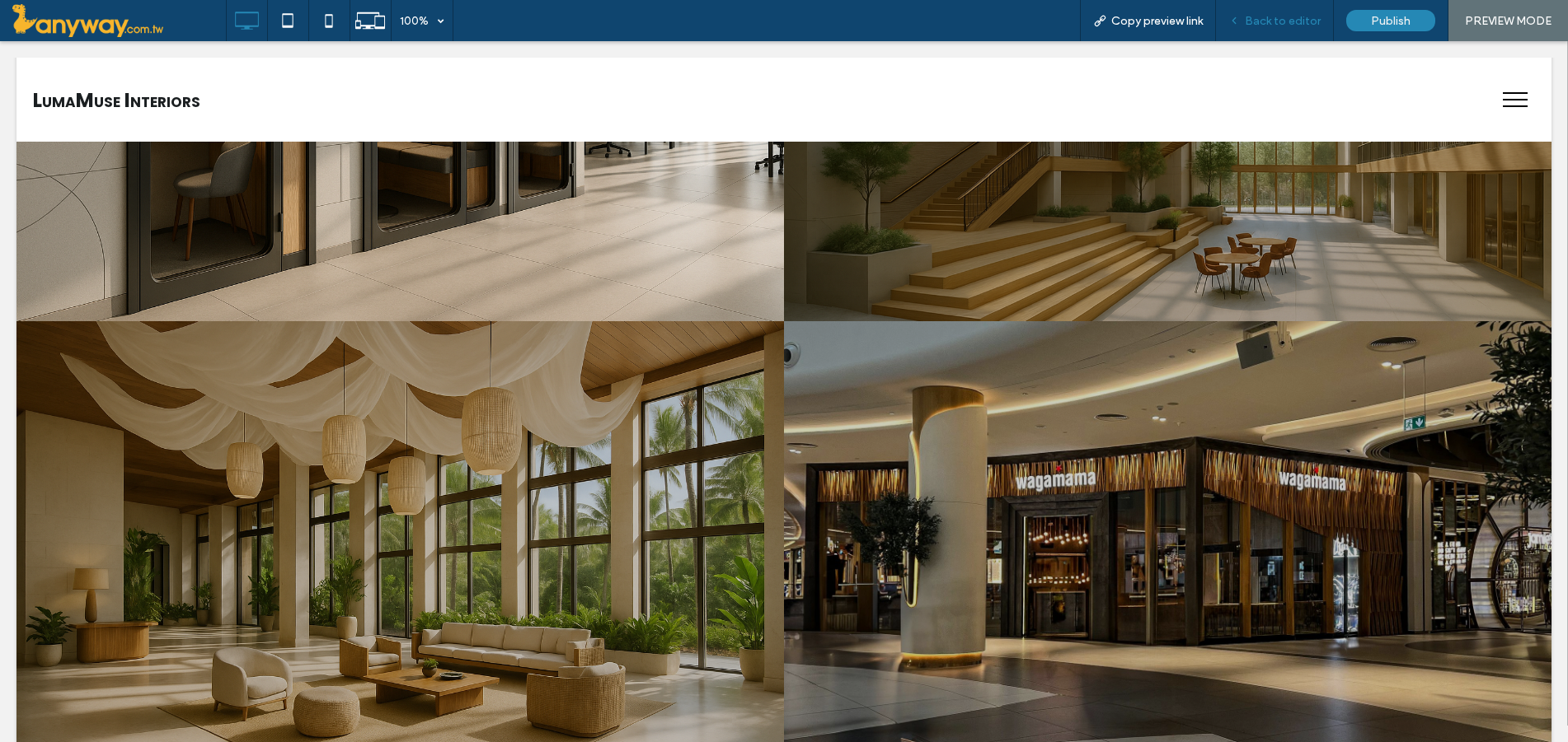
click at [1280, 6] on div "Back to editor" at bounding box center [1274, 21] width 118 height 42
click at [58, 21] on span at bounding box center [119, 20] width 214 height 33
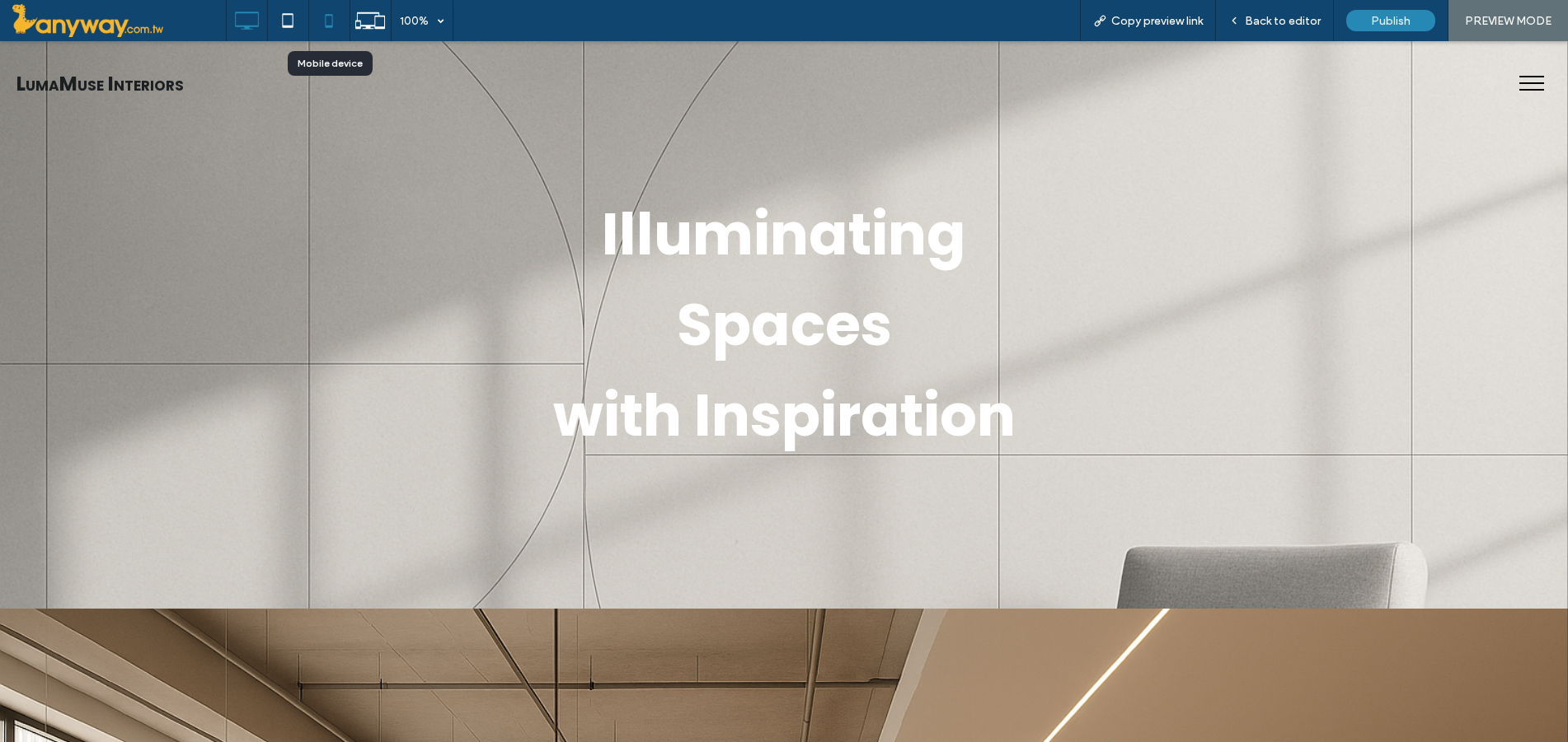
click at [333, 14] on icon at bounding box center [329, 20] width 33 height 33
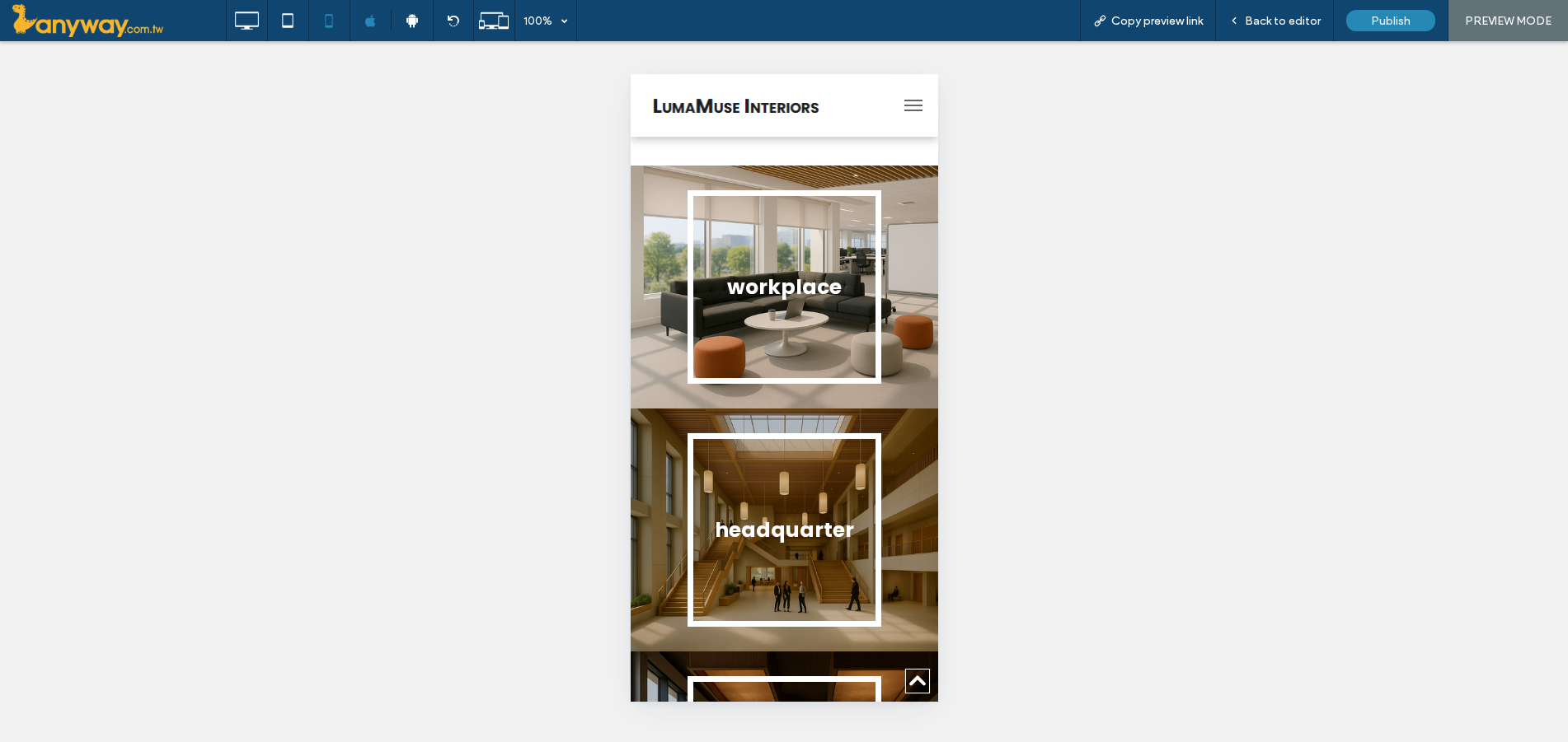
scroll to position [1098, 0]
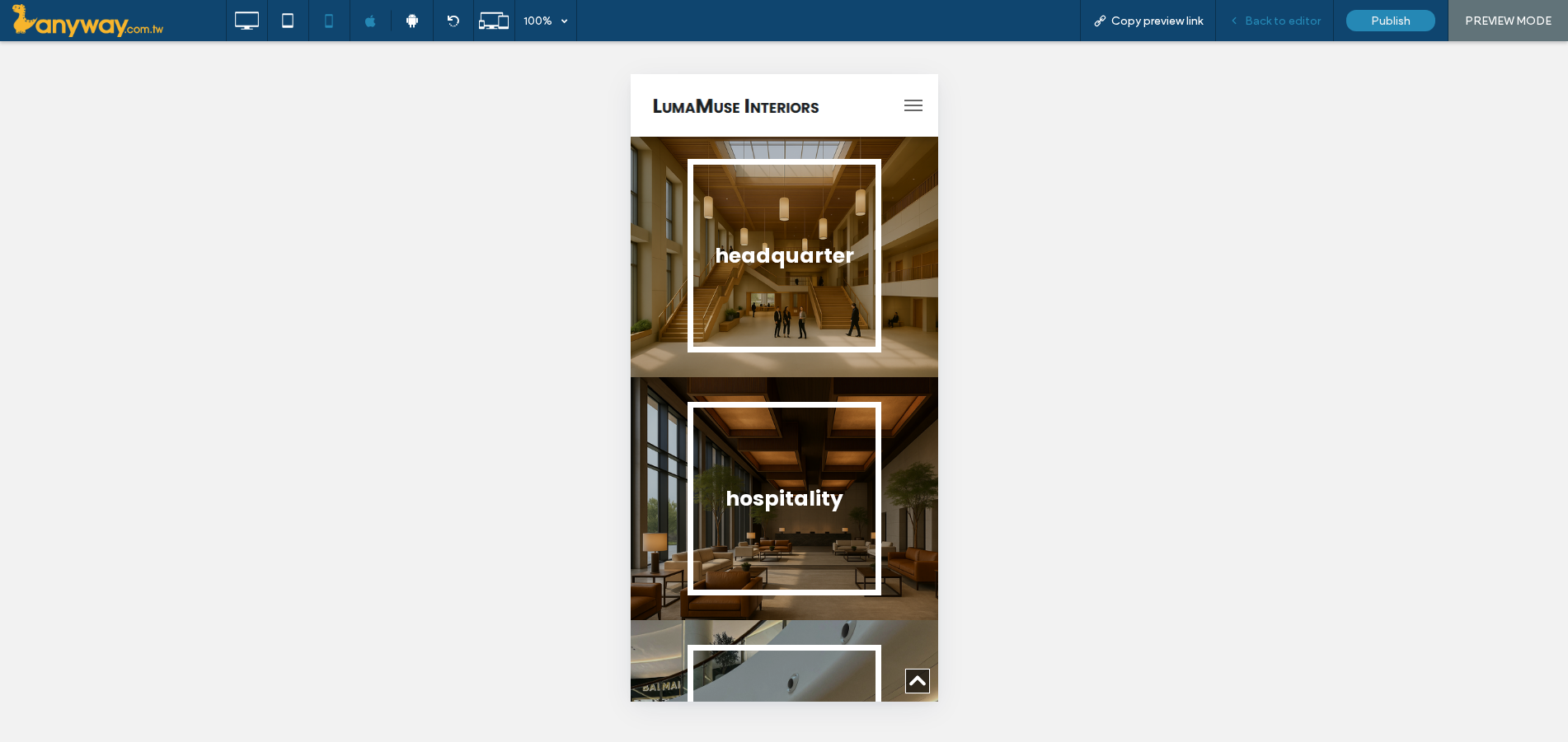
click at [1309, 17] on span "Back to editor" at bounding box center [1282, 21] width 76 height 14
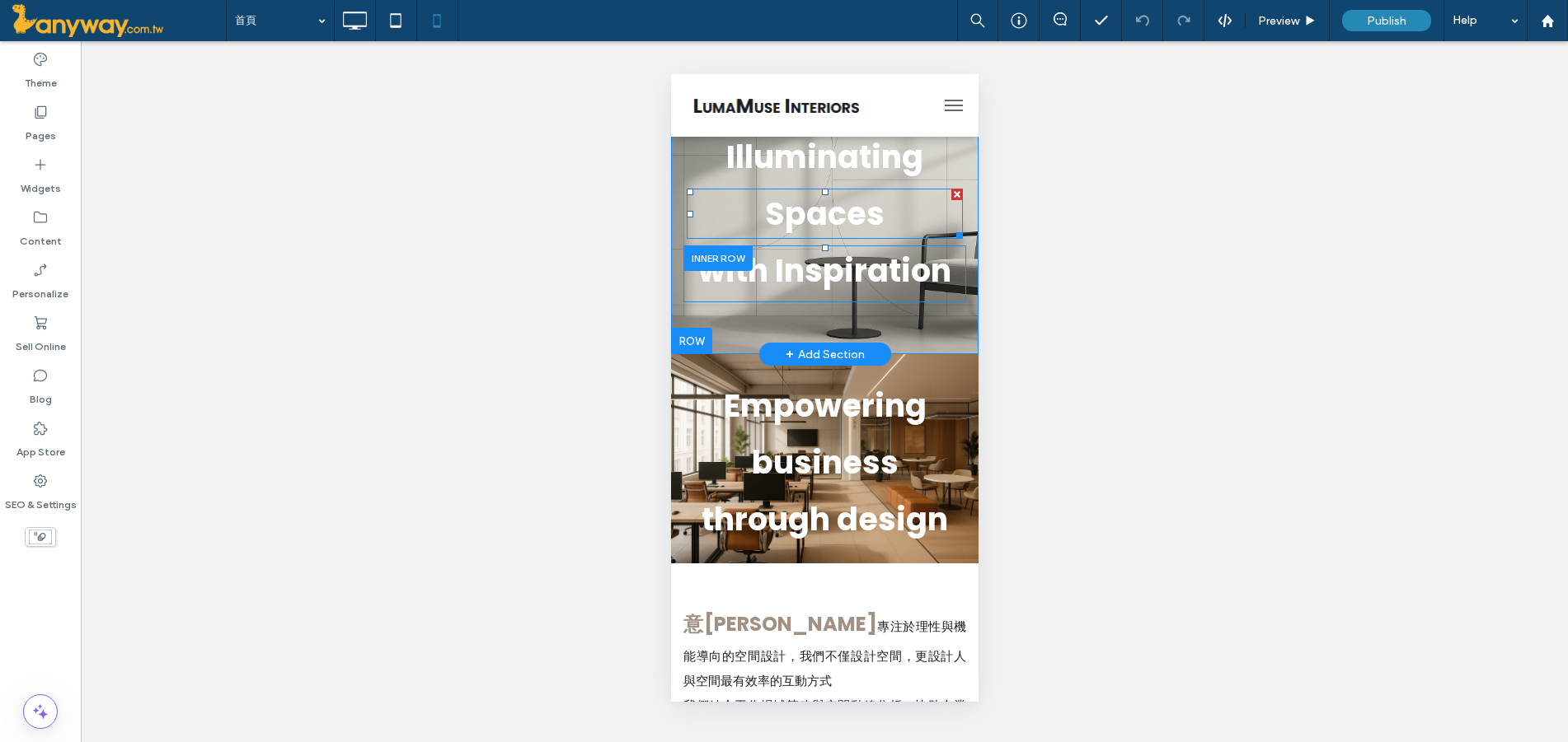
scroll to position [0, 0]
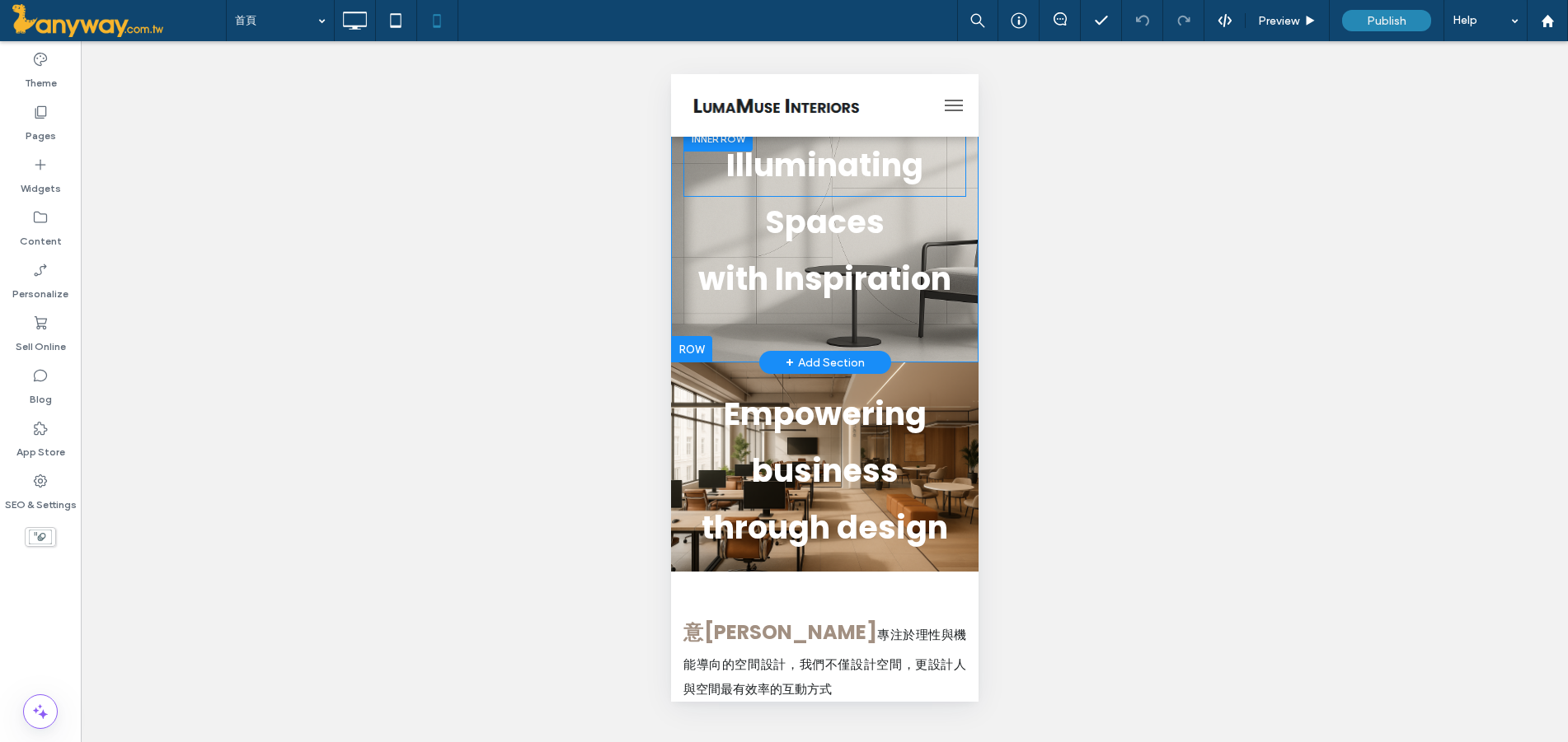
click at [727, 141] on div at bounding box center [718, 139] width 69 height 26
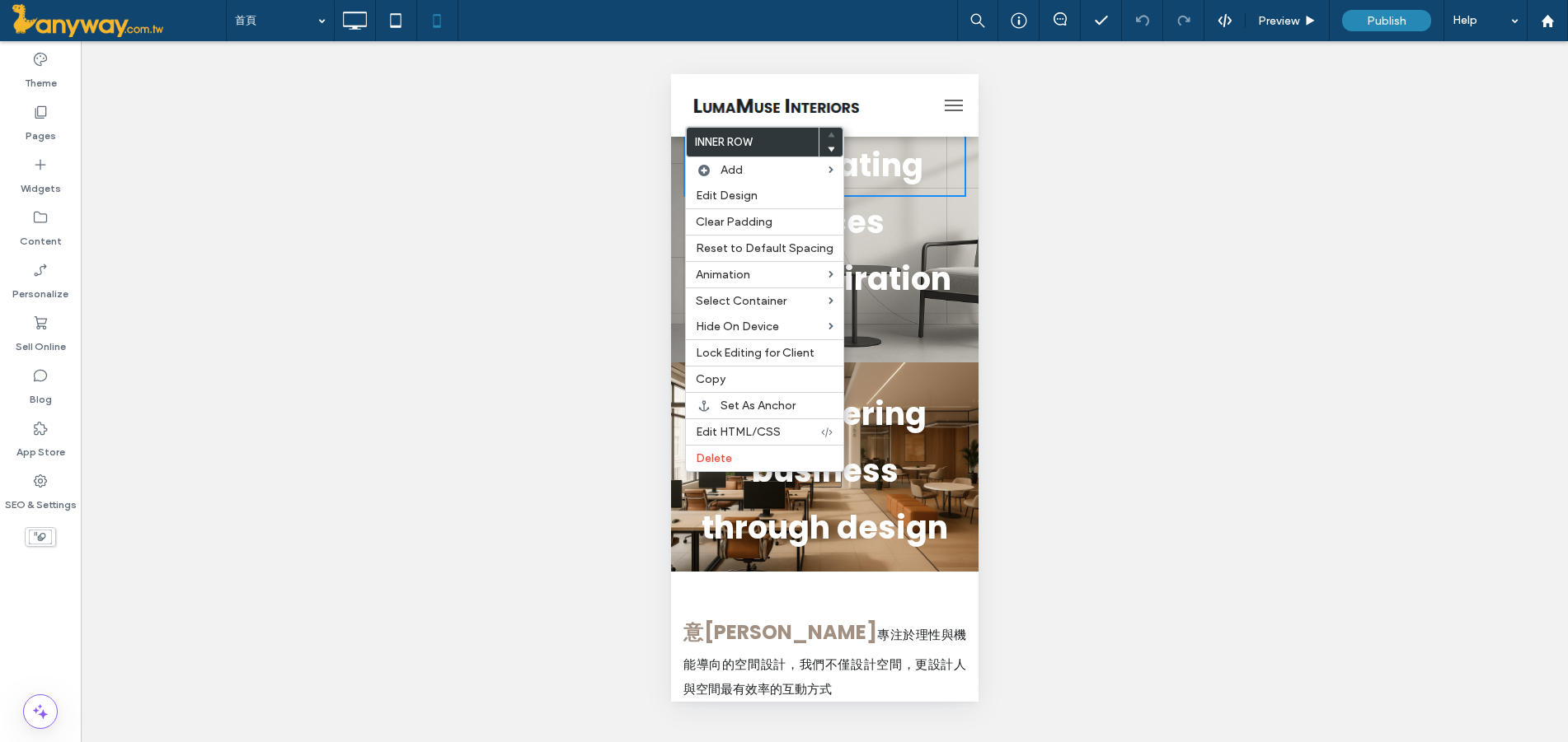
click at [1156, 192] on div "Unhide? Yes" at bounding box center [825, 392] width 1487 height 701
click at [348, 24] on icon at bounding box center [353, 20] width 33 height 33
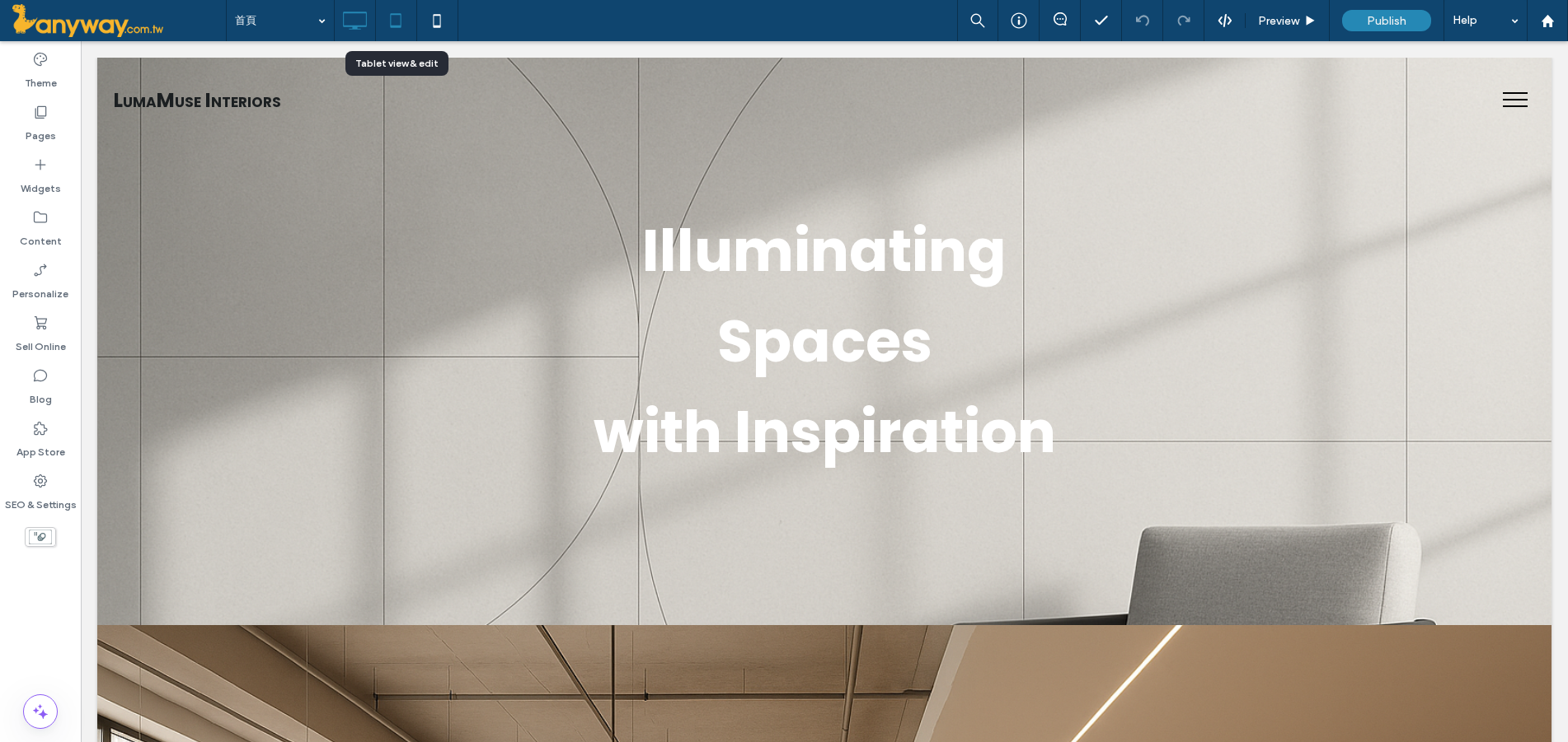
click at [396, 26] on use at bounding box center [396, 20] width 11 height 14
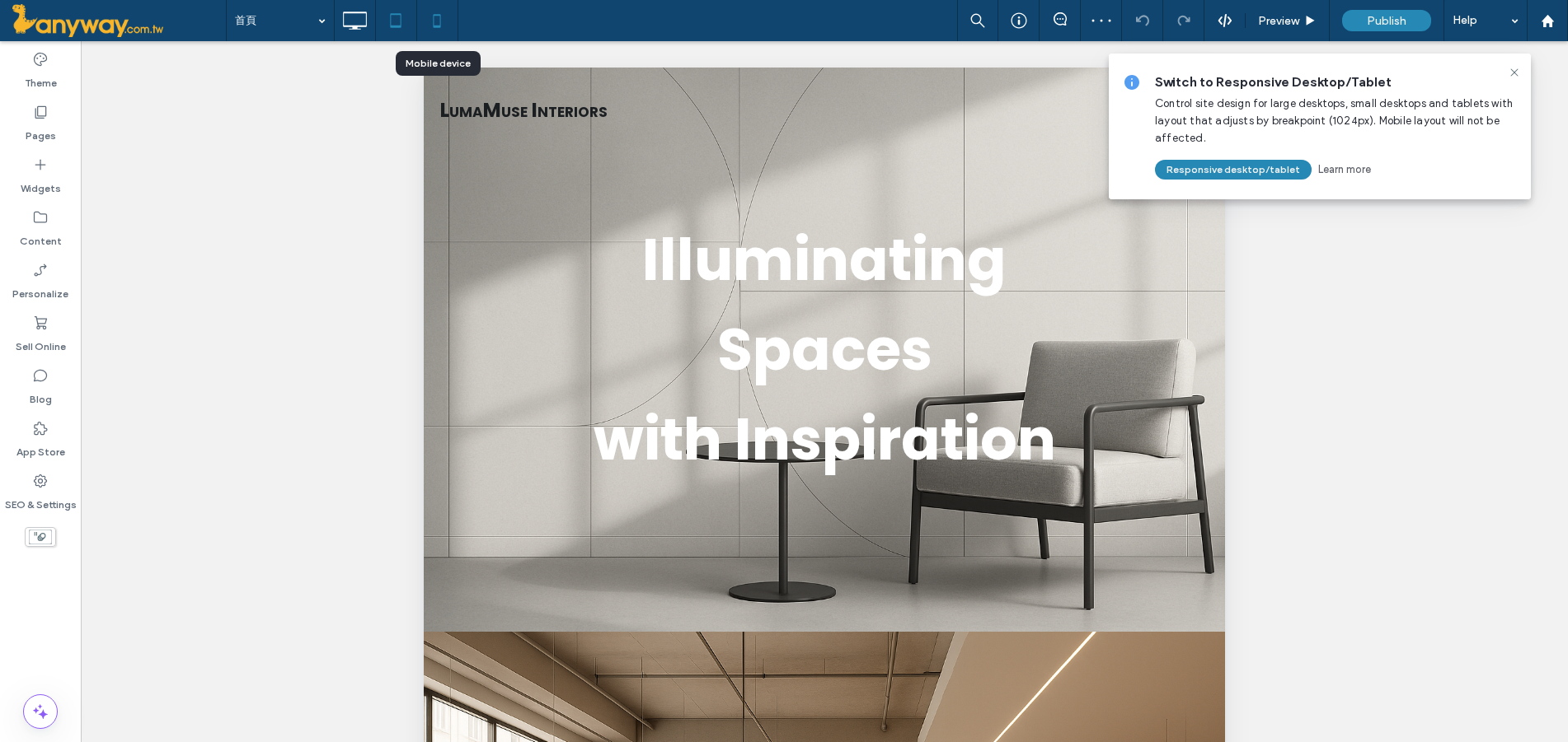
click at [437, 20] on icon at bounding box center [437, 20] width 33 height 33
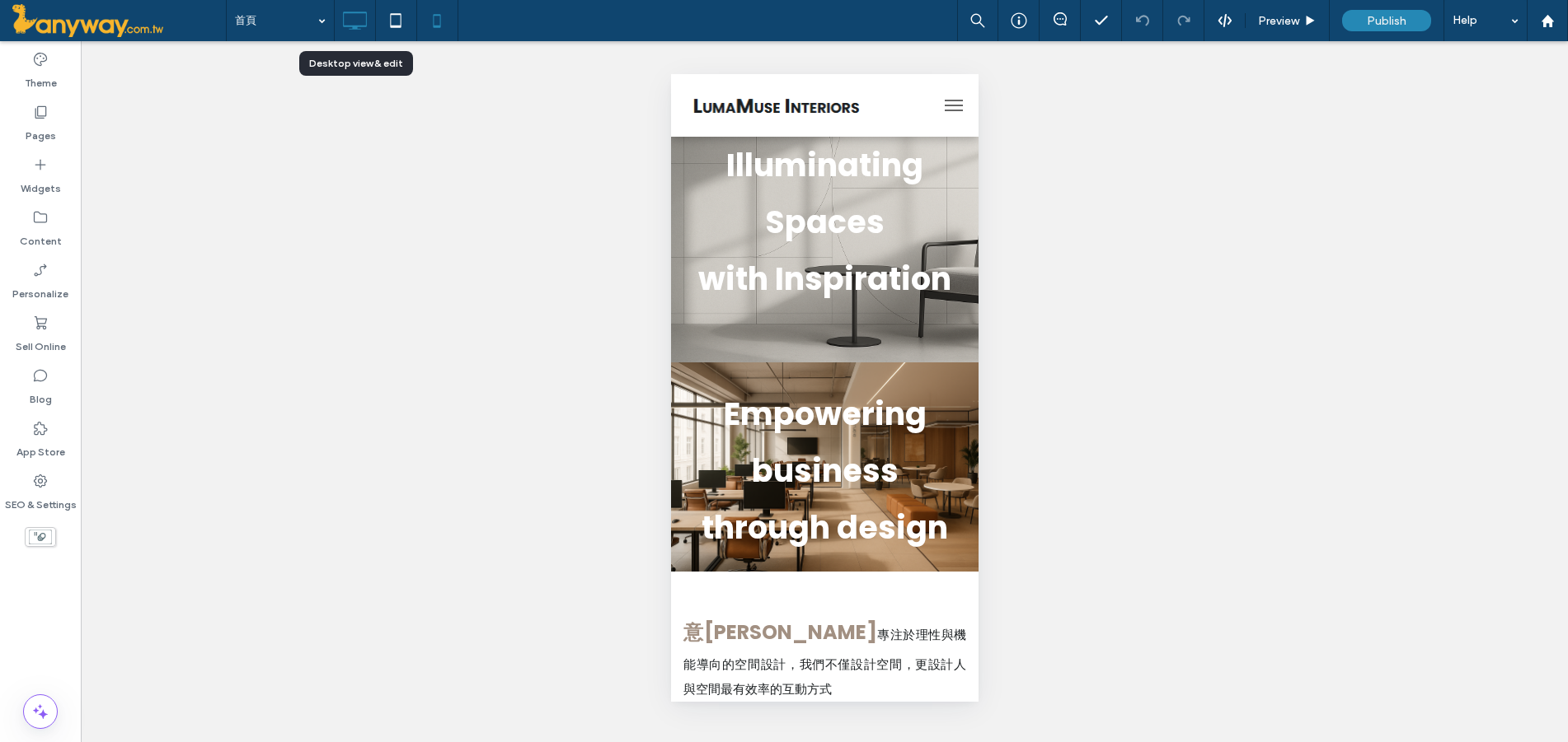
click at [366, 21] on icon at bounding box center [353, 20] width 33 height 33
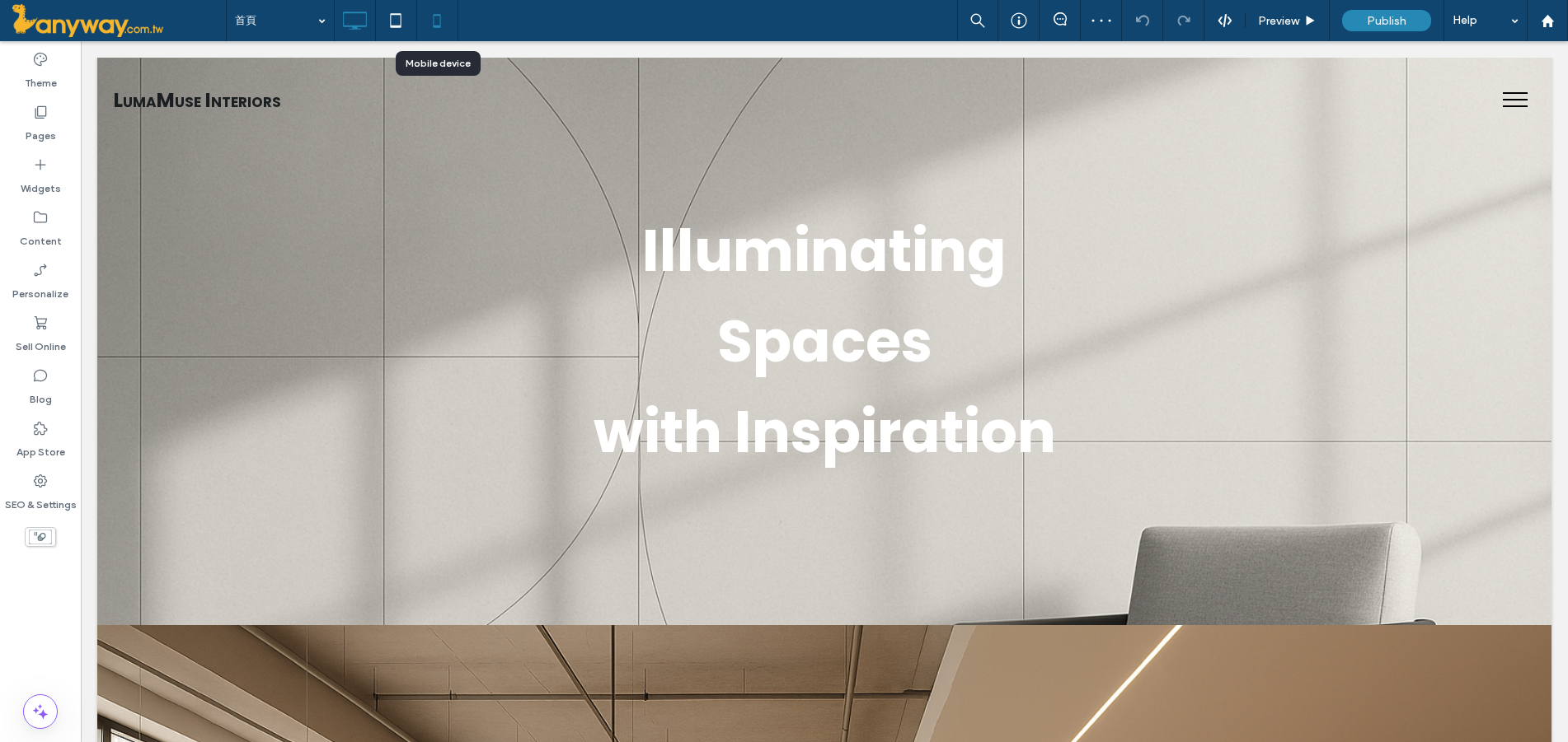
click at [427, 22] on icon at bounding box center [437, 20] width 33 height 33
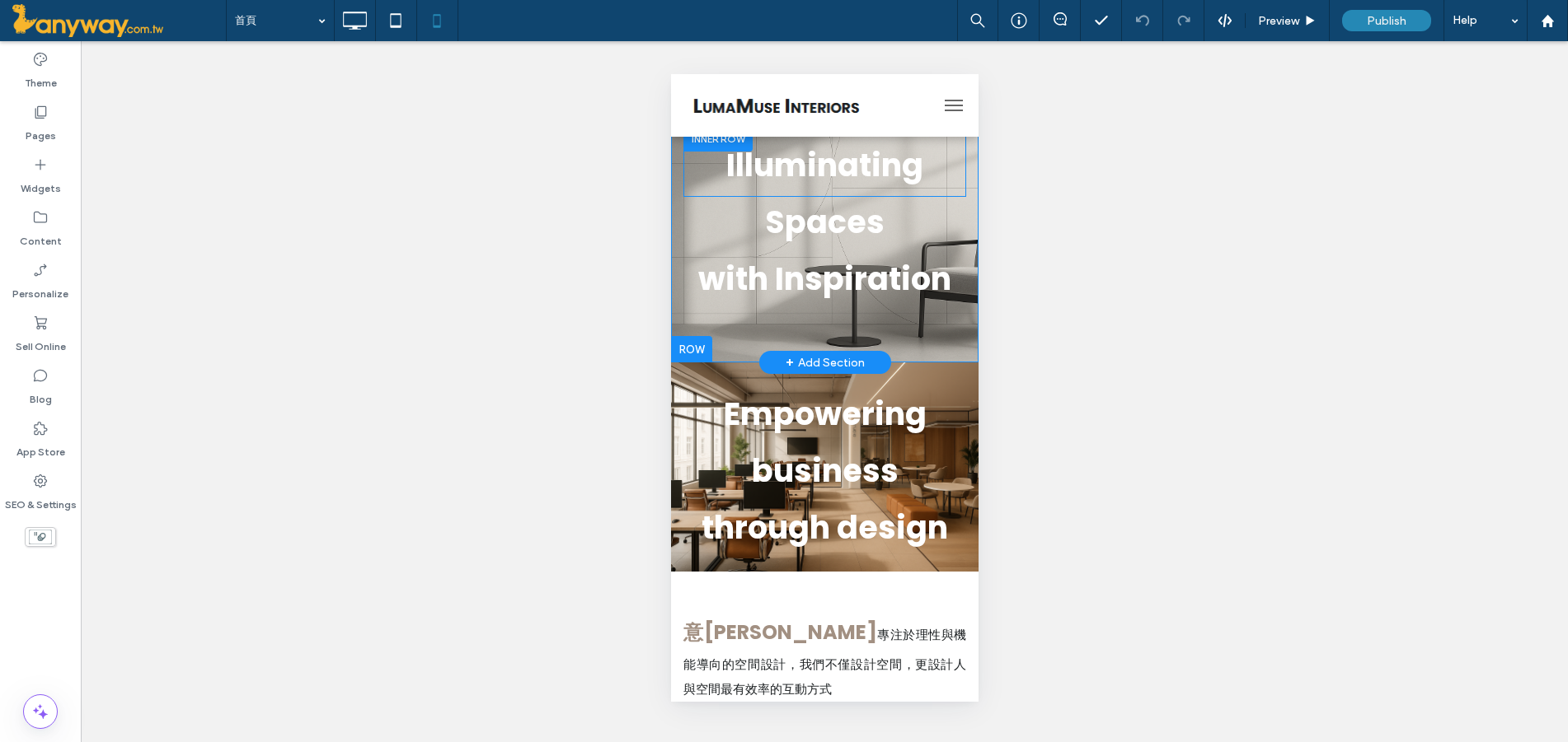
click at [728, 140] on div at bounding box center [718, 139] width 69 height 26
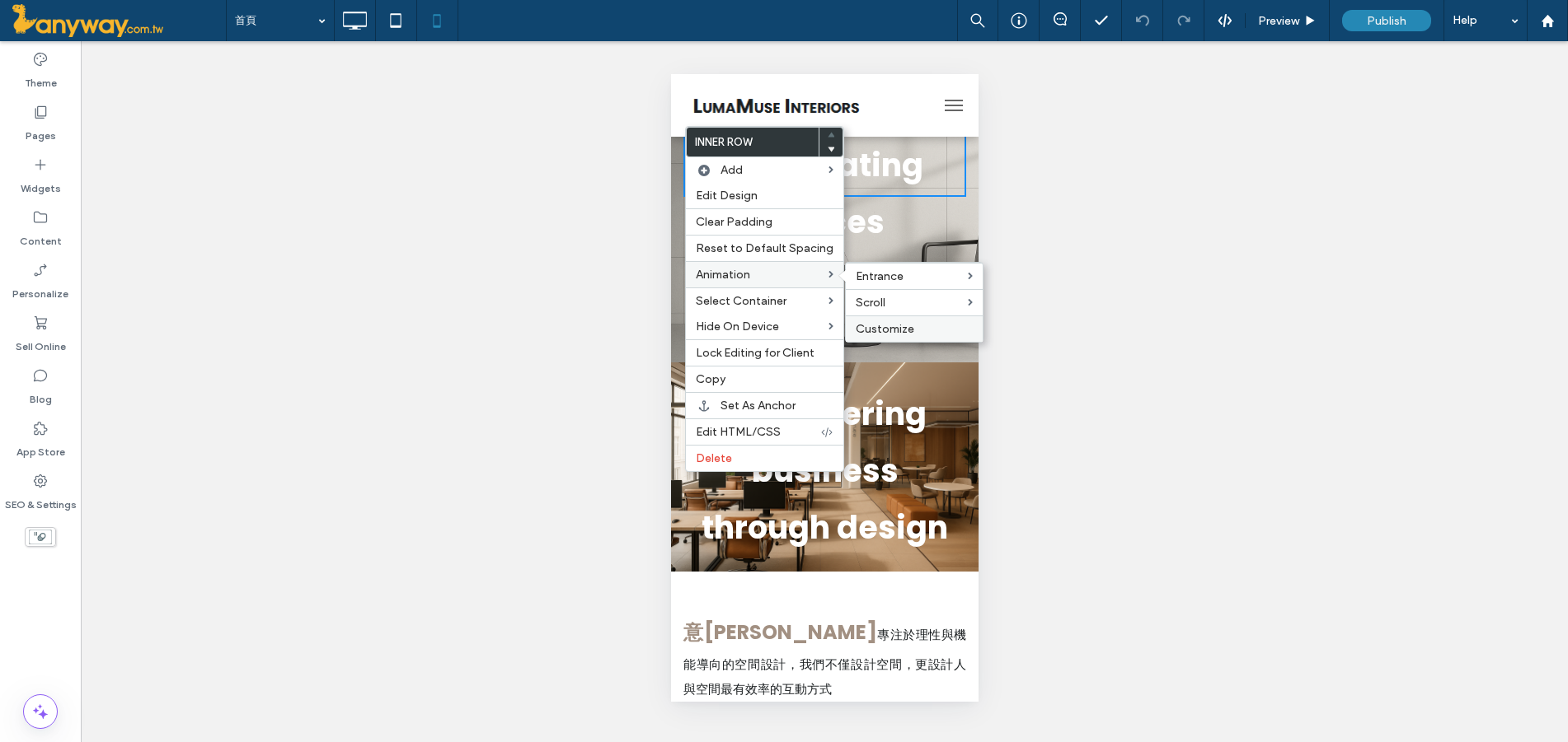
click at [877, 323] on span "Customize" at bounding box center [884, 329] width 58 height 14
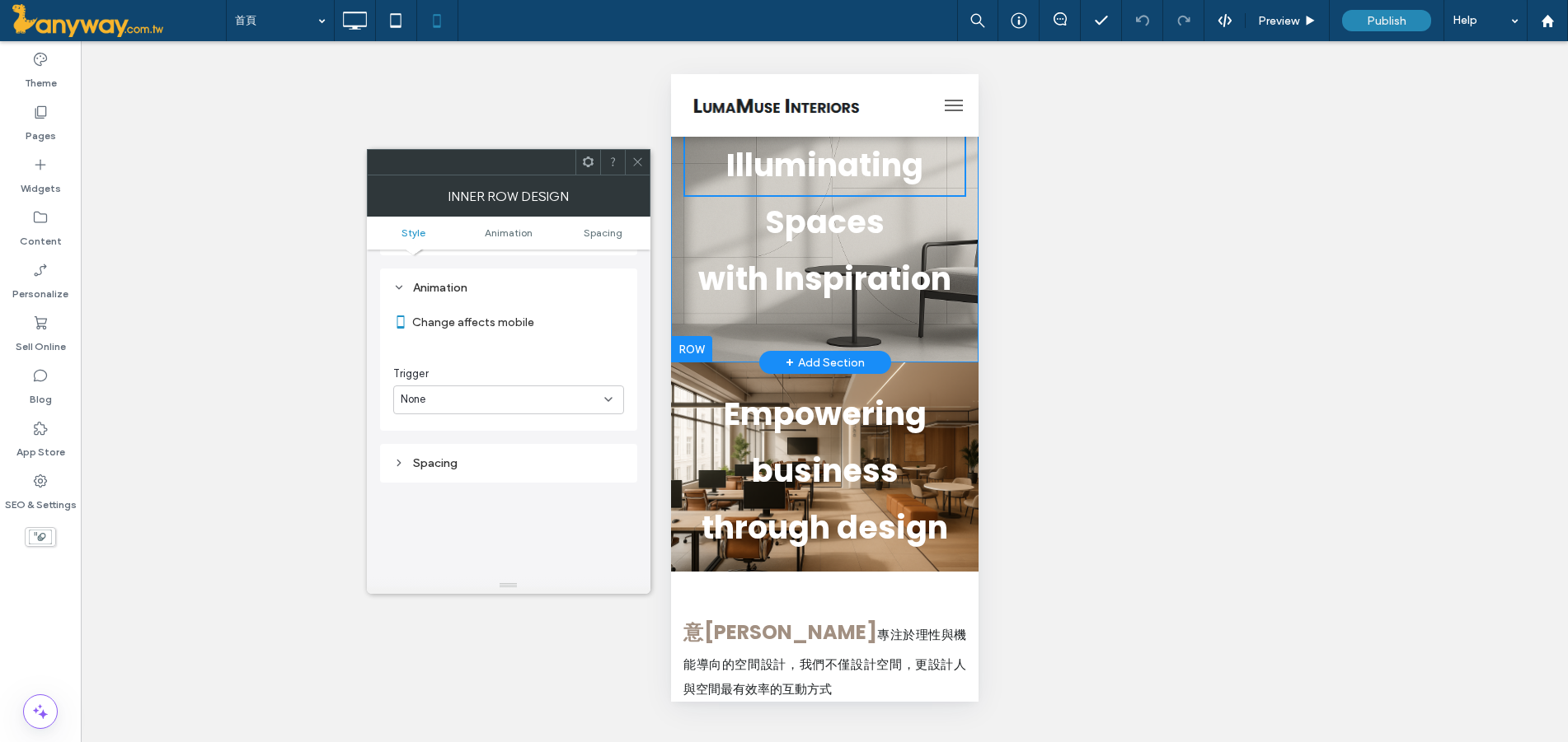
scroll to position [334, 0]
click at [607, 392] on icon at bounding box center [608, 393] width 13 height 13
click at [481, 457] on div "Entrance" at bounding box center [509, 451] width 230 height 29
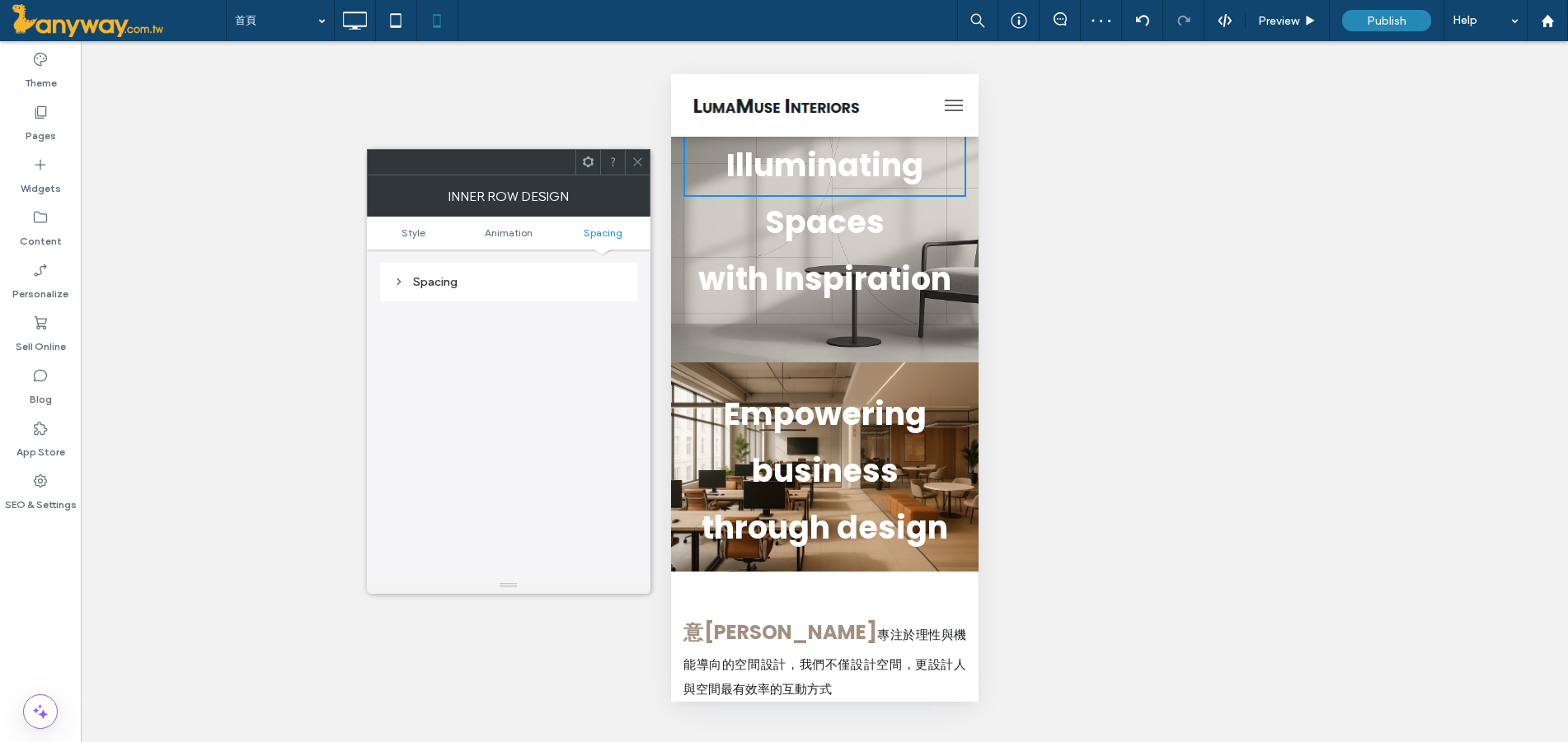
scroll to position [309, 0]
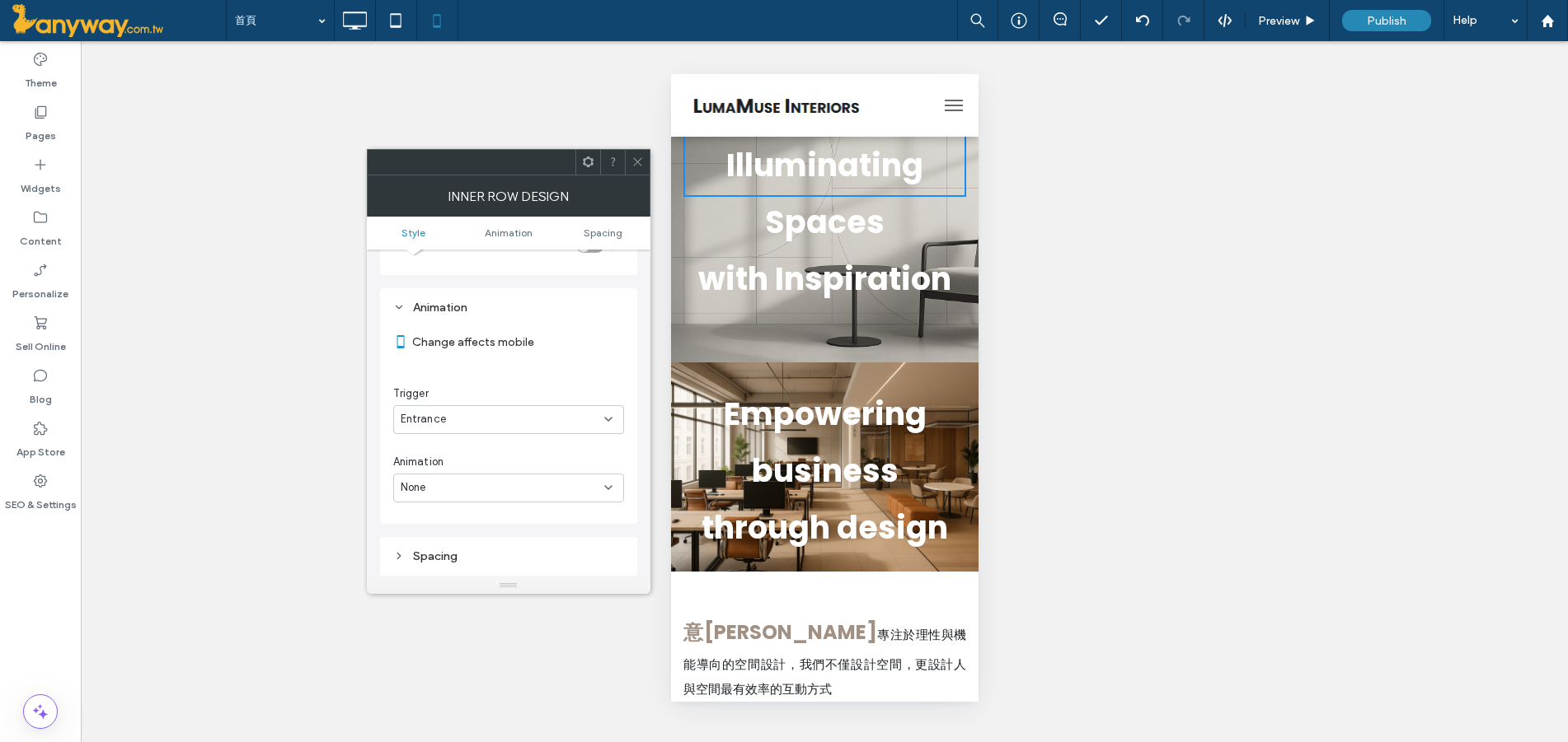
click at [499, 502] on div "None" at bounding box center [508, 488] width 231 height 29
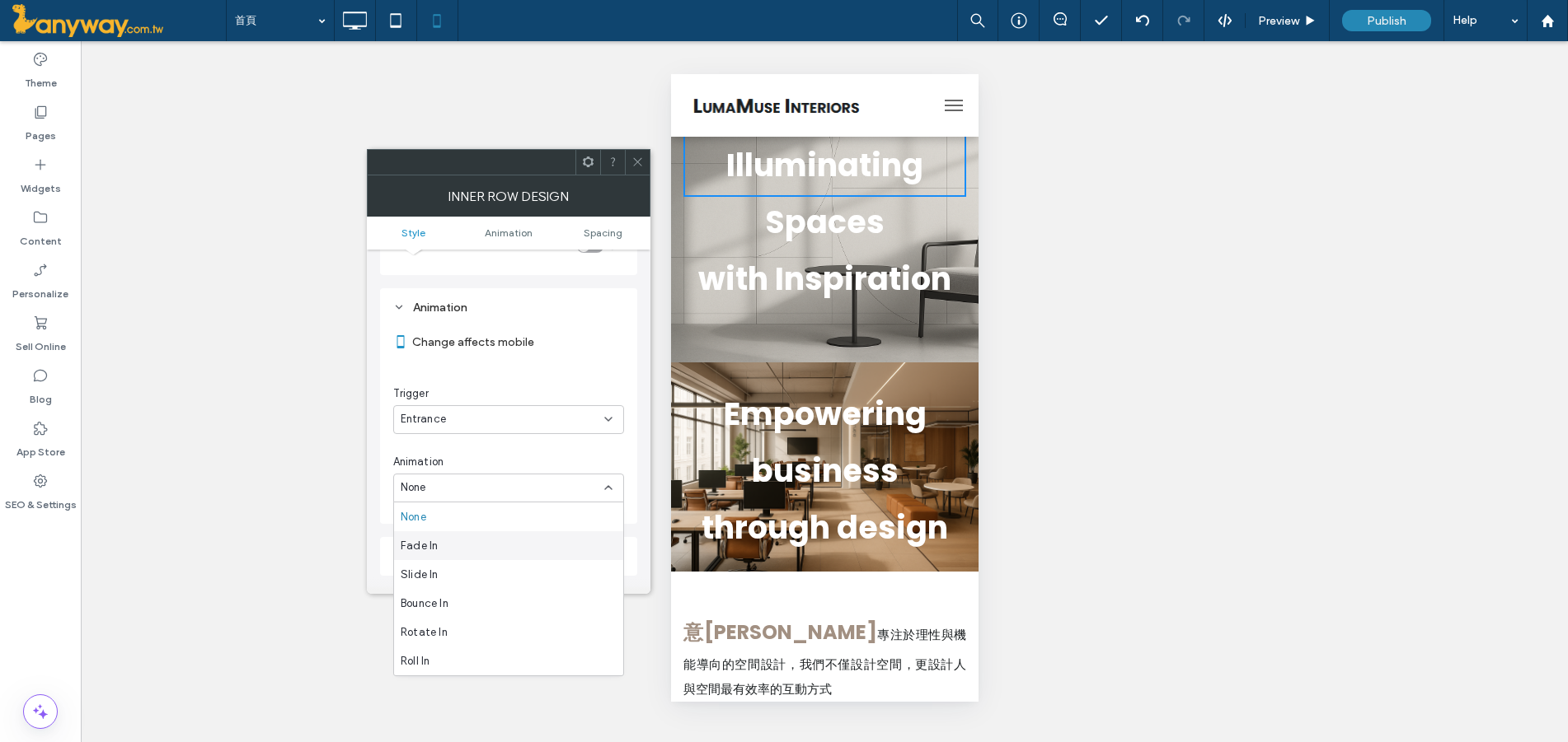
click at [477, 540] on div "Fade In" at bounding box center [509, 545] width 230 height 29
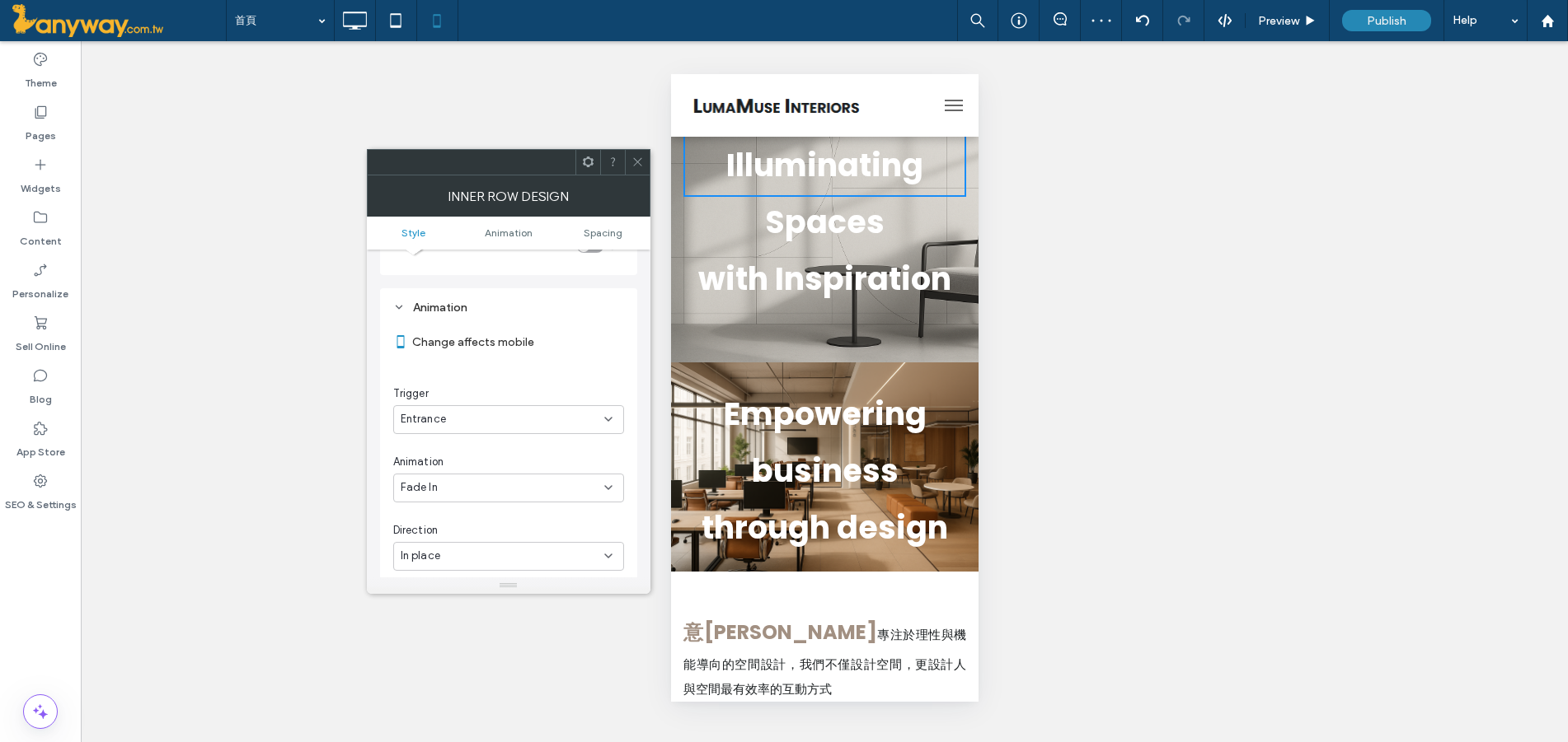
click at [607, 555] on icon at bounding box center [608, 555] width 13 height 13
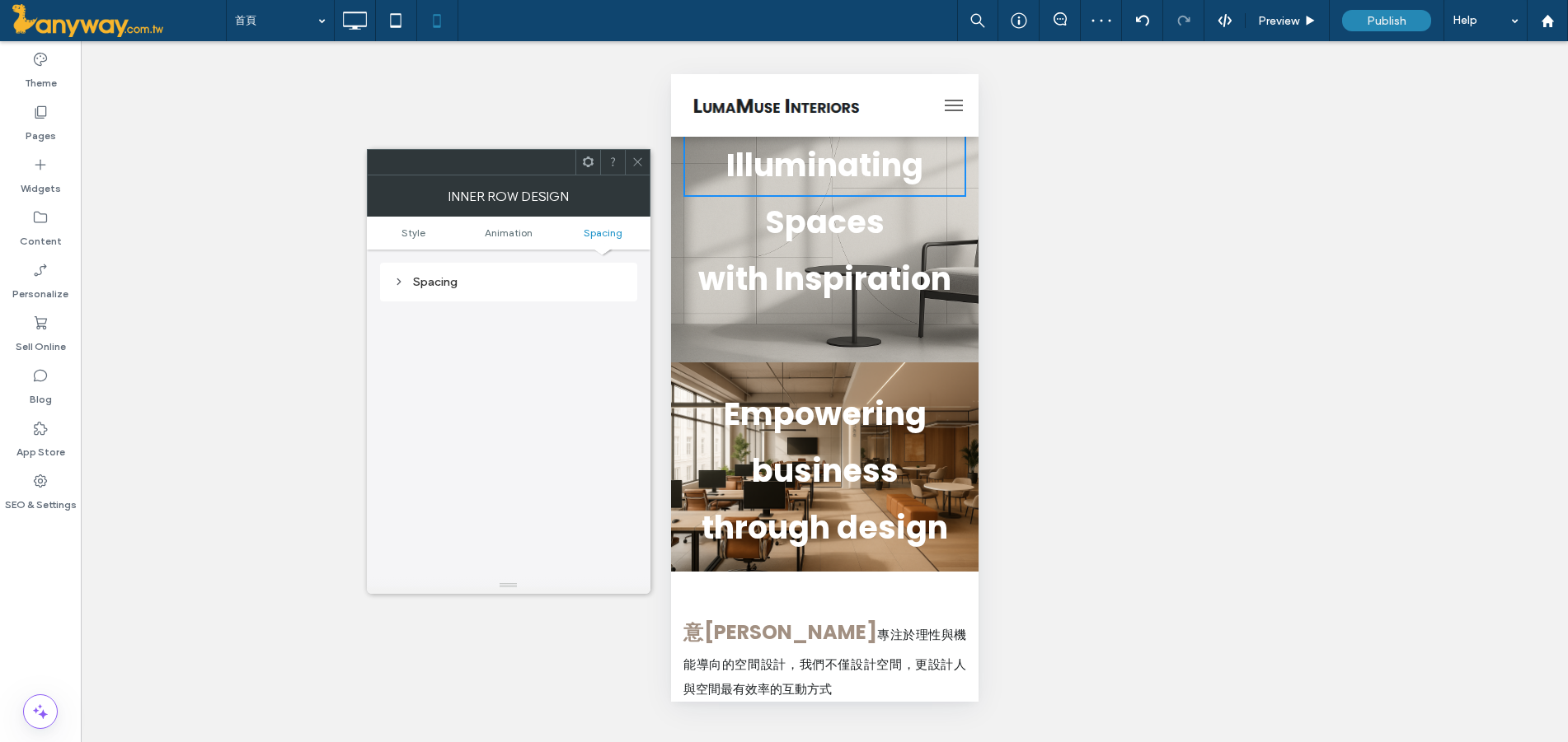
scroll to position [509, 0]
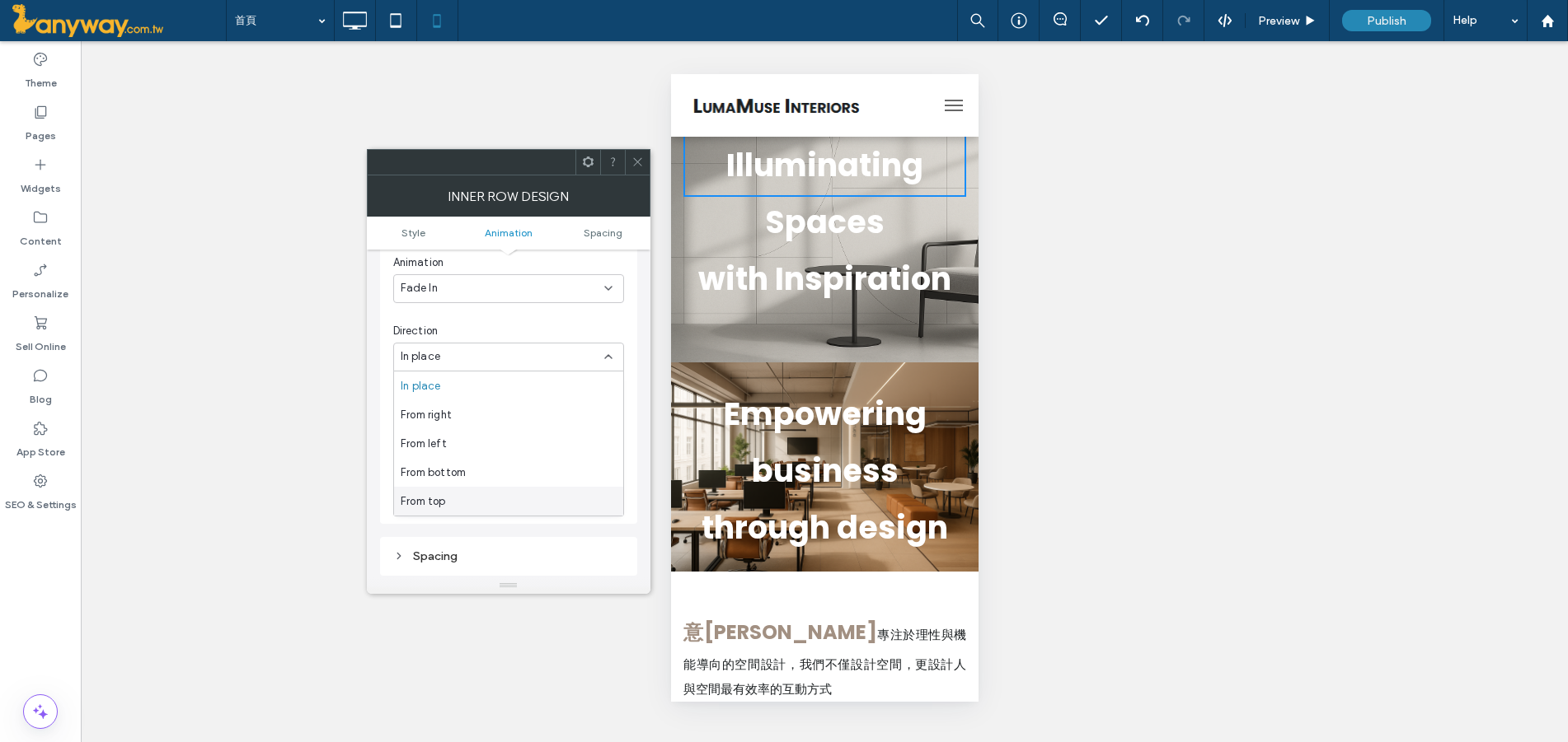
click at [470, 504] on div "From top" at bounding box center [509, 501] width 230 height 29
click at [637, 162] on icon at bounding box center [637, 161] width 12 height 12
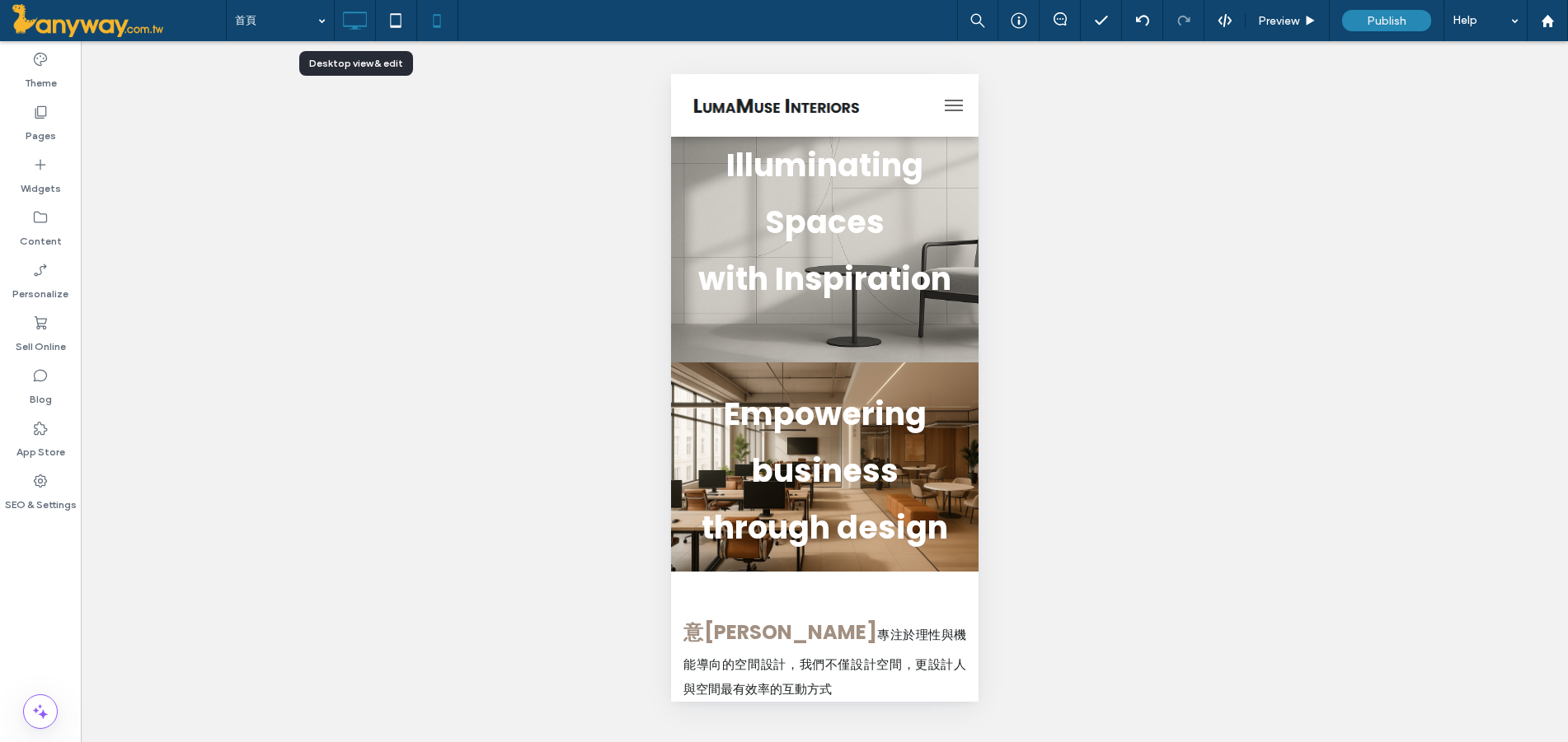
click at [347, 19] on icon at bounding box center [353, 20] width 33 height 33
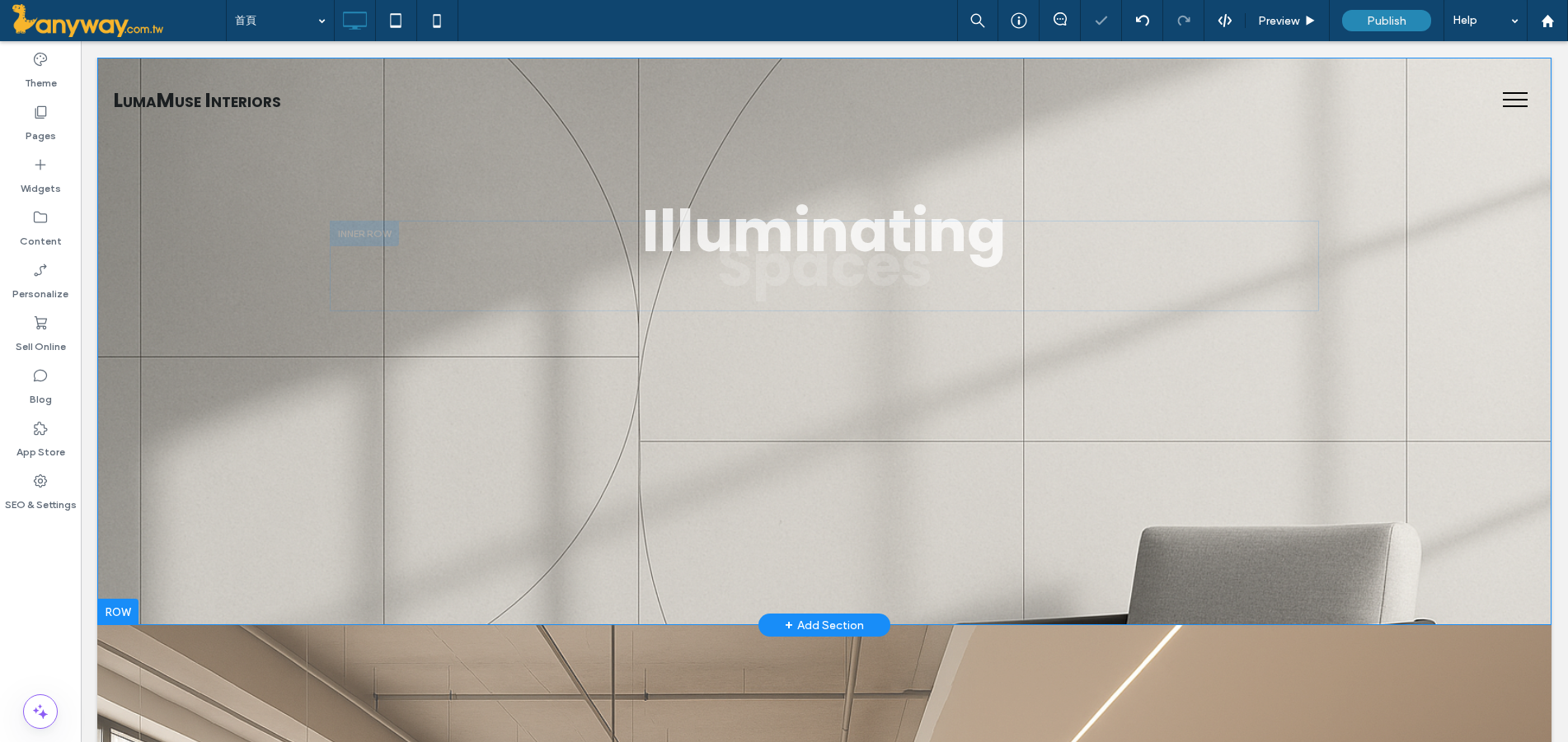
scroll to position [0, 0]
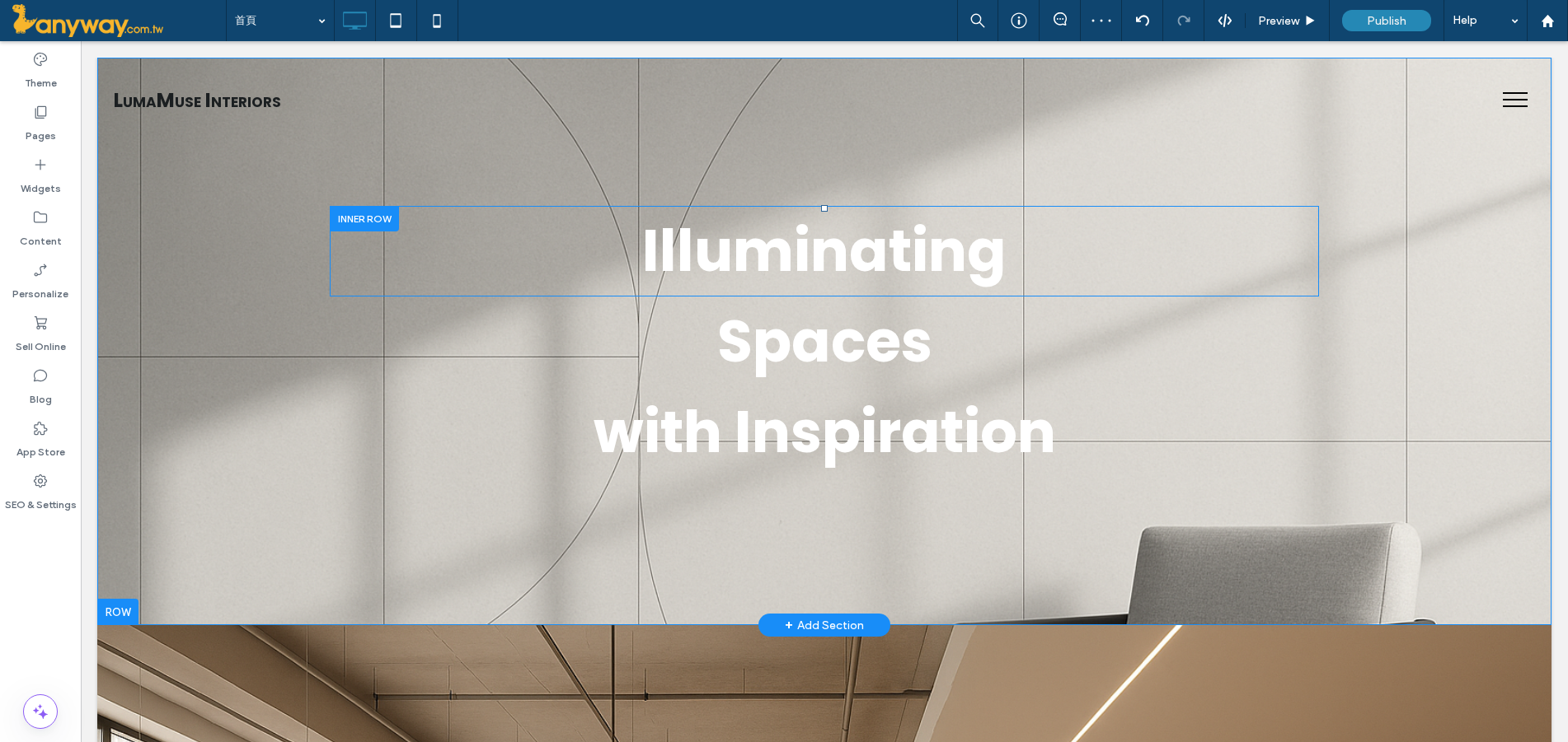
click at [363, 215] on div at bounding box center [364, 219] width 69 height 26
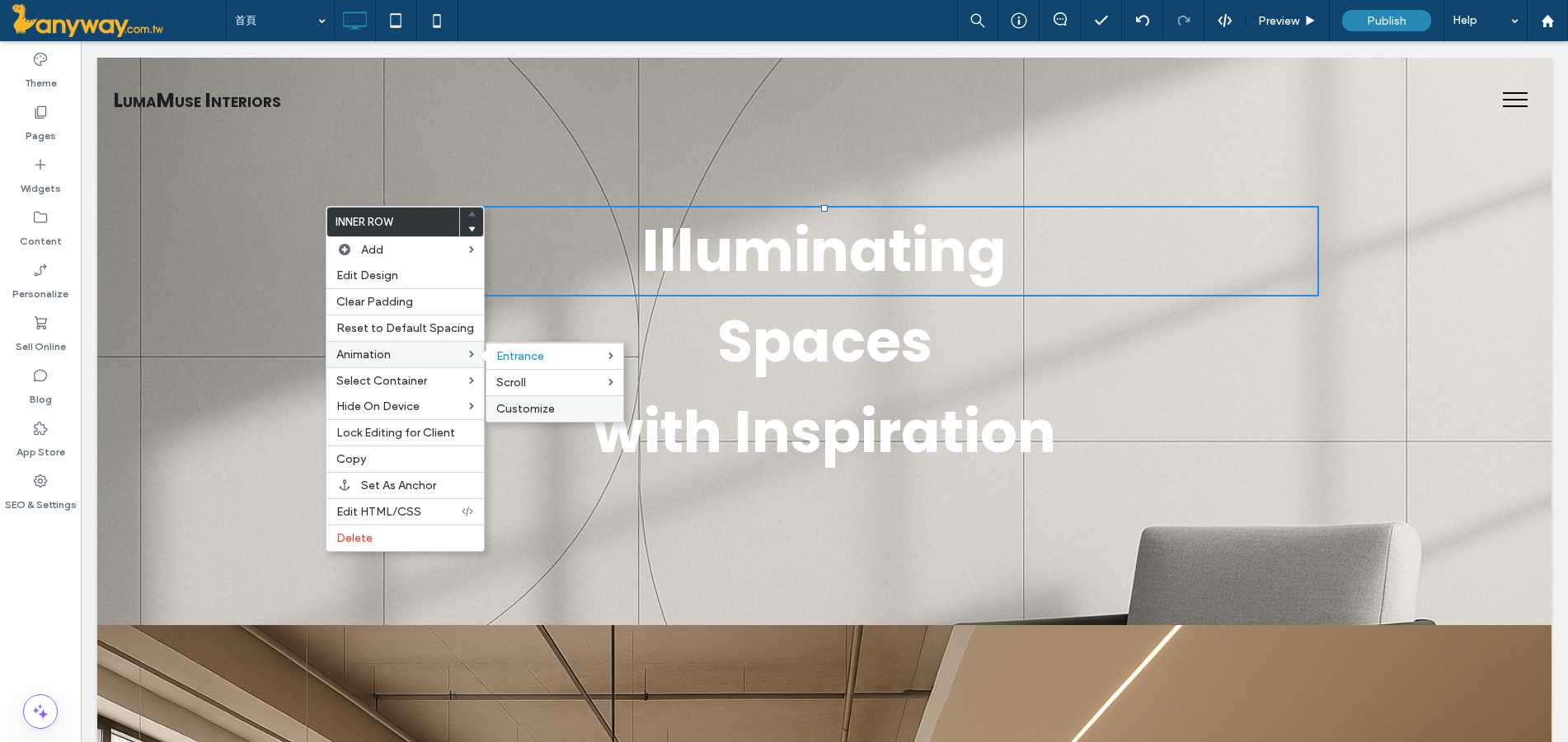
click at [532, 412] on span "Customize" at bounding box center [525, 409] width 58 height 14
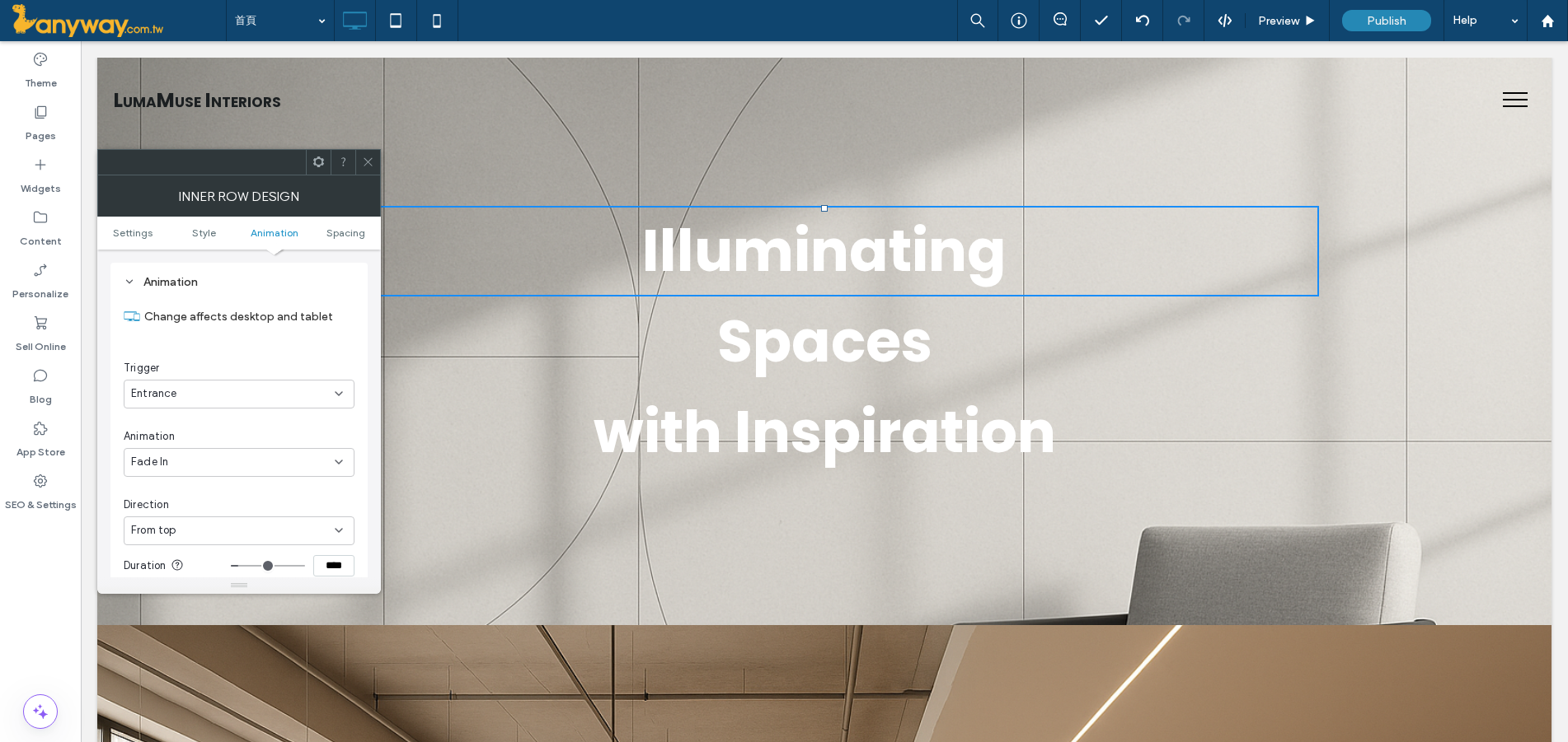
scroll to position [750, 0]
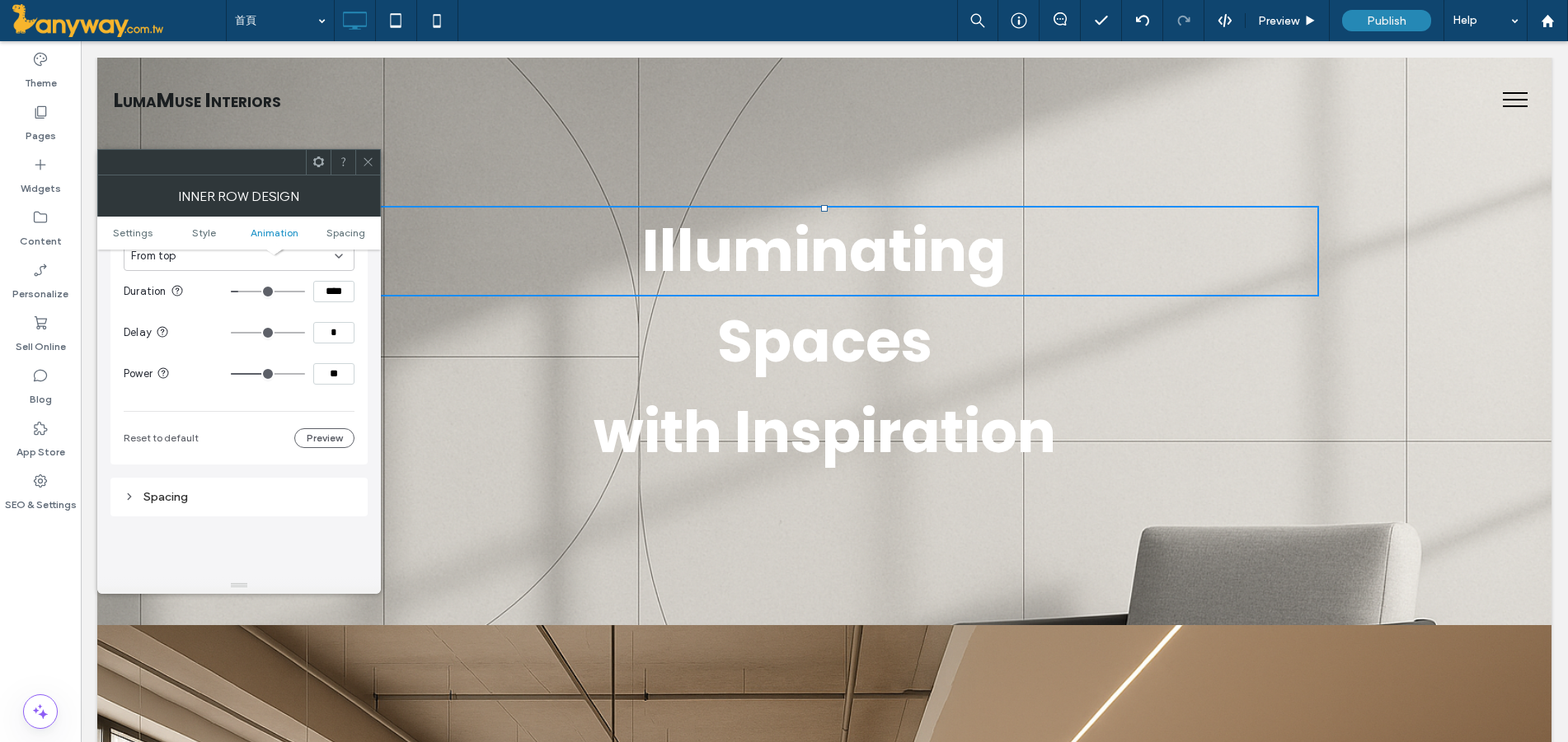
click at [360, 157] on div at bounding box center [367, 162] width 25 height 25
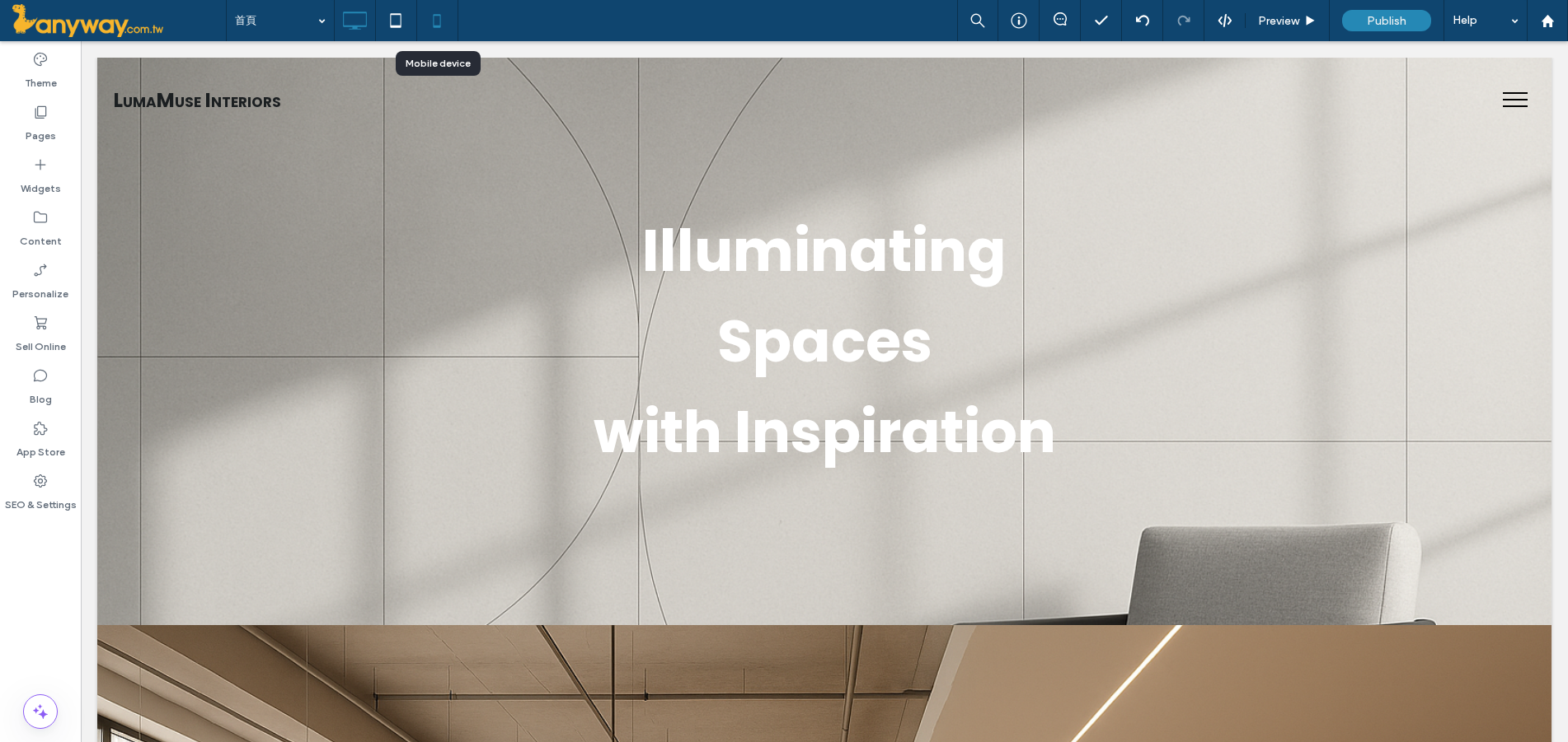
click at [443, 22] on icon at bounding box center [437, 20] width 33 height 33
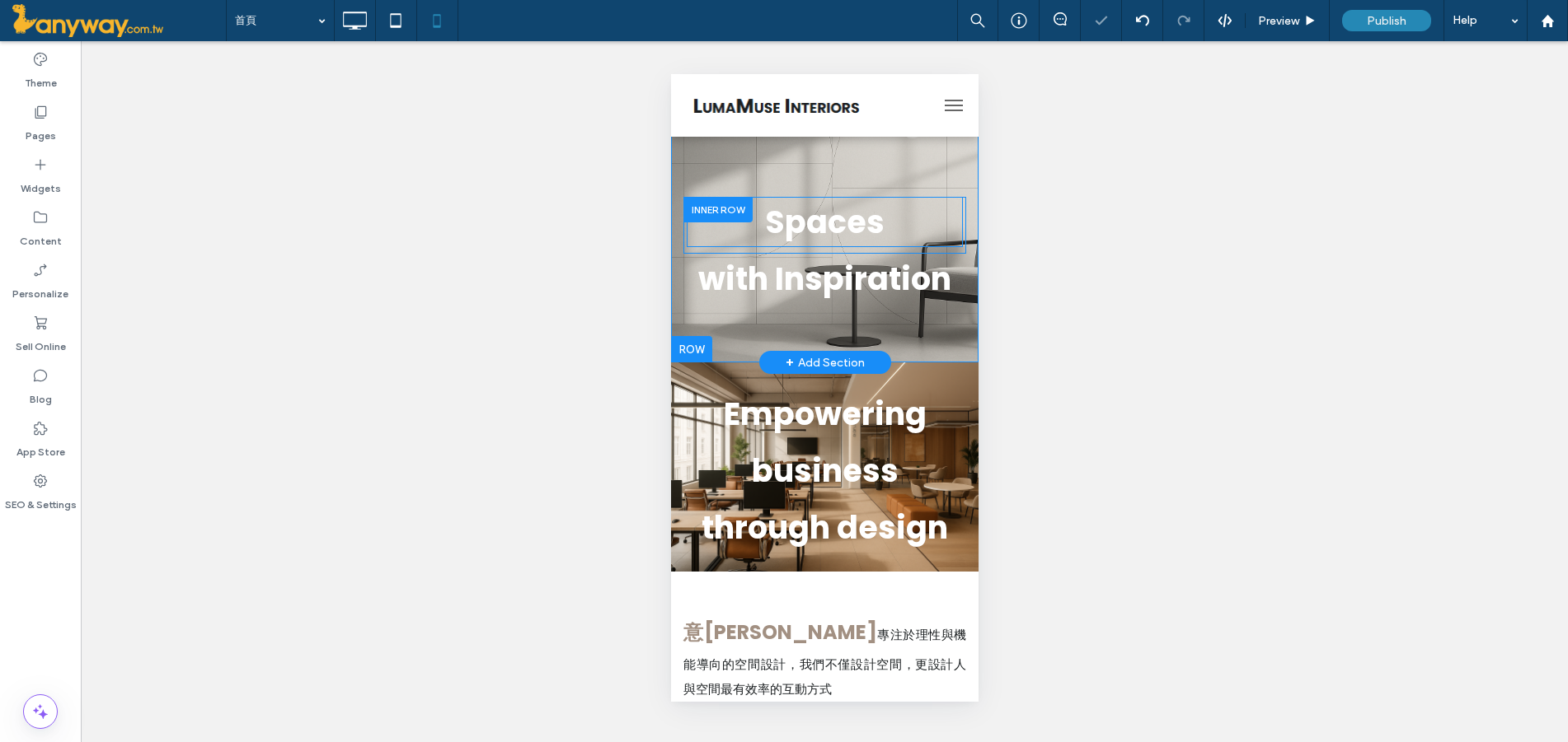
scroll to position [0, 0]
click at [735, 200] on div at bounding box center [718, 210] width 69 height 26
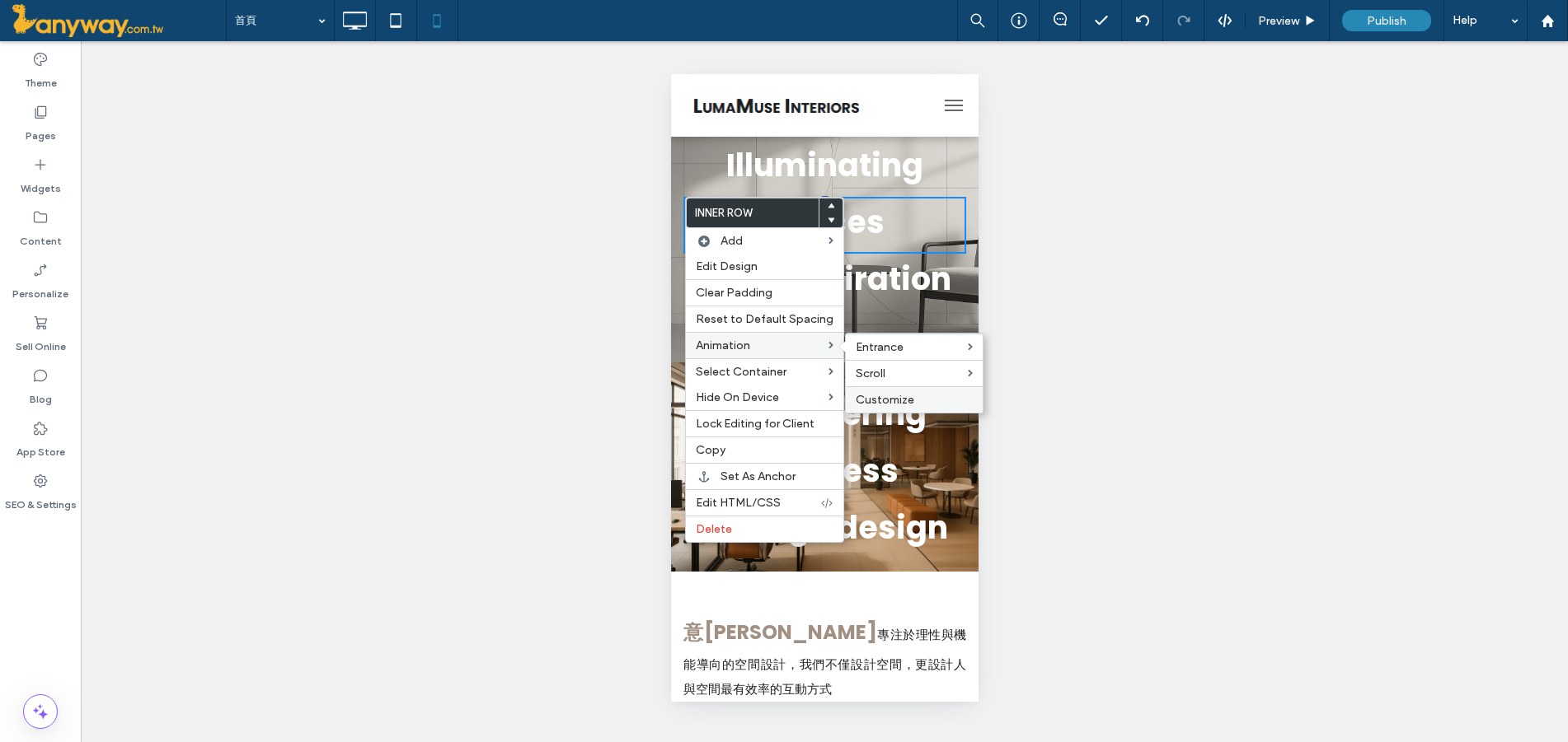
click at [932, 397] on label "Customize" at bounding box center [914, 400] width 117 height 14
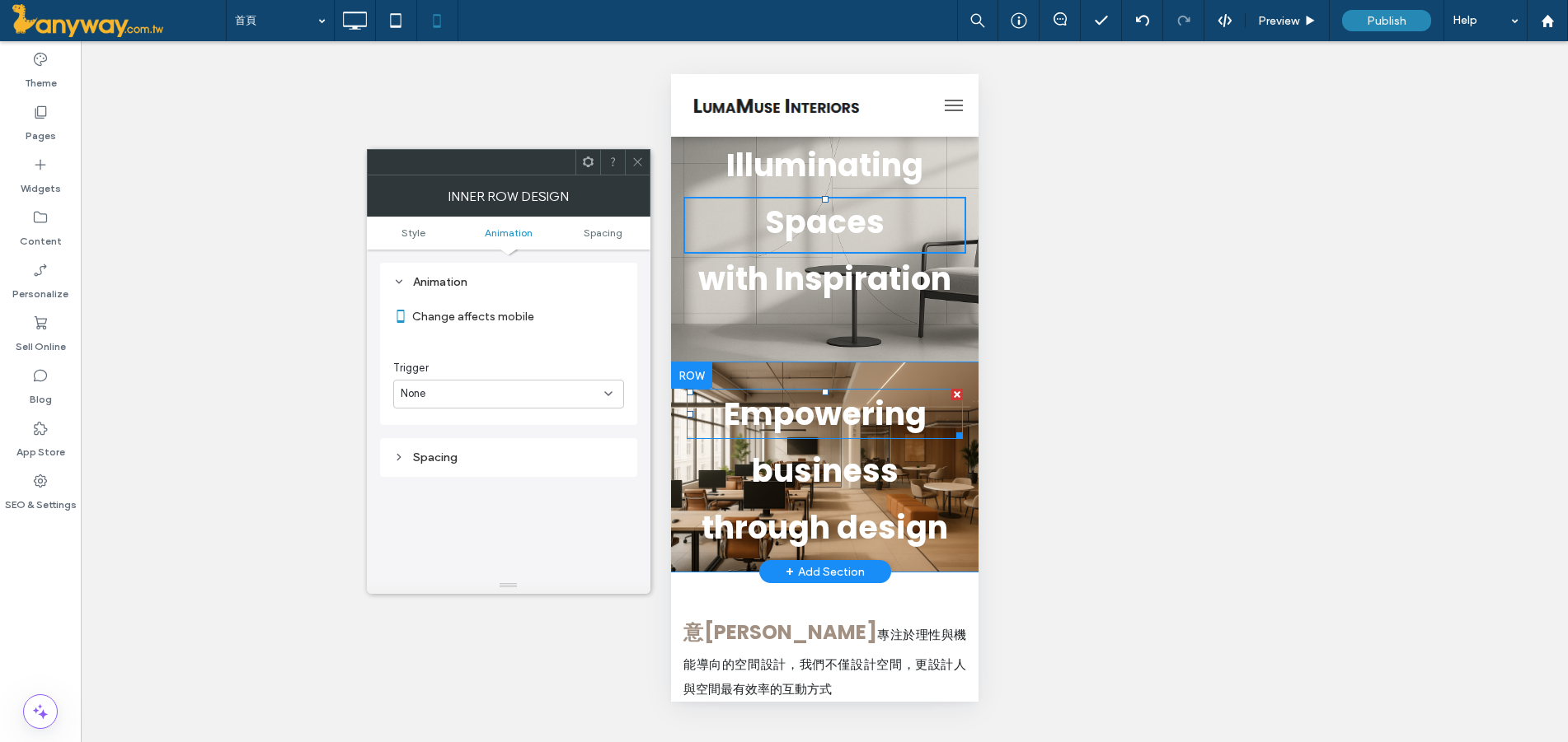
scroll to position [334, 0]
click at [539, 403] on div "None" at bounding box center [508, 394] width 231 height 29
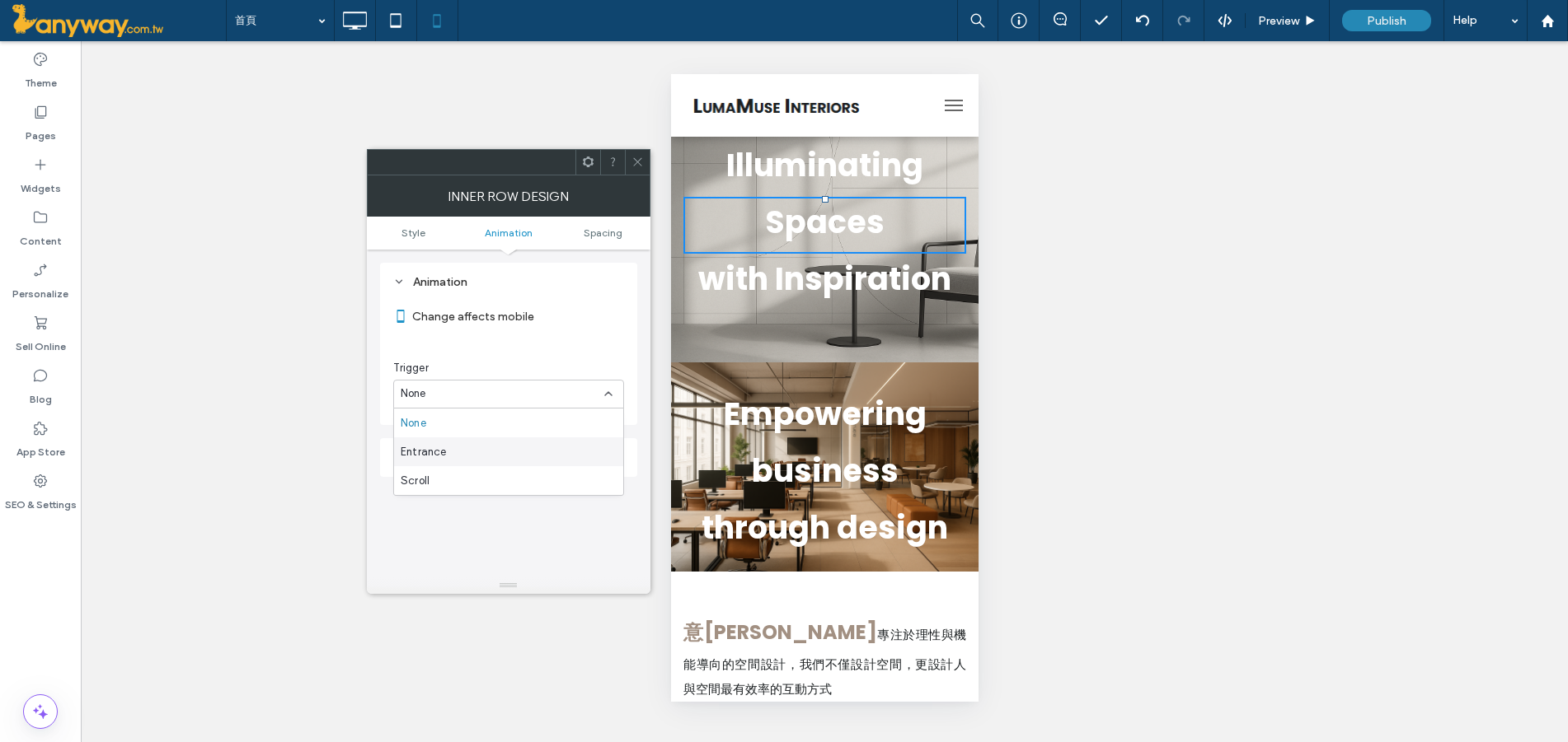
click at [495, 451] on div "Entrance" at bounding box center [509, 451] width 230 height 29
click at [483, 462] on div "None" at bounding box center [503, 462] width 204 height 17
click at [505, 310] on div "Fade In" at bounding box center [509, 305] width 230 height 29
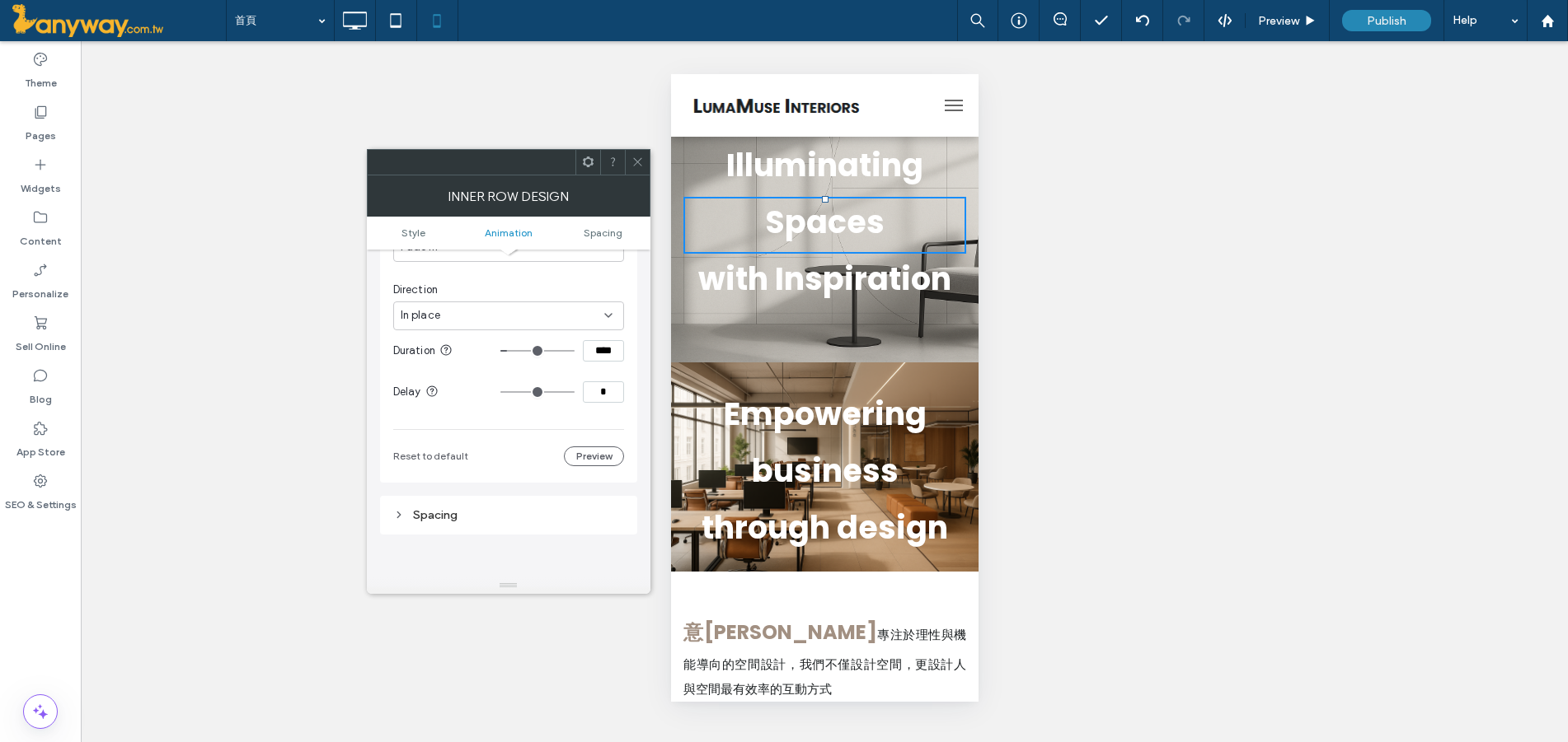
click at [610, 315] on icon at bounding box center [608, 315] width 13 height 13
click at [549, 461] on div "From top" at bounding box center [509, 460] width 230 height 29
drag, startPoint x: 609, startPoint y: 402, endPoint x: 447, endPoint y: 385, distance: 162.9
click at [447, 385] on section "Delay *" at bounding box center [508, 393] width 231 height 42
type input "***"
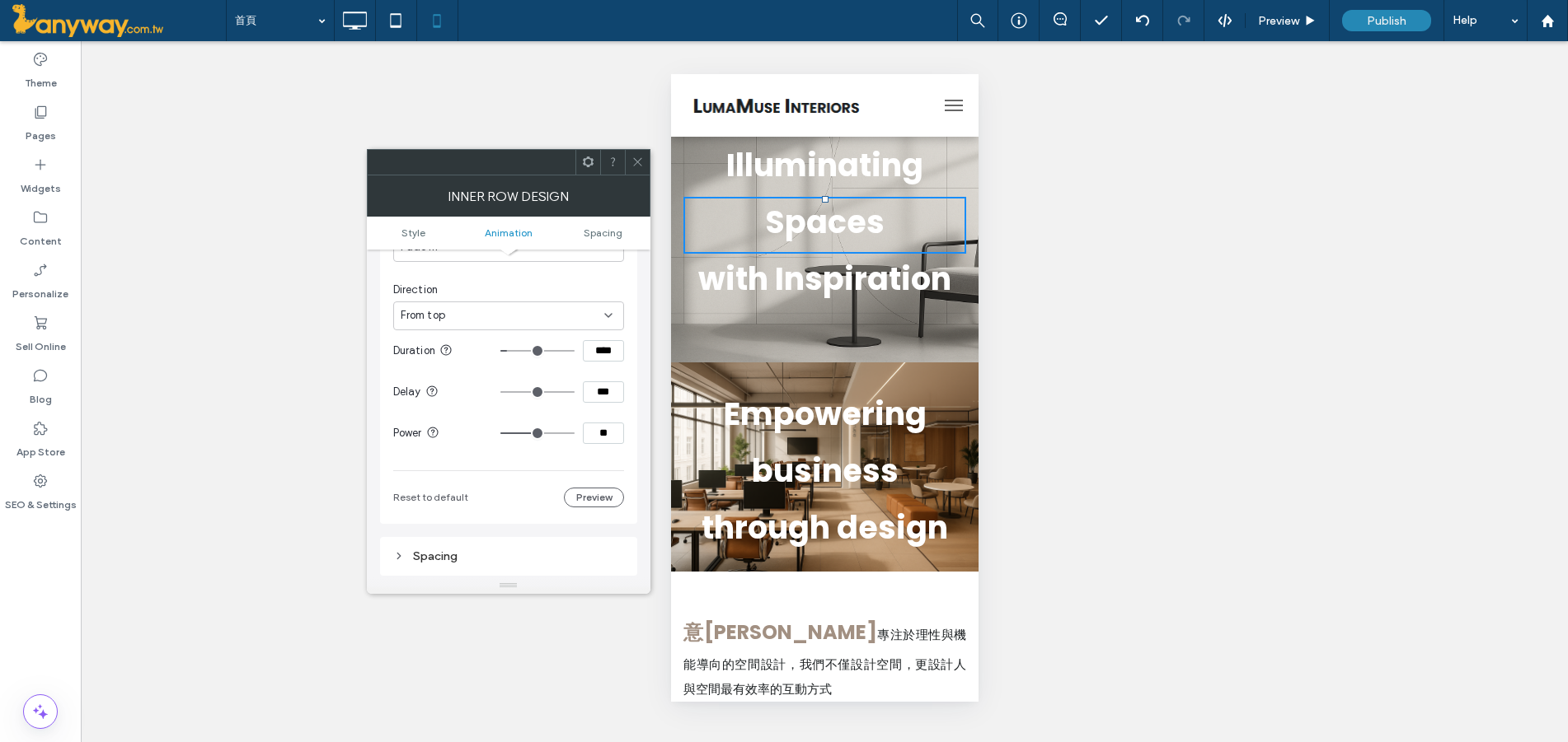
type input "***"
click at [634, 159] on icon at bounding box center [637, 161] width 12 height 12
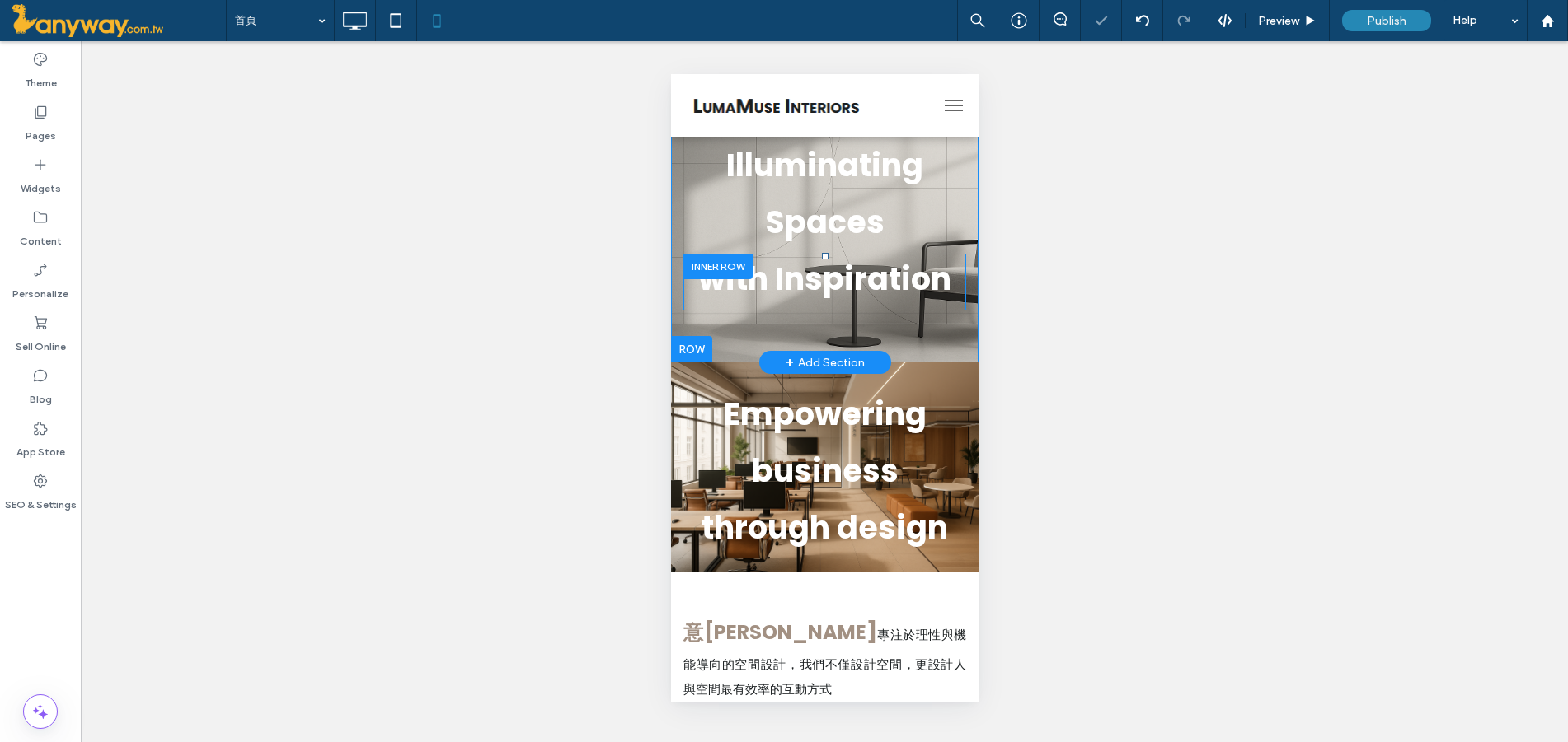
click at [729, 263] on div at bounding box center [718, 266] width 69 height 26
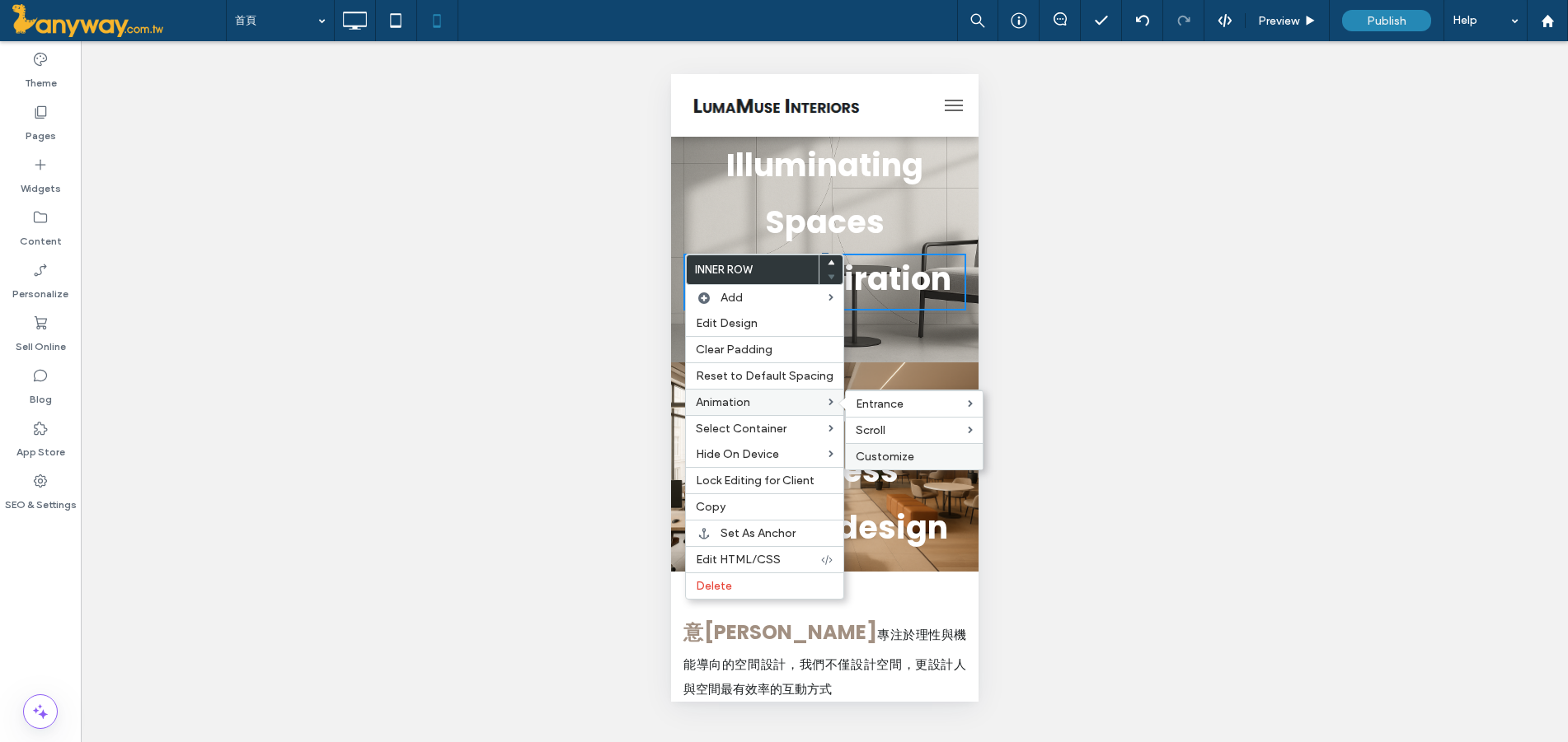
click at [905, 447] on div "Customize" at bounding box center [914, 456] width 137 height 27
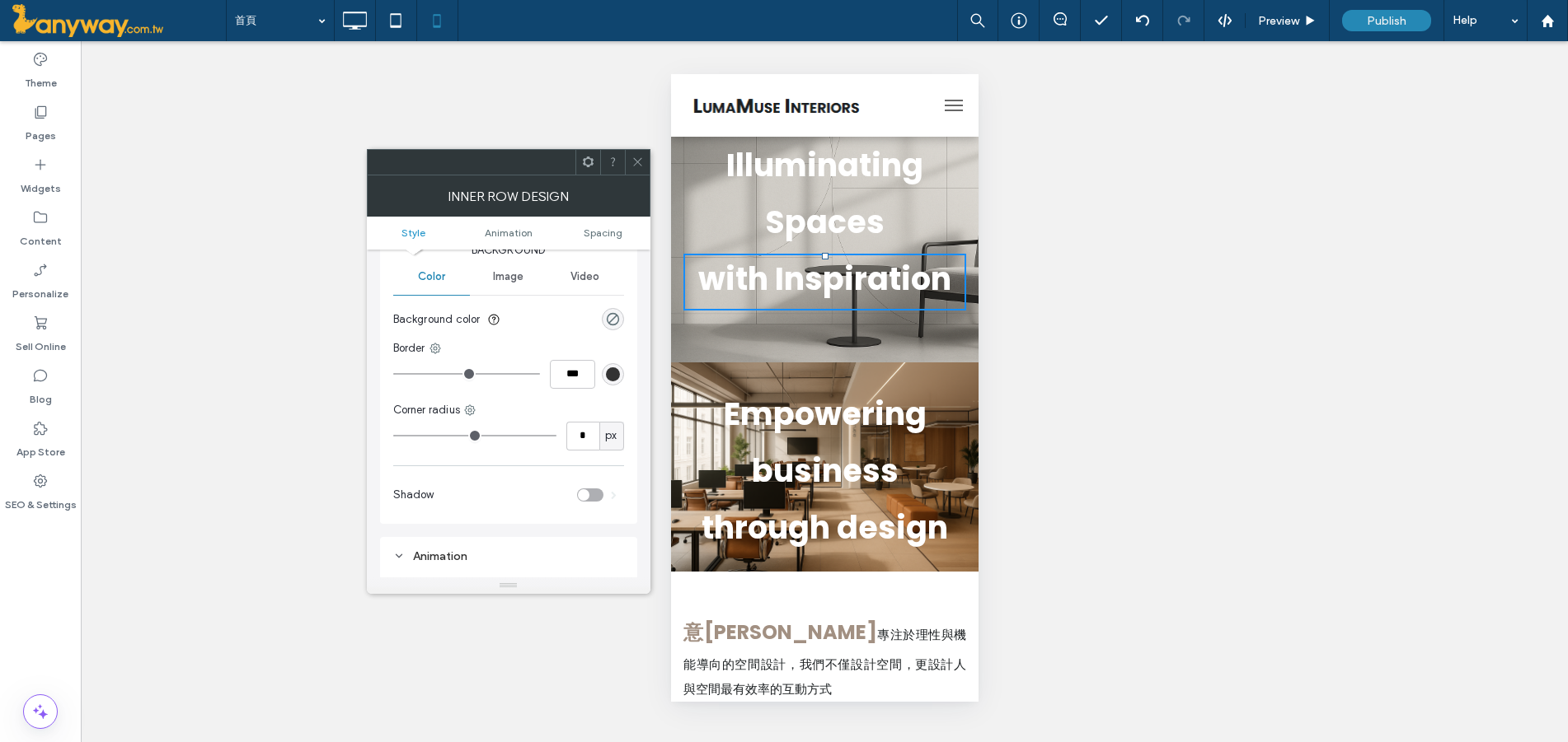
scroll to position [334, 0]
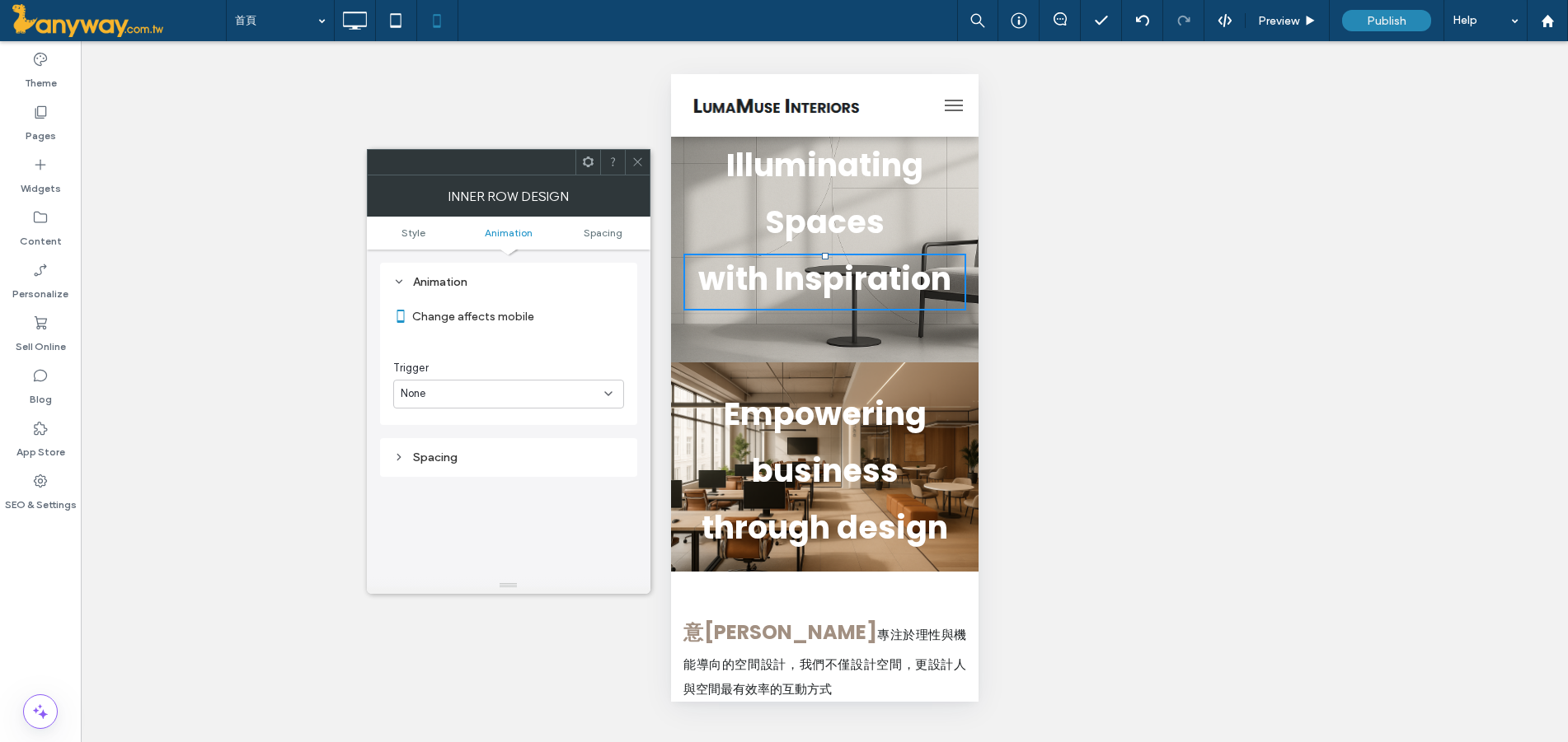
click at [489, 387] on div "None" at bounding box center [503, 394] width 204 height 17
click at [455, 461] on div "Entrance" at bounding box center [509, 451] width 230 height 29
click at [453, 461] on div "None" at bounding box center [503, 462] width 204 height 17
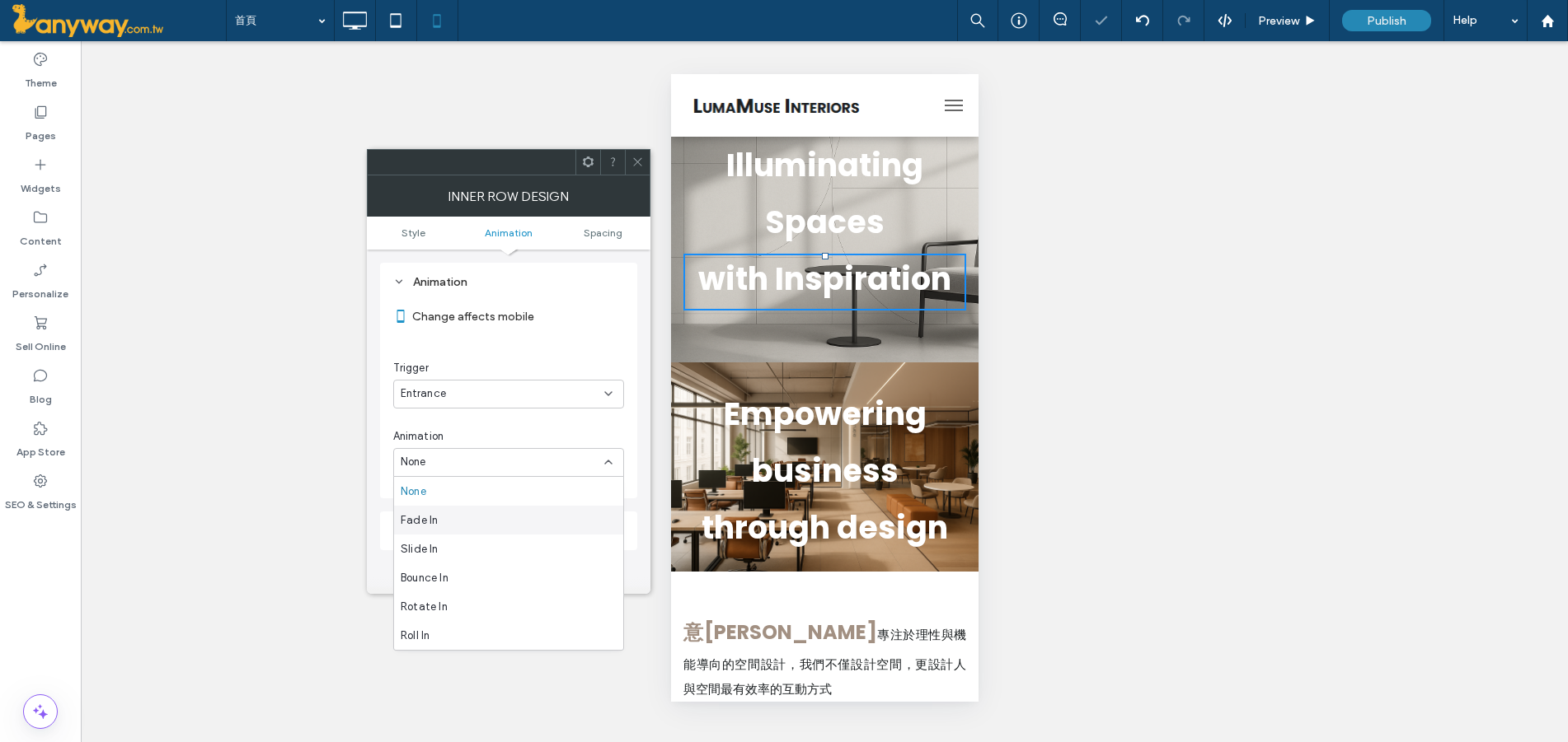
click at [457, 516] on div "Fade In" at bounding box center [509, 519] width 230 height 29
click at [504, 524] on div "In place" at bounding box center [503, 530] width 204 height 17
click at [463, 667] on div "From top" at bounding box center [509, 675] width 230 height 29
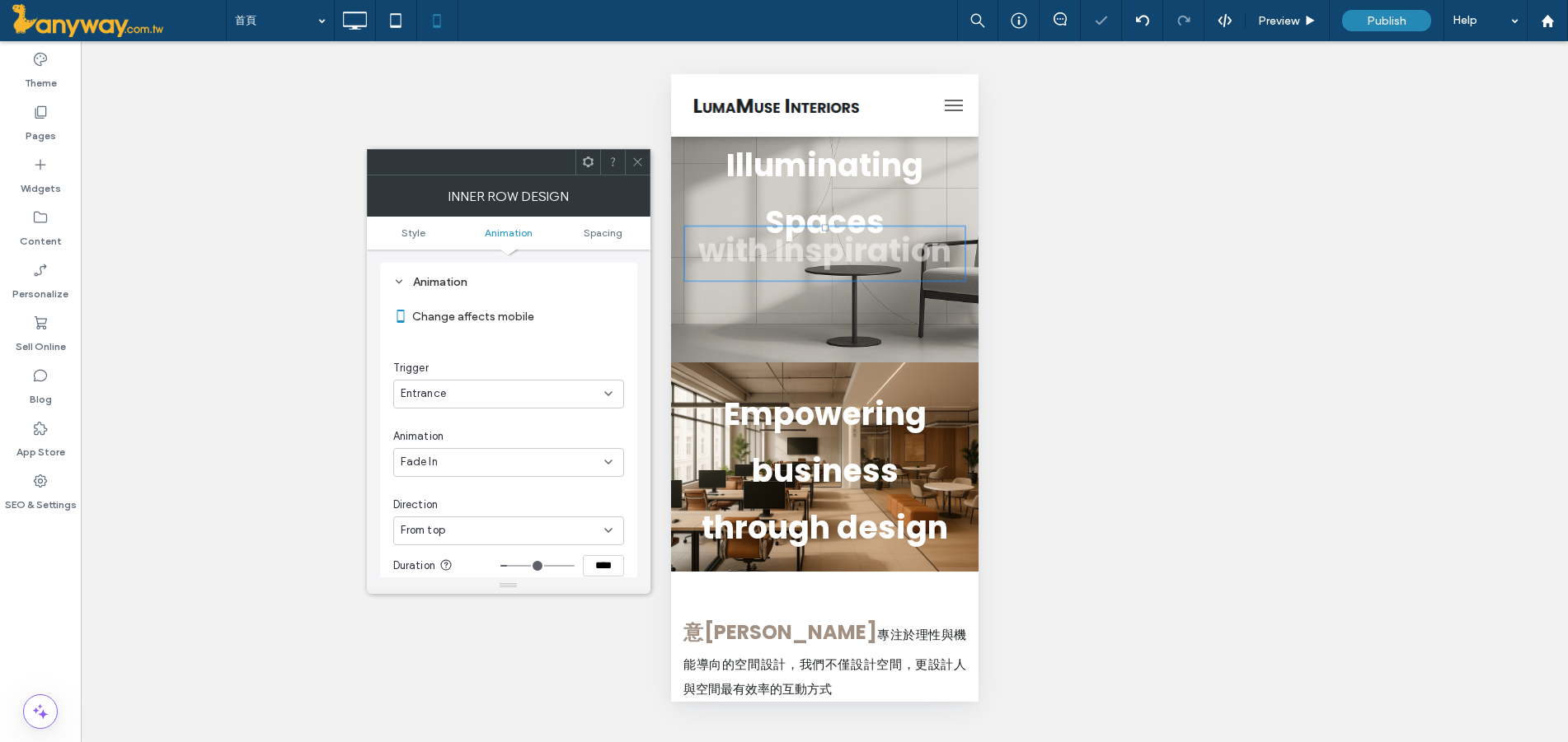
scroll to position [608, 0]
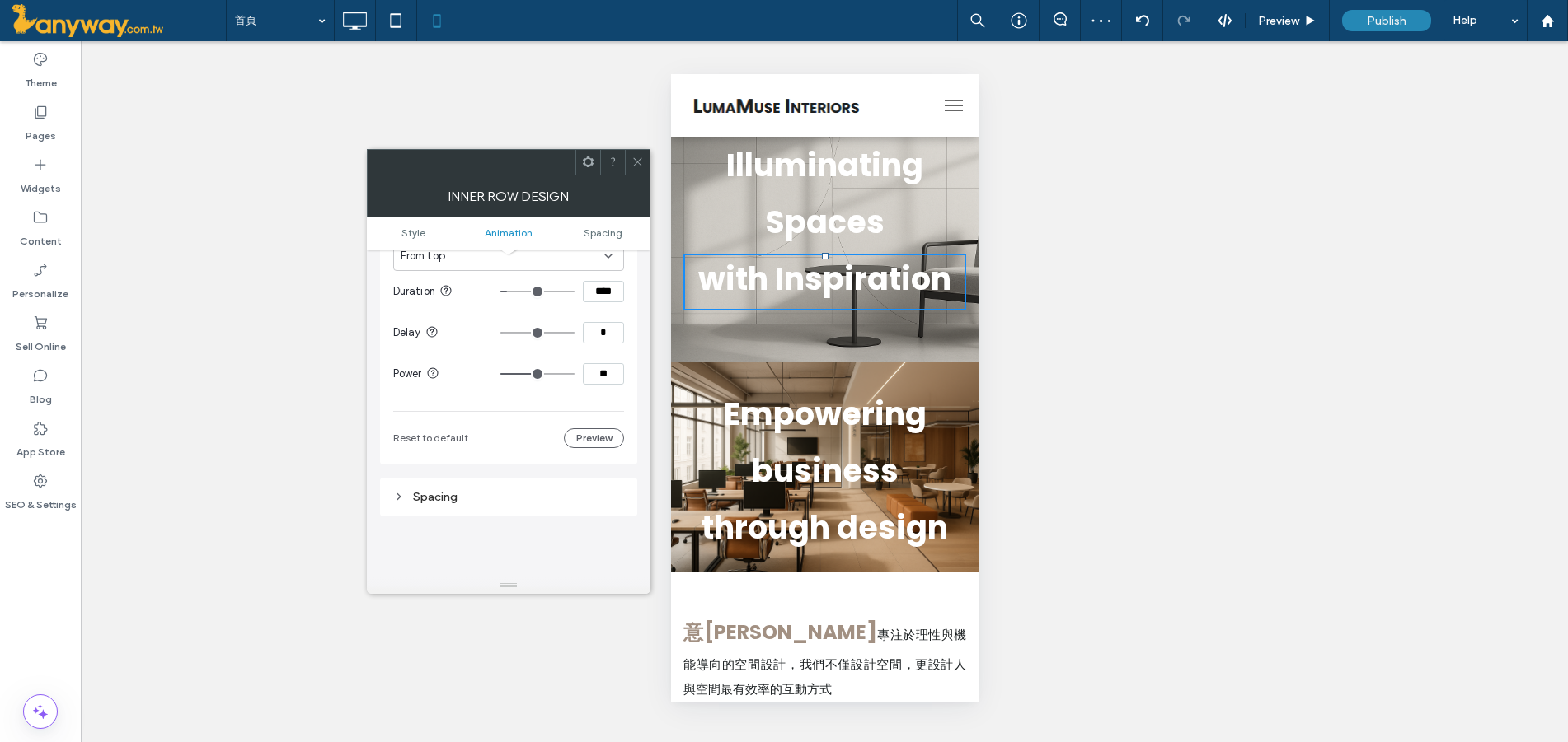
drag, startPoint x: 616, startPoint y: 332, endPoint x: 578, endPoint y: 313, distance: 42.5
click at [578, 313] on section "Delay *" at bounding box center [508, 333] width 231 height 42
type input "****"
click at [607, 494] on div "Spacing" at bounding box center [508, 497] width 231 height 14
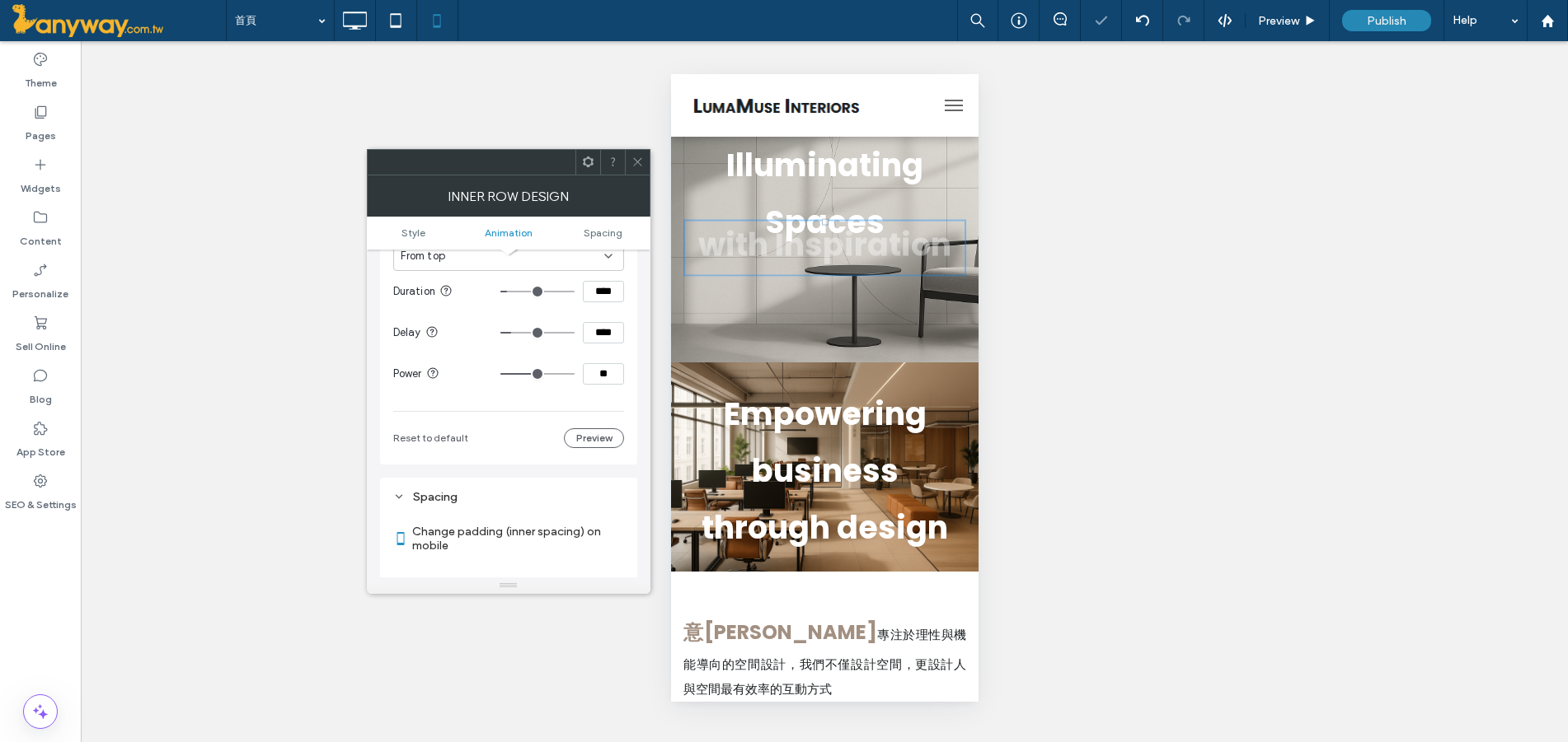
click at [632, 150] on span at bounding box center [637, 162] width 12 height 25
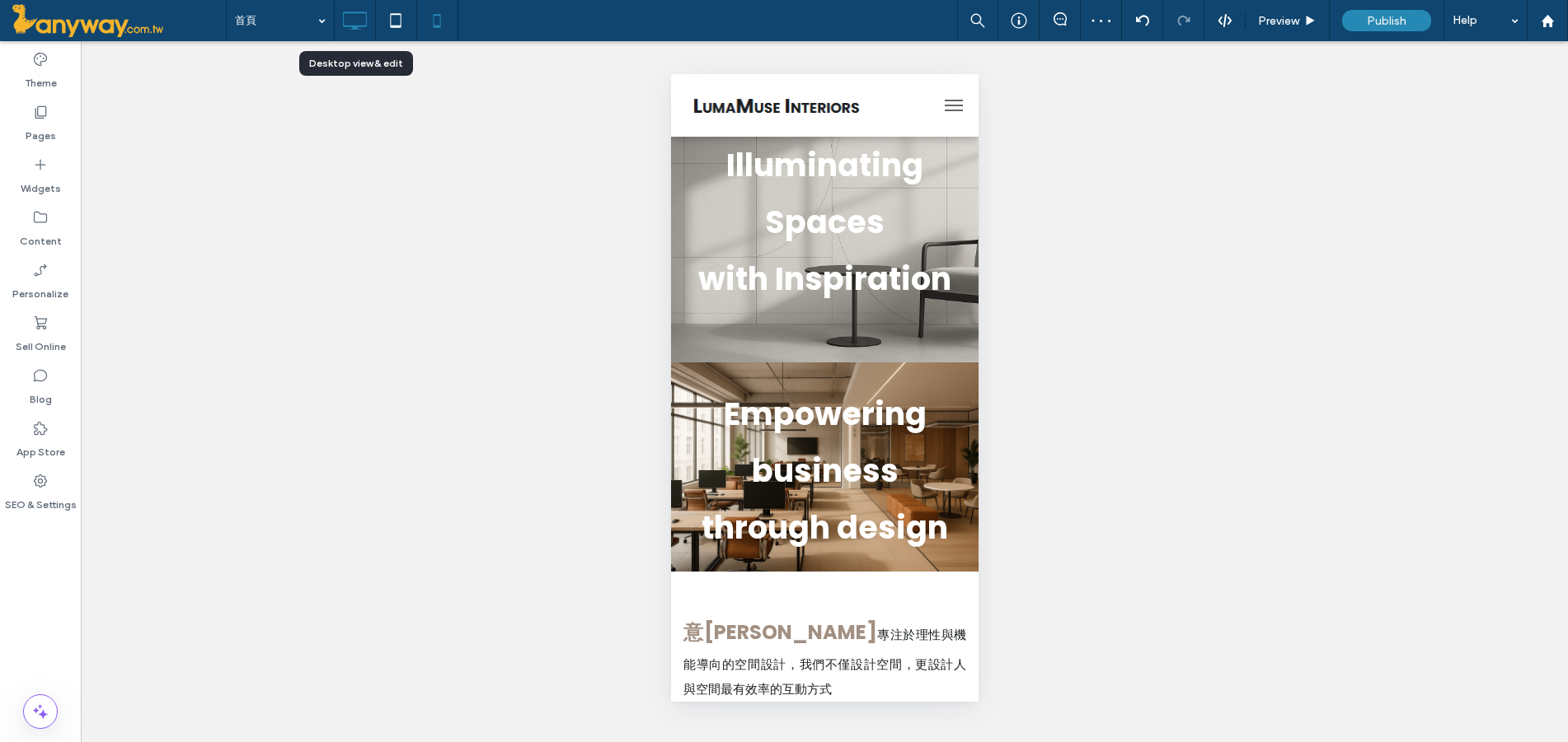
click at [347, 22] on icon at bounding box center [353, 20] width 33 height 33
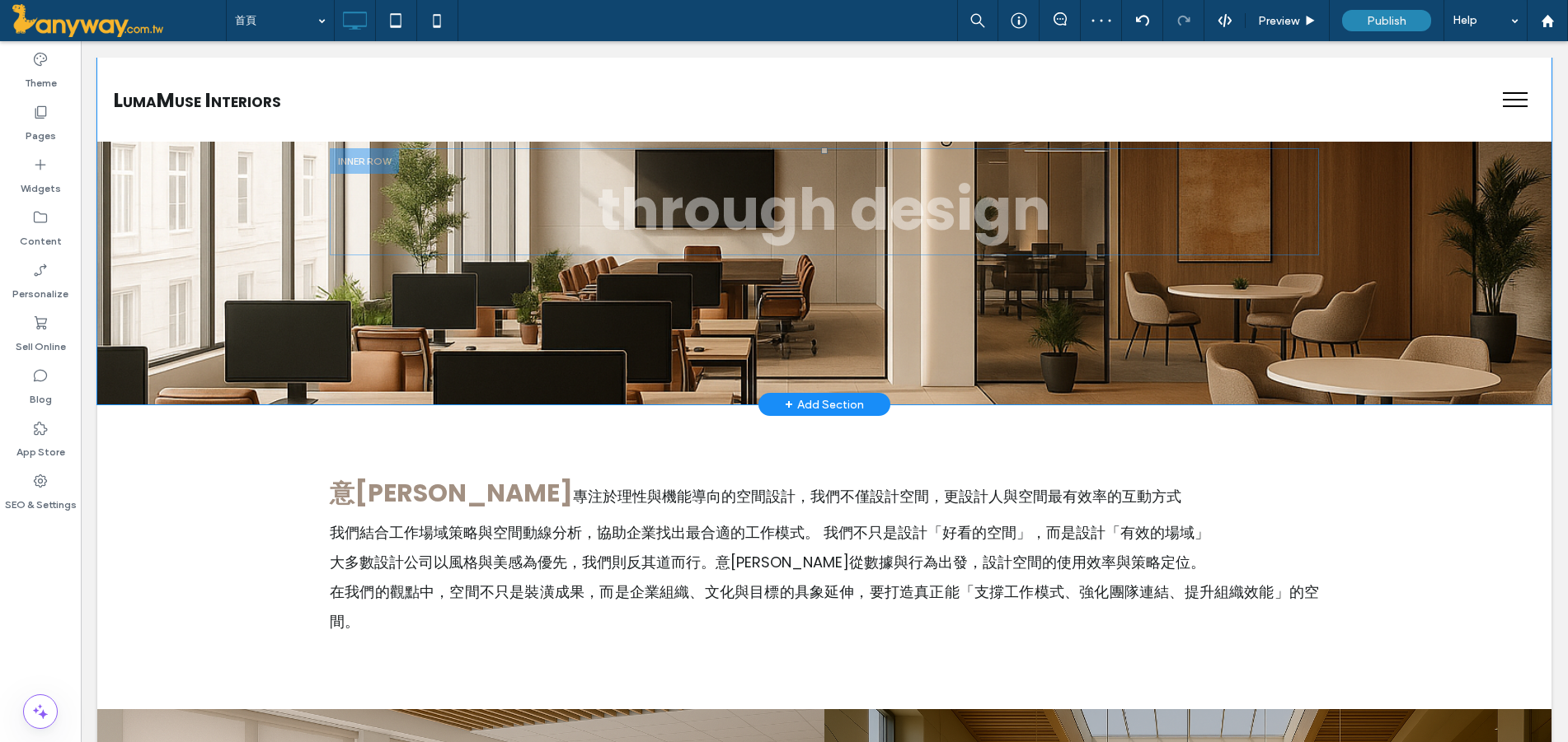
scroll to position [549, 0]
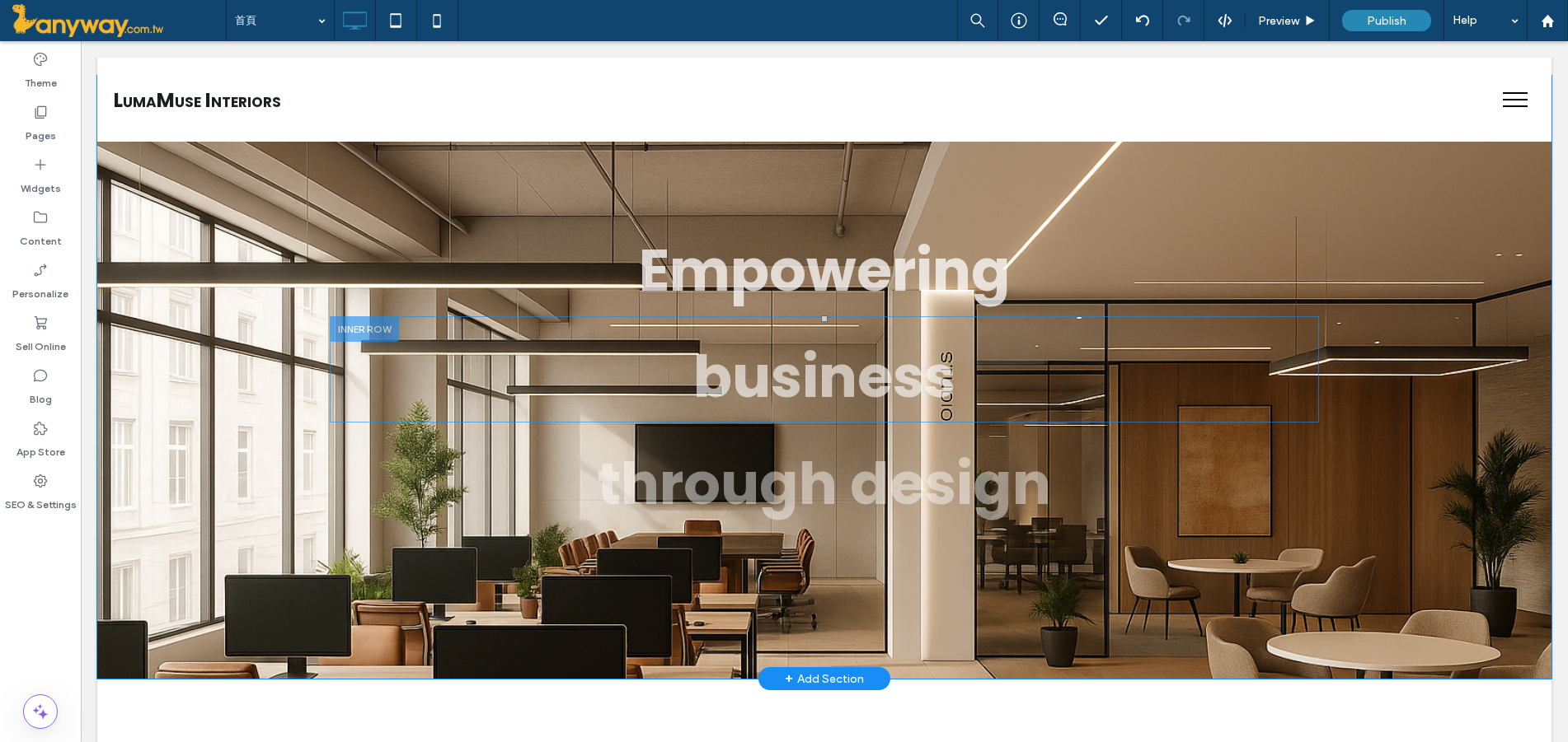
click at [343, 325] on div at bounding box center [364, 329] width 69 height 26
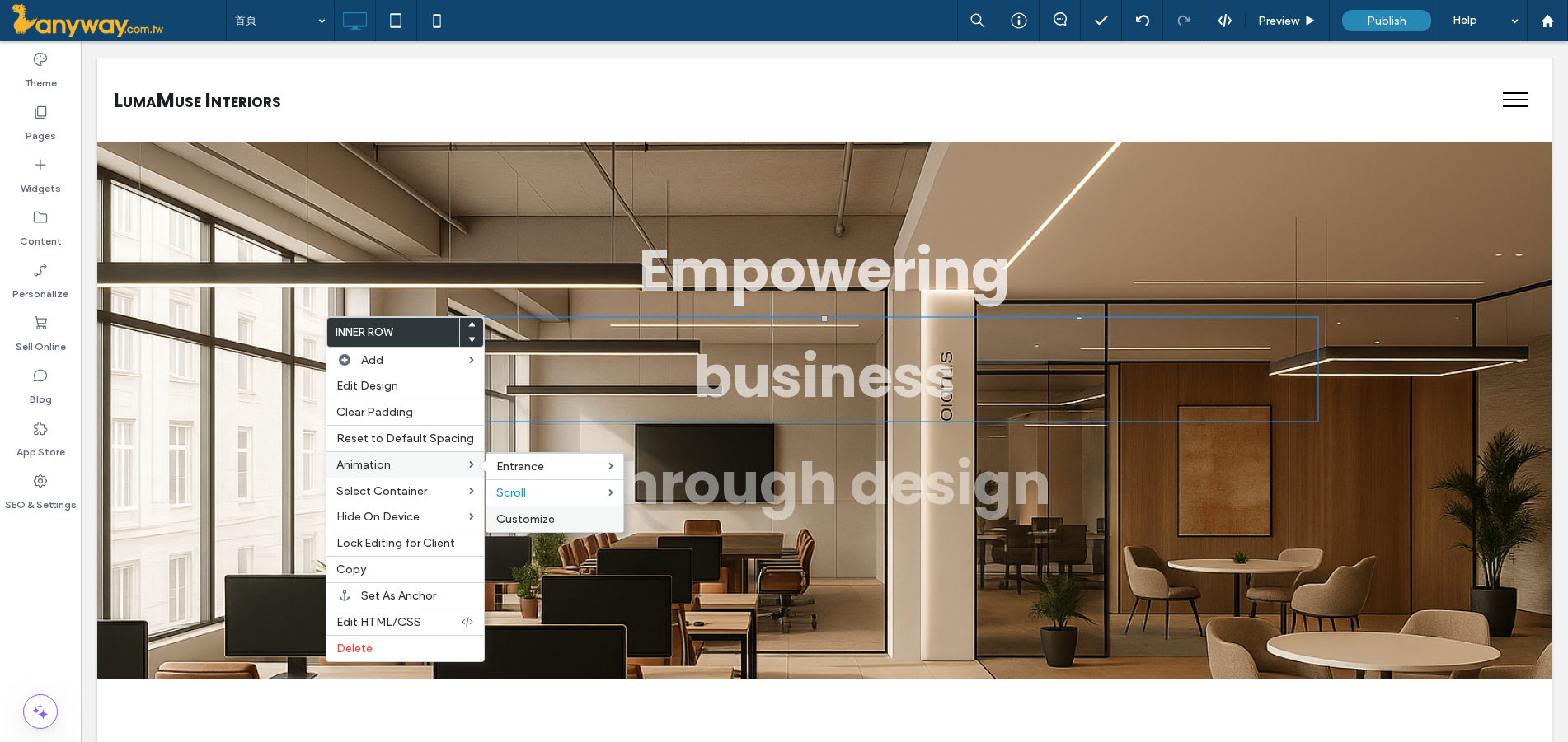
click at [544, 514] on span "Customize" at bounding box center [525, 519] width 58 height 14
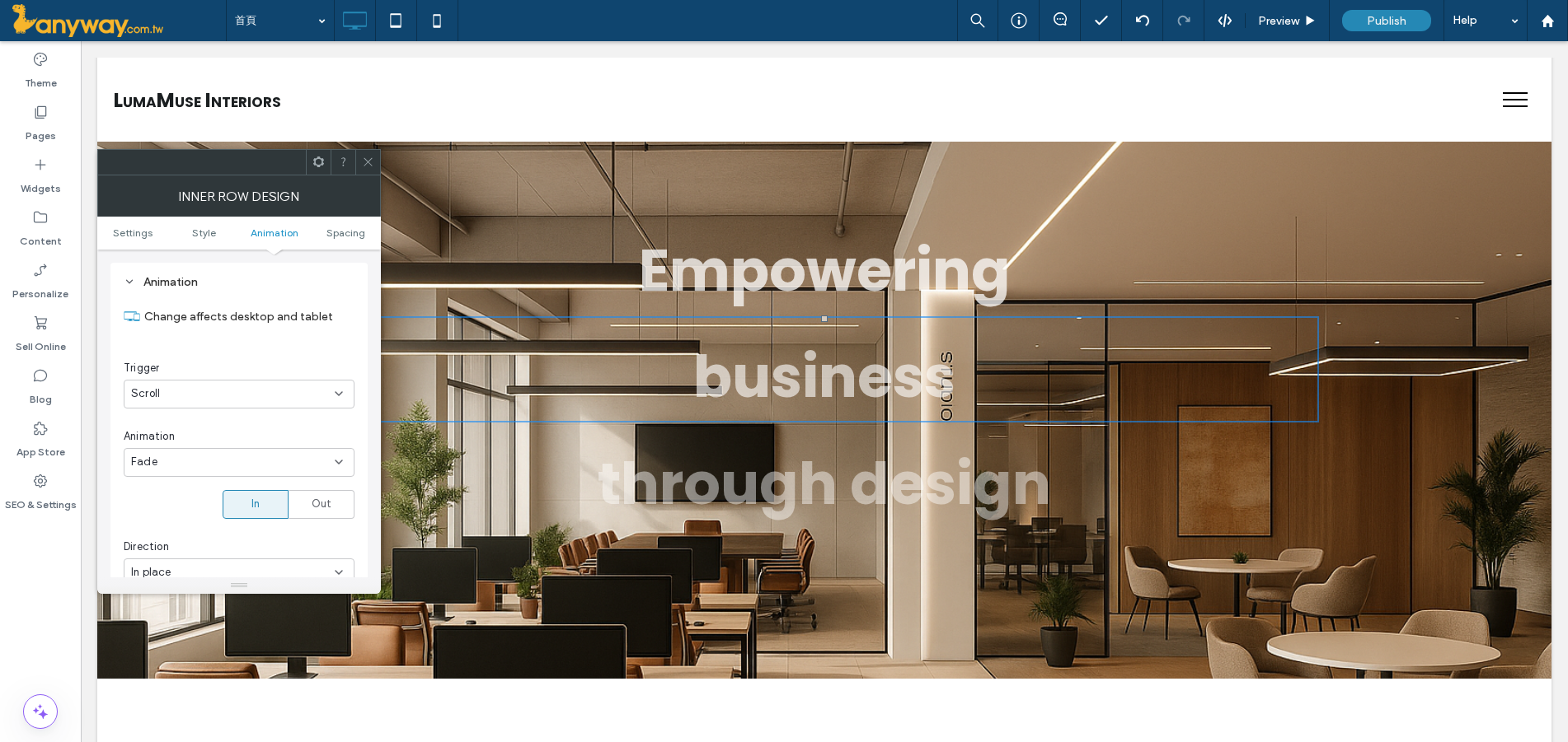
scroll to position [750, 0]
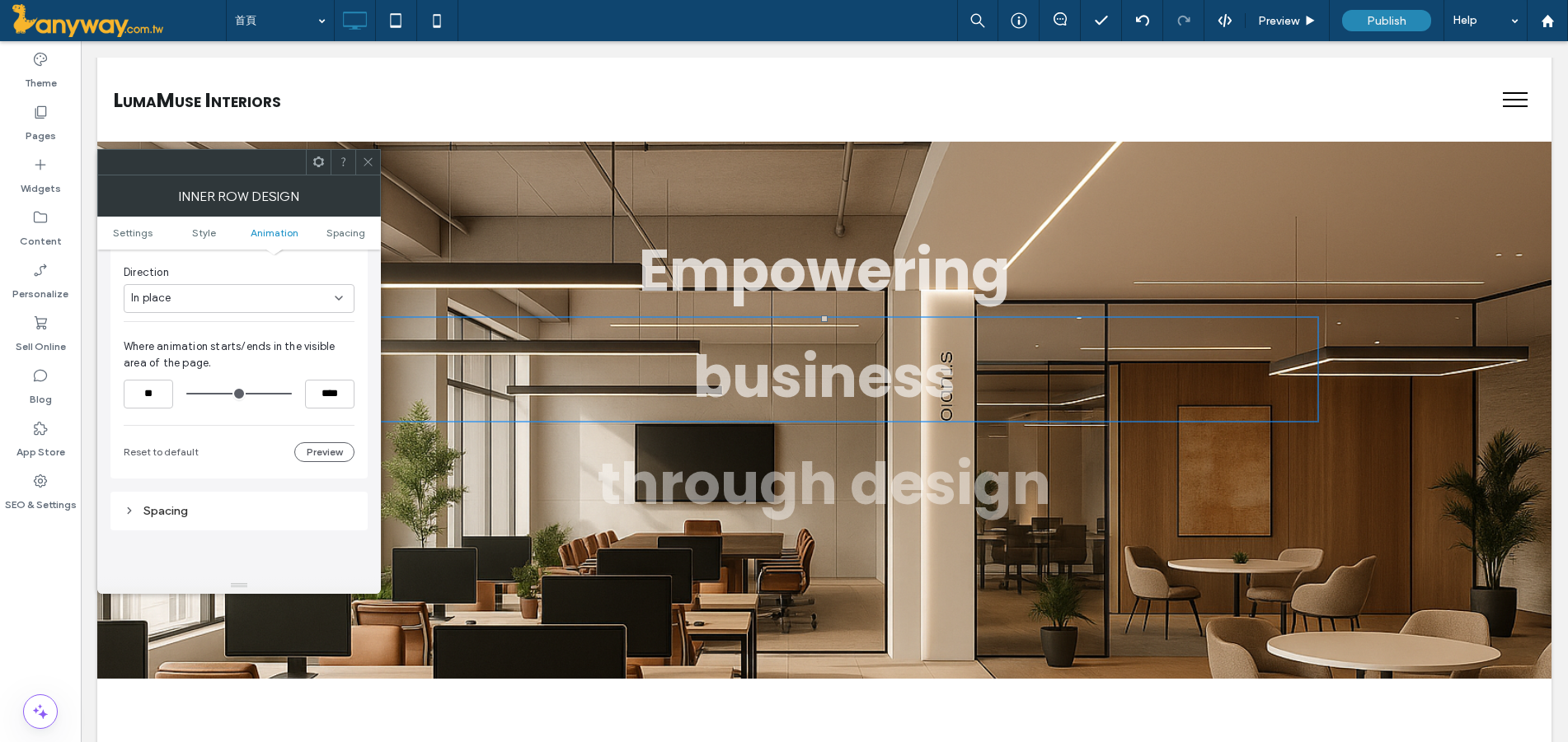
click at [367, 160] on icon at bounding box center [368, 161] width 12 height 12
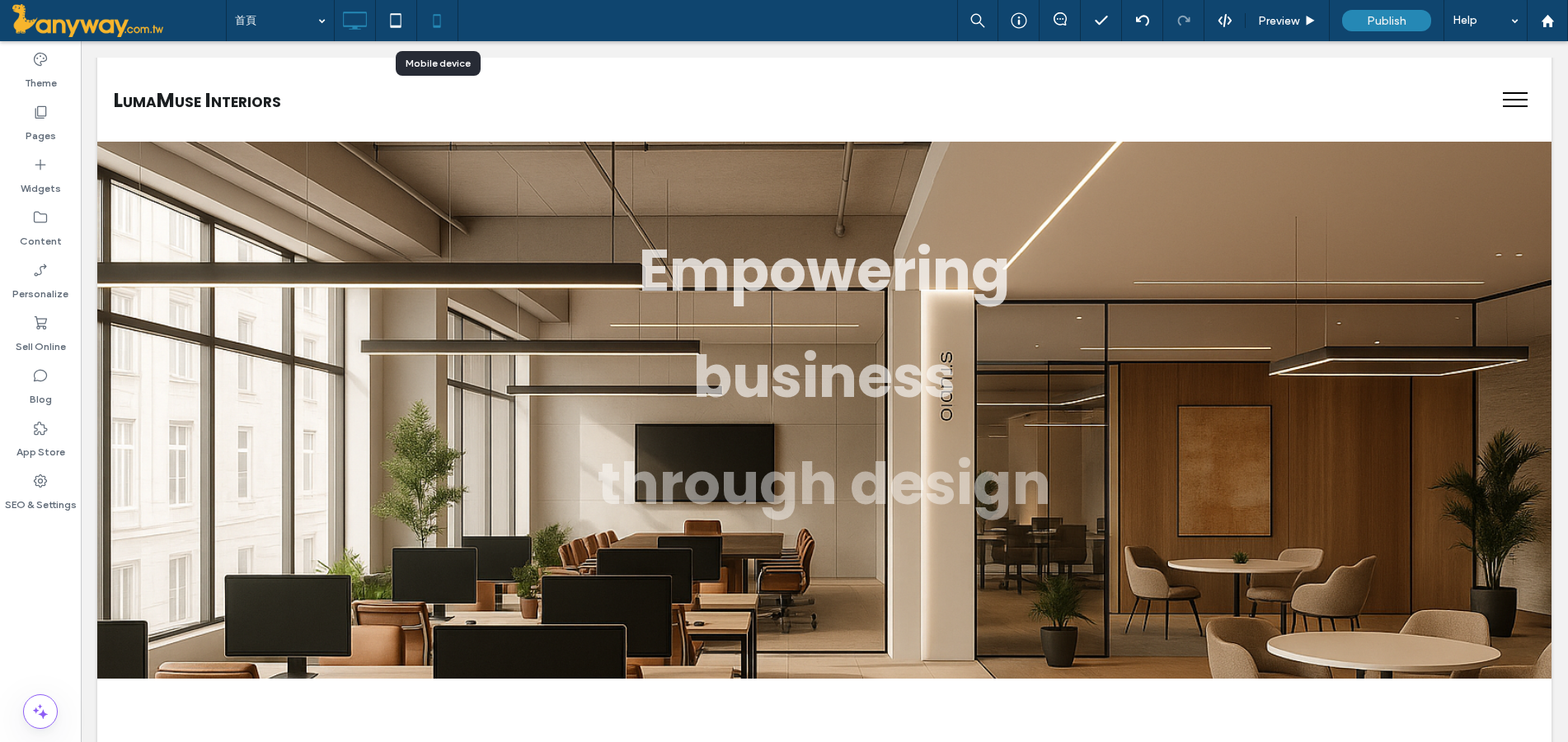
click at [437, 20] on icon at bounding box center [437, 20] width 33 height 33
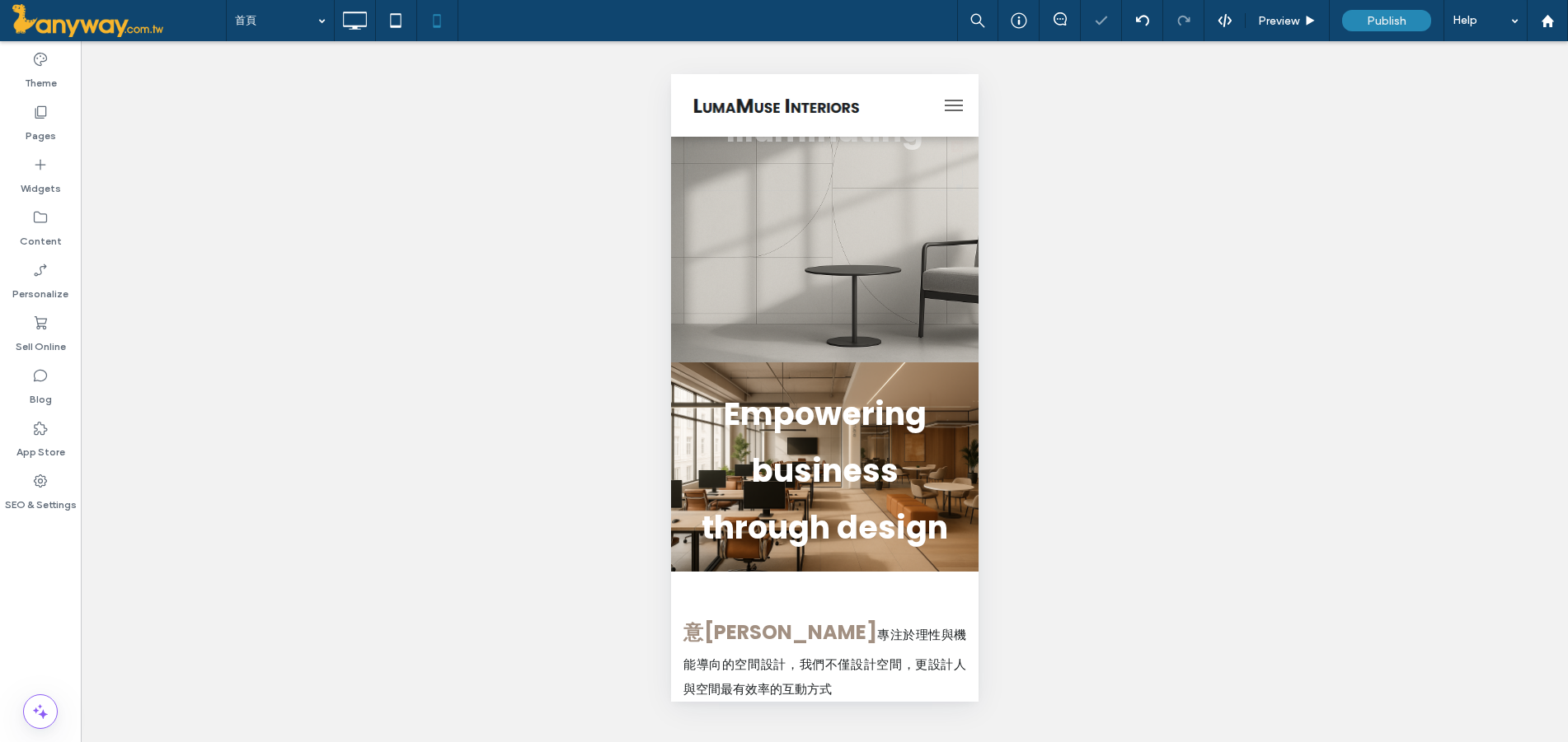
scroll to position [0, 0]
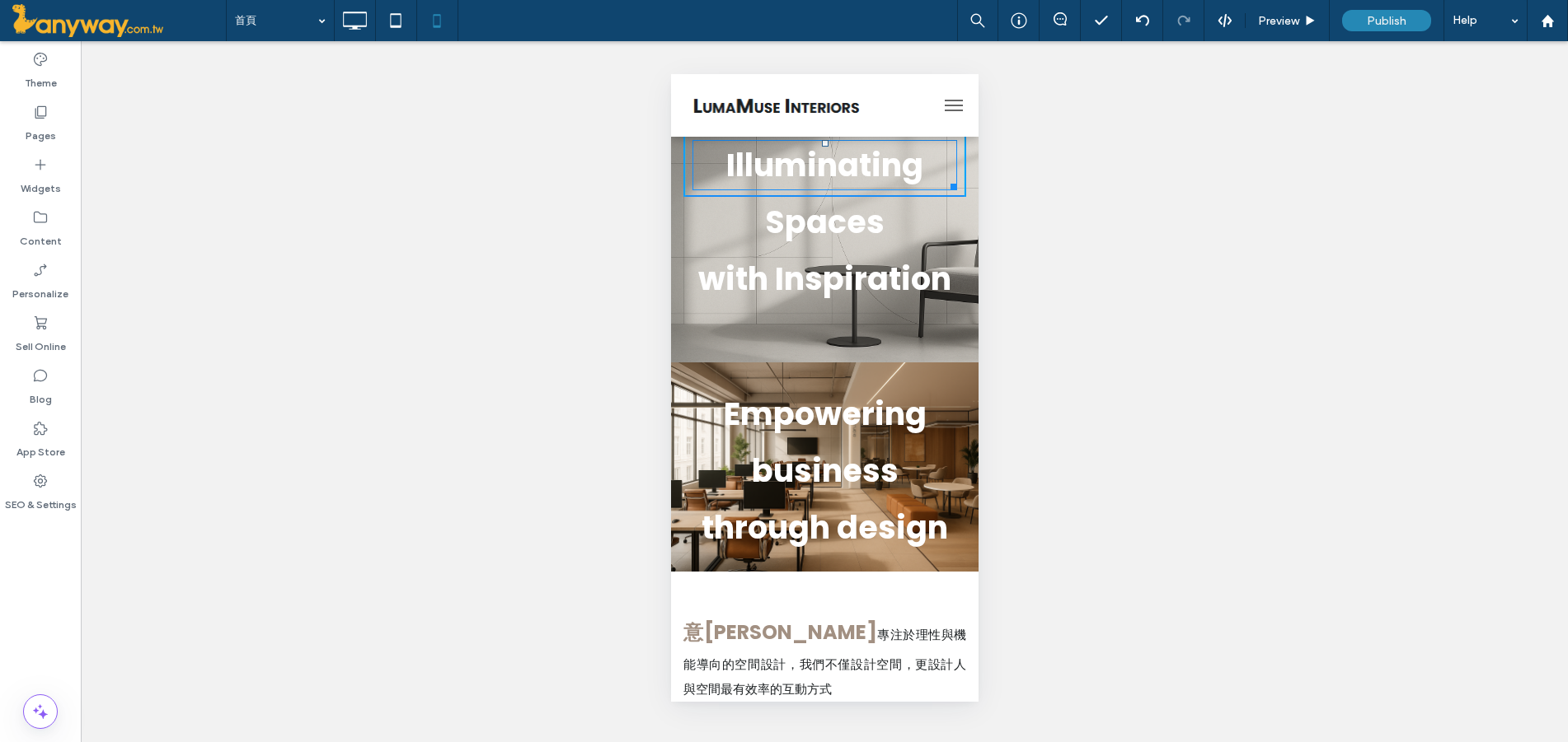
drag, startPoint x: 816, startPoint y: 145, endPoint x: 1487, endPoint y: 393, distance: 715.4
click at [821, 146] on div at bounding box center [824, 143] width 7 height 7
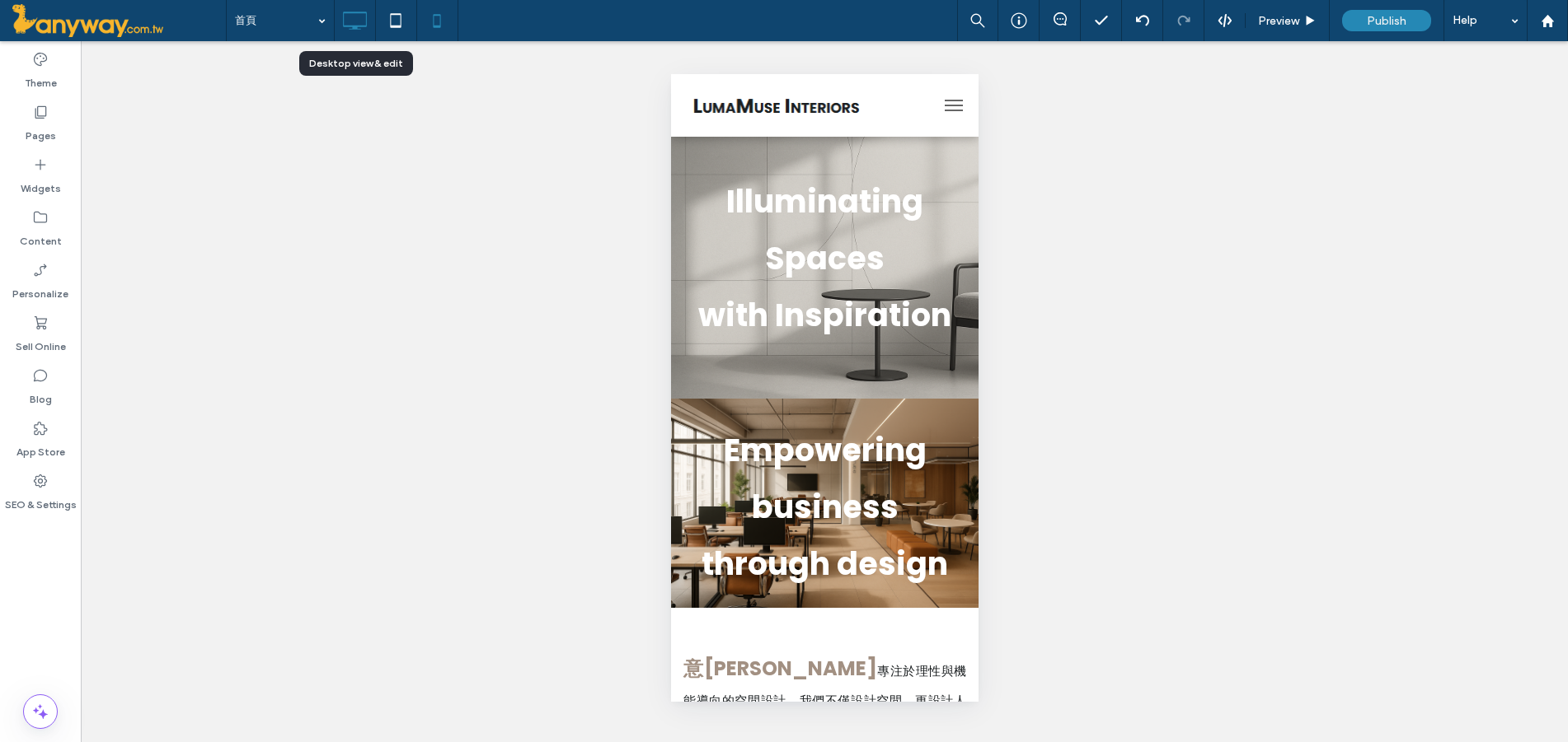
click at [352, 26] on use at bounding box center [355, 21] width 24 height 18
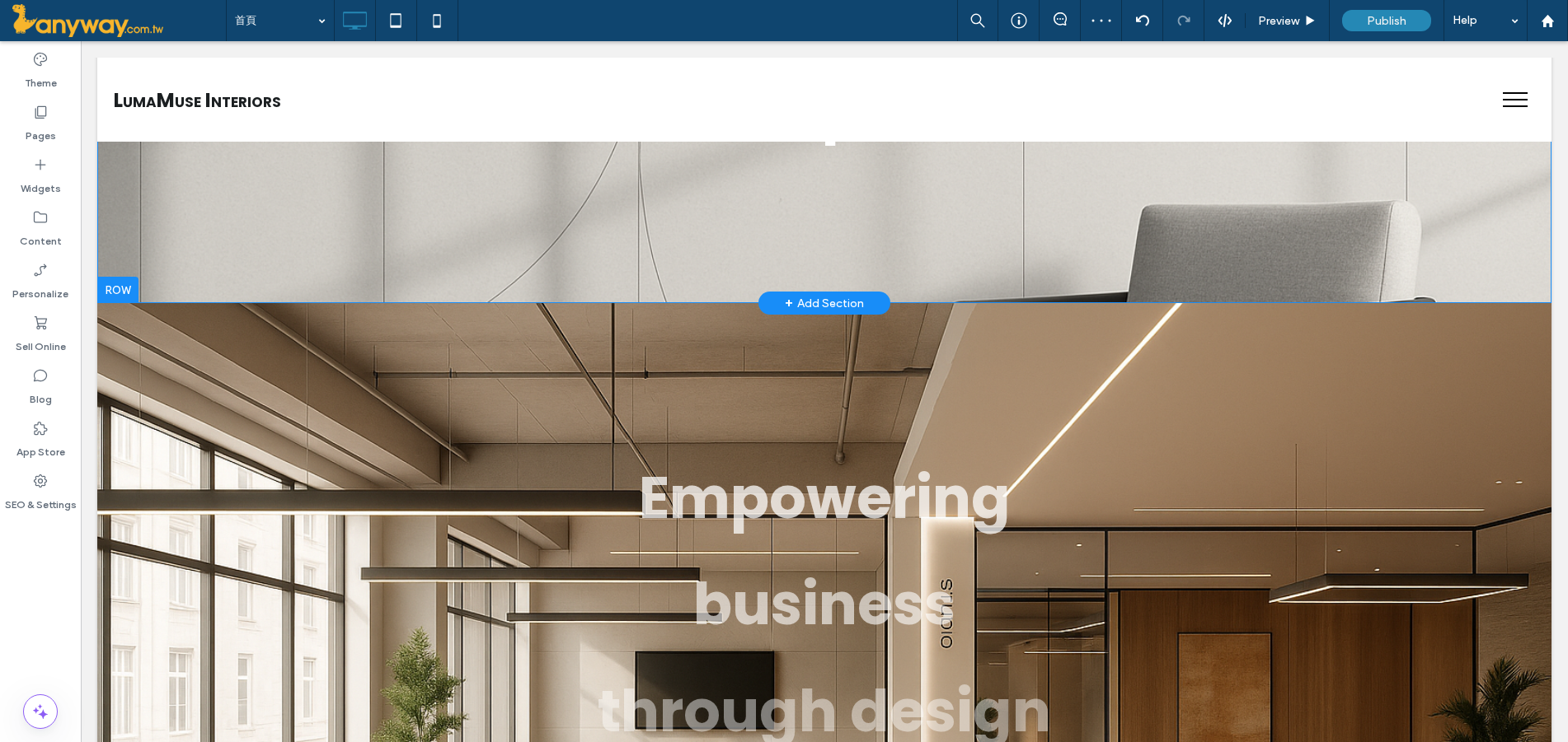
scroll to position [549, 0]
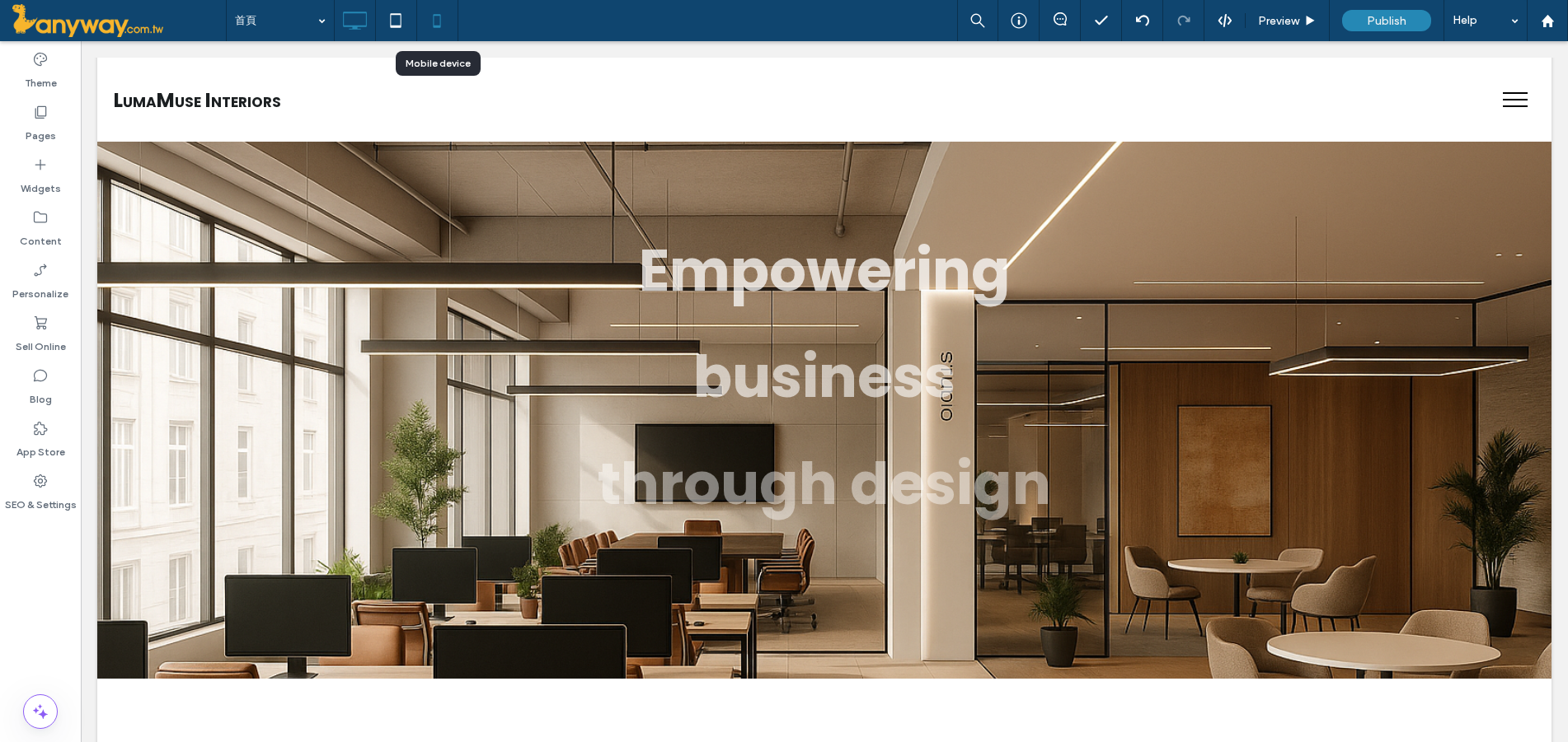
click at [431, 19] on icon at bounding box center [437, 20] width 33 height 33
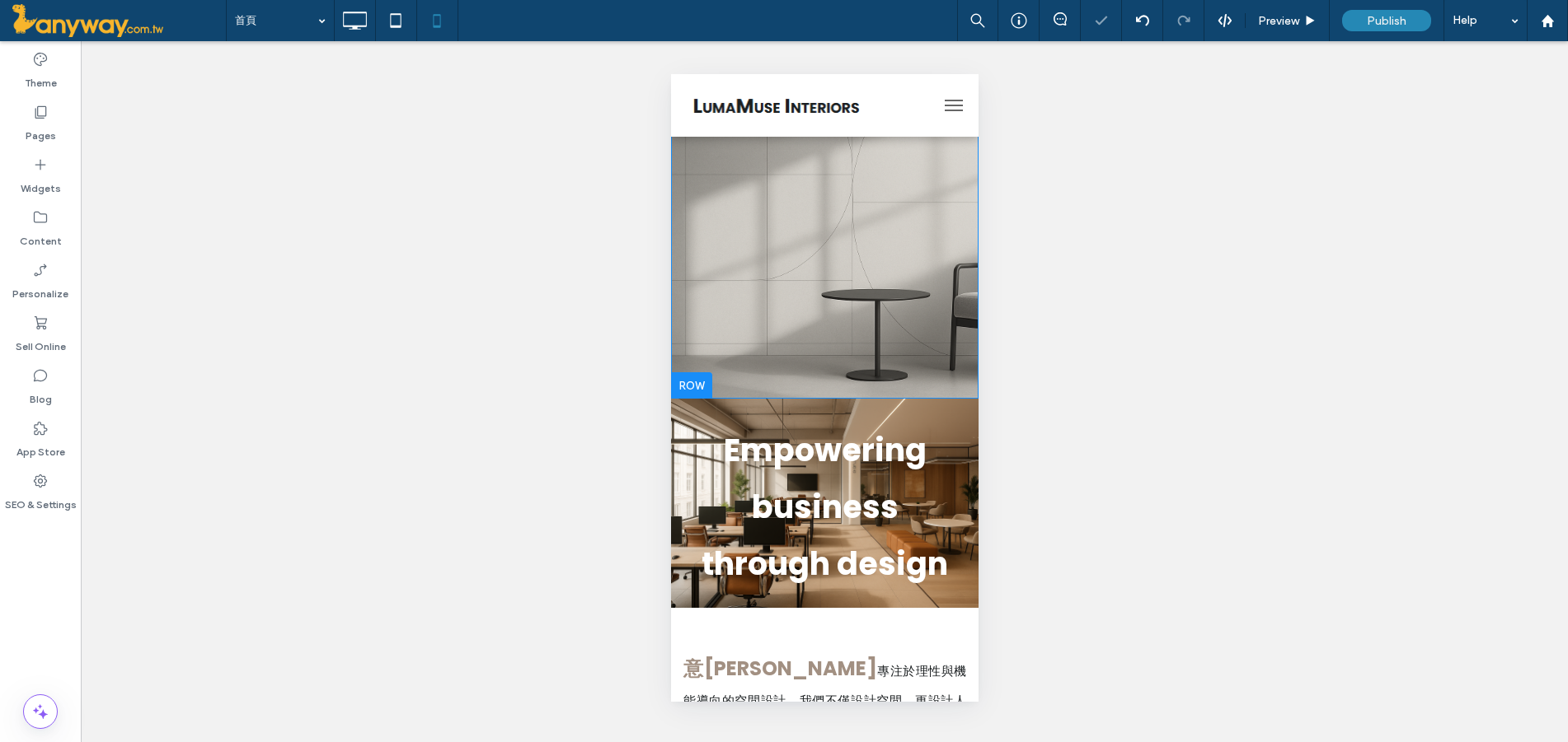
scroll to position [0, 0]
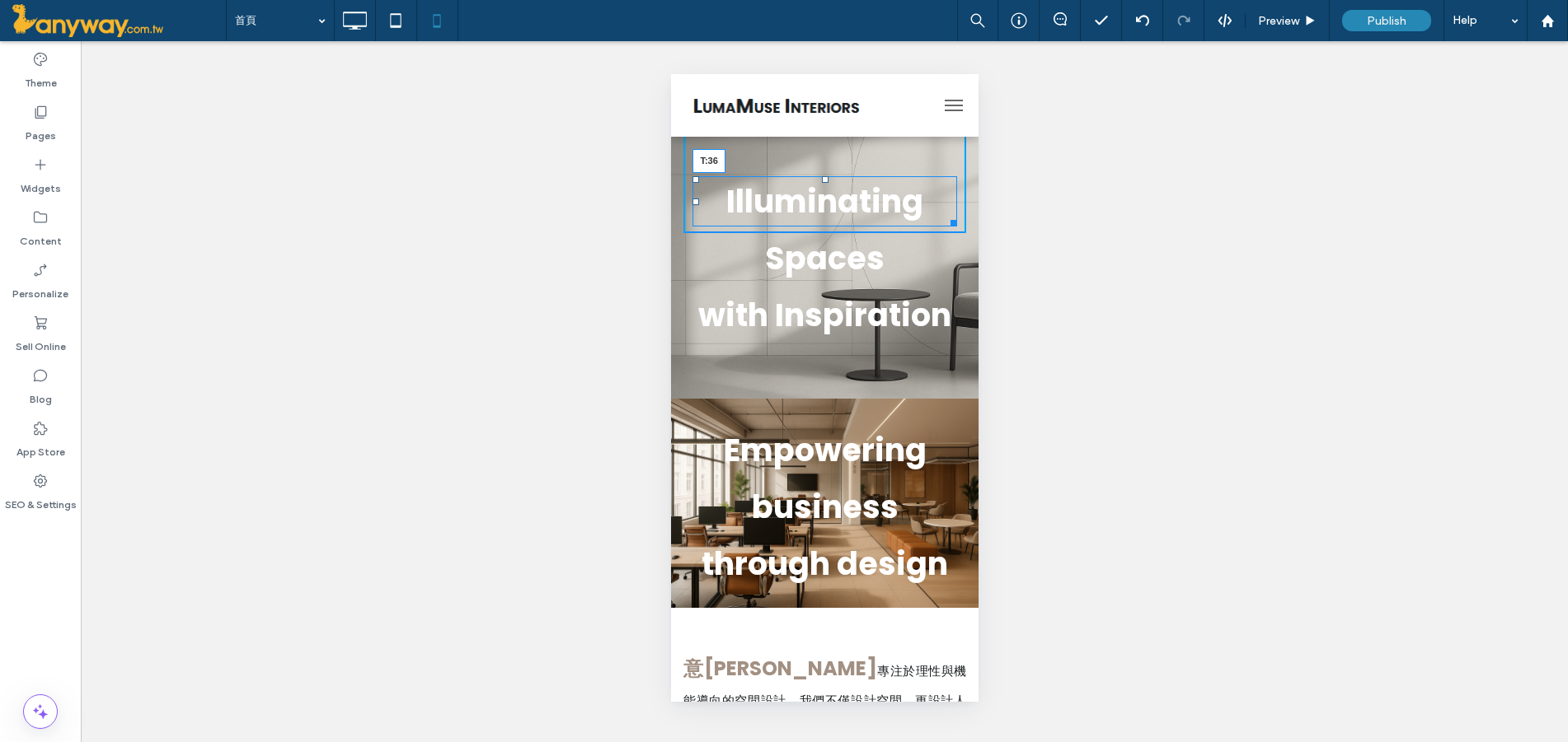
drag, startPoint x: 815, startPoint y: 180, endPoint x: 1489, endPoint y: 233, distance: 676.1
click at [821, 176] on div at bounding box center [824, 179] width 7 height 7
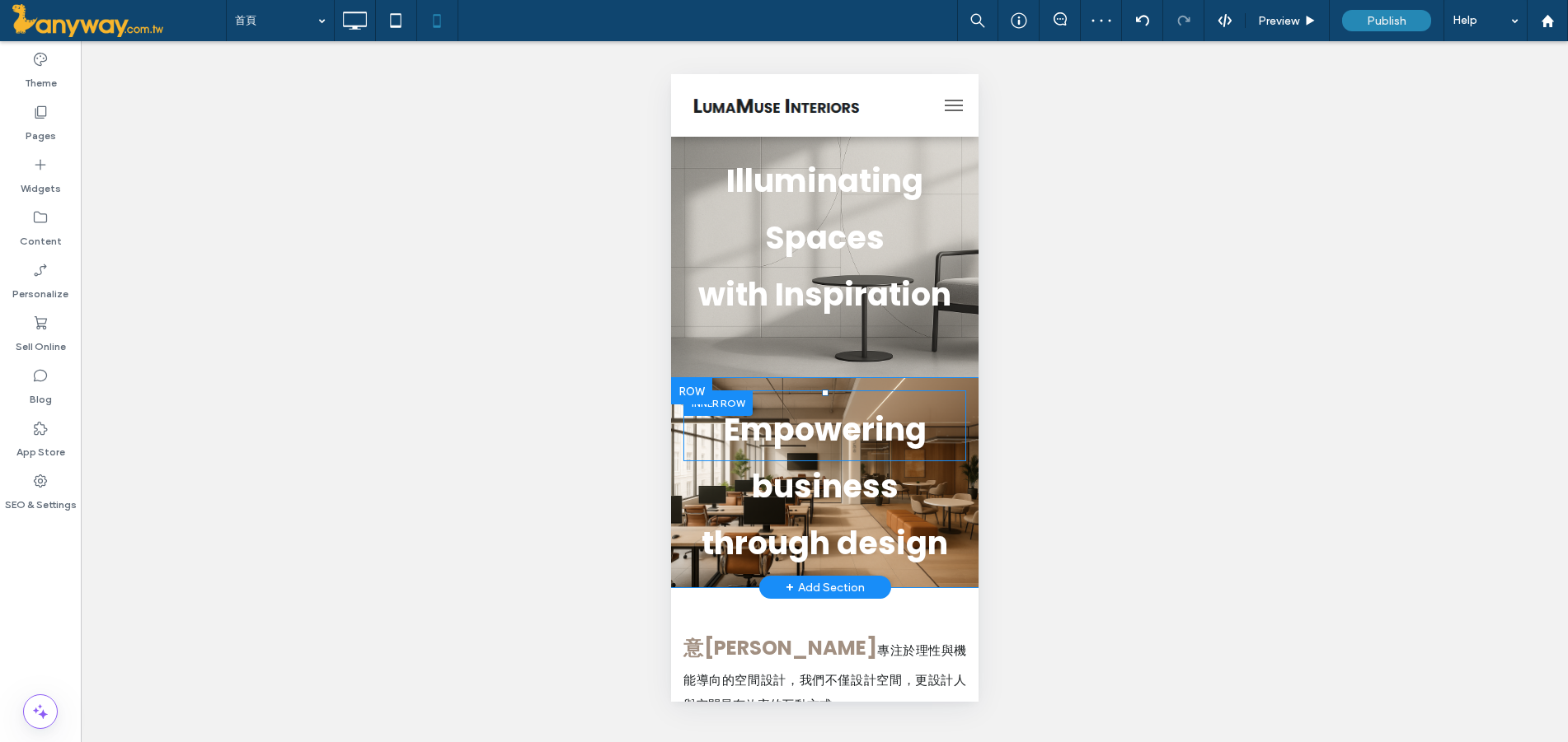
click at [713, 407] on div at bounding box center [718, 404] width 69 height 26
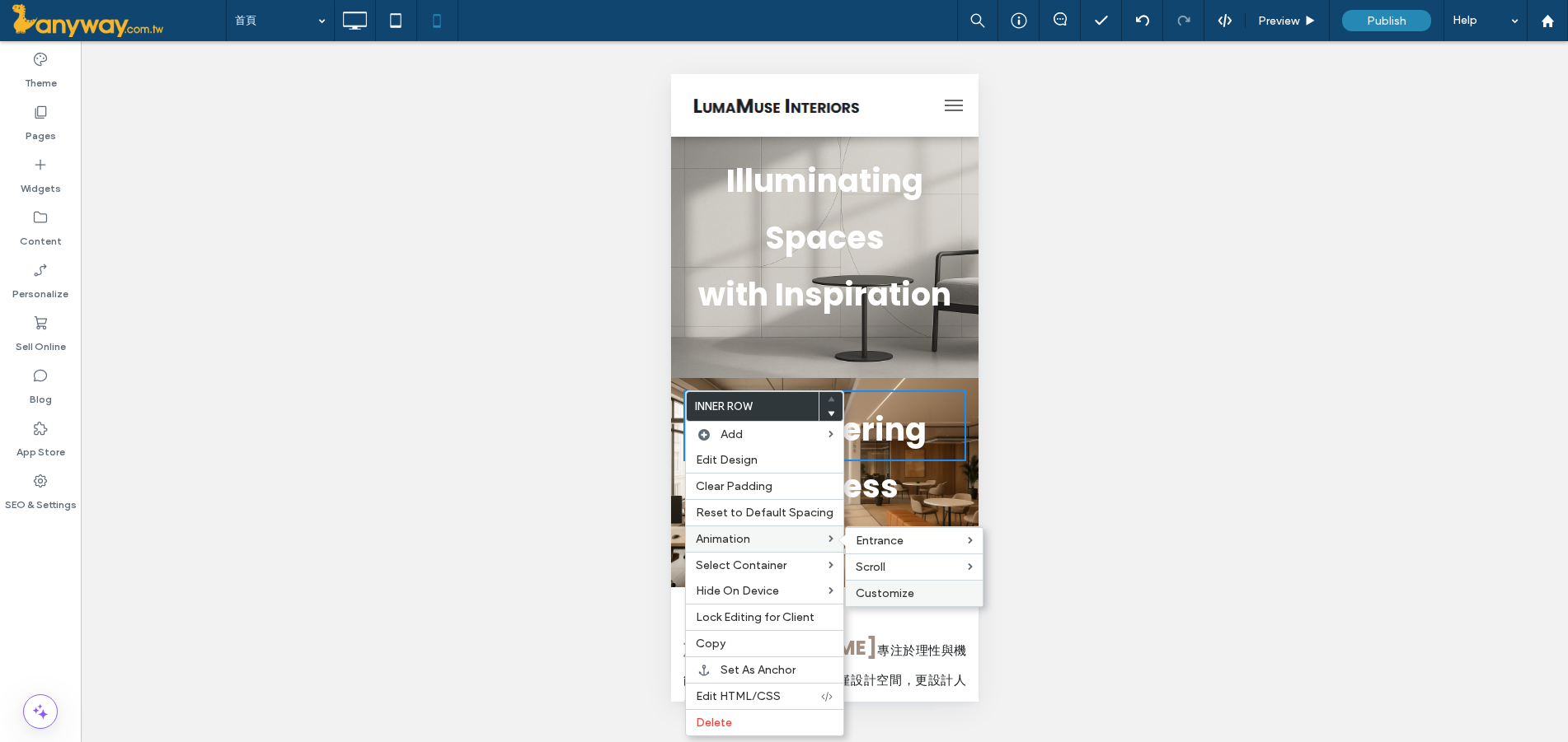
click at [864, 586] on div "Customize" at bounding box center [914, 593] width 137 height 27
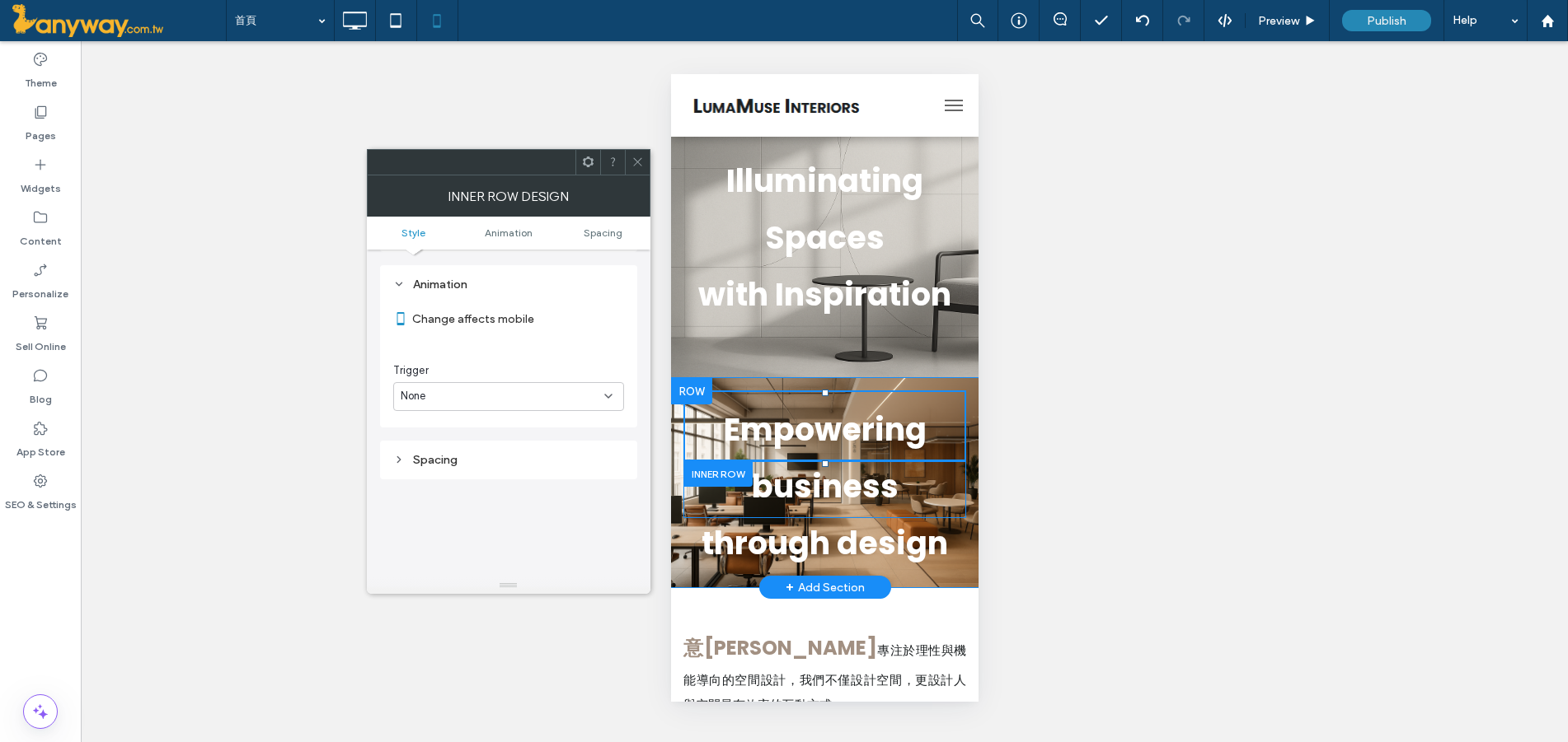
scroll to position [334, 0]
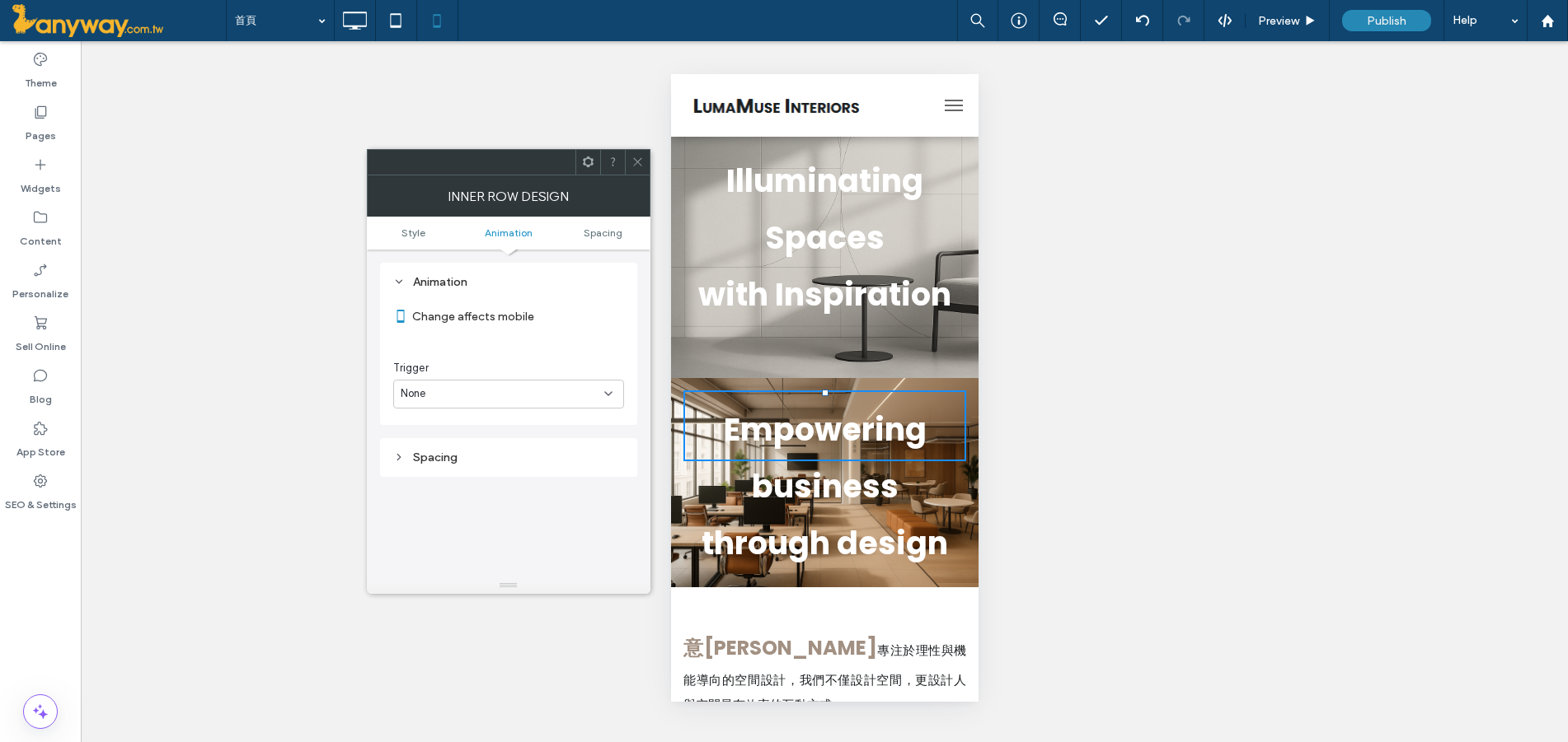
click at [603, 387] on div "None" at bounding box center [508, 394] width 231 height 29
click at [530, 460] on div "Entrance" at bounding box center [509, 451] width 230 height 29
click at [527, 462] on div "None" at bounding box center [503, 462] width 204 height 17
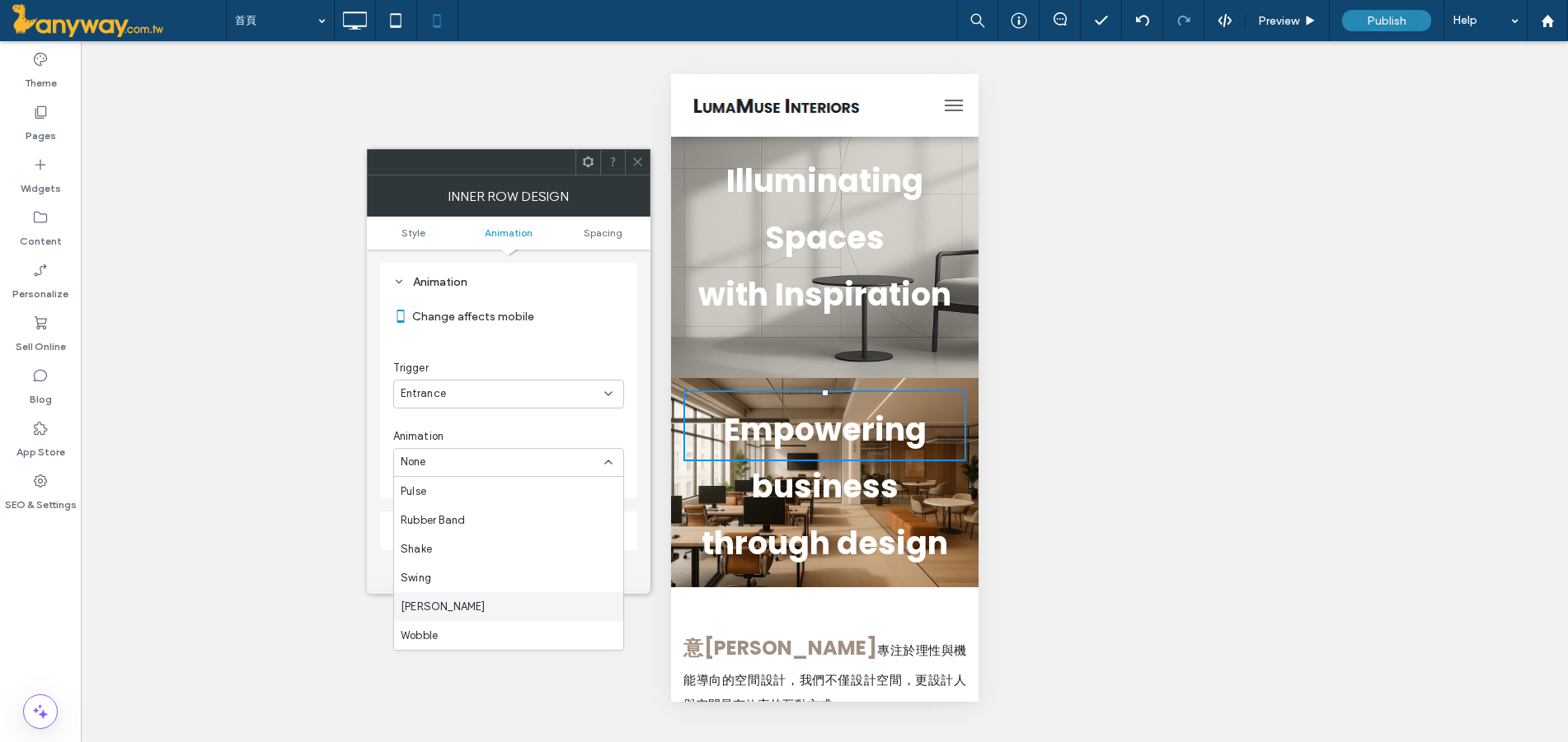
scroll to position [0, 0]
click at [638, 425] on div "Style Background Color Image Video Background color Border *** Corner radius * …" at bounding box center [509, 413] width 283 height 327
click at [530, 476] on div "None" at bounding box center [508, 462] width 231 height 29
click at [465, 510] on div "Fade In" at bounding box center [509, 519] width 230 height 29
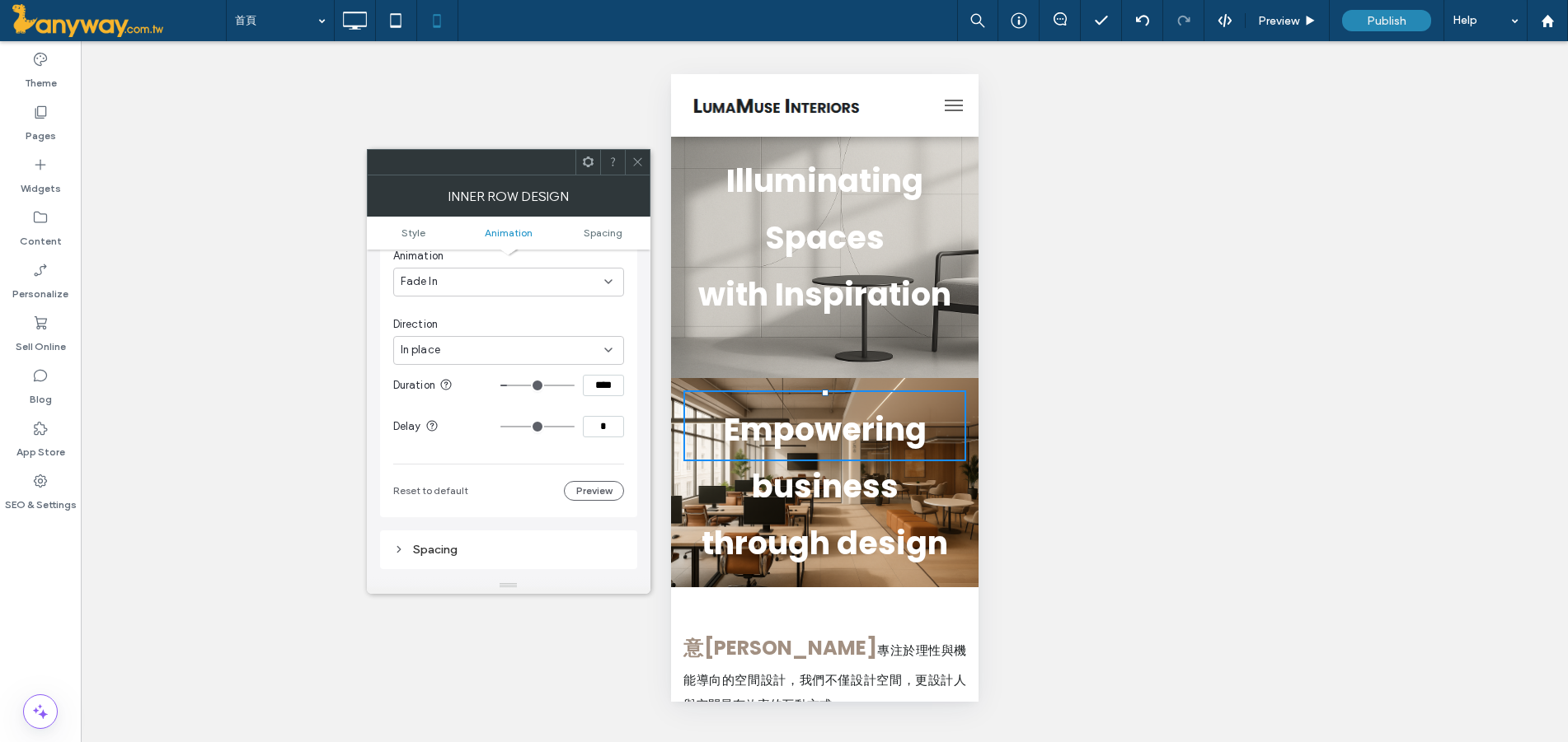
click at [634, 160] on icon at bounding box center [637, 161] width 12 height 12
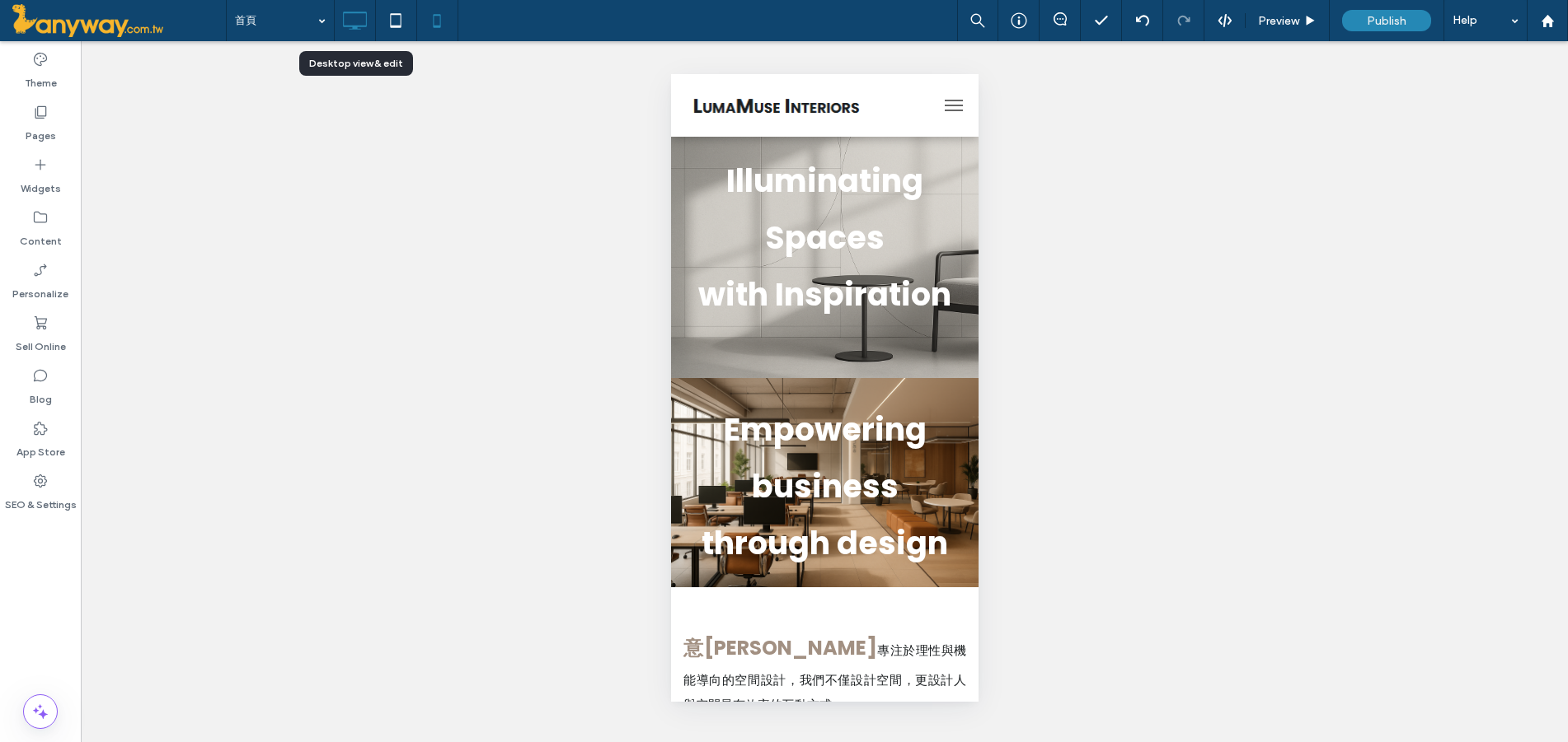
click at [354, 8] on icon at bounding box center [353, 20] width 33 height 33
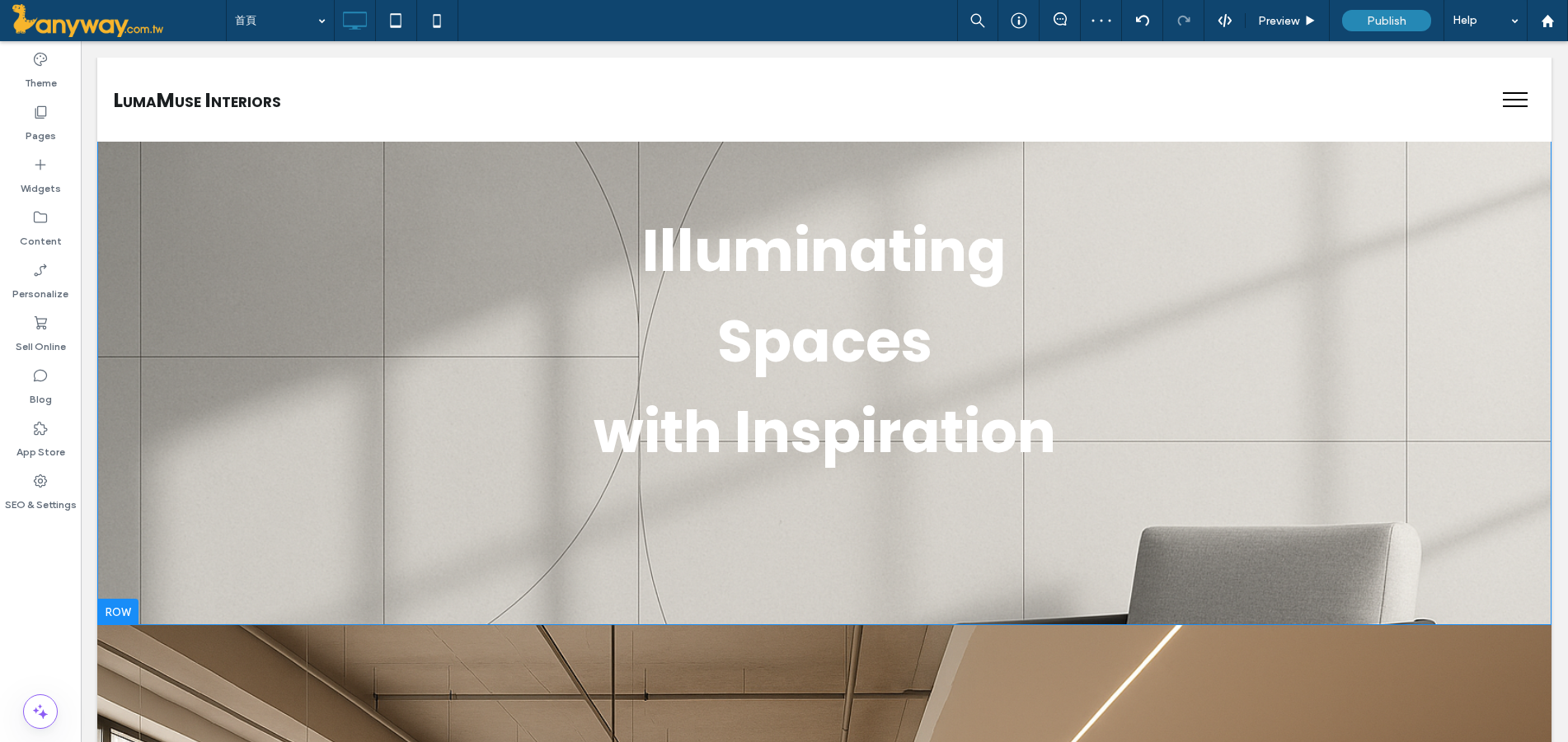
scroll to position [274, 0]
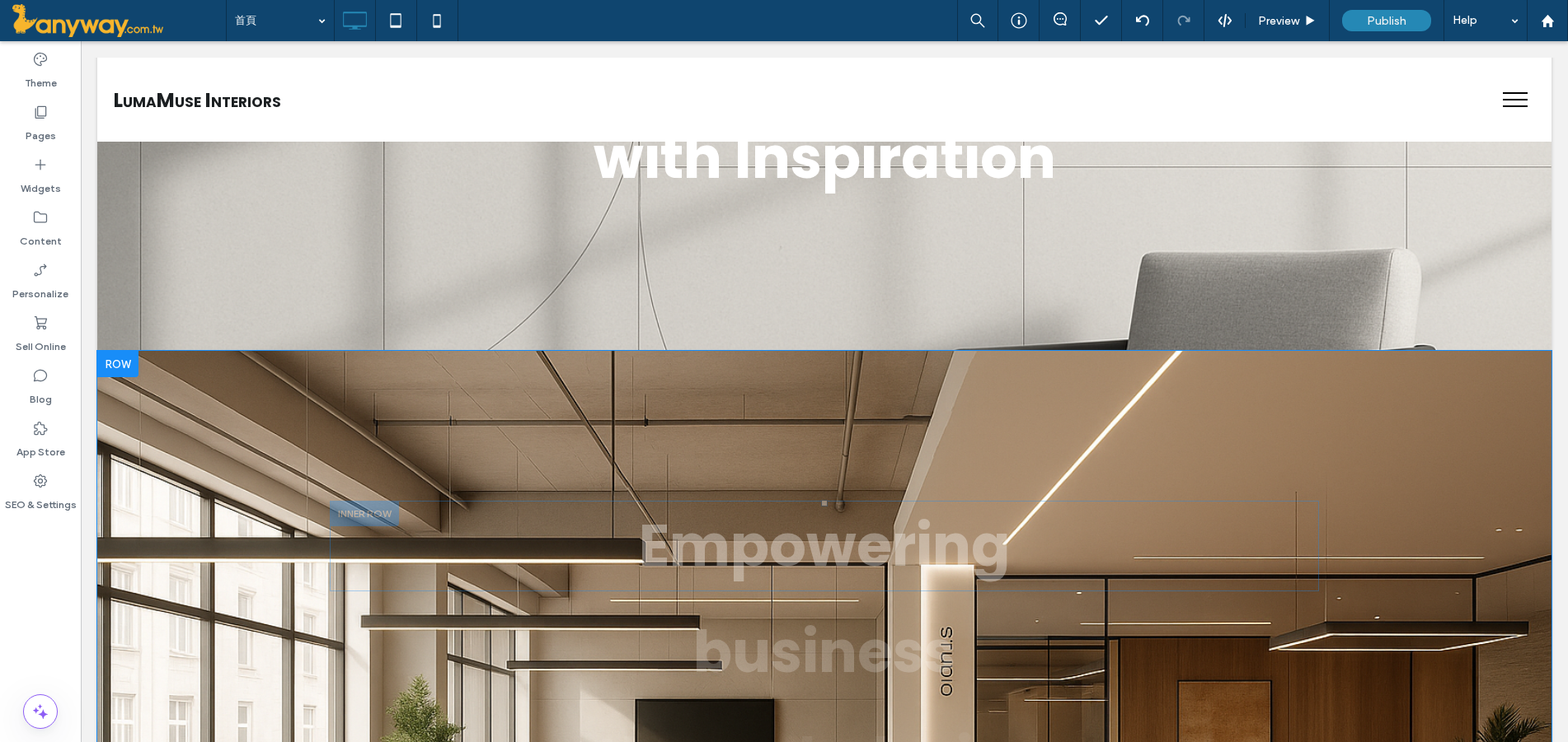
click at [352, 507] on div at bounding box center [364, 513] width 69 height 26
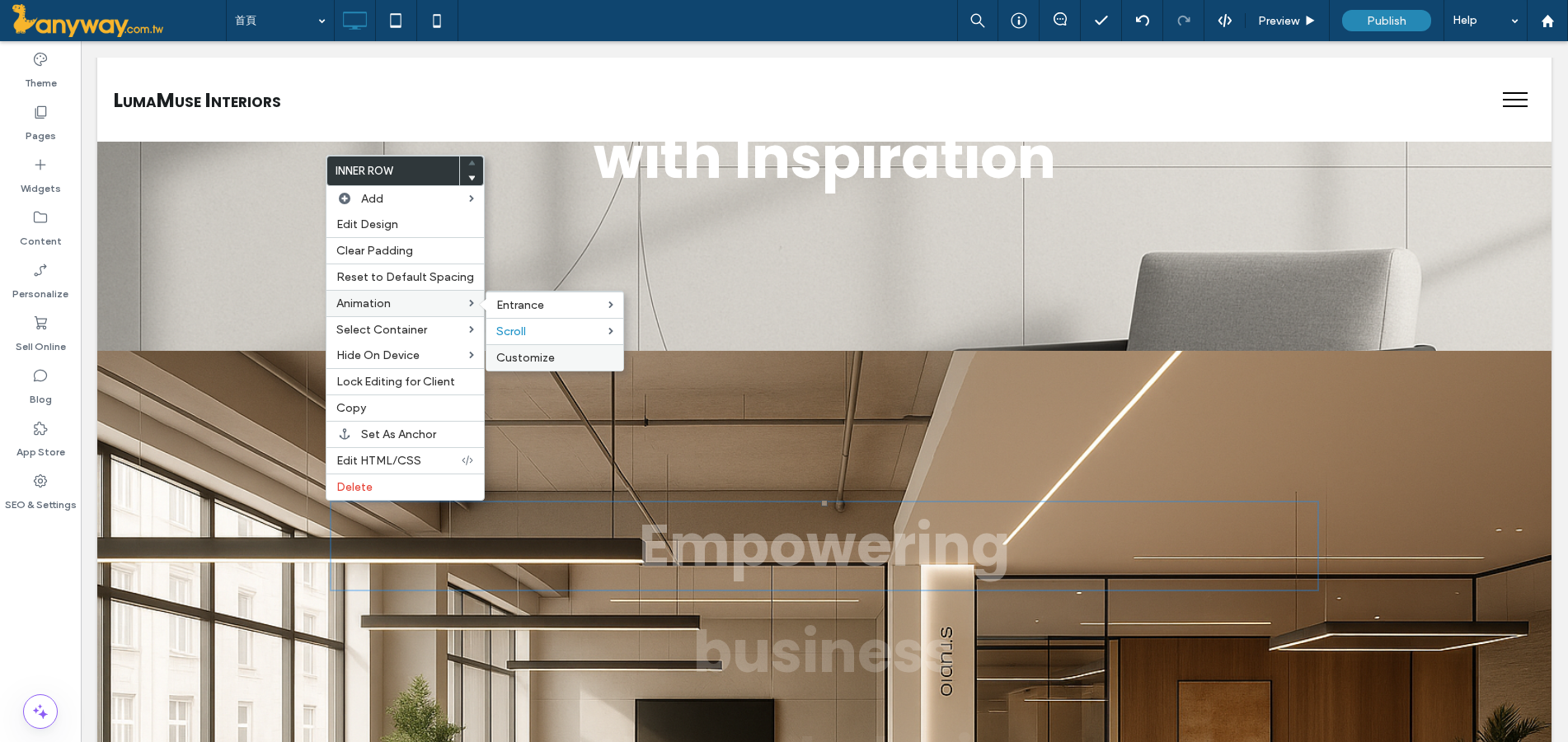
click at [531, 359] on span "Customize" at bounding box center [525, 358] width 58 height 14
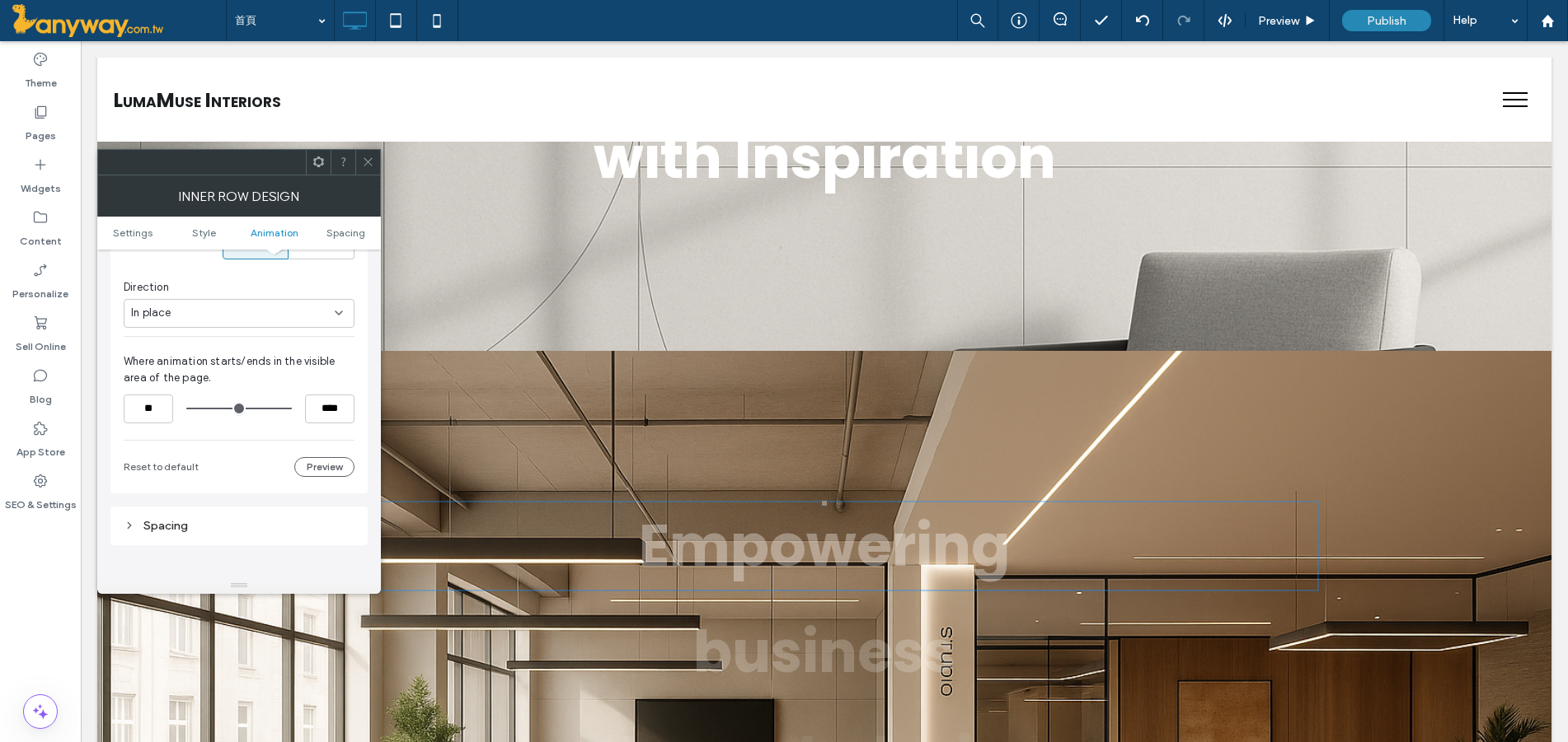
scroll to position [750, 0]
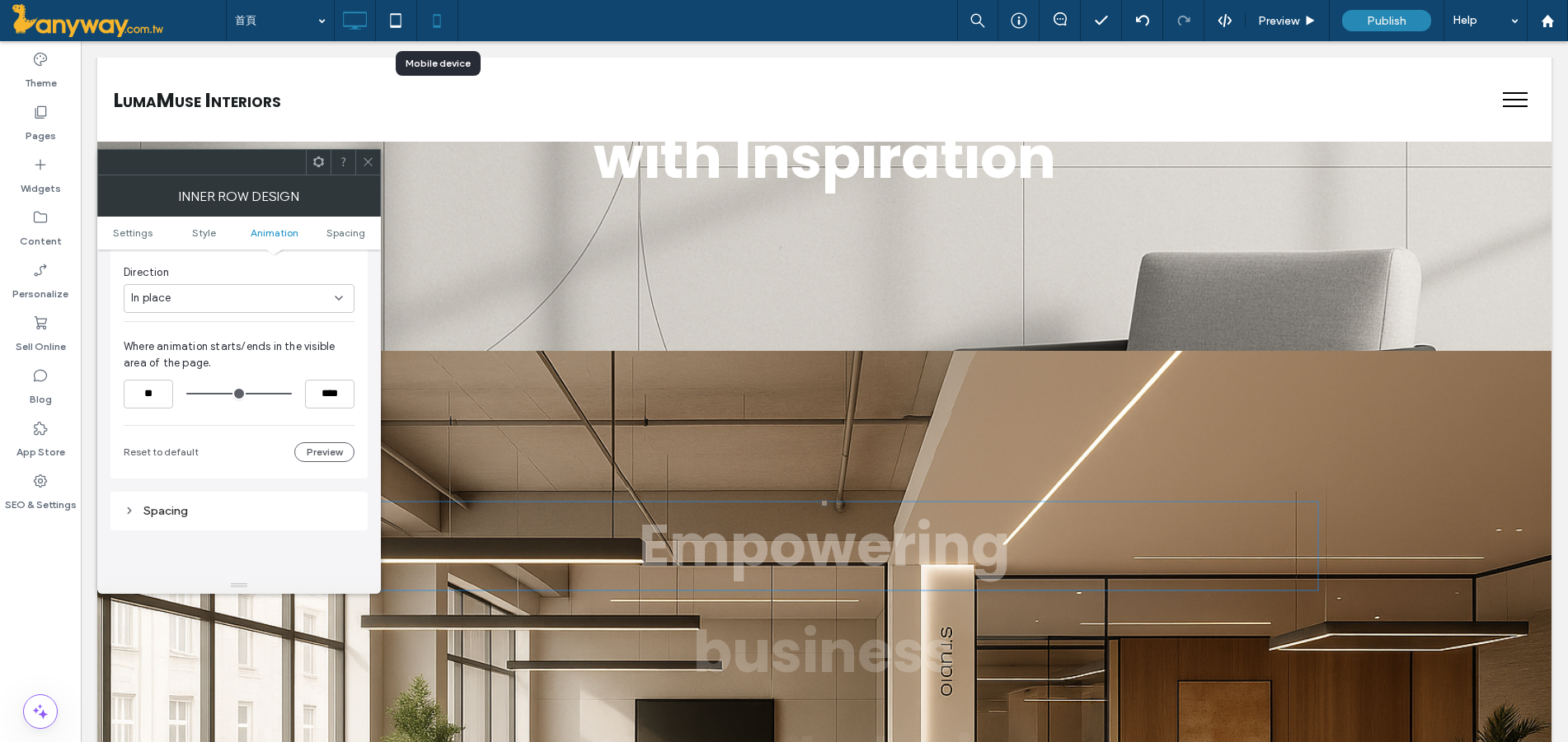
click at [437, 20] on icon at bounding box center [437, 20] width 33 height 33
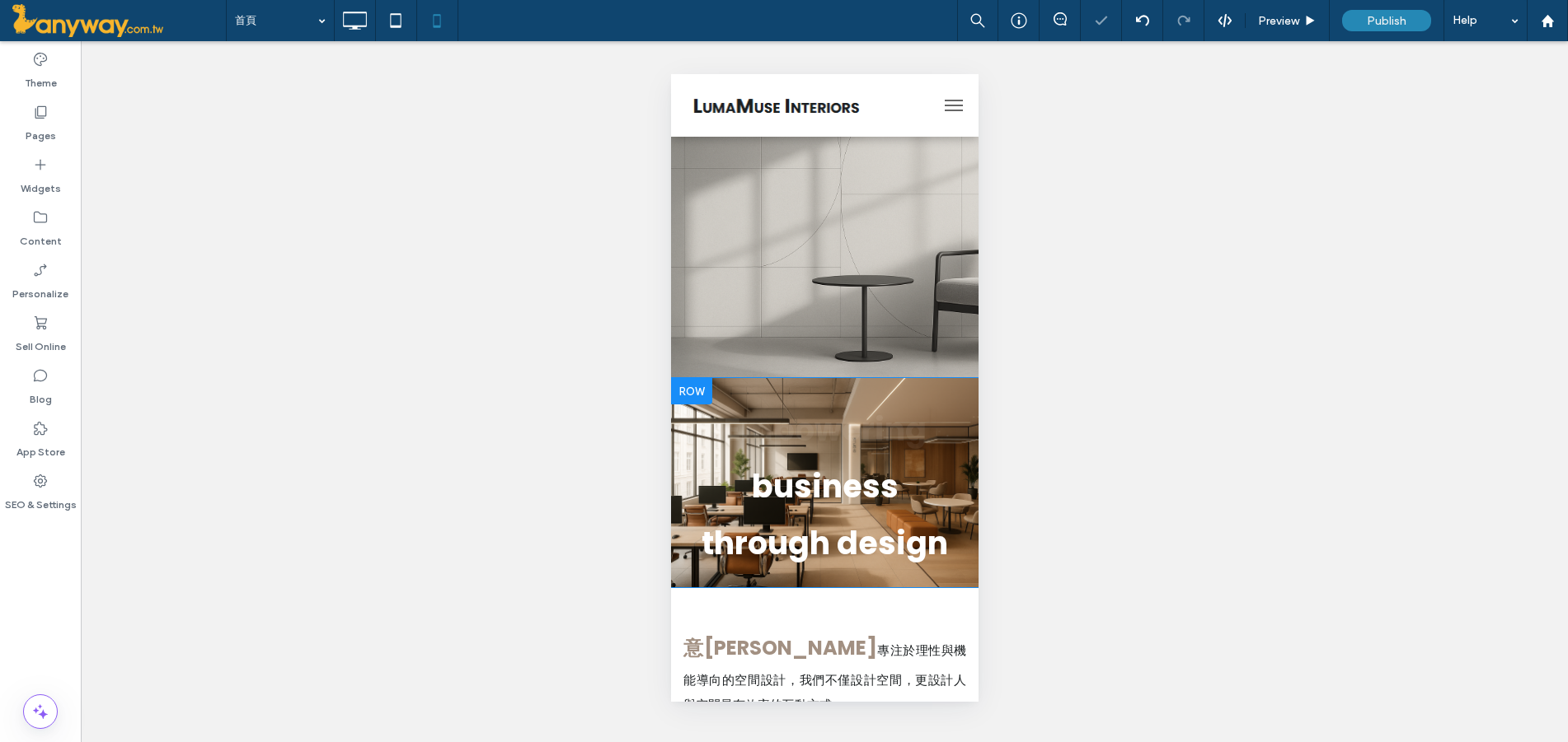
scroll to position [0, 0]
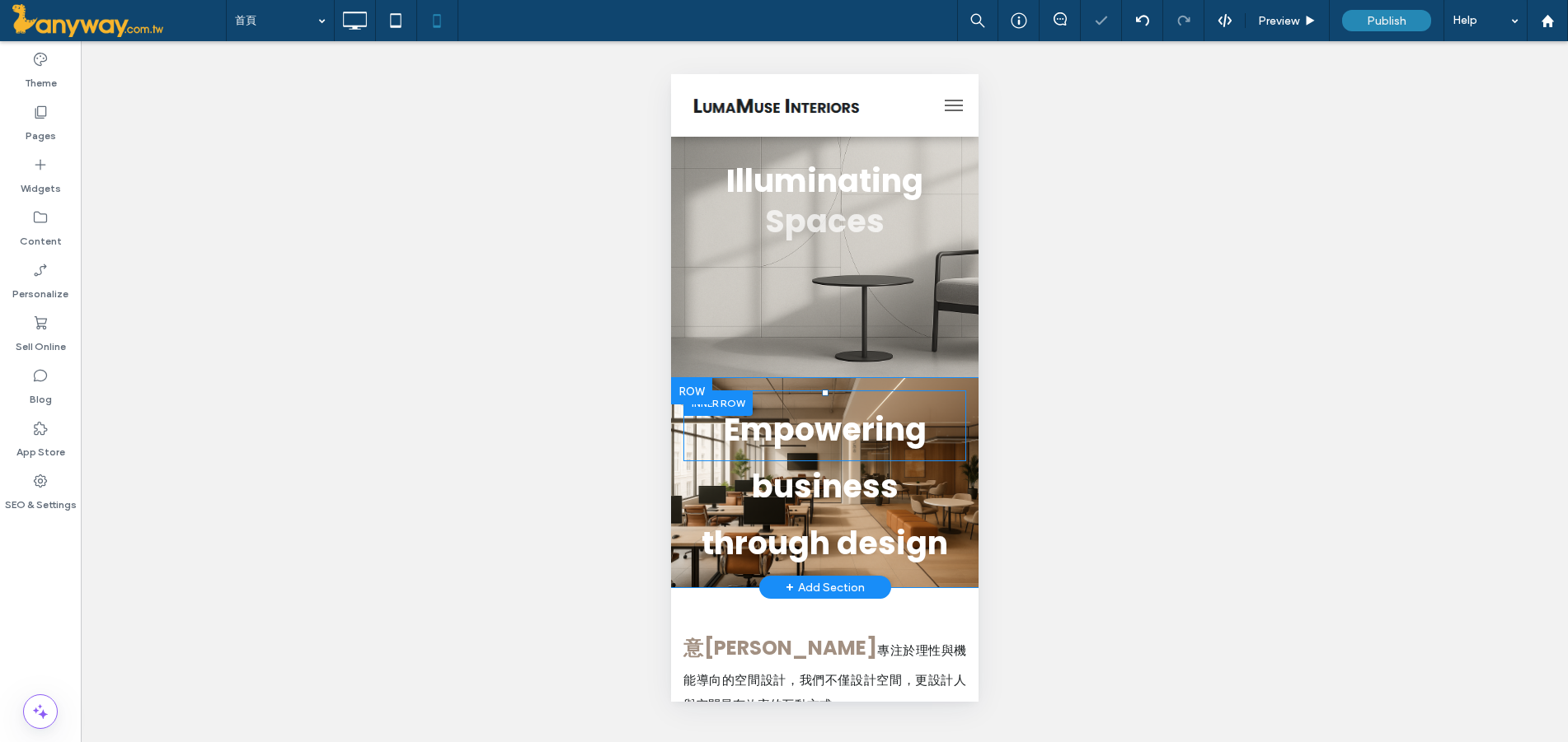
click at [730, 402] on div at bounding box center [718, 404] width 69 height 26
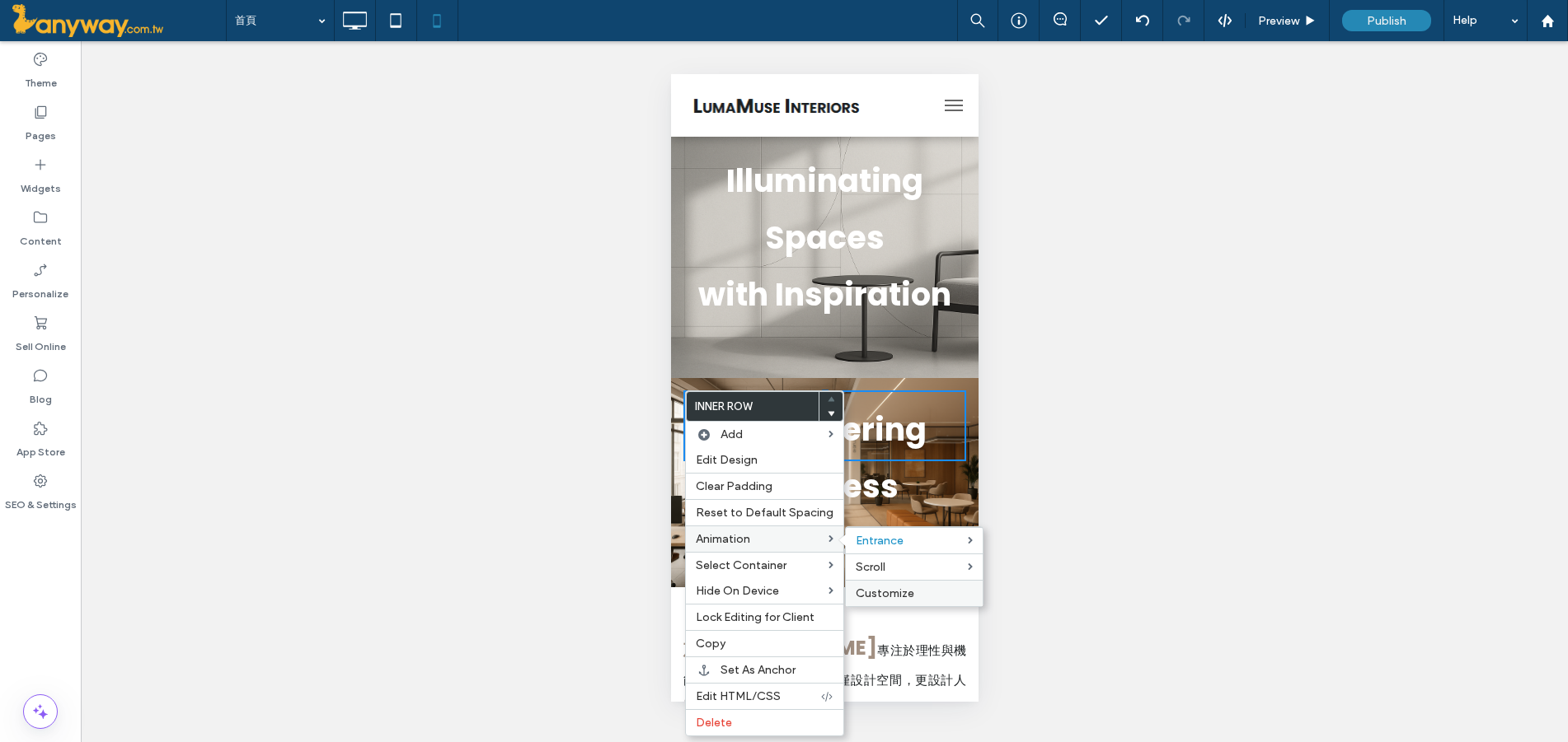
click at [891, 589] on span "Customize" at bounding box center [884, 594] width 58 height 14
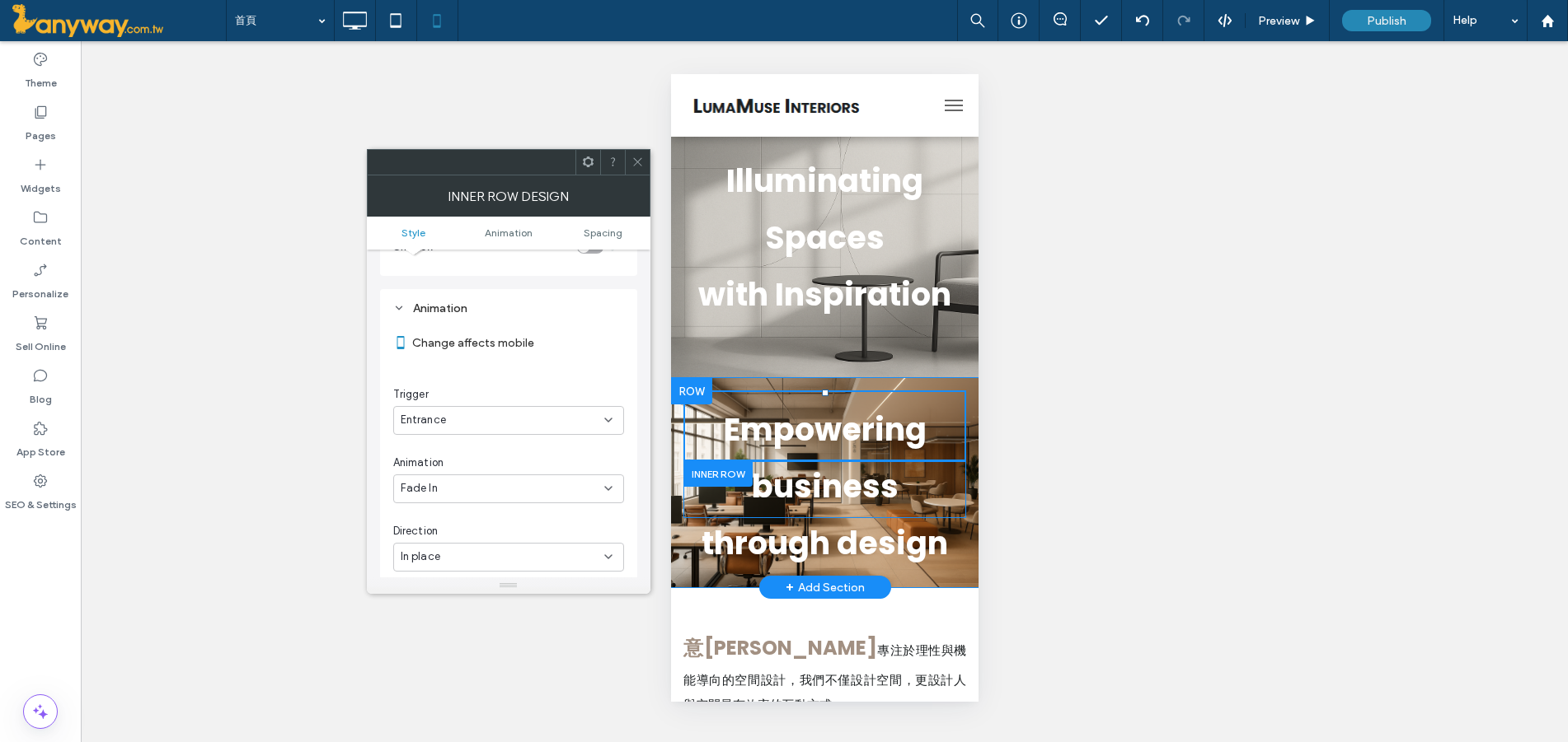
scroll to position [334, 0]
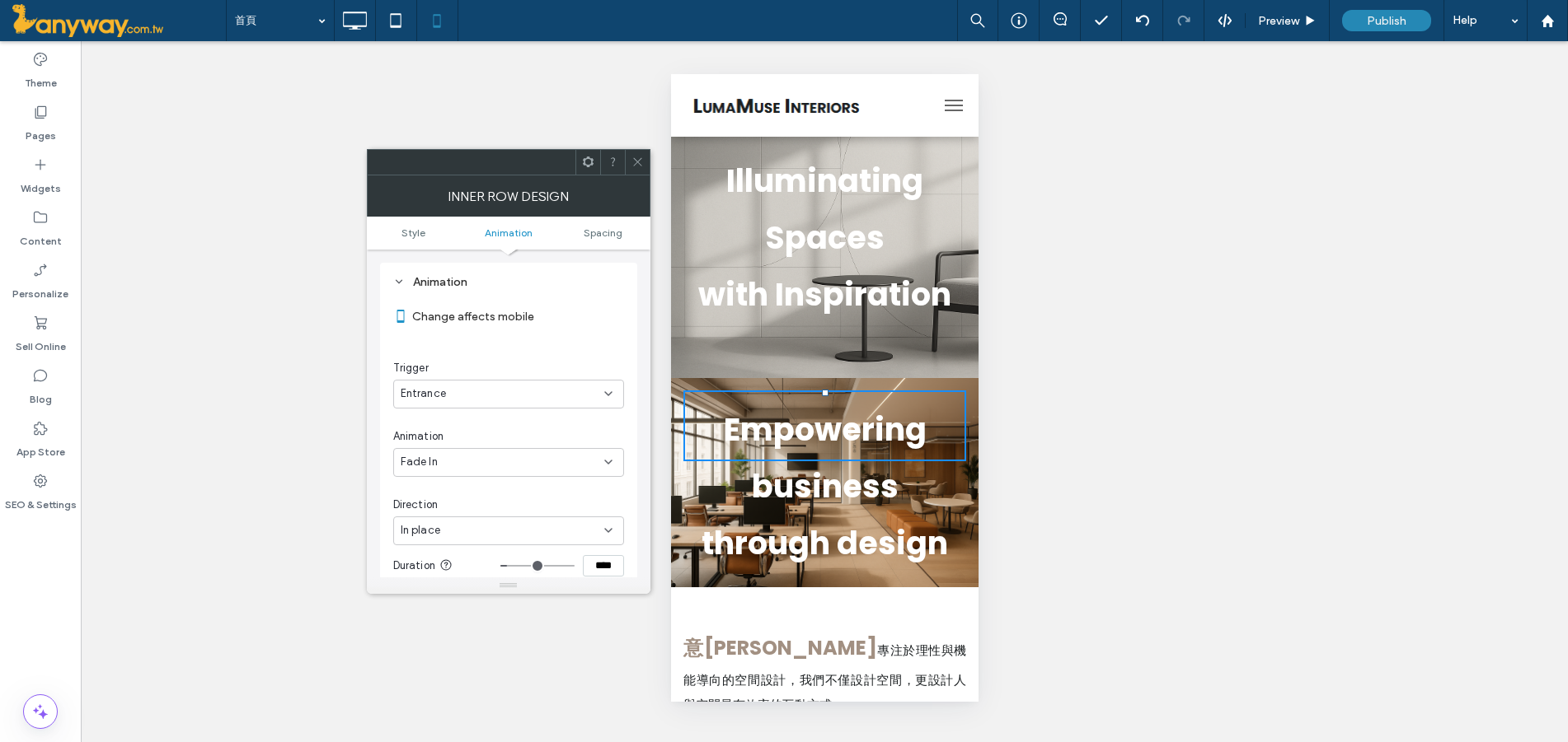
click at [609, 389] on icon at bounding box center [608, 393] width 13 height 13
click at [502, 472] on div "Scroll" at bounding box center [509, 480] width 230 height 29
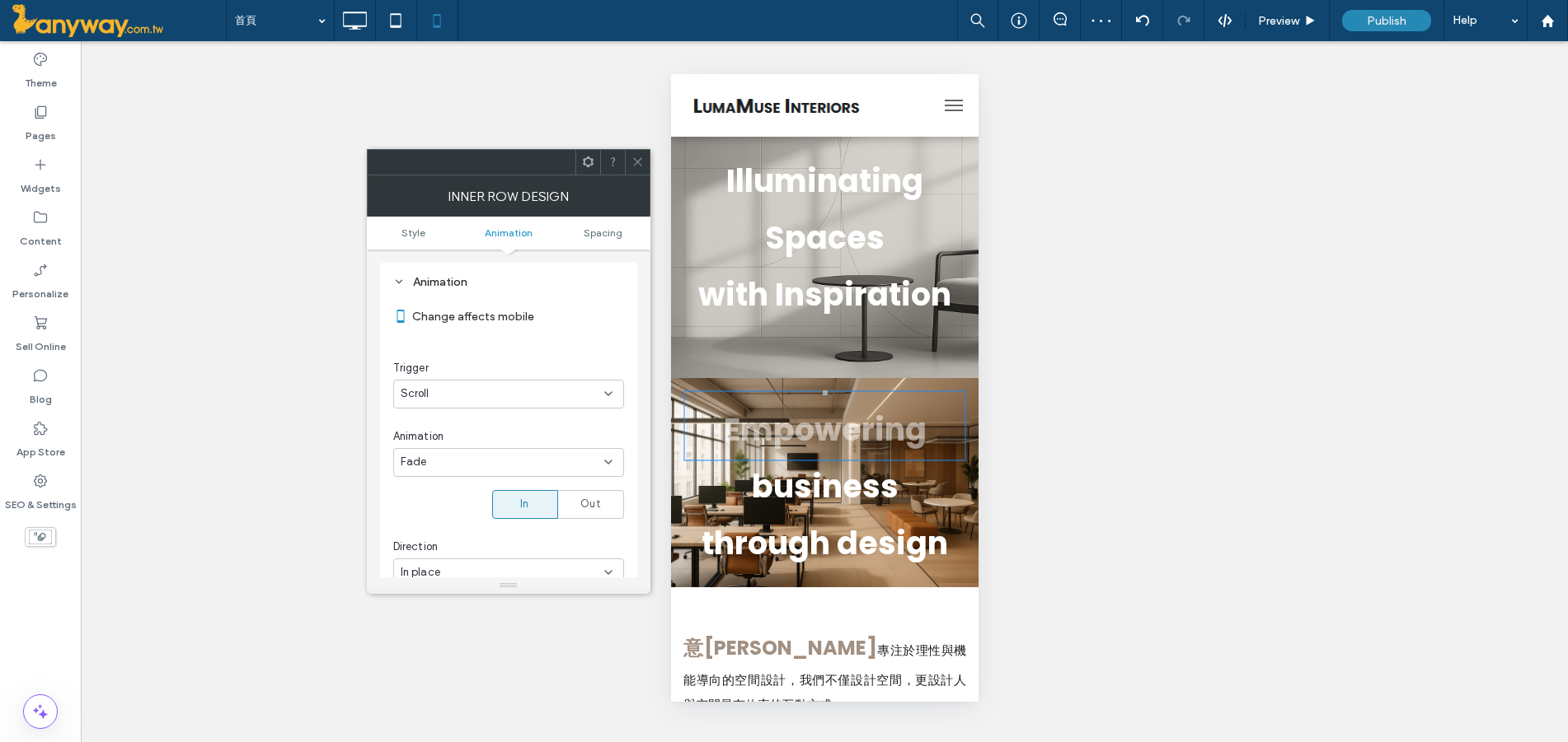
click at [604, 451] on div "Fade" at bounding box center [508, 462] width 231 height 29
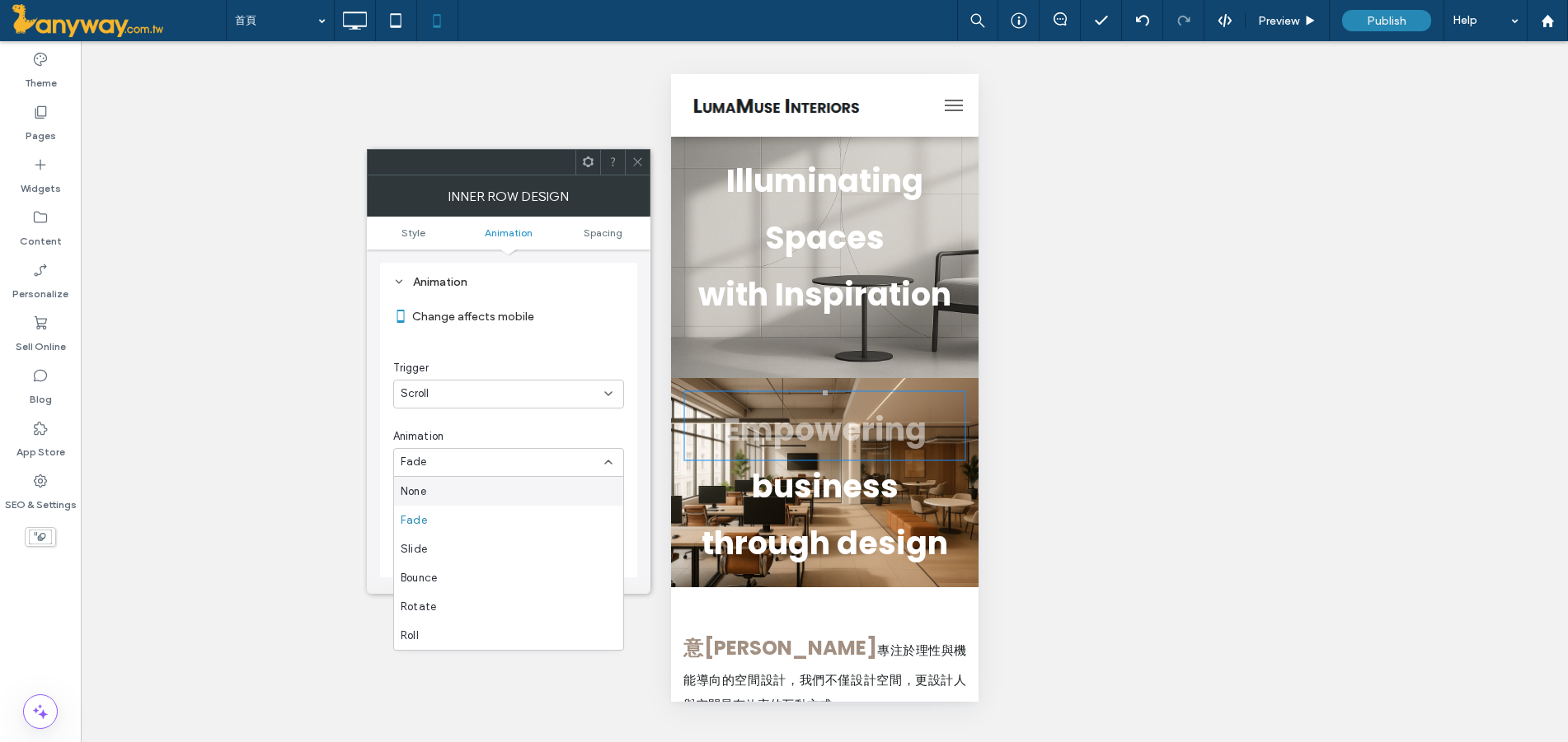
click at [506, 501] on div "None" at bounding box center [509, 491] width 230 height 29
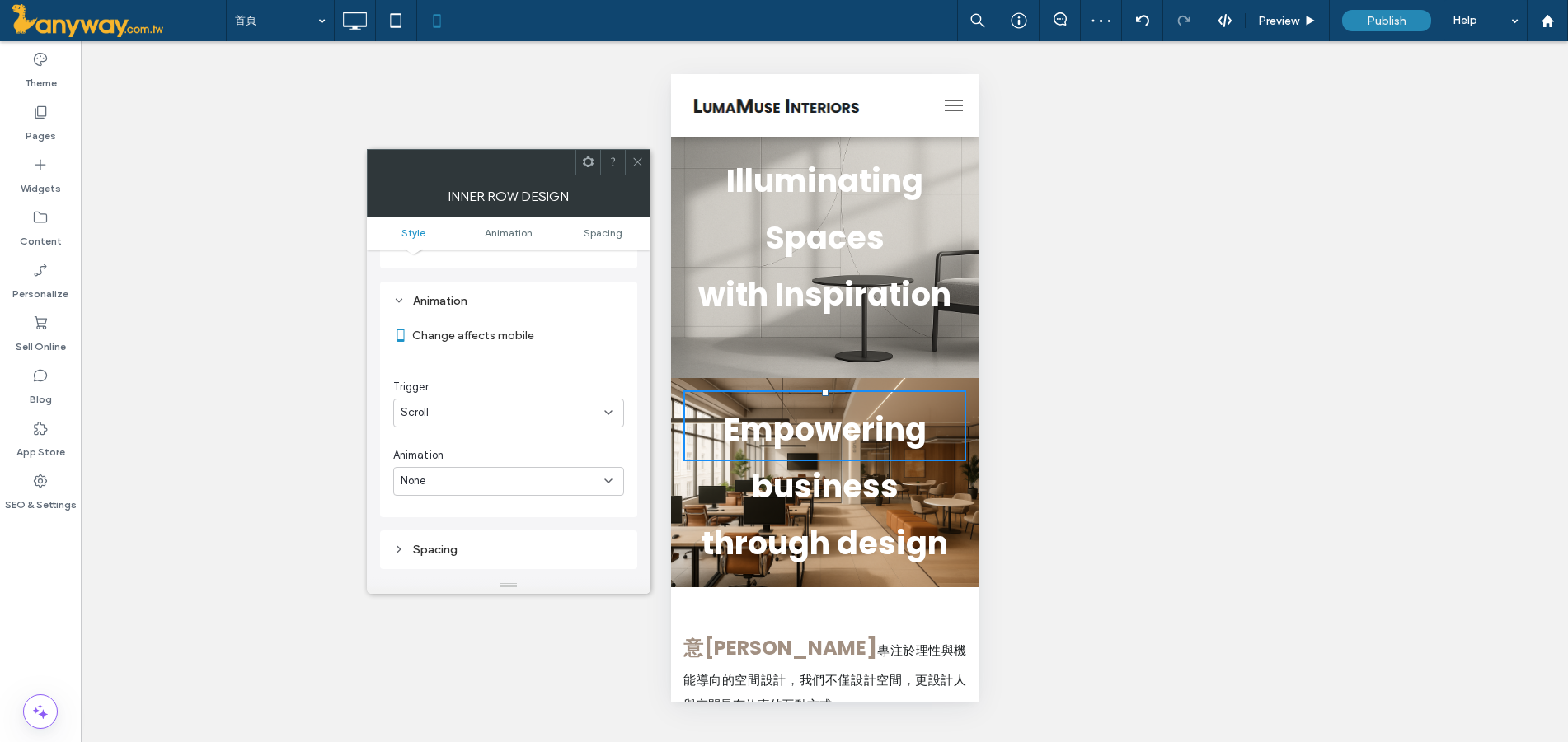
scroll to position [309, 0]
click at [618, 480] on div "None" at bounding box center [508, 488] width 231 height 29
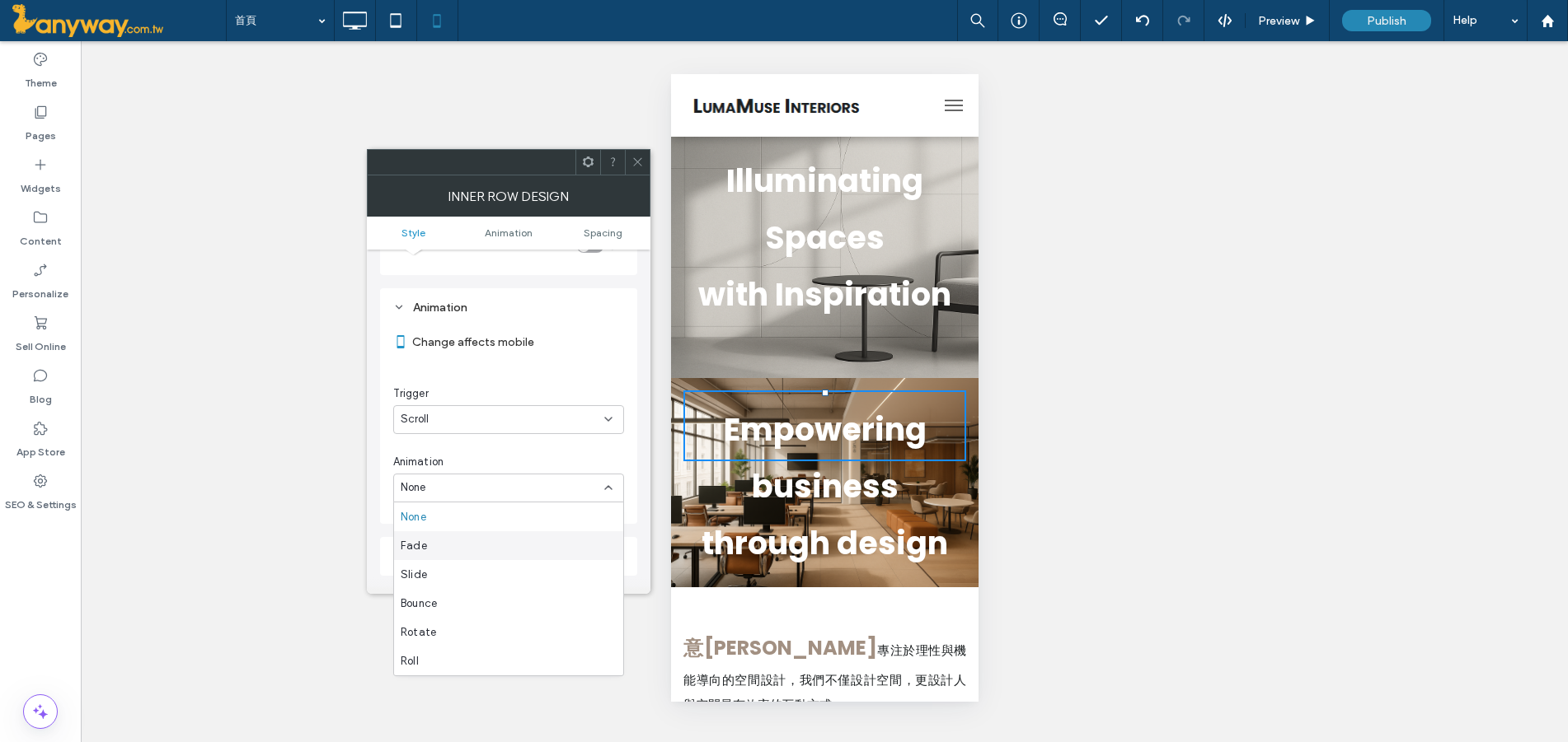
click at [532, 537] on div "Fade" at bounding box center [509, 545] width 230 height 29
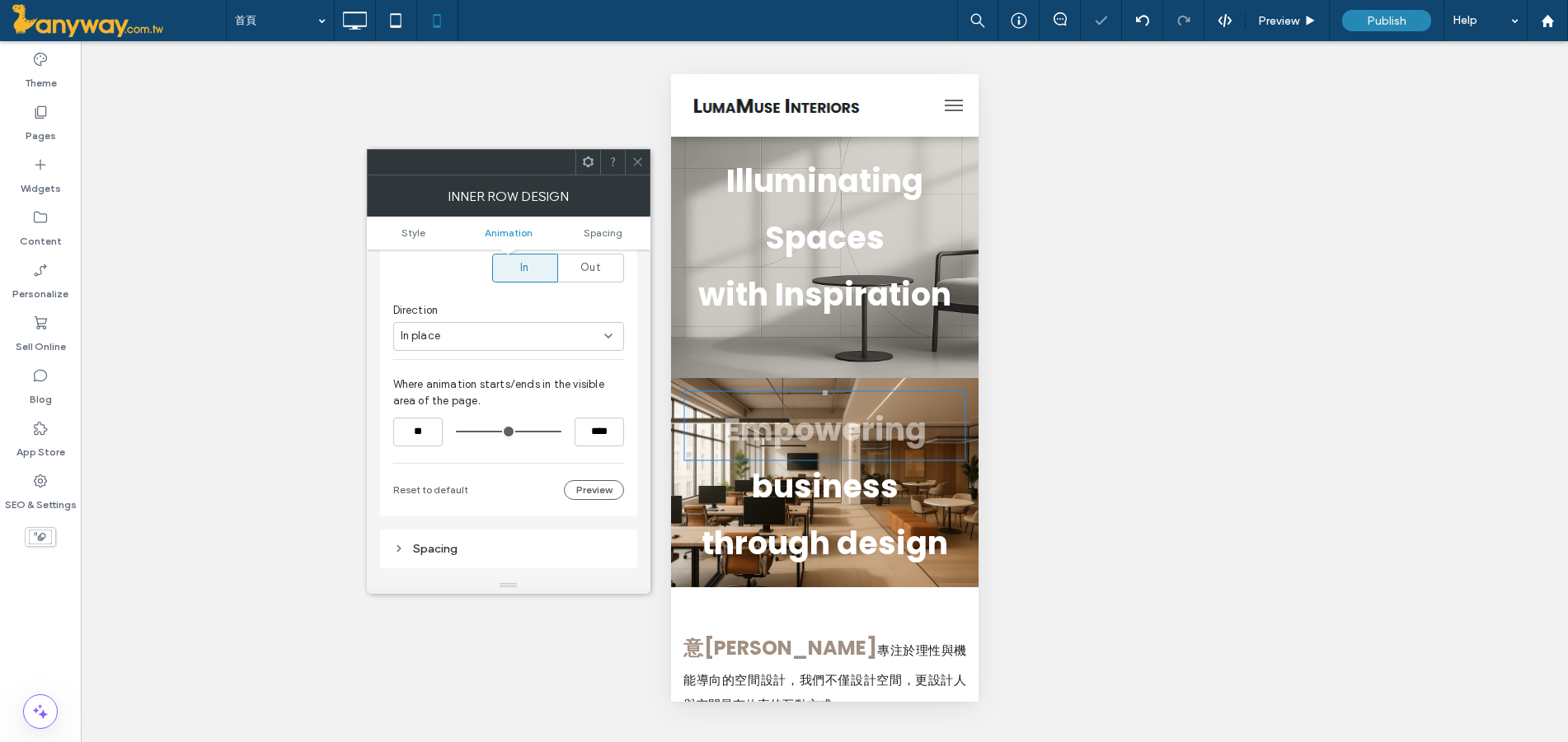
scroll to position [584, 0]
click at [505, 318] on div "In place" at bounding box center [503, 324] width 204 height 17
click at [632, 291] on div "Animation Change affects mobile Trigger Scroll Animation Fade In Out Direction …" at bounding box center [509, 258] width 257 height 490
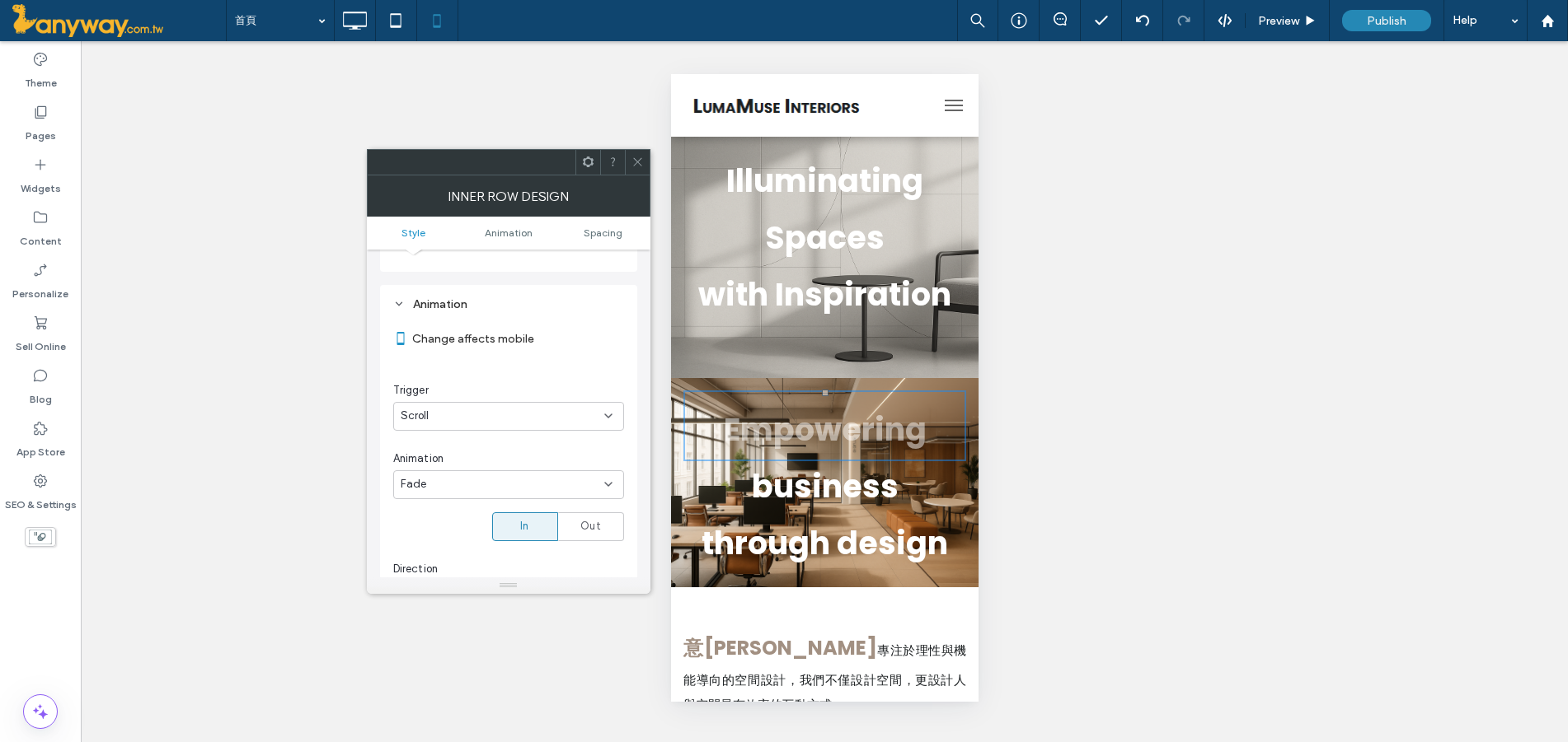
scroll to position [309, 0]
click at [634, 162] on icon at bounding box center [637, 161] width 12 height 12
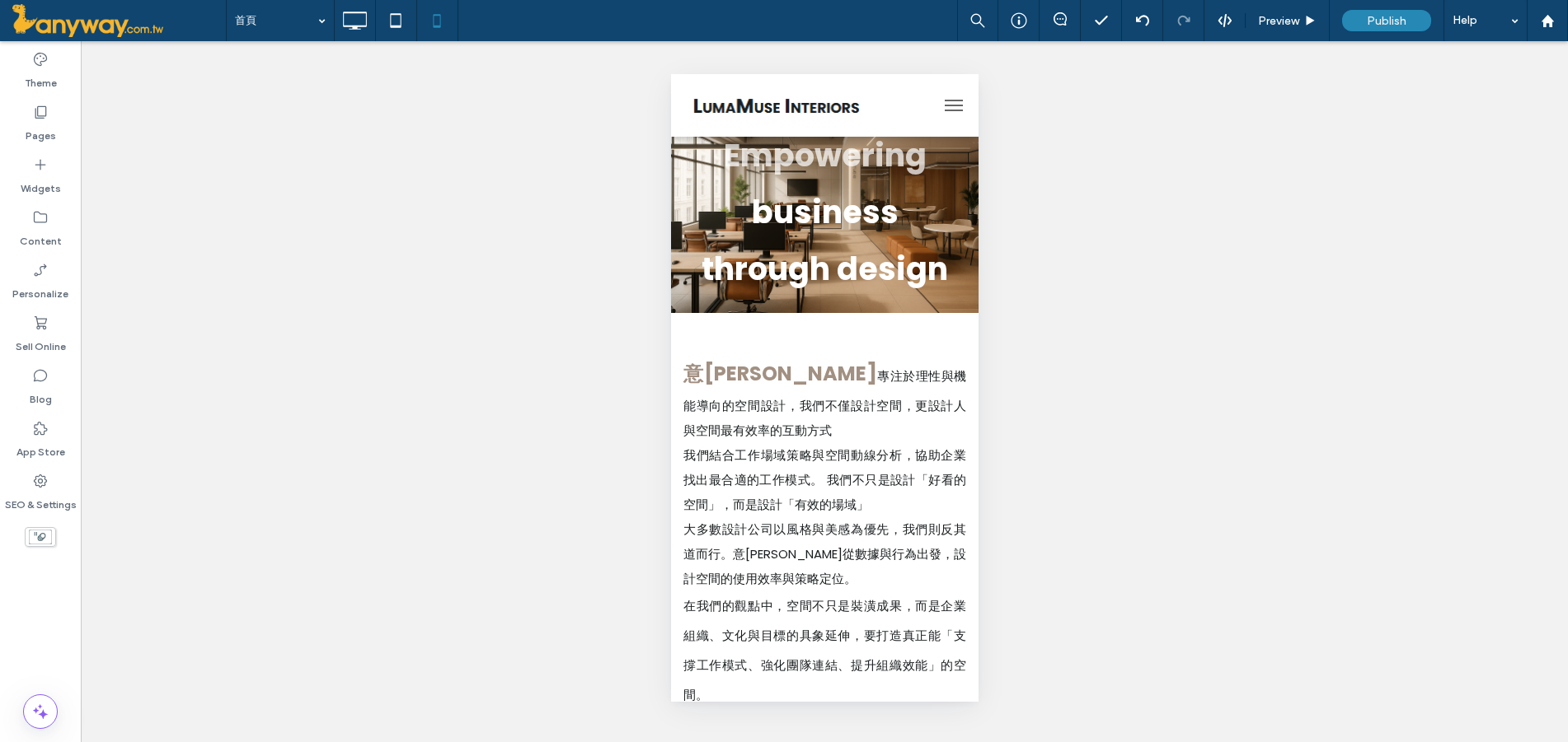
scroll to position [0, 0]
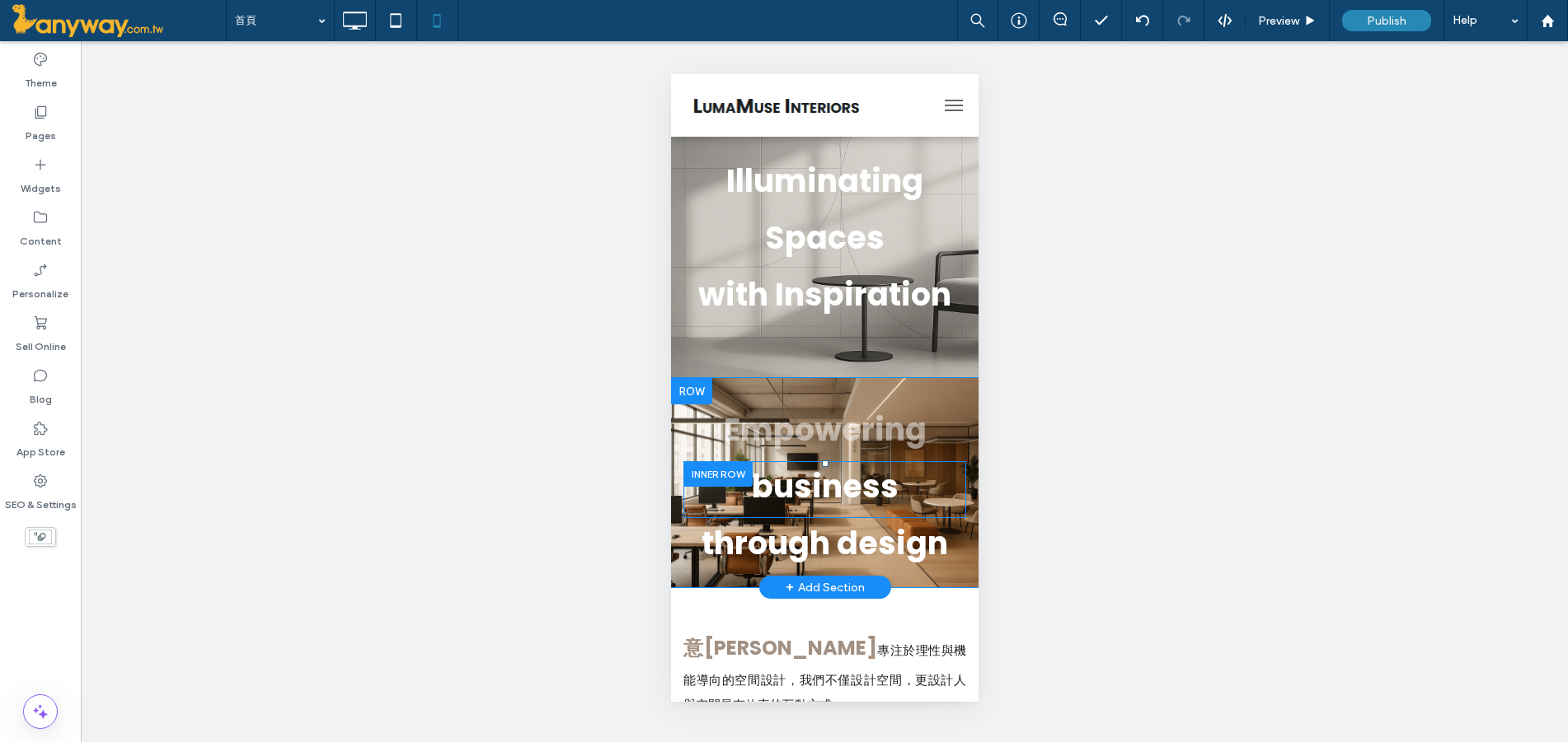
click at [717, 470] on div at bounding box center [718, 474] width 69 height 26
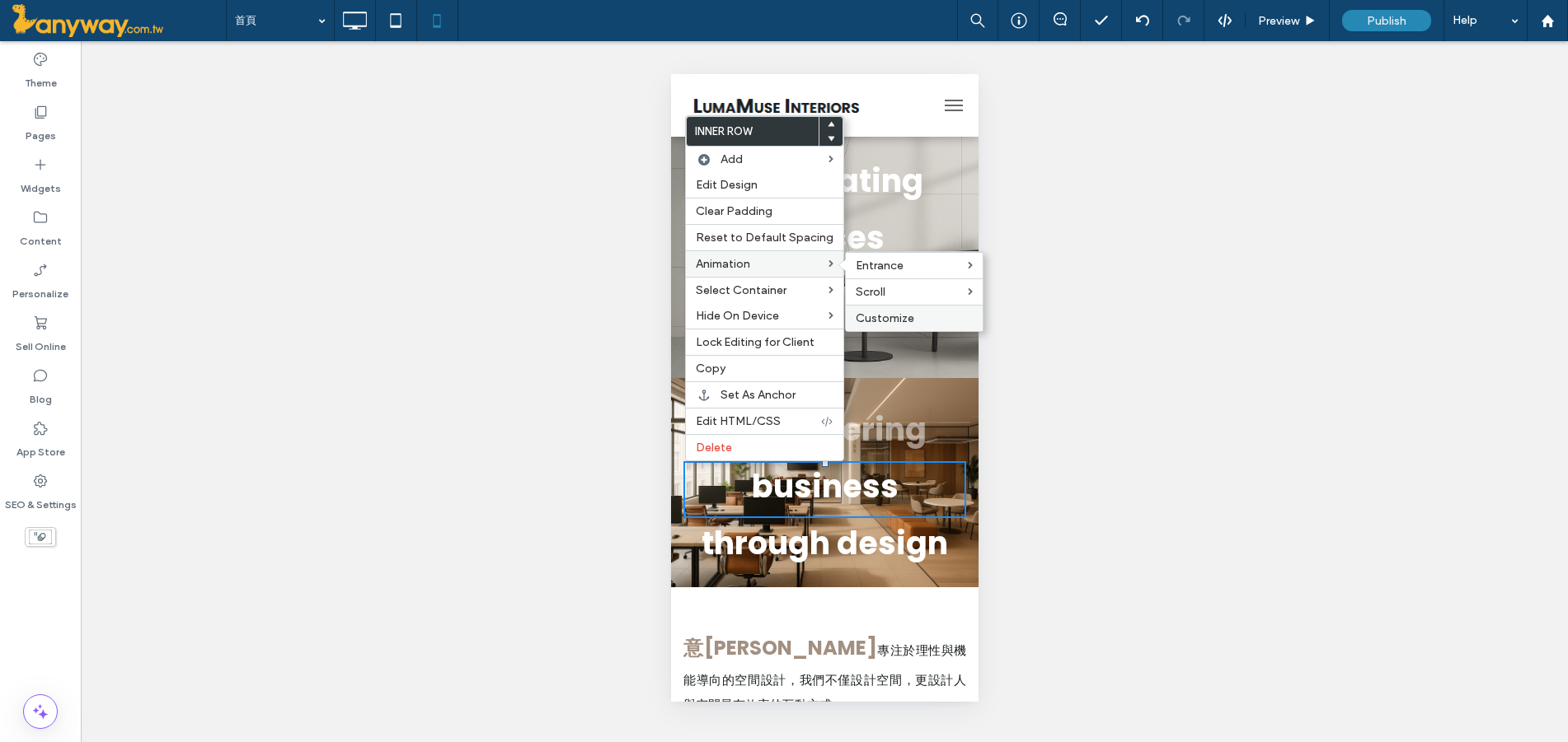
click at [905, 308] on div "Customize" at bounding box center [914, 318] width 137 height 27
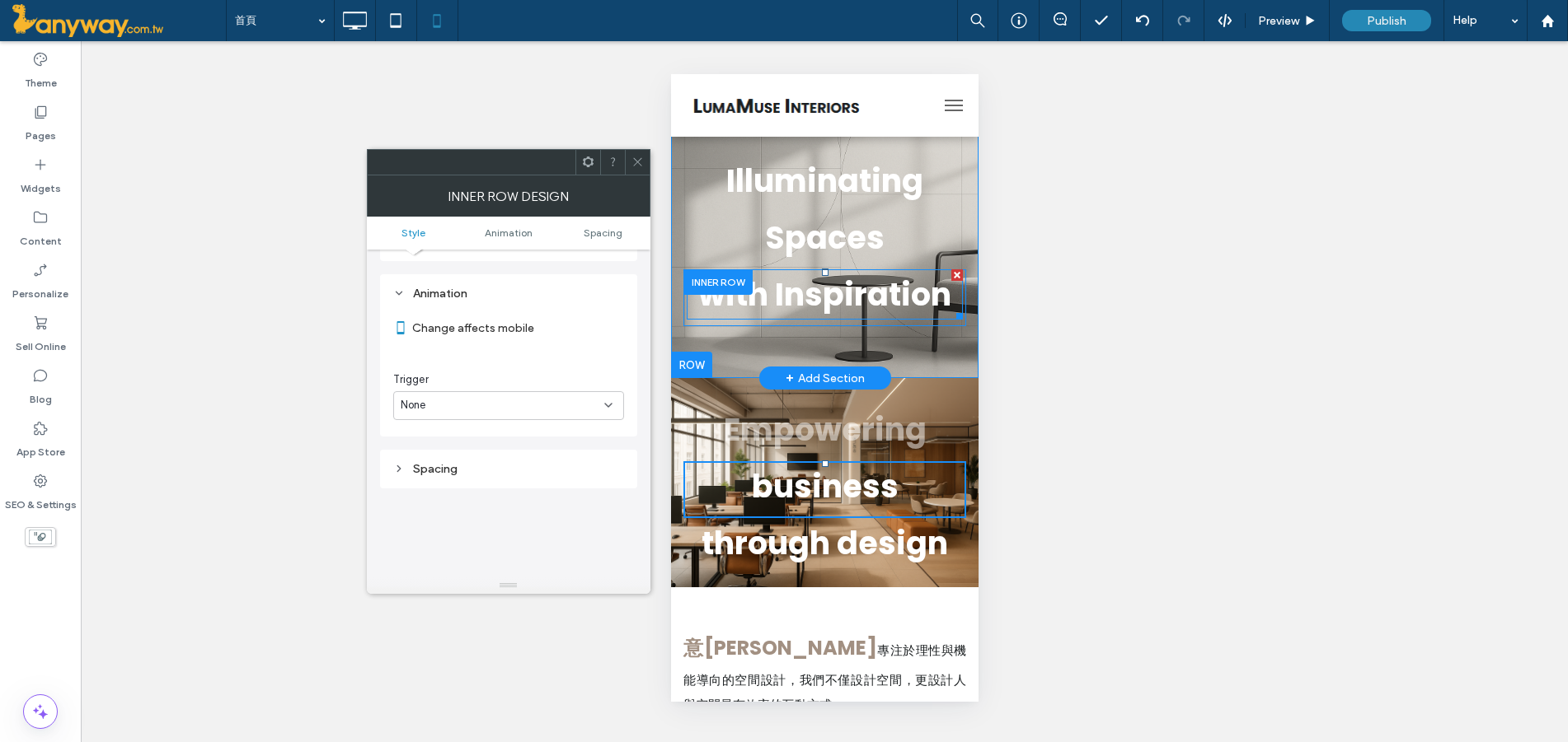
scroll to position [334, 0]
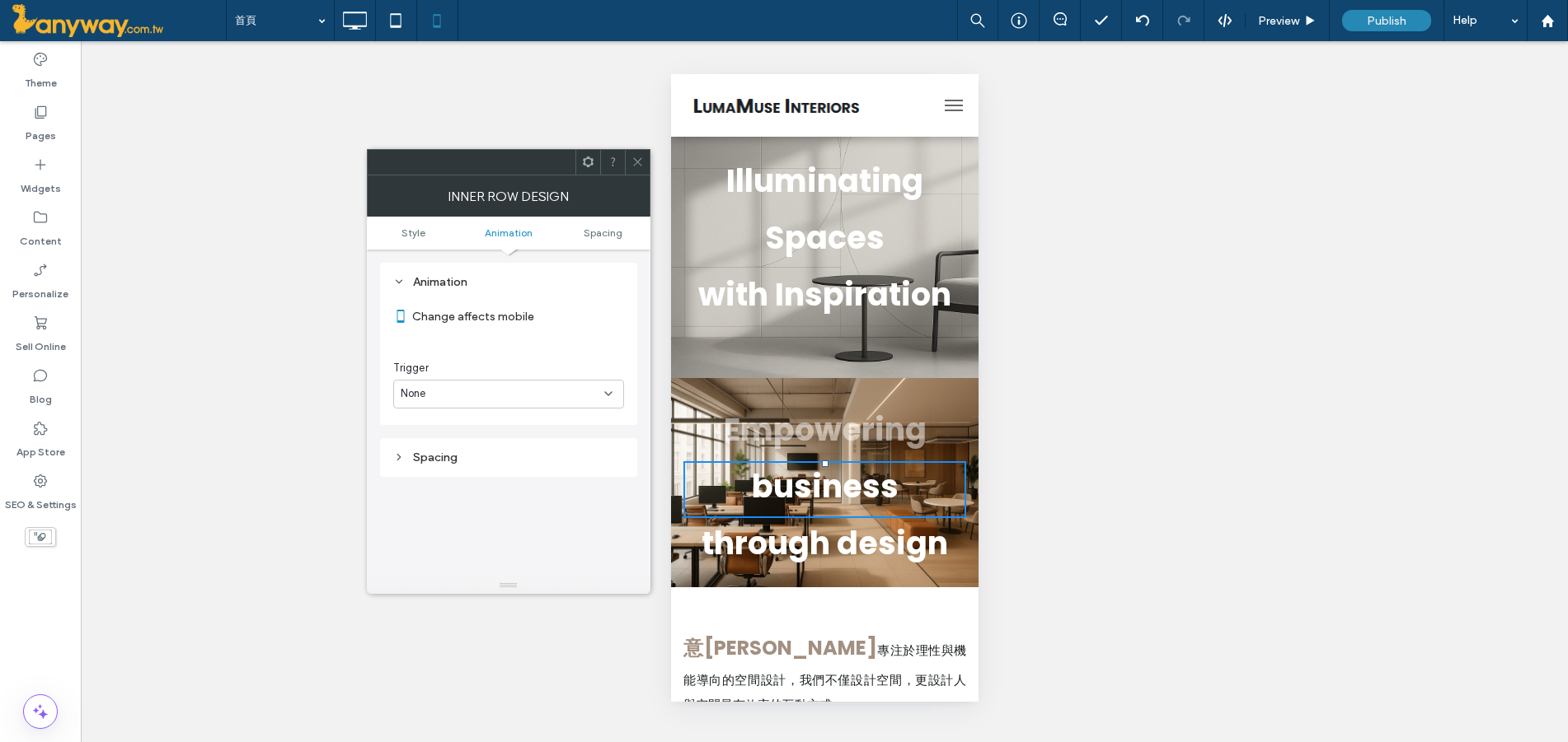
click at [566, 390] on div "None" at bounding box center [503, 394] width 204 height 17
click at [528, 472] on div "Scroll" at bounding box center [509, 480] width 230 height 29
click at [523, 462] on div "None" at bounding box center [503, 462] width 204 height 17
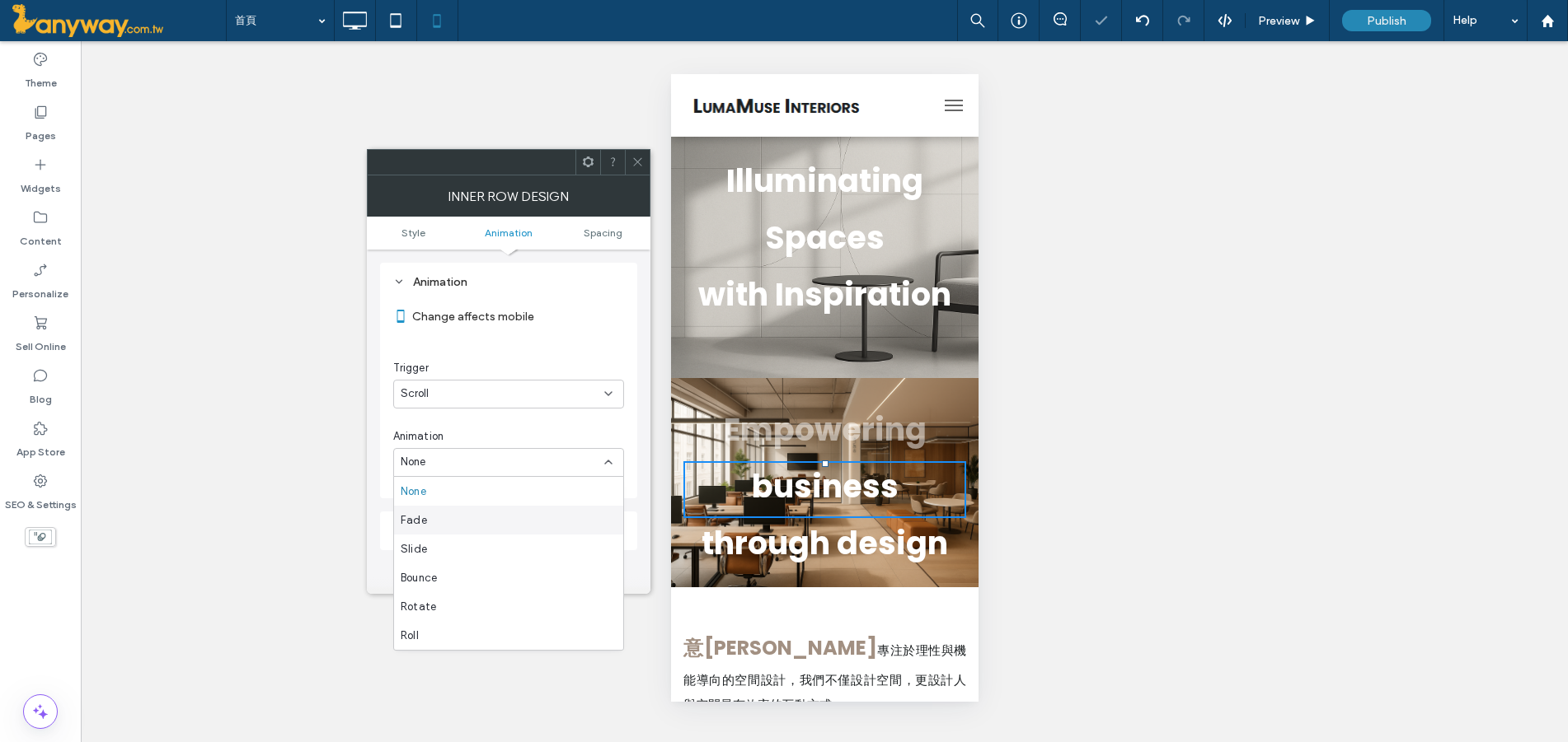
click at [443, 529] on div "Fade" at bounding box center [509, 519] width 230 height 29
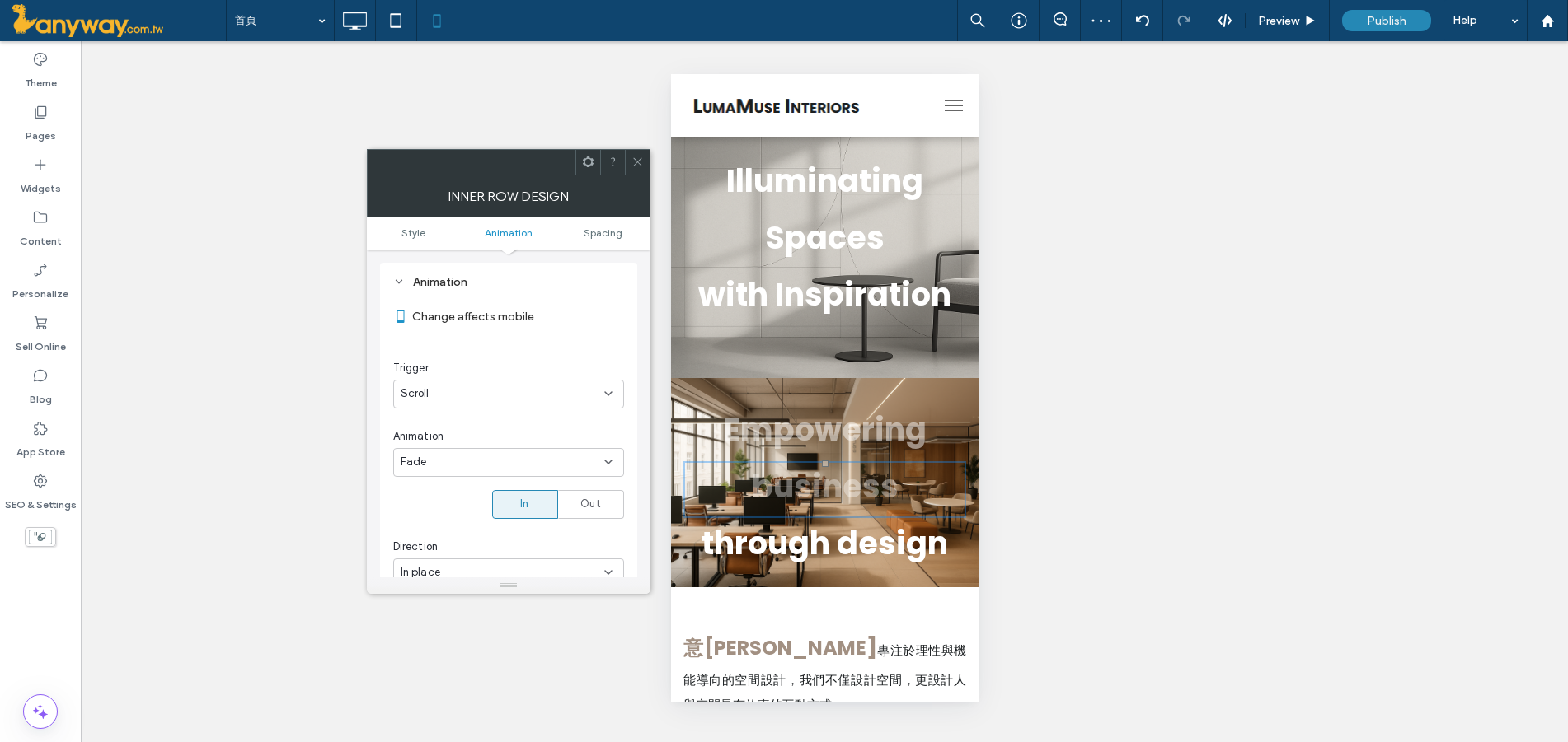
scroll to position [608, 0]
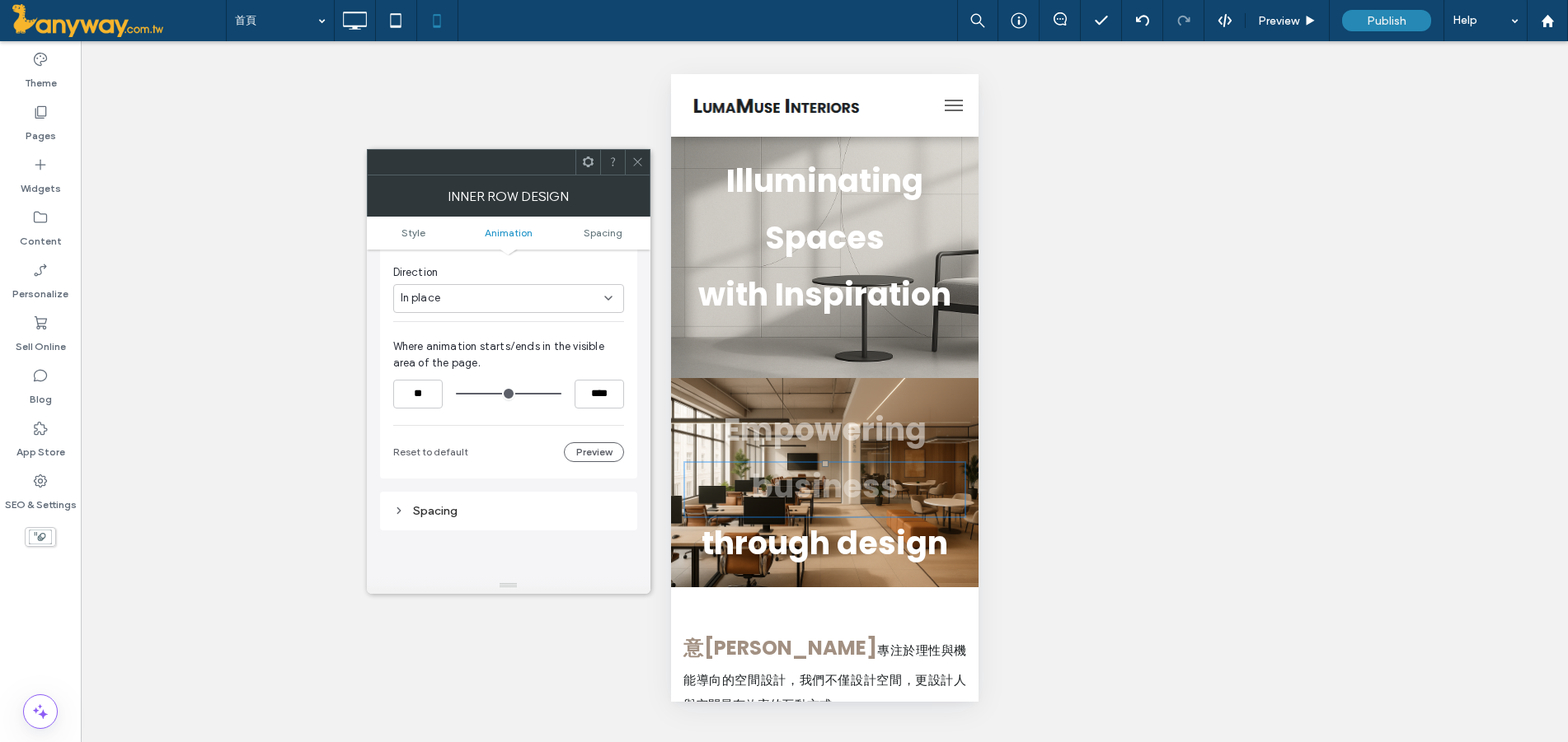
click at [637, 156] on icon at bounding box center [637, 161] width 12 height 12
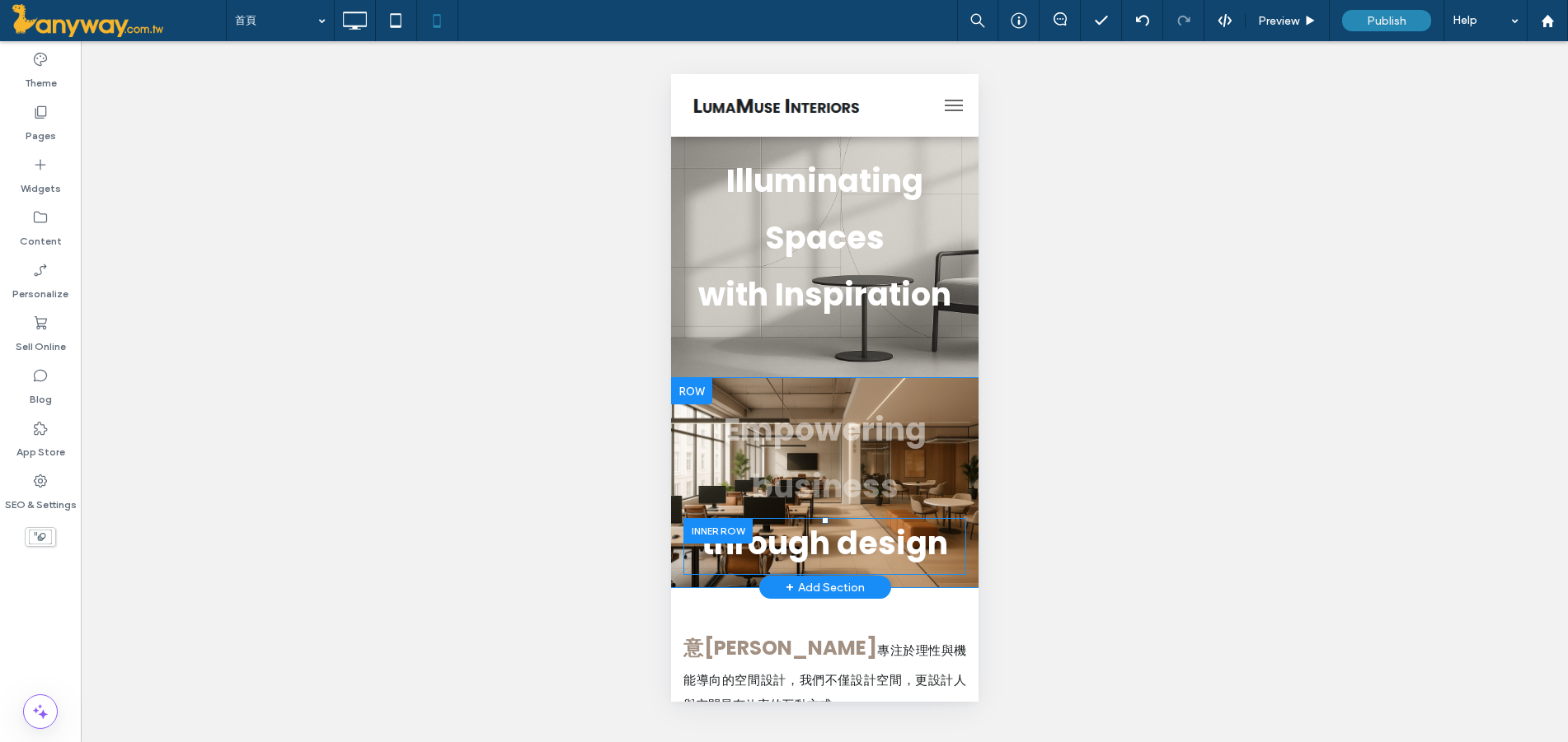
click at [715, 528] on div at bounding box center [718, 531] width 69 height 26
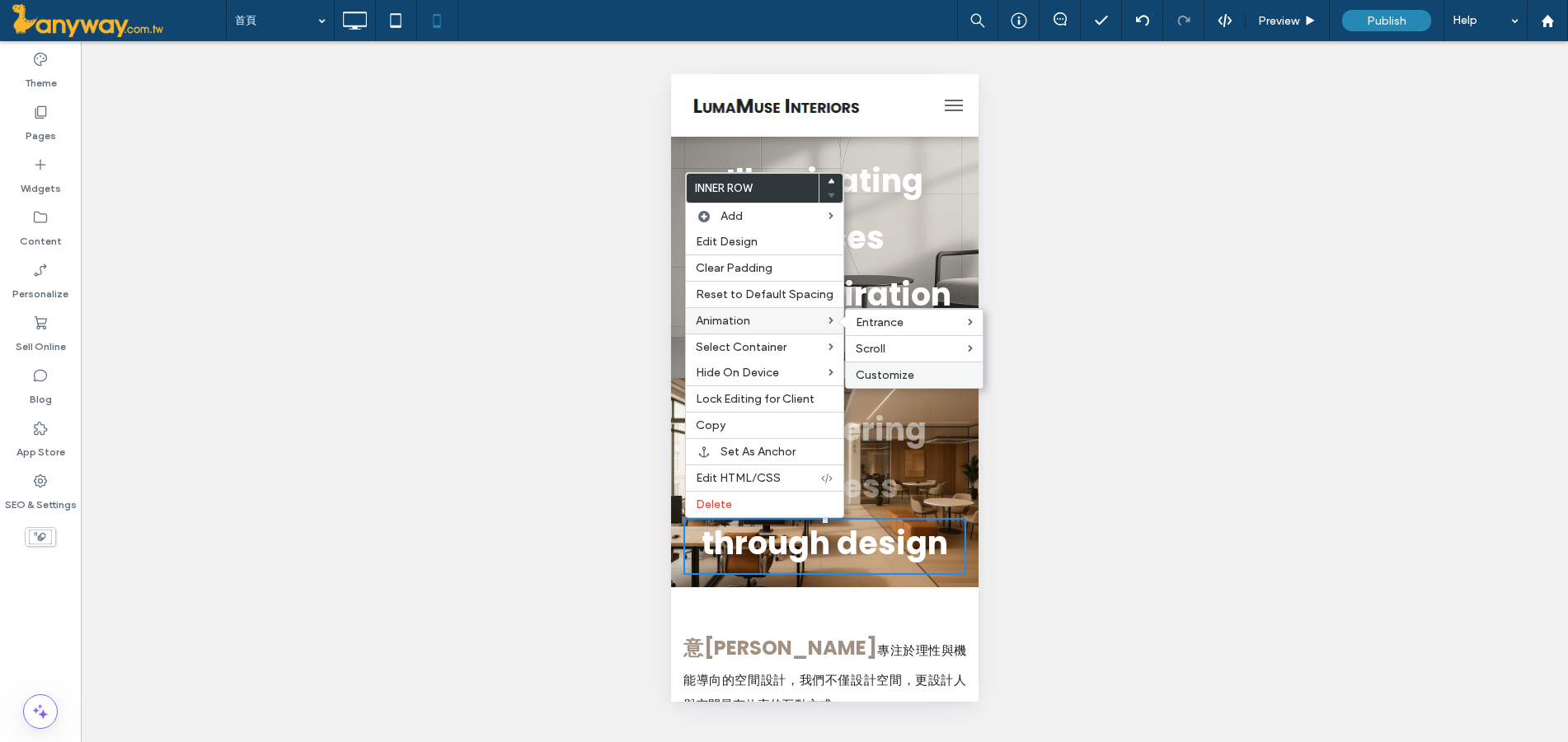
click at [901, 369] on span "Customize" at bounding box center [884, 375] width 58 height 14
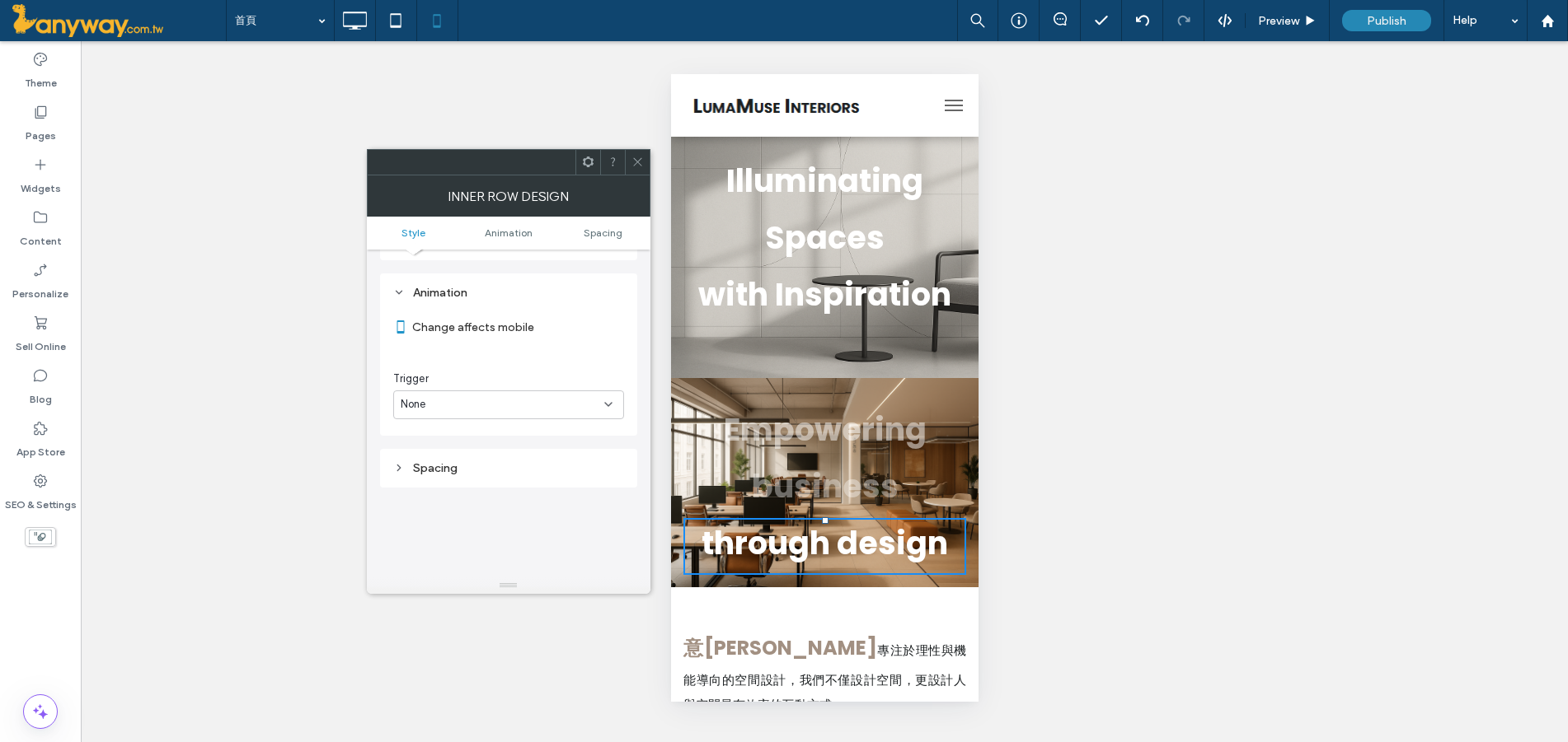
scroll to position [334, 0]
click at [557, 385] on div "None" at bounding box center [508, 394] width 231 height 29
click at [483, 473] on div "Scroll" at bounding box center [509, 480] width 230 height 29
click at [485, 489] on div "None" at bounding box center [503, 488] width 204 height 17
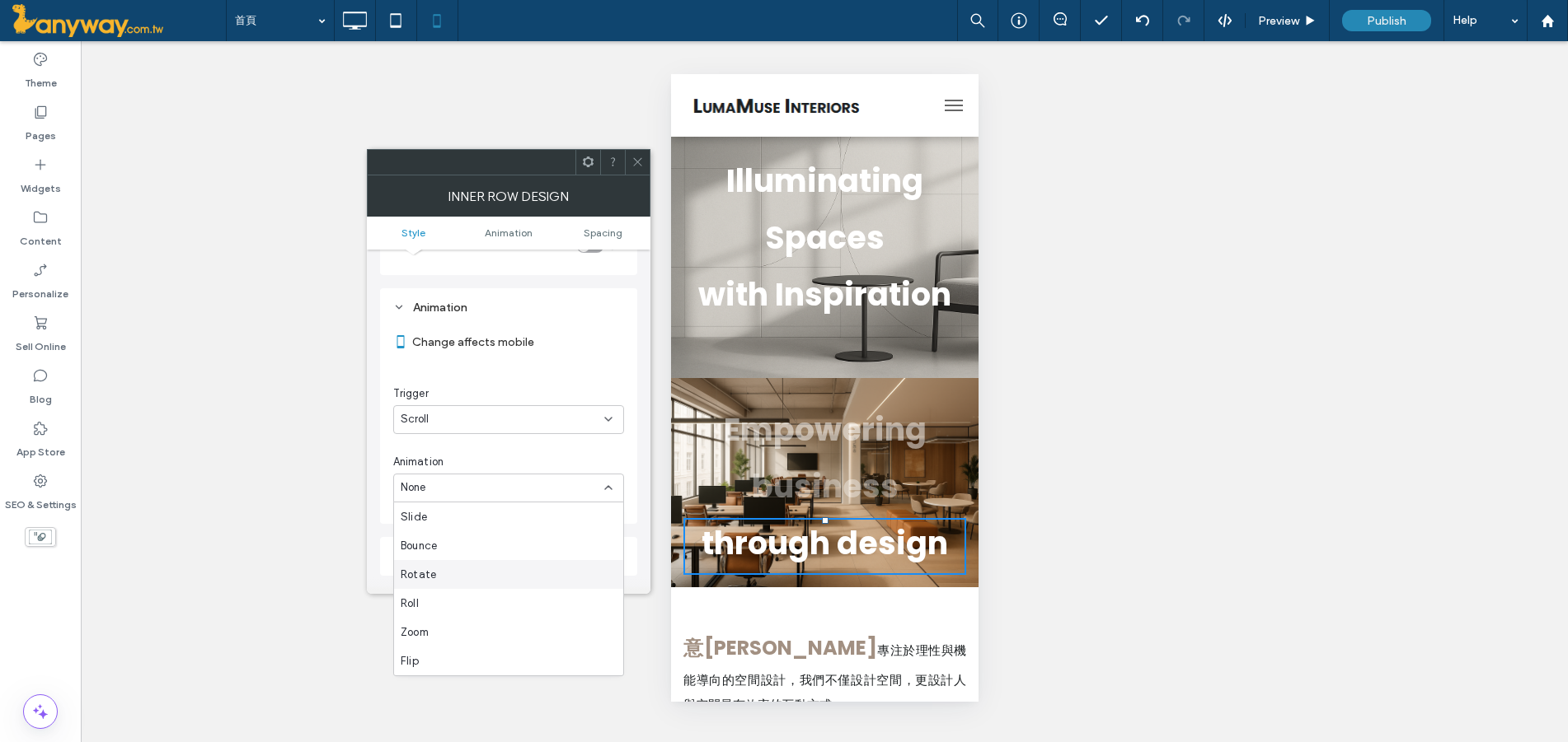
scroll to position [0, 0]
click at [465, 545] on div "Fade" at bounding box center [509, 545] width 230 height 29
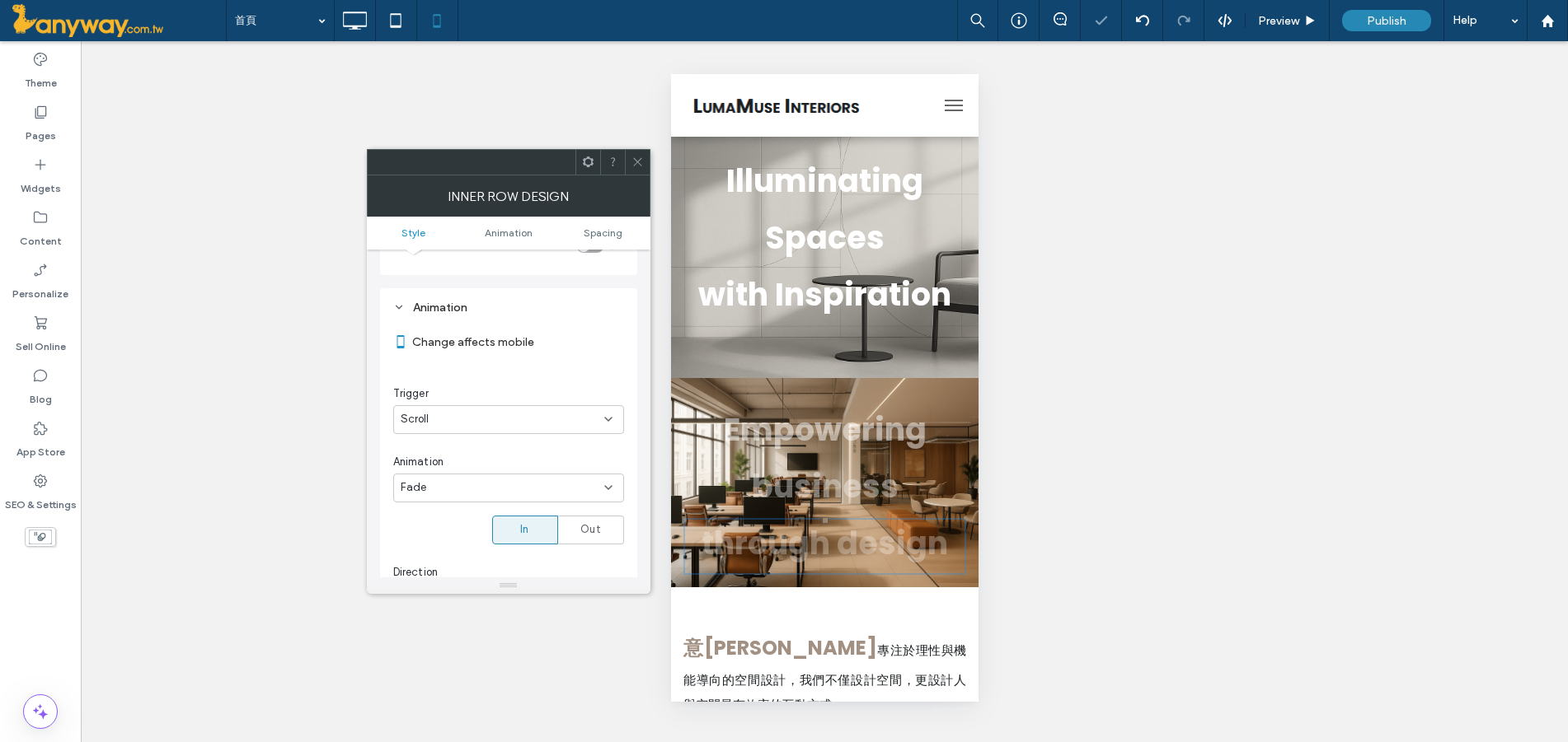
scroll to position [584, 0]
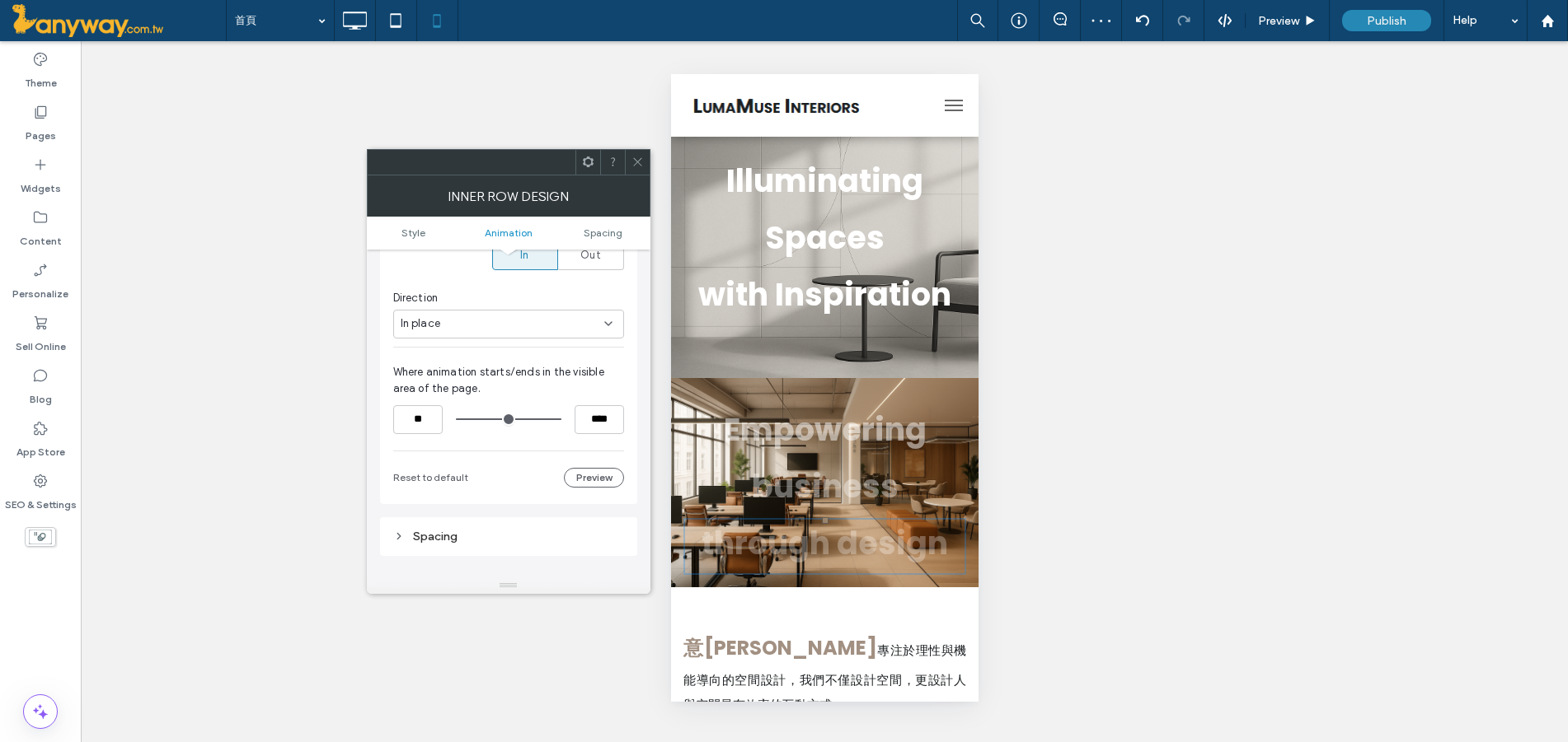
click at [643, 163] on div at bounding box center [637, 162] width 25 height 25
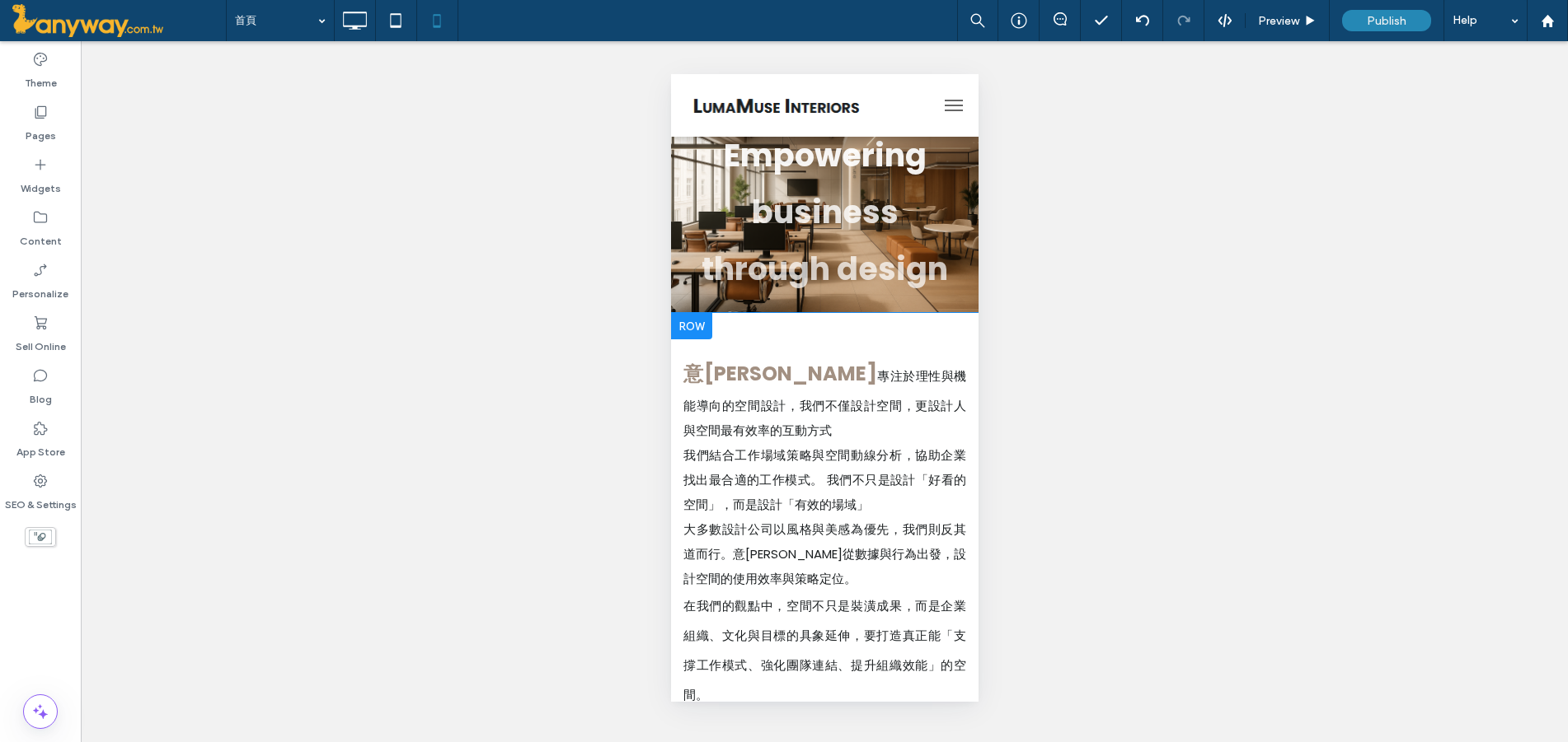
scroll to position [0, 0]
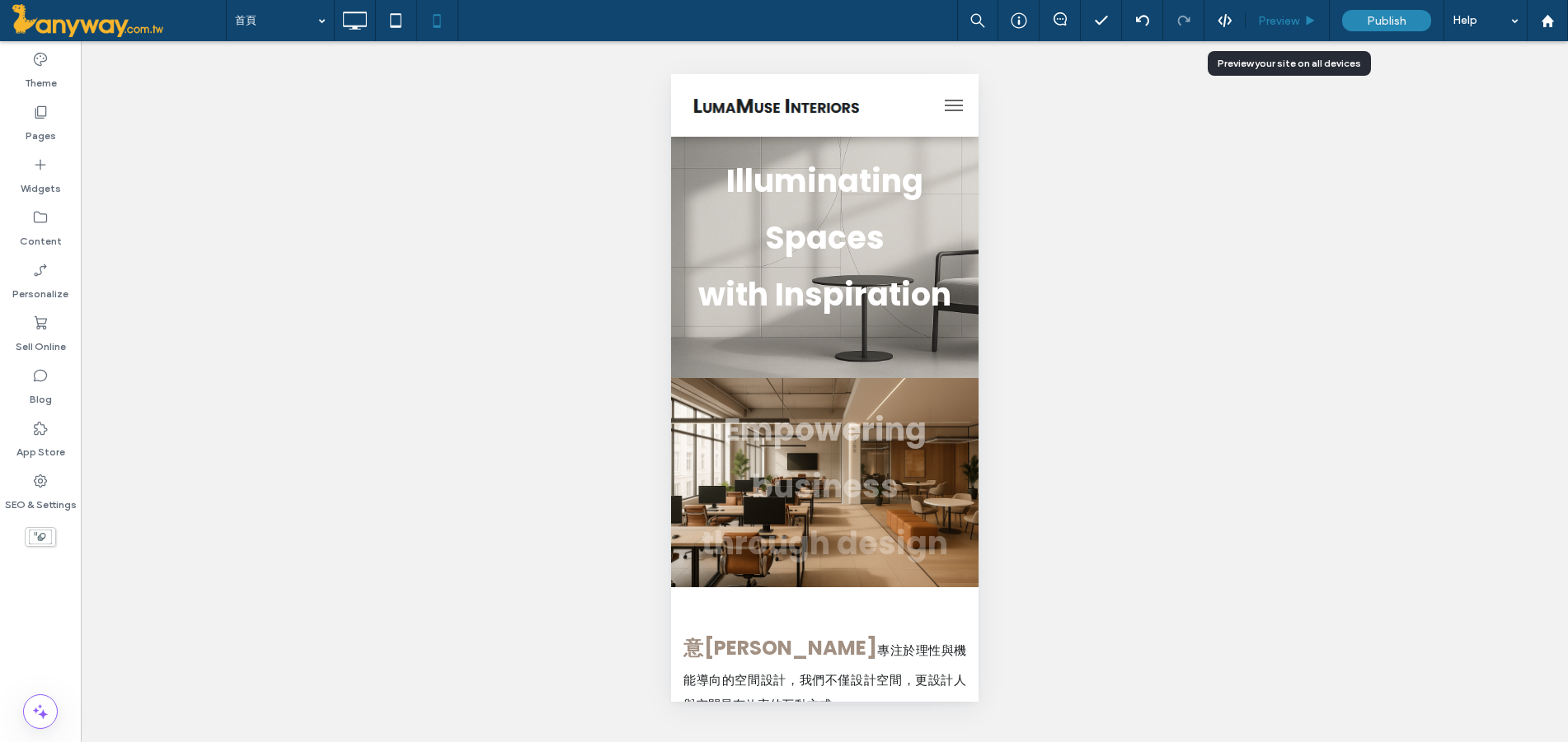
click at [1302, 7] on div "Preview" at bounding box center [1287, 21] width 84 height 42
click at [1284, 17] on span "Preview" at bounding box center [1279, 21] width 42 height 14
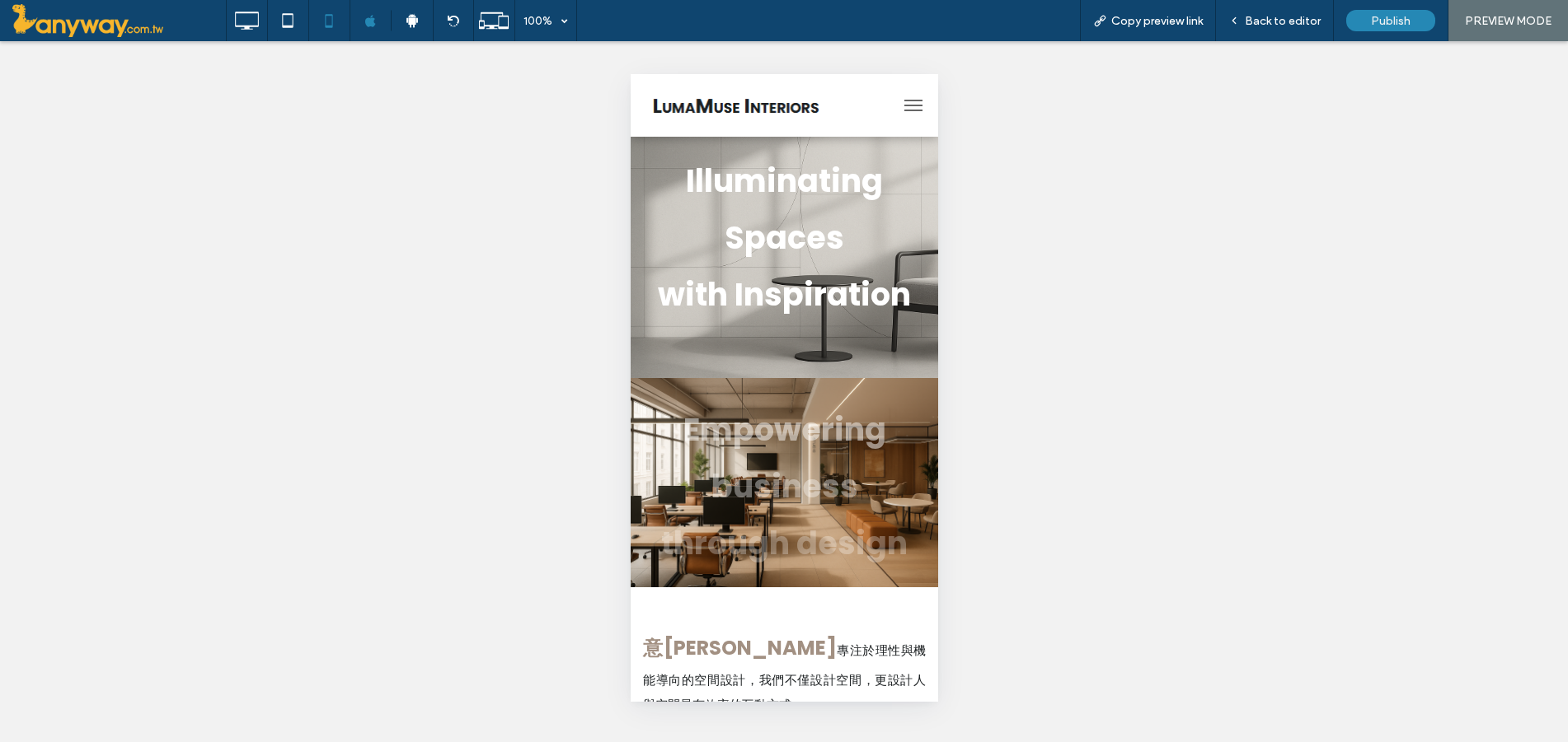
click at [904, 111] on span "menu" at bounding box center [913, 111] width 18 height 2
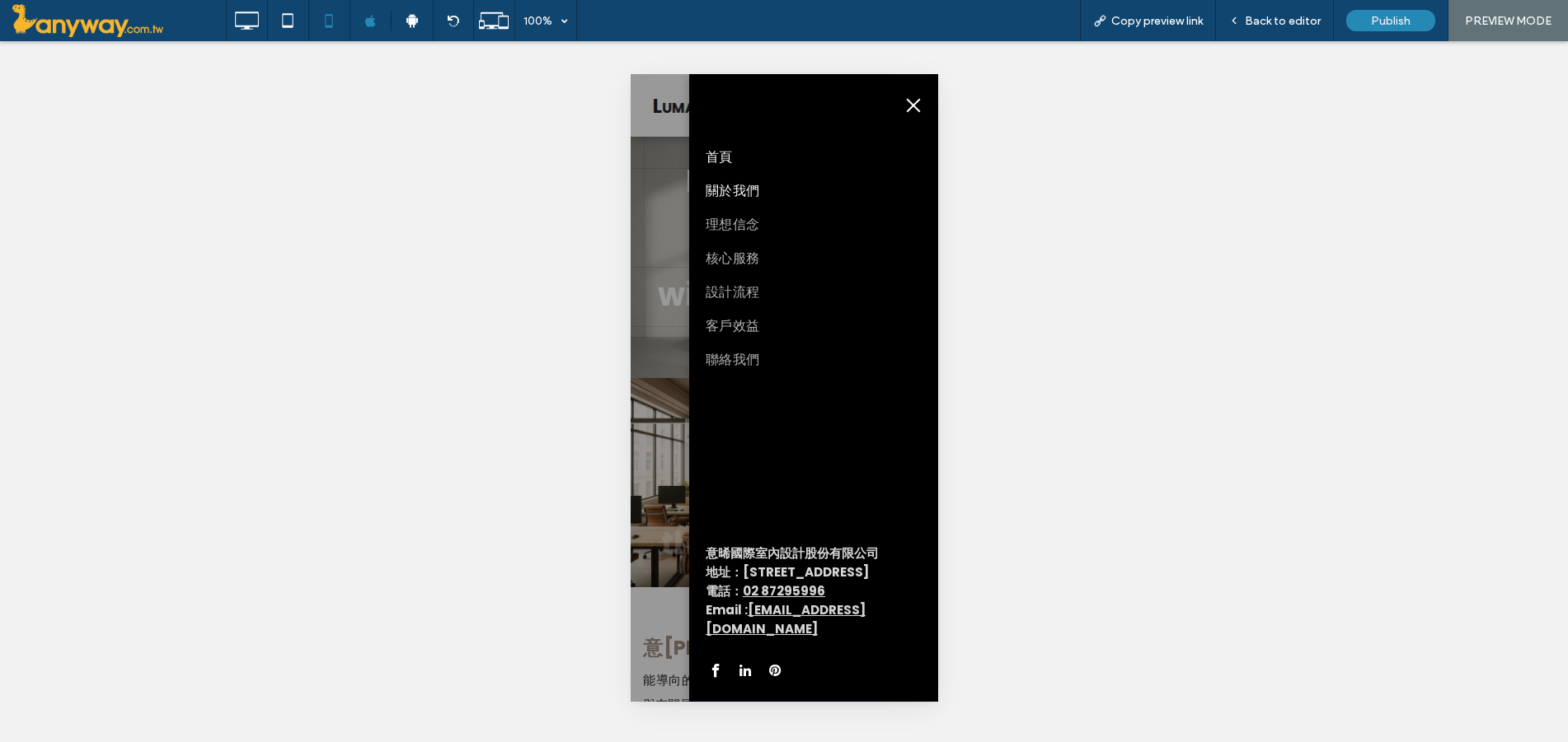
click at [721, 195] on span "關於我們" at bounding box center [732, 190] width 54 height 21
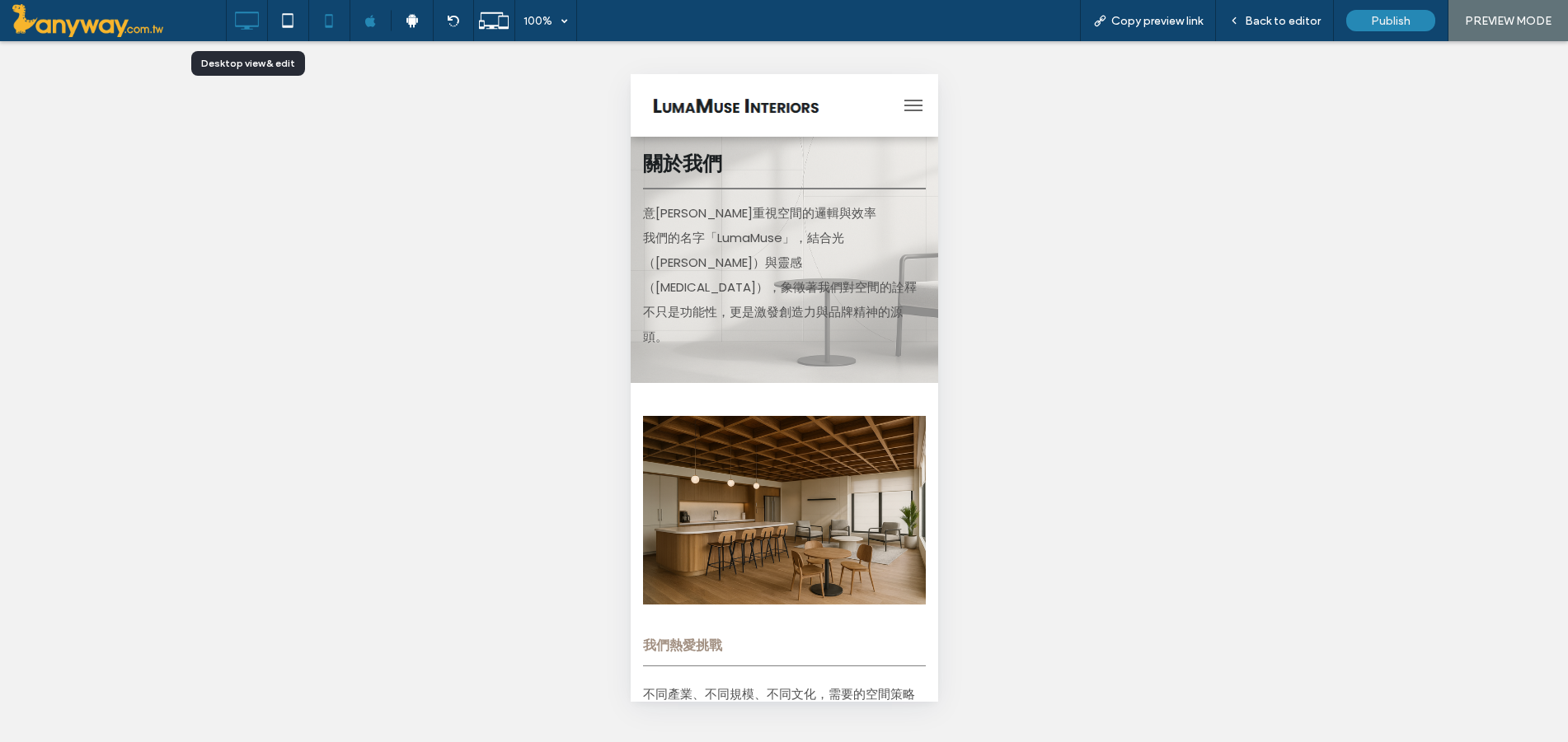
click at [241, 12] on use at bounding box center [247, 21] width 24 height 18
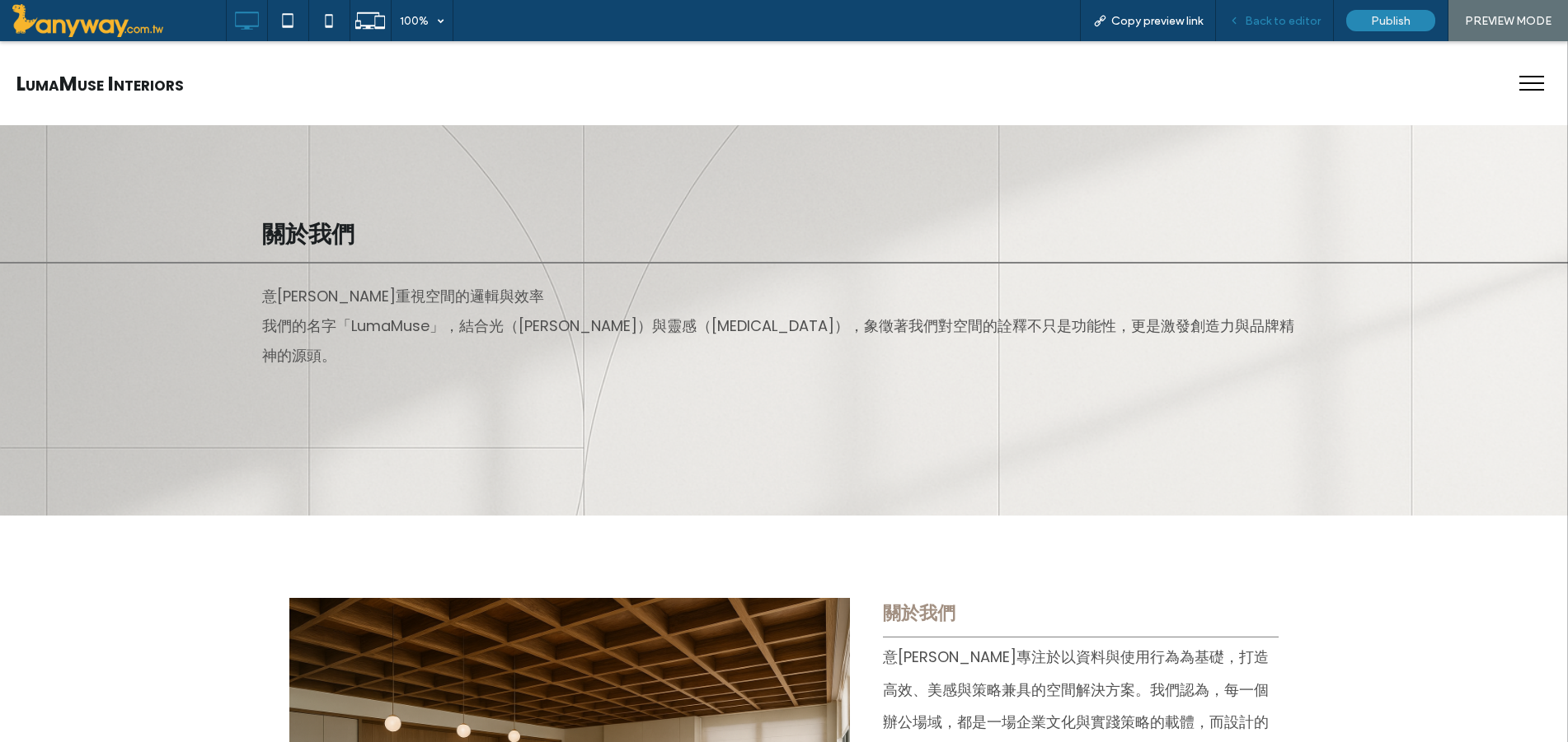
click at [1266, 15] on span "Back to editor" at bounding box center [1282, 21] width 76 height 14
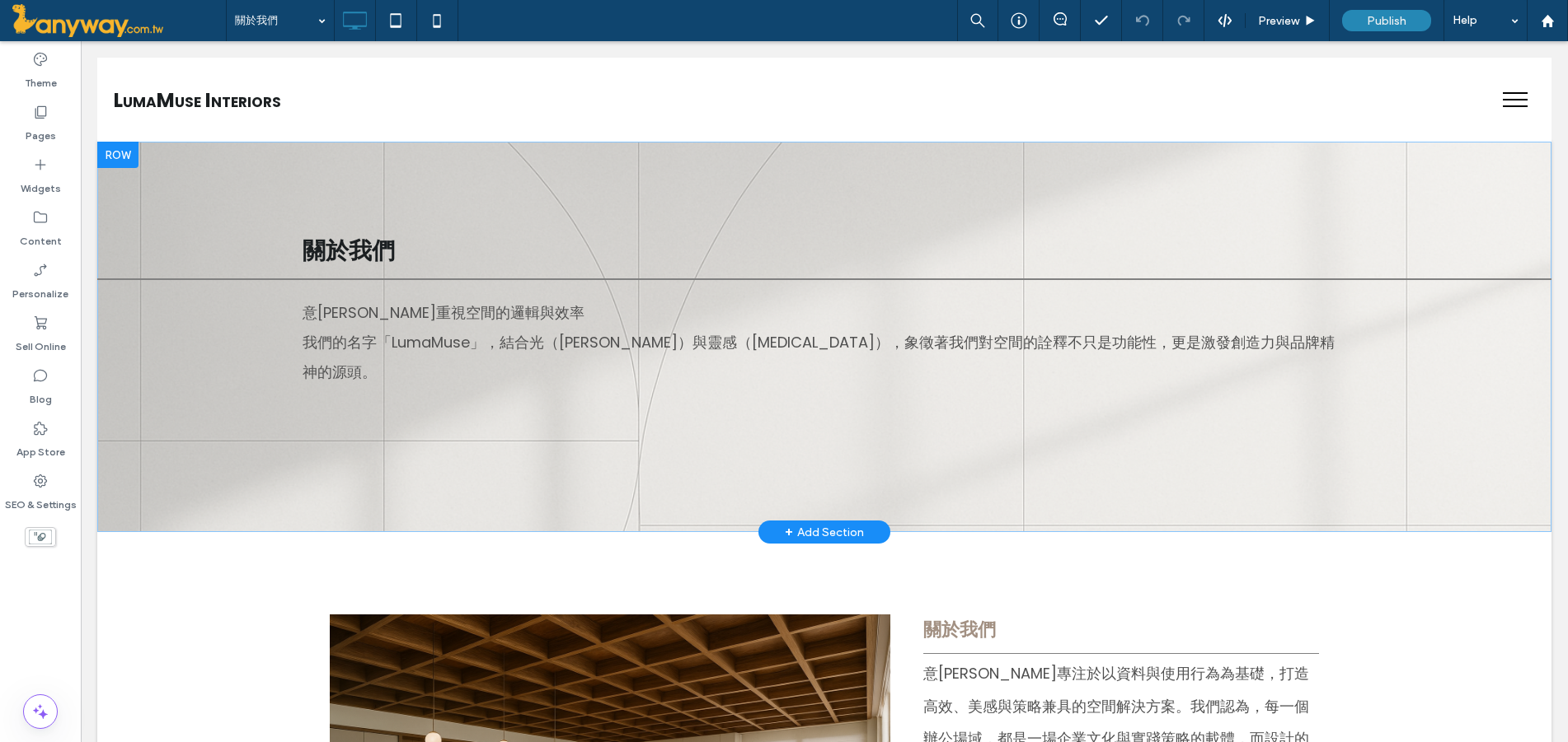
click at [106, 146] on div at bounding box center [118, 154] width 42 height 27
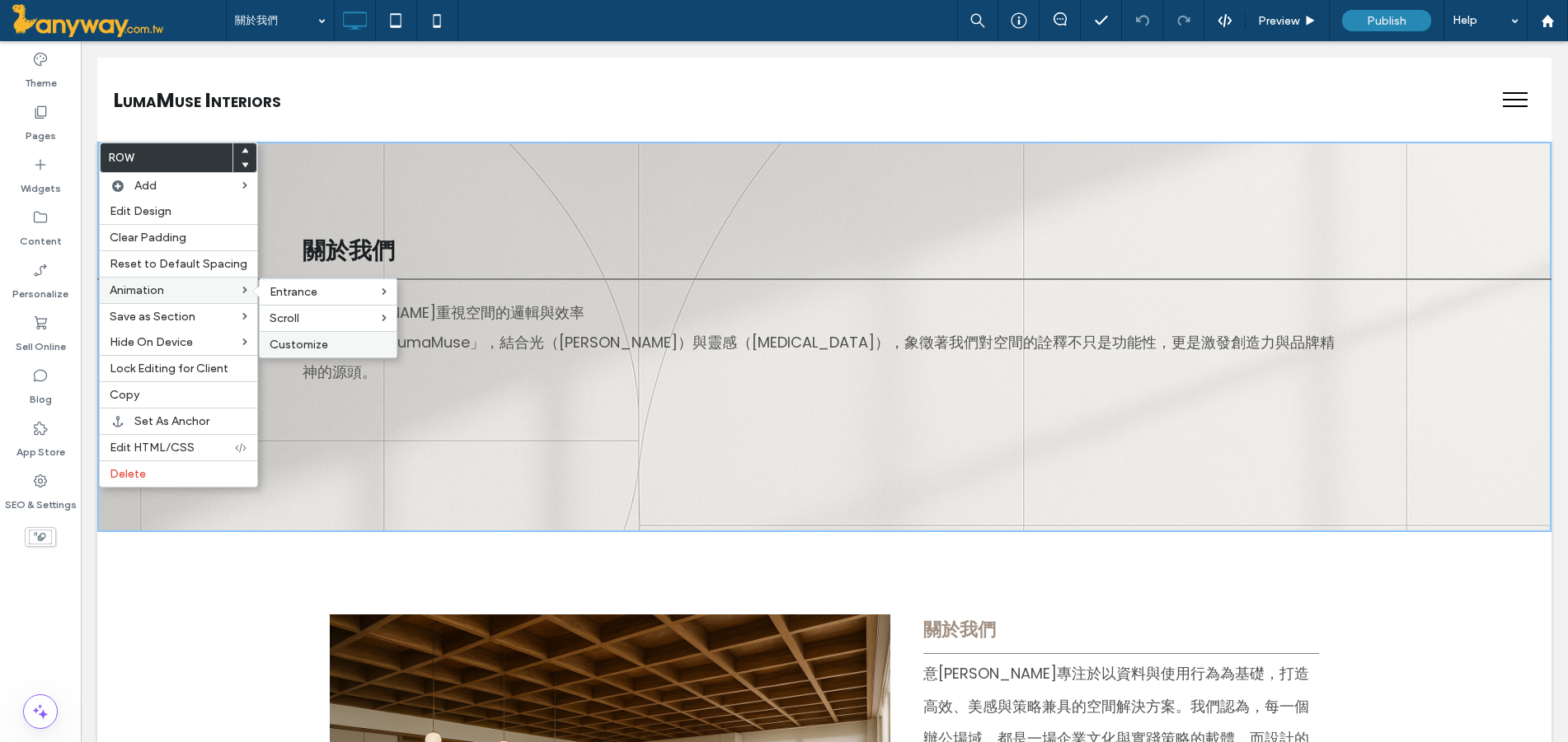
click at [303, 337] on span "Customize" at bounding box center [298, 344] width 58 height 14
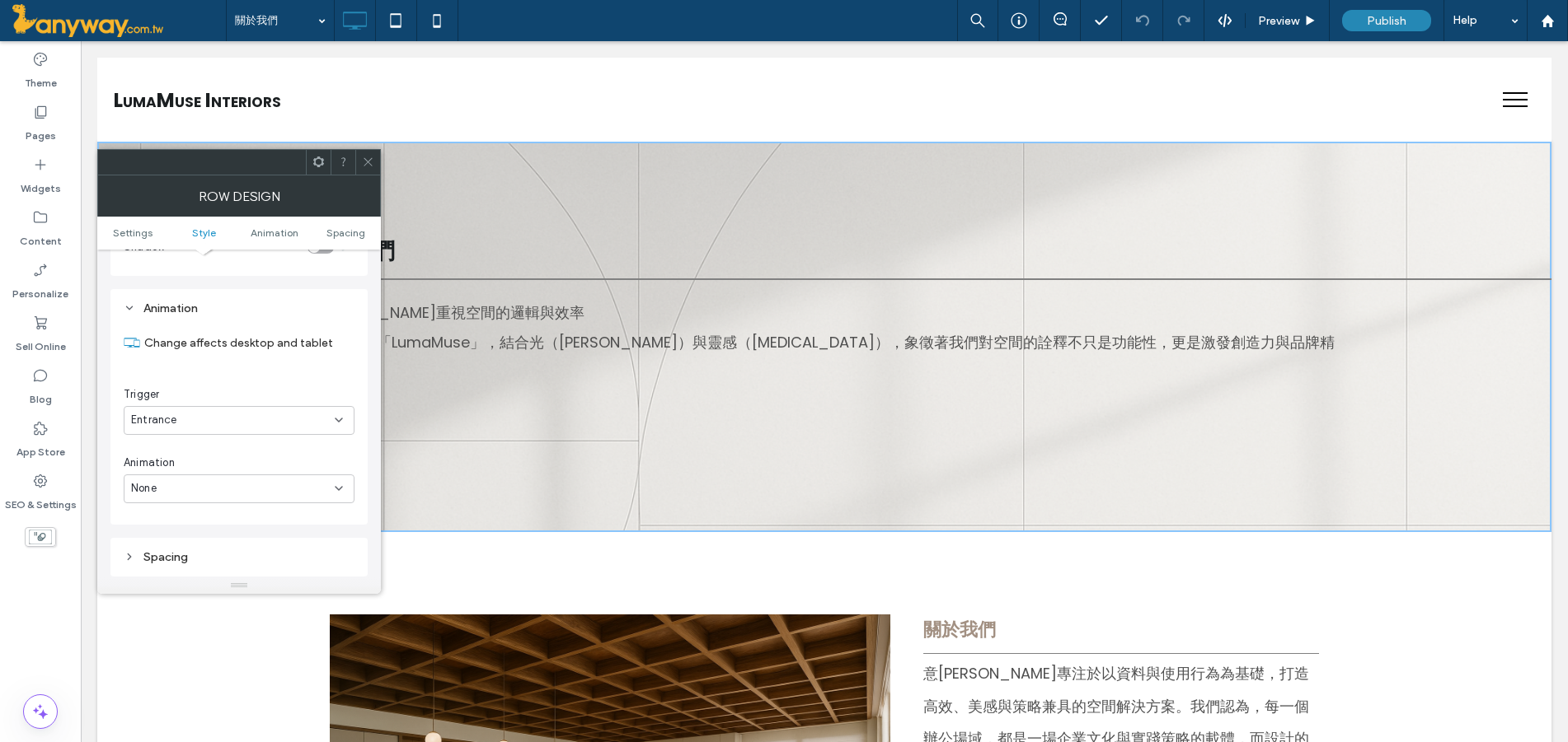
scroll to position [1032, 0]
click at [367, 163] on icon at bounding box center [368, 161] width 12 height 12
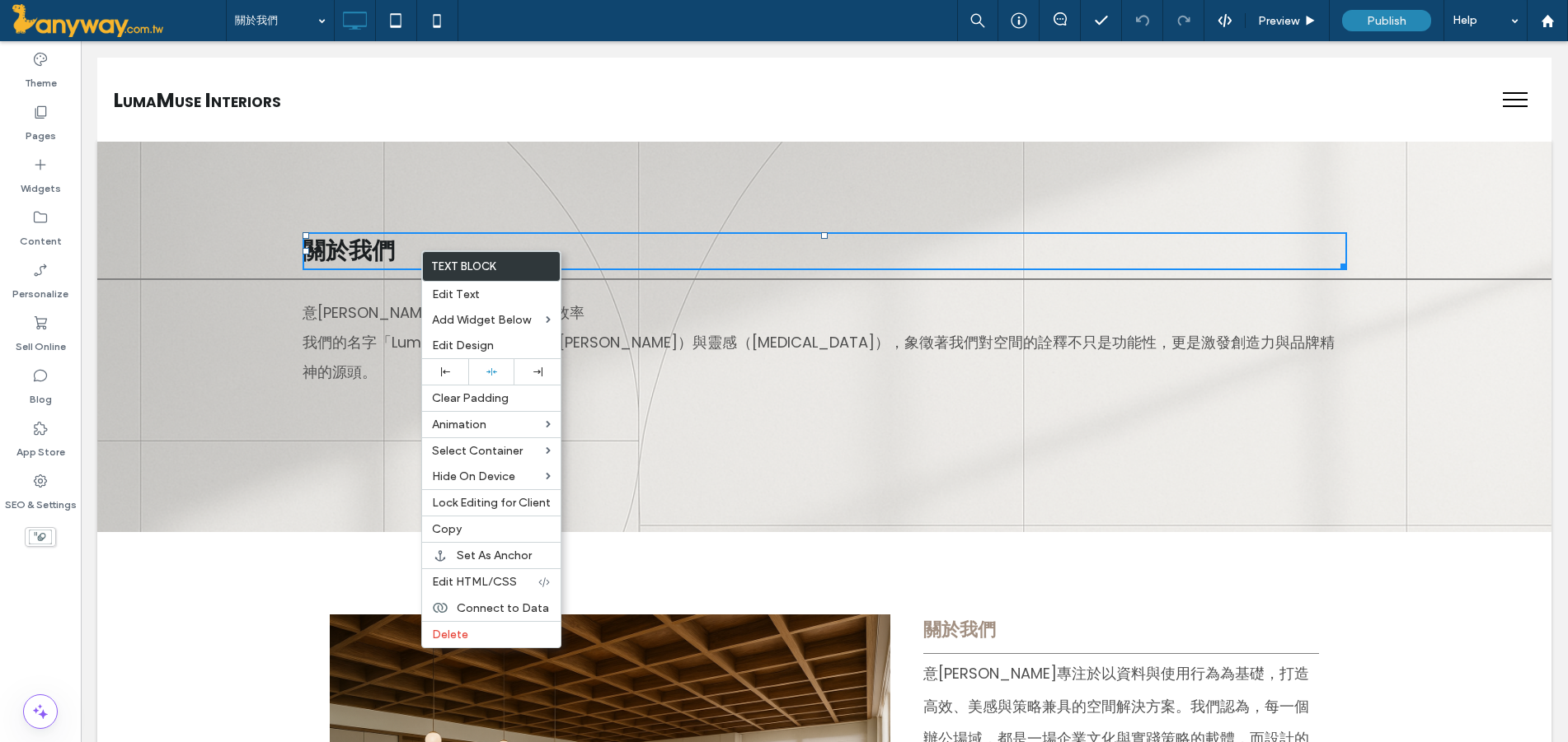
click at [339, 177] on div "關於我們 意[PERSON_NAME]重視空間的邏輯與效率 我們的名字「LumaMuse」，結合光（[PERSON_NAME]）與靈感（[MEDICAL_DA…" at bounding box center [824, 336] width 1454 height 391
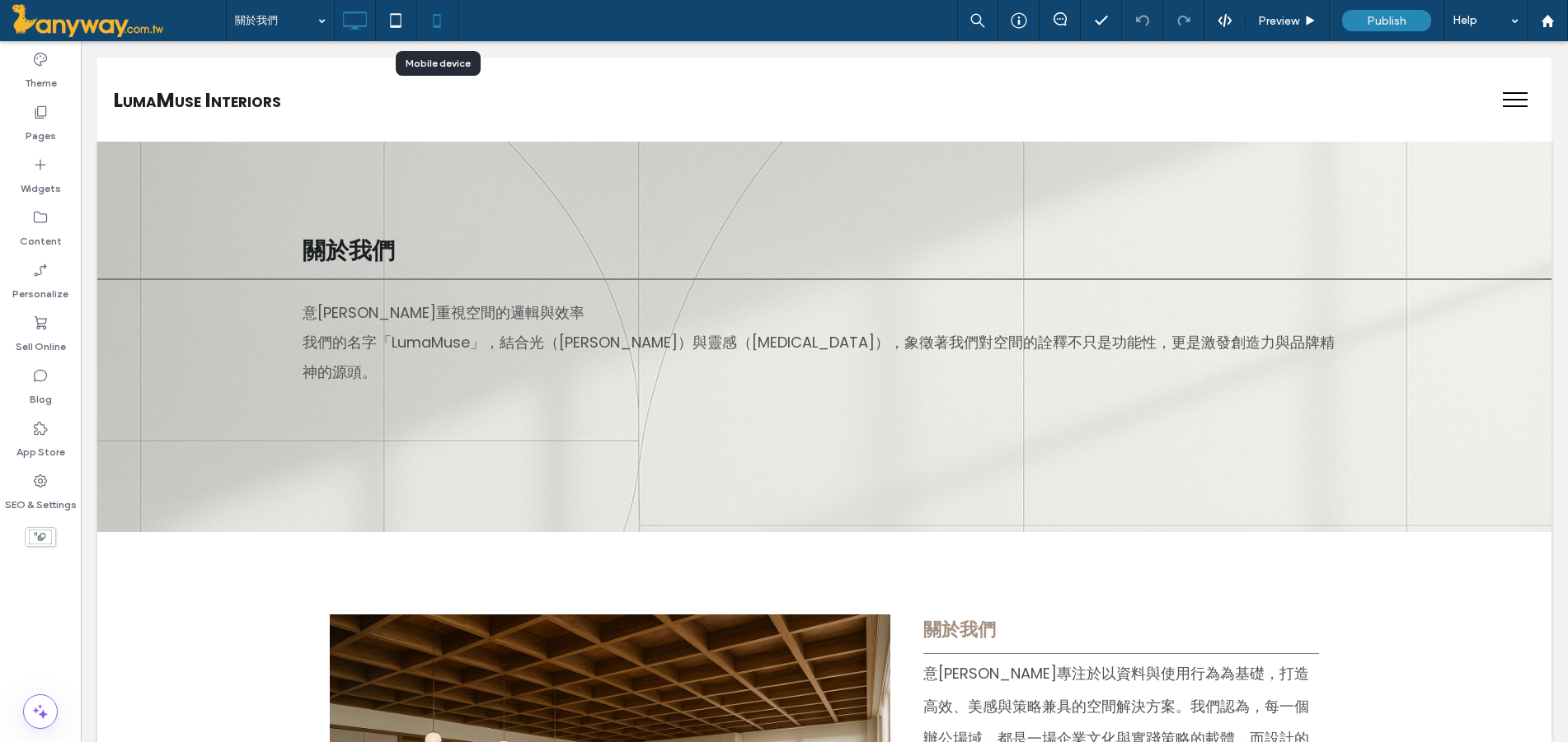
click at [445, 20] on icon at bounding box center [437, 20] width 33 height 33
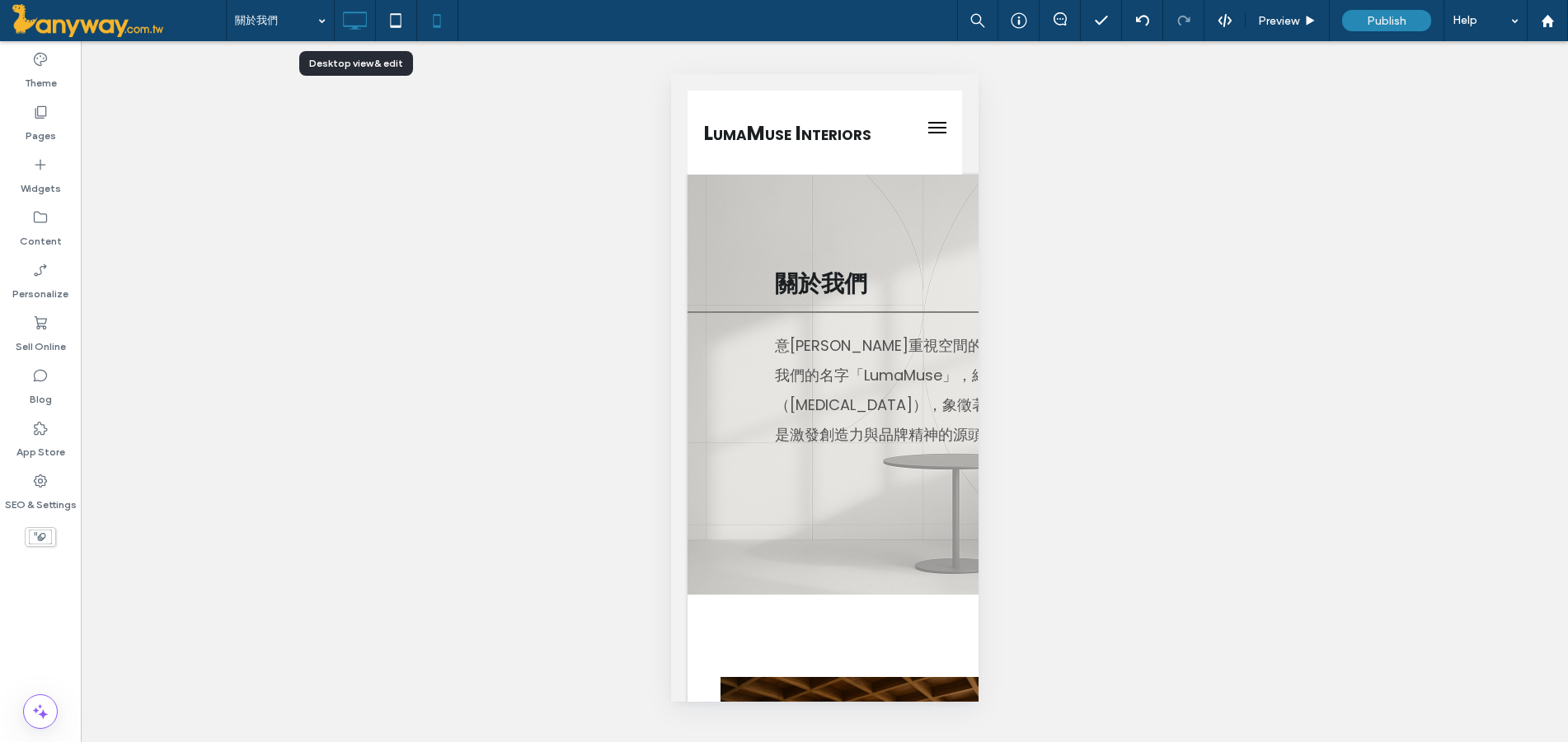
click at [359, 9] on icon at bounding box center [353, 20] width 33 height 33
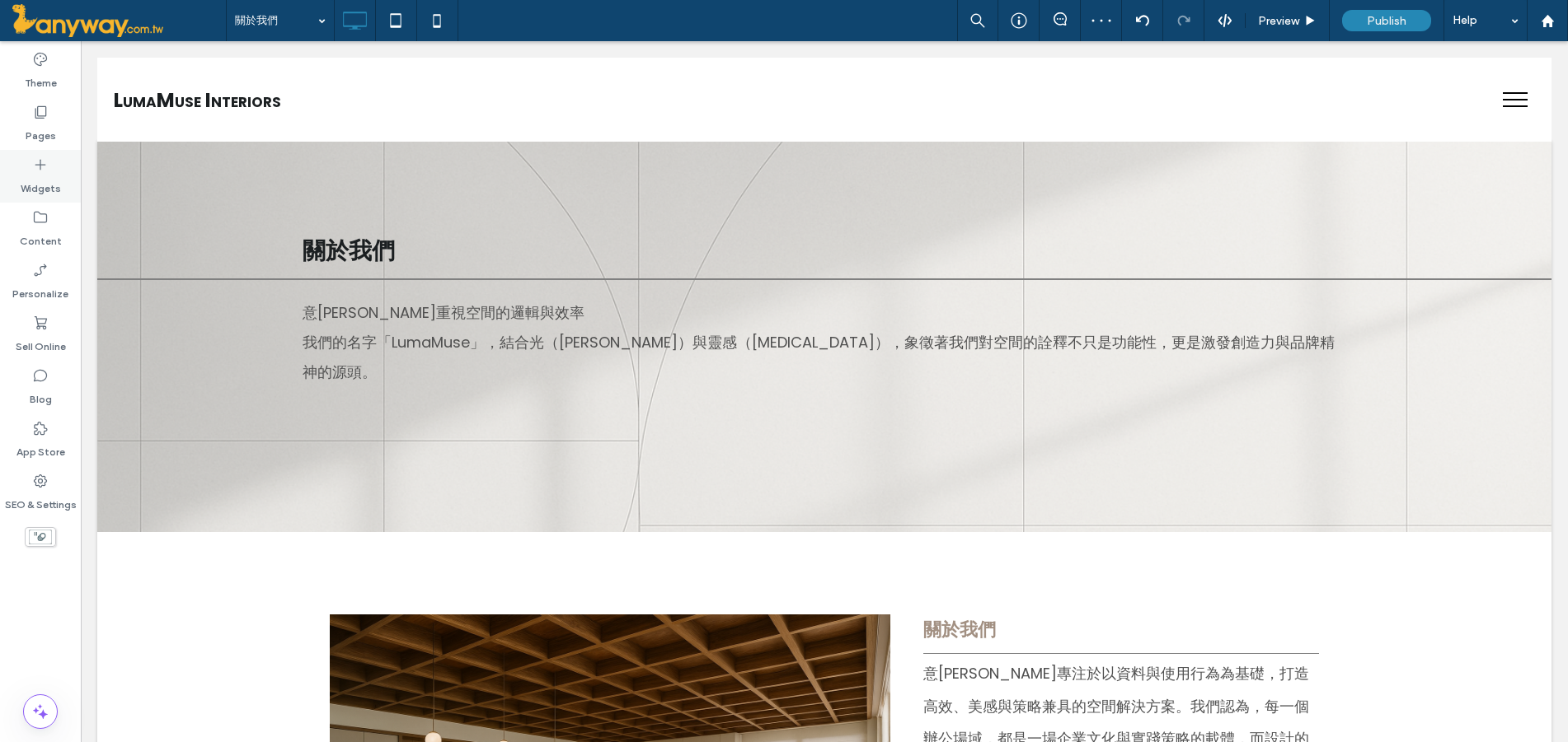
click at [35, 173] on label "Widgets" at bounding box center [41, 184] width 41 height 23
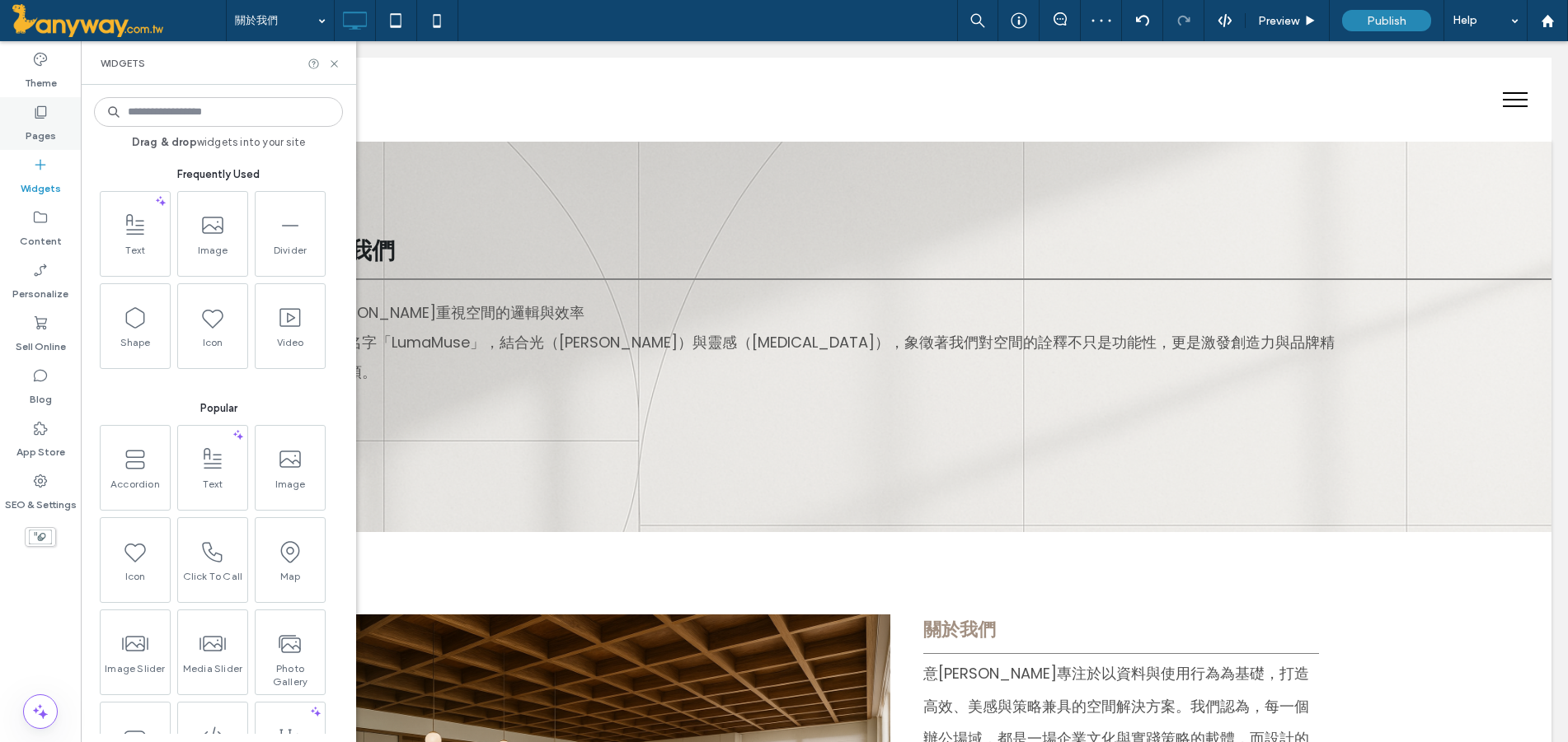
click at [37, 132] on label "Pages" at bounding box center [41, 132] width 31 height 23
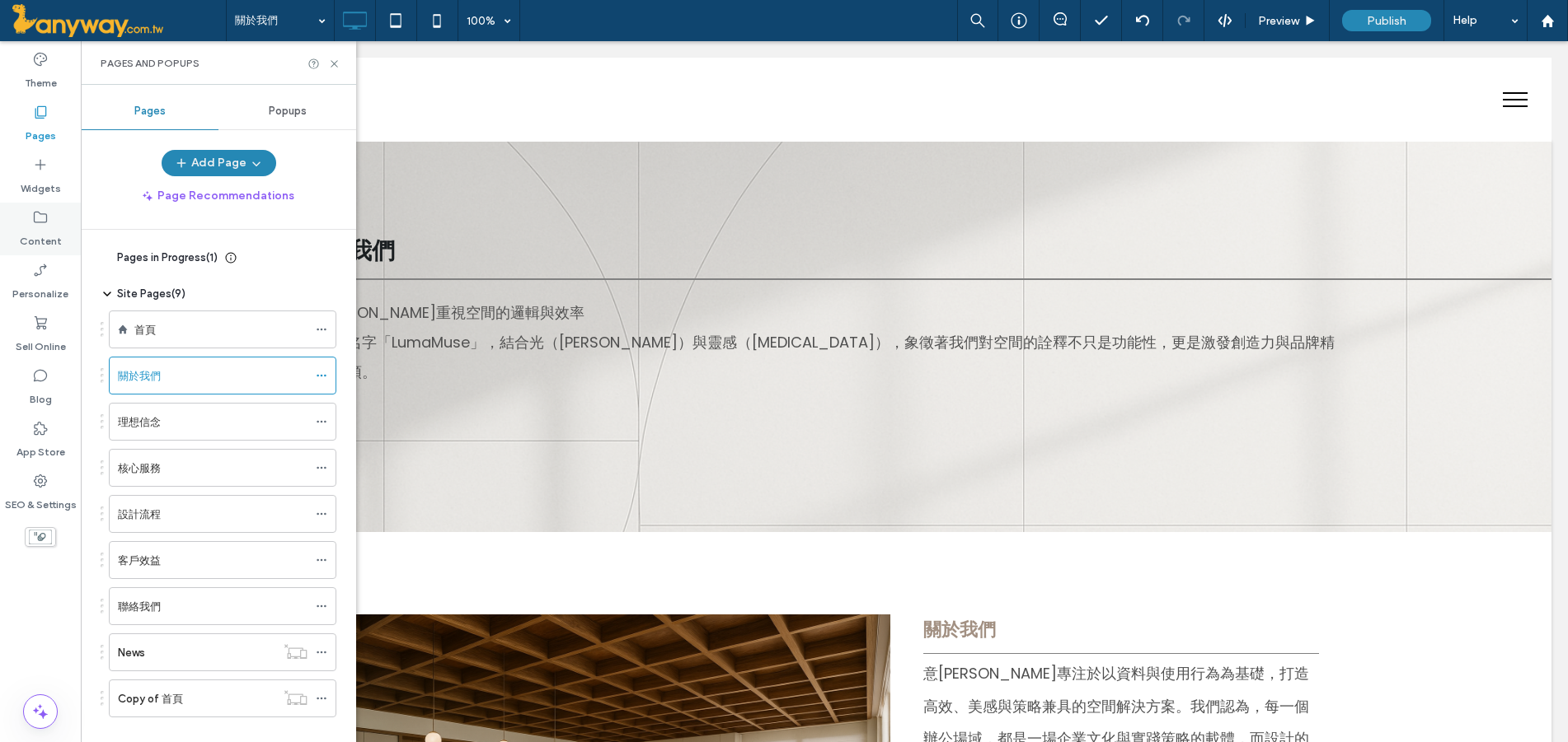
click at [27, 219] on div "Content" at bounding box center [41, 229] width 81 height 52
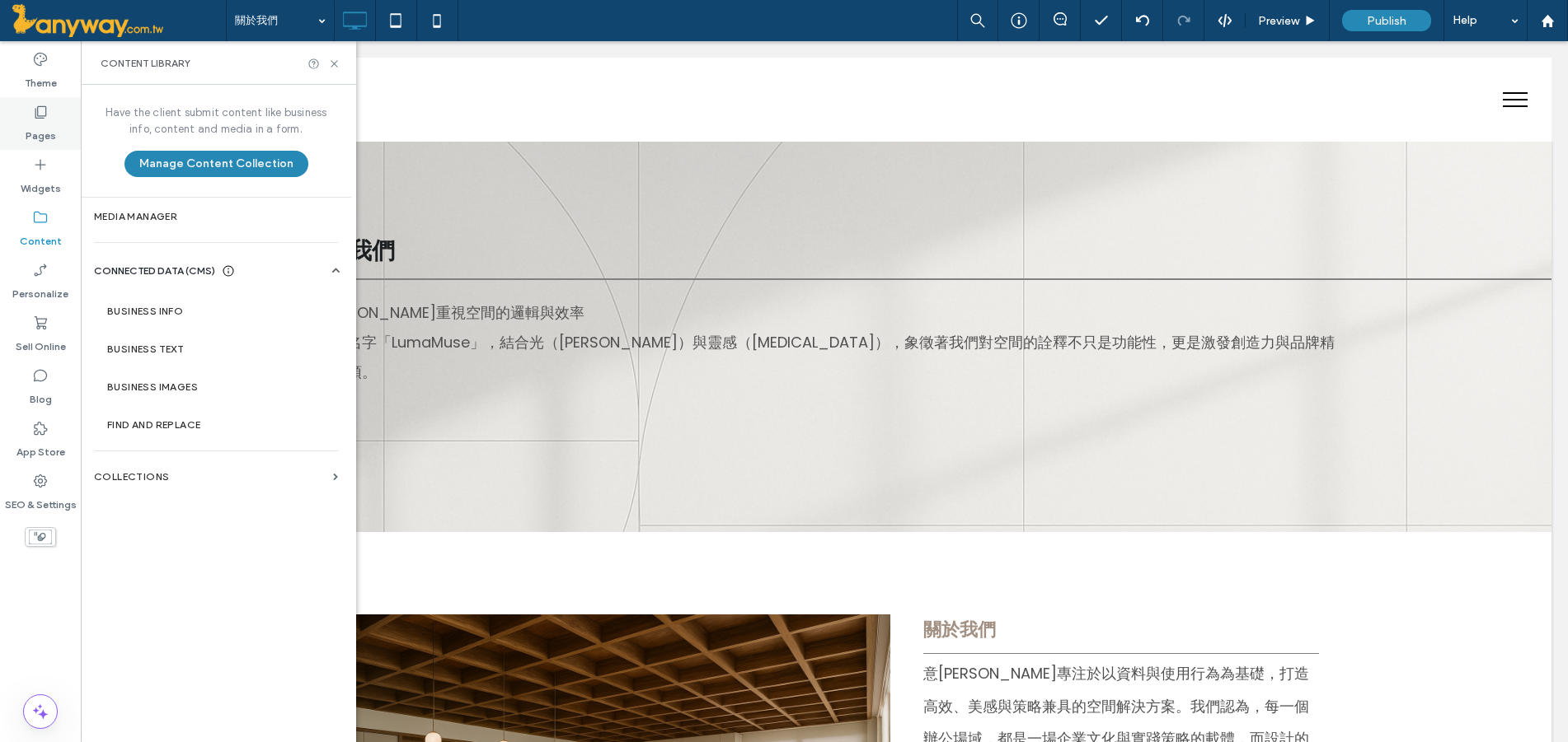
click at [47, 126] on label "Pages" at bounding box center [41, 132] width 31 height 23
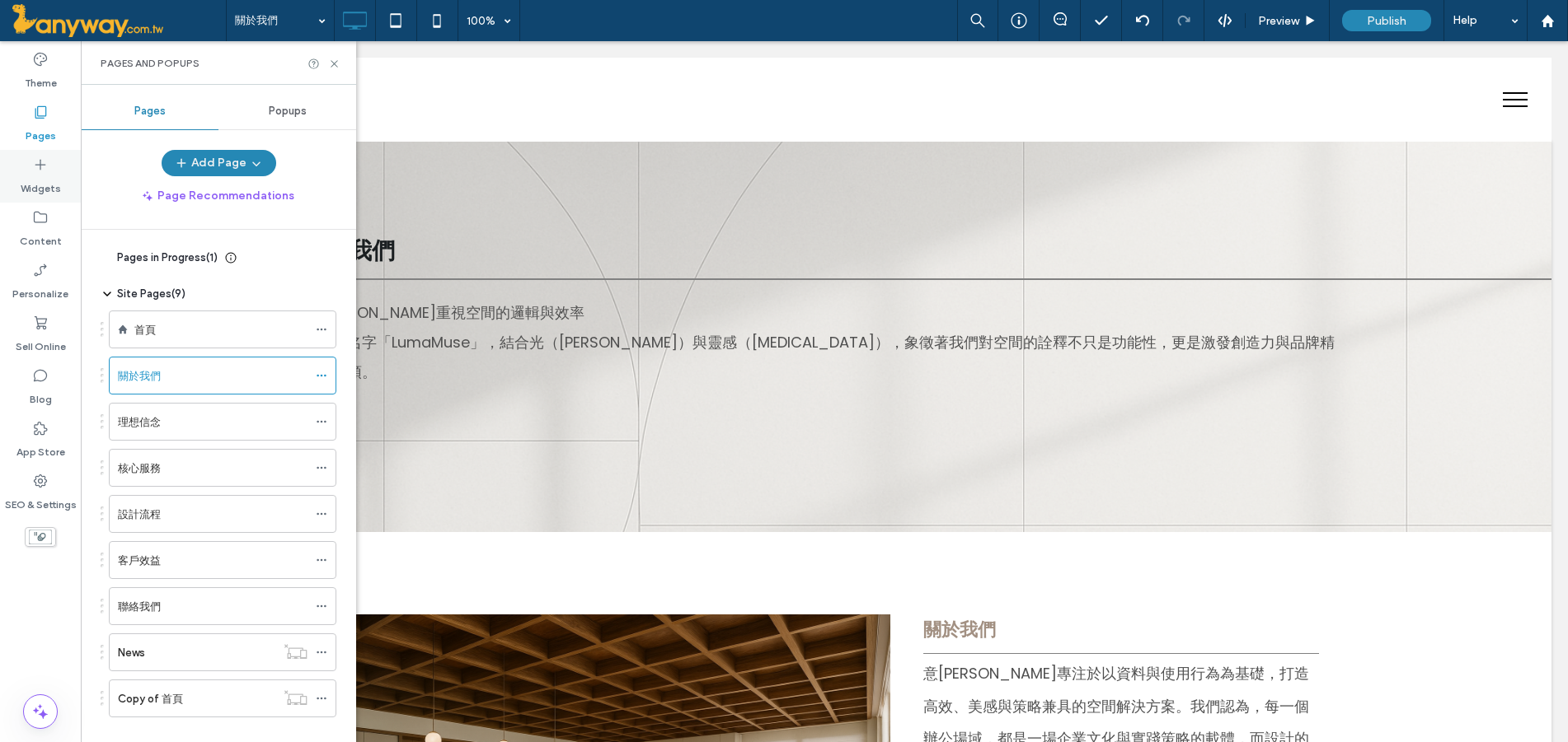
click at [37, 154] on div "Widgets" at bounding box center [41, 176] width 81 height 52
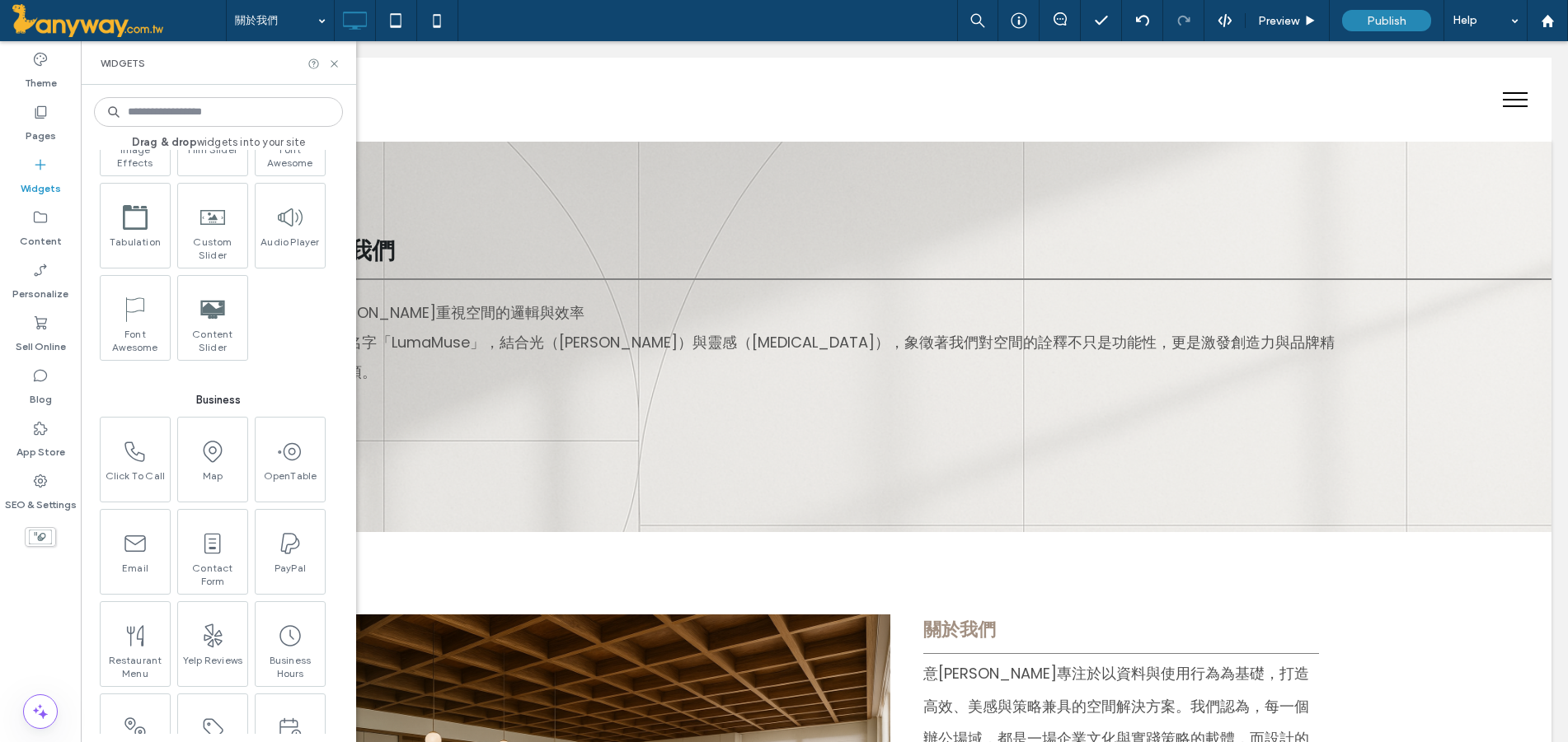
scroll to position [2330, 0]
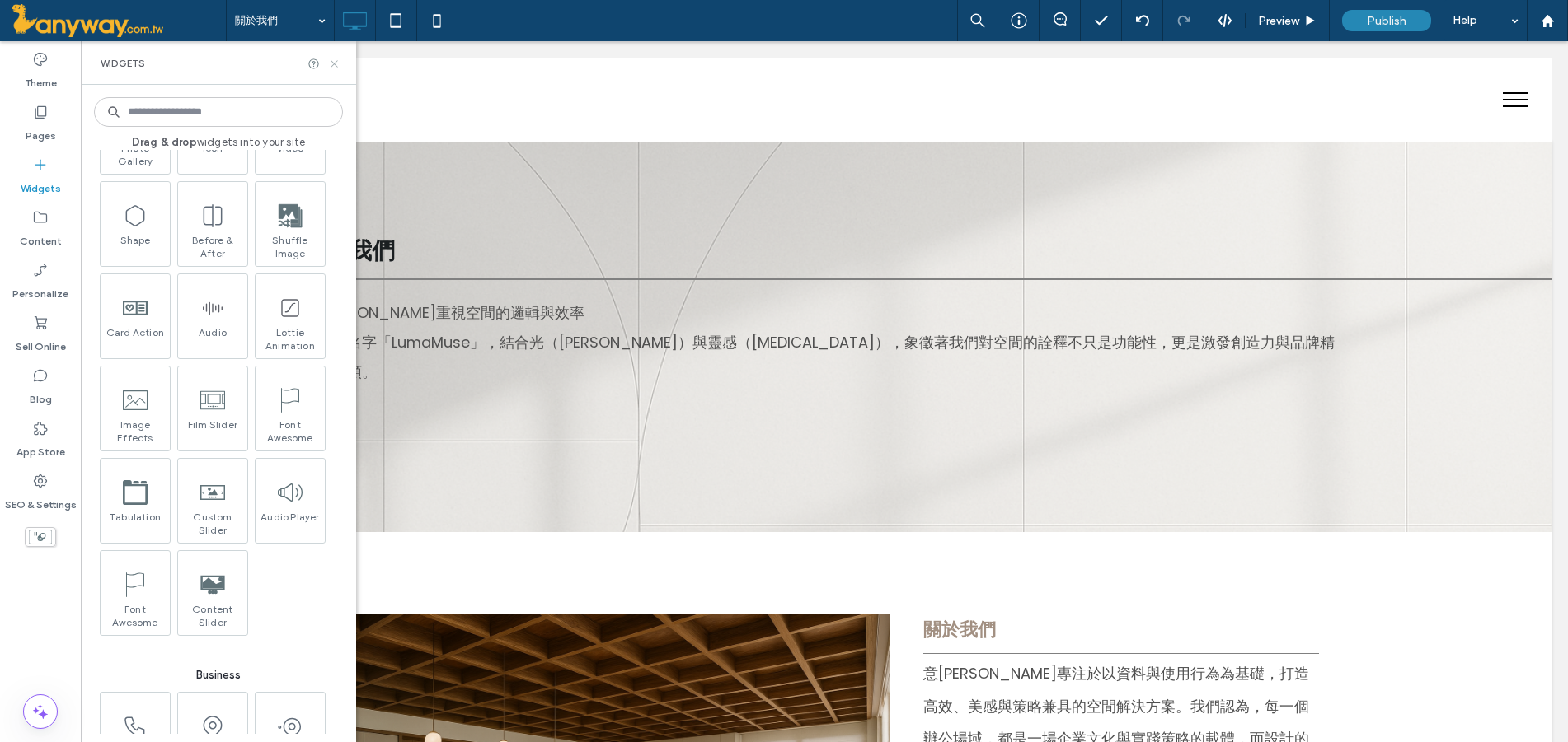
click at [339, 61] on icon at bounding box center [334, 63] width 12 height 12
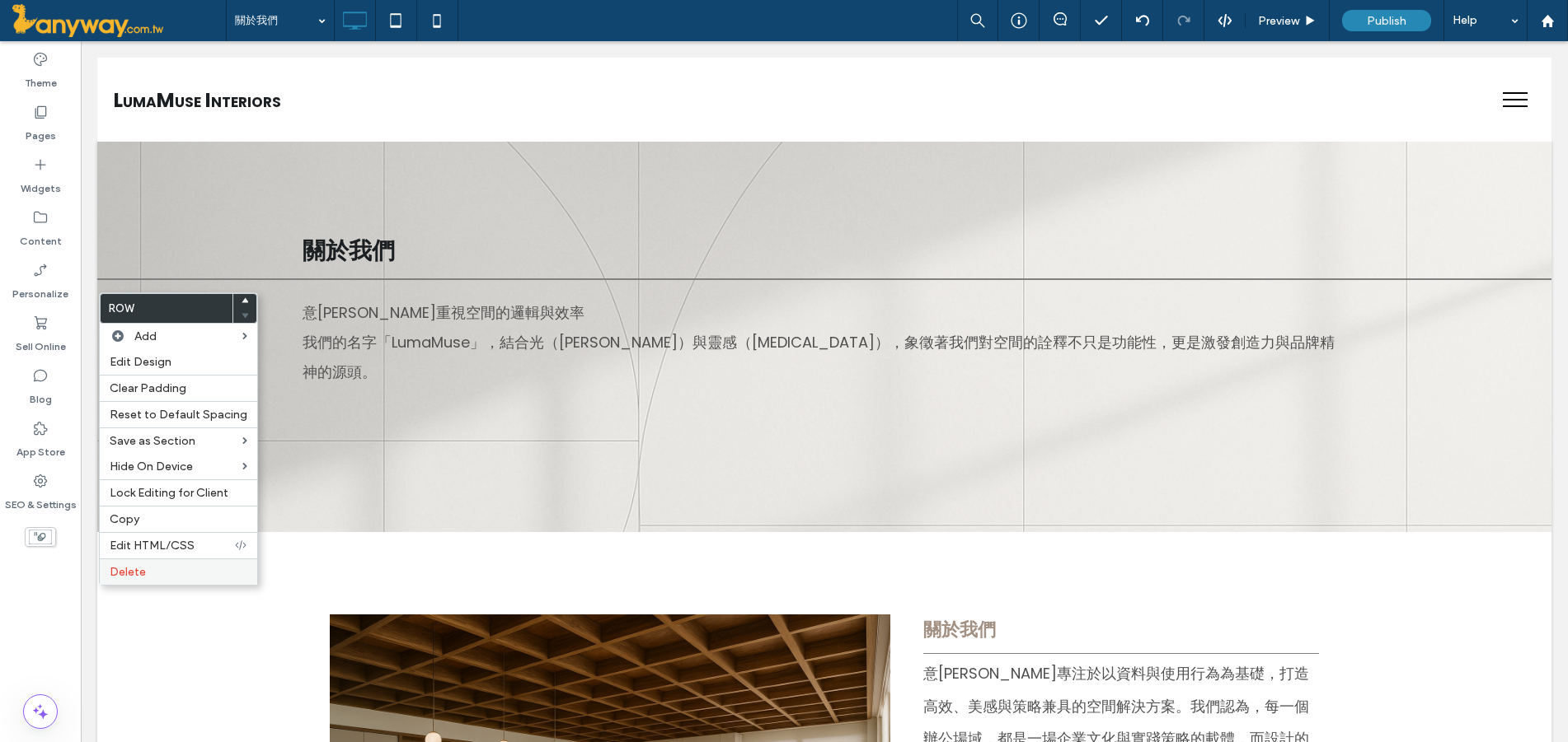
click at [137, 576] on span "Delete" at bounding box center [128, 572] width 37 height 14
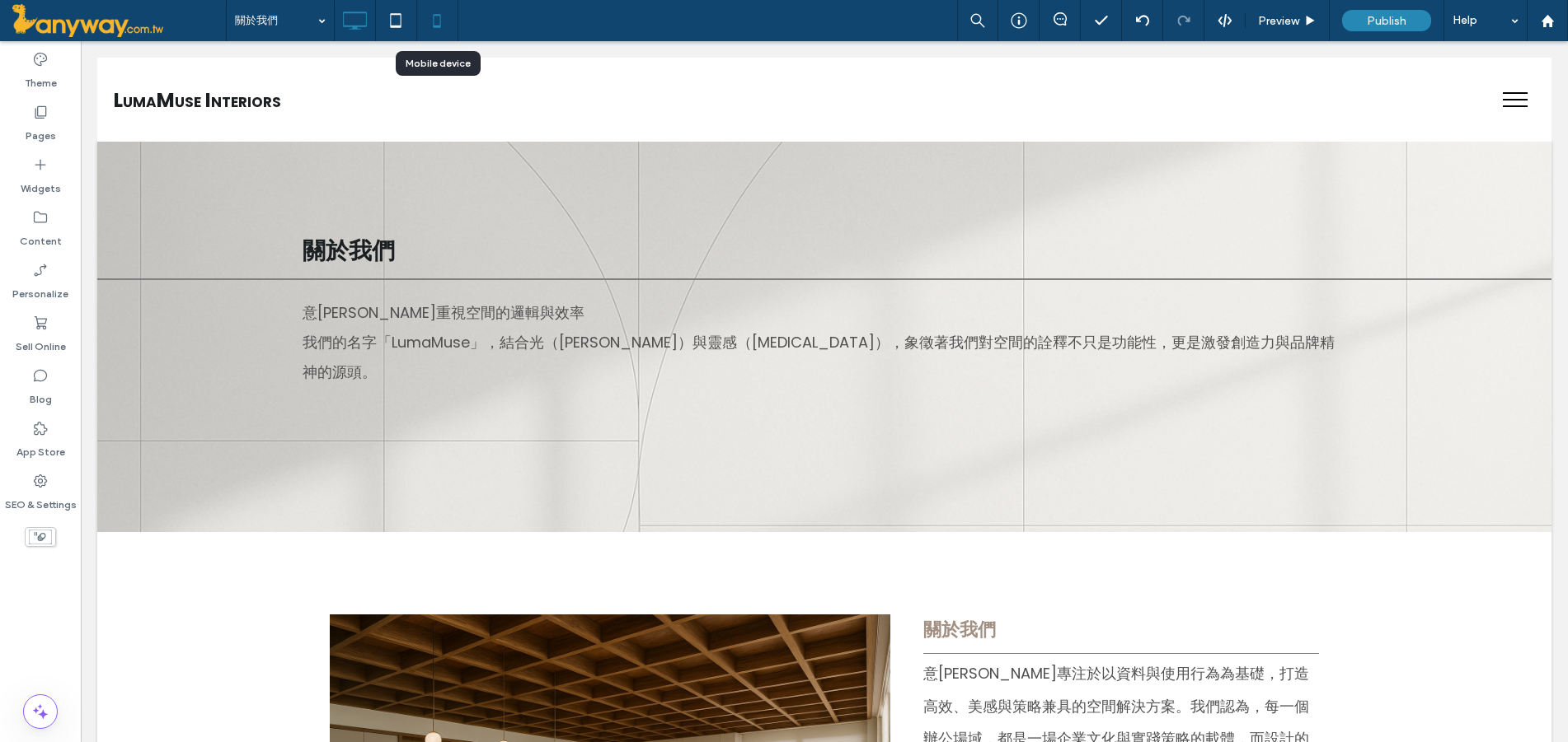
click at [437, 19] on icon at bounding box center [437, 20] width 33 height 33
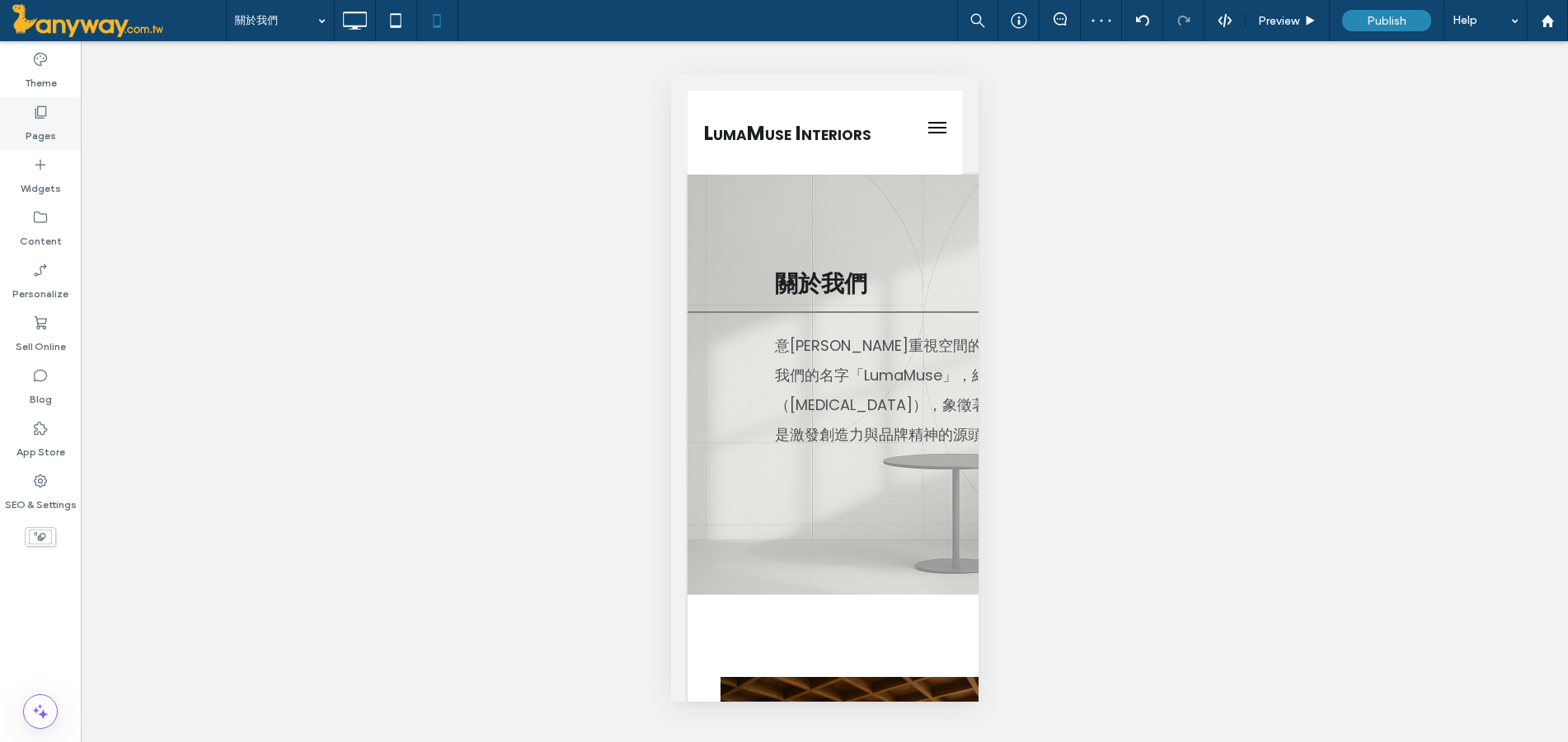
click at [36, 126] on label "Pages" at bounding box center [41, 132] width 31 height 23
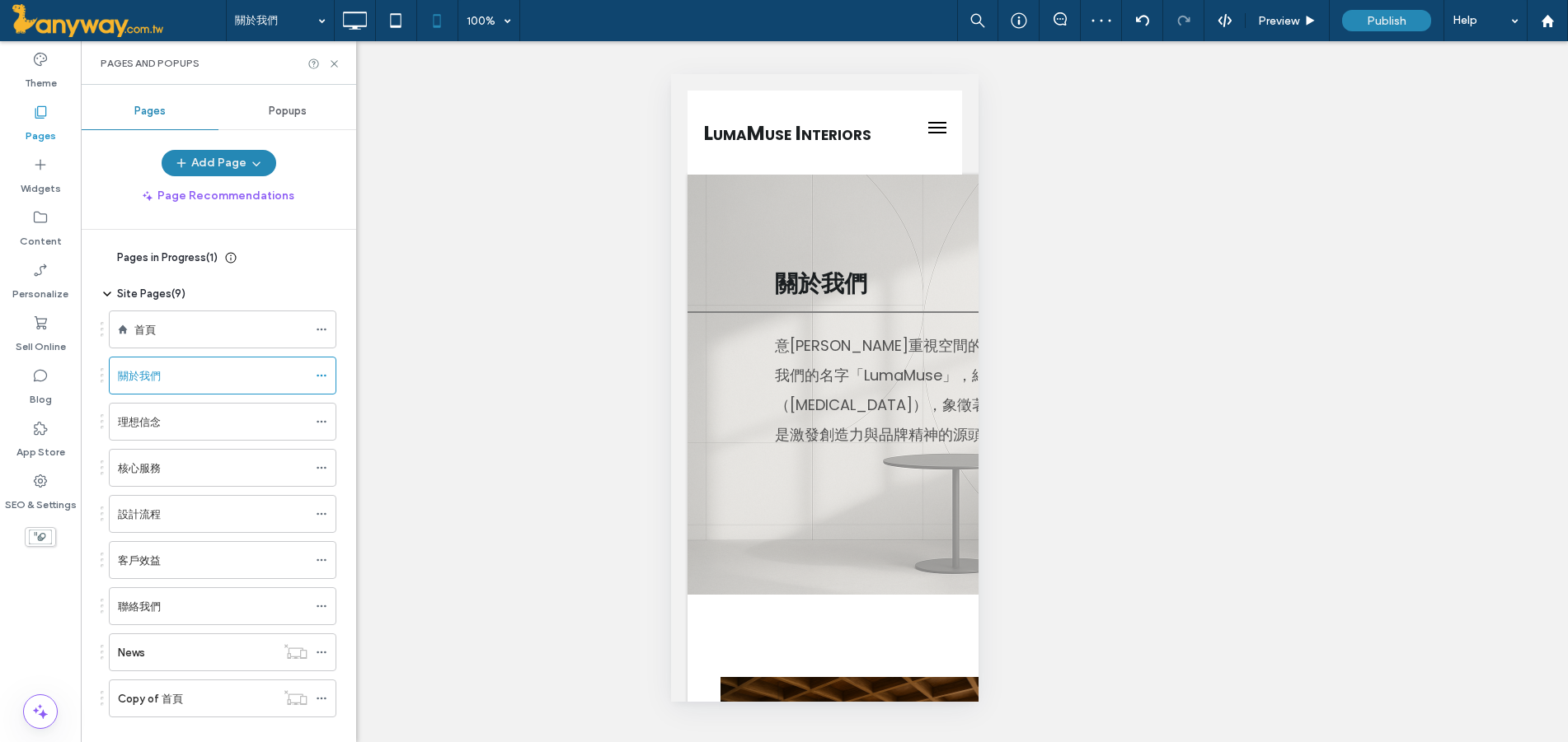
click at [180, 442] on ol "首頁 關於我們 理想信念 核心服務 設計流程 客戶效益 聯絡我們 News Copy of 首頁" at bounding box center [212, 513] width 248 height 407
click at [149, 560] on label "客戶效益" at bounding box center [139, 560] width 43 height 29
click at [362, 25] on icon at bounding box center [353, 20] width 33 height 33
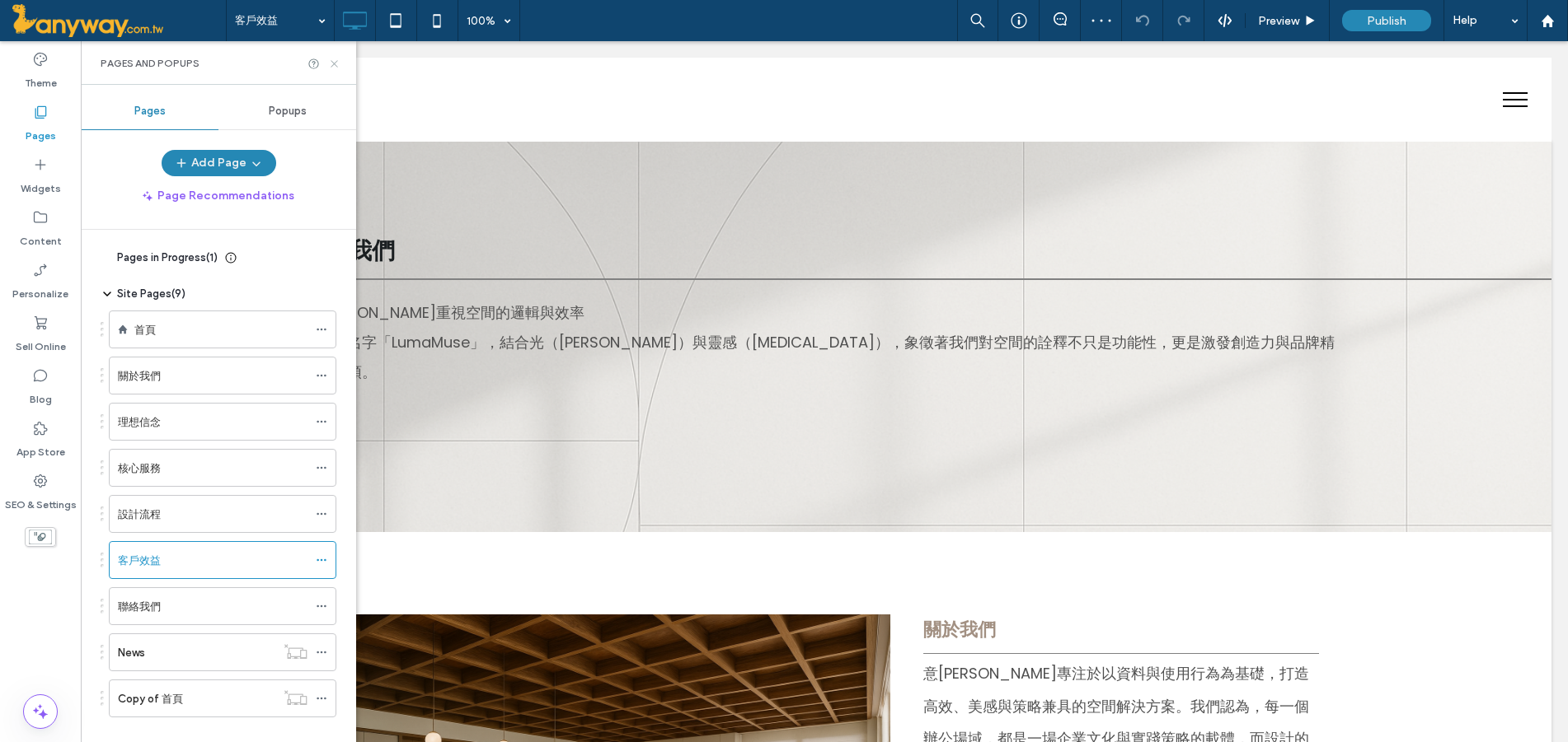
click at [336, 67] on icon at bounding box center [334, 63] width 12 height 12
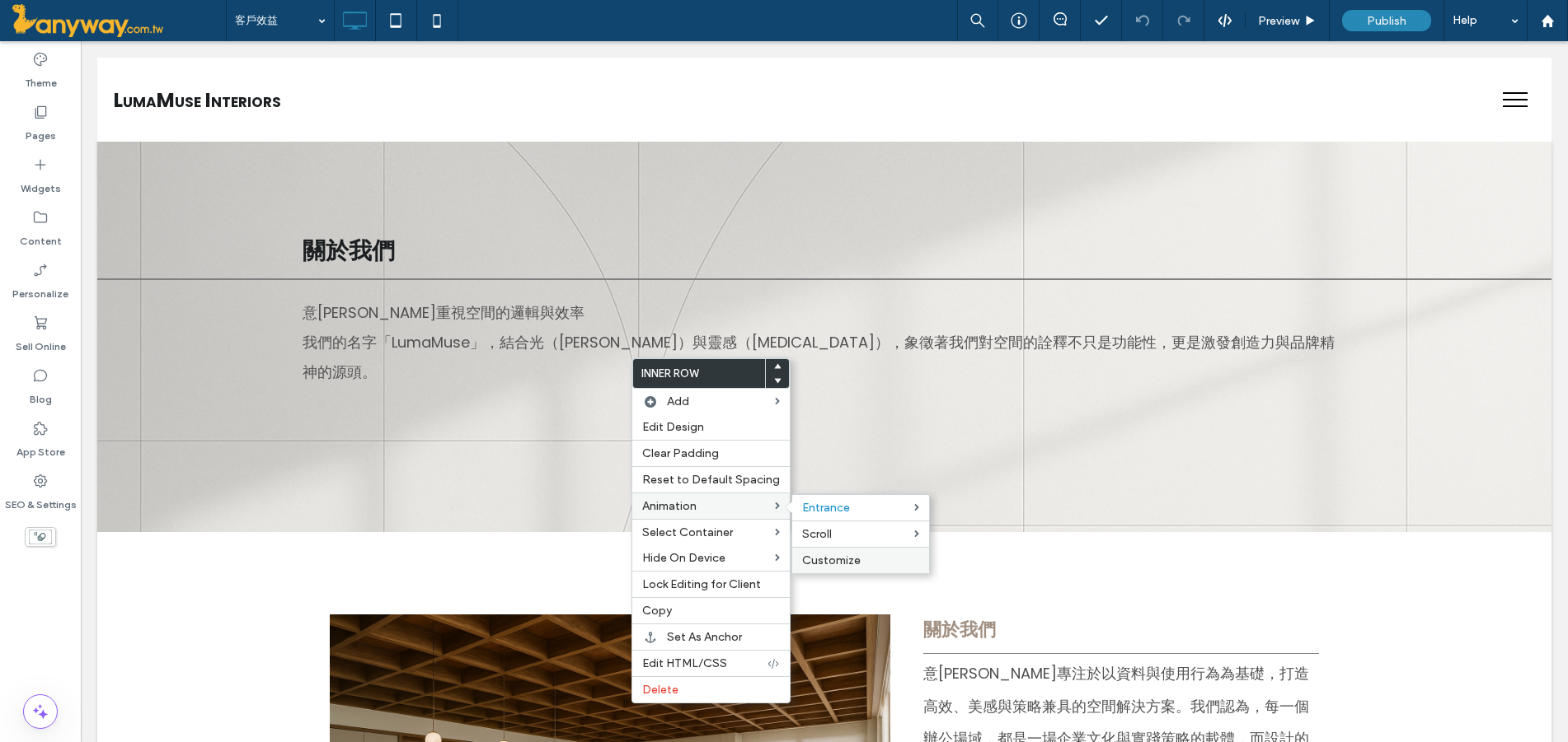
click at [845, 562] on span "Customize" at bounding box center [831, 561] width 58 height 14
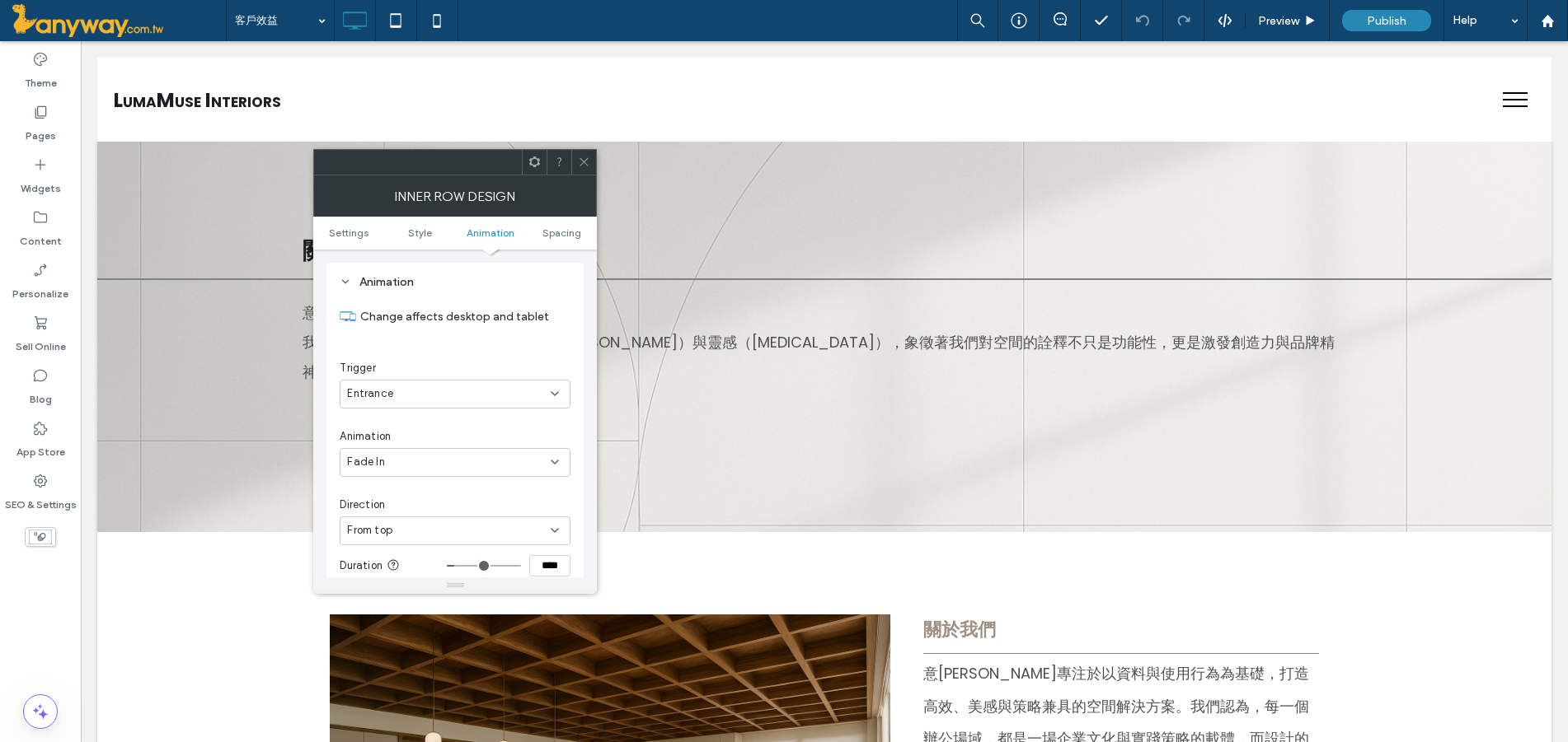
scroll to position [750, 0]
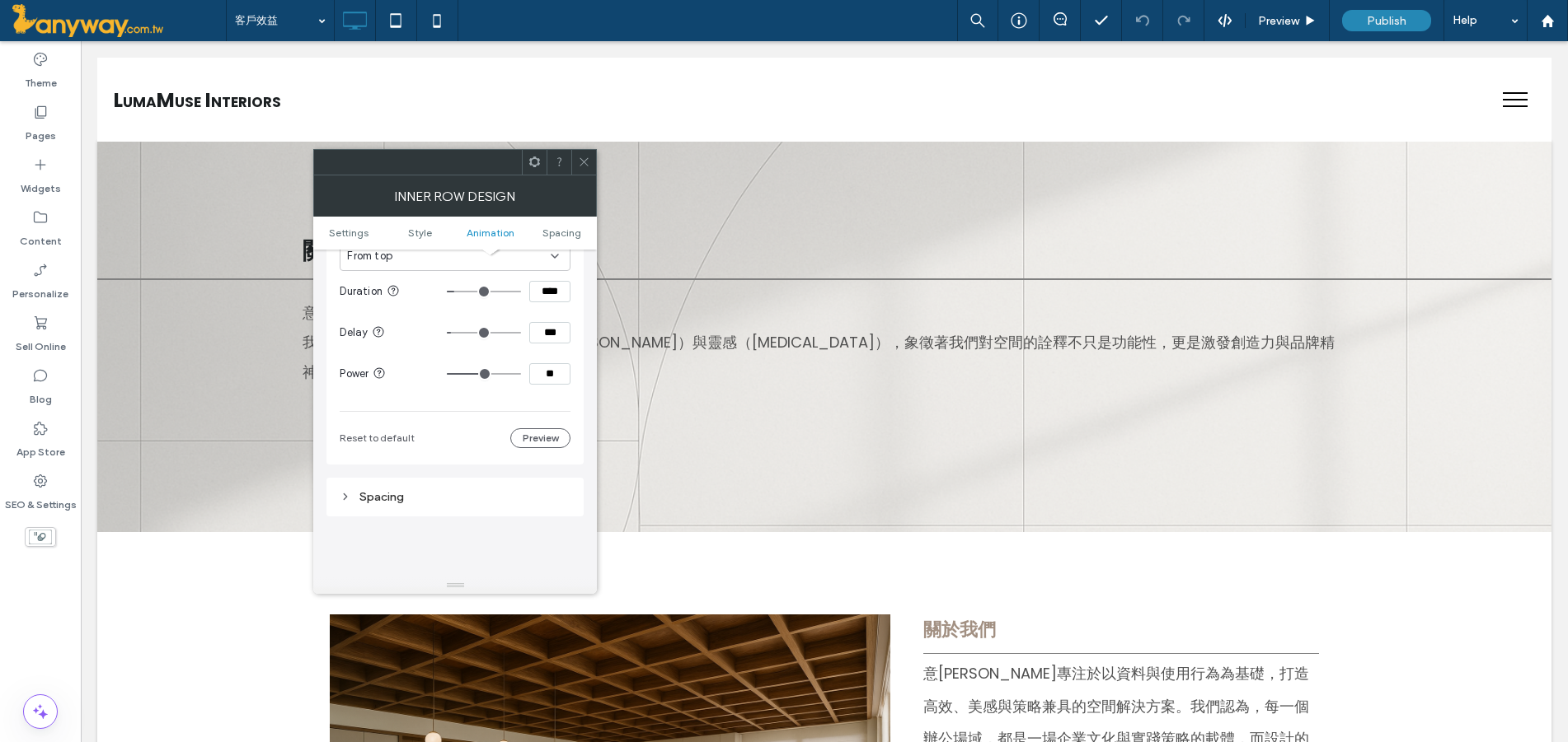
click at [591, 155] on div at bounding box center [583, 162] width 25 height 25
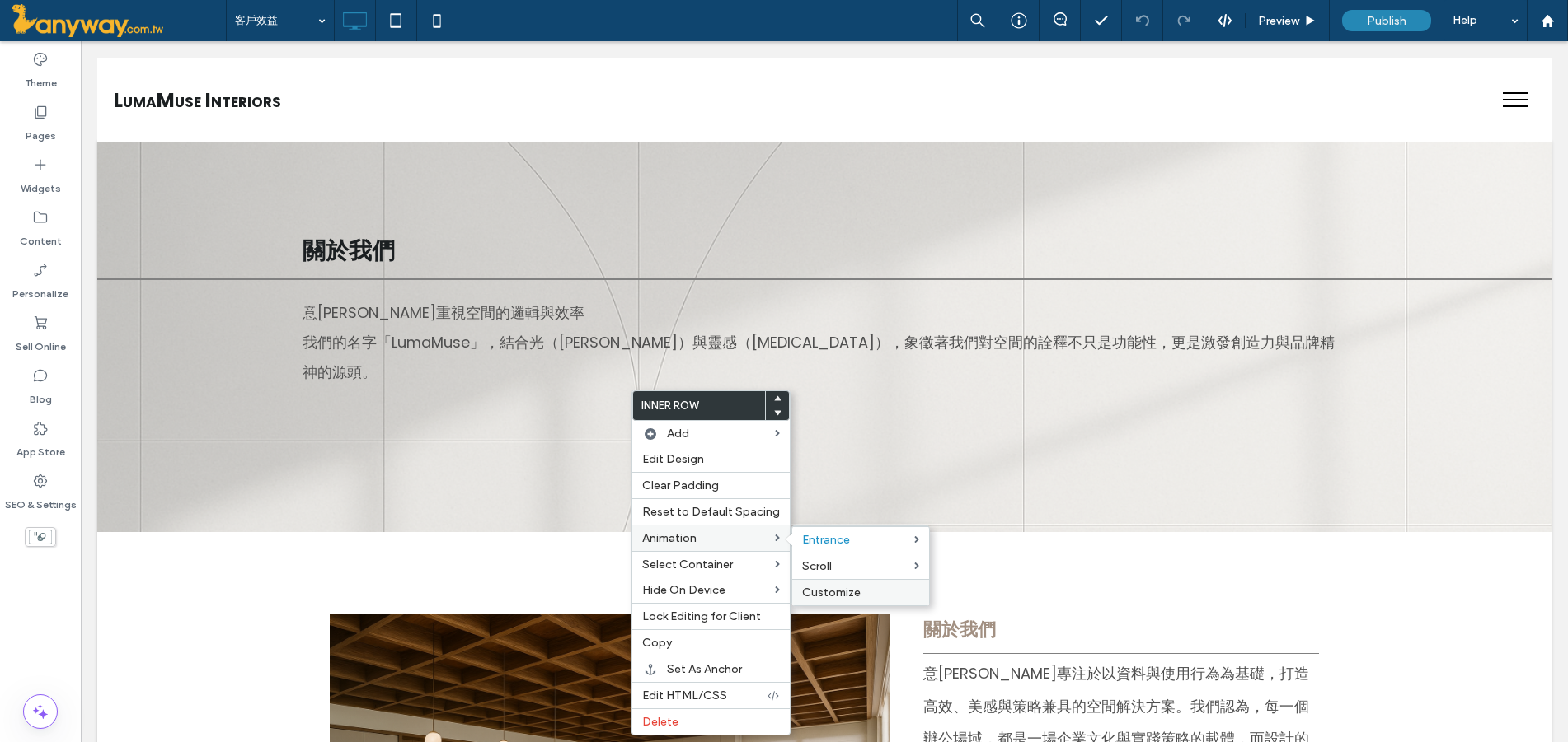
click at [835, 600] on div "Customize" at bounding box center [860, 592] width 137 height 27
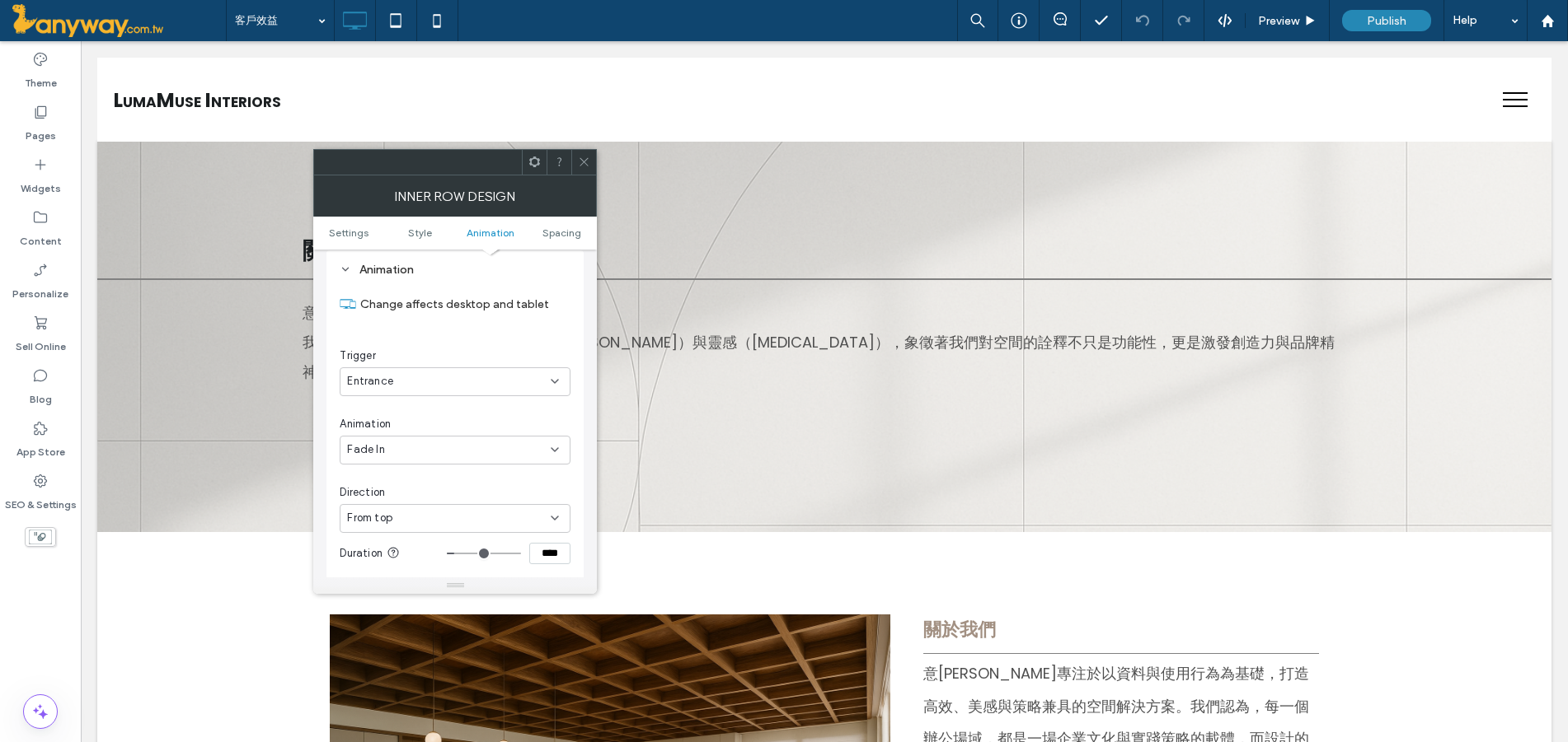
scroll to position [475, 0]
click at [591, 165] on div at bounding box center [583, 162] width 25 height 25
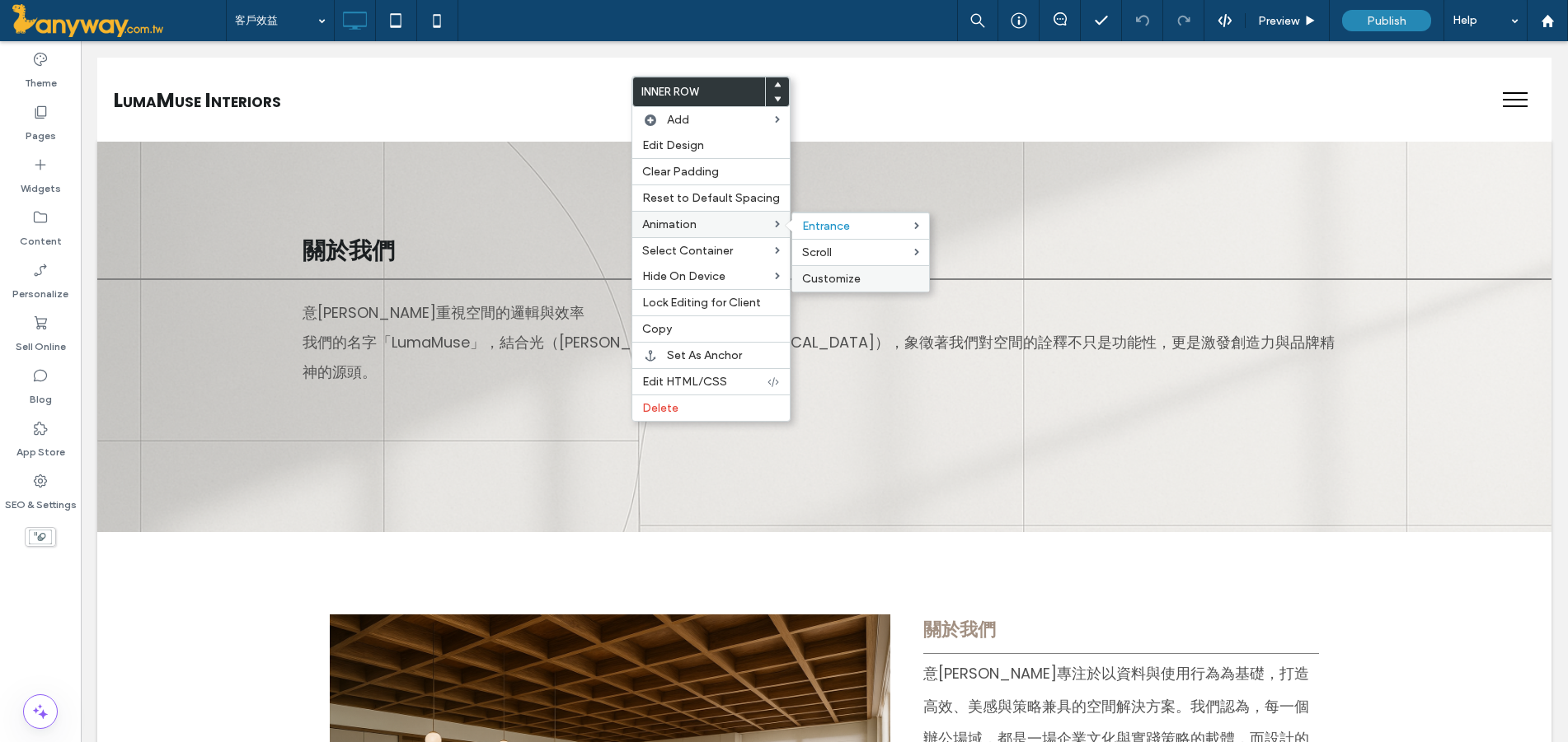
click at [841, 273] on span "Customize" at bounding box center [831, 279] width 58 height 14
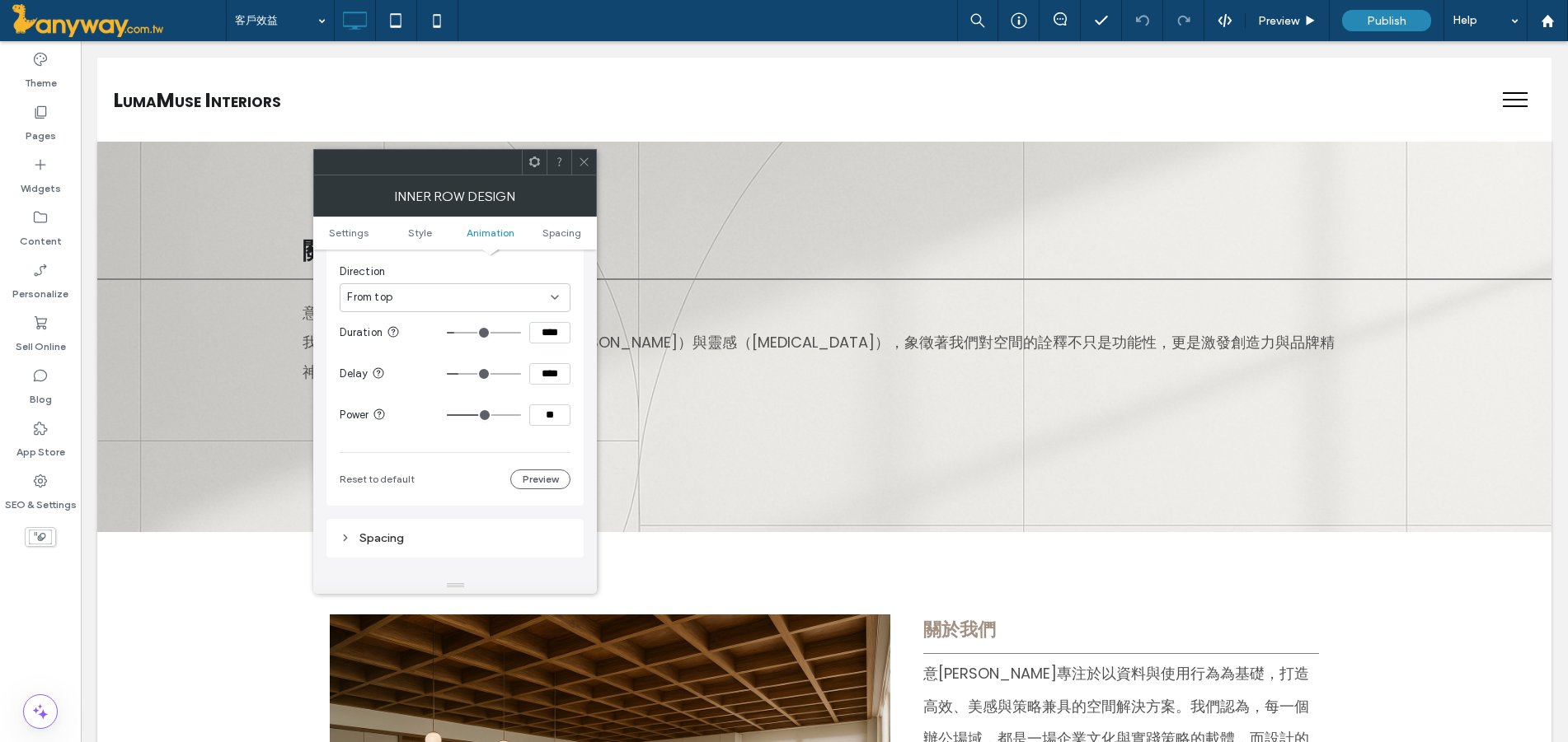
scroll to position [750, 0]
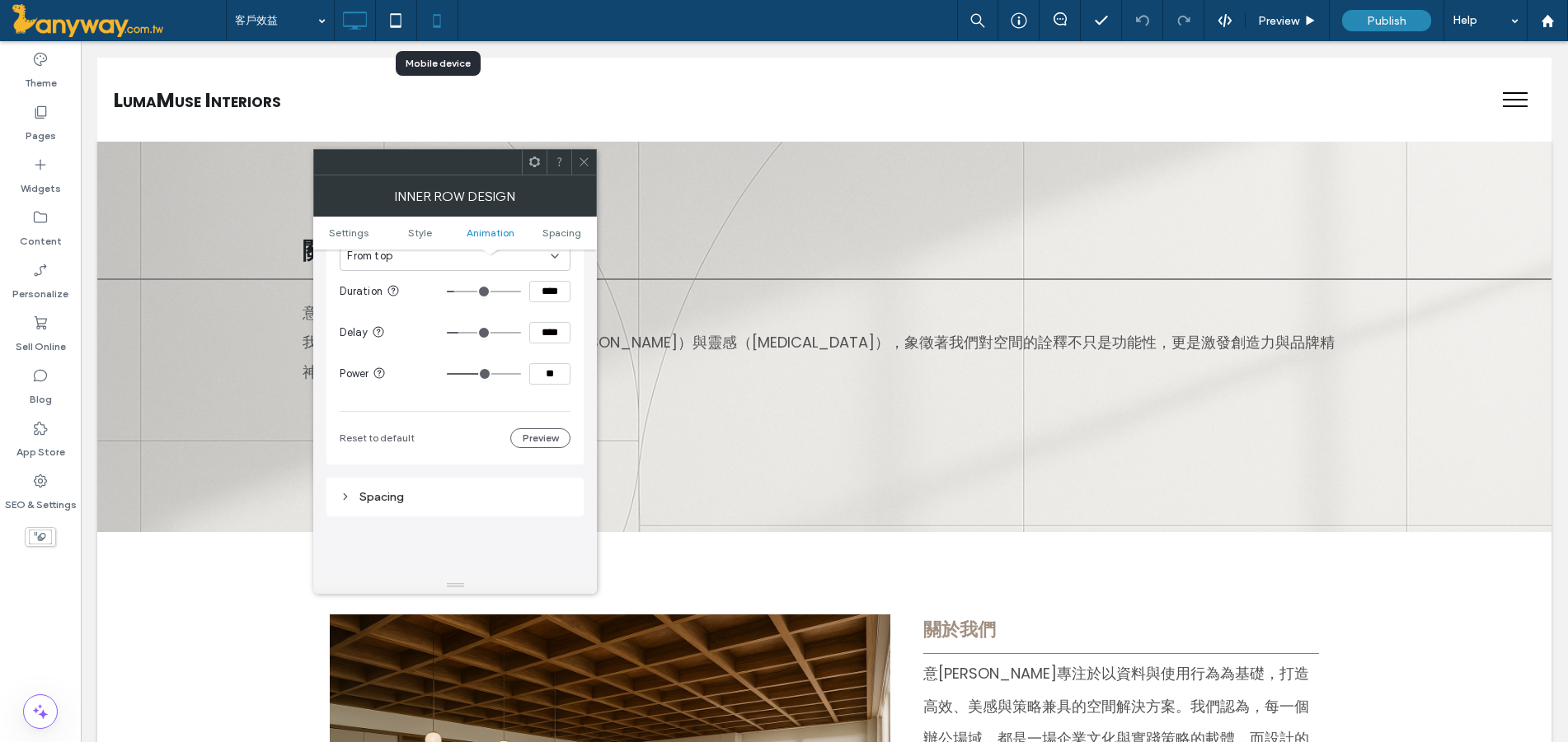
click at [434, 19] on use at bounding box center [437, 20] width 7 height 13
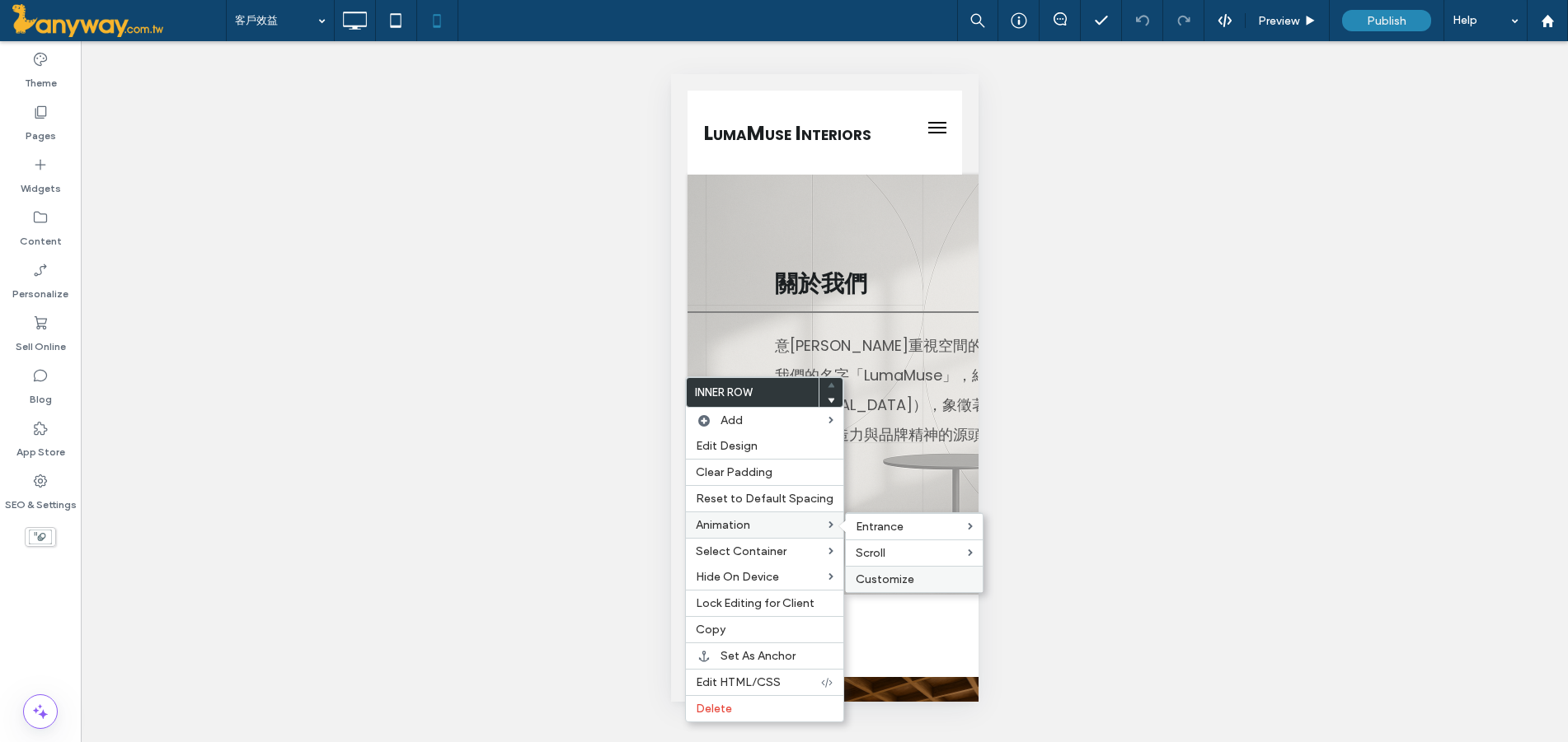
click at [910, 574] on label "Customize" at bounding box center [914, 580] width 117 height 14
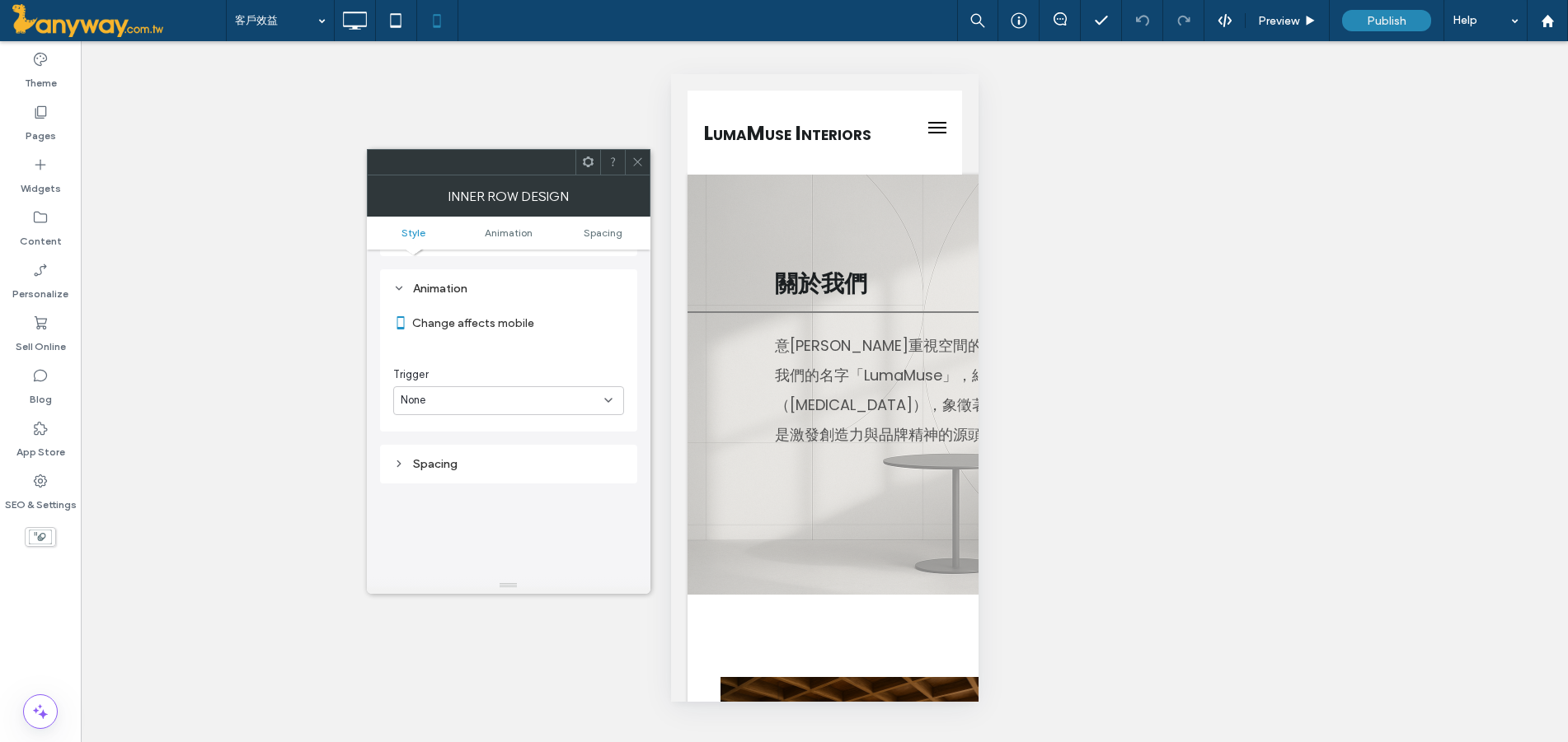
scroll to position [334, 0]
click at [614, 390] on icon at bounding box center [608, 393] width 13 height 13
click at [539, 448] on div "Entrance" at bounding box center [509, 451] width 230 height 29
click at [507, 461] on div "None" at bounding box center [503, 462] width 204 height 17
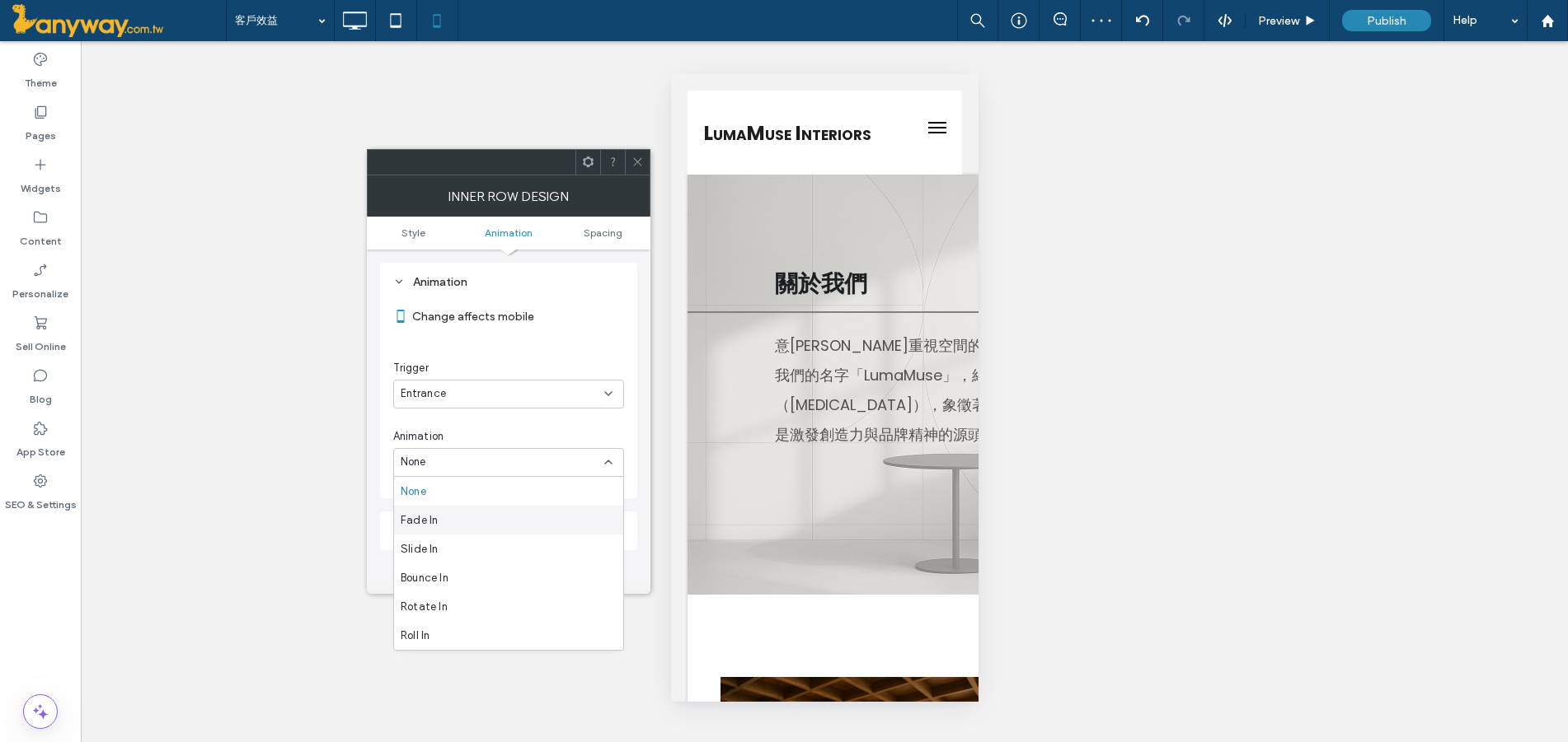
click at [411, 519] on span "Fade In" at bounding box center [419, 520] width 37 height 17
click at [608, 524] on icon at bounding box center [608, 530] width 13 height 13
click at [450, 672] on div "From top" at bounding box center [509, 675] width 230 height 29
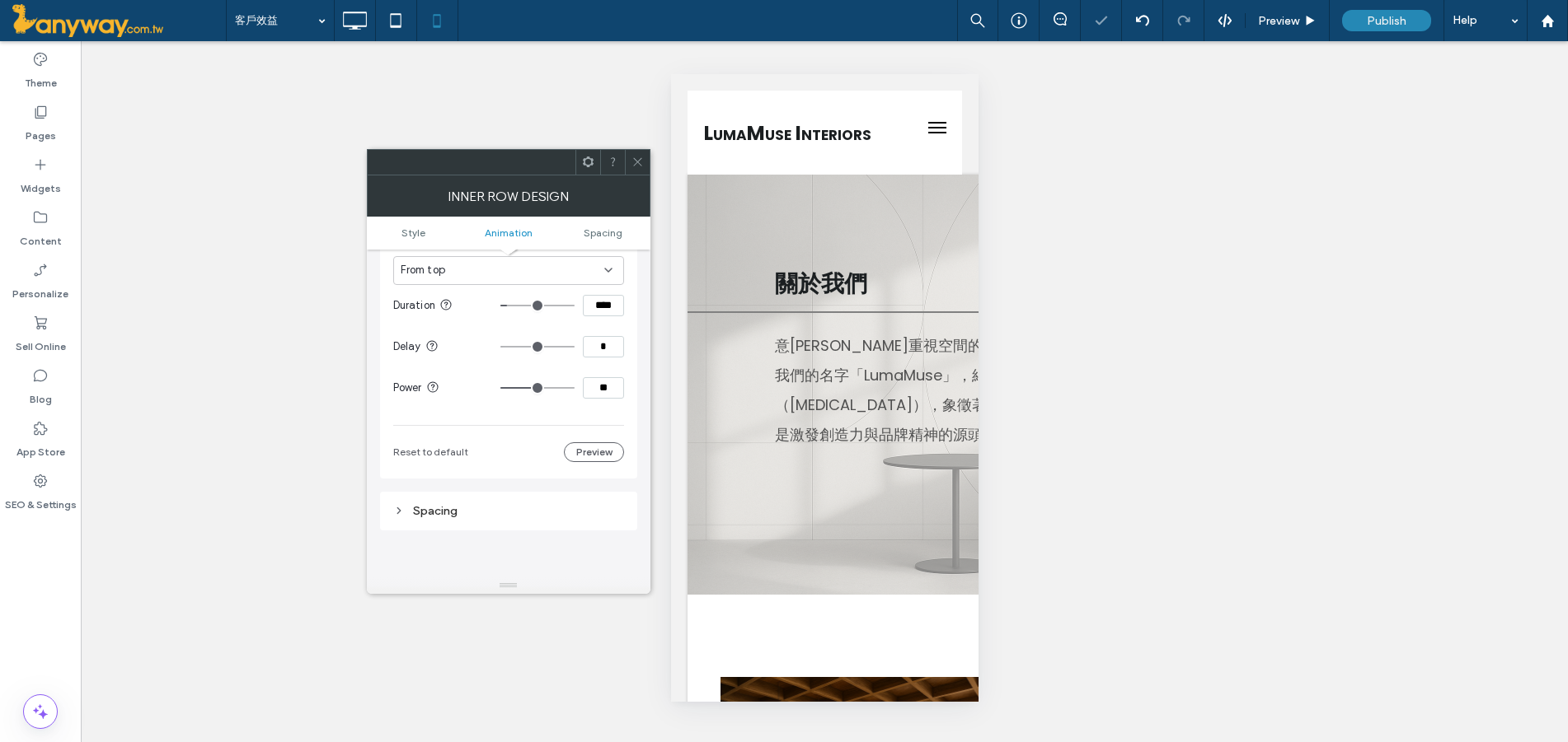
scroll to position [608, 0]
click at [635, 150] on span at bounding box center [637, 162] width 12 height 25
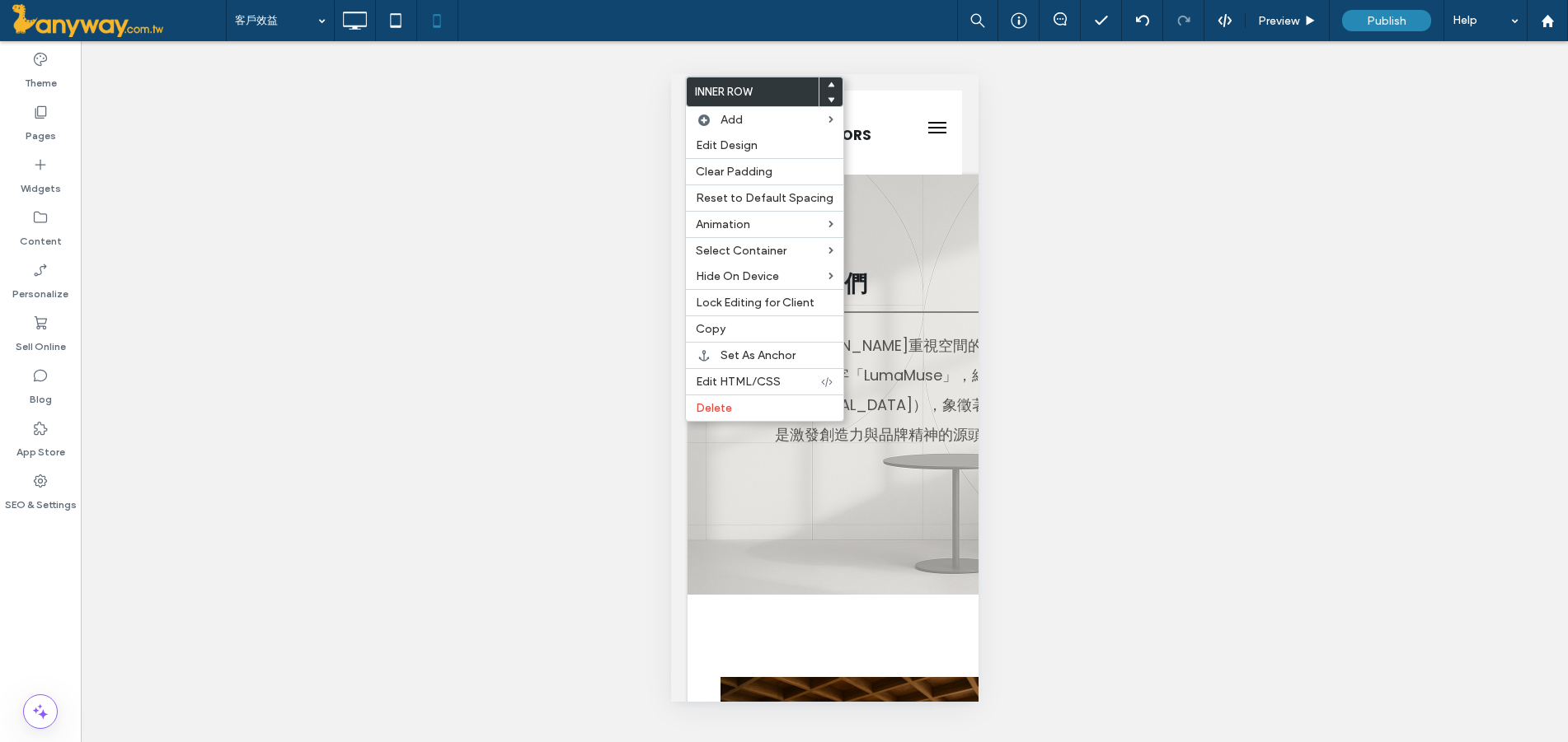
click at [1016, 227] on div "Unhide? Yes Unhide? Yes Unhide? Yes Unhide? Yes Unhide? Yes Unhide? Yes Unhide?…" at bounding box center [825, 392] width 1487 height 701
click at [639, 71] on div "Unhide? Yes Unhide? Yes Unhide? Yes Unhide? Yes Unhide? Yes Unhide? Yes Unhide?…" at bounding box center [825, 392] width 1487 height 701
click at [786, 78] on label "Inner Row" at bounding box center [752, 91] width 132 height 29
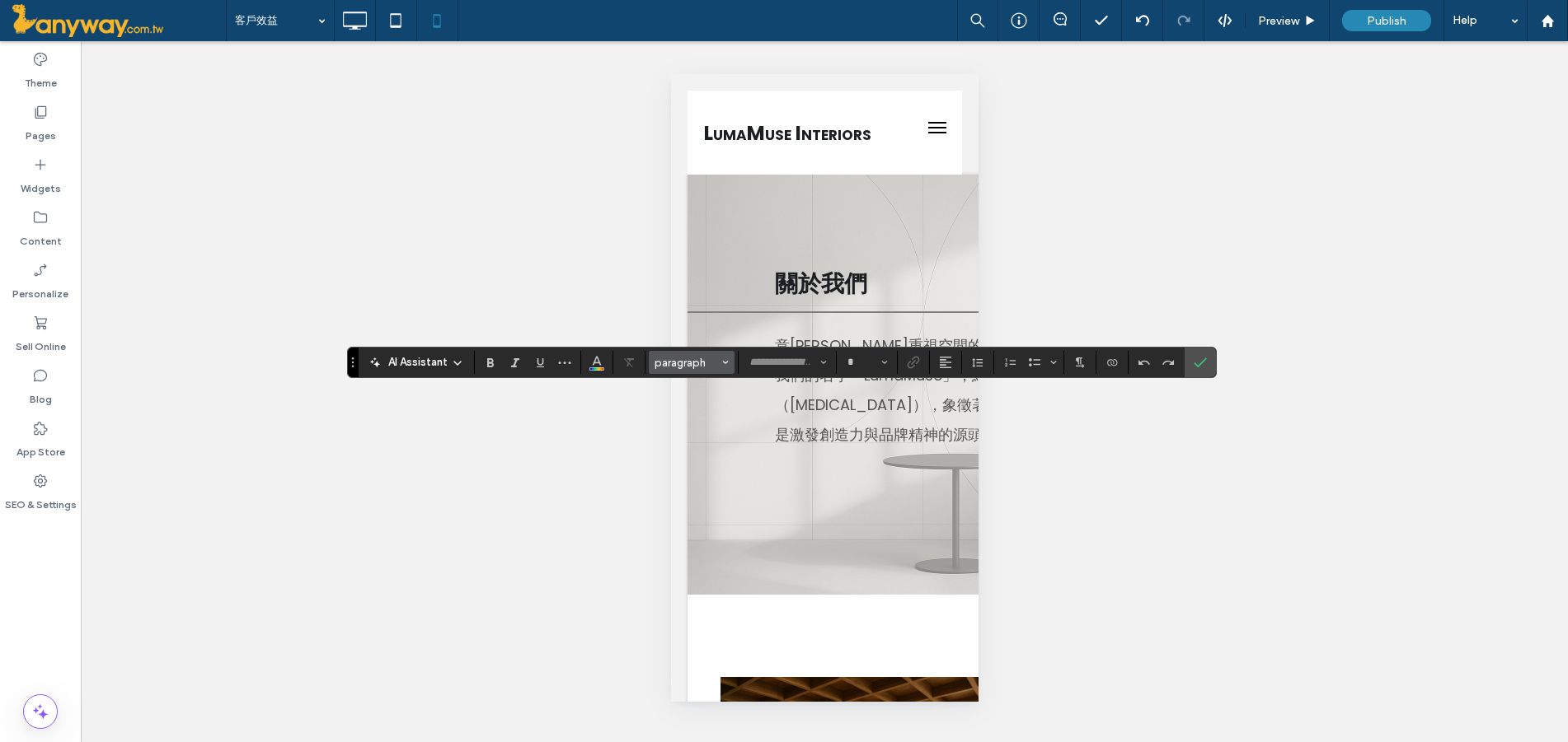
type input "*******"
type input "**"
click at [1203, 367] on icon "Confirm" at bounding box center [1200, 362] width 13 height 13
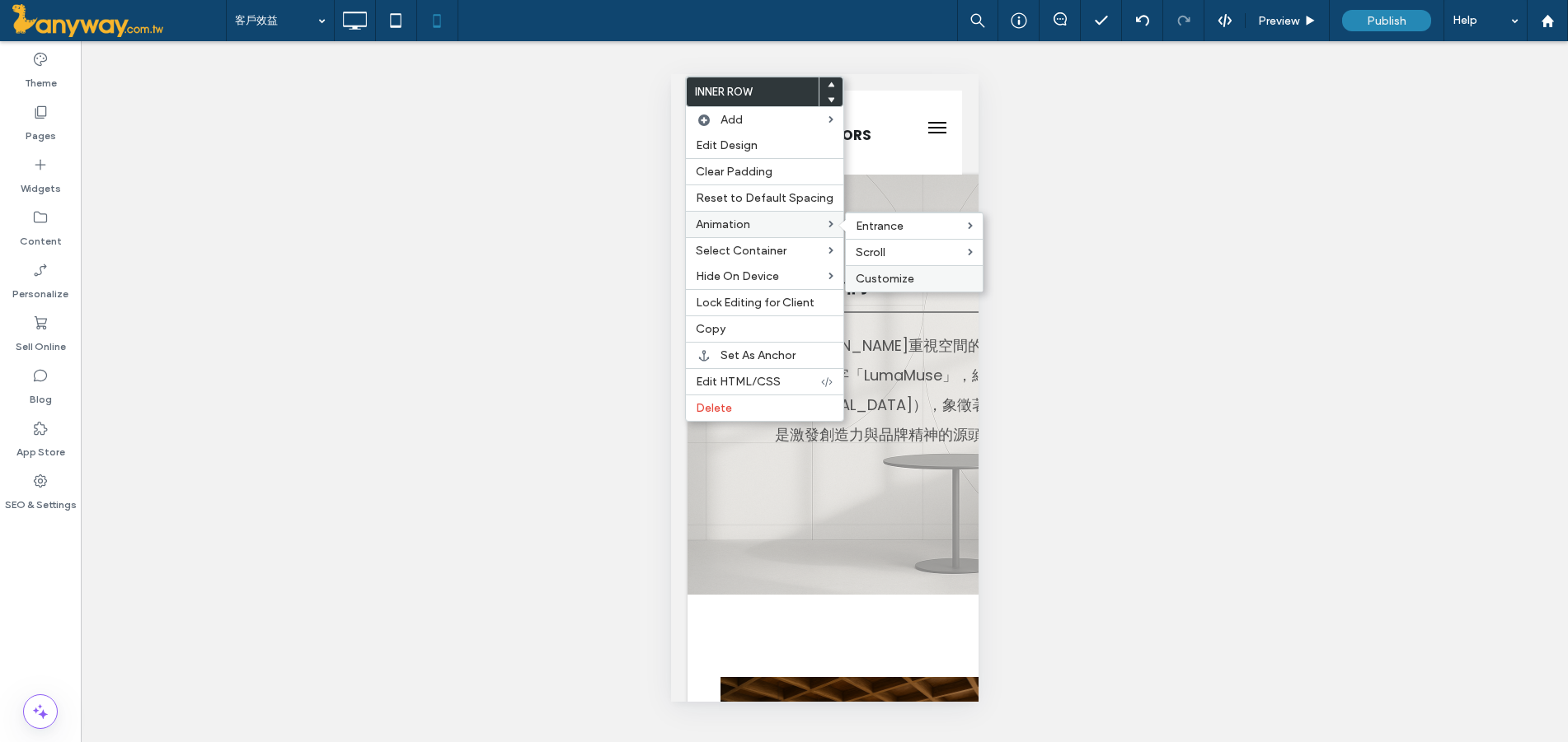
click at [891, 271] on div "Customize" at bounding box center [914, 278] width 137 height 27
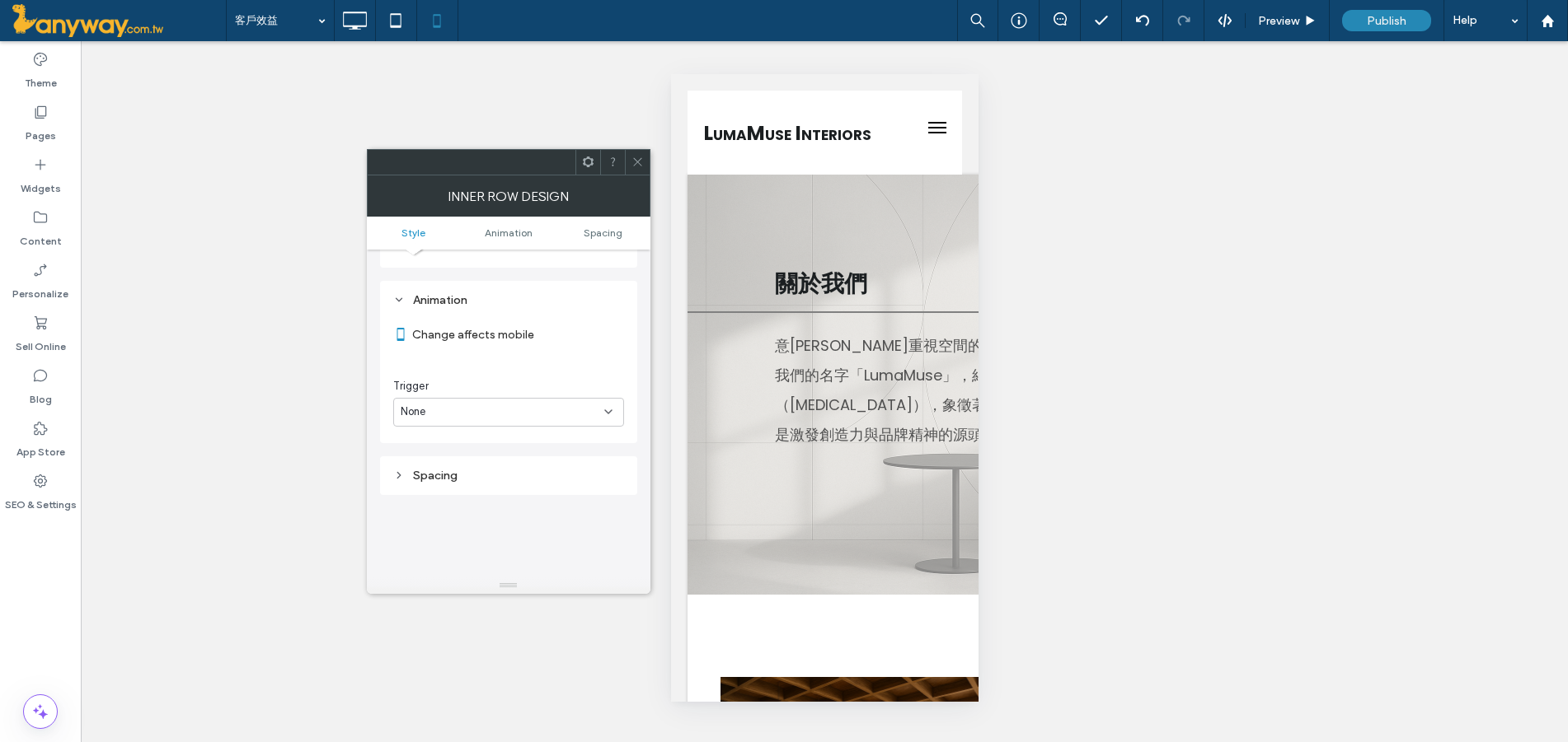
scroll to position [334, 0]
click at [598, 391] on div "None" at bounding box center [503, 394] width 204 height 17
click at [534, 441] on div "Entrance" at bounding box center [509, 451] width 230 height 29
click at [539, 465] on div "None" at bounding box center [503, 462] width 204 height 17
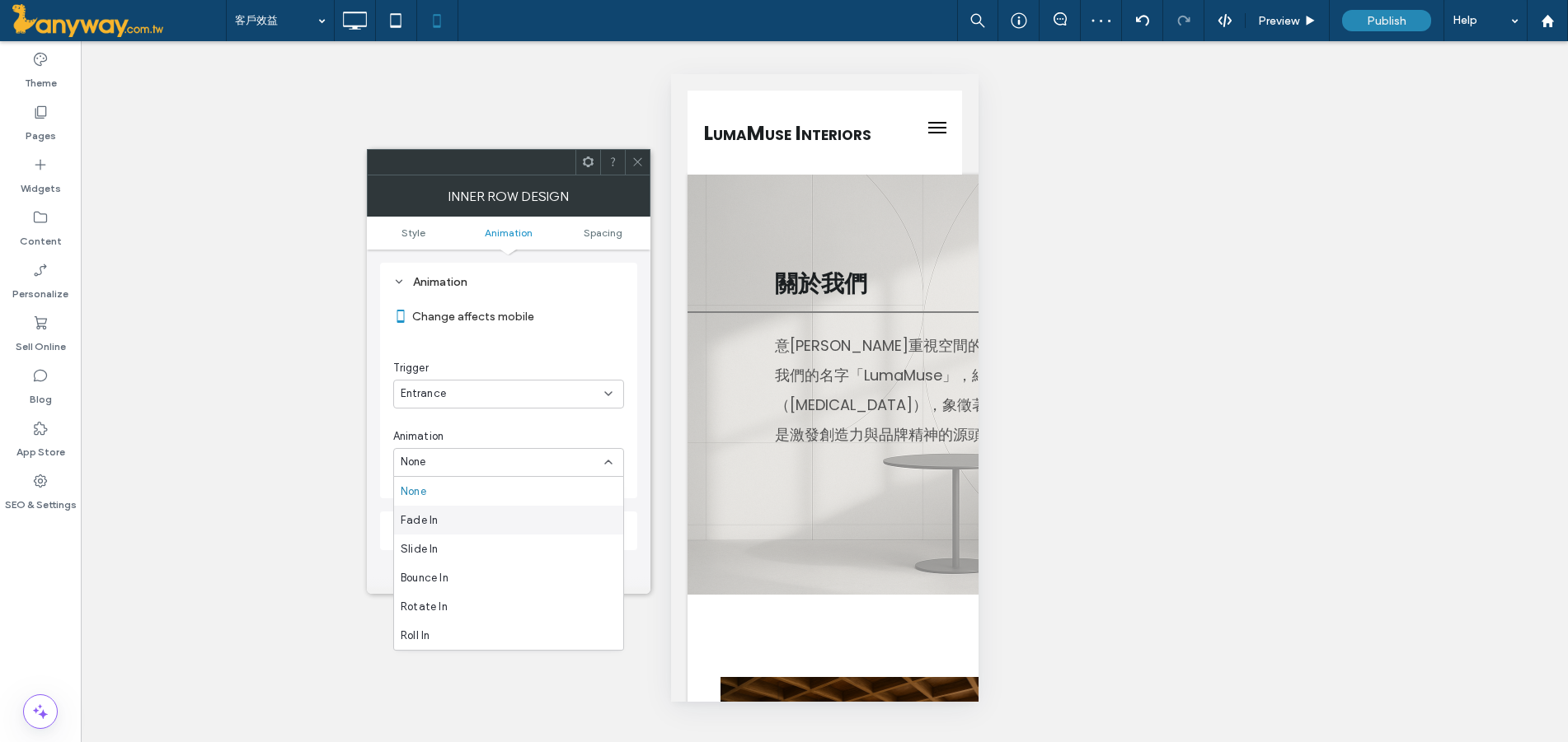
click at [511, 515] on div "Fade In" at bounding box center [509, 519] width 230 height 29
click at [608, 526] on icon at bounding box center [608, 530] width 13 height 13
click at [433, 674] on span "From top" at bounding box center [424, 676] width 46 height 17
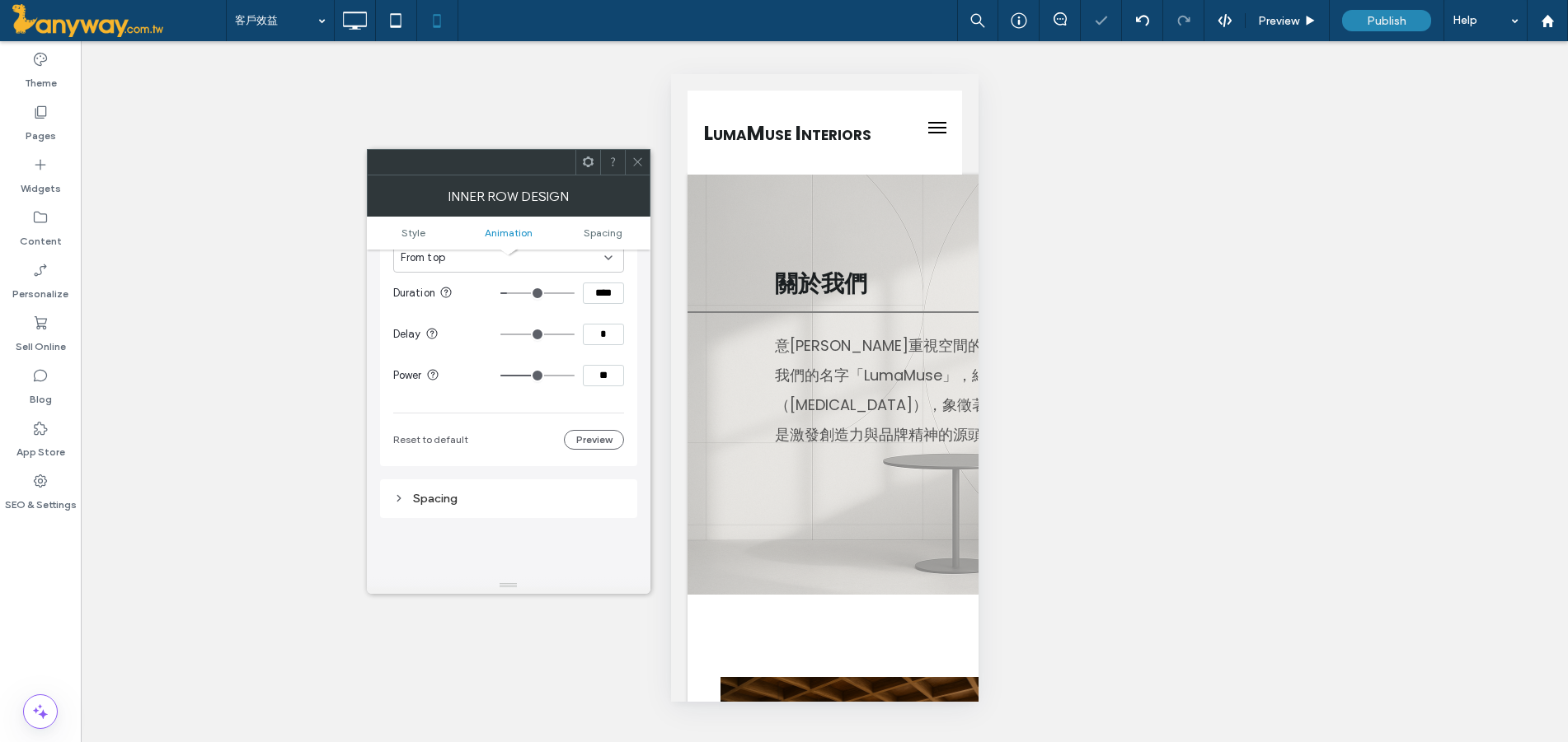
scroll to position [608, 0]
drag, startPoint x: 615, startPoint y: 329, endPoint x: 571, endPoint y: 316, distance: 45.9
click at [571, 316] on section "Delay *" at bounding box center [508, 333] width 231 height 42
type input "***"
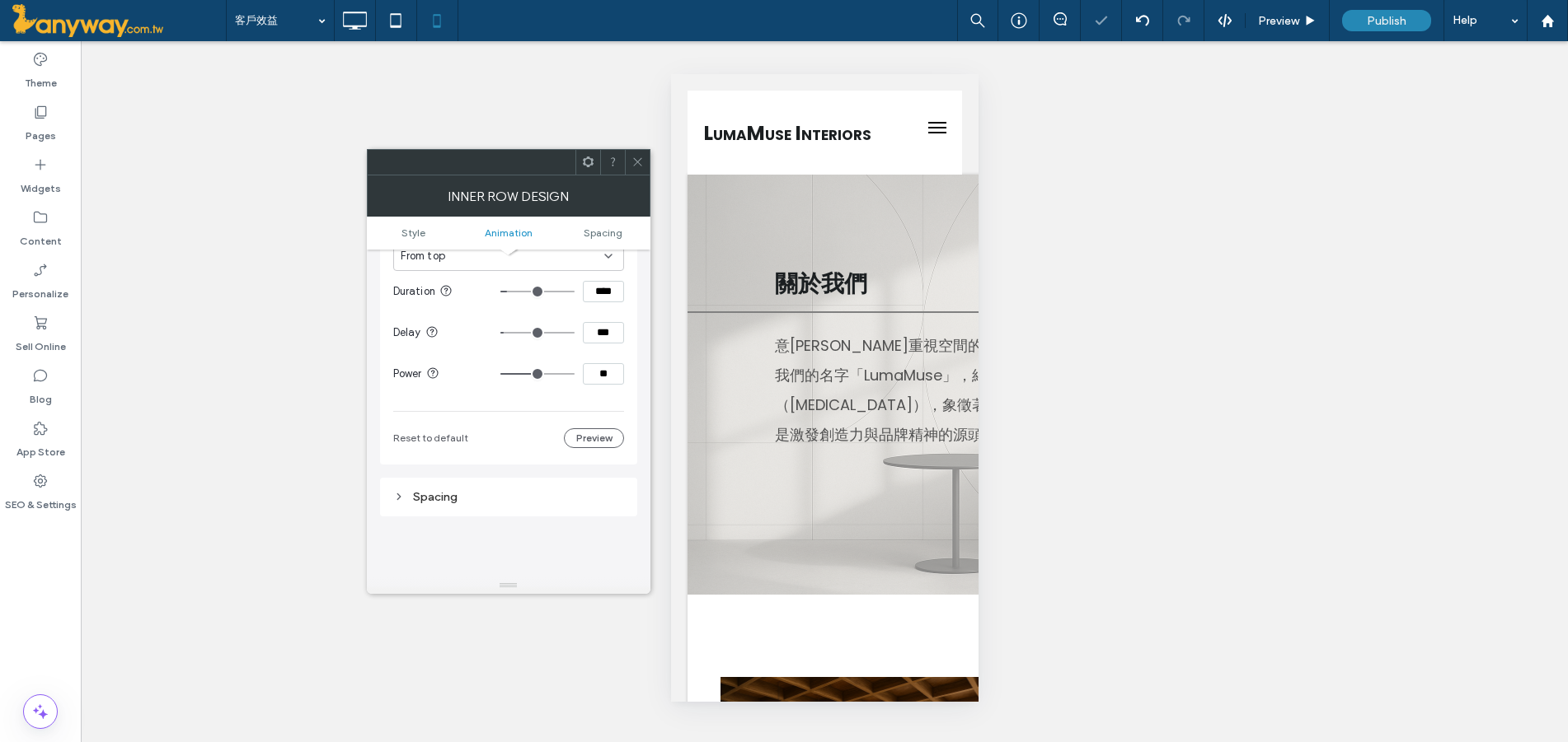
click at [638, 351] on div "Style Background Color Image Video Background color Border *** Corner radius * …" at bounding box center [509, 413] width 283 height 327
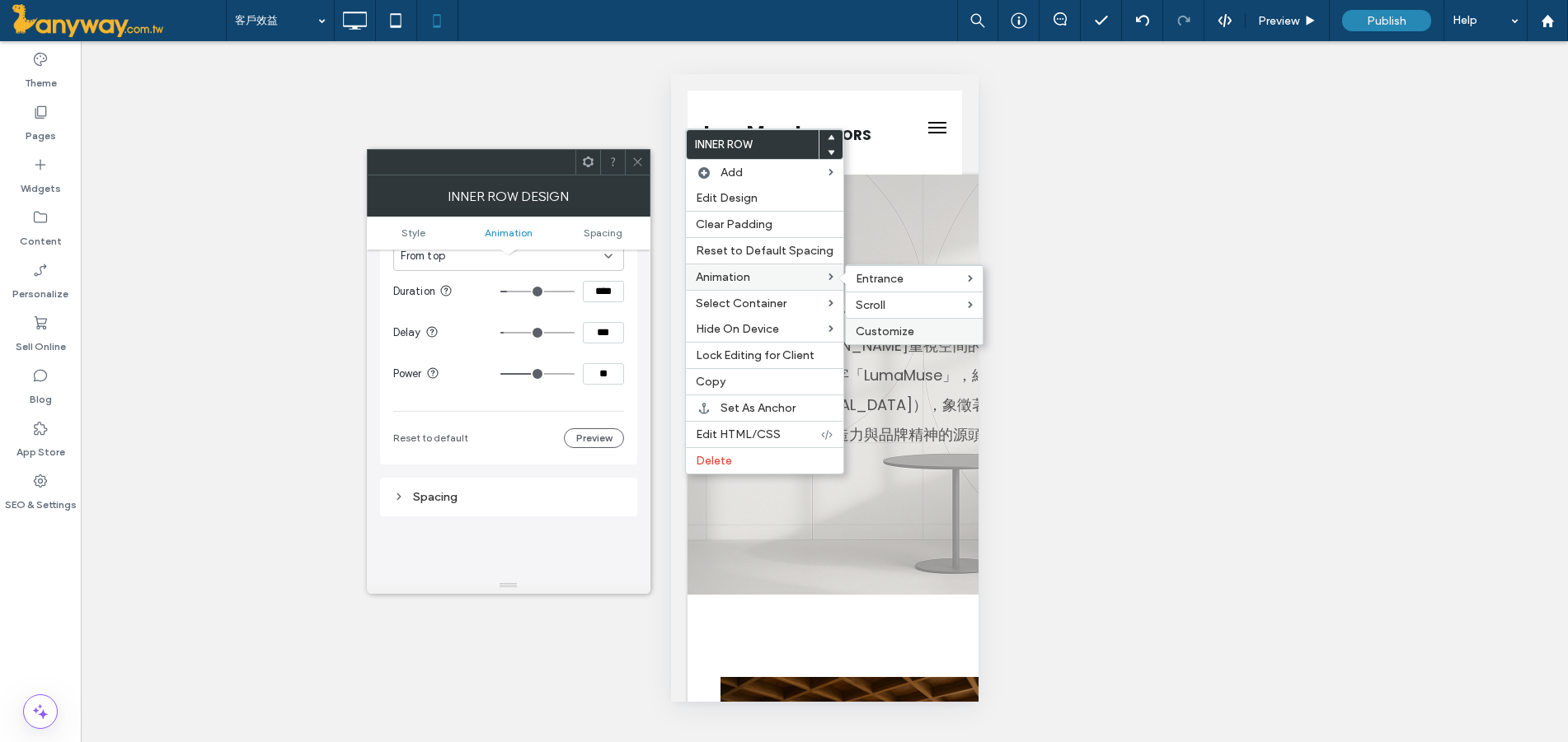
click at [880, 339] on div "Customize" at bounding box center [914, 330] width 137 height 27
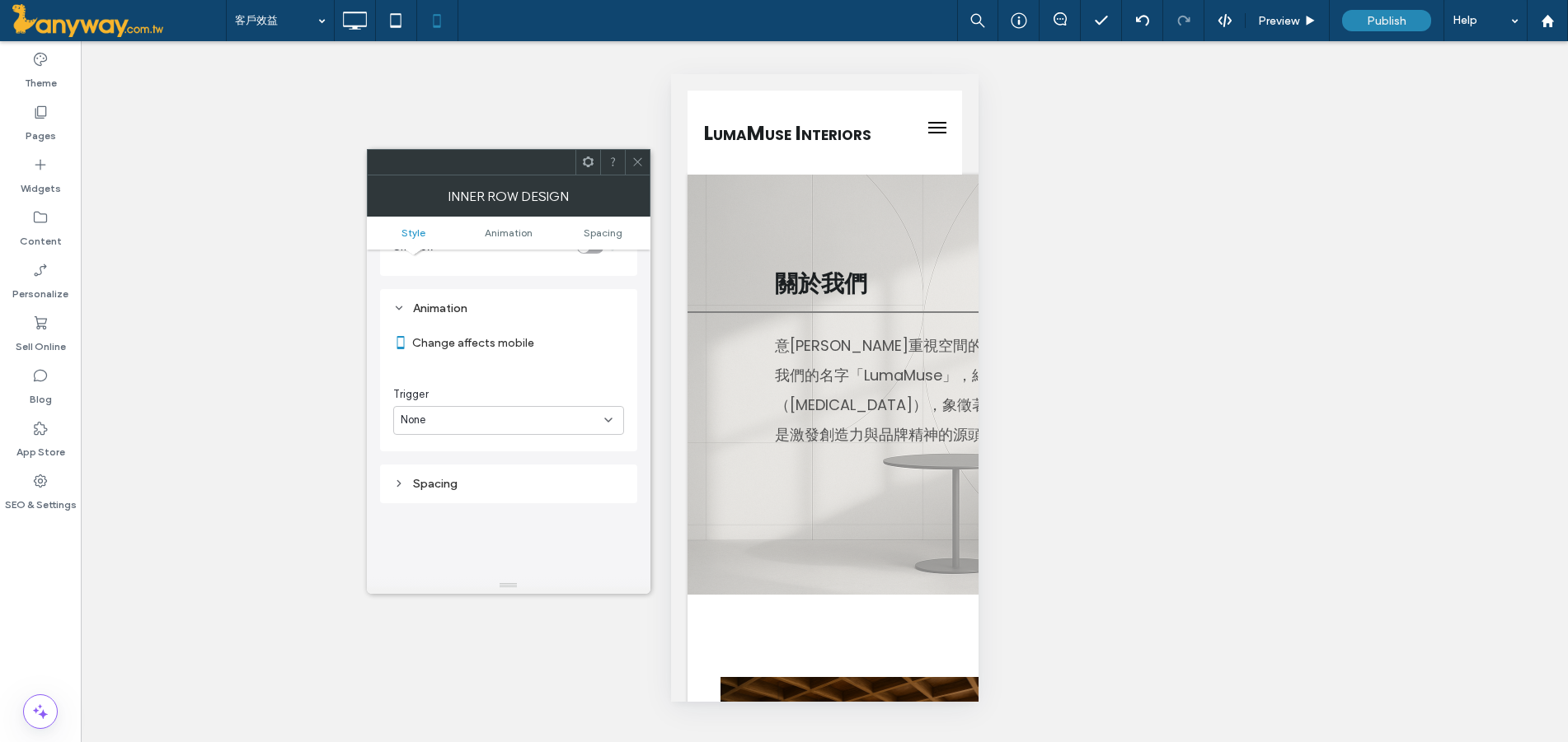
scroll to position [334, 0]
click at [583, 395] on div "None" at bounding box center [503, 394] width 204 height 17
click at [531, 451] on div "Entrance" at bounding box center [509, 451] width 230 height 29
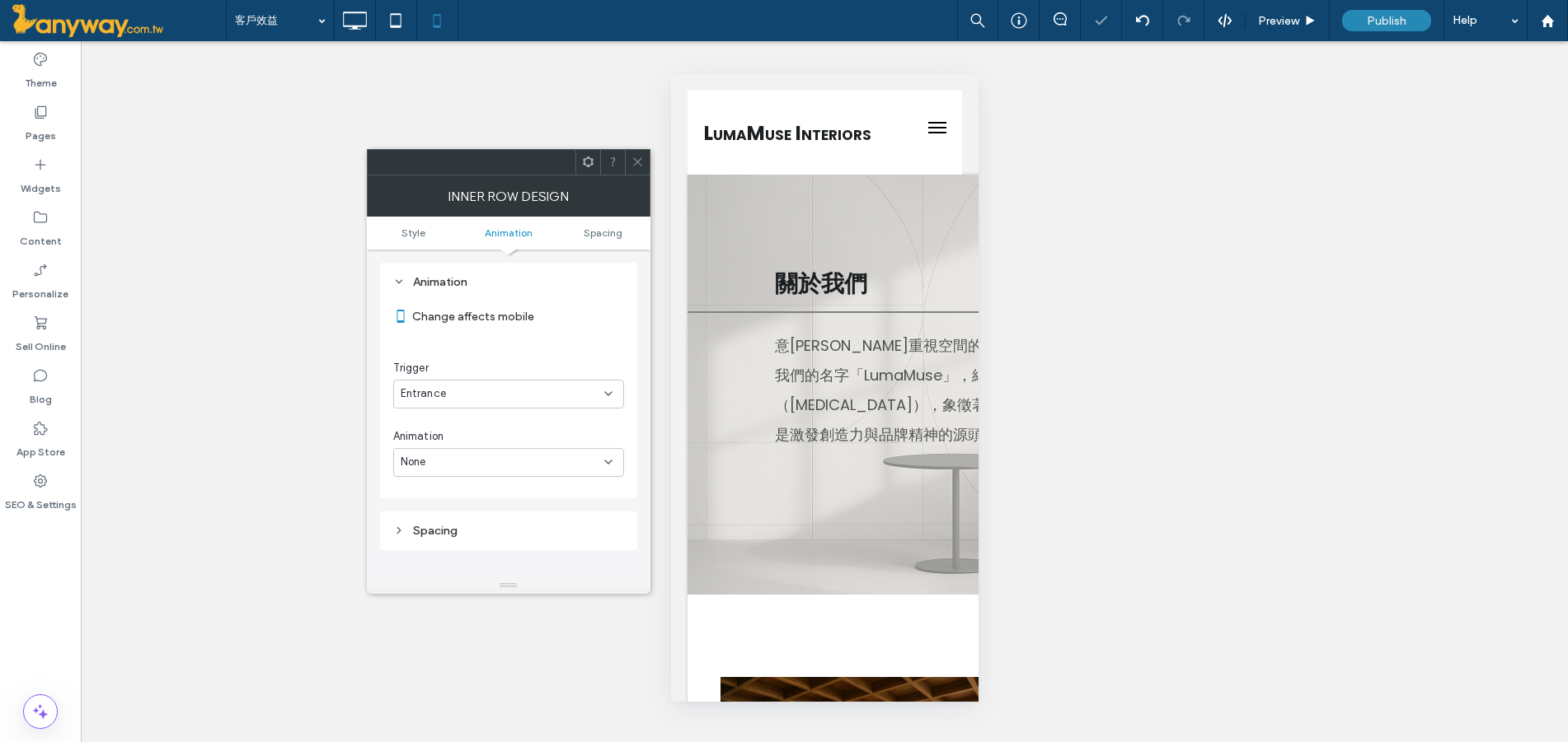
click at [529, 461] on div "None" at bounding box center [503, 462] width 204 height 17
click at [475, 507] on div "Fade In" at bounding box center [509, 519] width 230 height 29
click at [474, 532] on div "In place" at bounding box center [503, 530] width 204 height 17
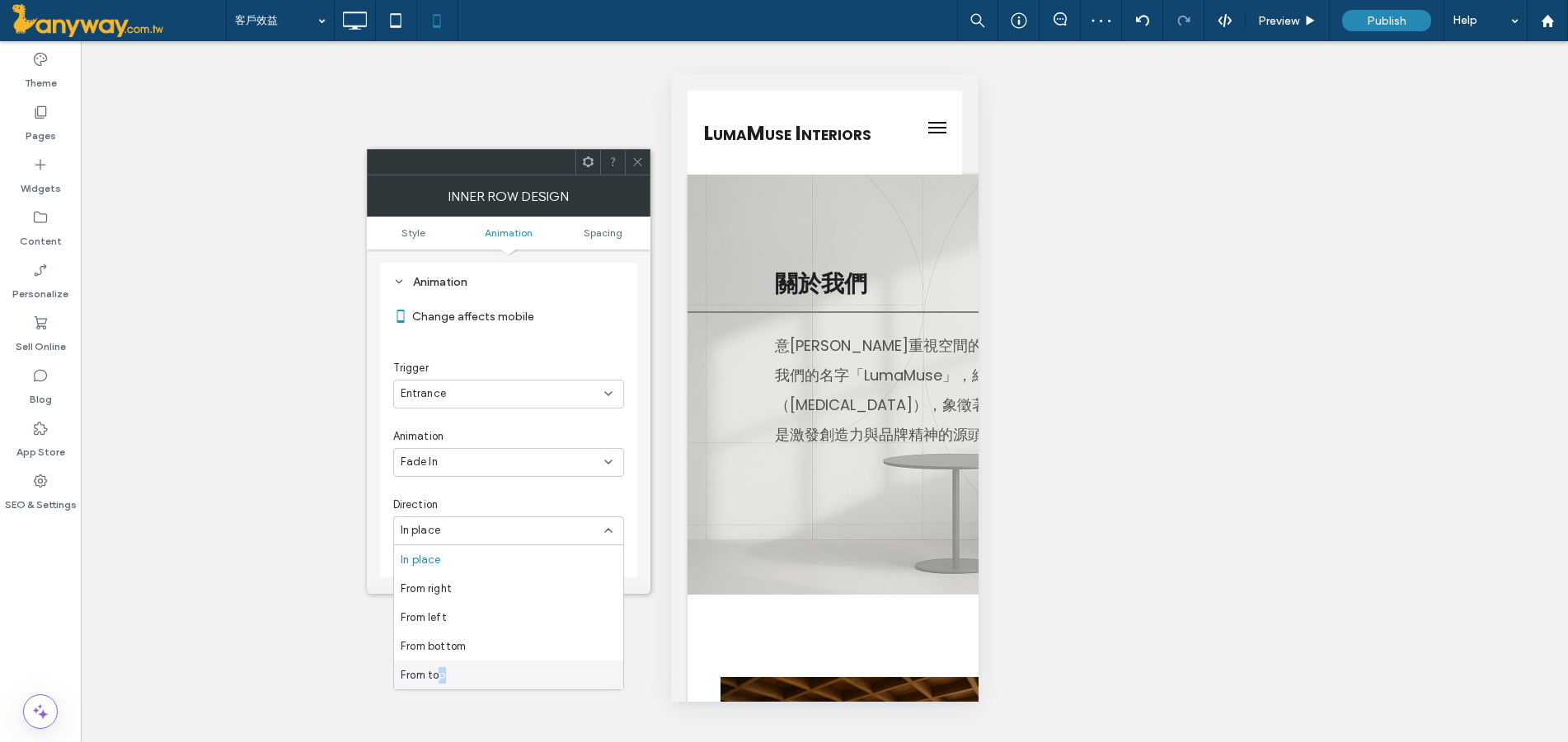
click at [445, 684] on div "From top" at bounding box center [509, 675] width 230 height 29
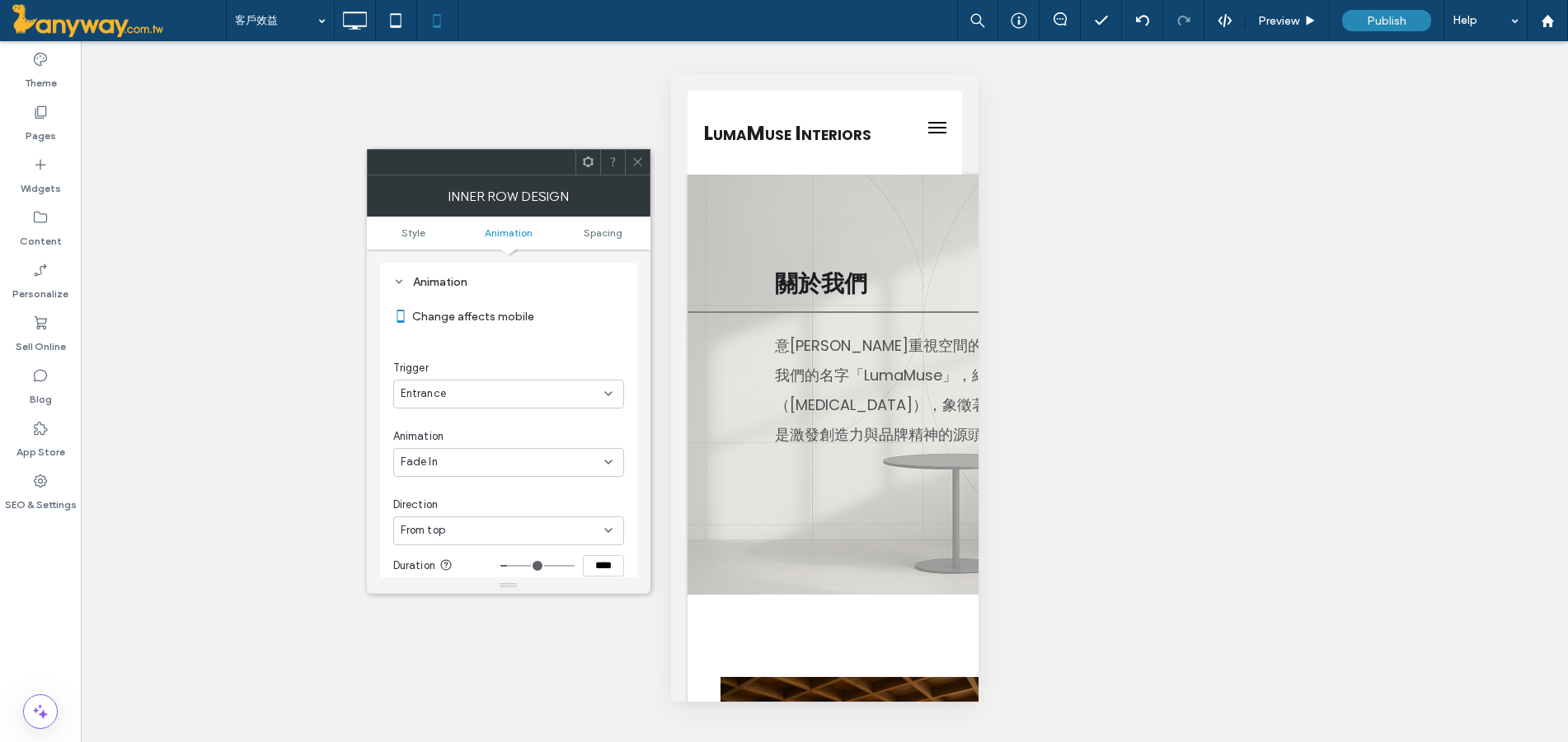
scroll to position [436, 0]
drag, startPoint x: 616, startPoint y: 504, endPoint x: 500, endPoint y: 446, distance: 129.7
click at [500, 446] on div "Change affects mobile Trigger Entrance Animation Fade In Direction From top Dur…" at bounding box center [508, 407] width 231 height 429
type input "****"
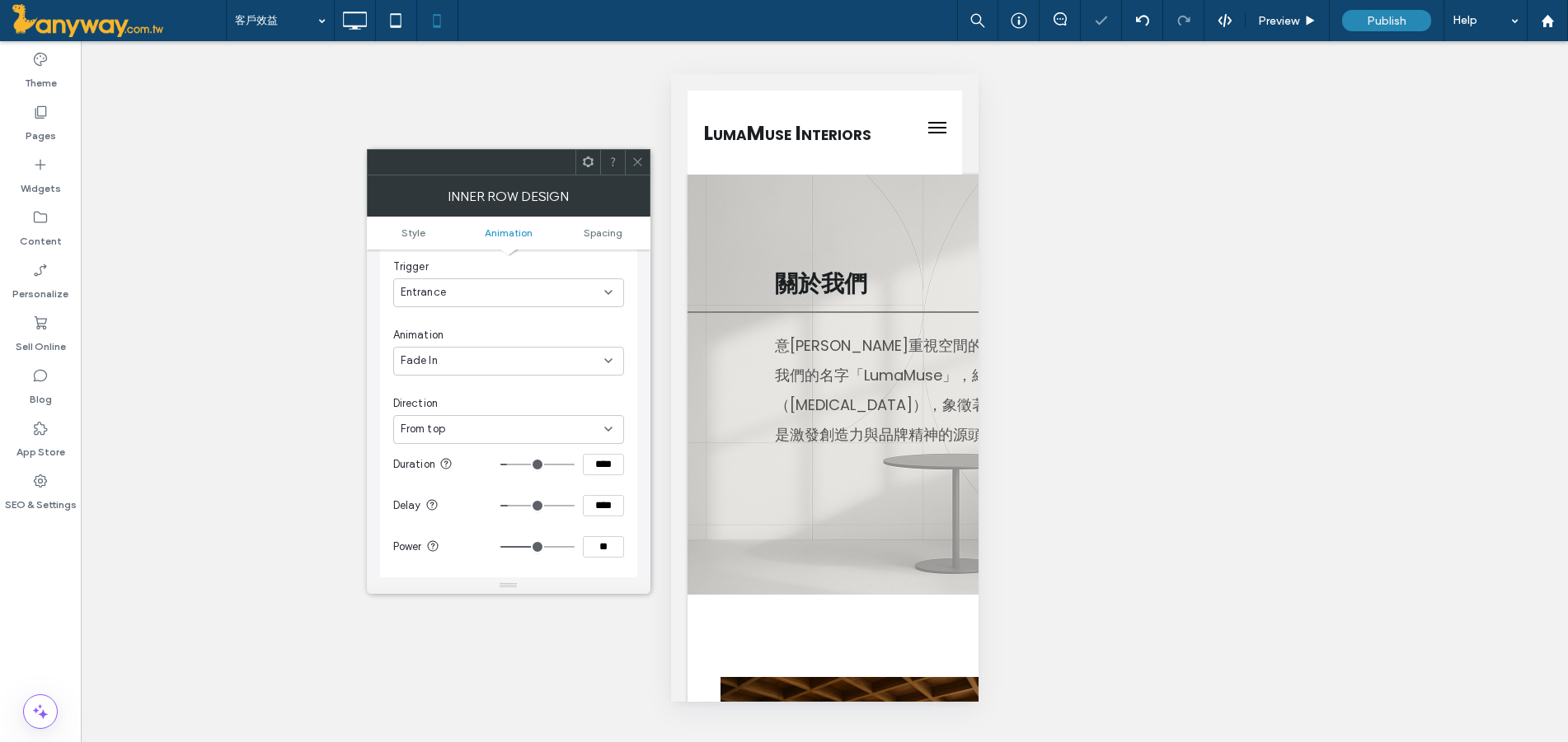
drag, startPoint x: 634, startPoint y: 273, endPoint x: 629, endPoint y: 251, distance: 22.6
click at [637, 273] on div "Animation Change affects mobile Trigger Entrance Animation Fade In Direction Fr…" at bounding box center [509, 399] width 257 height 476
click at [645, 162] on div at bounding box center [637, 162] width 25 height 25
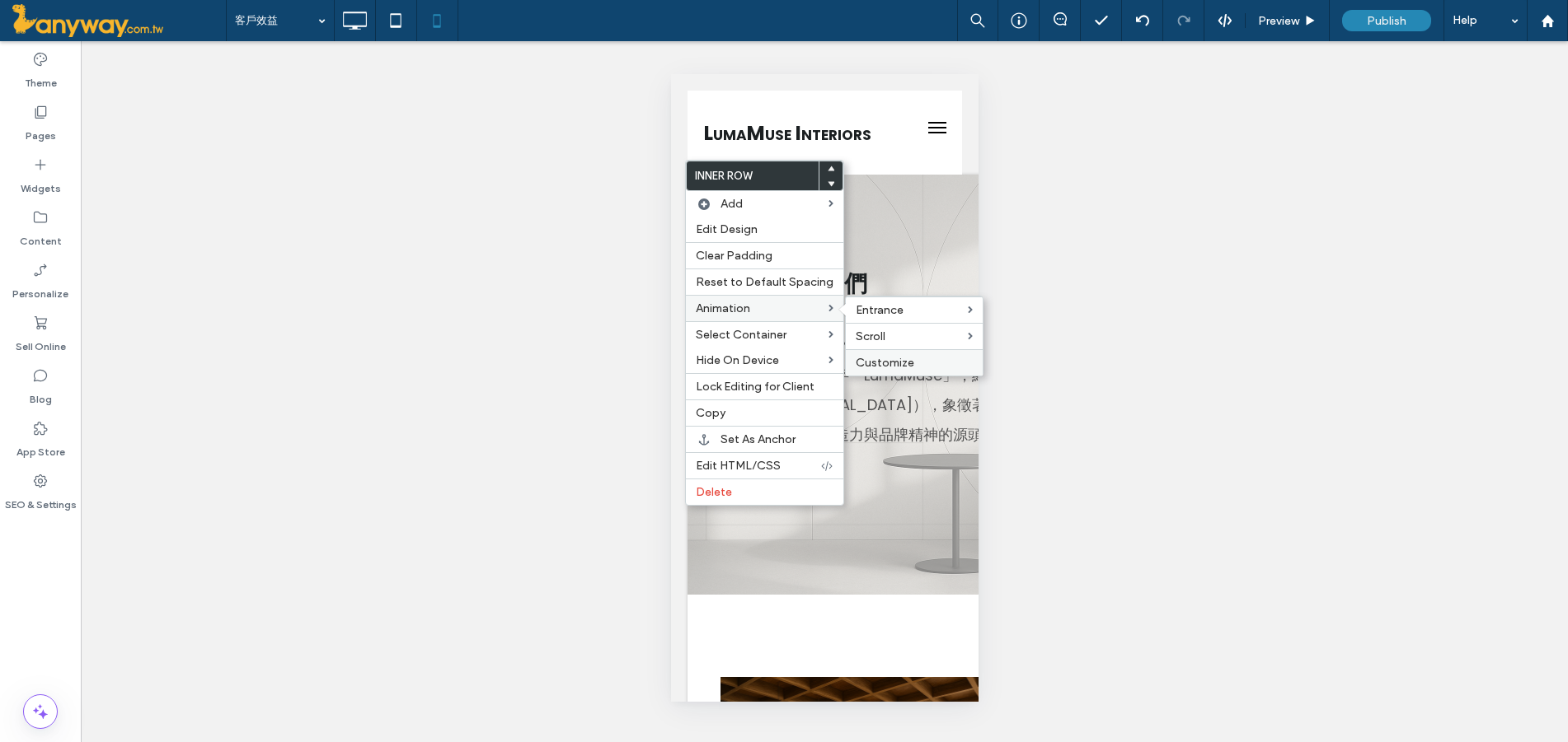
click at [873, 363] on span "Customize" at bounding box center [884, 363] width 58 height 14
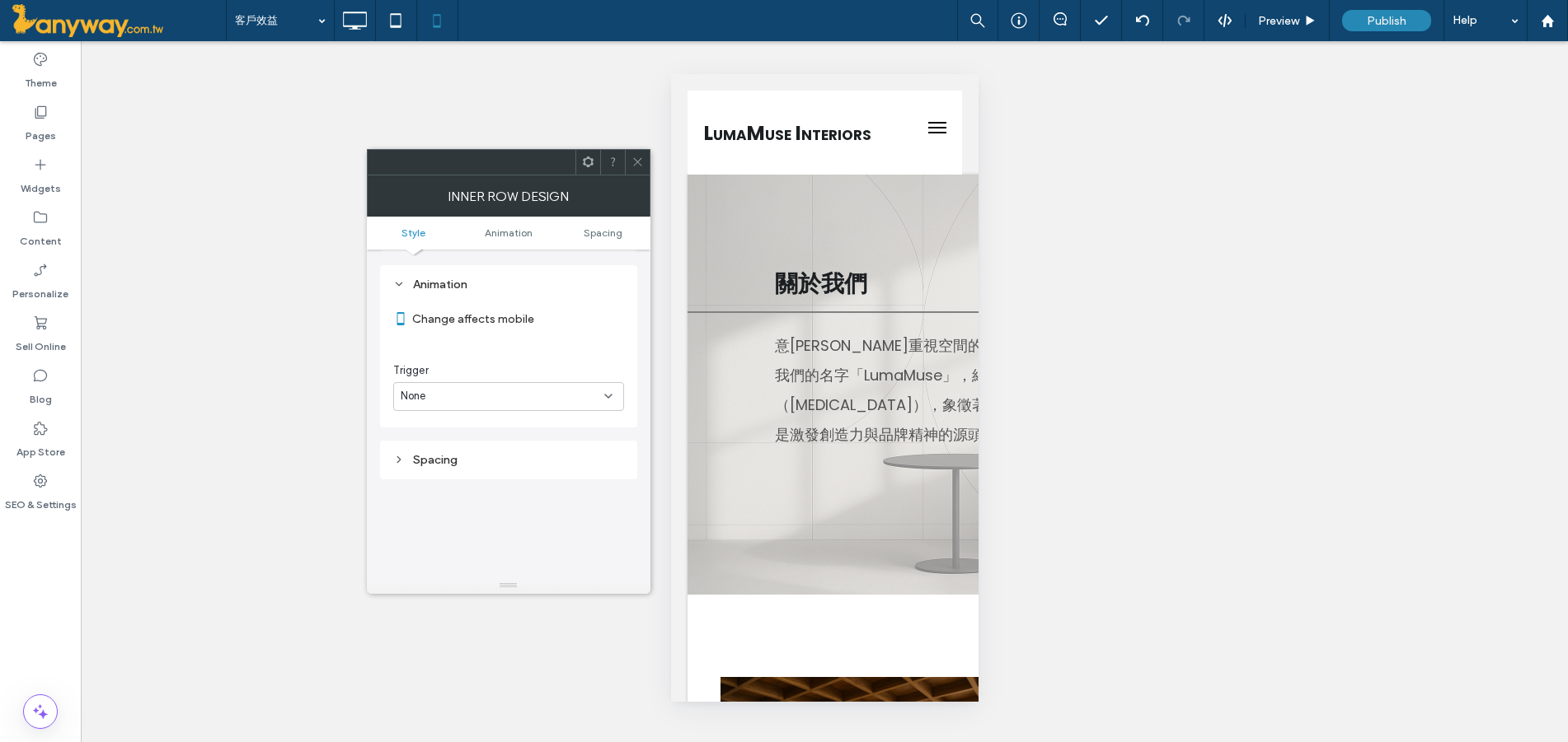
scroll to position [334, 0]
click at [529, 402] on div "None" at bounding box center [508, 394] width 231 height 29
click at [492, 446] on div "Entrance" at bounding box center [509, 451] width 230 height 29
click at [500, 462] on div "None" at bounding box center [503, 462] width 204 height 17
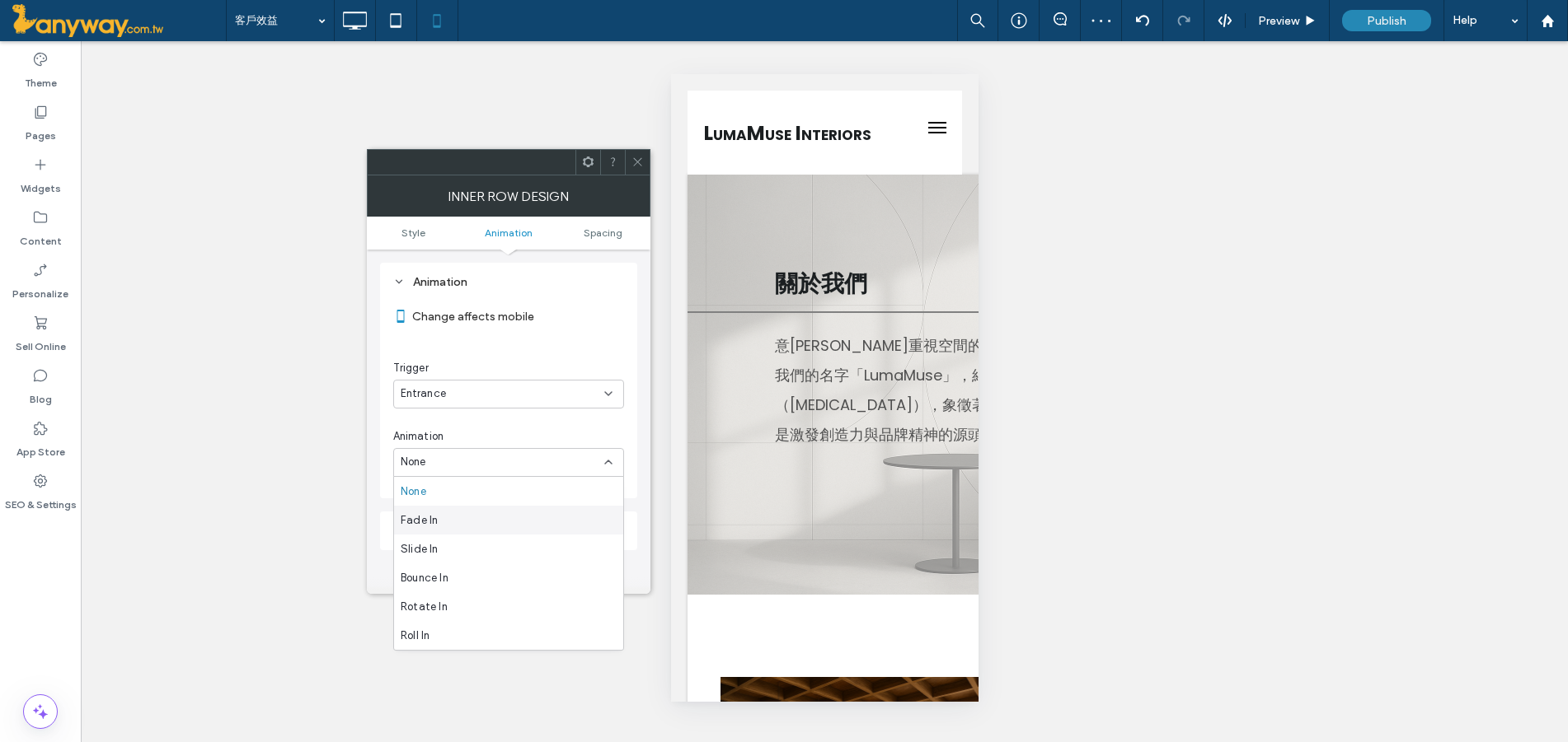
click at [475, 521] on div "Fade In" at bounding box center [509, 519] width 230 height 29
click at [475, 521] on div "In place" at bounding box center [508, 530] width 231 height 29
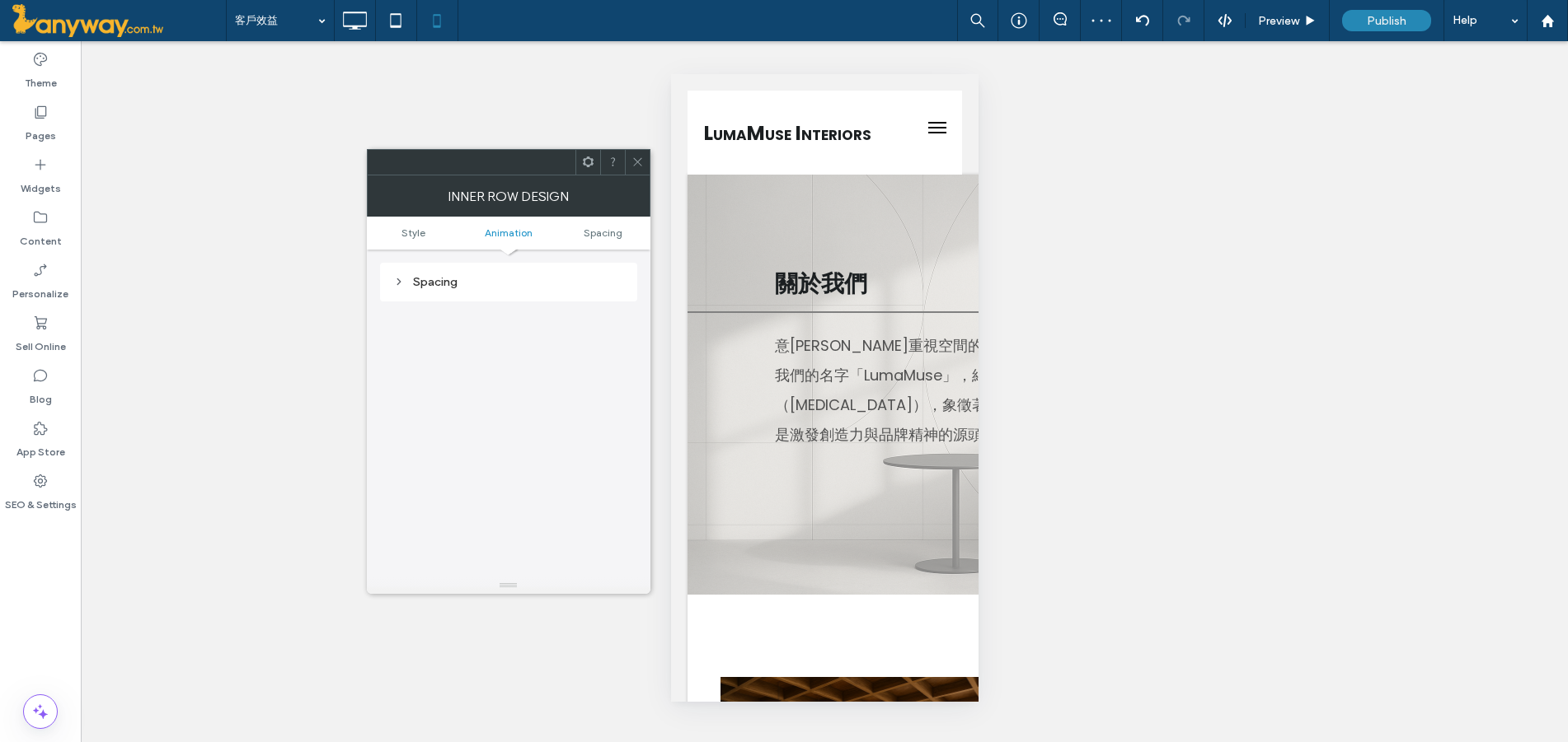
scroll to position [509, 0]
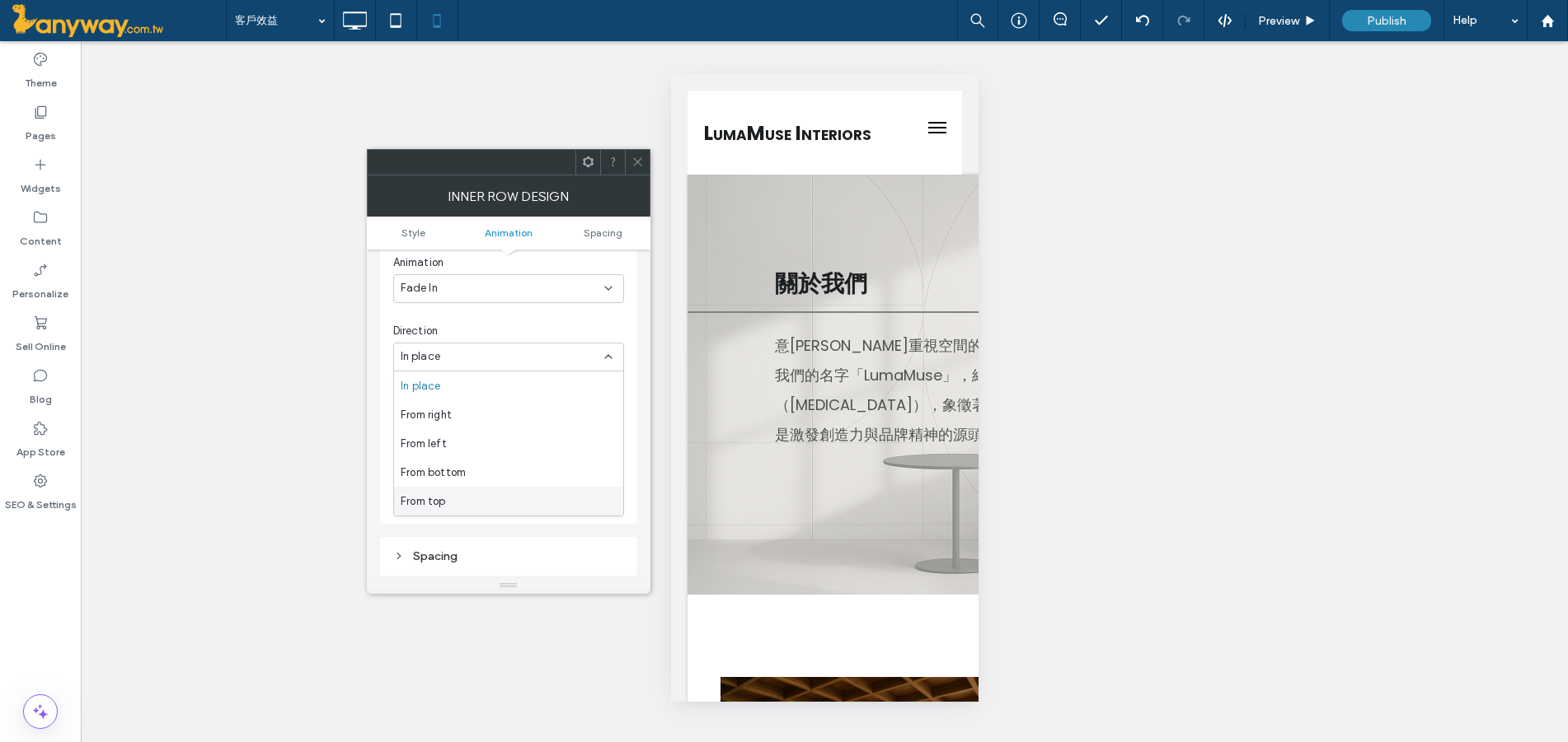
click at [447, 502] on div "From top" at bounding box center [509, 501] width 230 height 29
drag, startPoint x: 611, startPoint y: 429, endPoint x: 531, endPoint y: 444, distance: 81.4
click at [531, 444] on section "Delay *" at bounding box center [508, 433] width 231 height 42
type input "****"
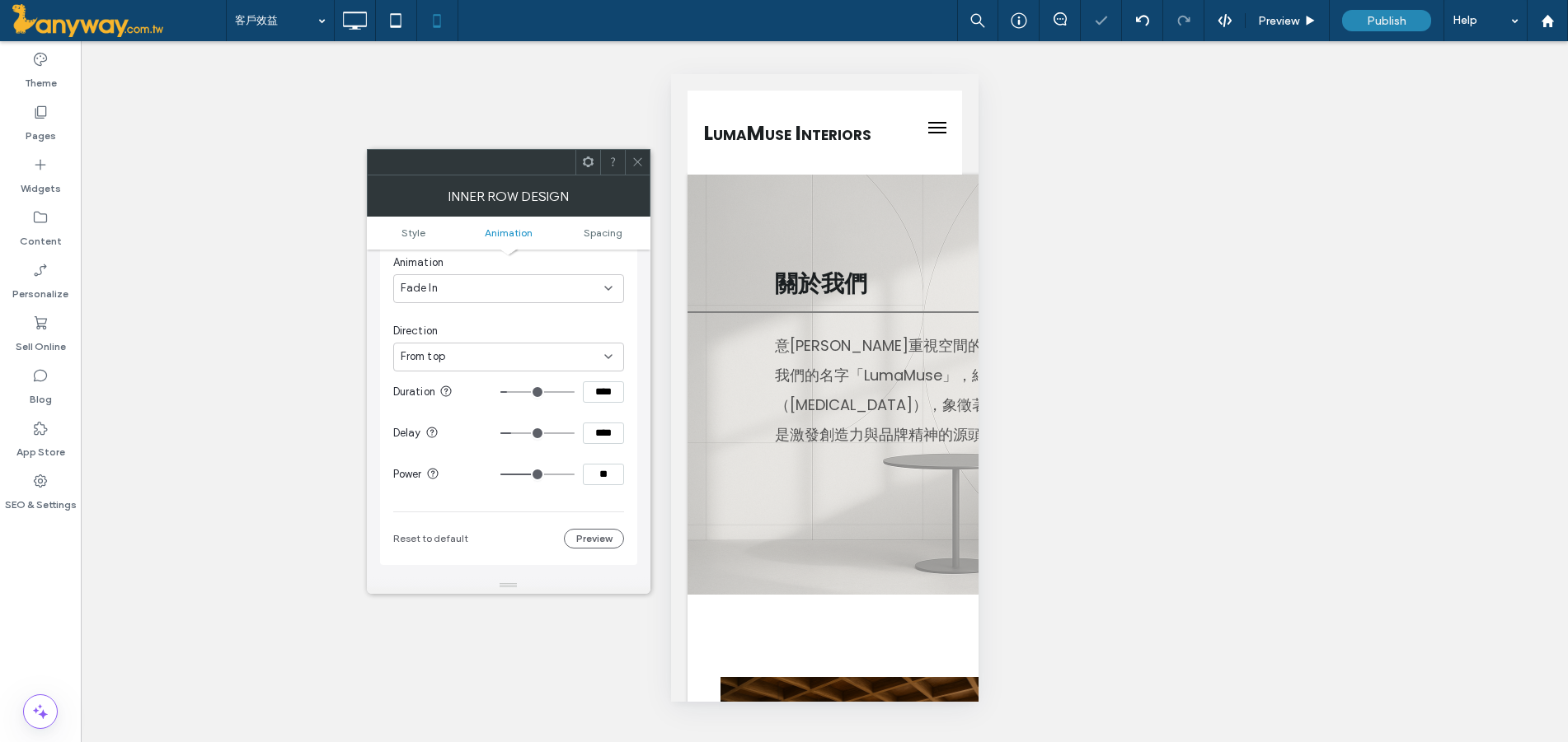
click at [548, 522] on div "Change affects mobile Trigger Entrance Animation Fade In Direction From top Dur…" at bounding box center [508, 334] width 231 height 429
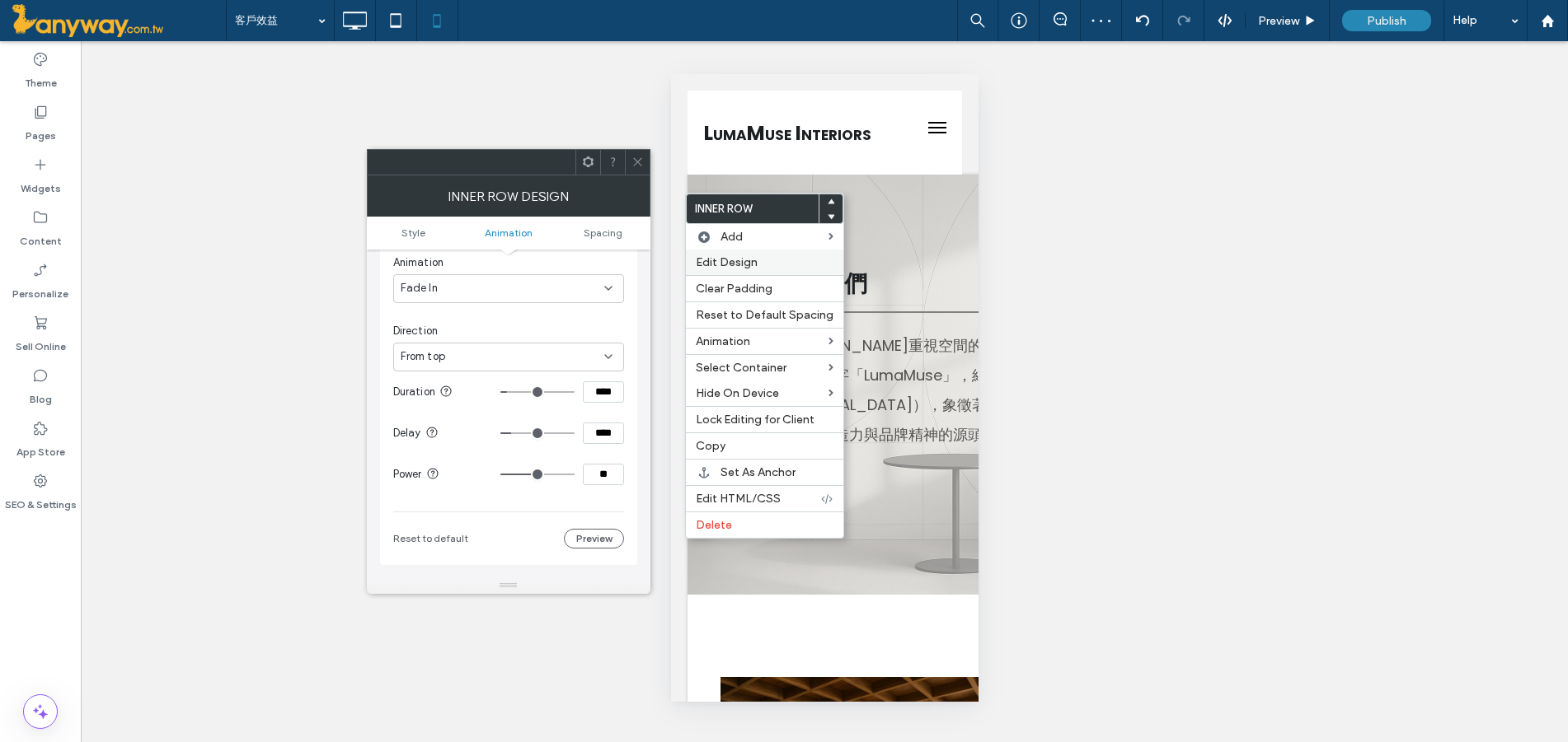
click at [735, 257] on span "Edit Design" at bounding box center [727, 262] width 61 height 14
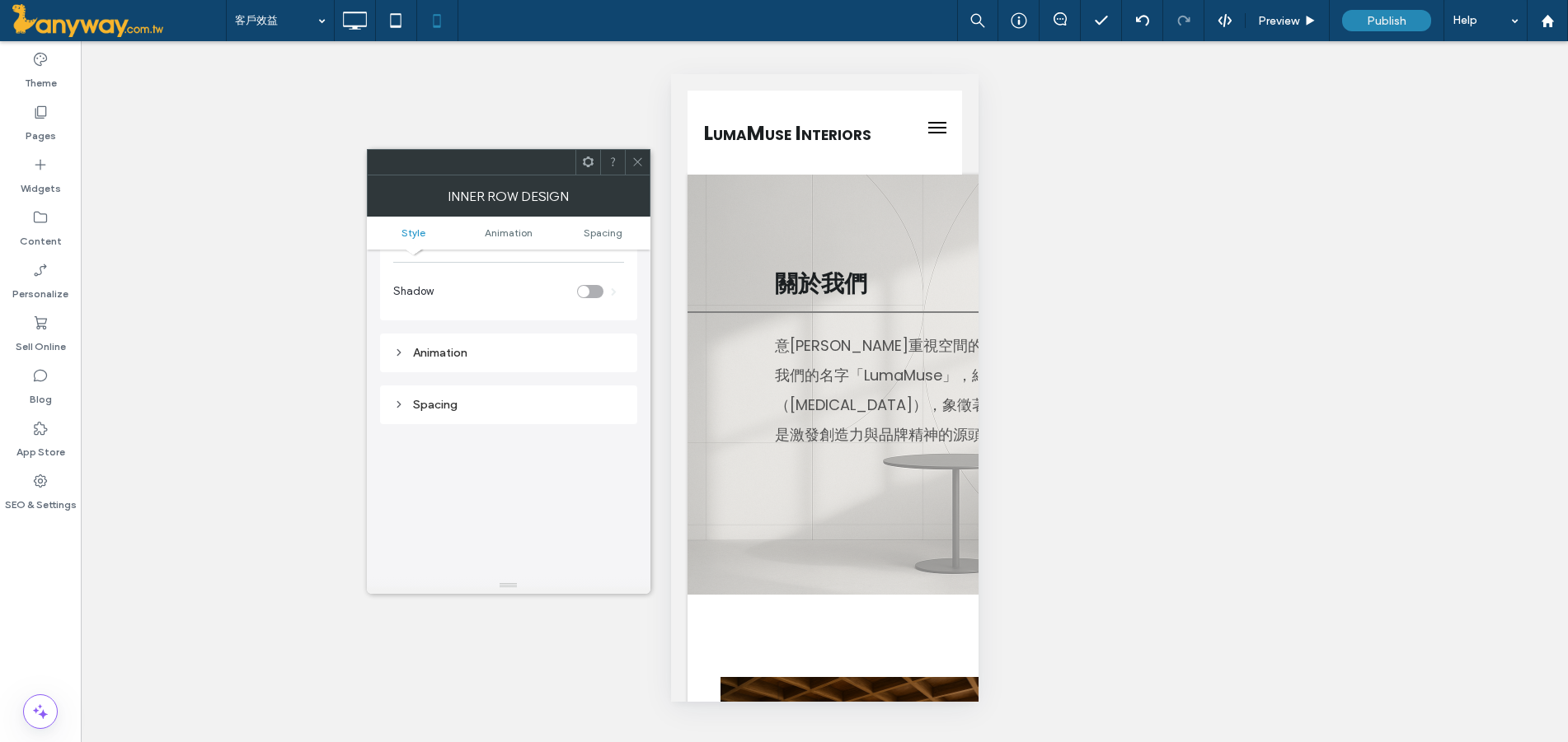
scroll to position [274, 0]
click at [473, 342] on div "Animation" at bounding box center [508, 342] width 231 height 14
click at [456, 454] on div "None" at bounding box center [503, 454] width 204 height 17
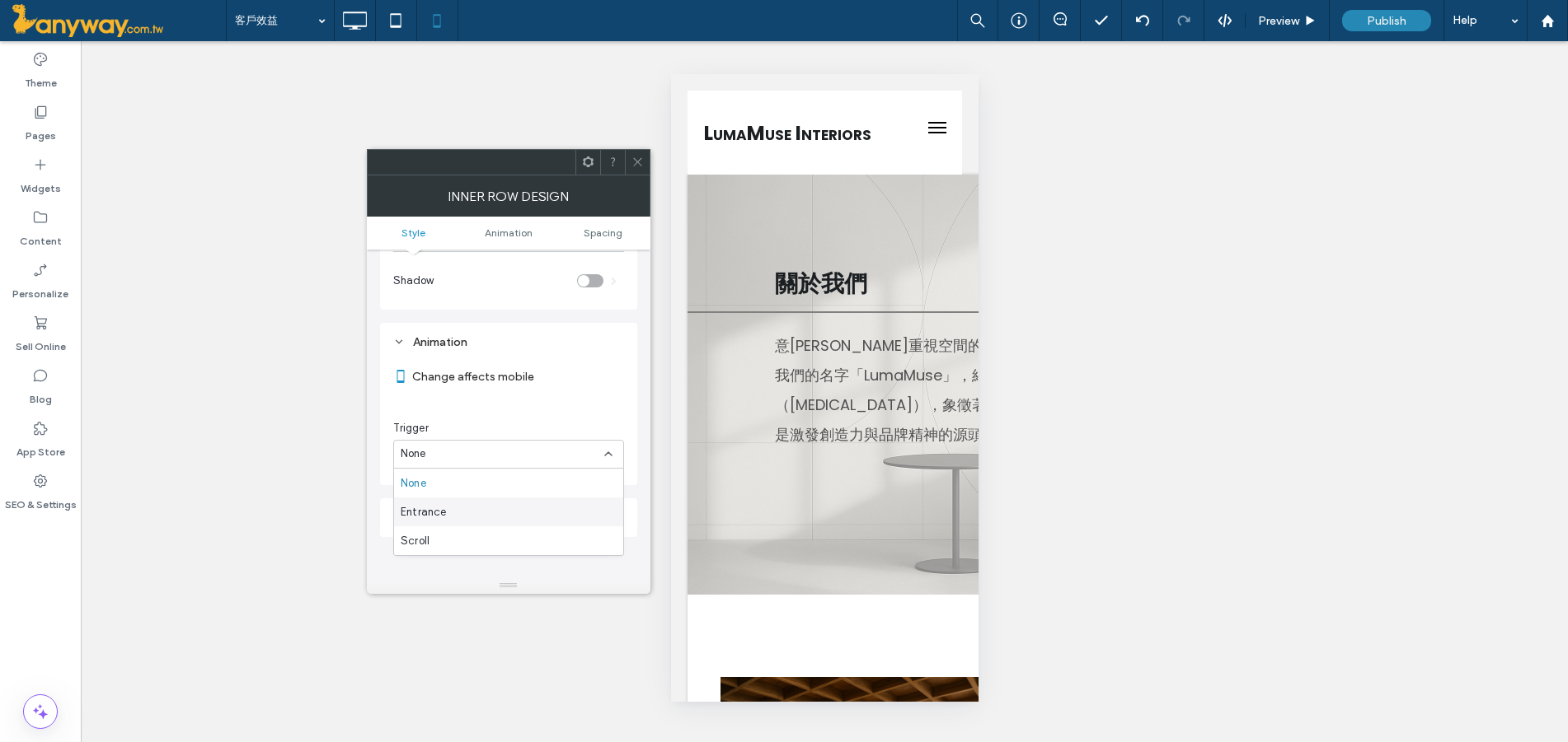
click at [457, 503] on div "Entrance" at bounding box center [509, 511] width 230 height 29
click at [602, 518] on icon at bounding box center [608, 521] width 13 height 13
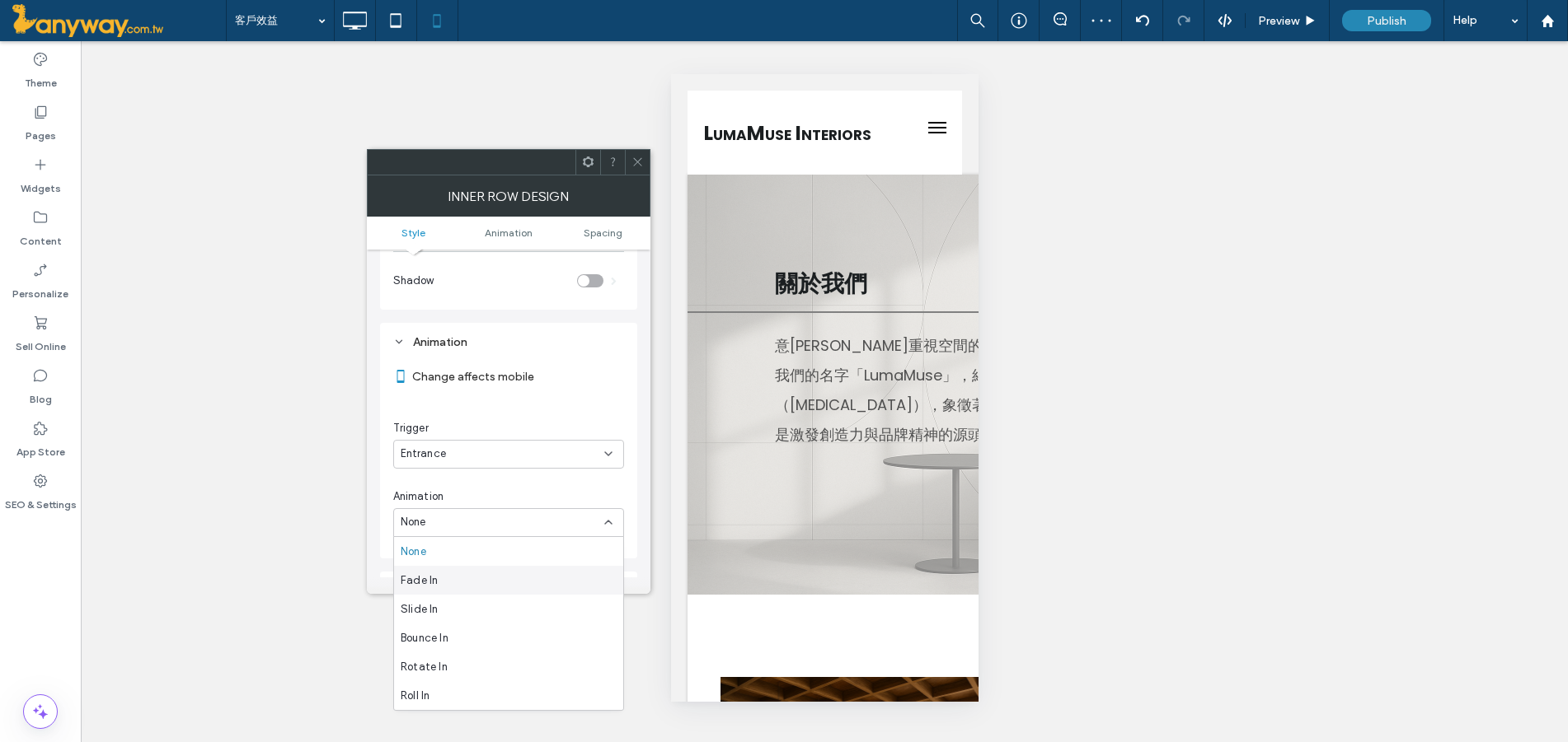
click at [566, 569] on div "Fade In" at bounding box center [509, 580] width 230 height 29
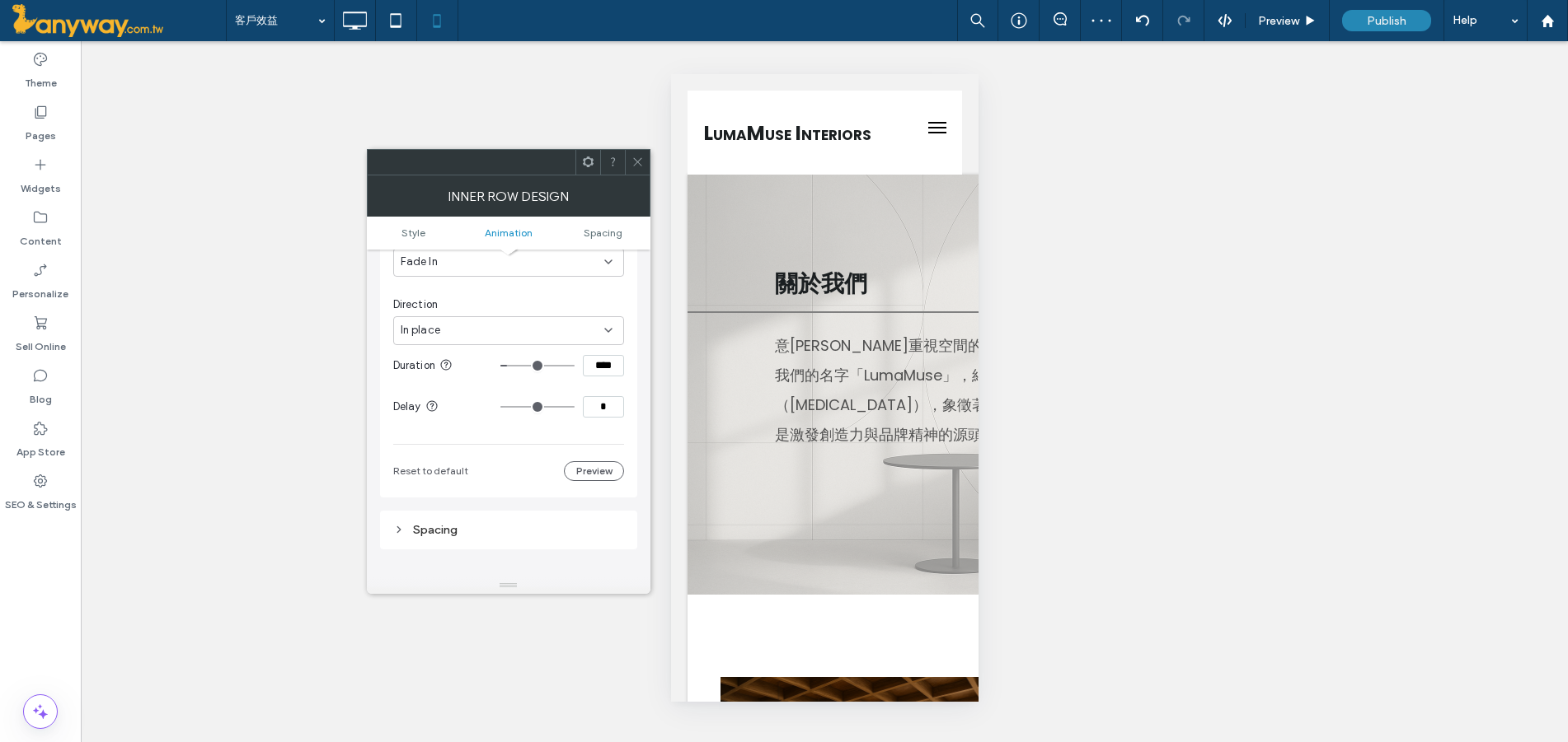
scroll to position [549, 0]
click at [497, 317] on div "In place" at bounding box center [503, 316] width 204 height 17
click at [465, 465] on div "From top" at bounding box center [509, 460] width 230 height 29
drag, startPoint x: 608, startPoint y: 392, endPoint x: 508, endPoint y: 377, distance: 101.1
click at [508, 377] on section "Delay *" at bounding box center [508, 393] width 231 height 42
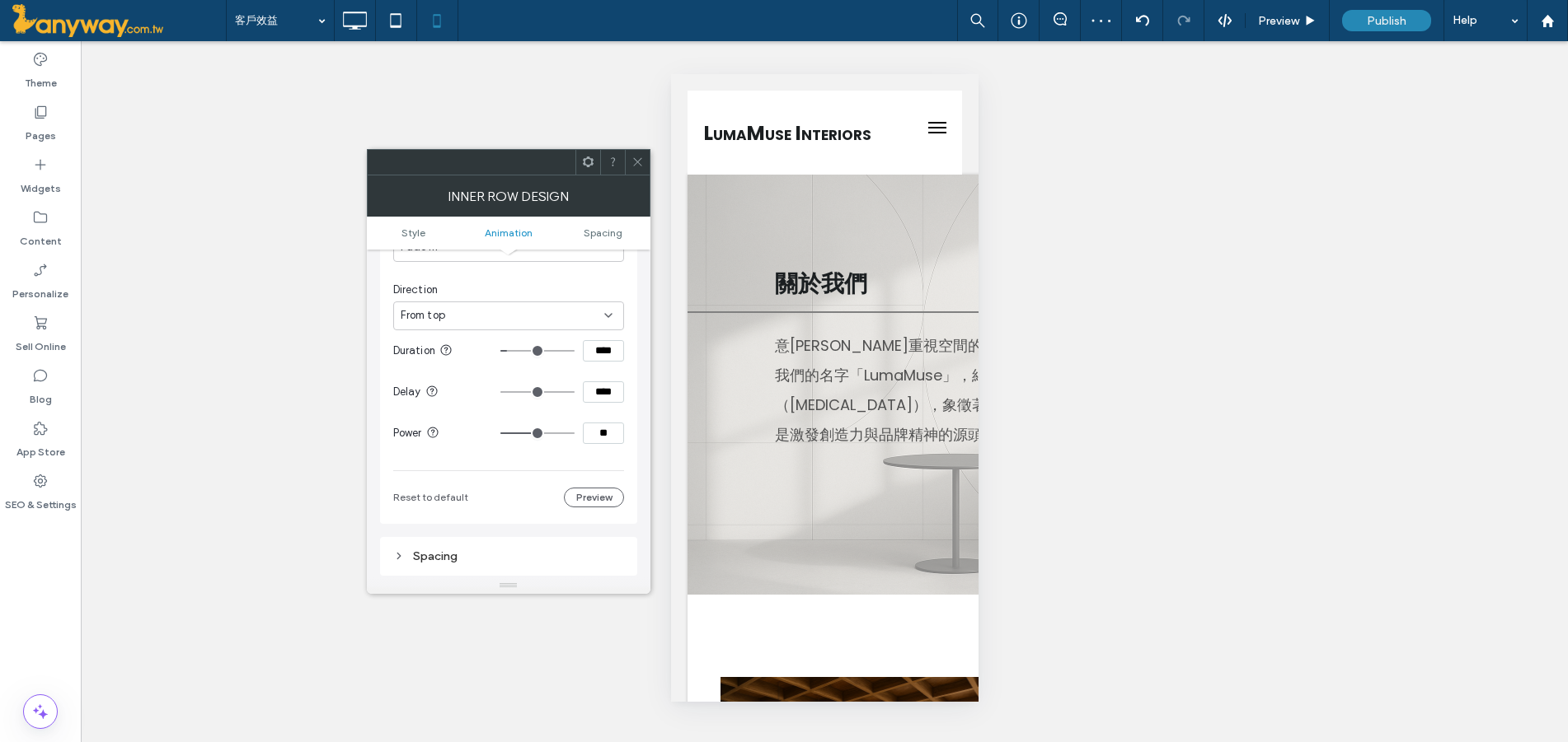
click at [589, 578] on div at bounding box center [509, 586] width 283 height 17
type input "****"
click at [634, 160] on icon at bounding box center [637, 161] width 12 height 12
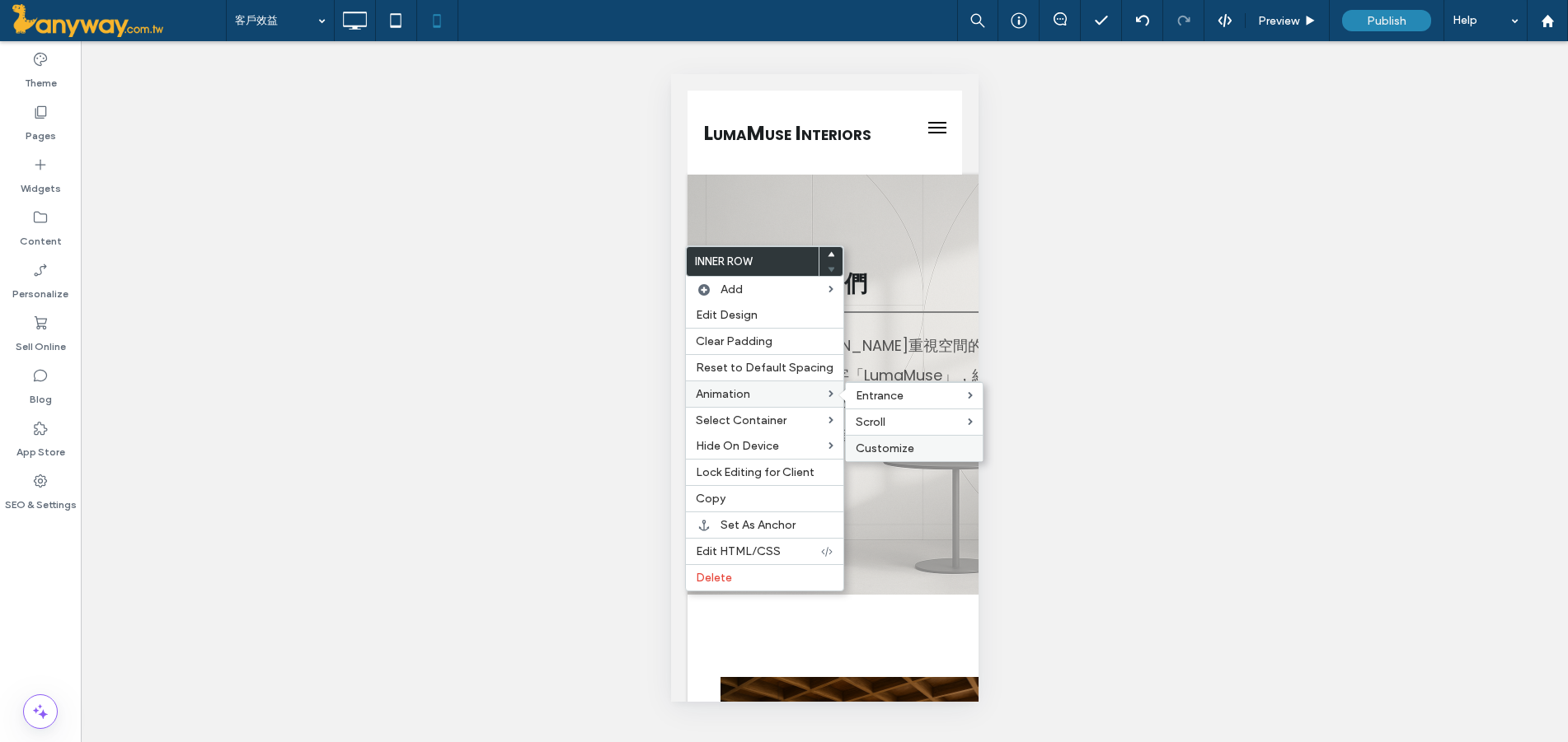
click at [881, 447] on span "Customize" at bounding box center [884, 448] width 58 height 14
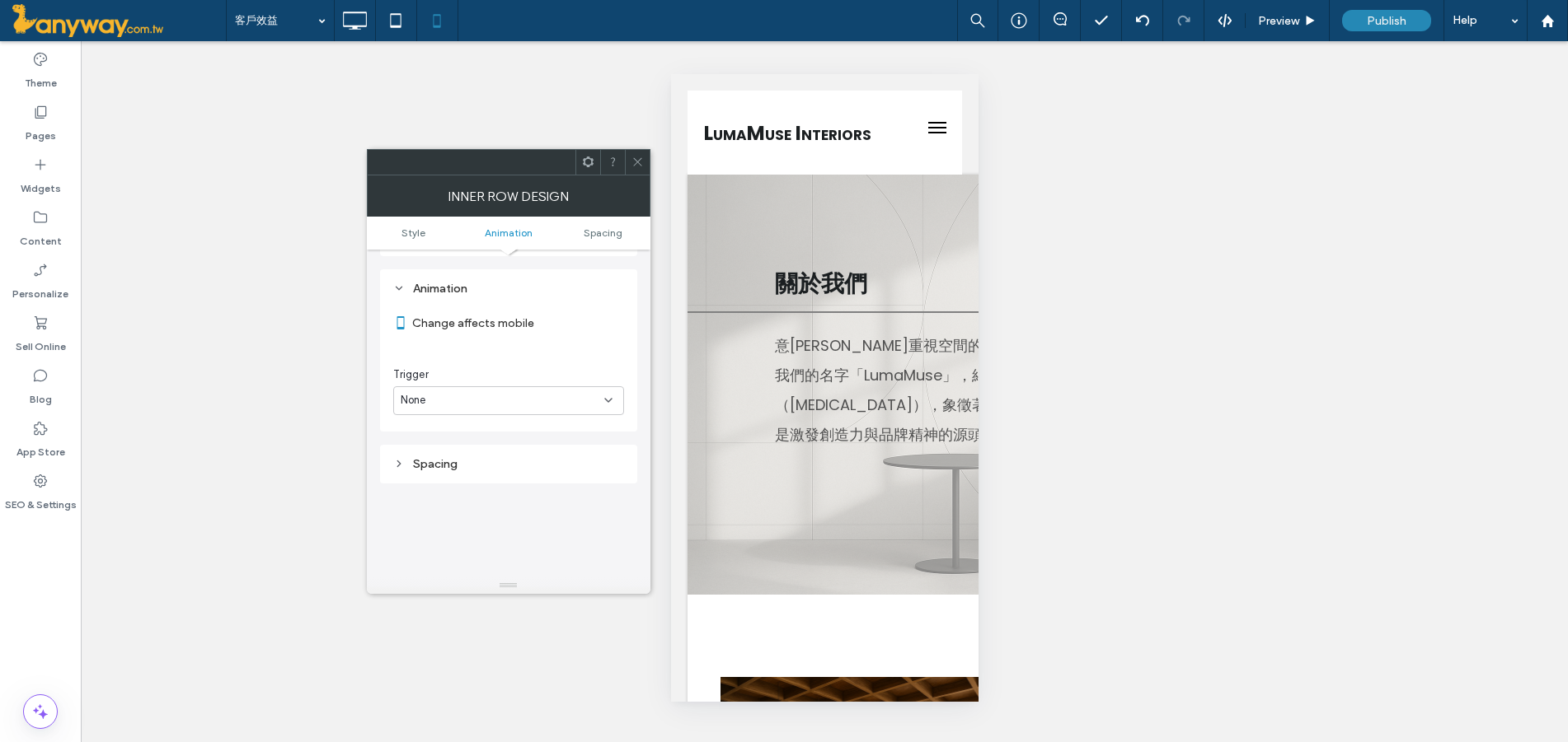
scroll to position [334, 0]
click at [504, 387] on div "None" at bounding box center [503, 394] width 204 height 17
click at [461, 456] on div "Entrance" at bounding box center [509, 451] width 230 height 29
click at [461, 456] on div "None" at bounding box center [503, 462] width 204 height 17
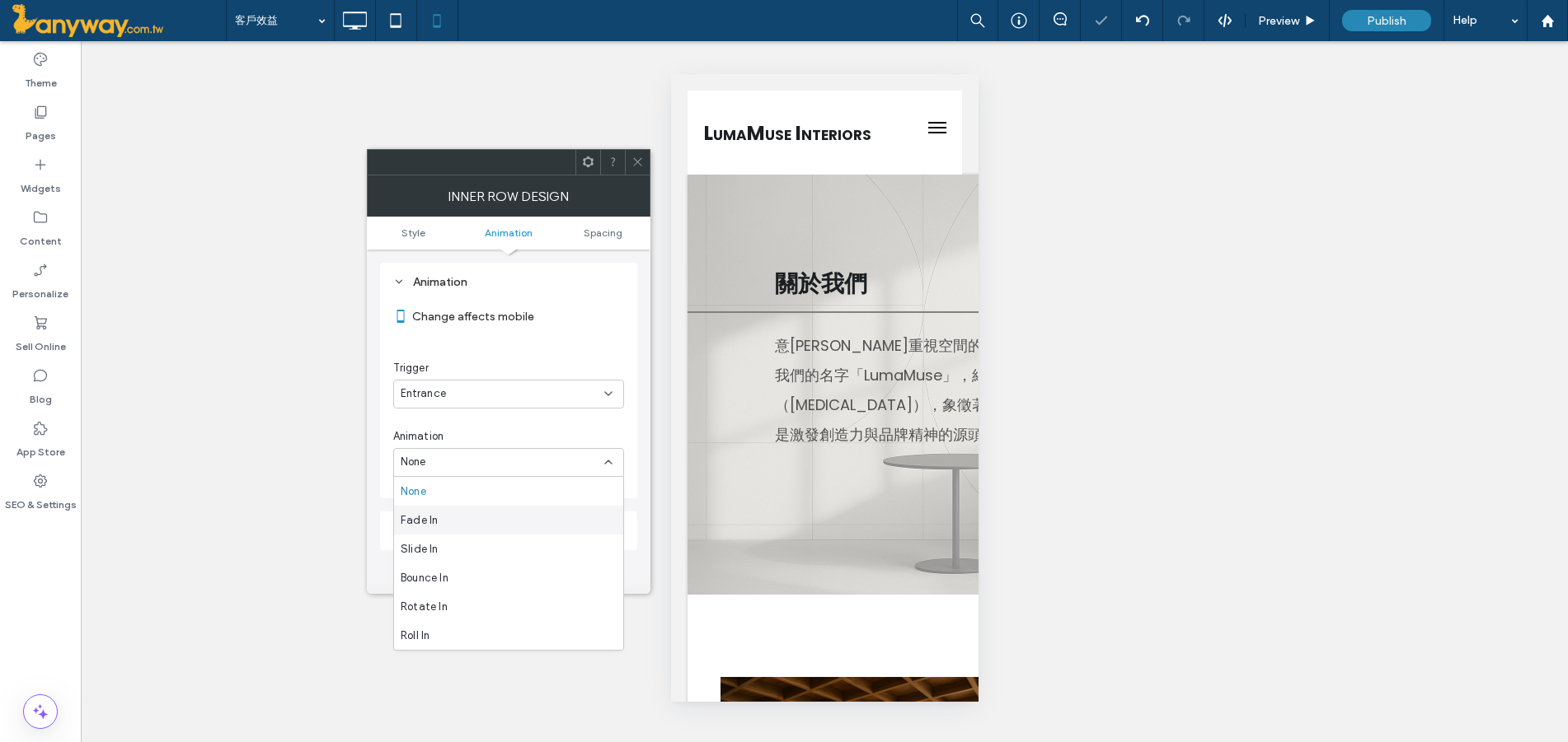
click at [456, 524] on div "Fade In" at bounding box center [509, 519] width 230 height 29
click at [456, 524] on div "In place" at bounding box center [503, 530] width 204 height 17
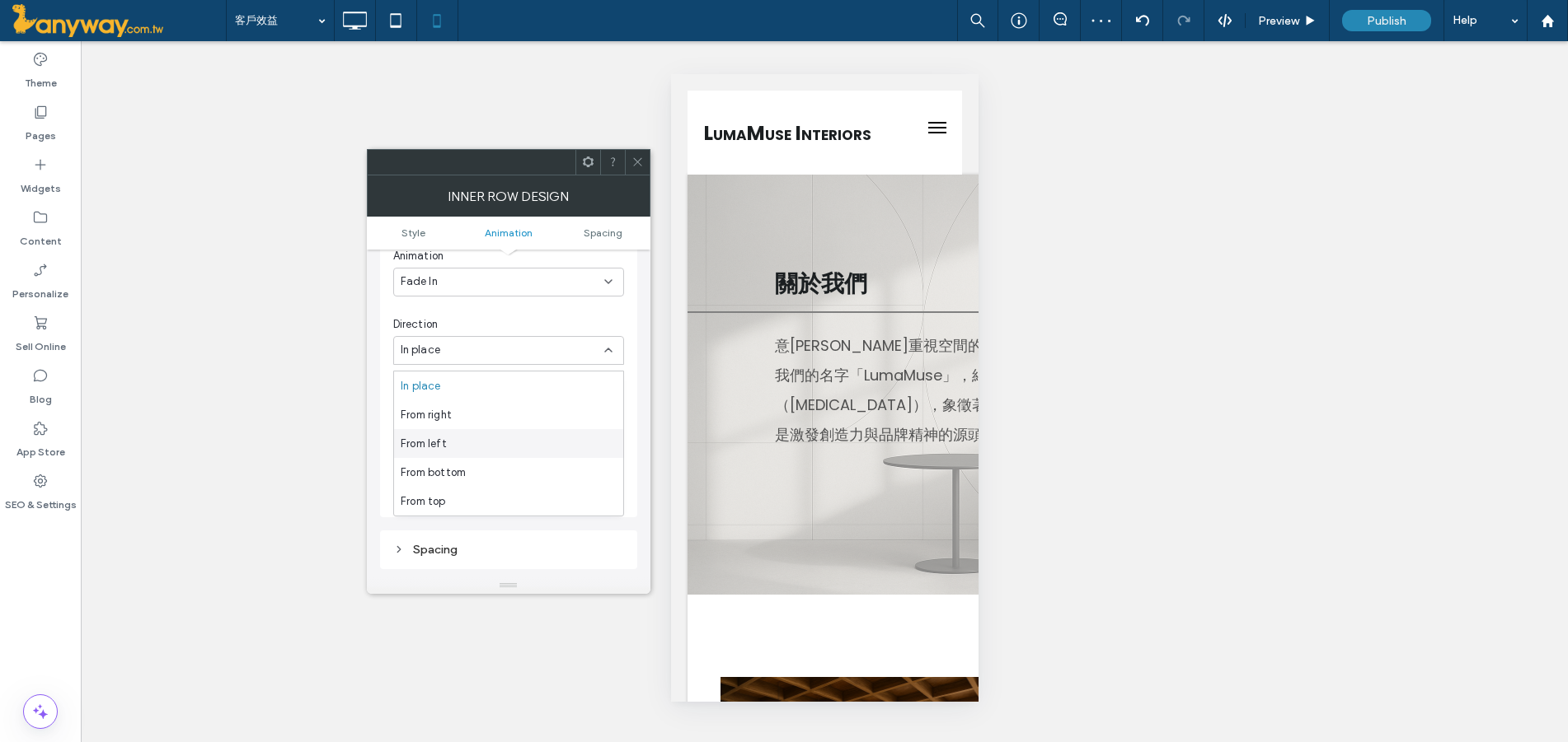
scroll to position [509, 0]
click at [462, 509] on div "From top" at bounding box center [509, 501] width 230 height 29
drag, startPoint x: 609, startPoint y: 430, endPoint x: 442, endPoint y: 390, distance: 171.7
click at [442, 390] on div "Change affects mobile Trigger Entrance Animation Fade In Direction From top Dur…" at bounding box center [508, 334] width 231 height 429
type input "****"
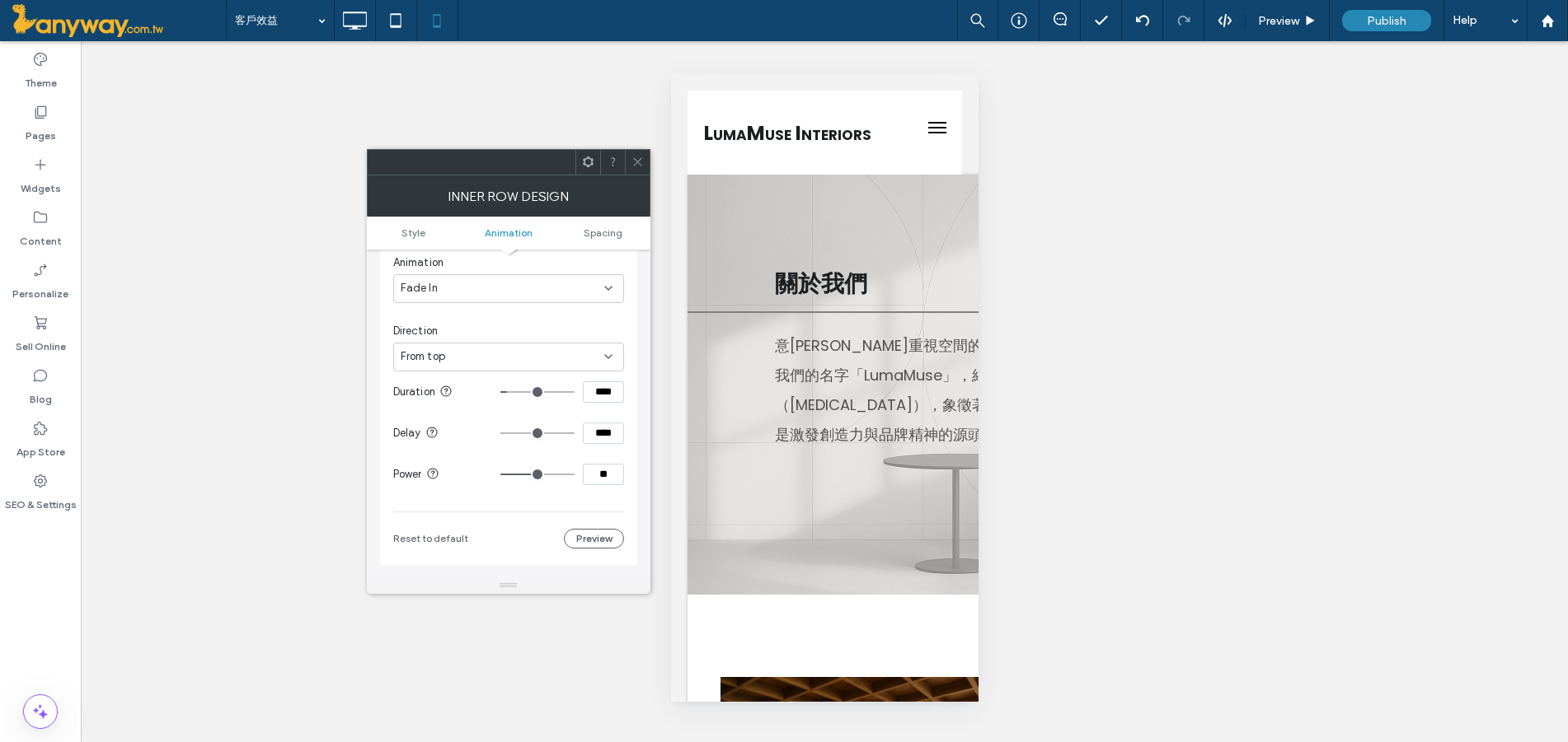
type input "****"
click at [558, 555] on section "Animation Change affects mobile Trigger Entrance Animation Fade In Direction Fr…" at bounding box center [508, 326] width 231 height 460
click at [643, 151] on div at bounding box center [637, 162] width 25 height 25
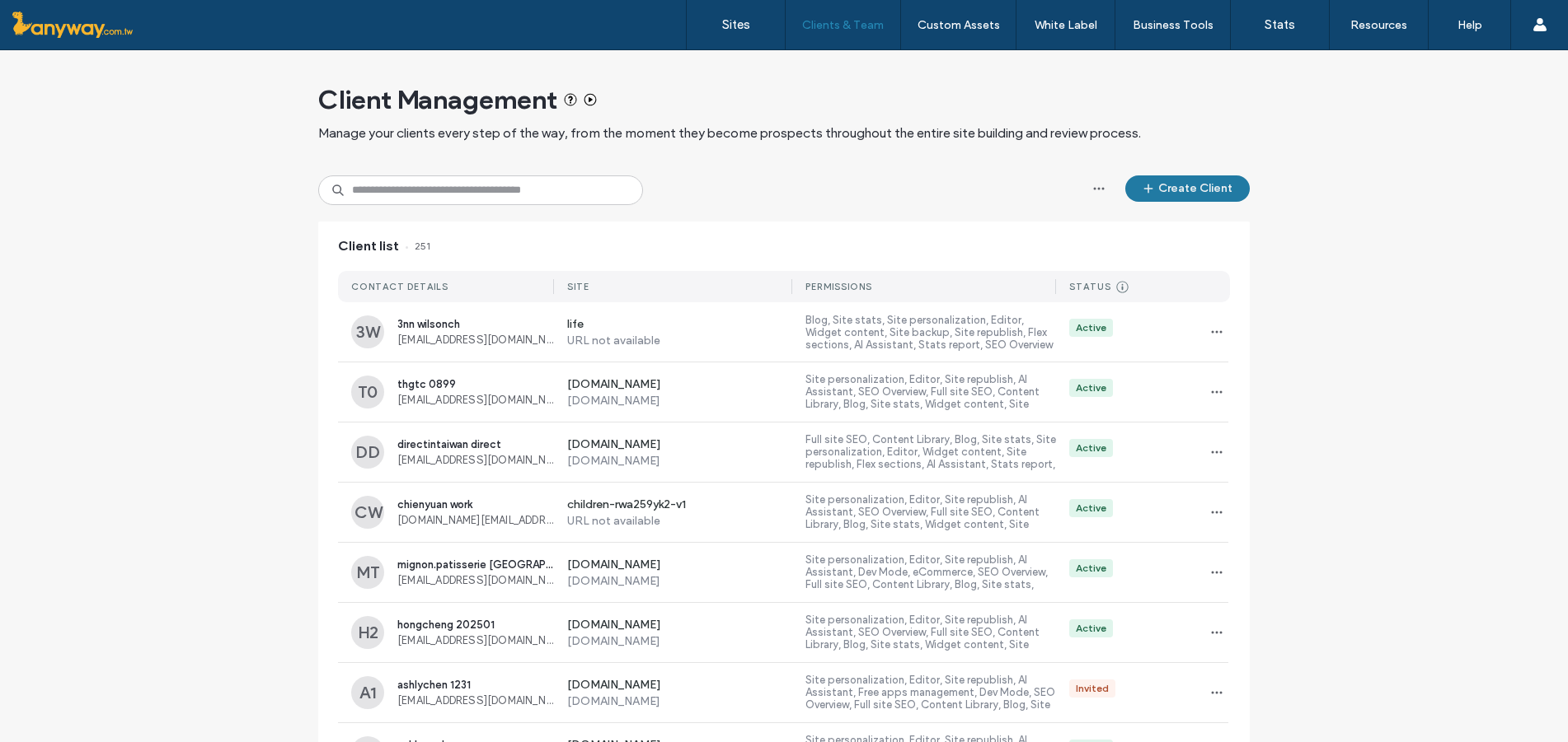
click at [1212, 177] on button "Create Client" at bounding box center [1188, 188] width 125 height 27
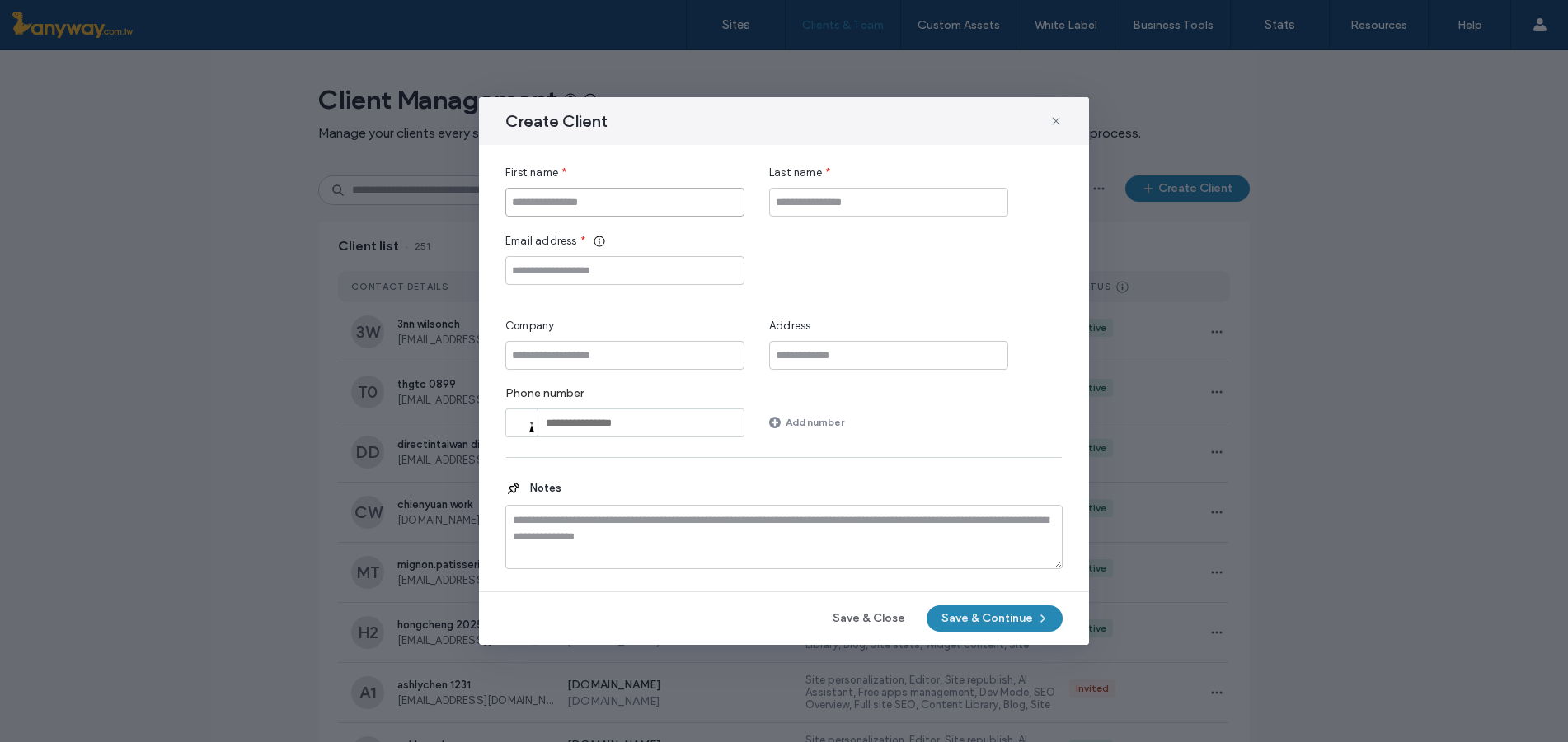
click at [606, 195] on input "First name" at bounding box center [624, 202] width 239 height 29
paste input "**********"
type input "**********"
click at [601, 270] on input "Email address" at bounding box center [624, 270] width 239 height 29
paste input "**********"
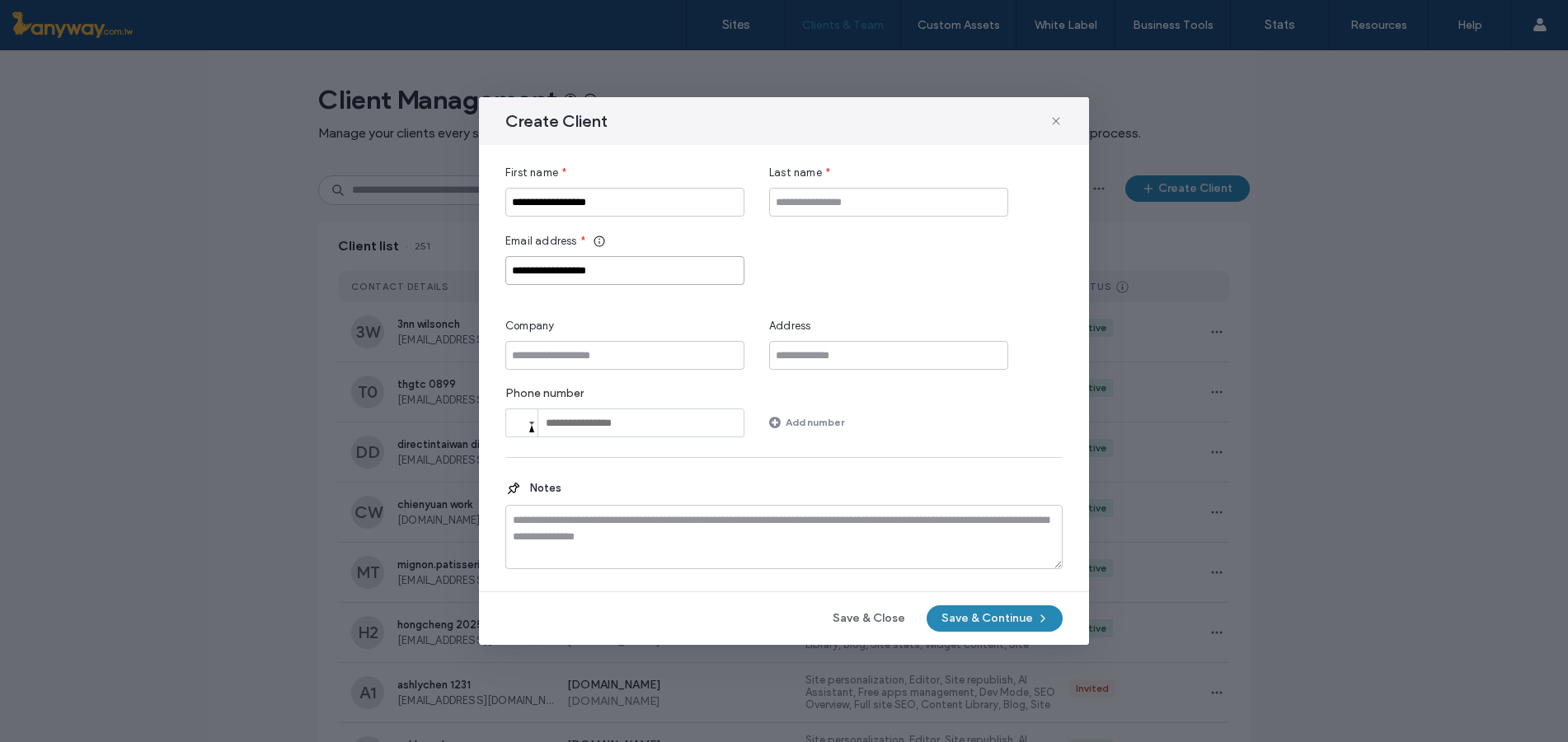
type input "**********"
click at [789, 197] on input "Last name" at bounding box center [888, 202] width 239 height 29
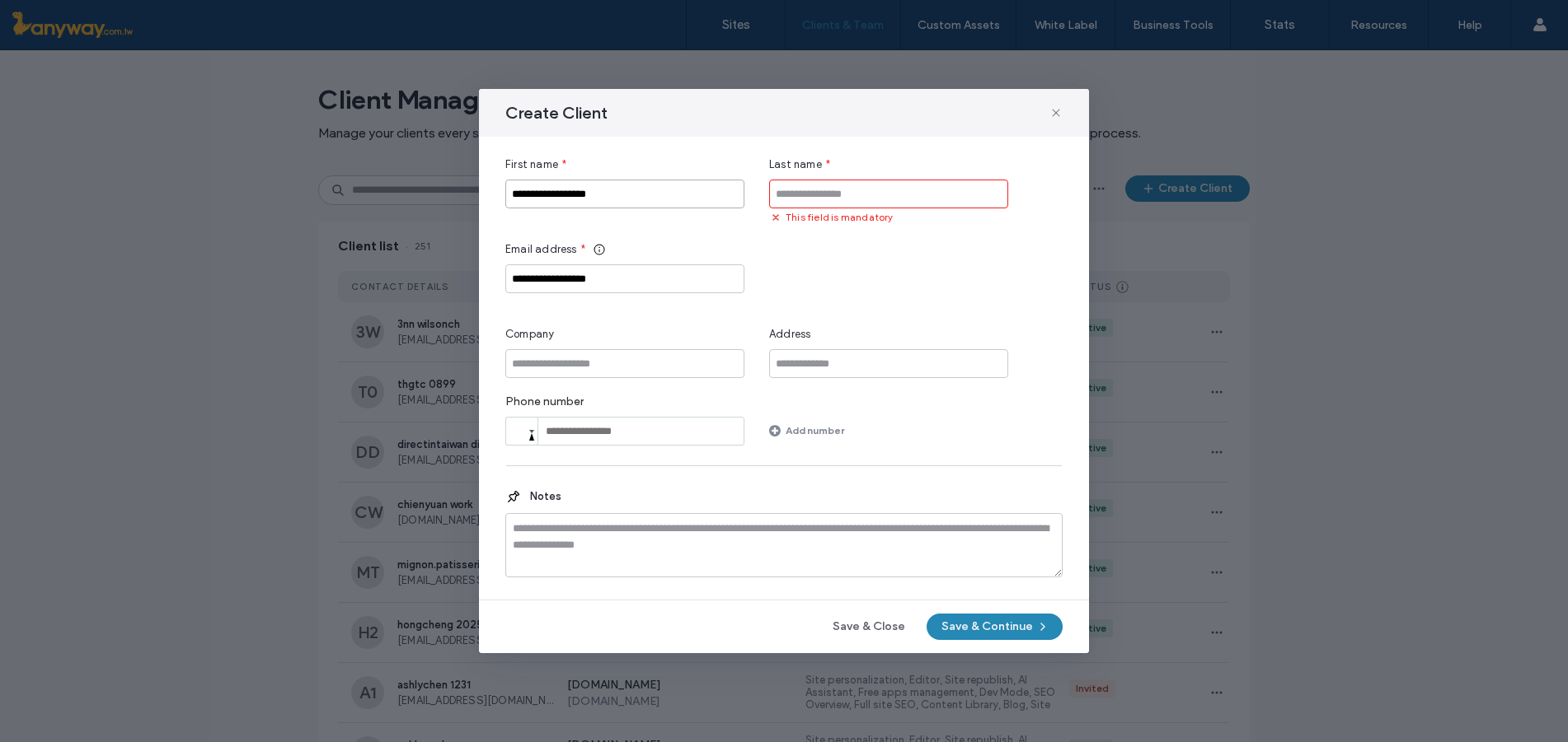
drag, startPoint x: 542, startPoint y: 208, endPoint x: 738, endPoint y: 233, distance: 197.6
click at [738, 233] on div "**********" at bounding box center [783, 301] width 557 height 289
type input "******"
click at [890, 188] on input "Last name" at bounding box center [888, 194] width 239 height 29
type input "*"
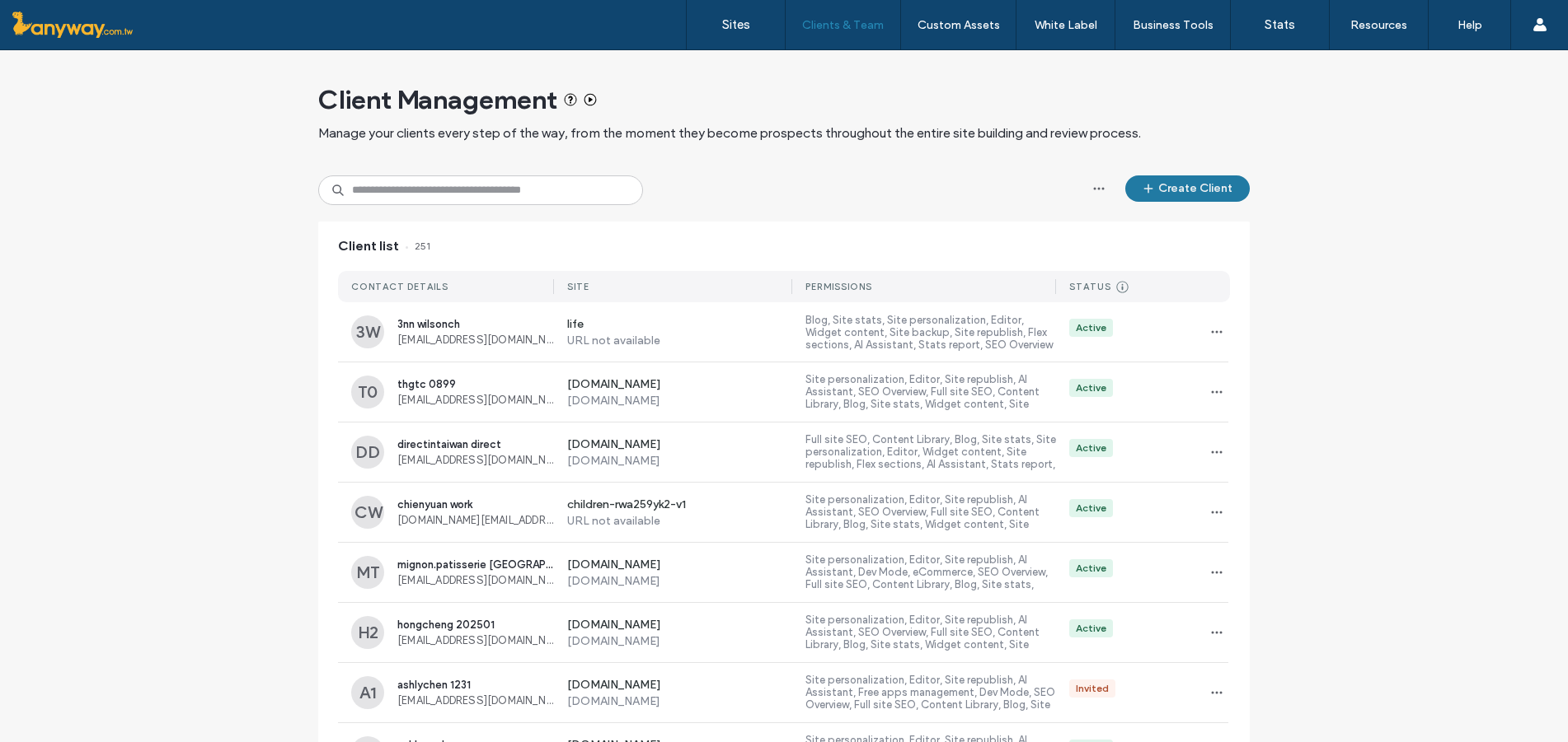
click at [1191, 188] on button "Create Client" at bounding box center [1188, 188] width 125 height 27
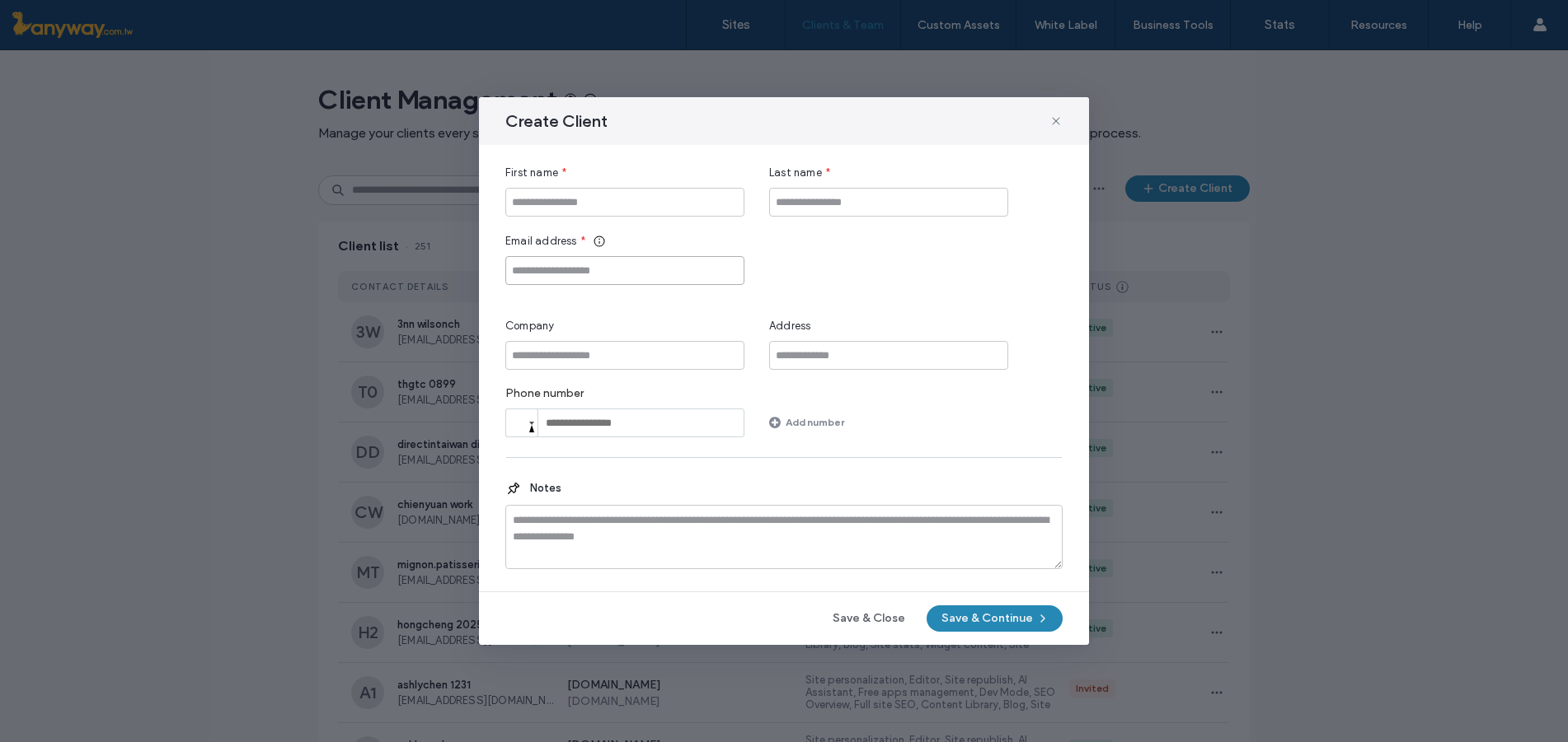
click at [589, 265] on input "Email address" at bounding box center [624, 270] width 239 height 29
paste input "**********"
type input "**********"
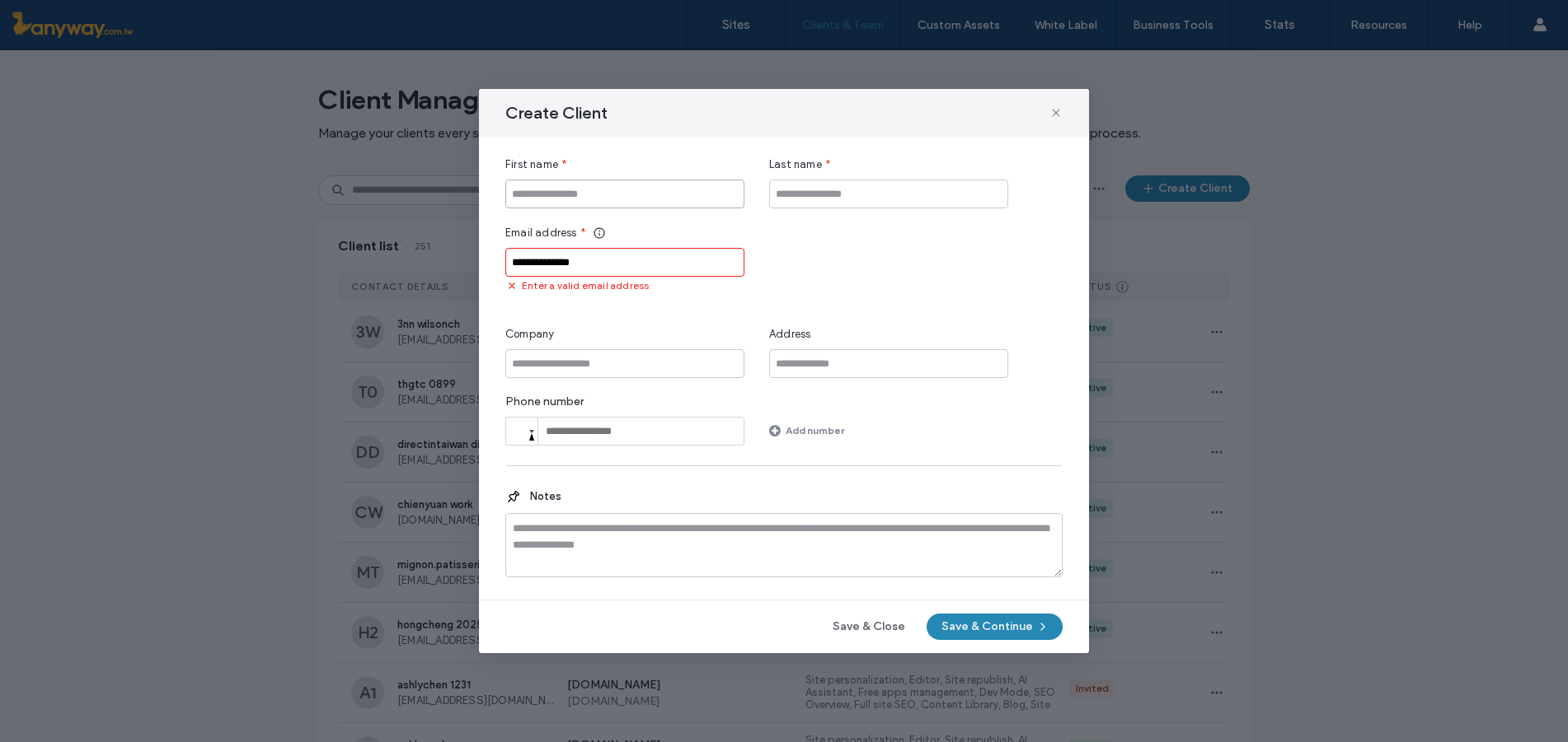
click at [549, 200] on input "First name" at bounding box center [624, 194] width 239 height 29
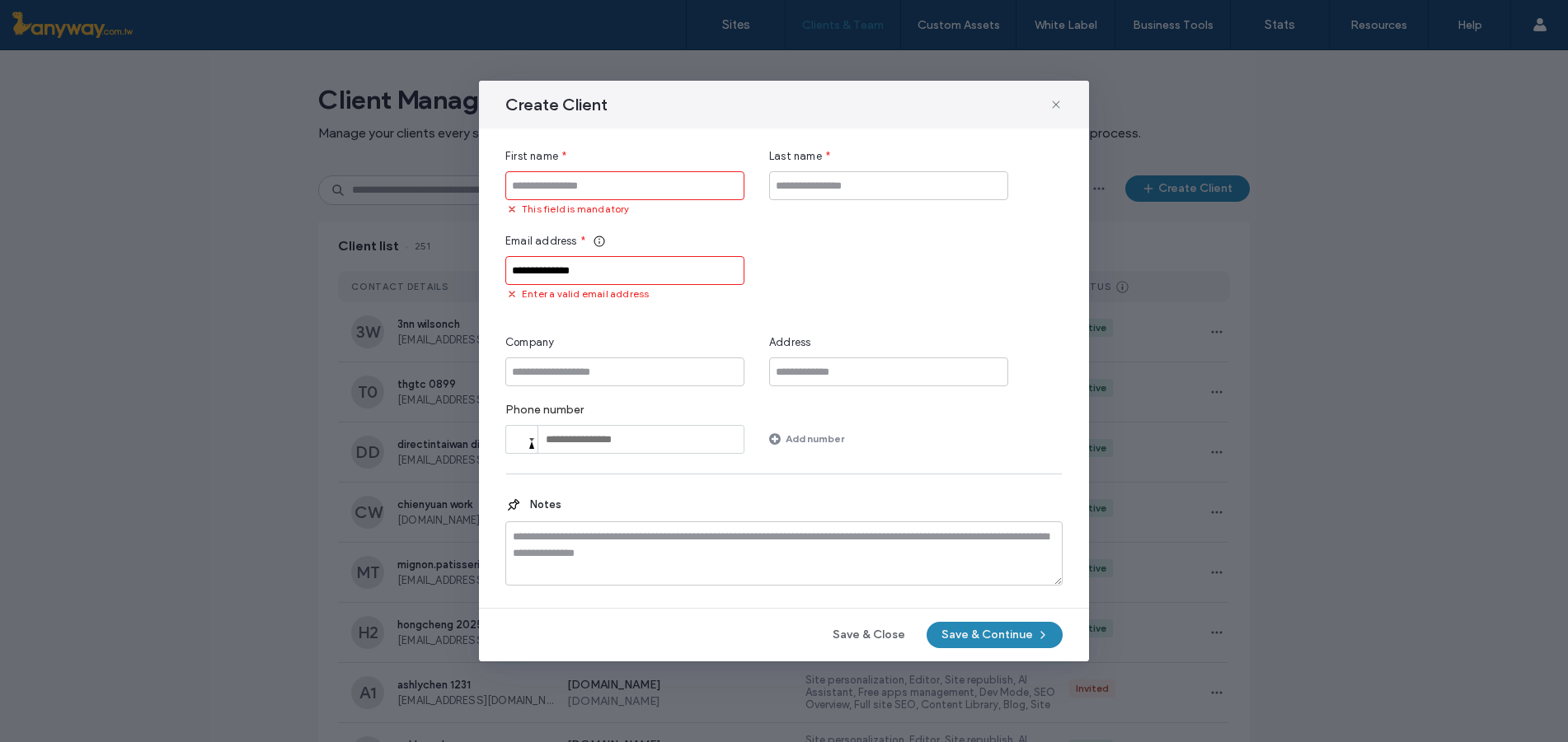
click at [521, 181] on input "First name" at bounding box center [624, 185] width 239 height 29
paste input "**********"
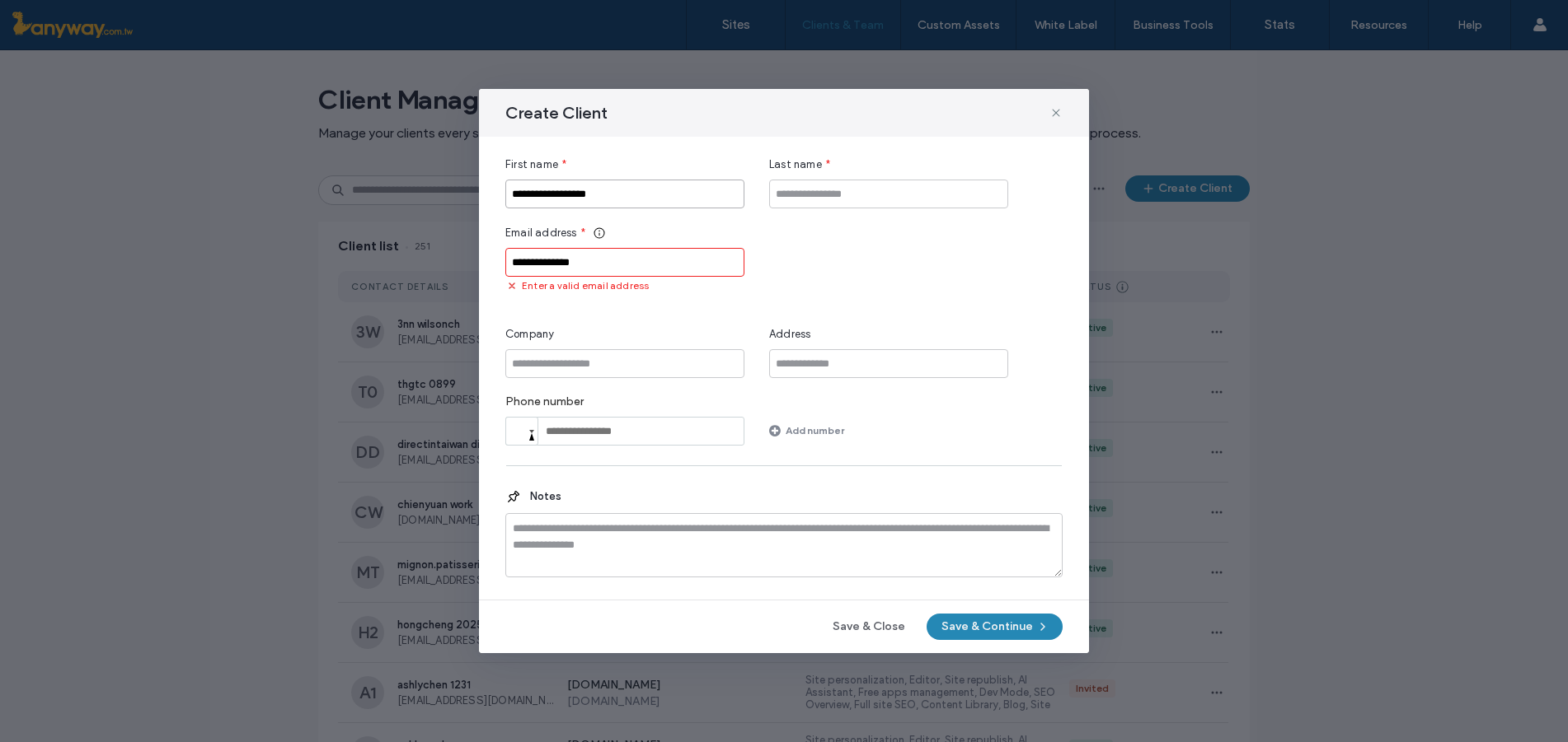
type input "**********"
drag, startPoint x: 612, startPoint y: 264, endPoint x: 464, endPoint y: 208, distance: 158.2
click at [155, 260] on div "**********" at bounding box center [784, 371] width 1568 height 742
paste input "*****"
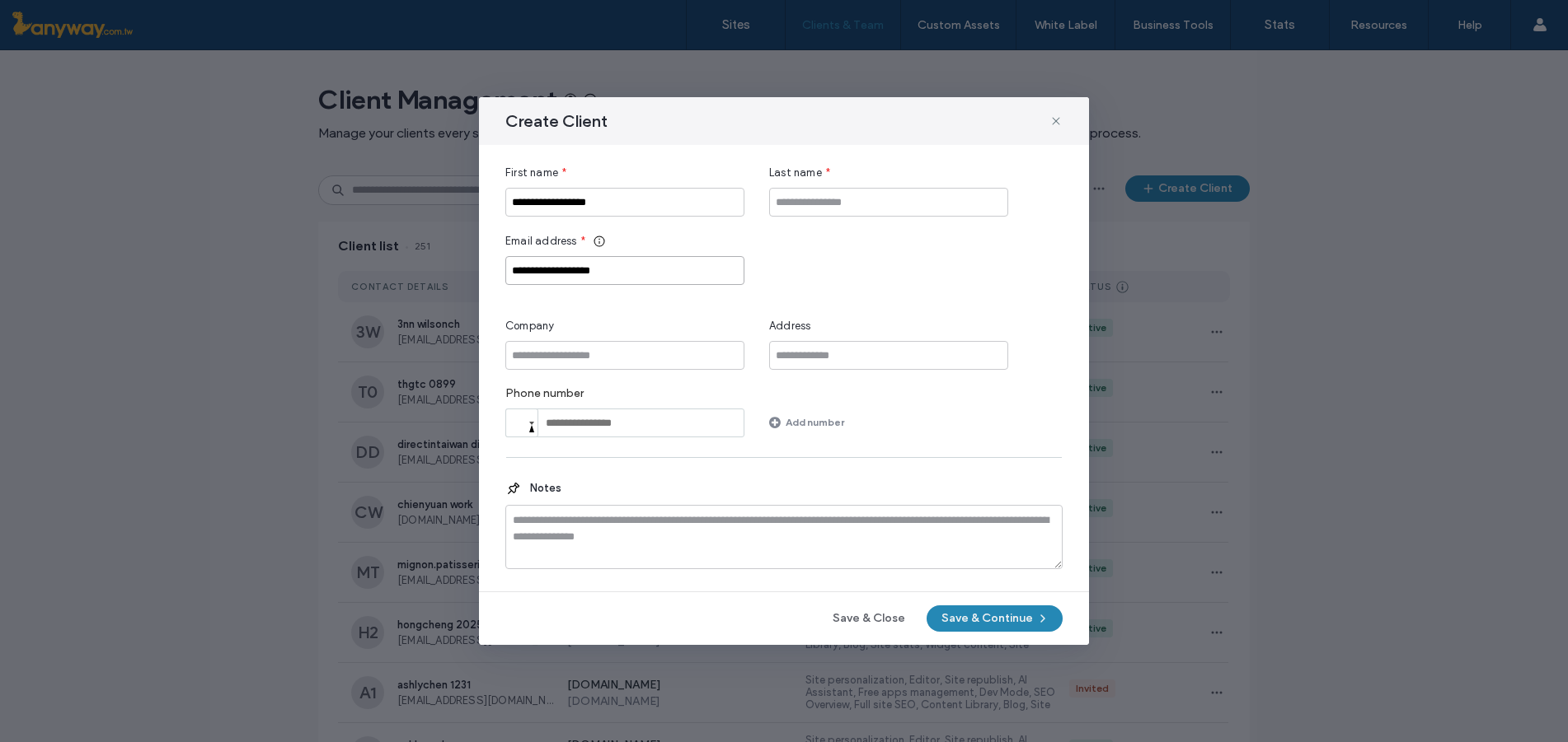
click at [514, 264] on input "**********" at bounding box center [624, 270] width 239 height 29
type input "**********"
drag, startPoint x: 639, startPoint y: 207, endPoint x: 444, endPoint y: 199, distance: 195.2
click at [444, 199] on div "**********" at bounding box center [784, 371] width 1568 height 742
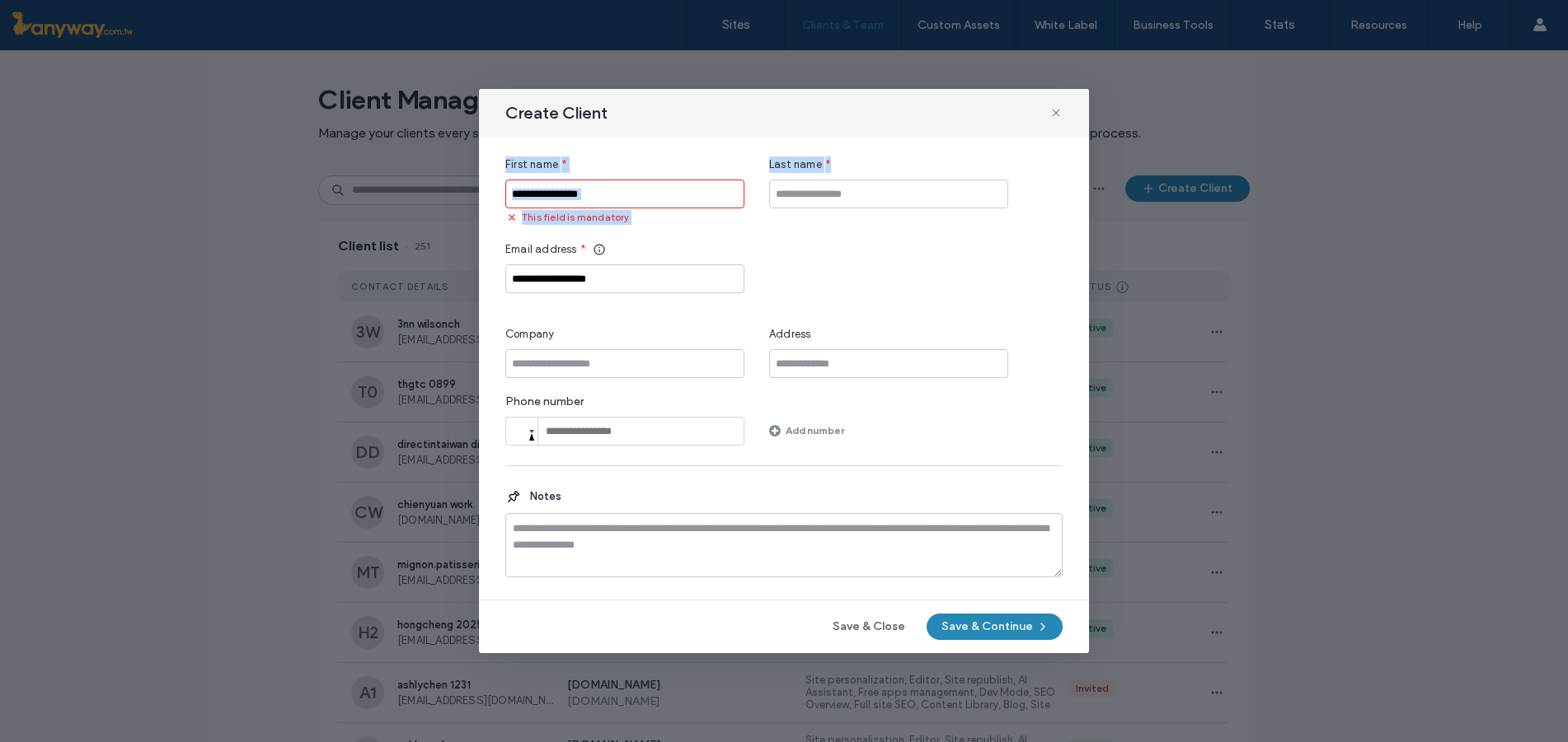
drag, startPoint x: 503, startPoint y: 157, endPoint x: 860, endPoint y: 169, distance: 357.2
click at [860, 169] on div "**********" at bounding box center [784, 368] width 610 height 463
copy div "First name * This field is mandatory Last name *"
click at [525, 241] on span "Email address" at bounding box center [540, 249] width 71 height 17
drag, startPoint x: 540, startPoint y: 279, endPoint x: 495, endPoint y: 278, distance: 45.0
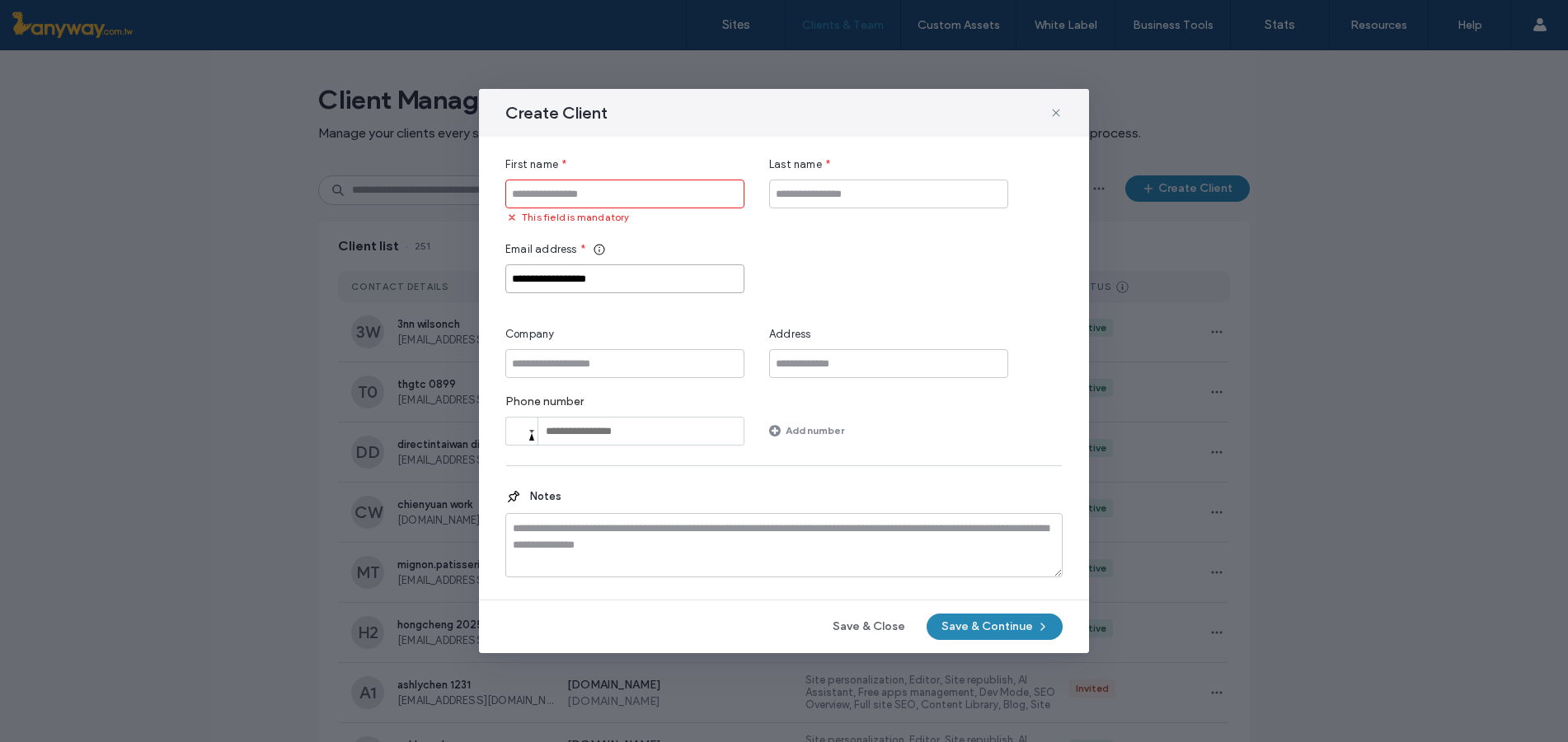
click at [495, 278] on div "**********" at bounding box center [784, 368] width 610 height 463
click at [560, 206] on input "First name" at bounding box center [624, 194] width 239 height 29
paste input "******"
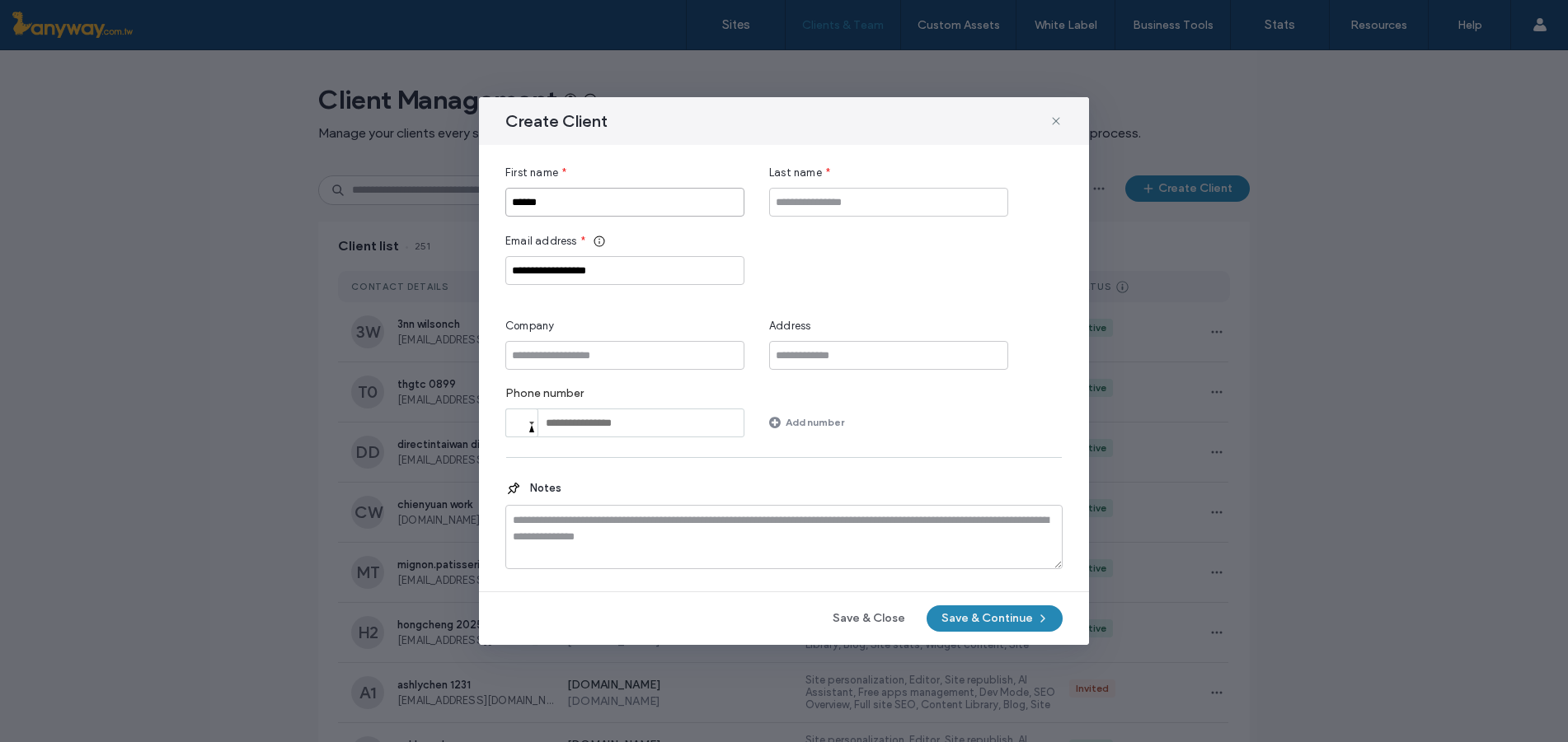
type input "******"
drag, startPoint x: 896, startPoint y: 168, endPoint x: 946, endPoint y: 285, distance: 127.2
click at [946, 285] on div "**********" at bounding box center [783, 302] width 557 height 273
click at [958, 296] on div "**********" at bounding box center [783, 302] width 557 height 273
click at [568, 345] on input "Company" at bounding box center [624, 355] width 239 height 29
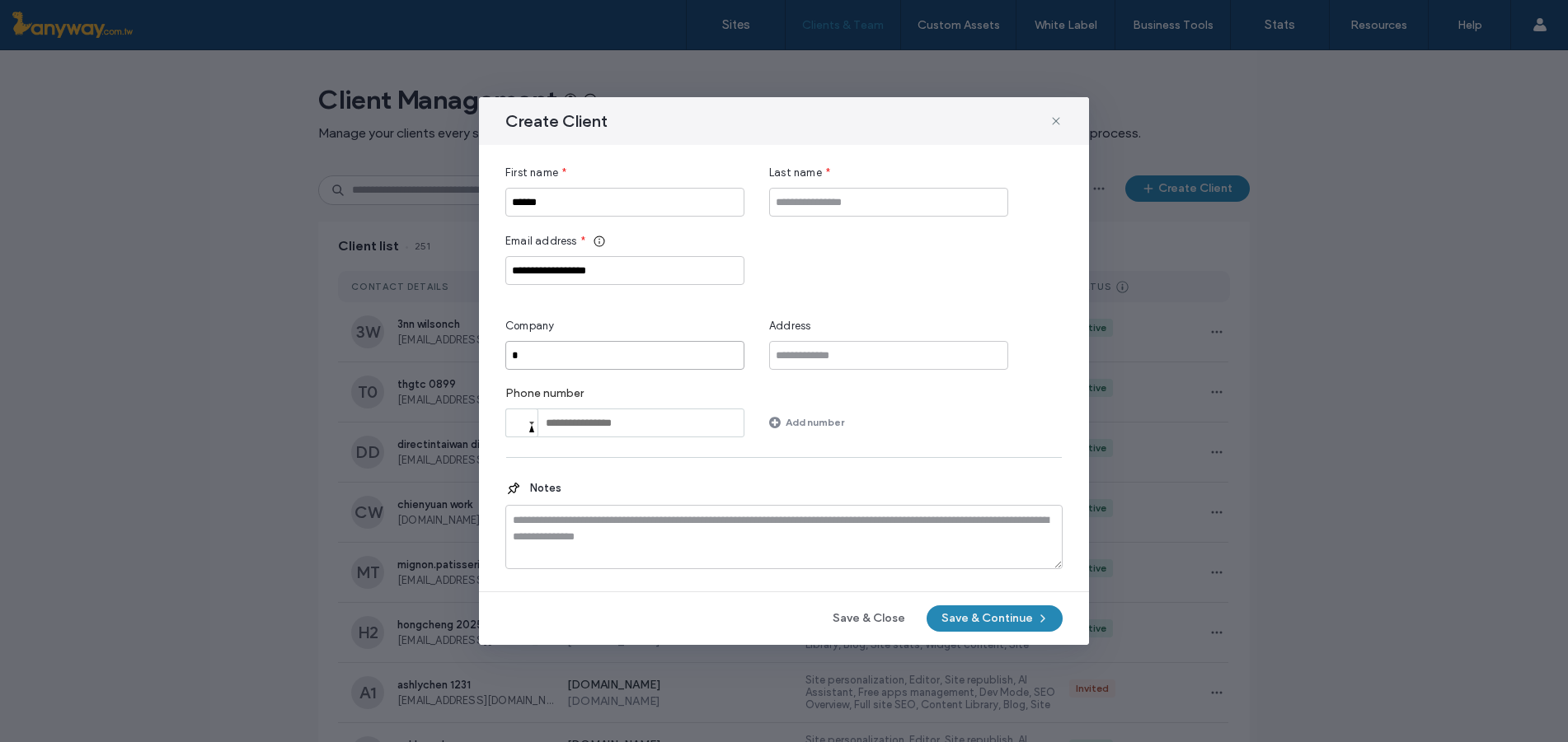
type input "**"
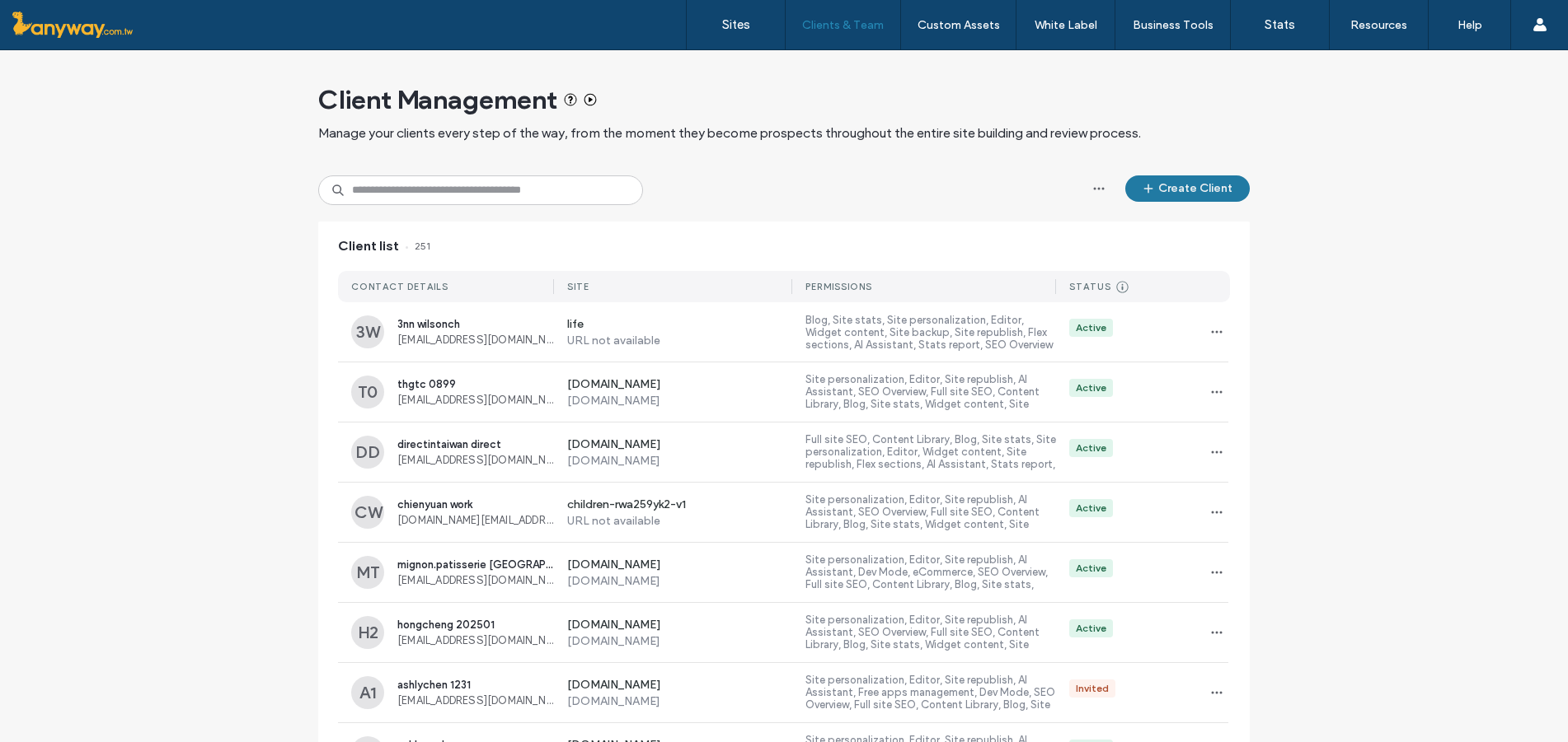
click at [1159, 191] on button "Create Client" at bounding box center [1188, 188] width 125 height 27
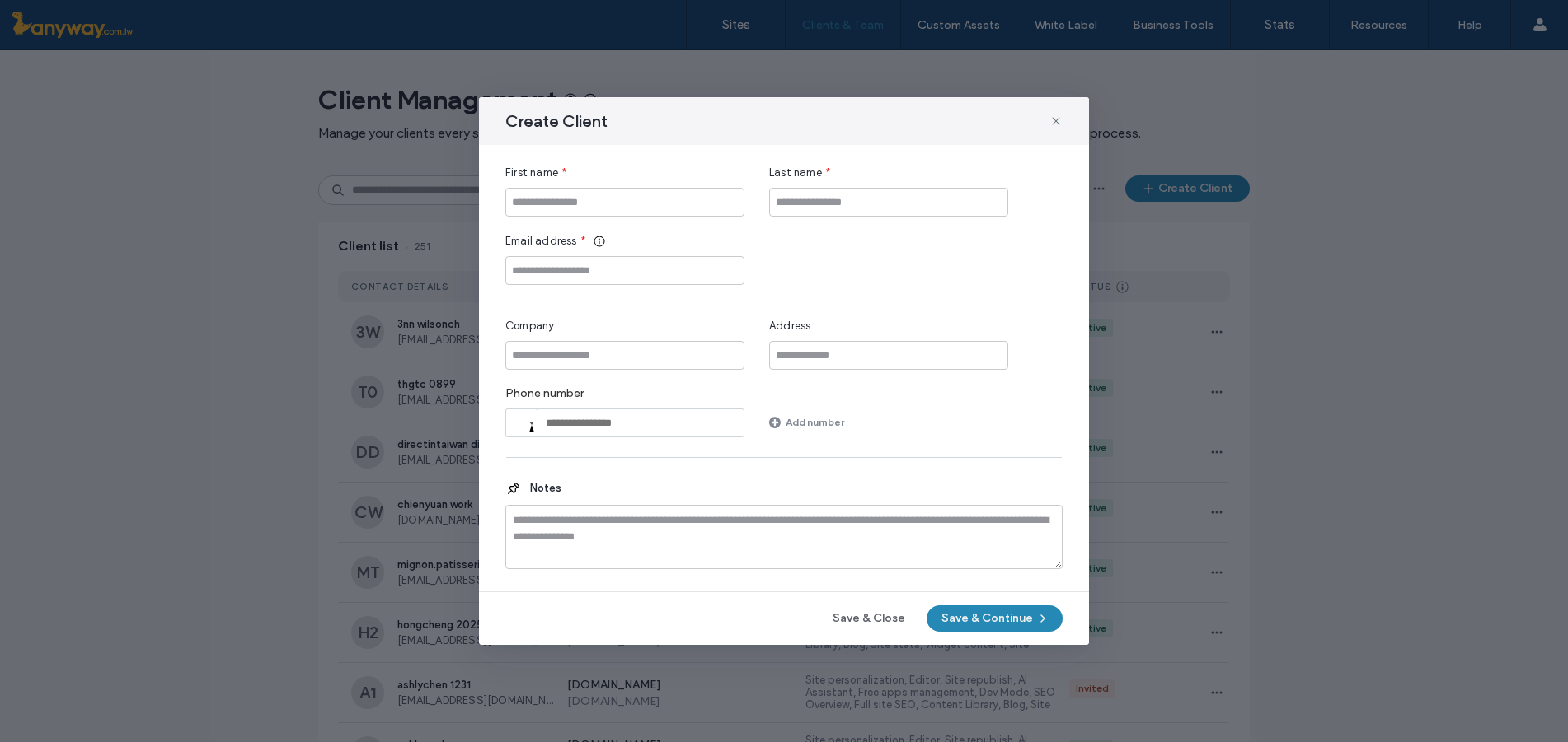
click at [633, 288] on div "First name * Last name * Email address * Company Address Phone number Phone Add…" at bounding box center [783, 302] width 557 height 273
click at [620, 276] on input "Email address" at bounding box center [624, 270] width 239 height 29
paste input "******"
type input "******"
click at [551, 203] on input "First name" at bounding box center [624, 202] width 239 height 29
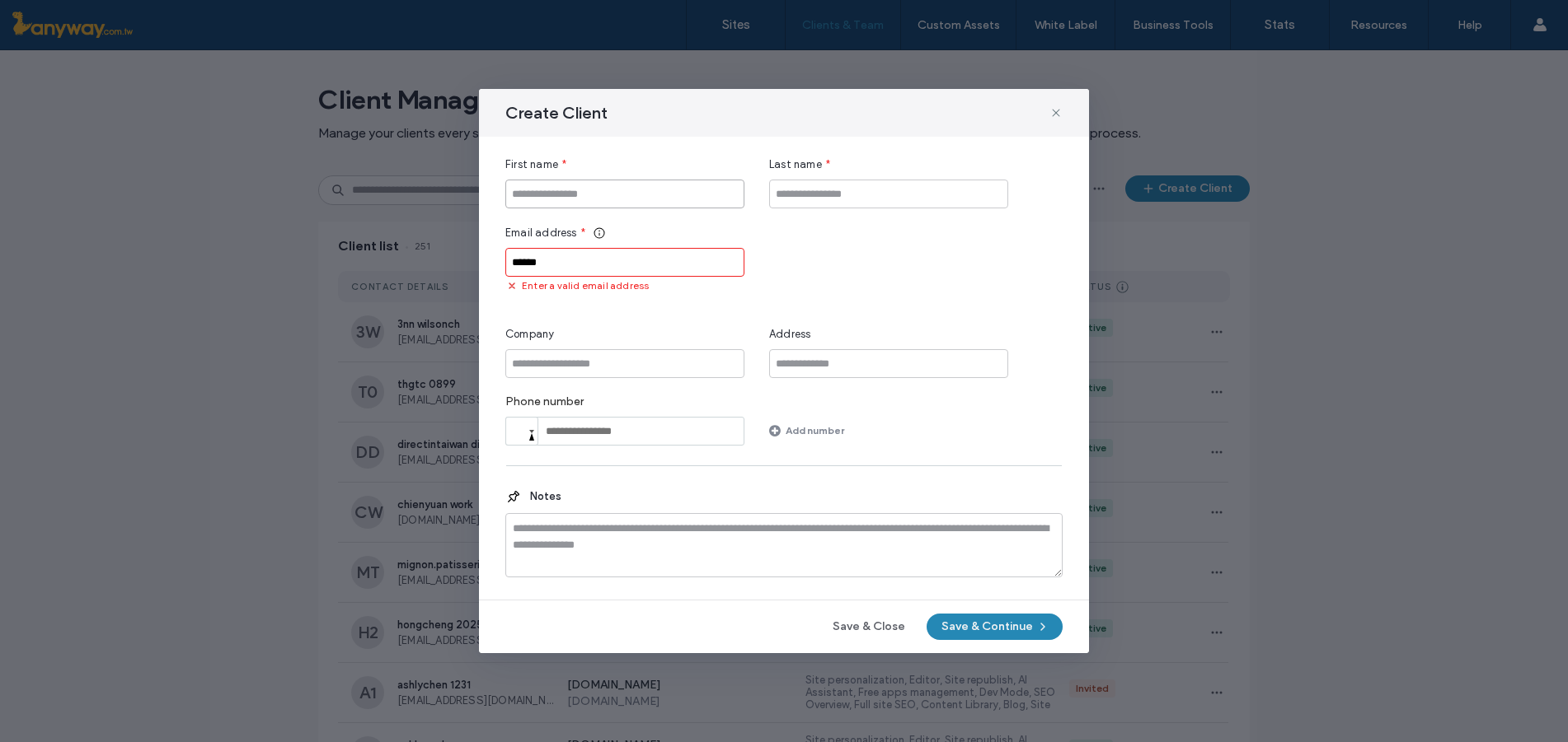
paste input "******"
type input "******"
drag, startPoint x: 564, startPoint y: 255, endPoint x: 397, endPoint y: 247, distance: 167.2
click at [397, 247] on div "Create Client First name * ****** Last name * Email address * ****** Enter a va…" at bounding box center [784, 371] width 1568 height 742
paste input "**********"
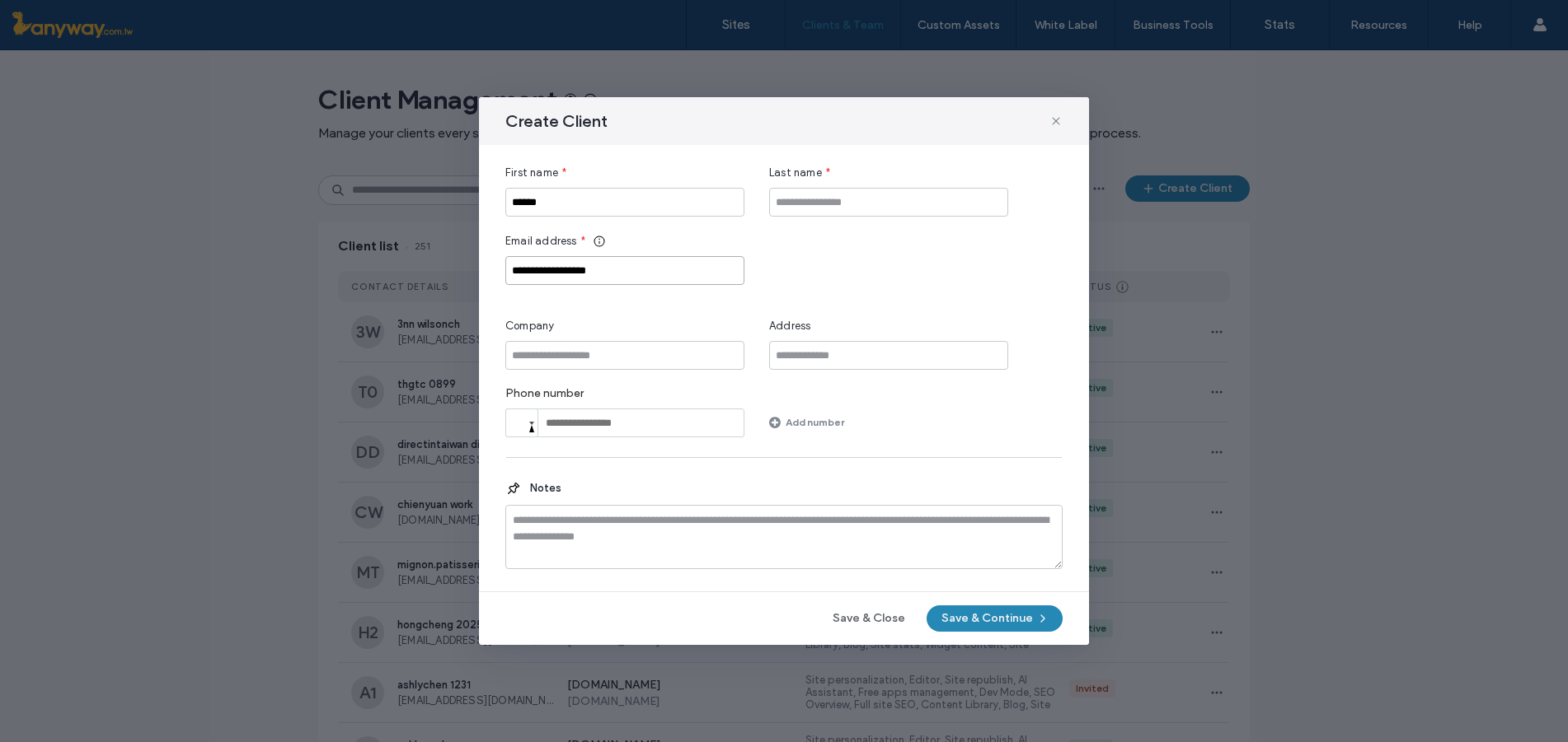
type input "**********"
click at [643, 355] on input "Company" at bounding box center [624, 355] width 239 height 29
paste input "**********"
type input "**********"
click at [863, 201] on input "Last name" at bounding box center [888, 202] width 239 height 29
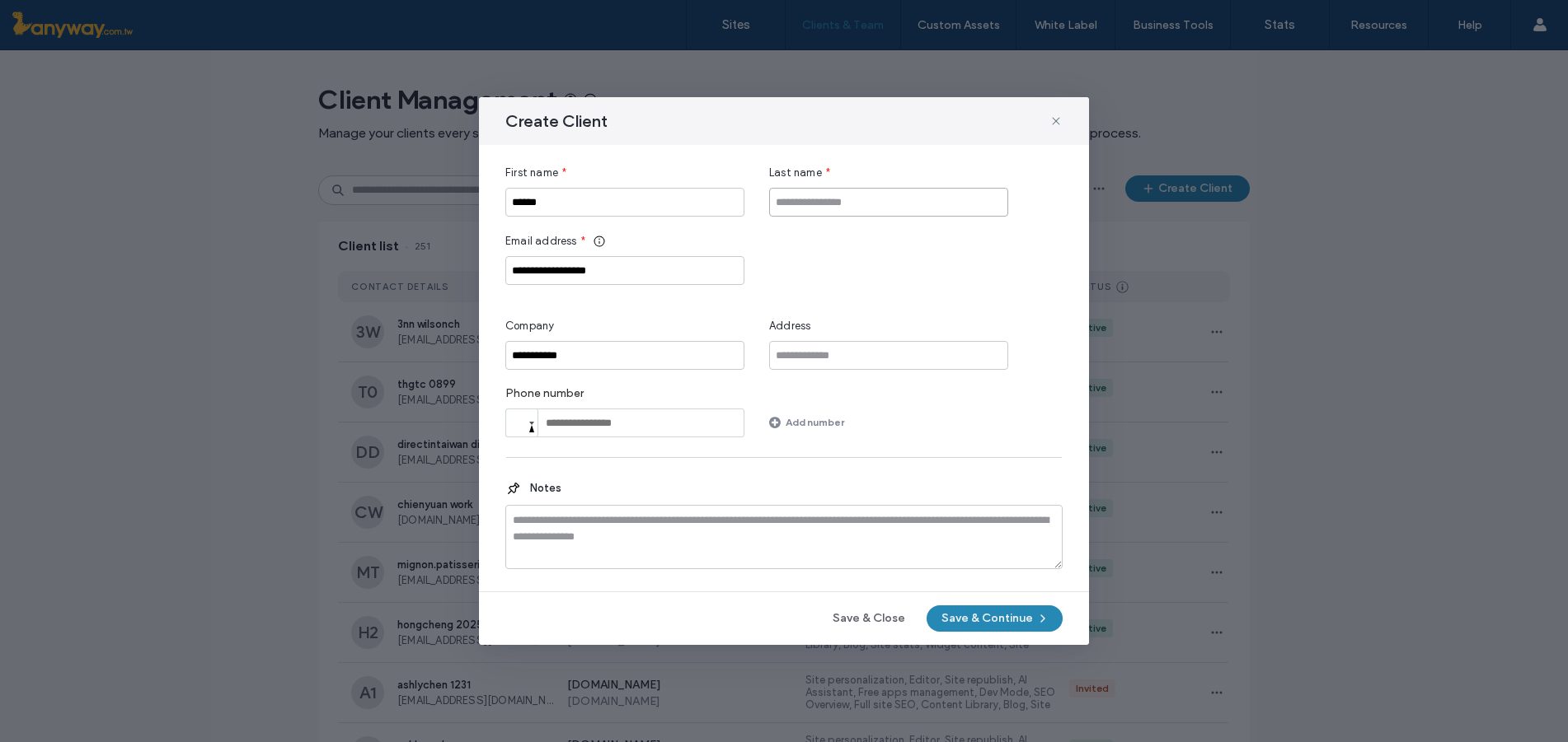
type input "*"
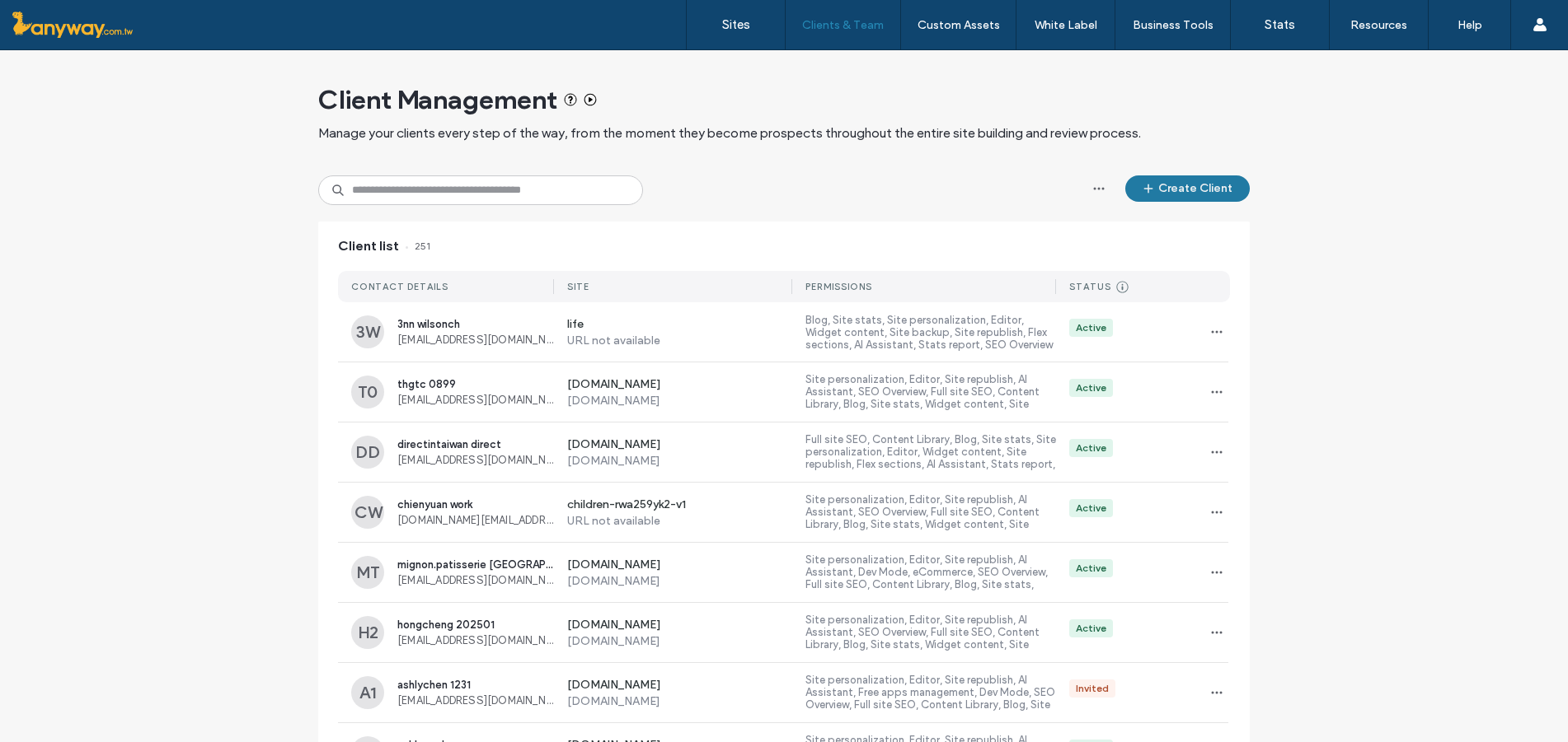
click at [1233, 191] on button "Create Client" at bounding box center [1188, 188] width 125 height 27
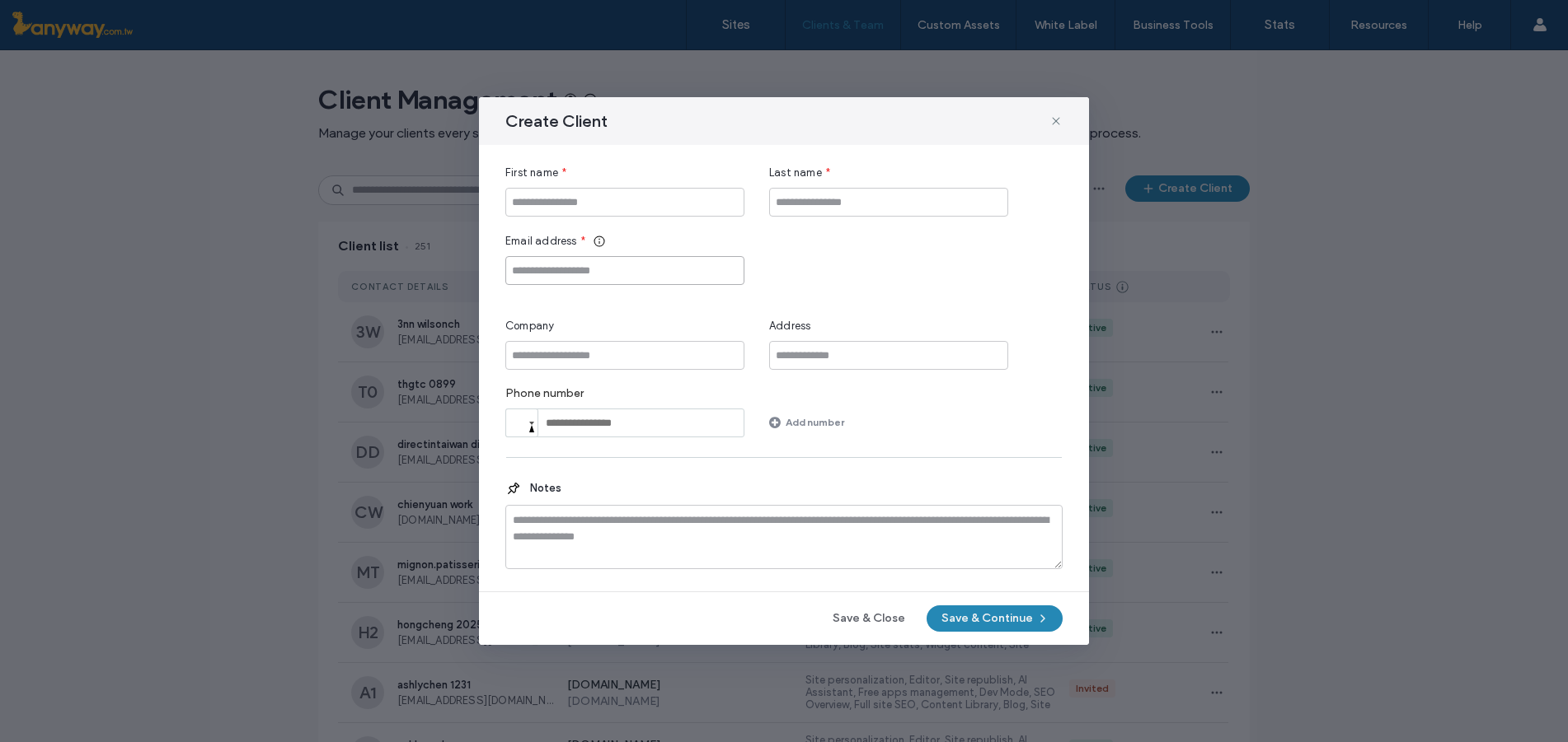
click at [634, 273] on input "Email address" at bounding box center [624, 270] width 239 height 29
paste input "**********"
type input "**********"
click at [599, 210] on input "First name" at bounding box center [624, 202] width 239 height 29
paste input "**********"
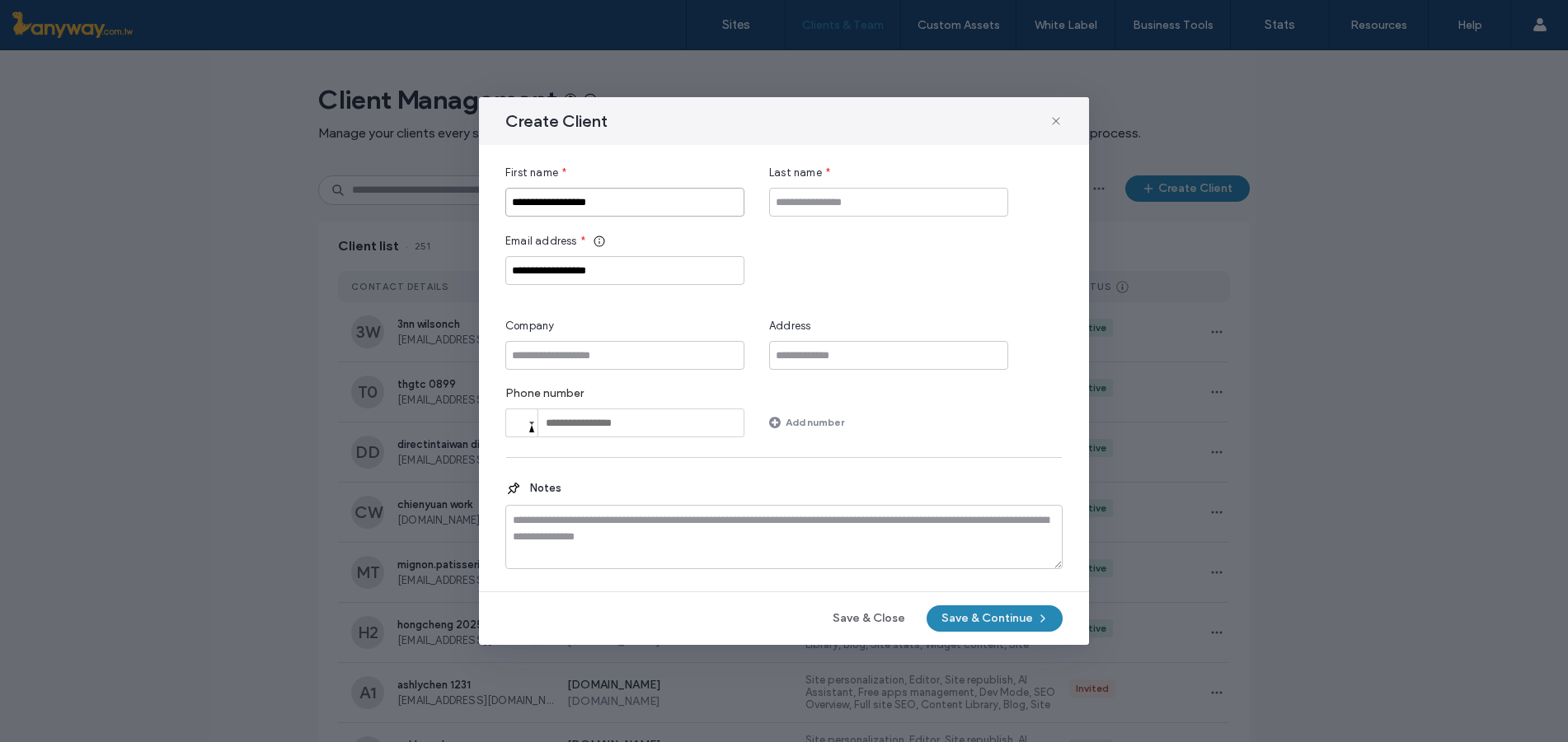
click at [604, 203] on input "**********" at bounding box center [624, 202] width 239 height 29
type input "******"
click at [592, 347] on input "Company" at bounding box center [624, 355] width 239 height 29
paste input "**********"
click at [549, 357] on input "**********" at bounding box center [624, 355] width 239 height 29
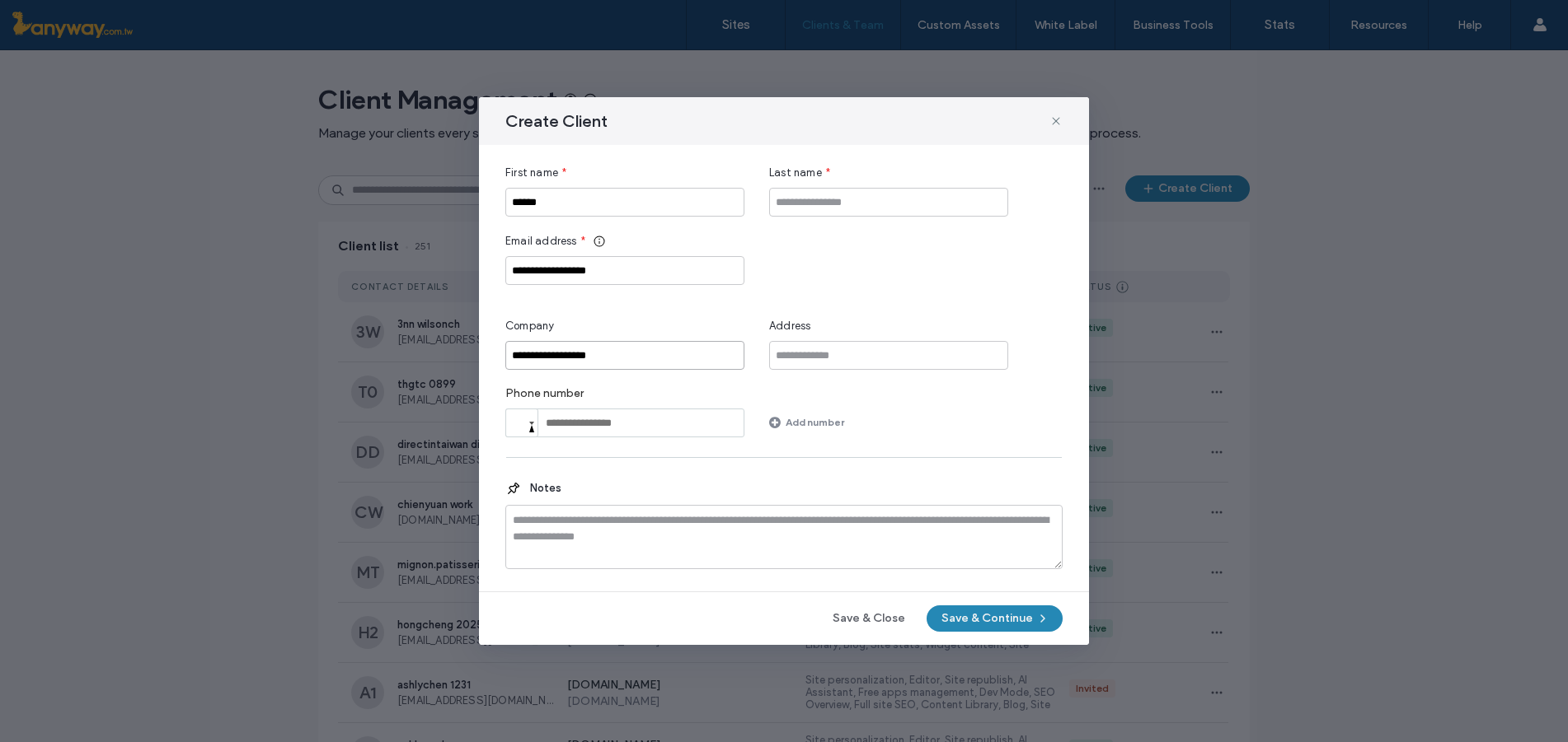
click at [546, 357] on input "**********" at bounding box center [624, 355] width 239 height 29
click at [544, 357] on input "**********" at bounding box center [624, 355] width 239 height 29
drag, startPoint x: 544, startPoint y: 357, endPoint x: 379, endPoint y: 338, distance: 166.1
click at [379, 338] on div "**********" at bounding box center [784, 371] width 1568 height 742
type input "**********"
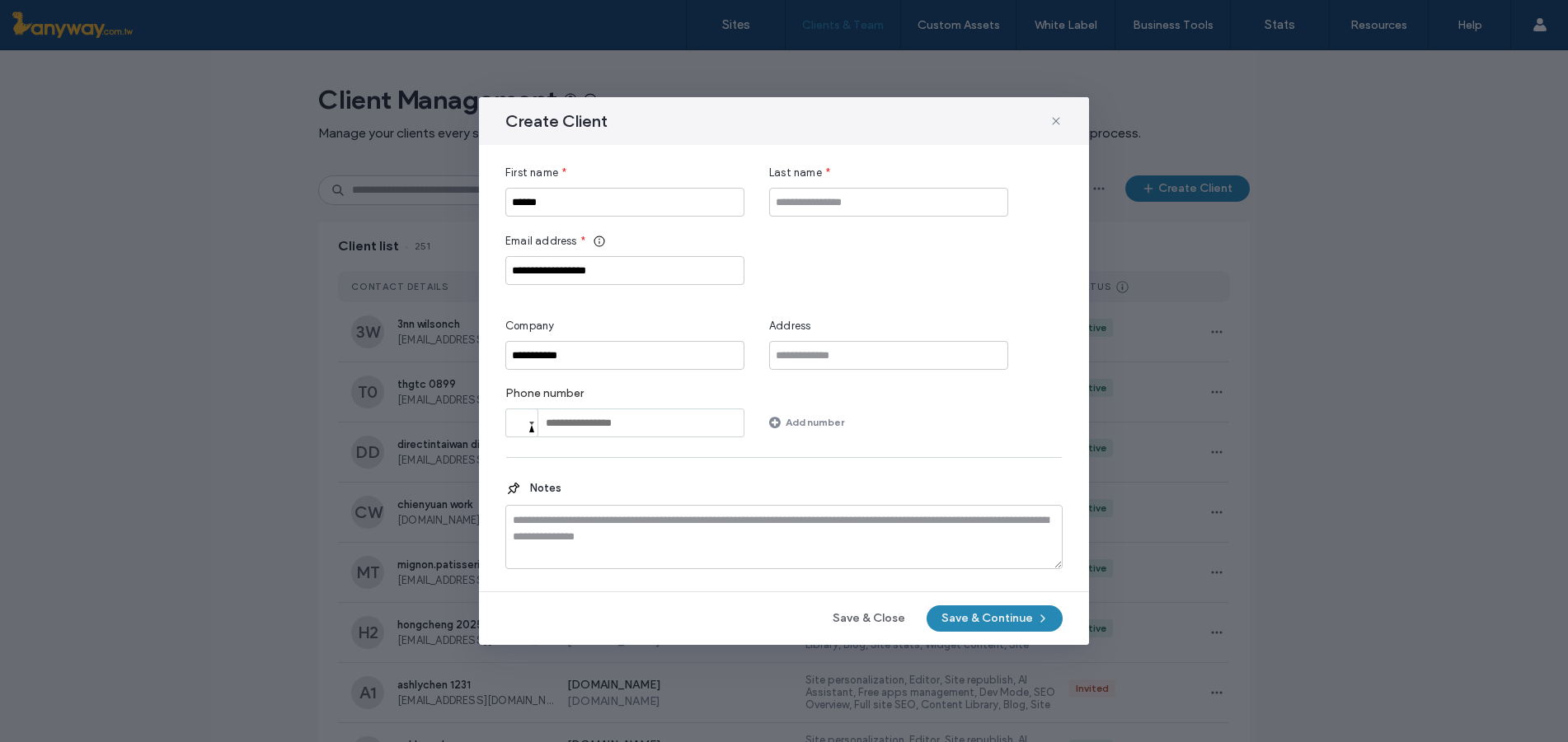
click at [846, 181] on div "Last name *" at bounding box center [888, 191] width 239 height 51
click at [842, 208] on input "Last name" at bounding box center [888, 202] width 239 height 29
type input "*"
click at [989, 622] on button "Save & Continue" at bounding box center [994, 618] width 136 height 27
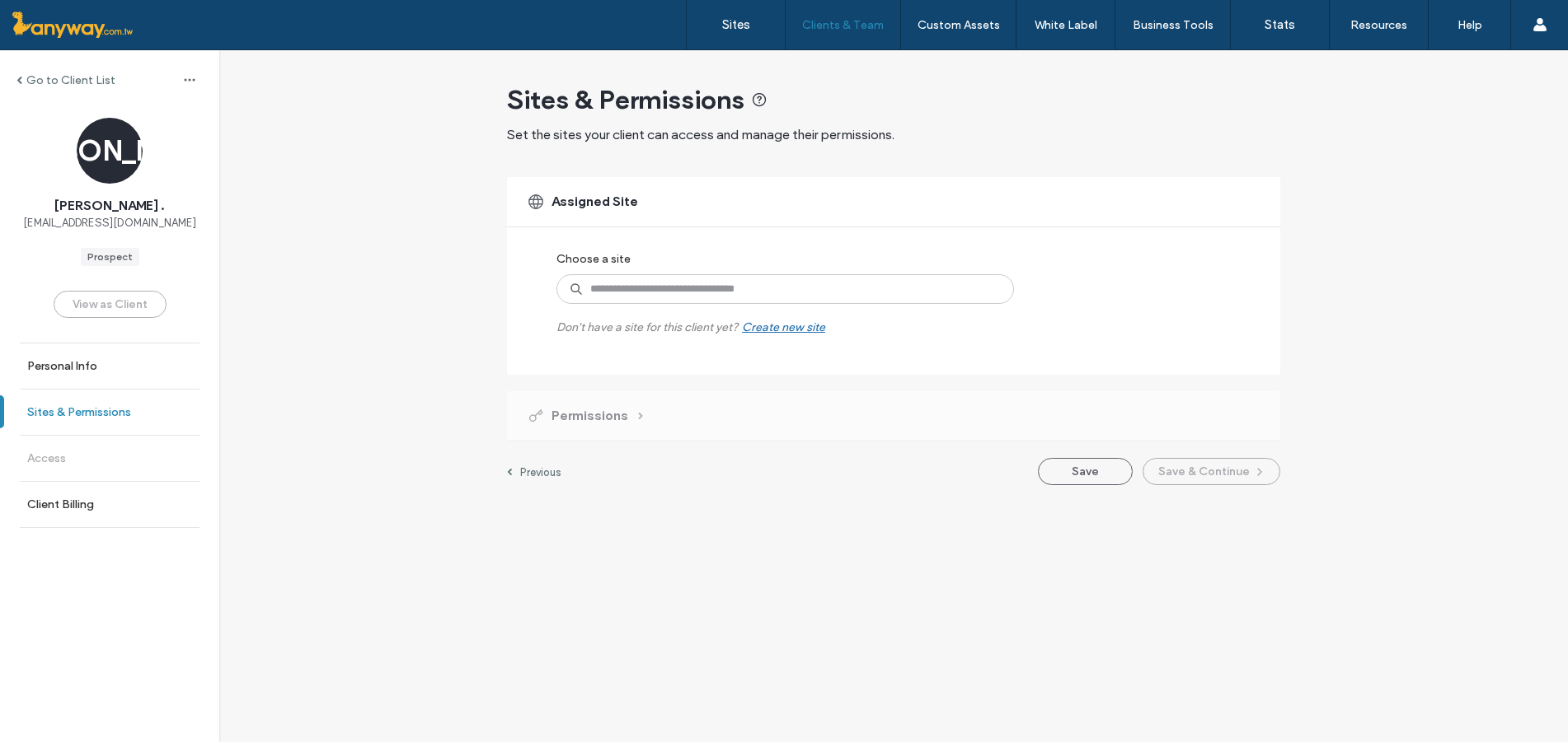
click at [122, 409] on label "Sites & Permissions" at bounding box center [78, 413] width 104 height 14
click at [618, 288] on input at bounding box center [785, 289] width 457 height 30
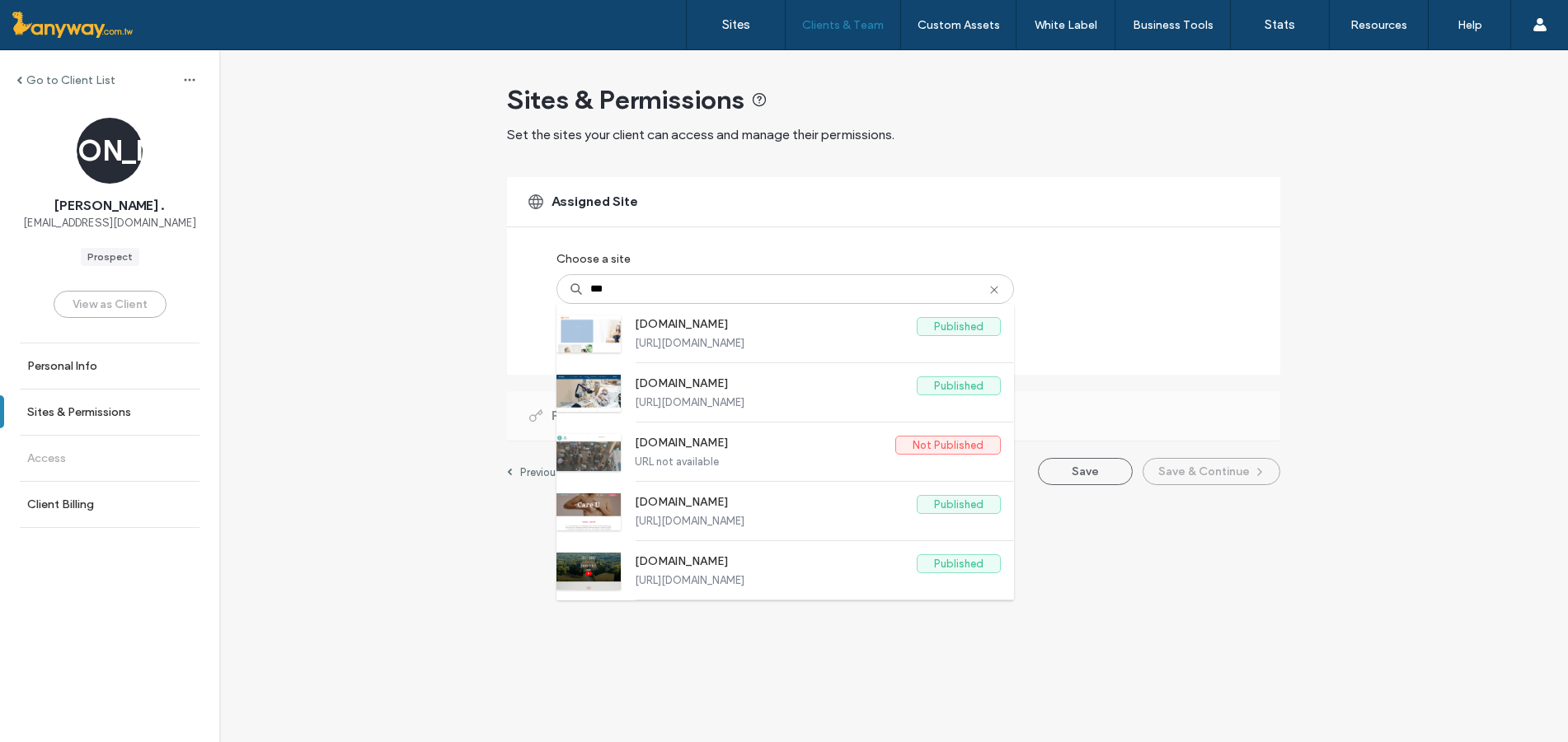
drag, startPoint x: 1137, startPoint y: 214, endPoint x: 1114, endPoint y: 211, distance: 23.2
click at [1137, 214] on div "Assigned Site" at bounding box center [893, 202] width 773 height 49
drag, startPoint x: 735, startPoint y: 300, endPoint x: 352, endPoint y: 283, distance: 383.4
click at [352, 283] on div "Go to Client List J. [PERSON_NAME] . [EMAIL_ADDRESS][DOMAIN_NAME] Prospect View…" at bounding box center [894, 276] width 1348 height 451
paste input "**********"
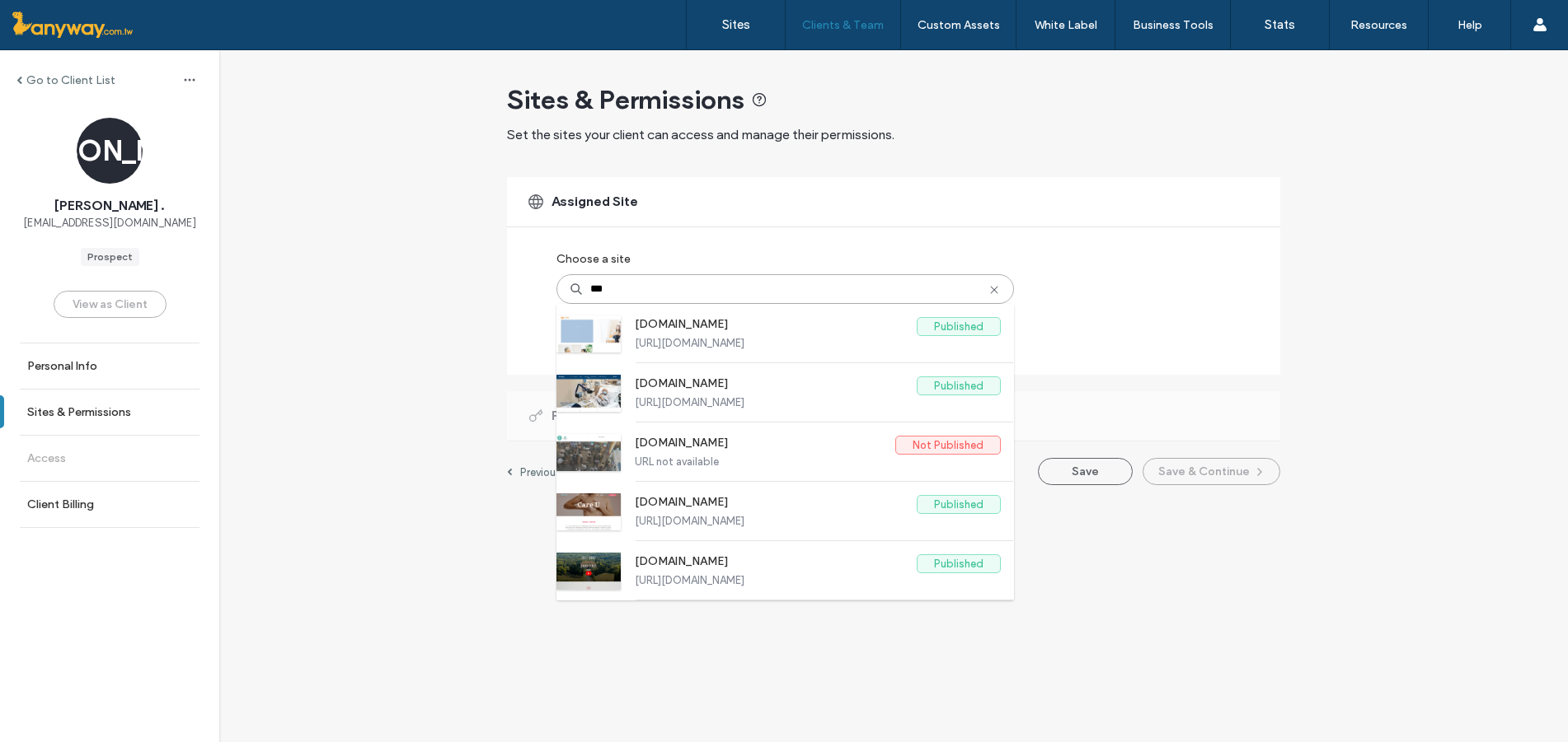
type input "**********"
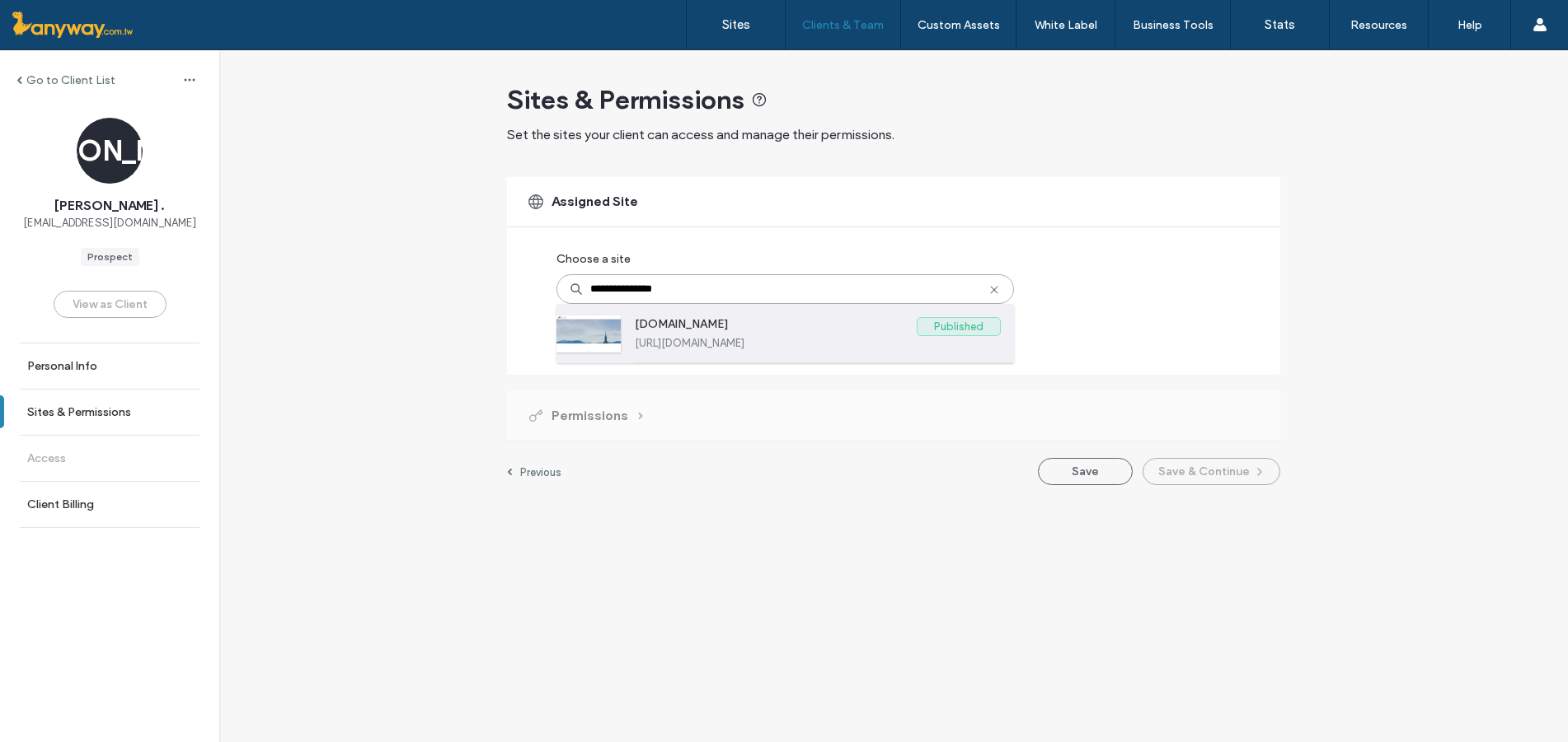
click at [678, 325] on label "[DOMAIN_NAME]" at bounding box center [775, 327] width 282 height 20
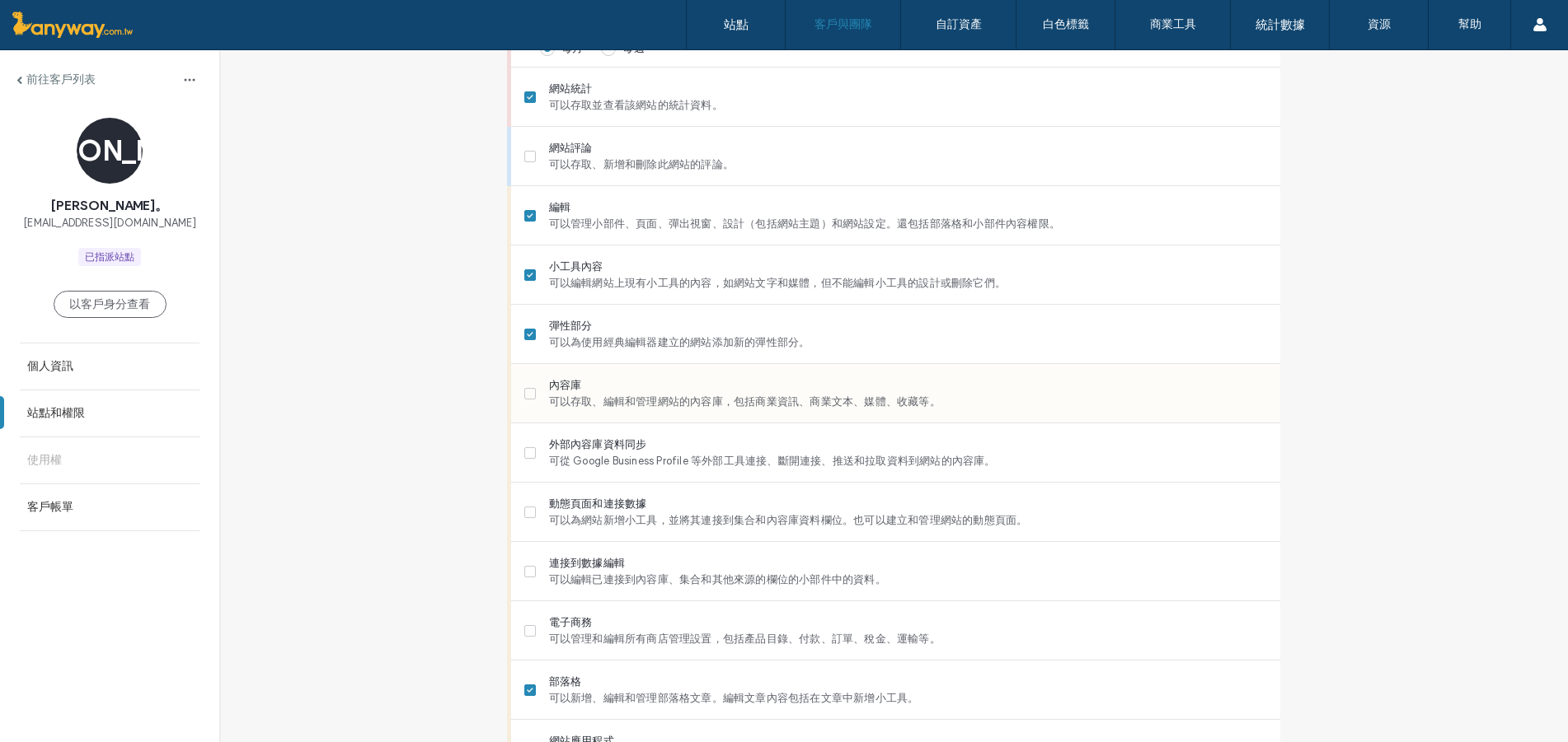
scroll to position [554, 0]
click at [828, 396] on font "可以存取、編輯和管理網站的內容庫，包括商業資訊、商業文本、媒體、收藏等。" at bounding box center [745, 398] width 392 height 12
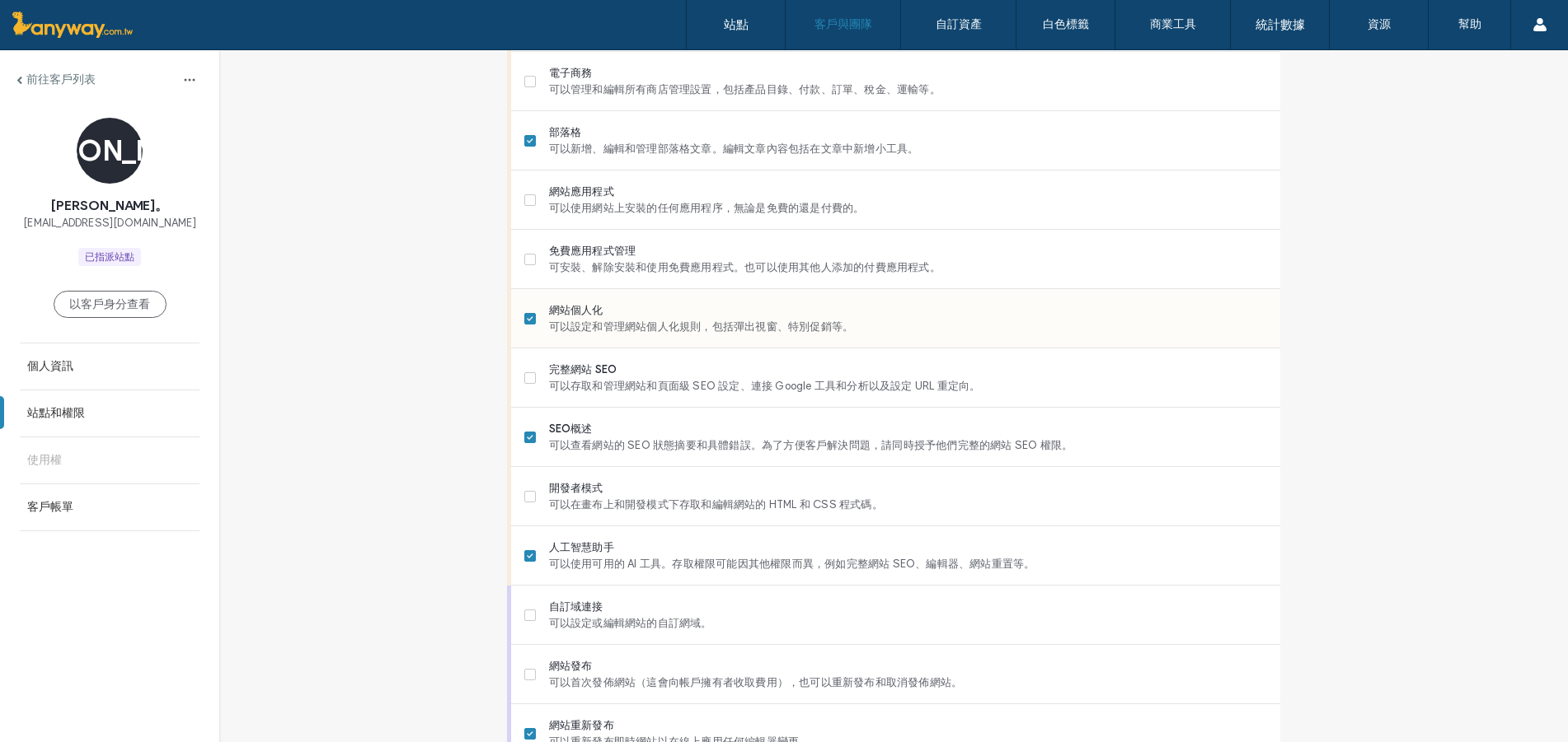
scroll to position [1102, 0]
click at [697, 377] on span "可以存取和管理網站和頁面級 SEO 設定、連接 Google 工具和分析以及設定 URL 重定向。" at bounding box center [908, 383] width 718 height 17
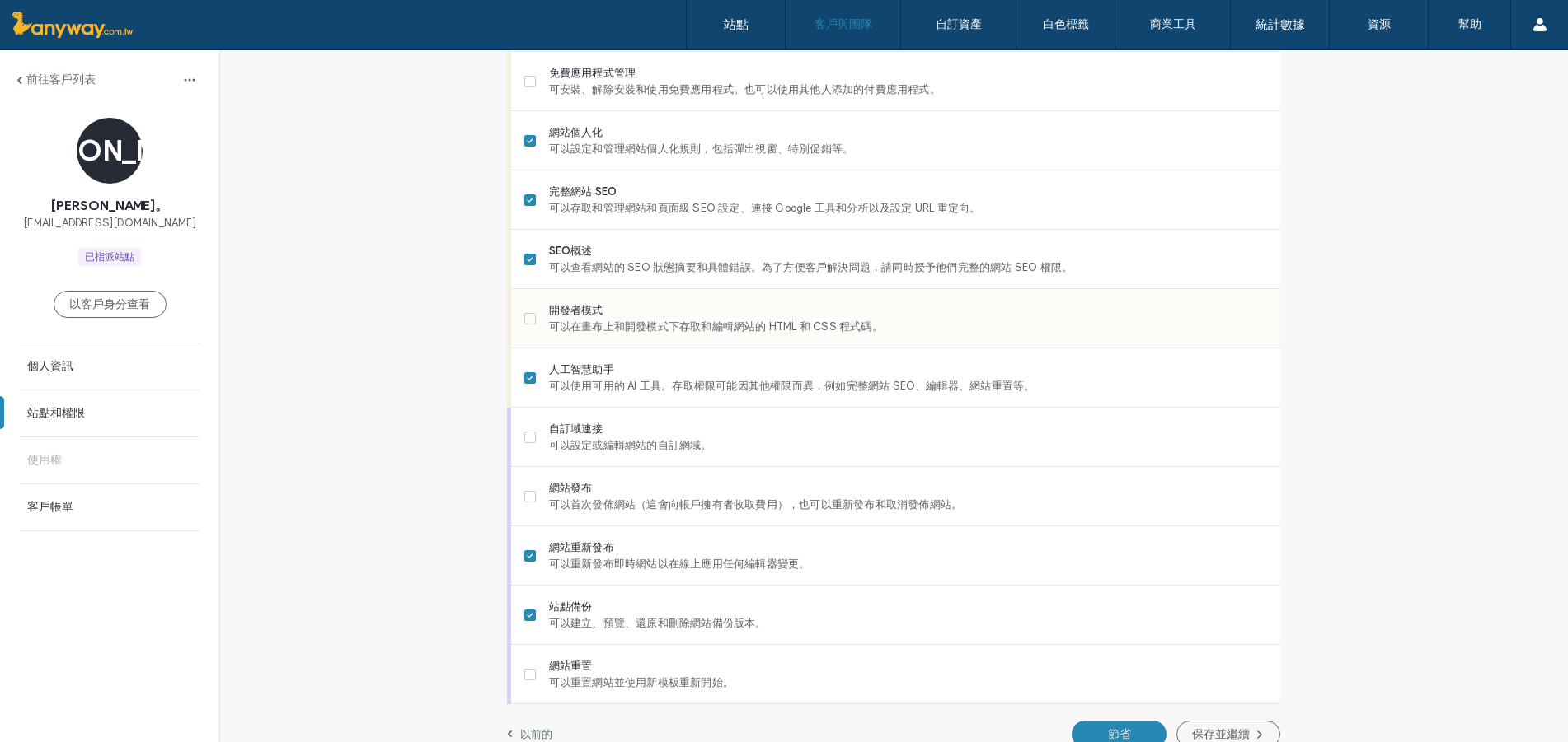
scroll to position [1301, 0]
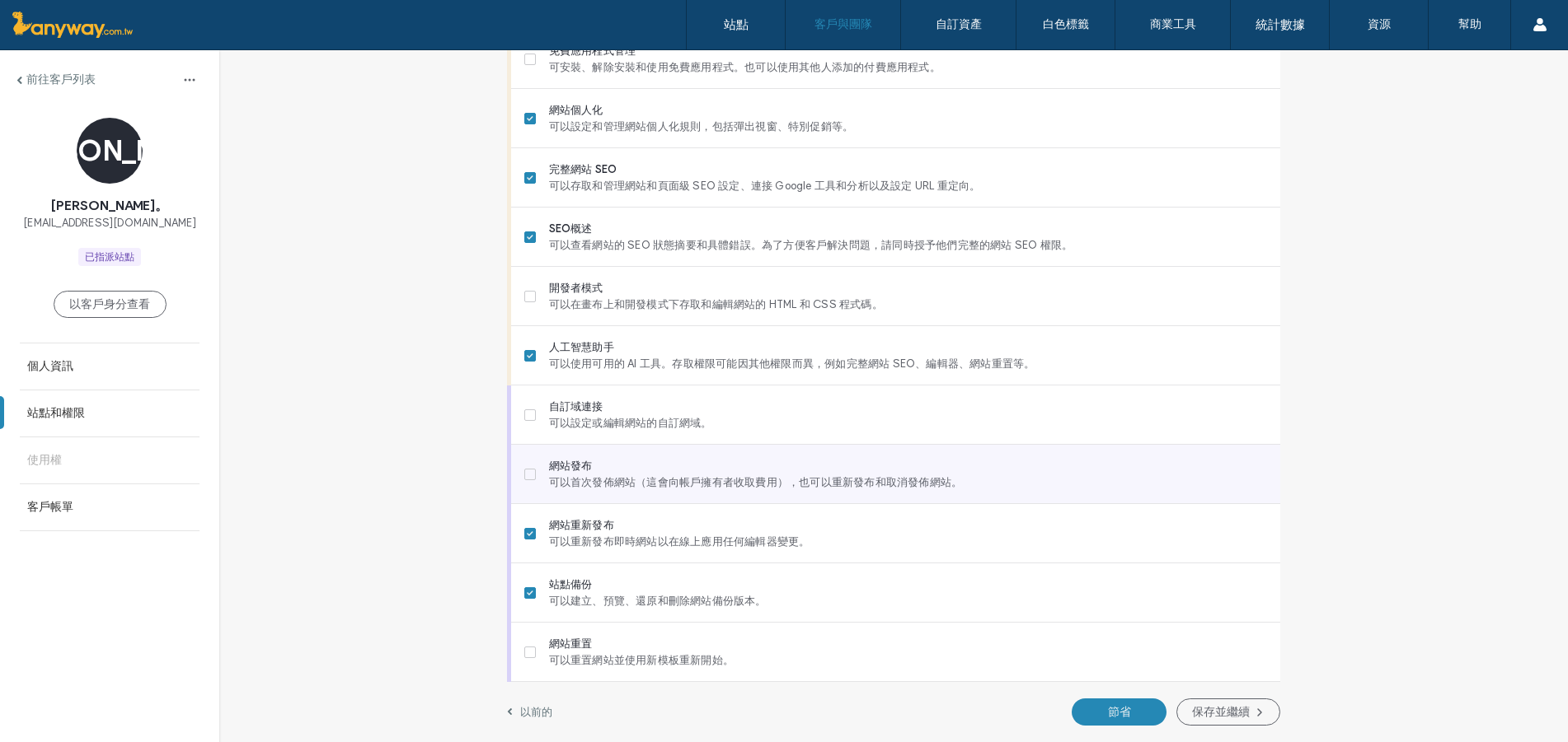
click at [663, 485] on font "可以首次發佈網站（這會向帳戶擁有者收取費用），也可以重新發布和取消發佈網站。" at bounding box center [756, 482] width 414 height 12
click at [855, 483] on font "可以首次發佈網站（這會向帳戶擁有者收取費用），也可以重新發布和取消發佈網站。" at bounding box center [756, 482] width 414 height 12
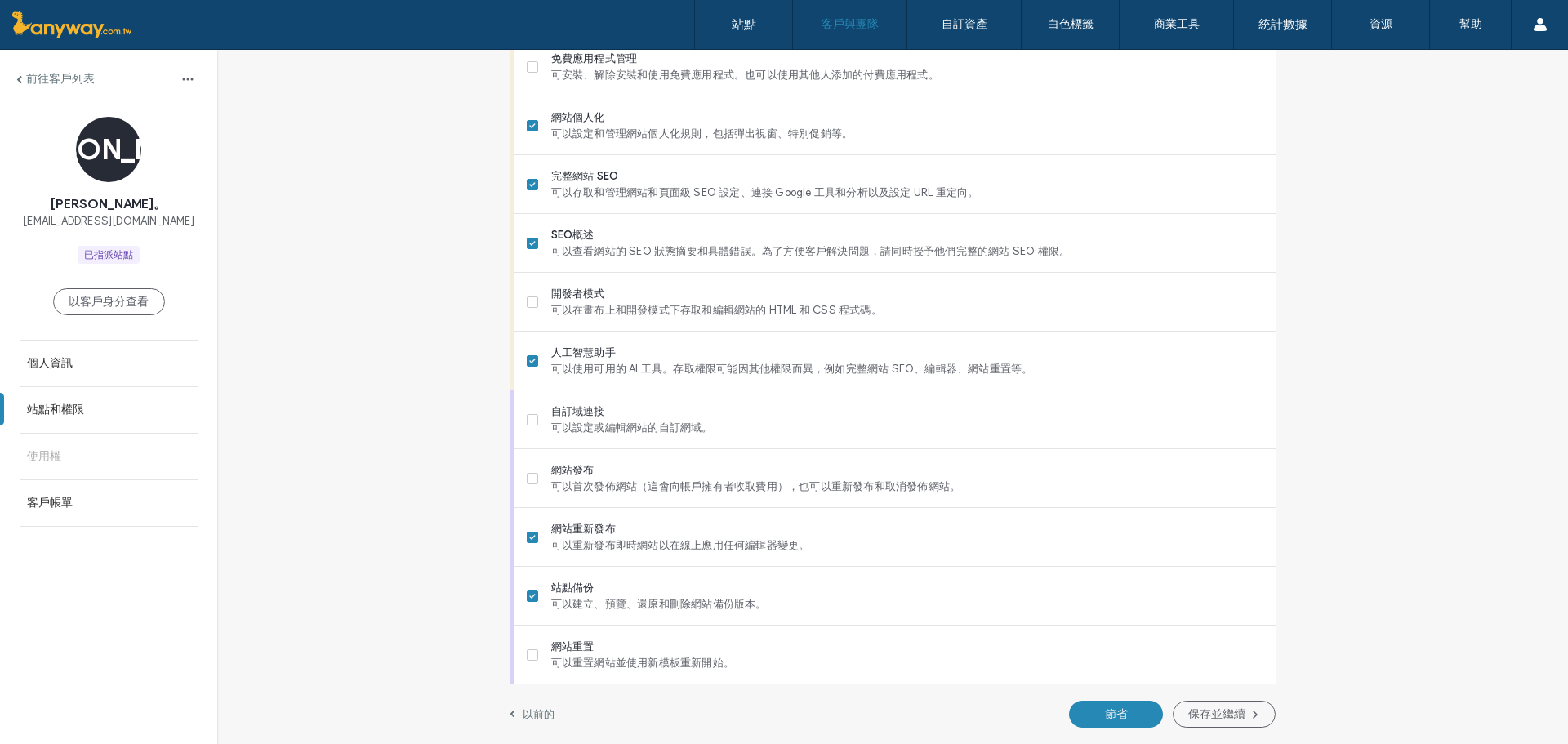
scroll to position [1281, 0]
click at [1087, 719] on button "節省" at bounding box center [1116, 713] width 94 height 26
click at [109, 424] on link "站點和權限" at bounding box center [109, 410] width 218 height 46
click at [41, 463] on font "使用權" at bounding box center [43, 456] width 34 height 14
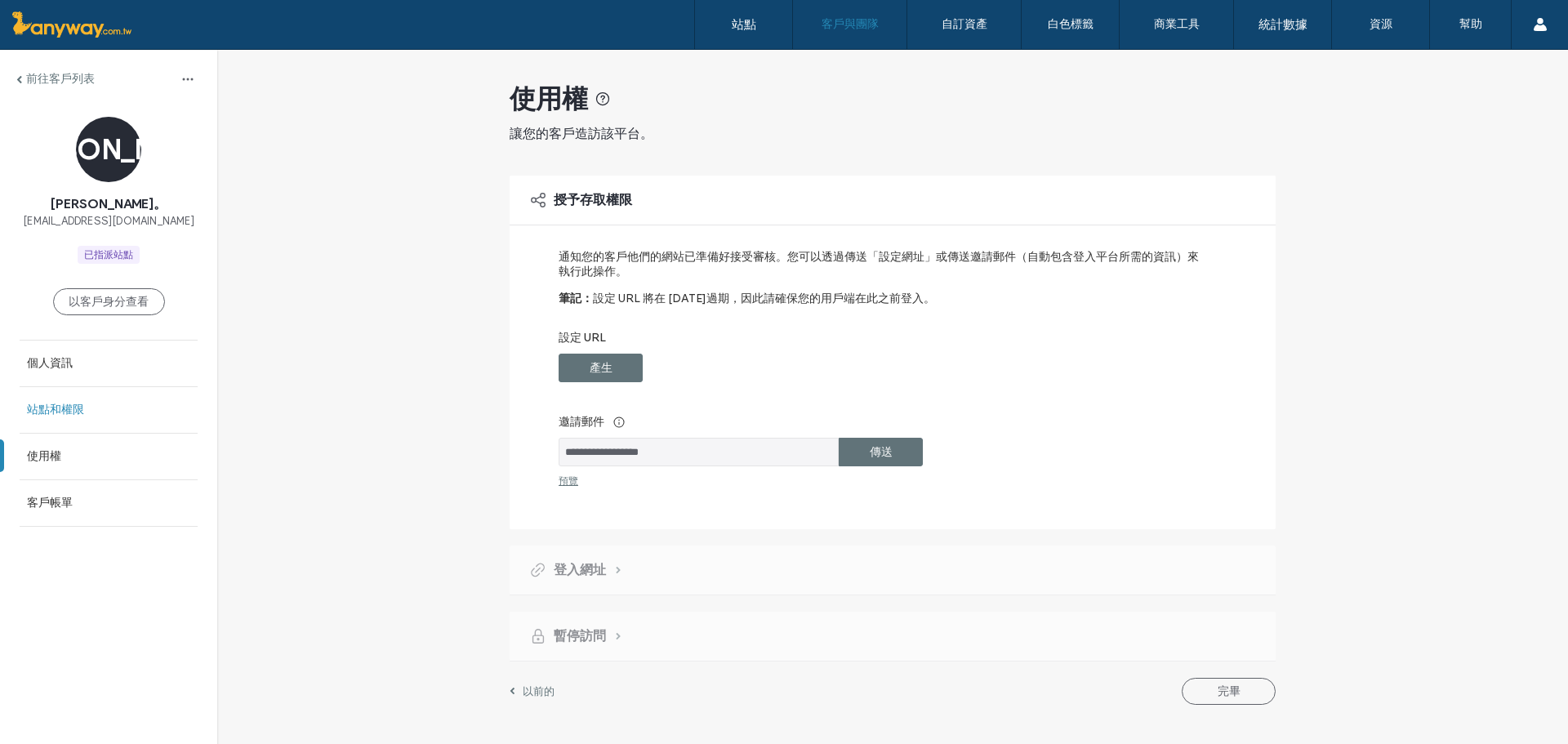
click at [64, 404] on label "站點和權限" at bounding box center [55, 410] width 57 height 15
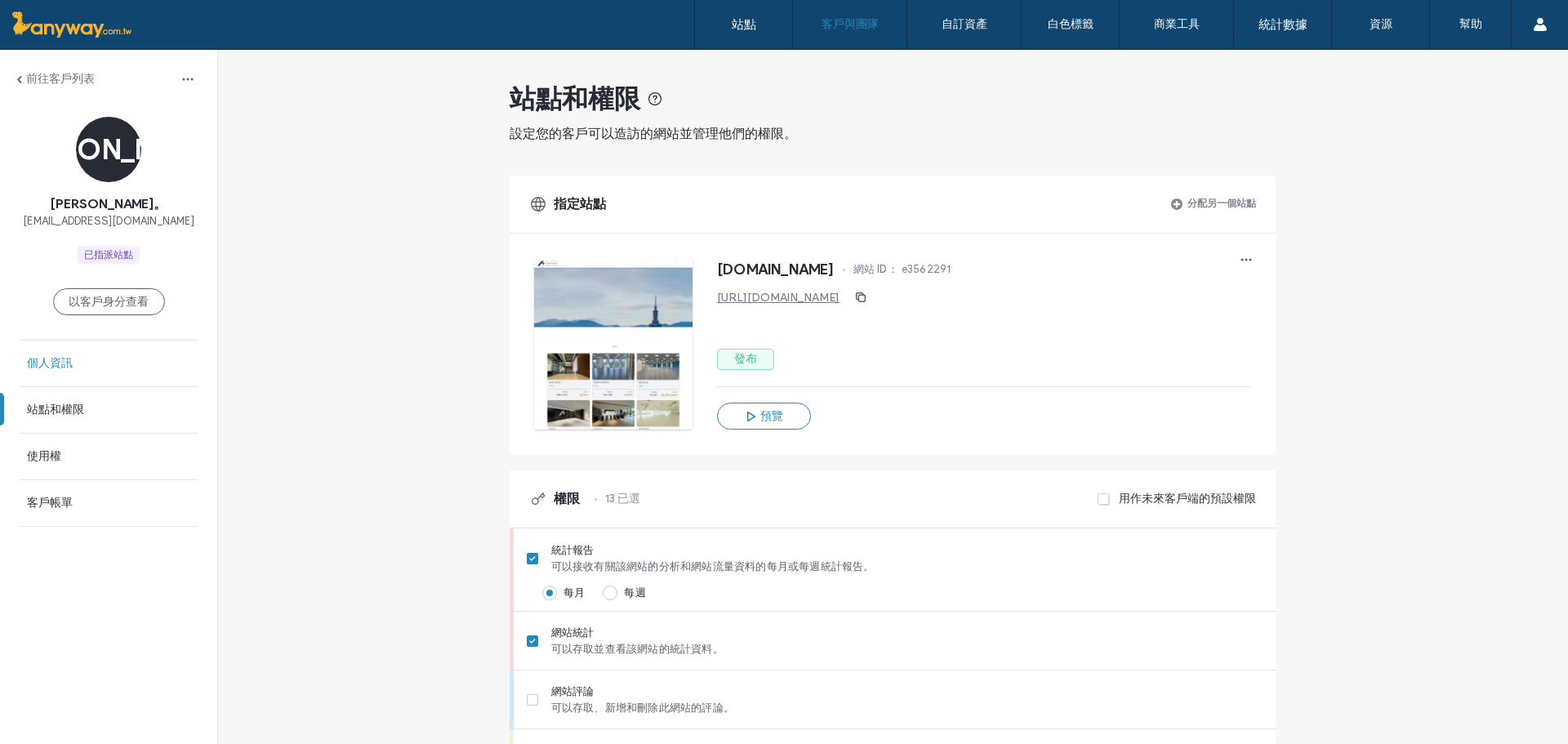
click at [83, 373] on link "個人資訊" at bounding box center [109, 363] width 218 height 46
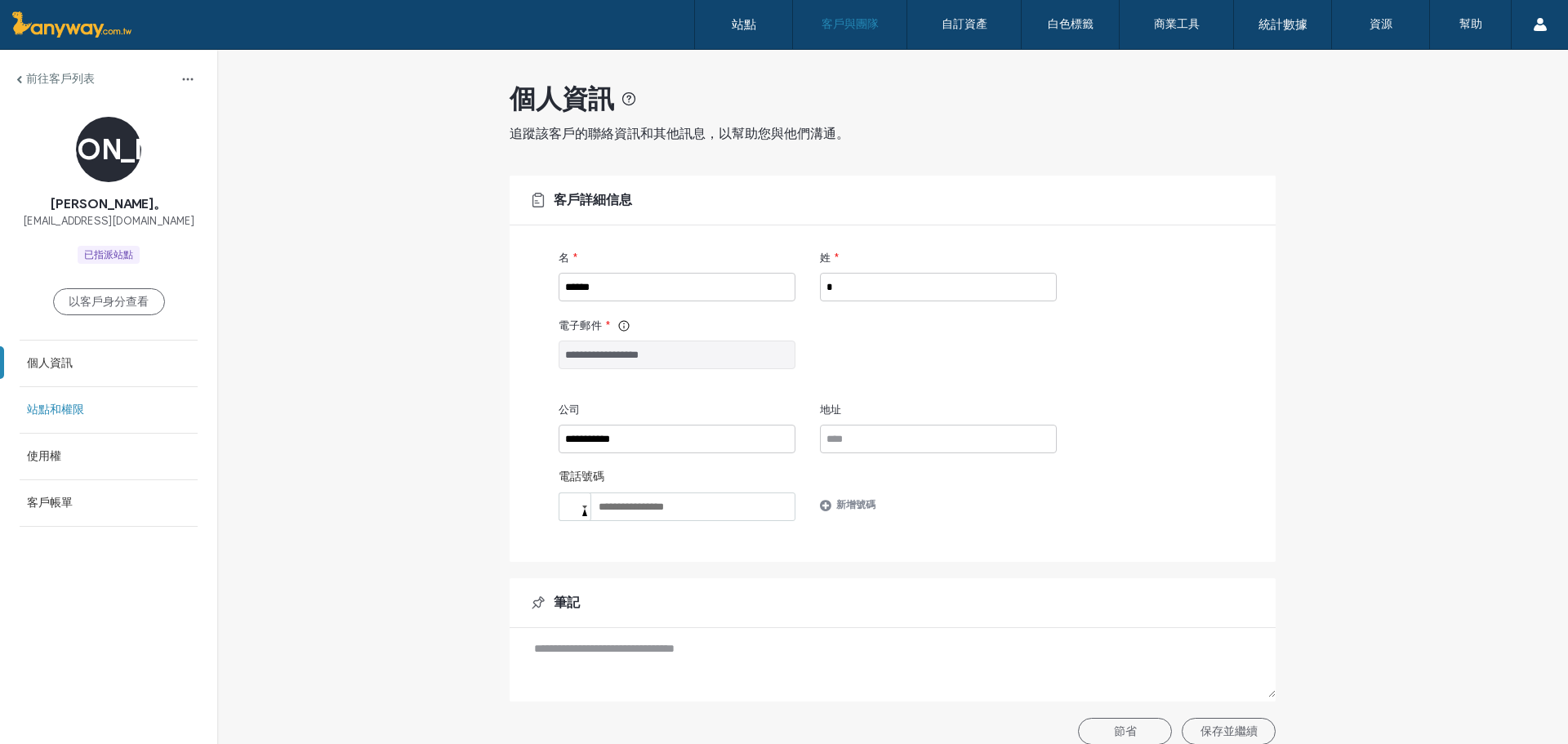
click at [75, 415] on font "站點和權限" at bounding box center [55, 410] width 57 height 14
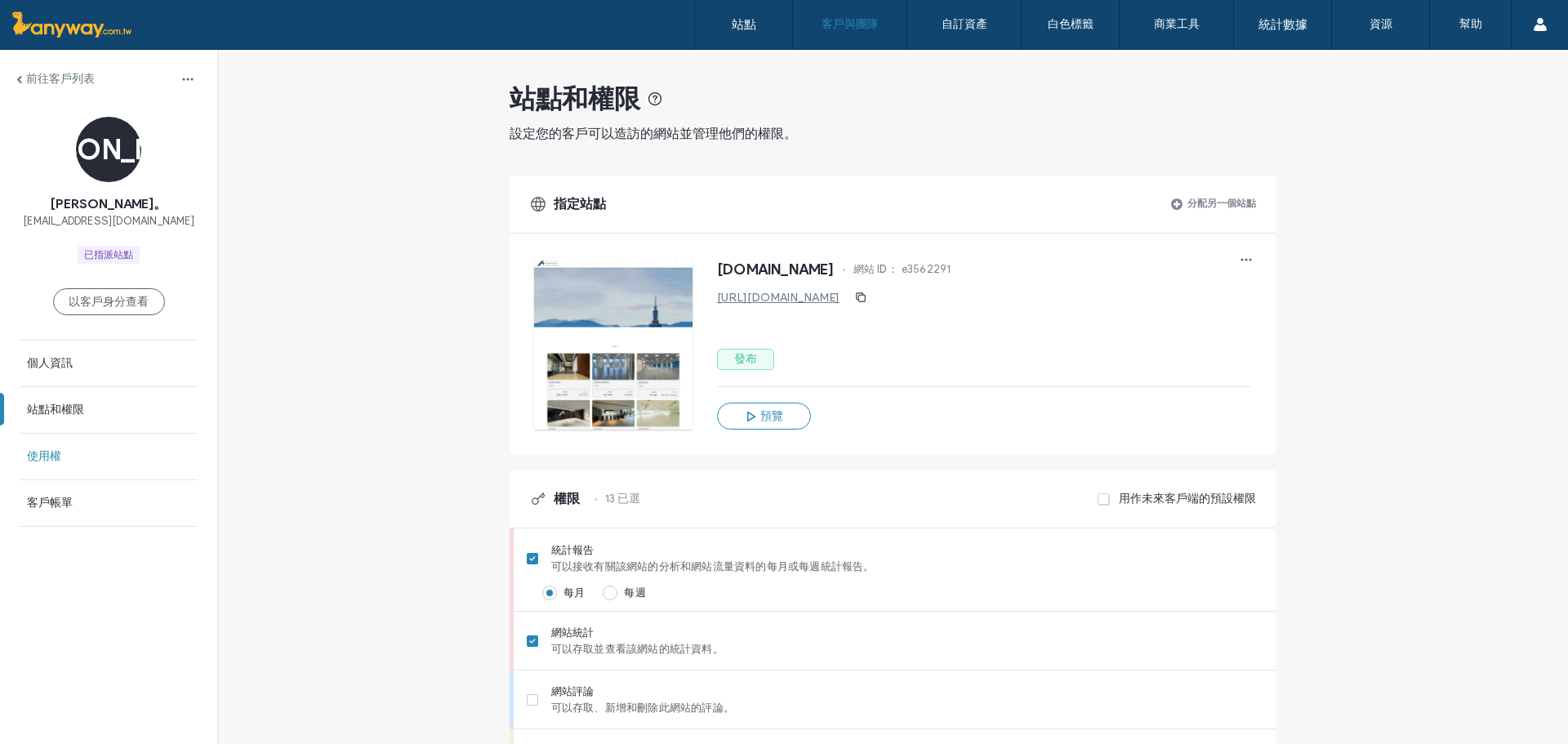
click at [80, 459] on link "使用權" at bounding box center [109, 456] width 218 height 46
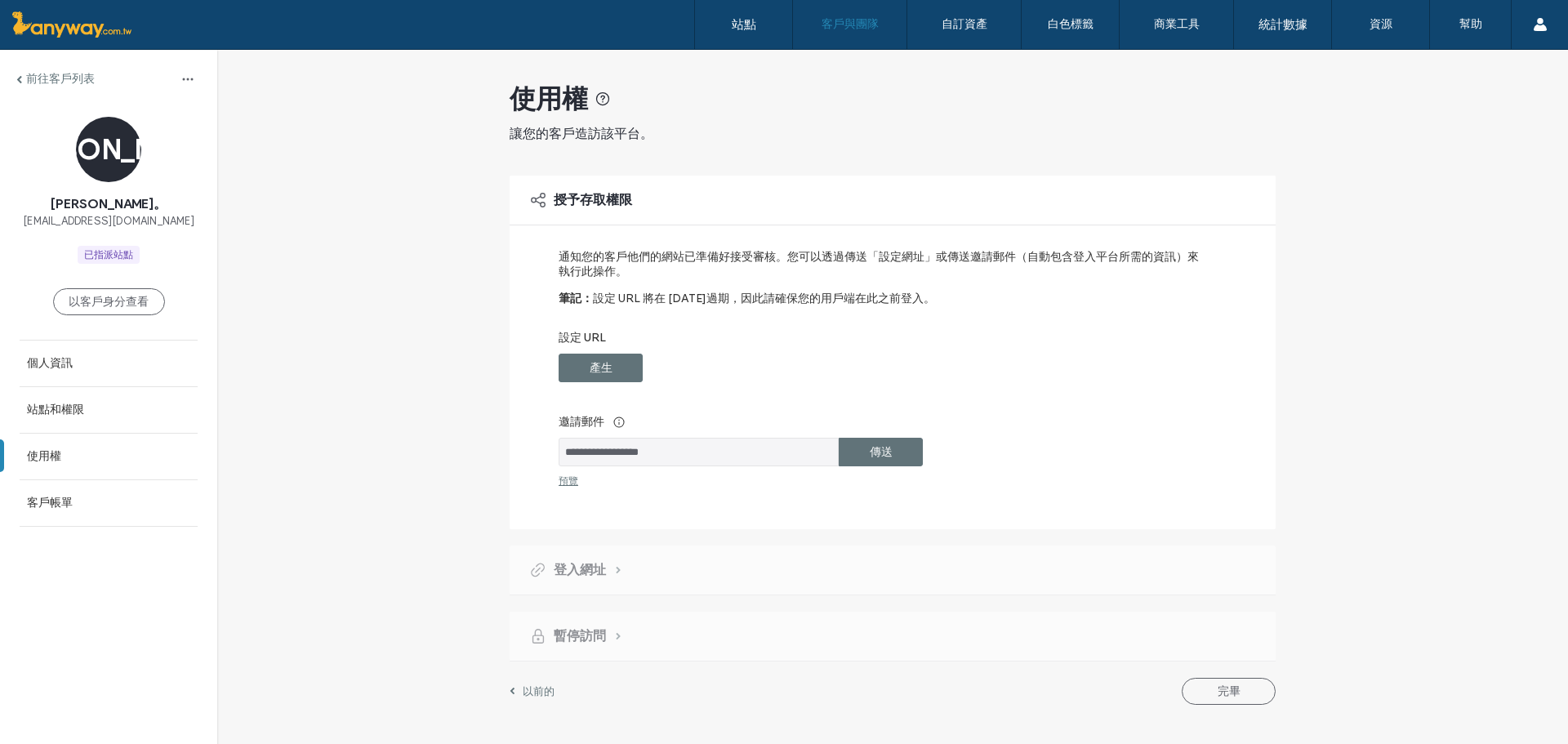
click at [842, 448] on div "傳送" at bounding box center [881, 451] width 84 height 28
click at [1092, 354] on label "設定 URL" at bounding box center [882, 341] width 646 height 23
click at [969, 595] on hr at bounding box center [892, 594] width 766 height 1
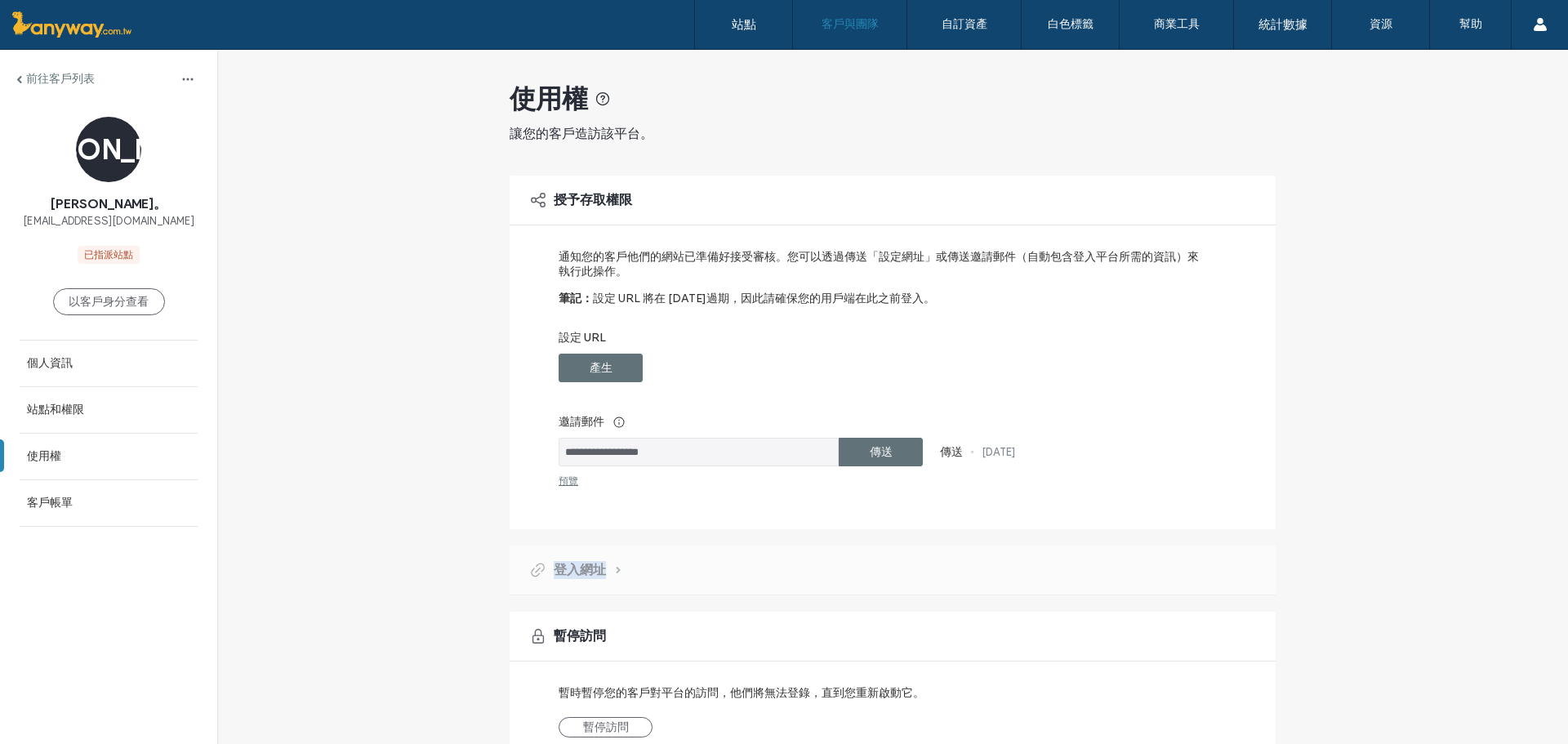
click at [969, 595] on hr at bounding box center [892, 594] width 766 height 1
drag, startPoint x: 969, startPoint y: 603, endPoint x: 975, endPoint y: 659, distance: 56.3
click at [975, 659] on div "**********" at bounding box center [892, 439] width 766 height 779
